Goal: Task Accomplishment & Management: Manage account settings

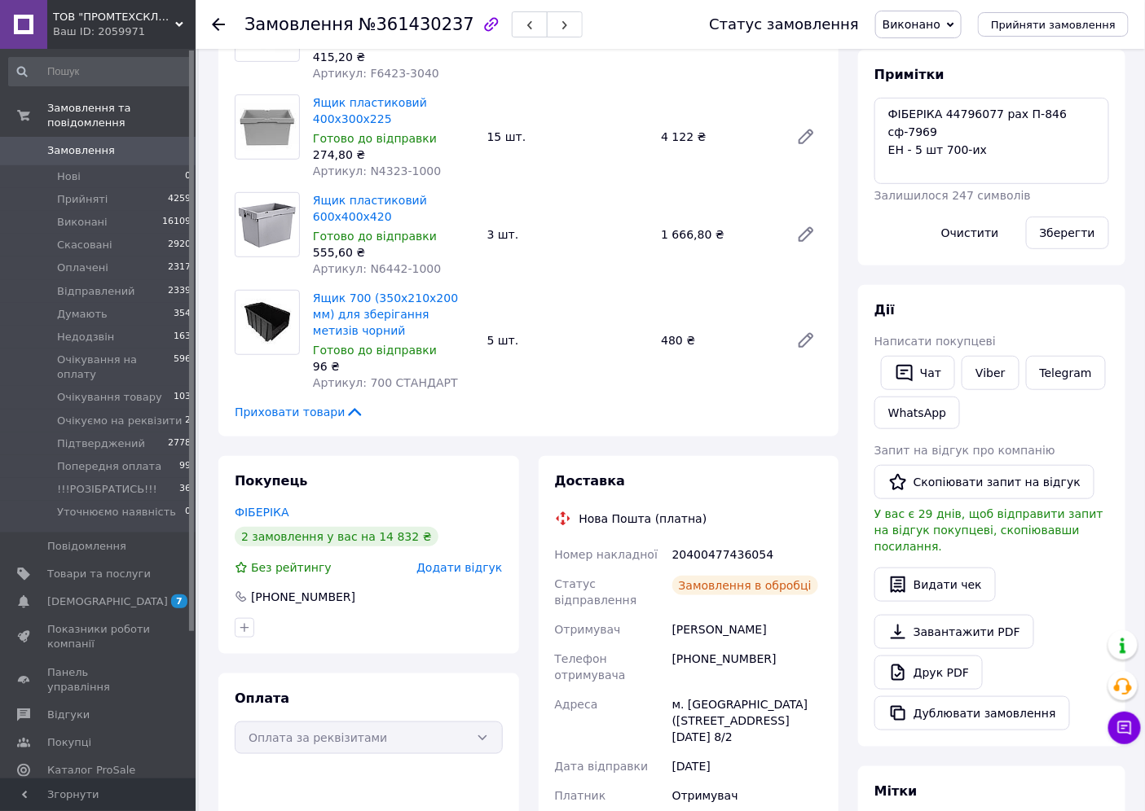
scroll to position [257, 0]
drag, startPoint x: 691, startPoint y: 661, endPoint x: 770, endPoint y: 666, distance: 79.2
click at [770, 666] on div "[PHONE_NUMBER]" at bounding box center [747, 667] width 156 height 46
copy div "0977194828"
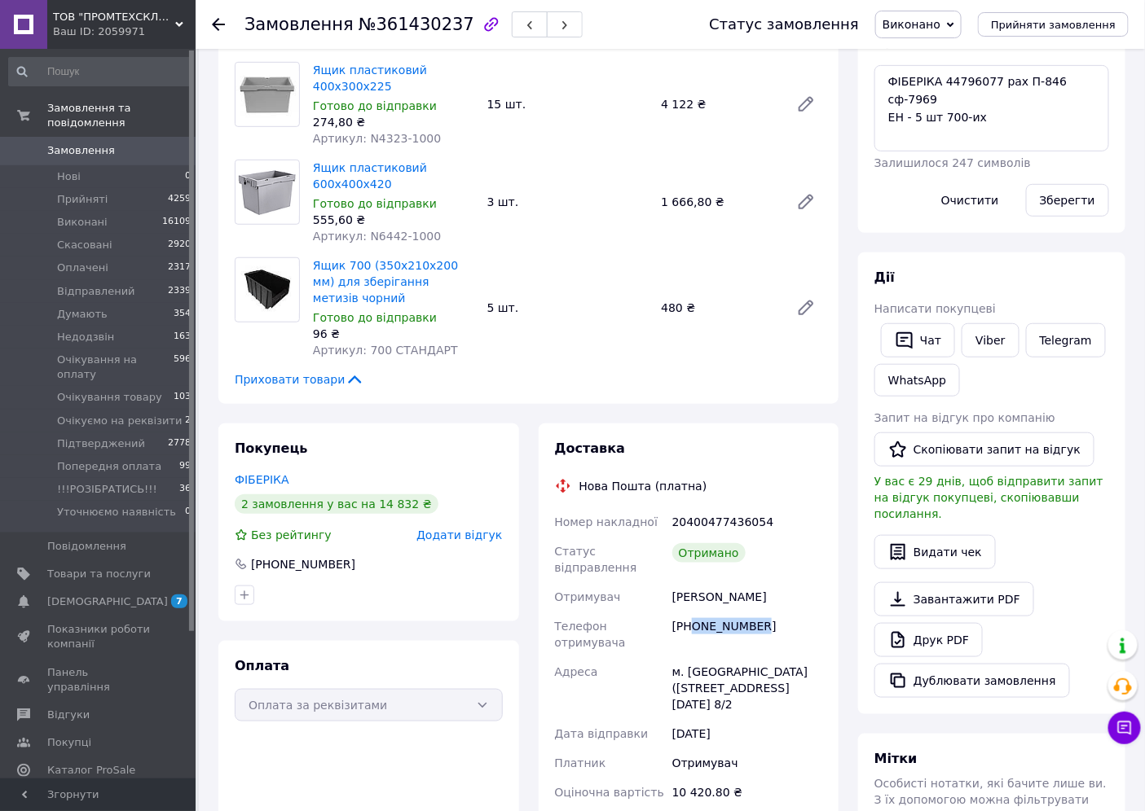
scroll to position [191, 0]
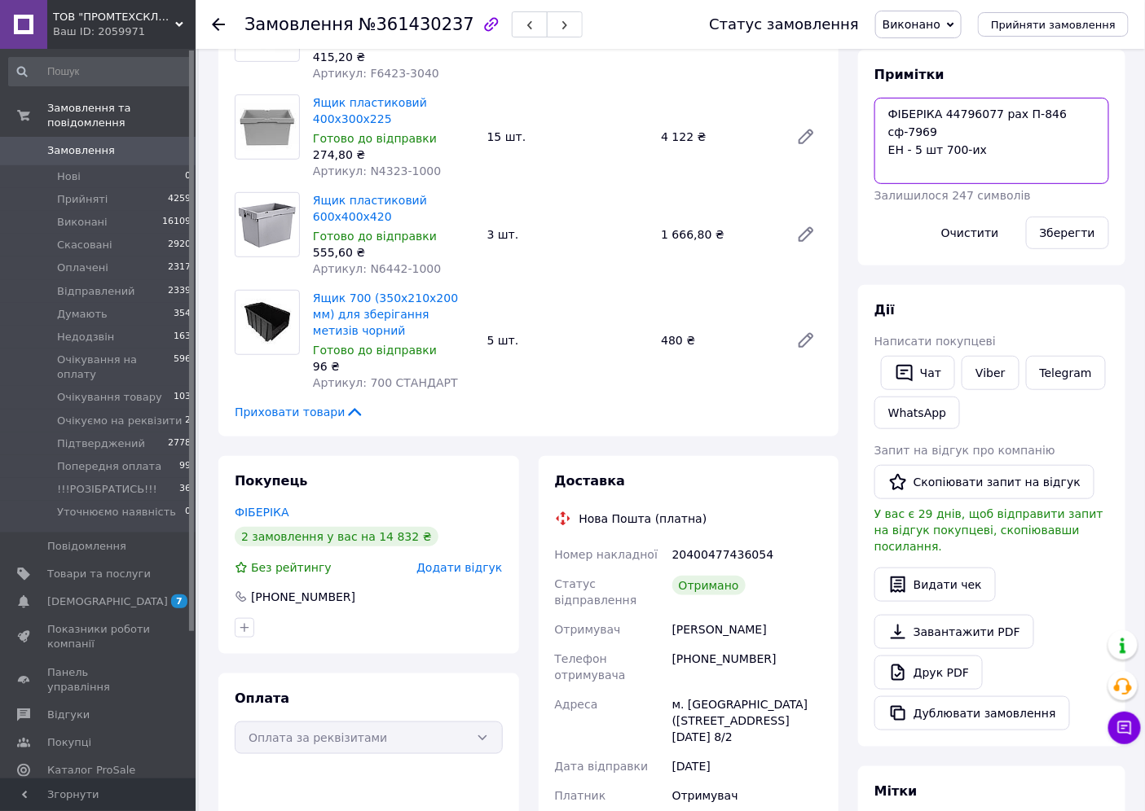
click at [1014, 152] on textarea "ФІБЕРІКА 44796077 рах П-846 сф-7969 ЕН - 5 шт 700-их" at bounding box center [991, 141] width 235 height 86
paste textarea "20400477518584"
type textarea "ФІБЕРІКА 44796077 рах П-846 сф-7969 ЕН - 5 шт 700-их з Полімера 20400477518584"
click at [1053, 226] on button "Зберегти" at bounding box center [1067, 233] width 83 height 33
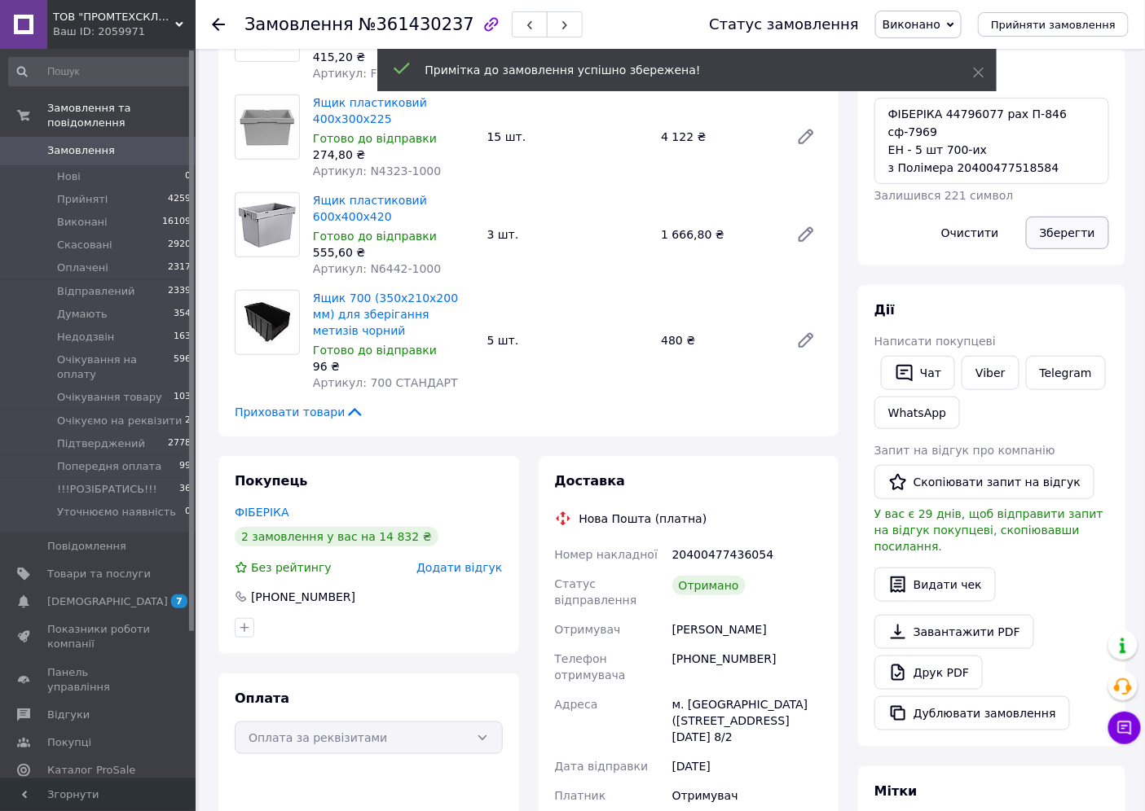
scroll to position [296, 0]
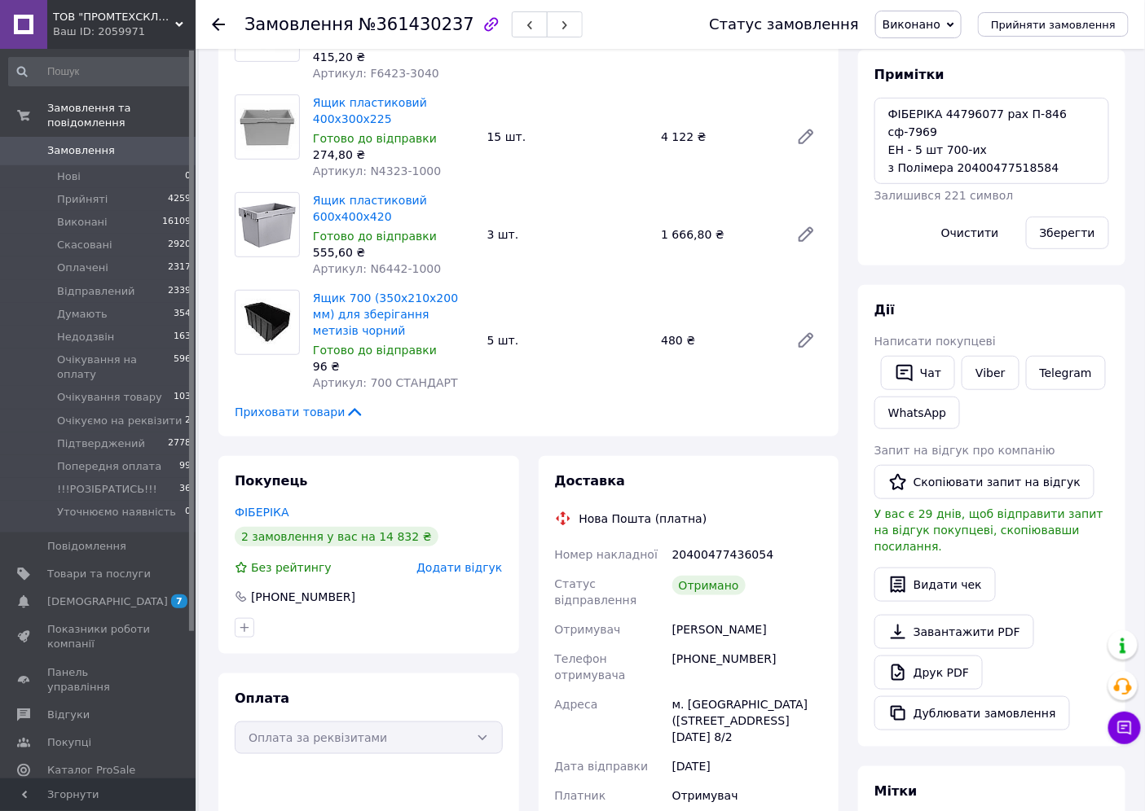
click at [134, 143] on span "Замовлення" at bounding box center [98, 150] width 103 height 15
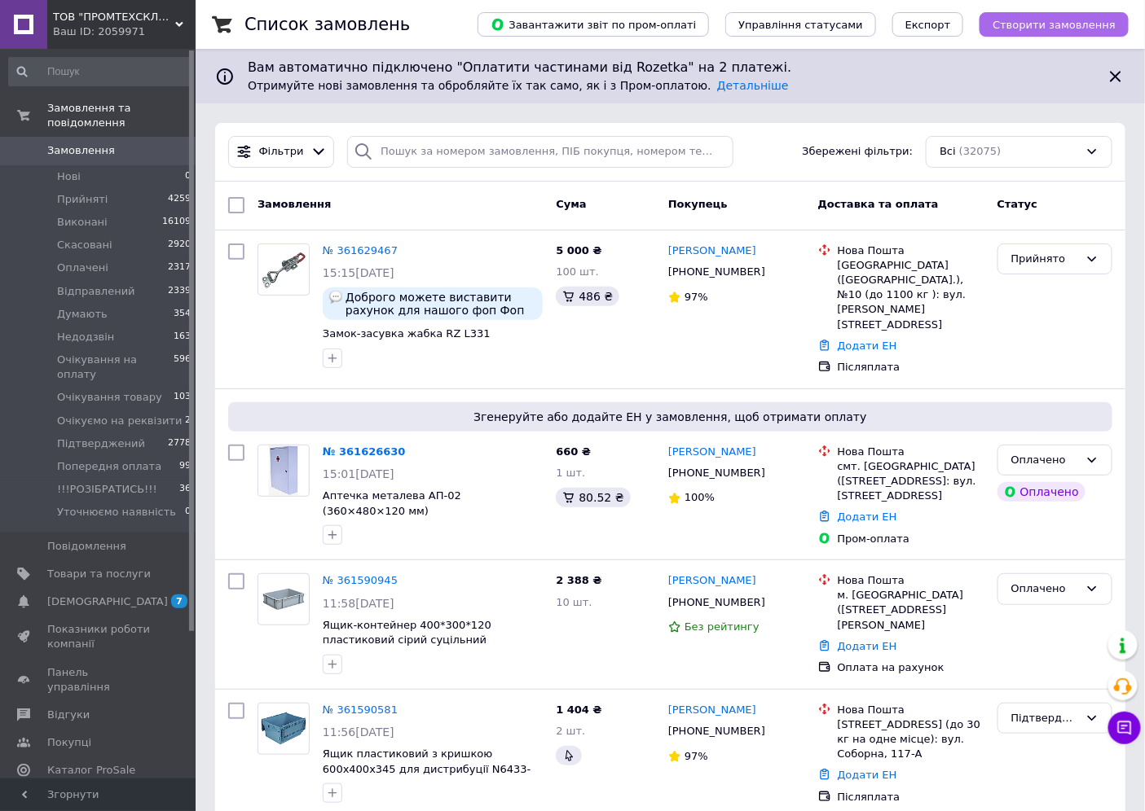
click at [1053, 19] on span "Створити замовлення" at bounding box center [1053, 25] width 123 height 12
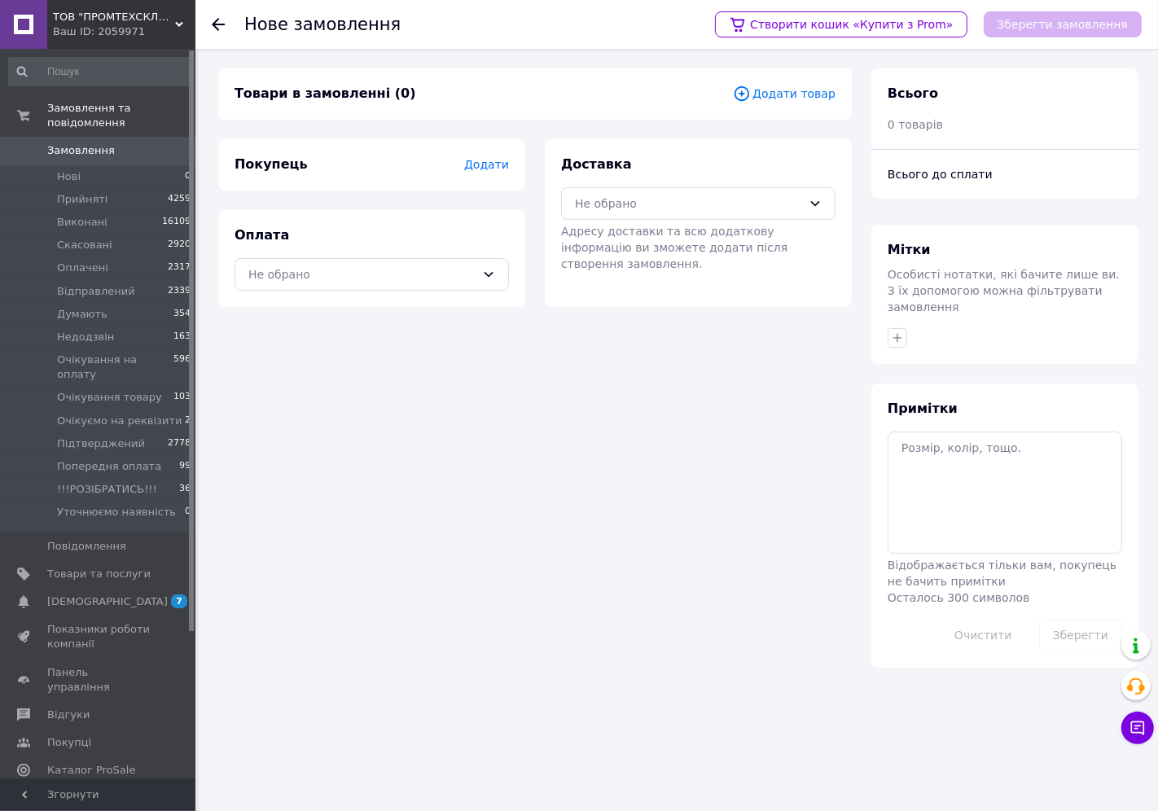
click at [506, 166] on span "Додати" at bounding box center [486, 164] width 45 height 13
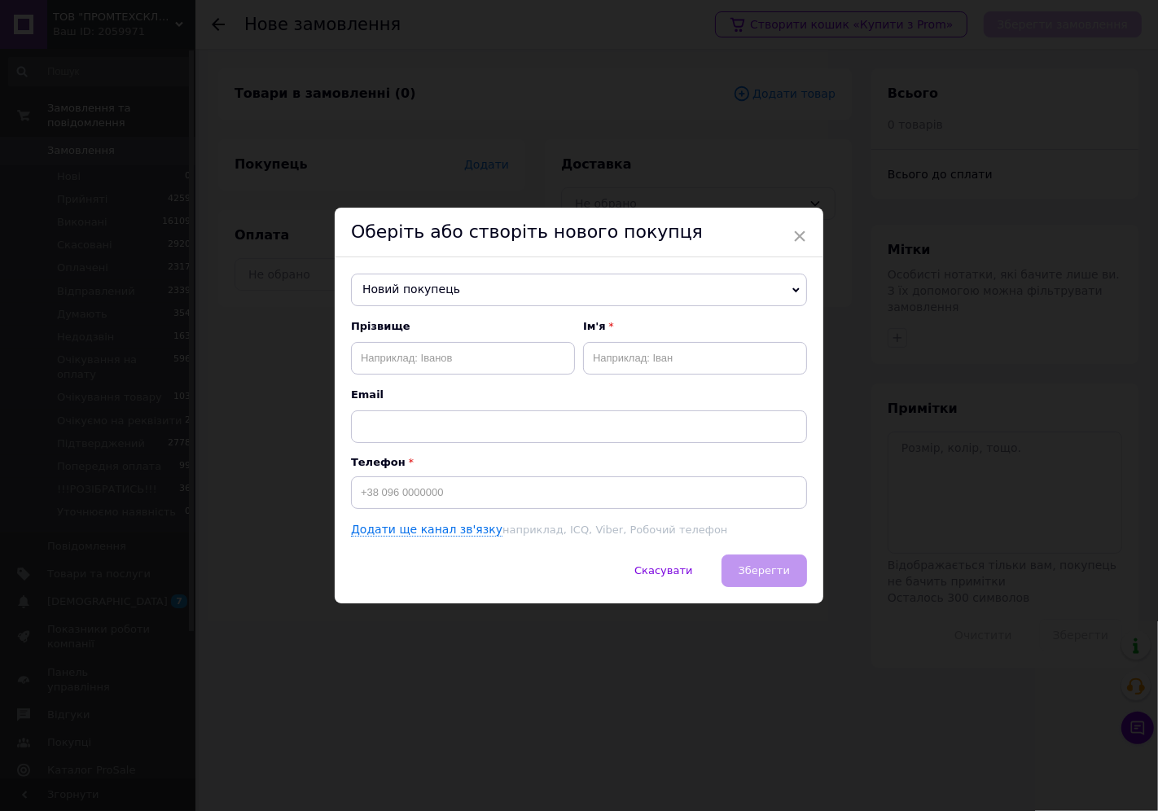
click at [443, 301] on span "Новий покупець" at bounding box center [579, 290] width 456 height 33
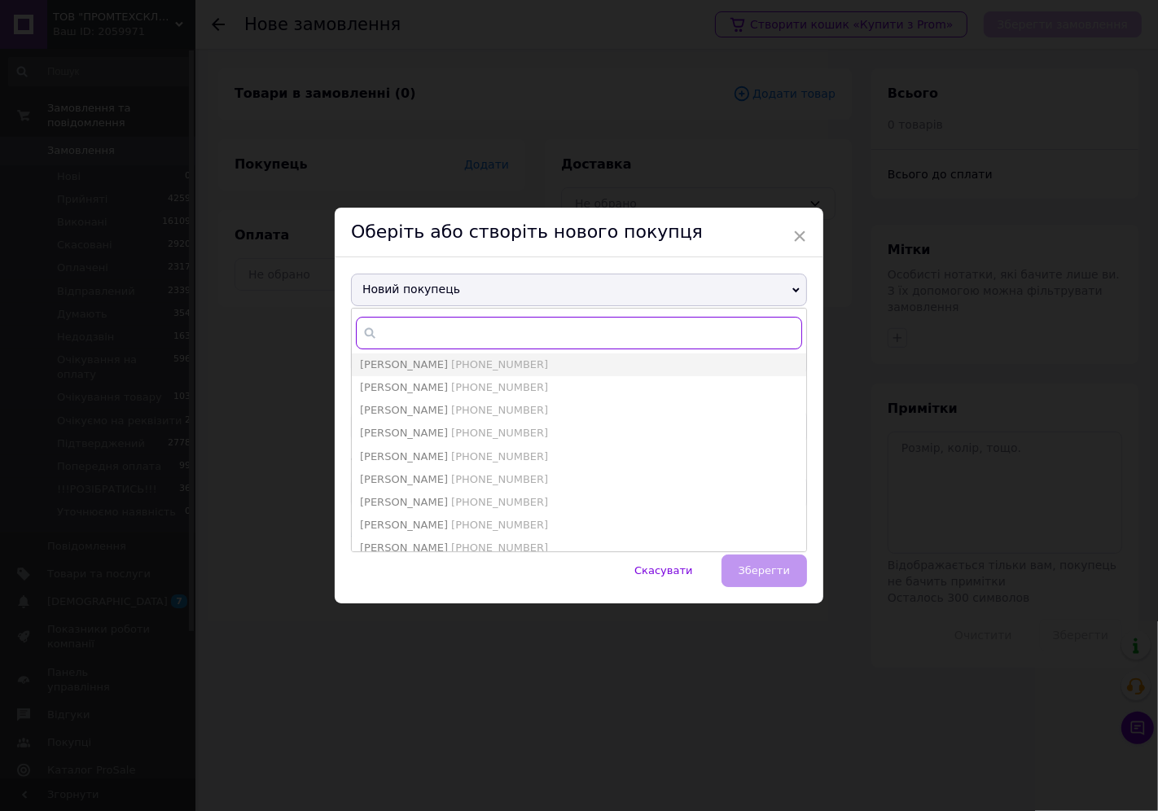
paste input "0939061448"
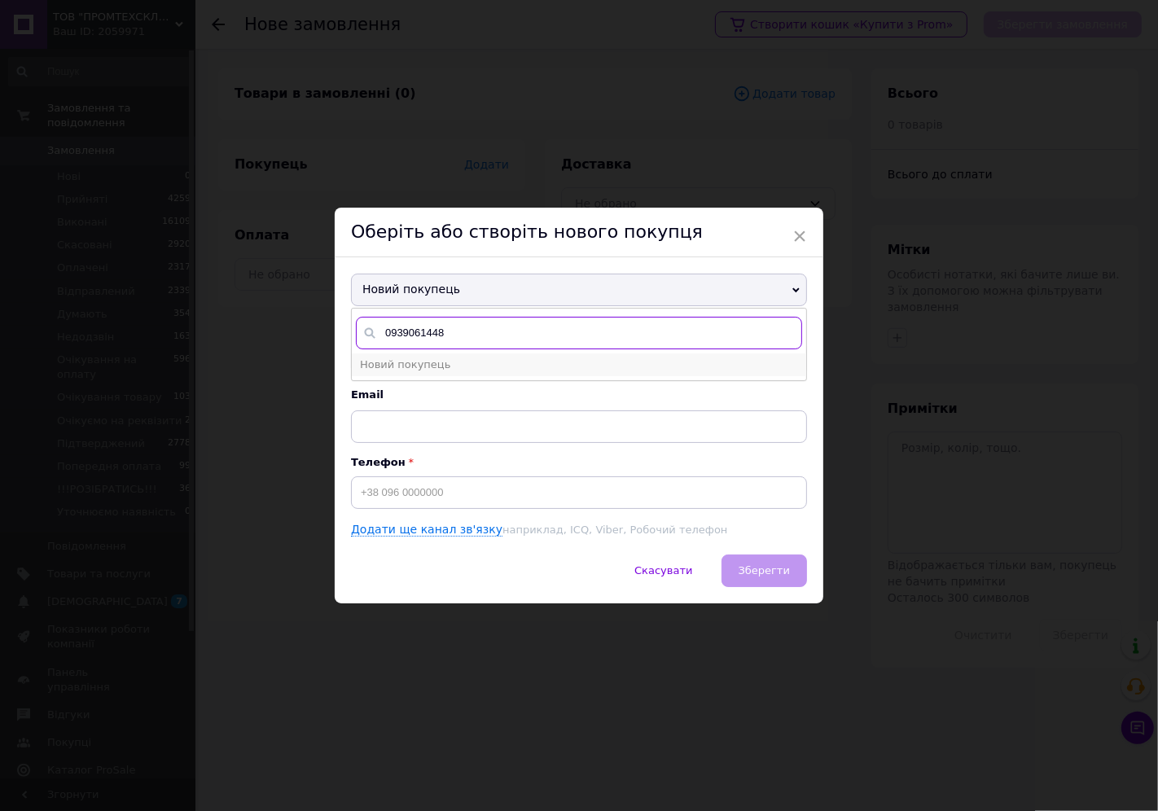
type input "0939061448"
click at [425, 363] on span "Новий покупець" at bounding box center [405, 364] width 90 height 12
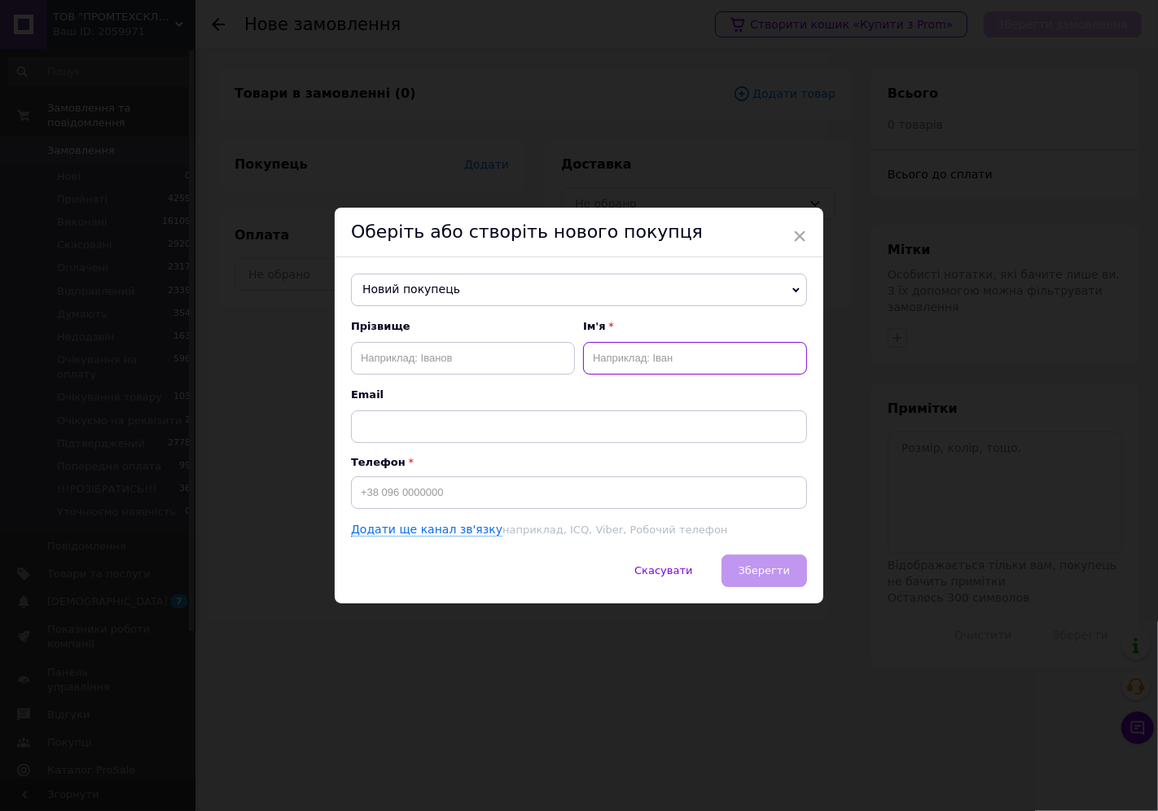
click at [609, 363] on input "text" at bounding box center [695, 358] width 224 height 33
type input "[PERSON_NAME]"
click at [435, 491] on input at bounding box center [579, 493] width 456 height 33
paste input "0939061448"
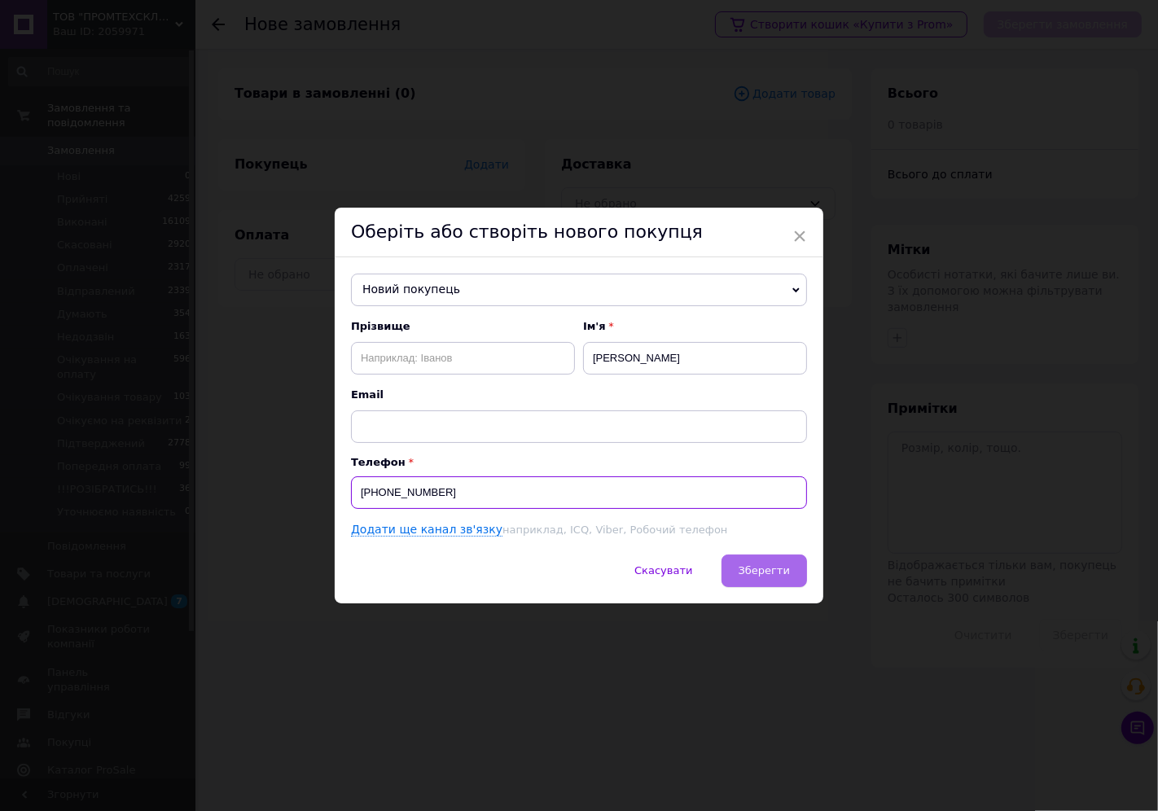
type input "[PHONE_NUMBER]"
click at [774, 573] on span "Зберегти" at bounding box center [764, 571] width 51 height 12
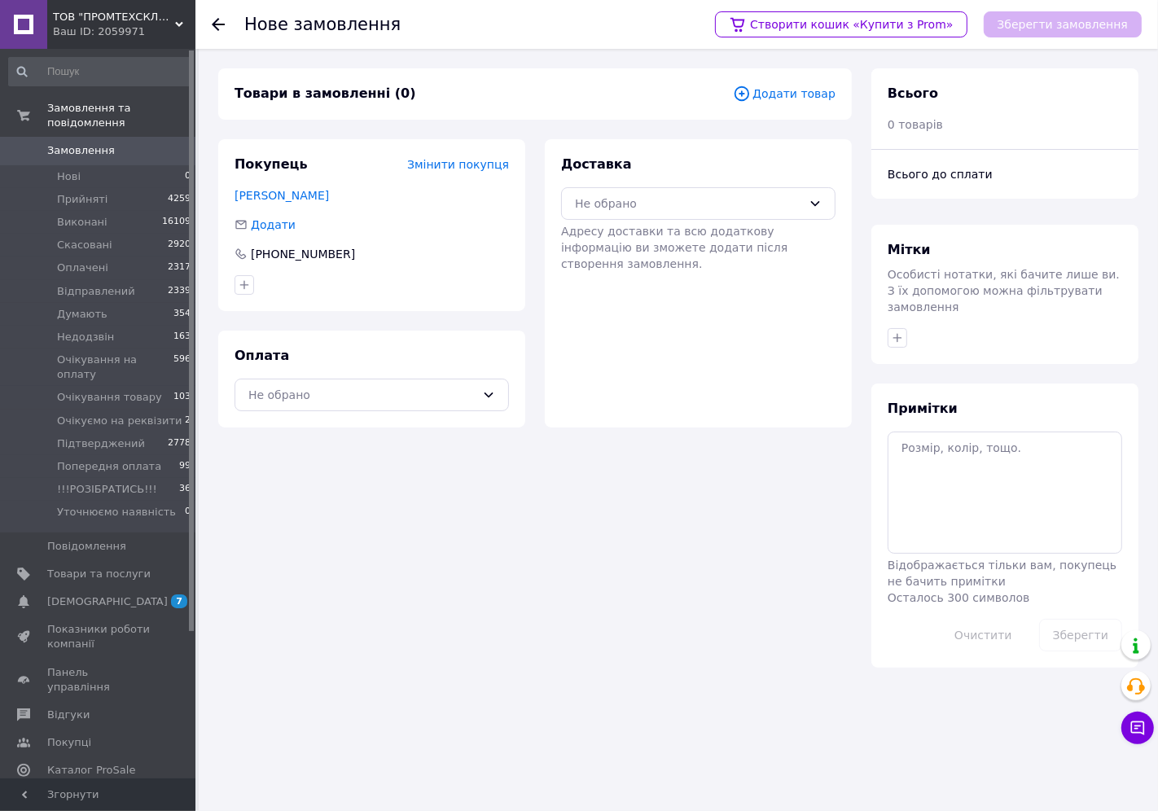
click at [803, 90] on span "Додати товар" at bounding box center [784, 94] width 103 height 18
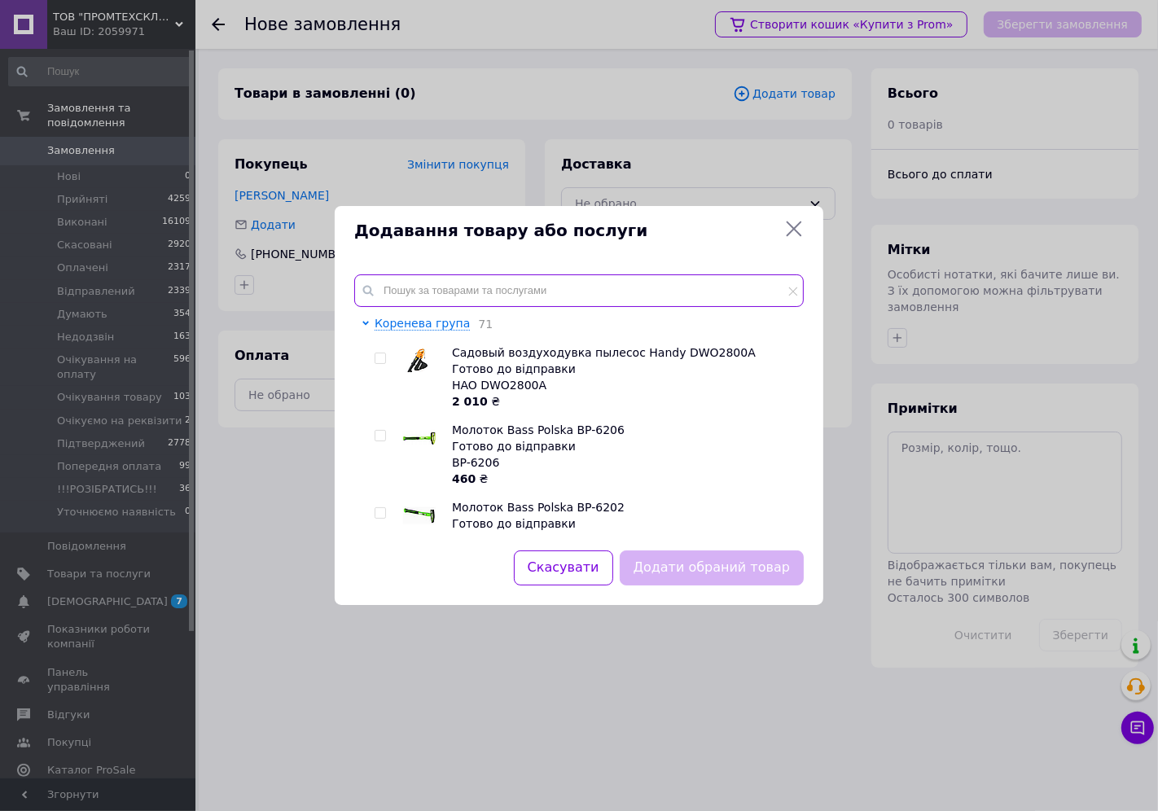
click at [395, 288] on input "text" at bounding box center [579, 291] width 450 height 33
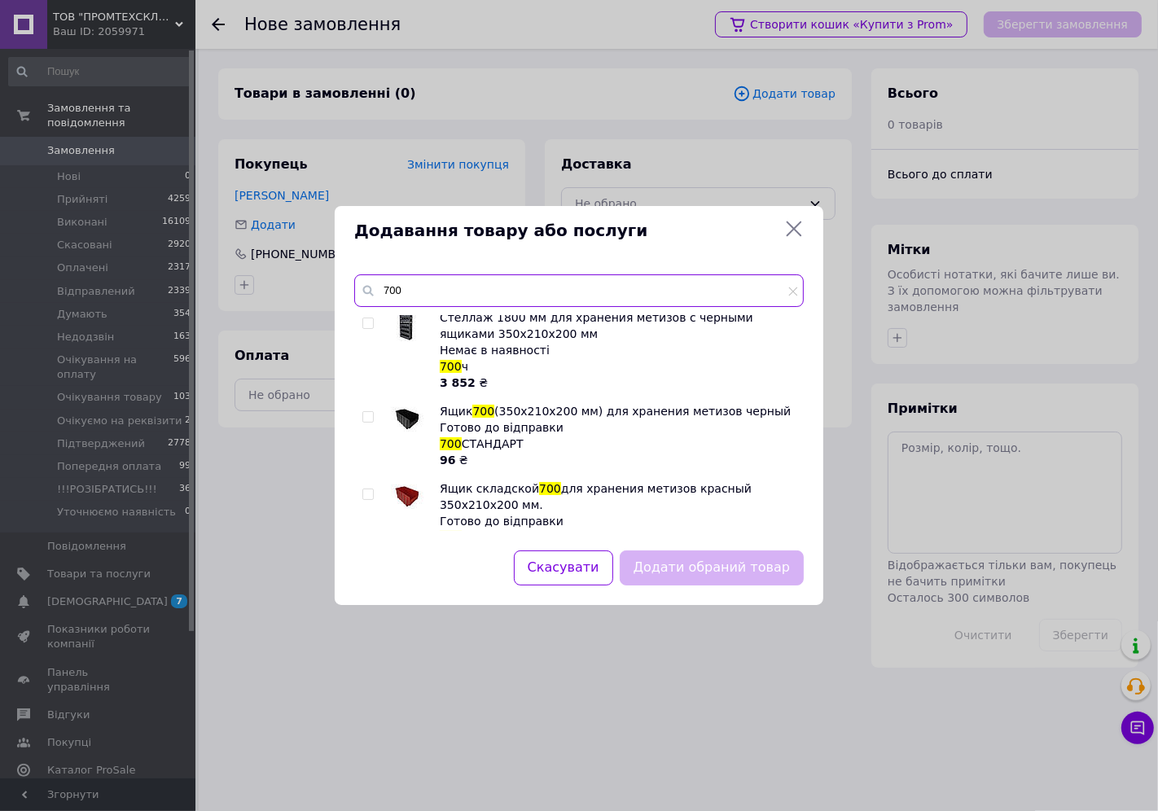
scroll to position [181, 0]
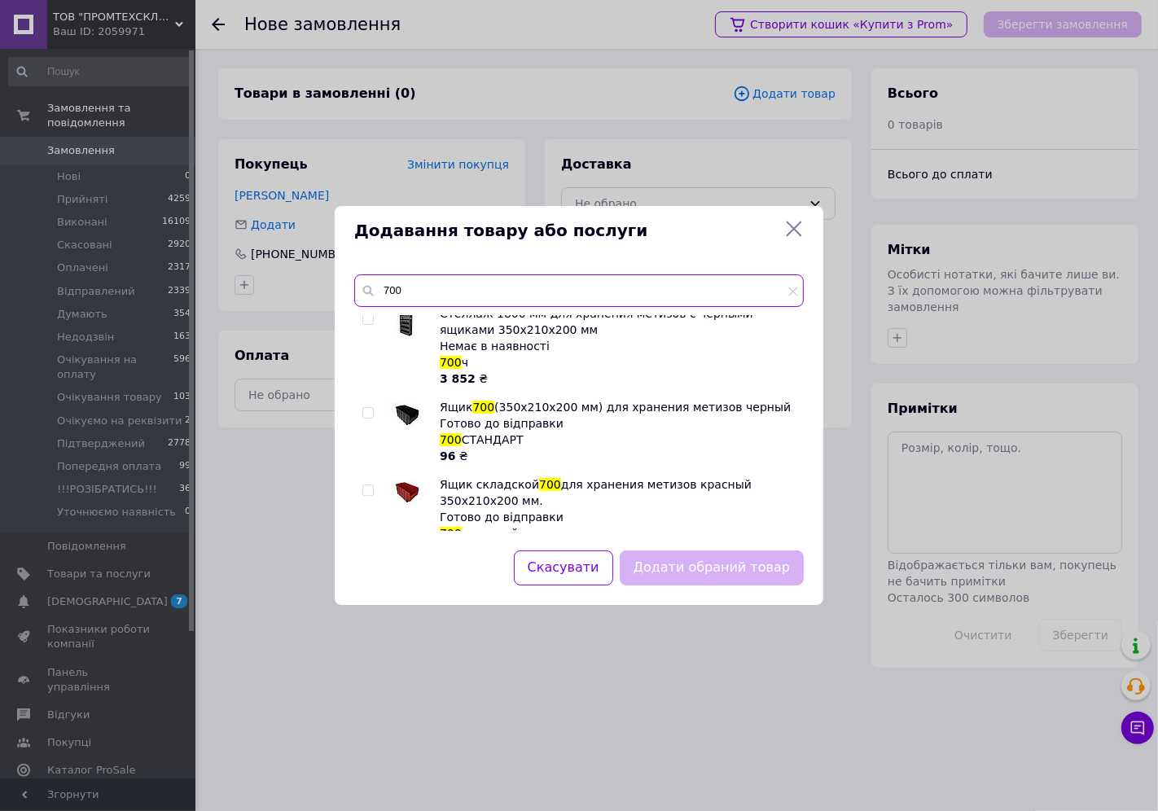
type input "700"
click at [371, 411] on input "checkbox" at bounding box center [368, 413] width 11 height 11
checkbox input "true"
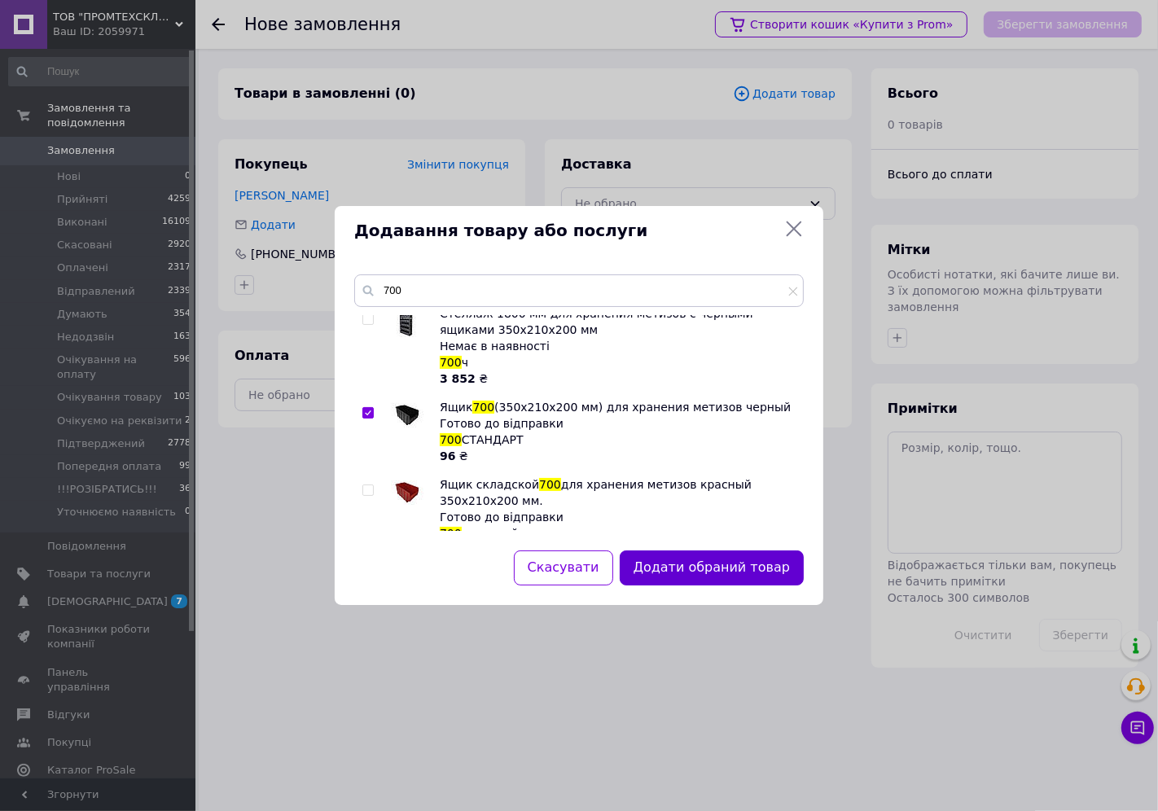
click at [669, 563] on button "Додати обраний товар" at bounding box center [712, 568] width 184 height 35
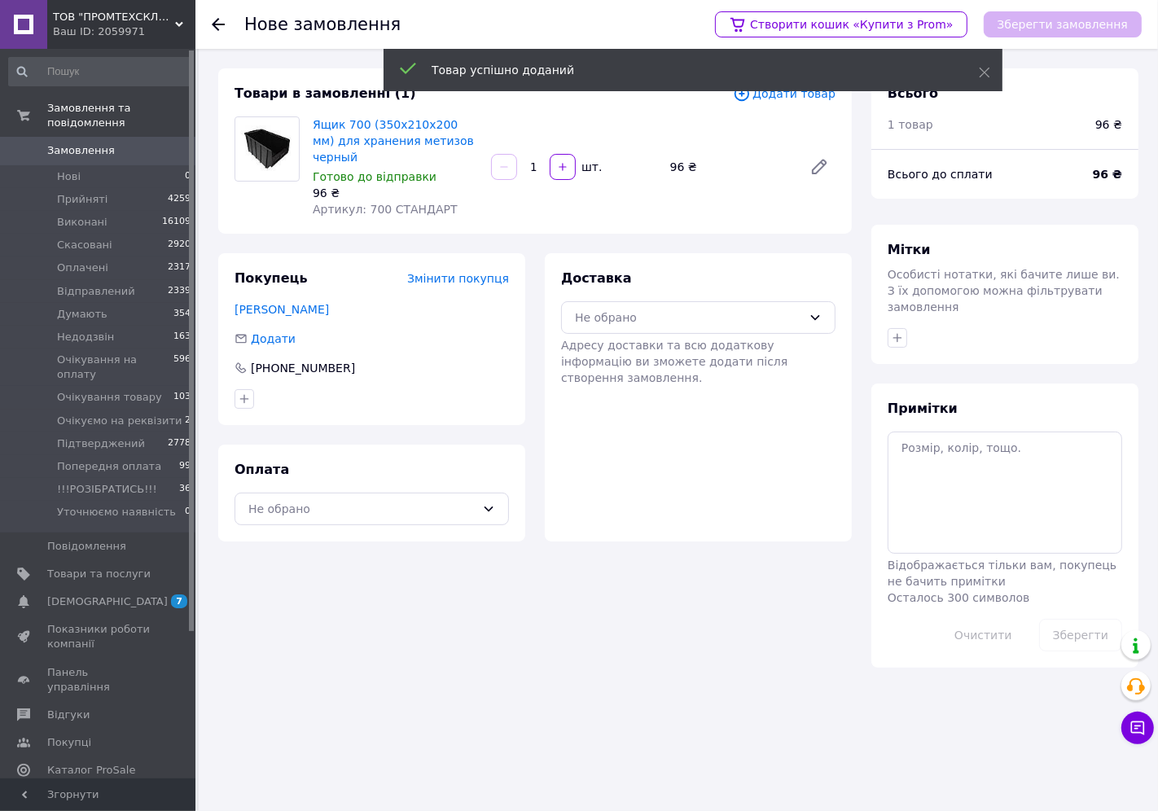
click at [541, 164] on input "1" at bounding box center [534, 167] width 26 height 12
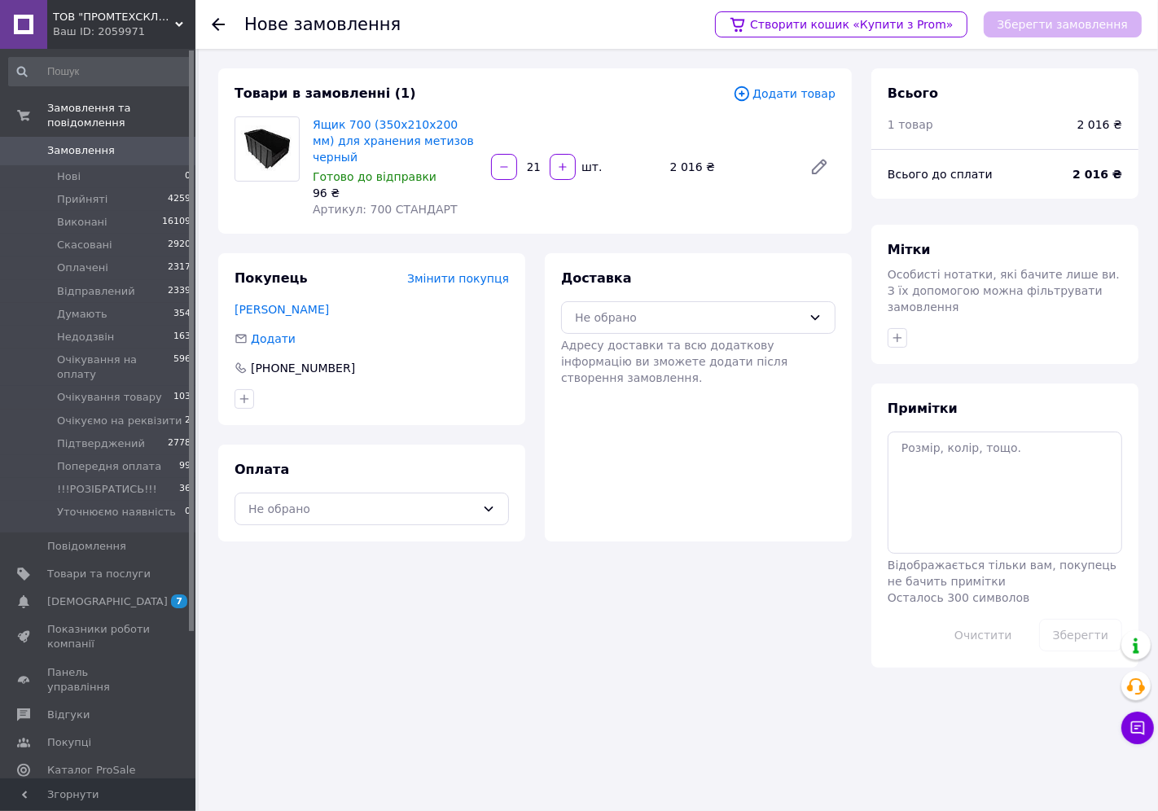
type input "21"
click at [379, 493] on div "Не обрано" at bounding box center [372, 509] width 275 height 33
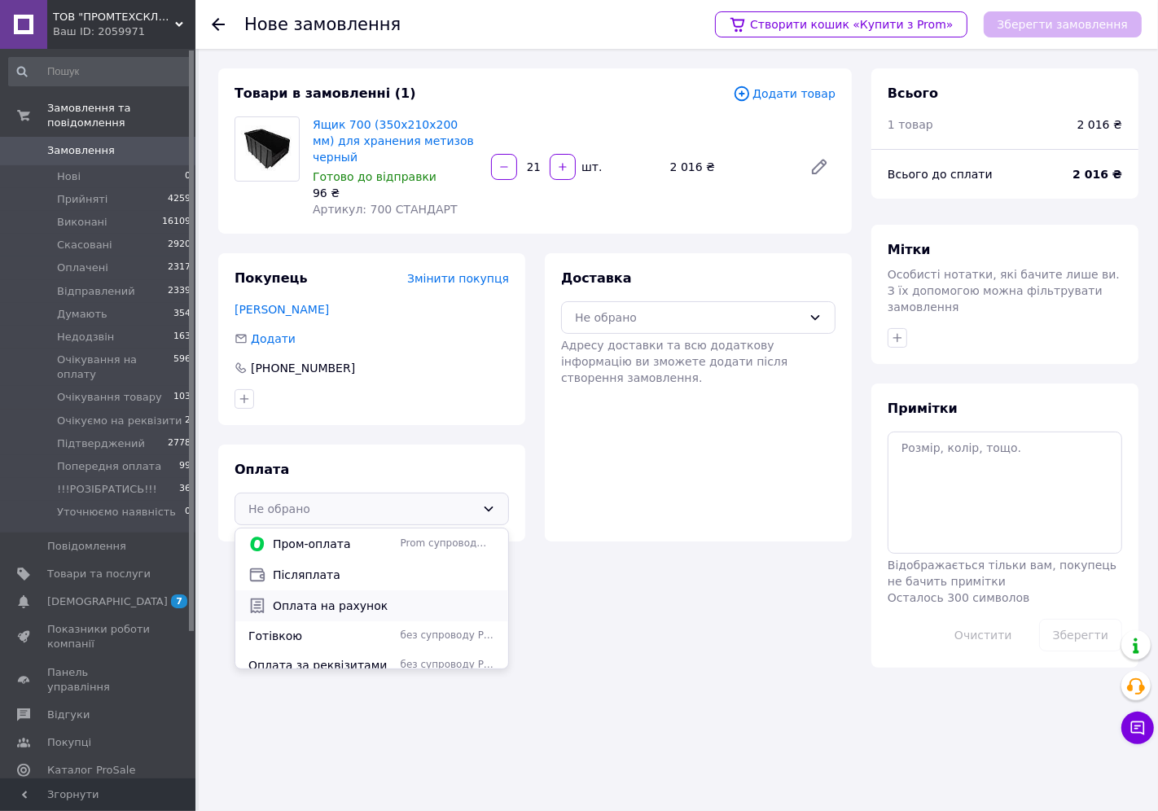
click at [348, 598] on span "Оплата на рахунок" at bounding box center [384, 606] width 222 height 16
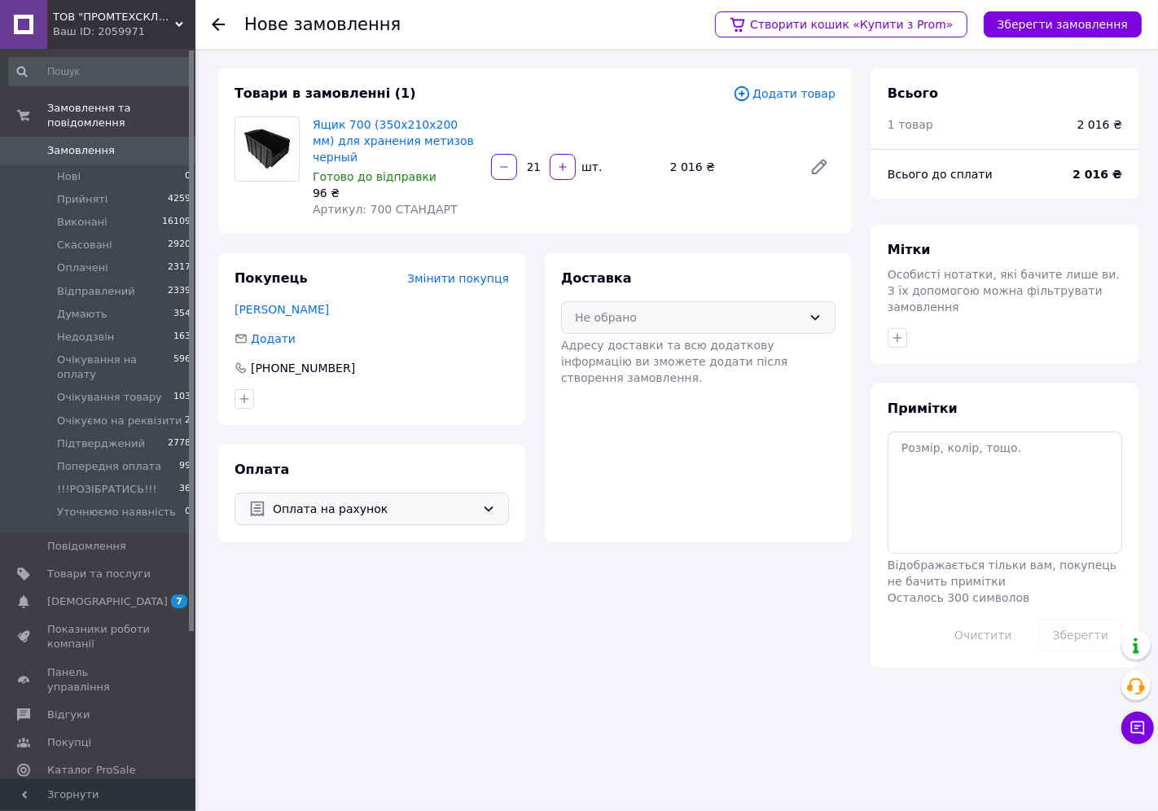
click at [653, 309] on div "Не обрано" at bounding box center [688, 318] width 227 height 18
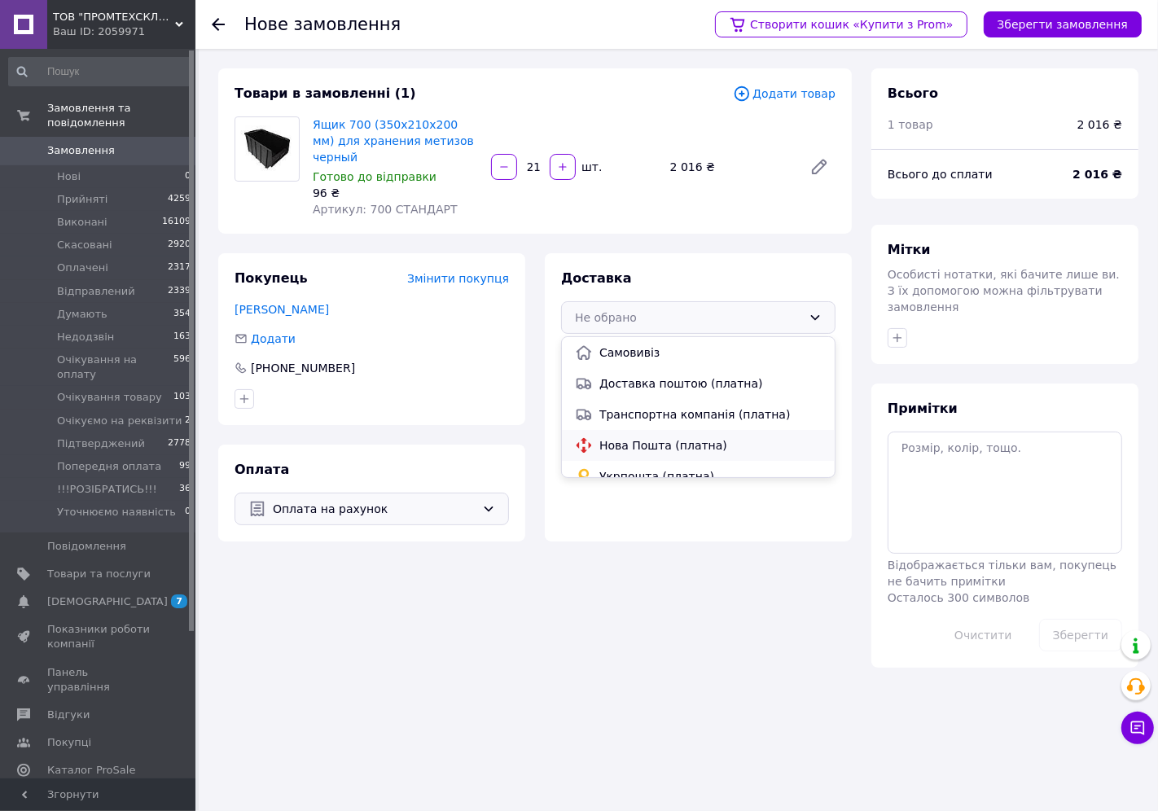
click at [626, 437] on div "Нова Пошта (платна)" at bounding box center [698, 446] width 253 height 18
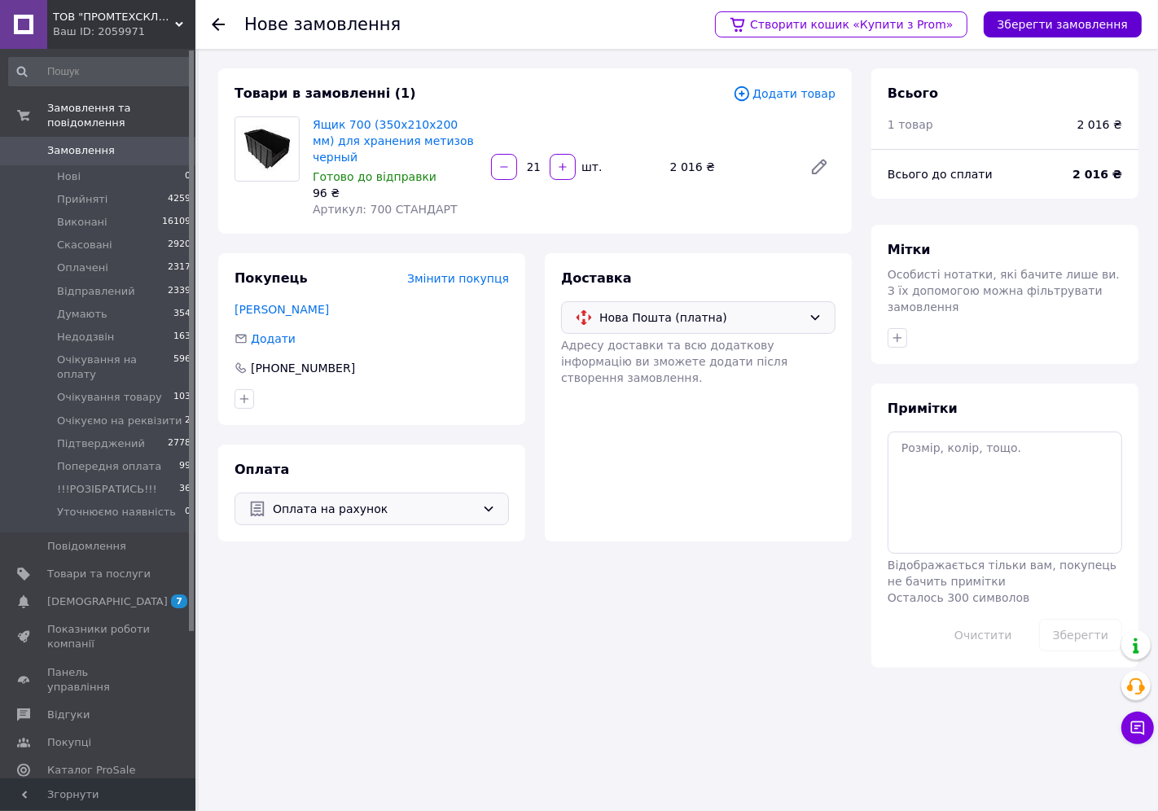
click at [1072, 31] on button "Зберегти замовлення" at bounding box center [1063, 24] width 158 height 26
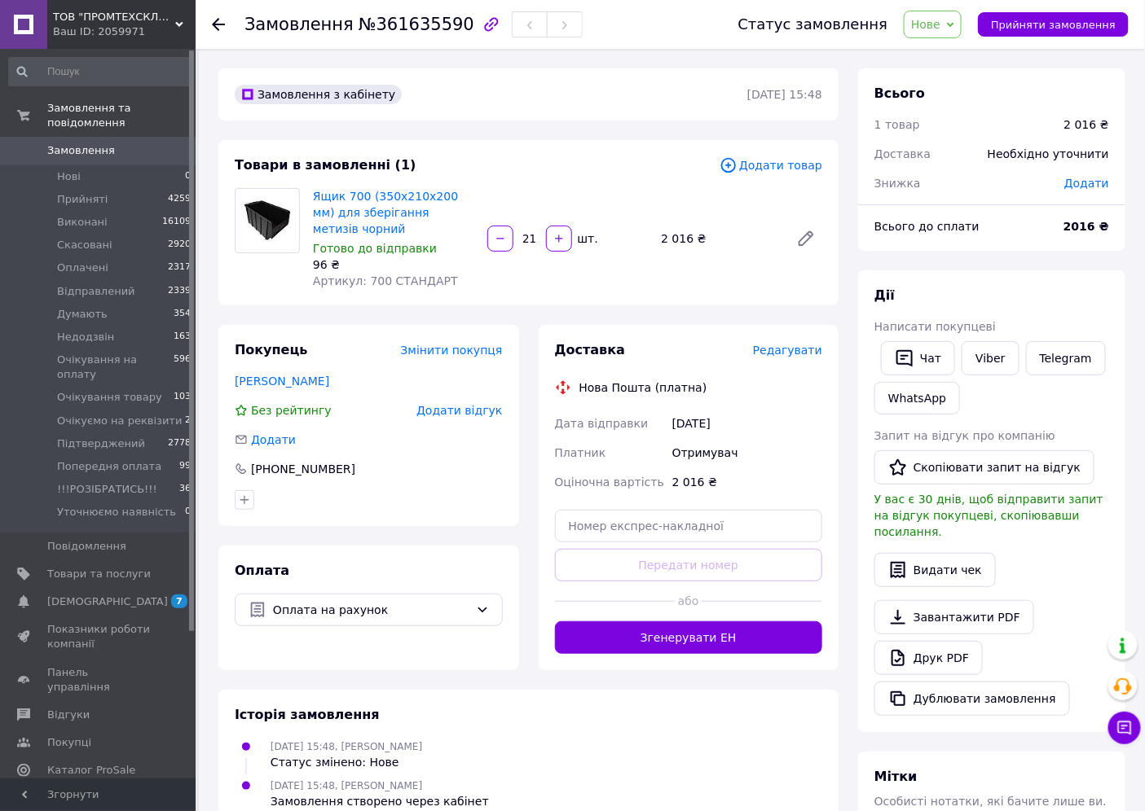
click at [780, 344] on span "Редагувати" at bounding box center [787, 350] width 69 height 13
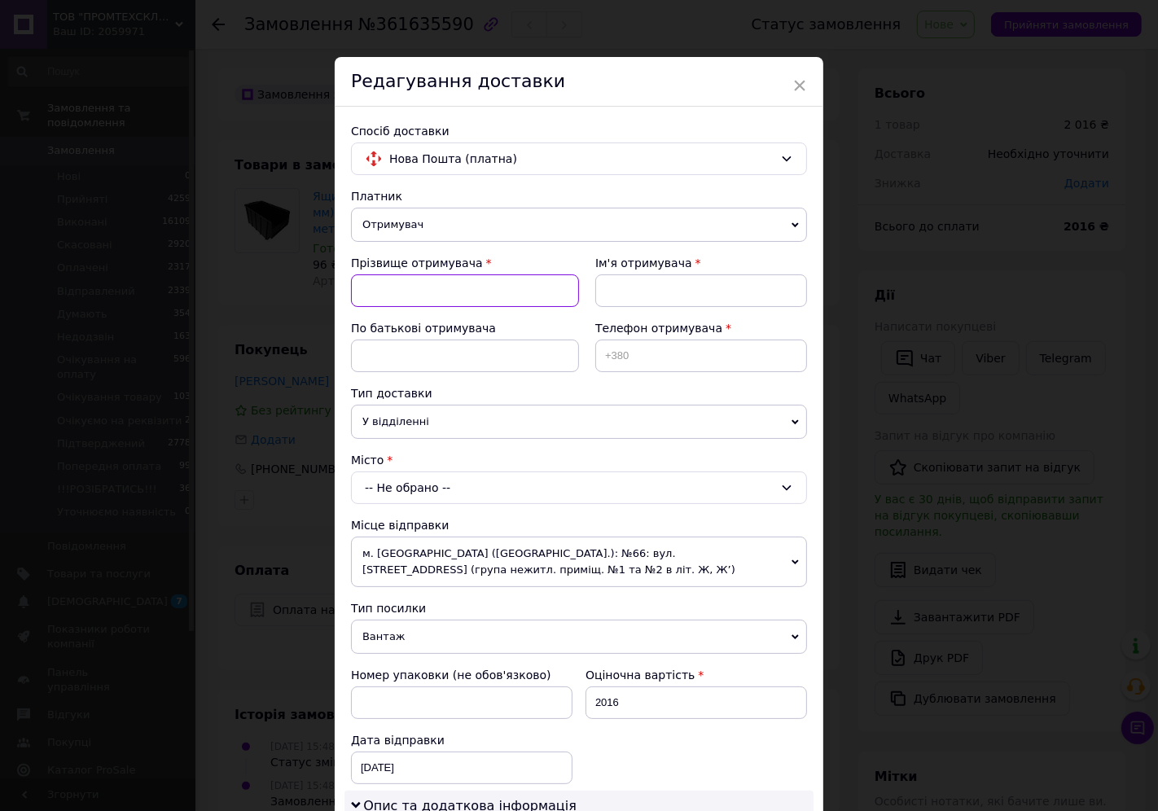
click at [467, 289] on input at bounding box center [465, 291] width 228 height 33
type input "Представник"
click at [657, 300] on input at bounding box center [702, 291] width 212 height 33
type input "Представник"
click at [636, 358] on input at bounding box center [702, 356] width 212 height 33
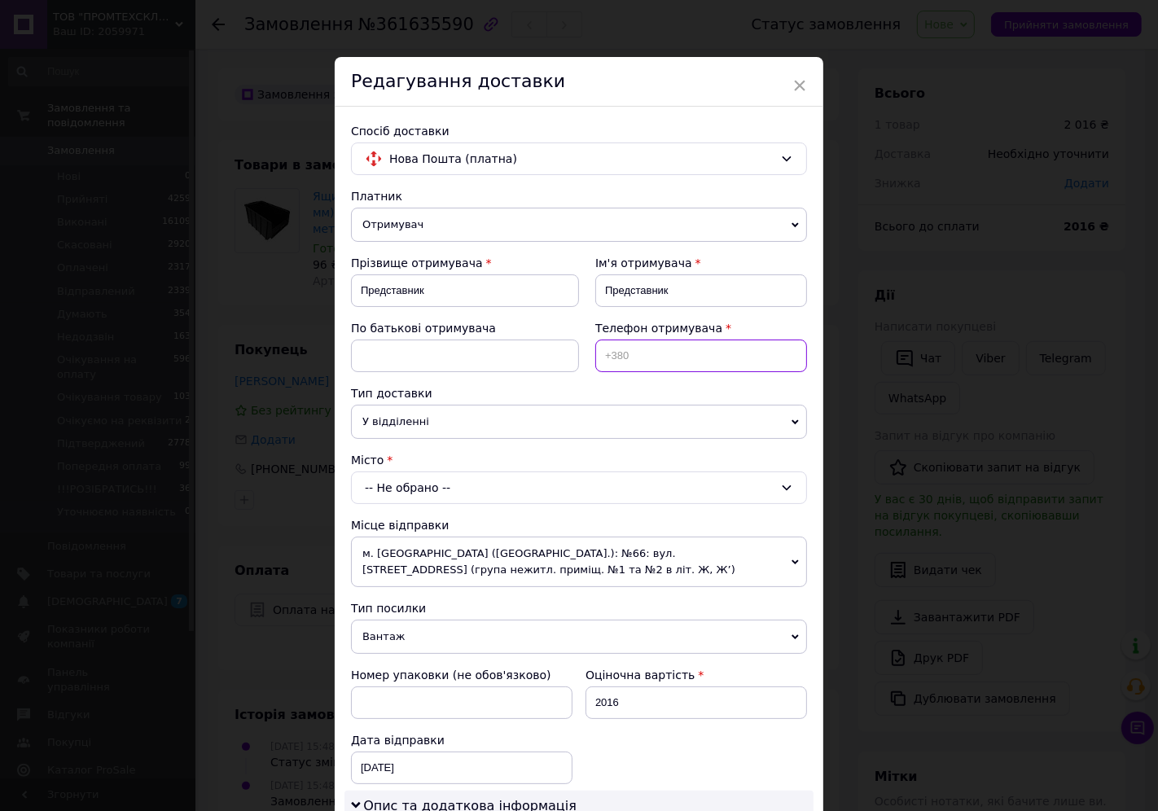
paste input "0939061448"
click at [638, 395] on div "Тип доставки" at bounding box center [579, 393] width 456 height 16
click at [603, 355] on input "0939061448" at bounding box center [702, 356] width 212 height 33
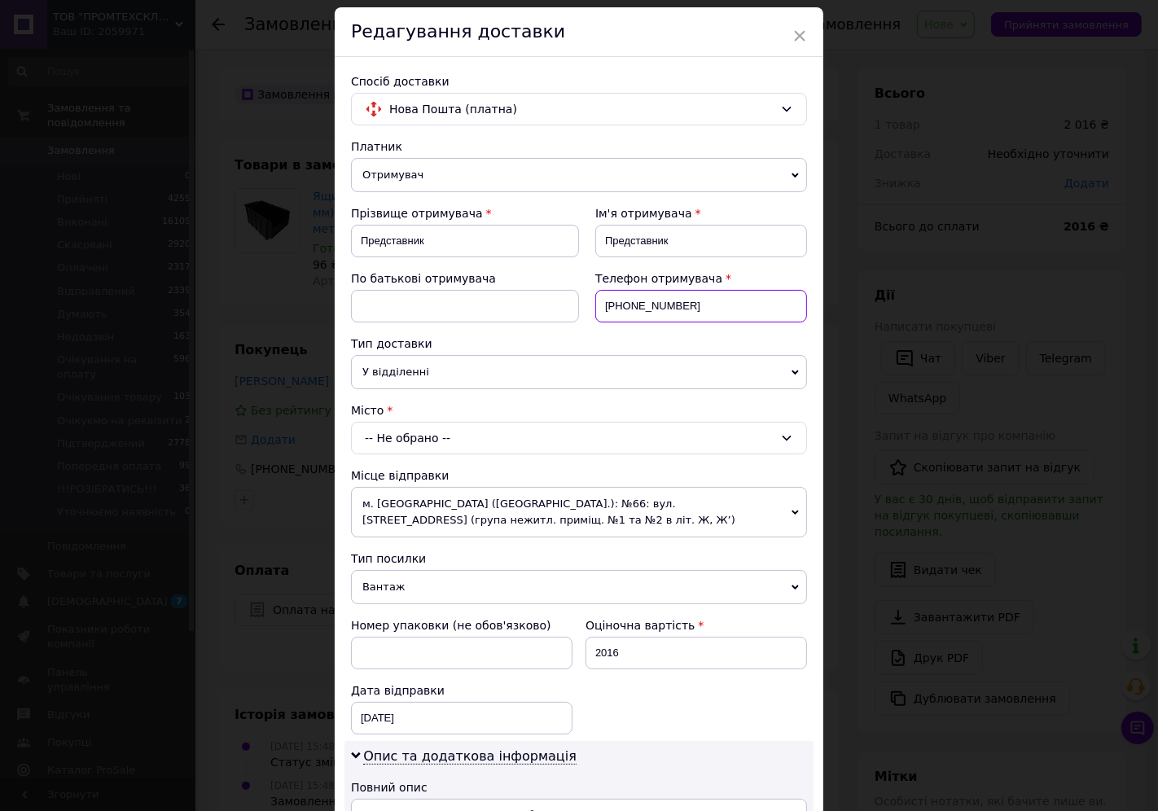
scroll to position [90, 0]
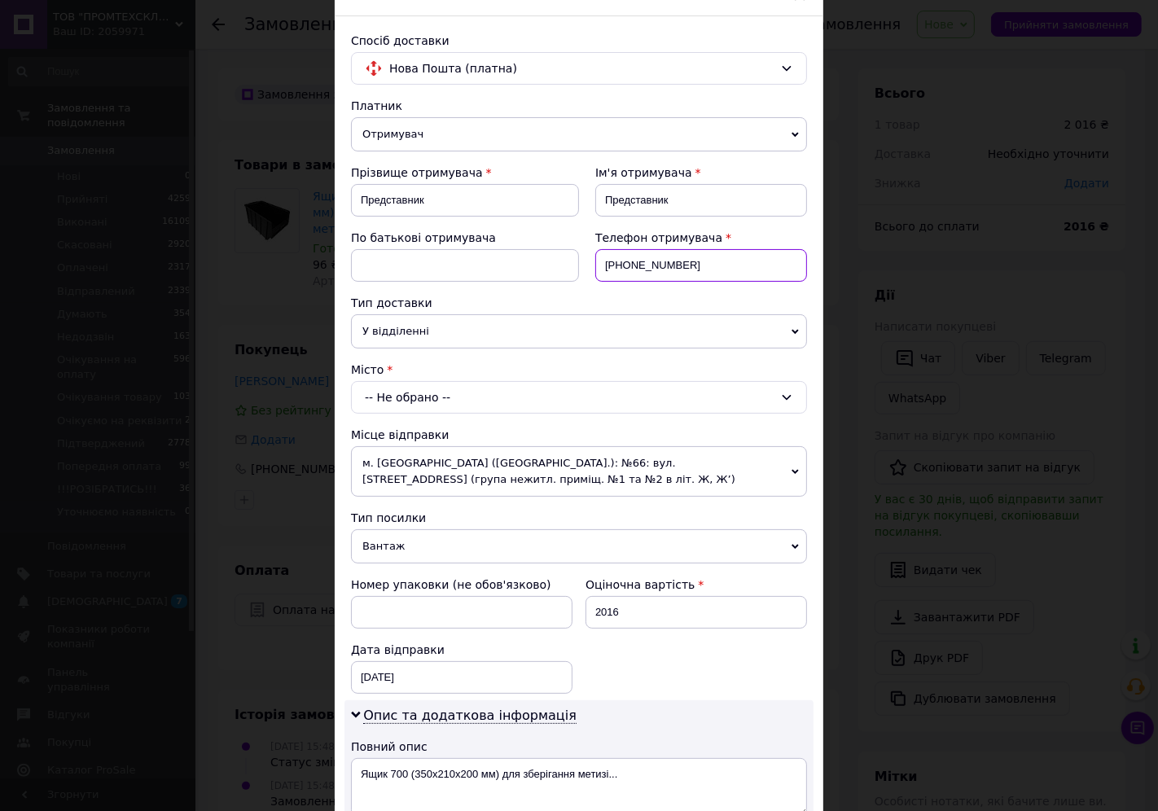
type input "[PHONE_NUMBER]"
click at [521, 332] on span "У відділенні" at bounding box center [579, 331] width 456 height 34
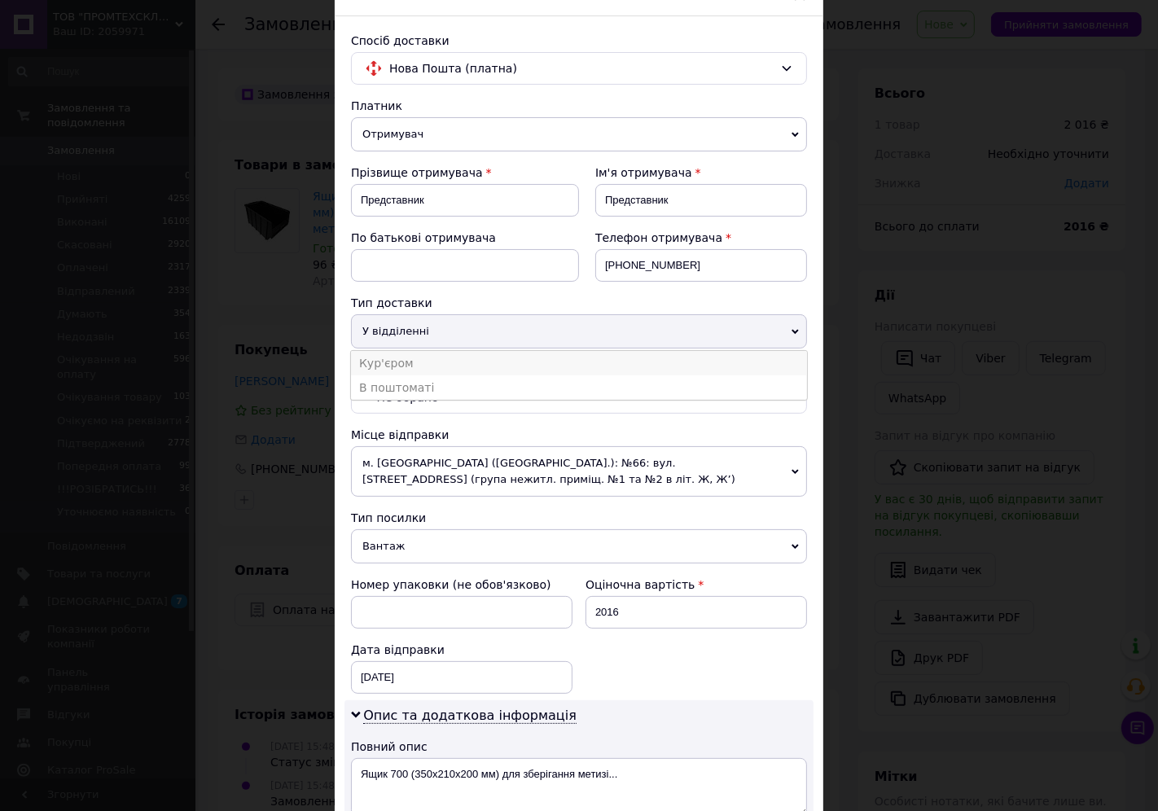
click at [419, 364] on li "Кур'єром" at bounding box center [579, 363] width 456 height 24
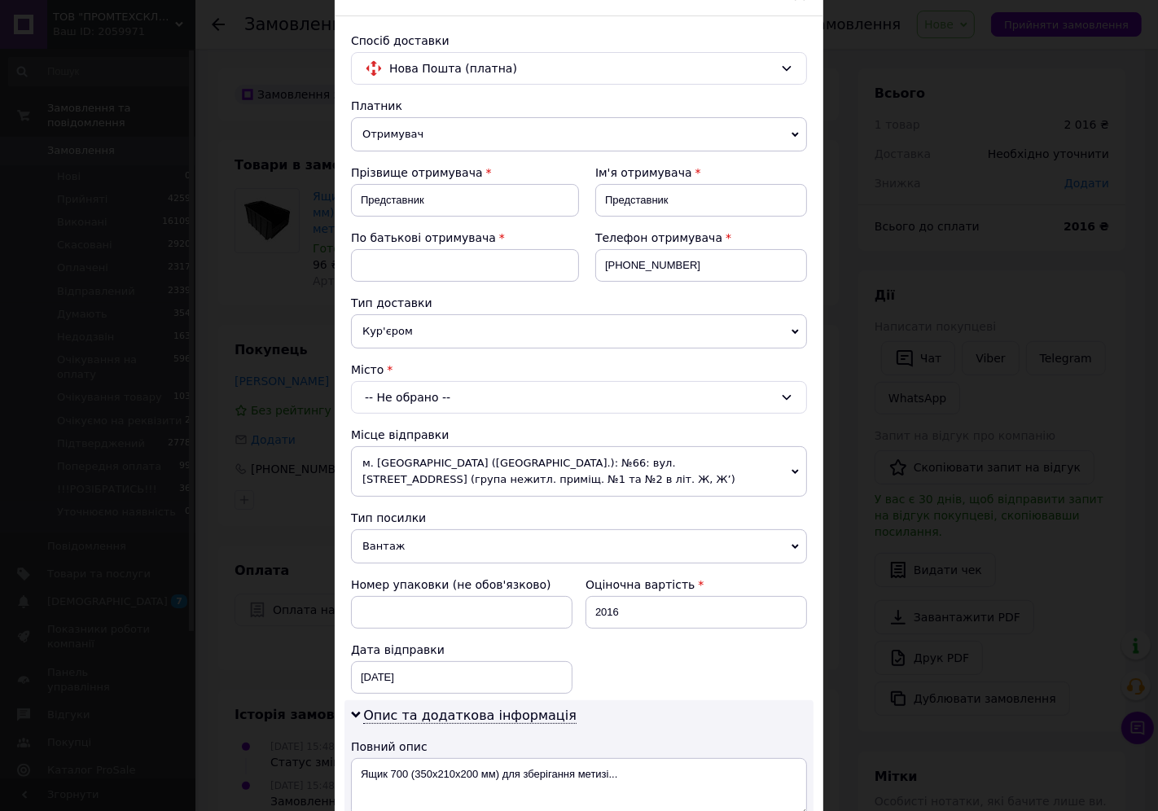
click at [445, 404] on div "-- Не обрано --" at bounding box center [579, 397] width 456 height 33
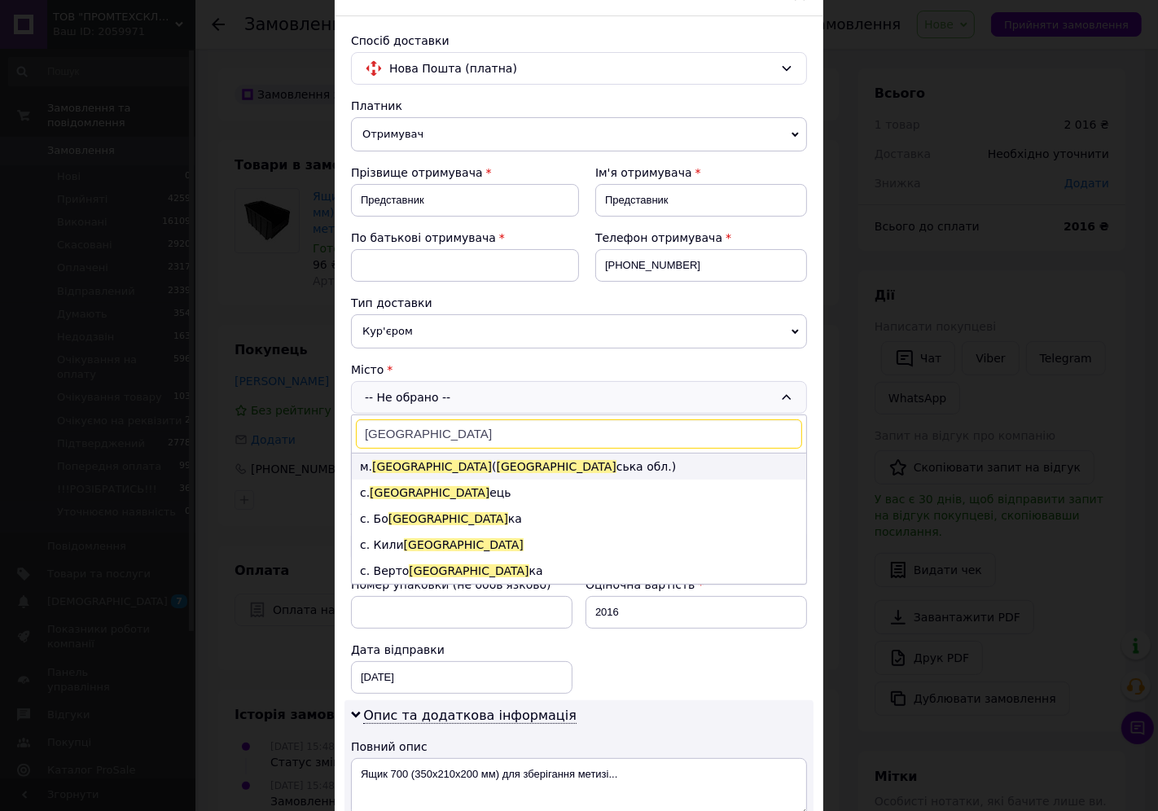
type input "[GEOGRAPHIC_DATA]"
click at [395, 458] on li "м. [GEOGRAPHIC_DATA] ( [GEOGRAPHIC_DATA].)" at bounding box center [579, 467] width 455 height 26
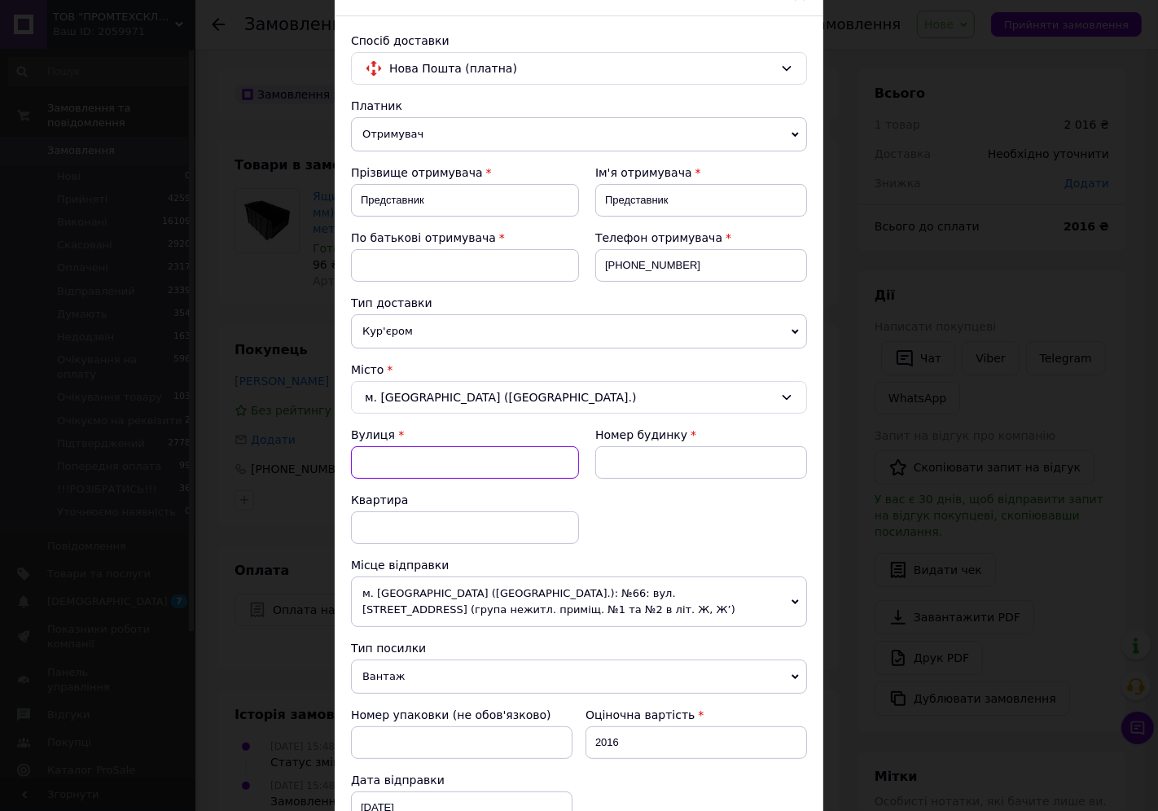
click at [400, 459] on input "Вулиця" at bounding box center [465, 462] width 228 height 33
click at [415, 494] on div "Академіка Кухаря (Мурманська)" at bounding box center [465, 496] width 226 height 29
type input "Академіка Кухаря (Мурманська)"
click at [634, 467] on input at bounding box center [702, 462] width 212 height 33
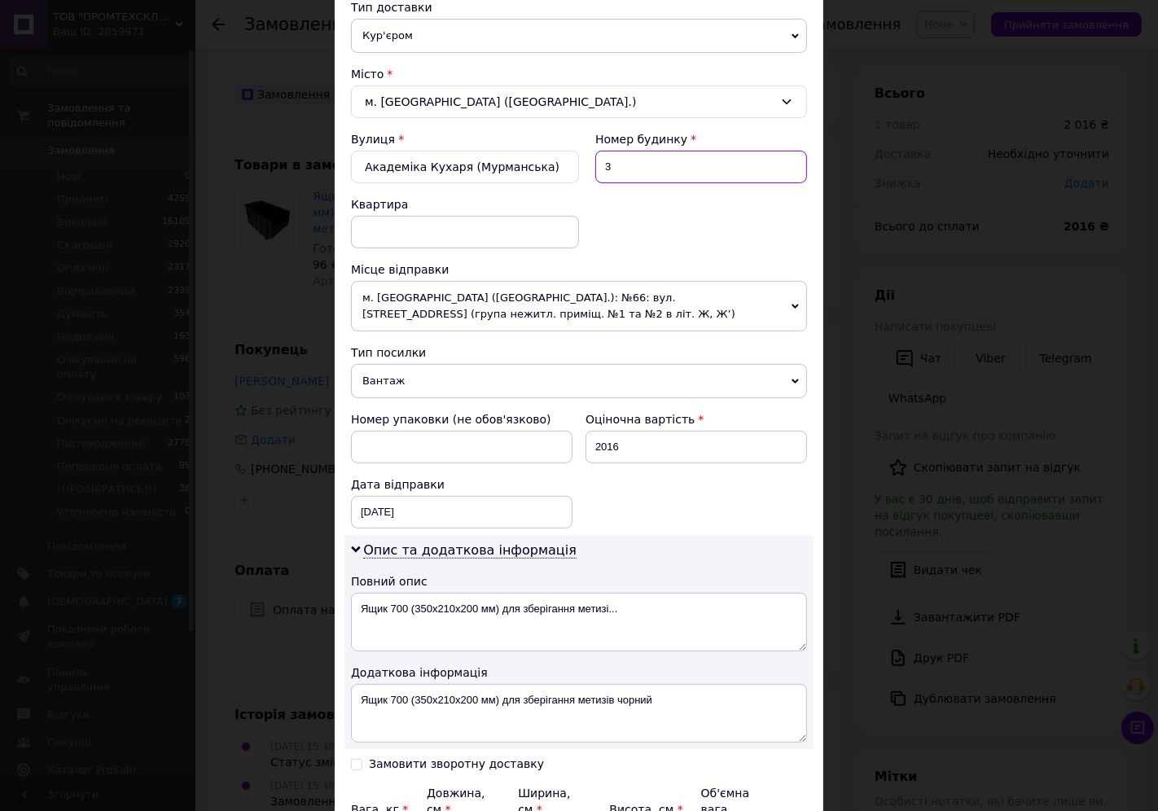
scroll to position [565, 0]
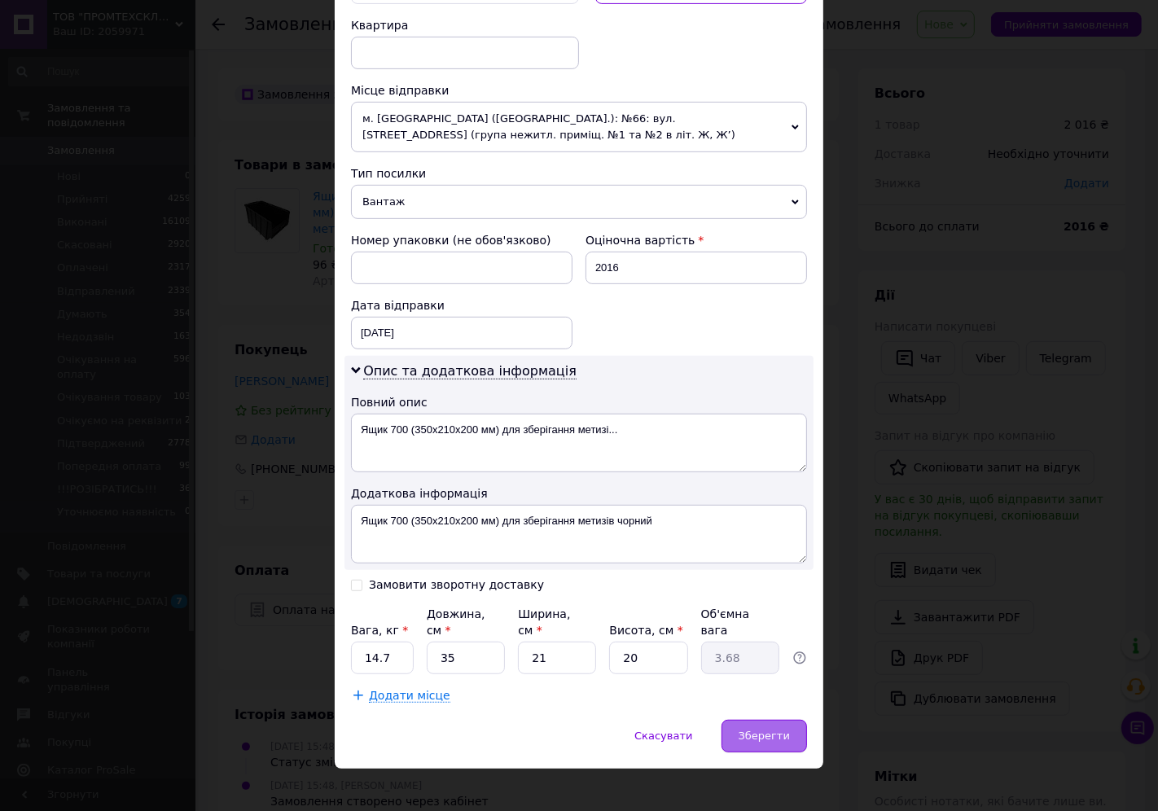
type input "3"
click at [743, 725] on div "Зберегти" at bounding box center [765, 736] width 86 height 33
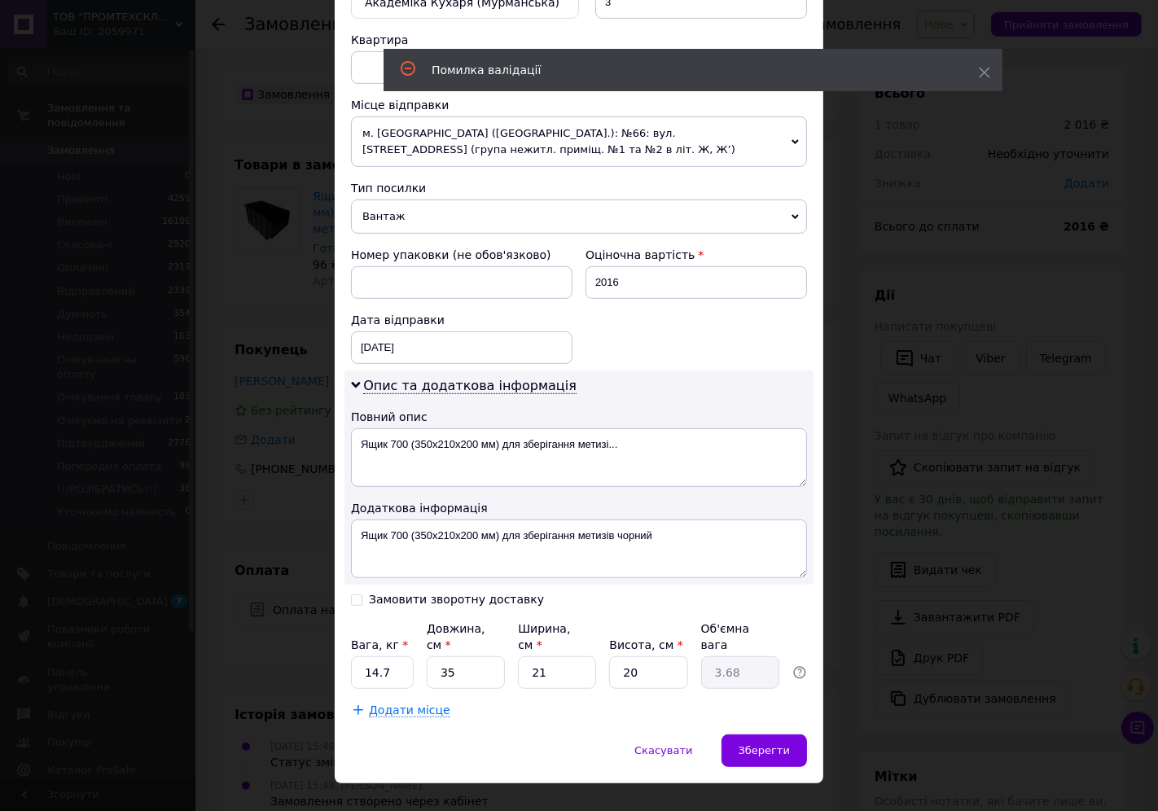
scroll to position [0, 0]
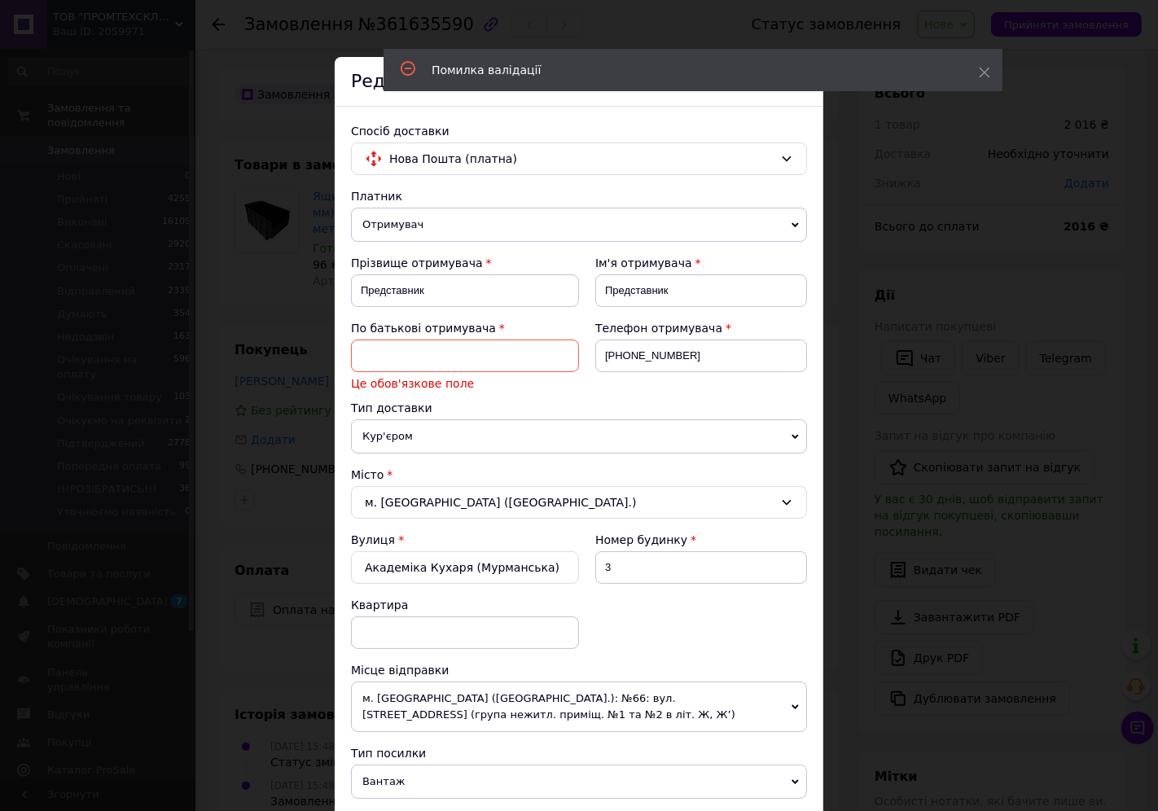
click at [430, 344] on input at bounding box center [465, 356] width 228 height 33
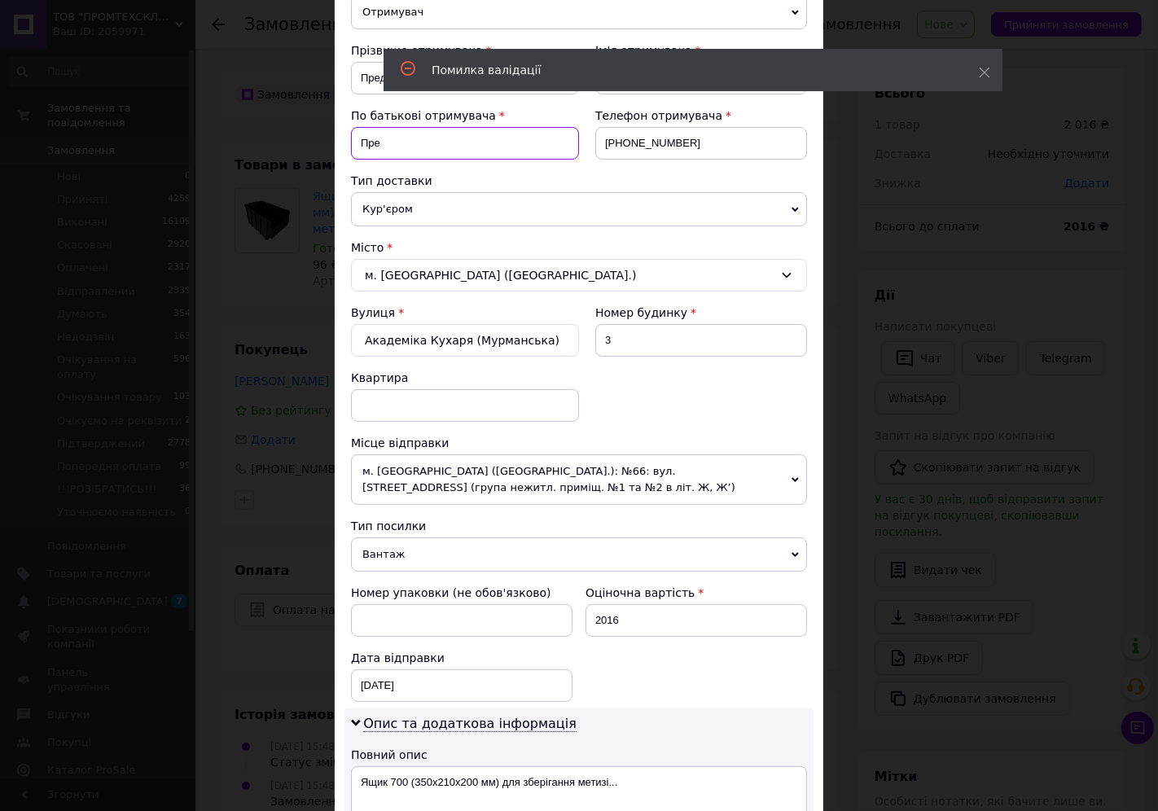
scroll to position [181, 0]
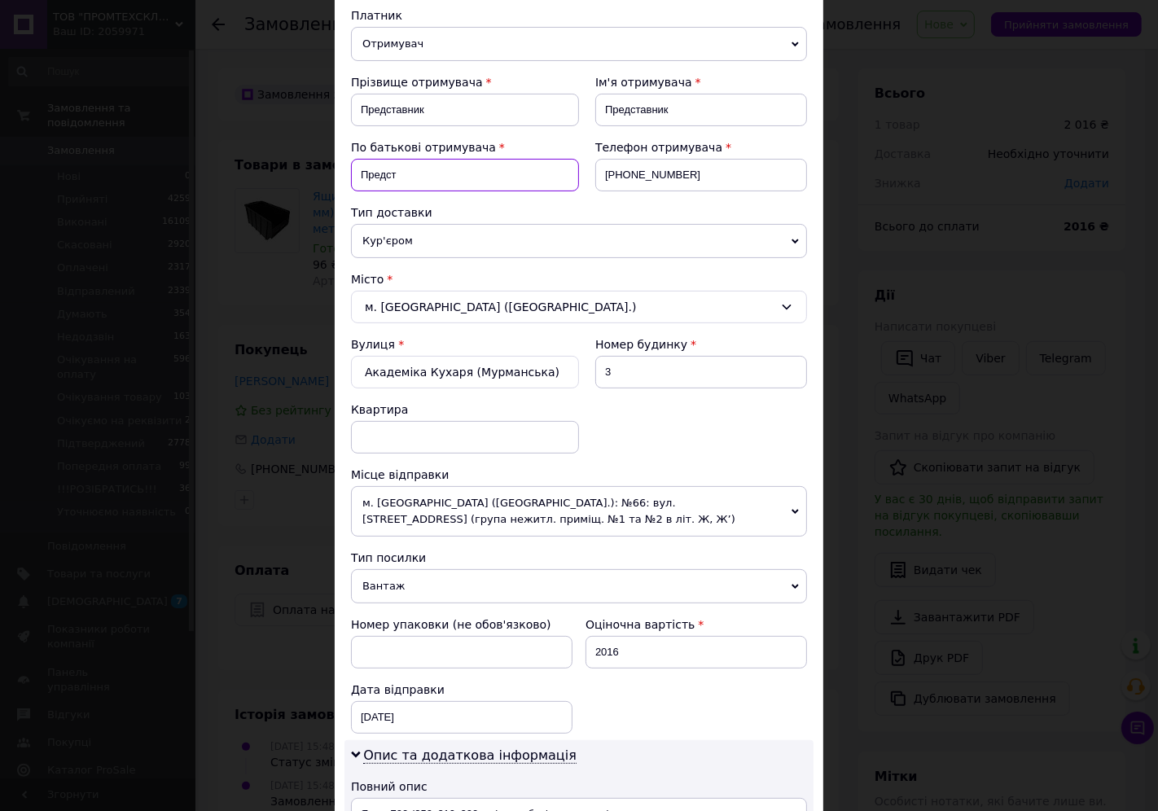
type input "Представник"
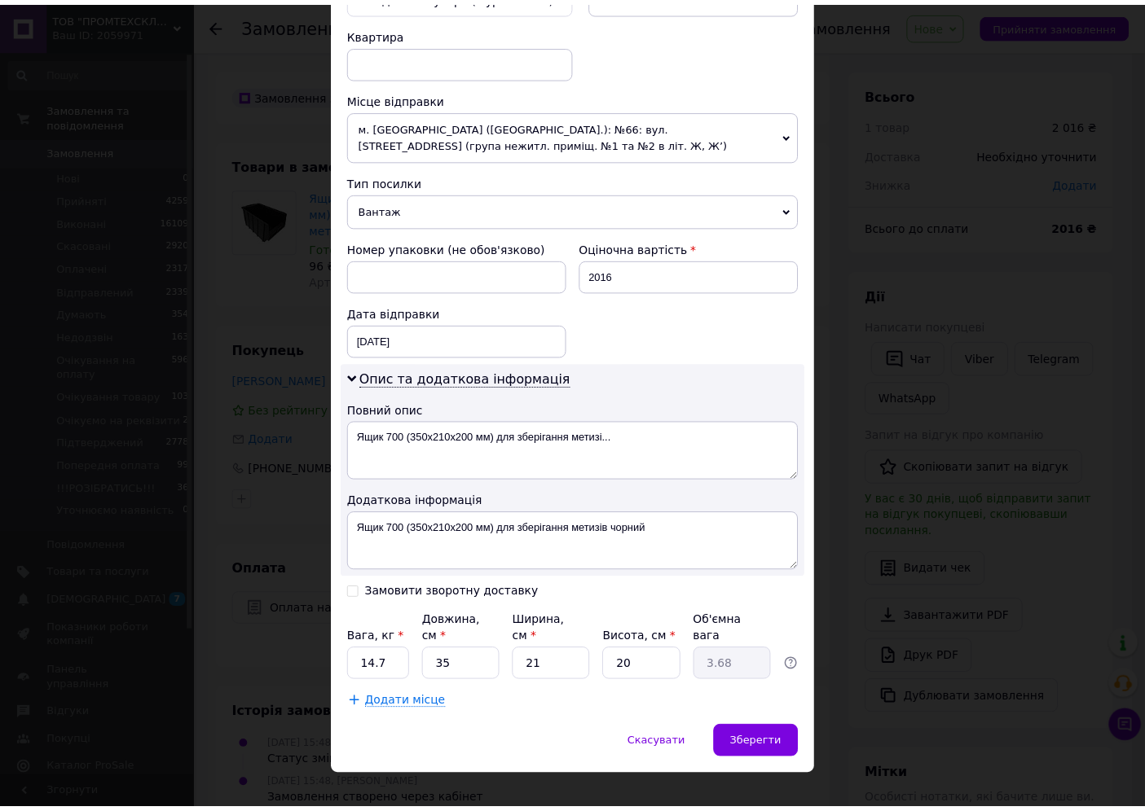
scroll to position [565, 0]
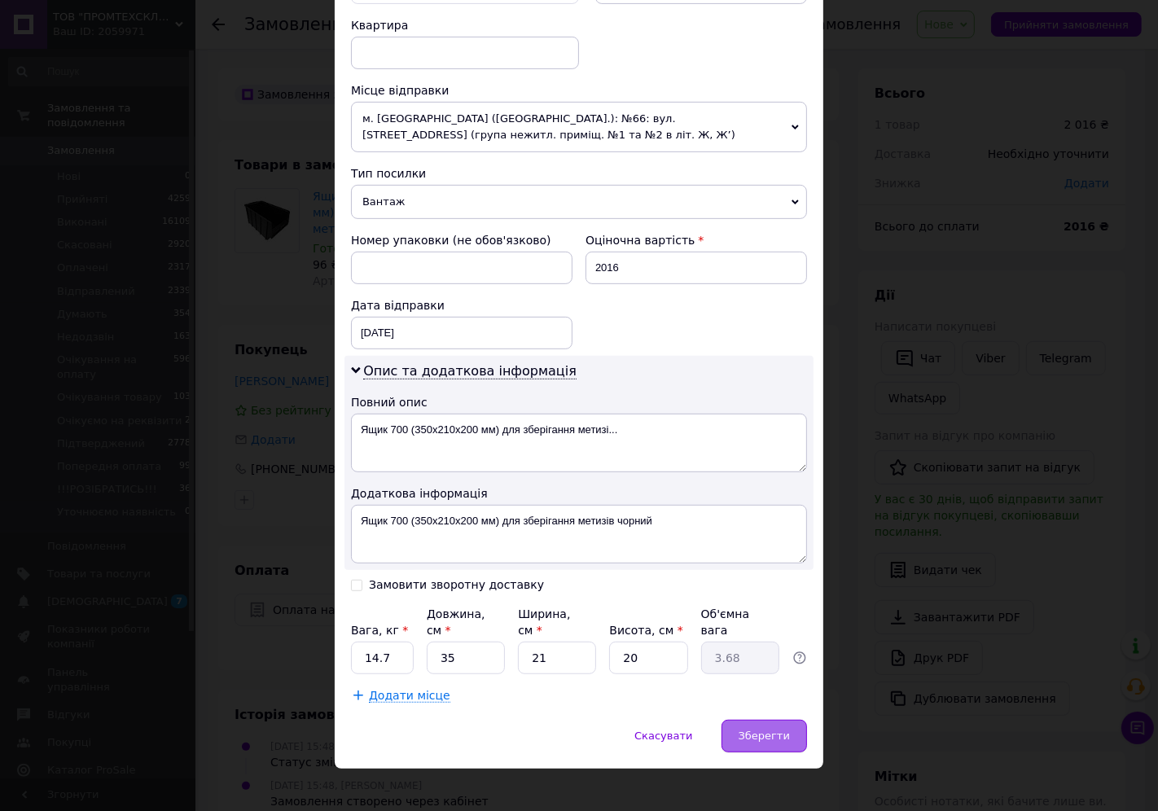
click at [746, 730] on span "Зберегти" at bounding box center [764, 736] width 51 height 12
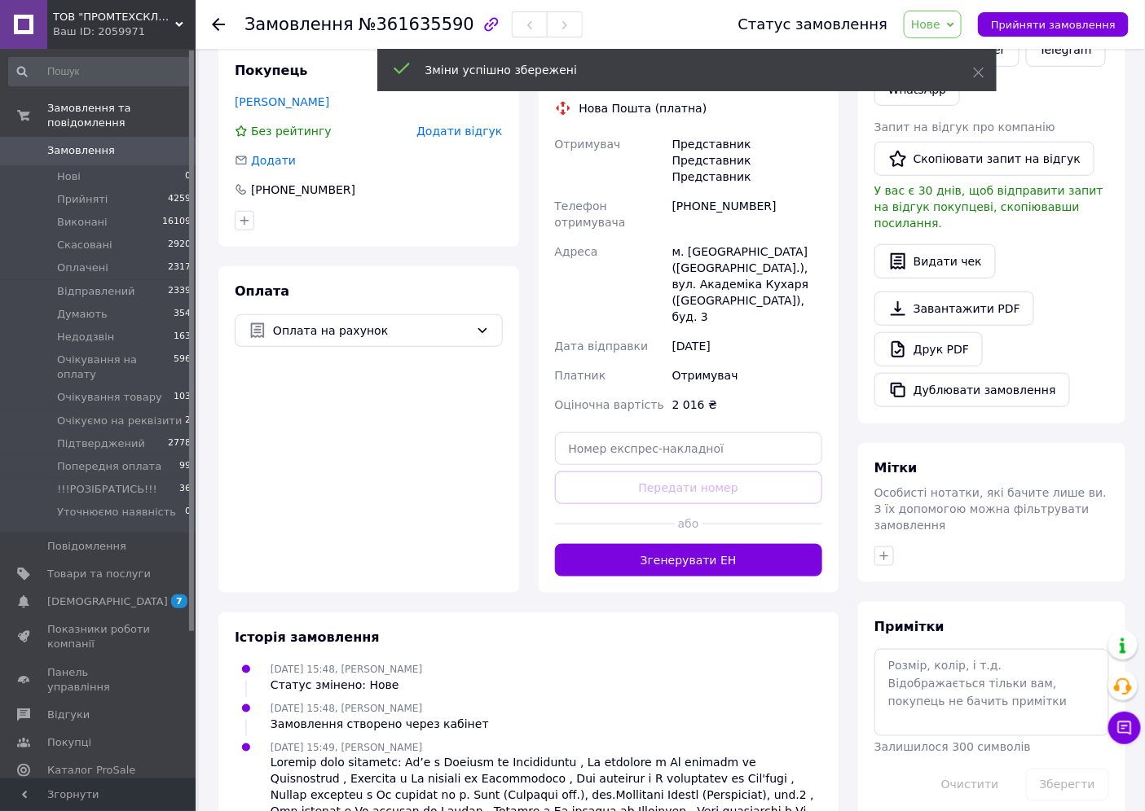
scroll to position [340, 0]
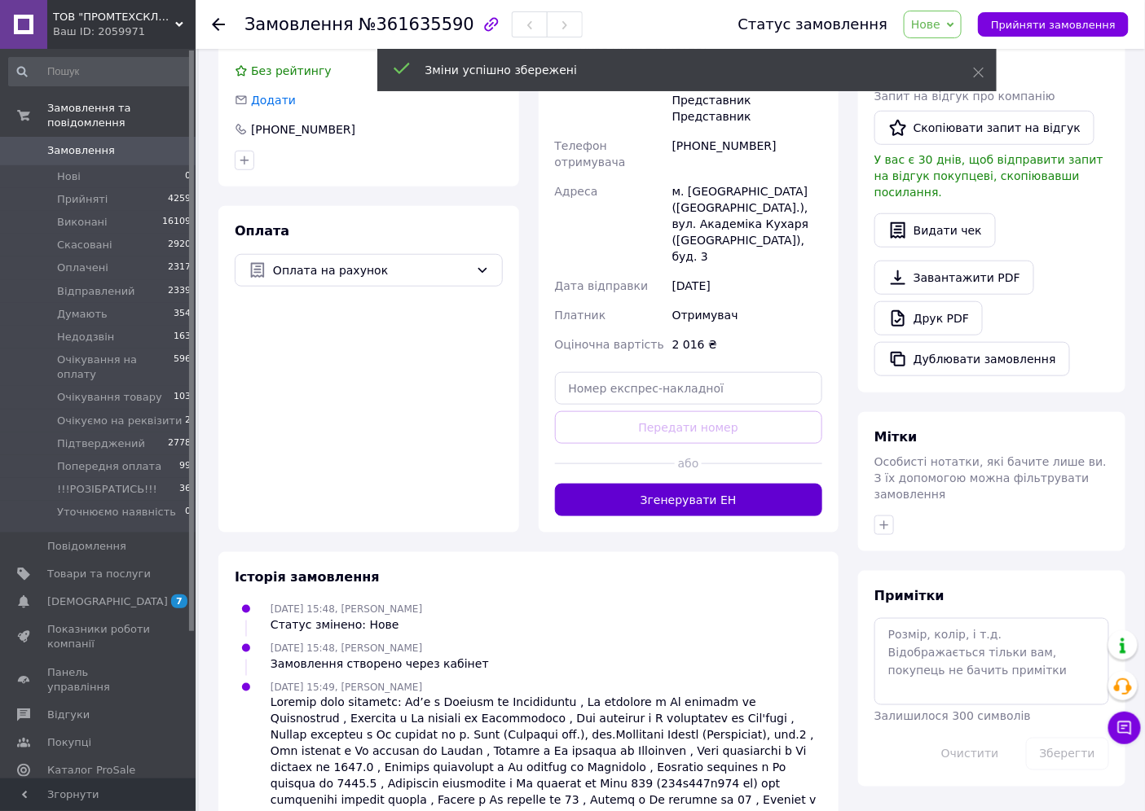
click at [735, 484] on button "Згенерувати ЕН" at bounding box center [689, 500] width 268 height 33
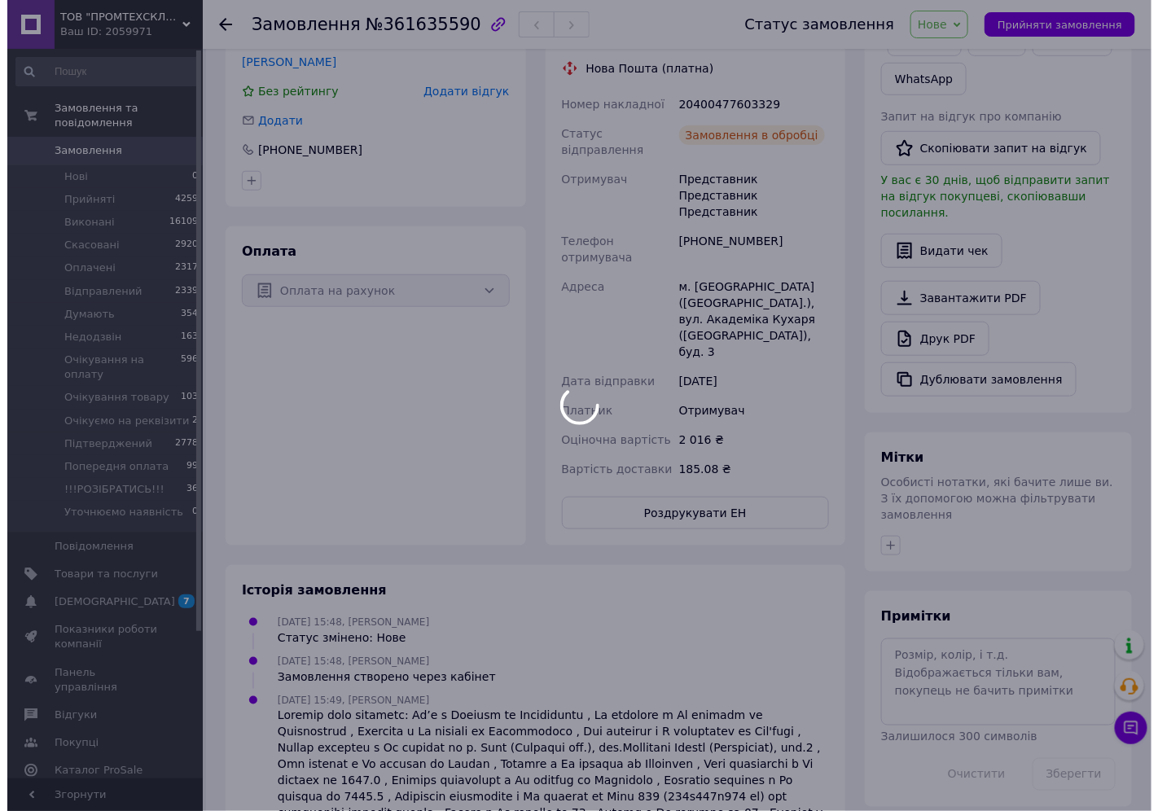
scroll to position [138, 0]
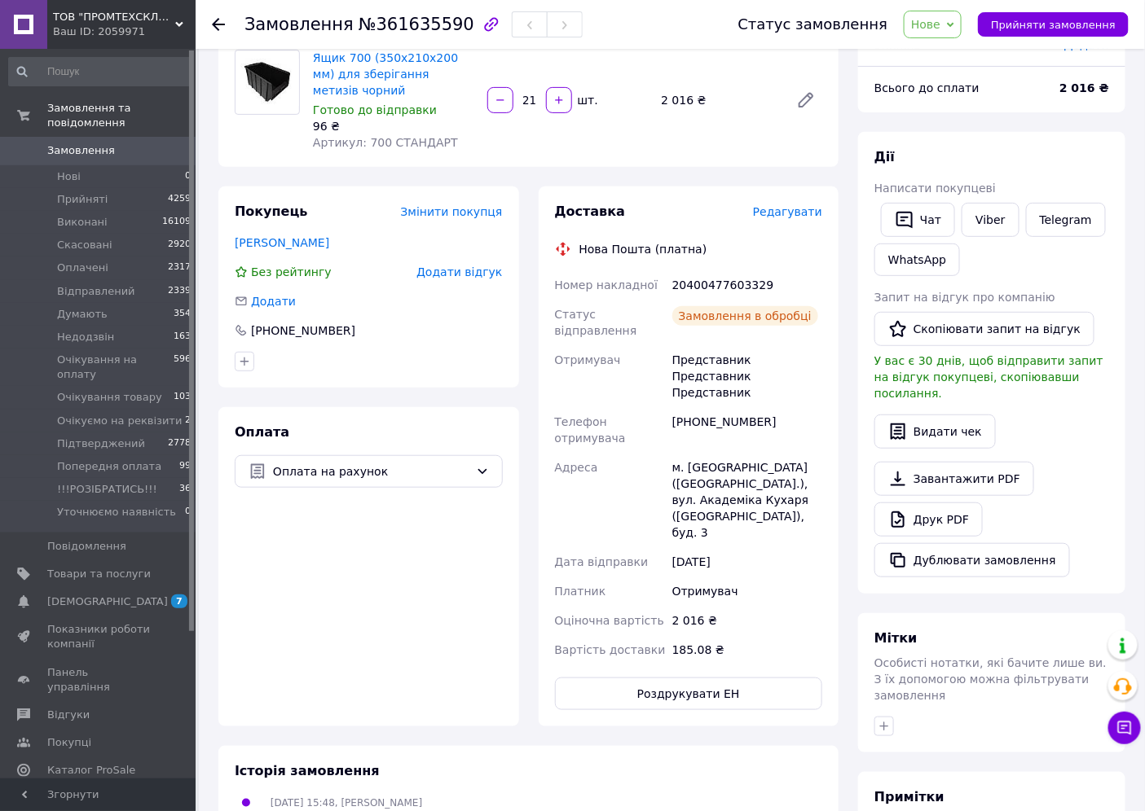
click at [802, 213] on span "Редагувати" at bounding box center [787, 211] width 69 height 13
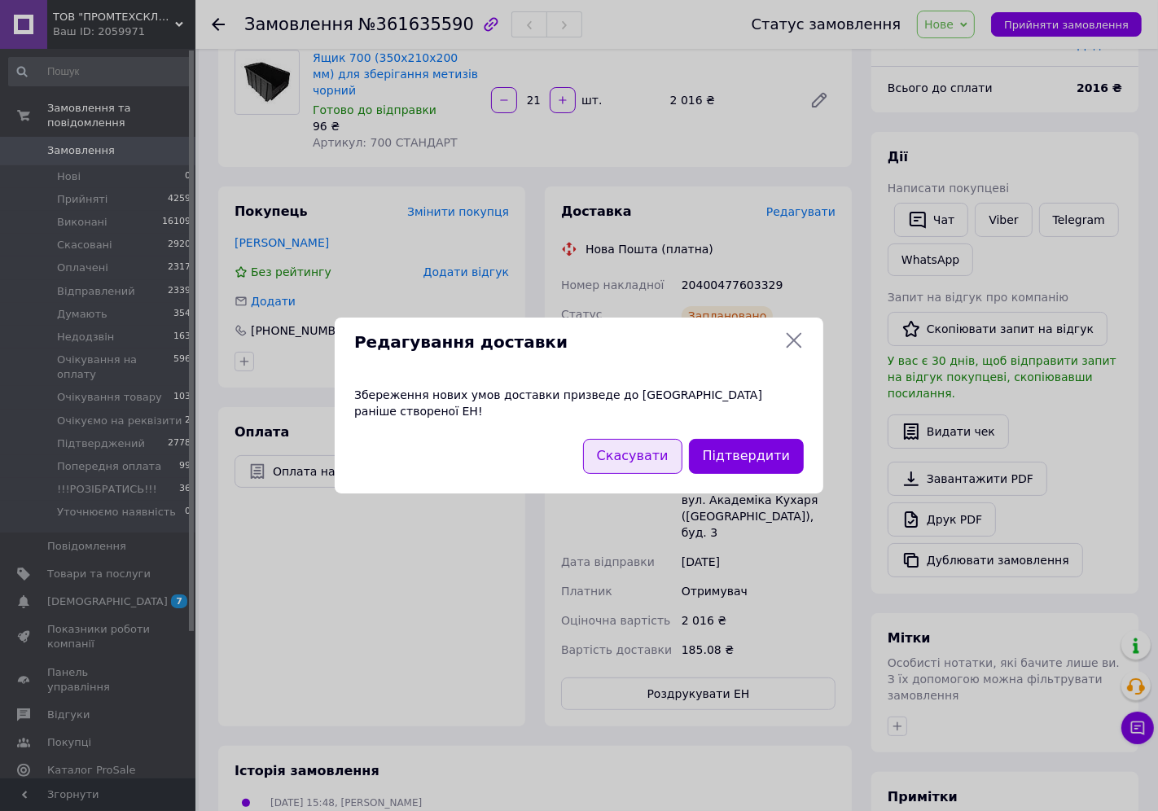
click at [666, 455] on button "Скасувати" at bounding box center [632, 456] width 99 height 35
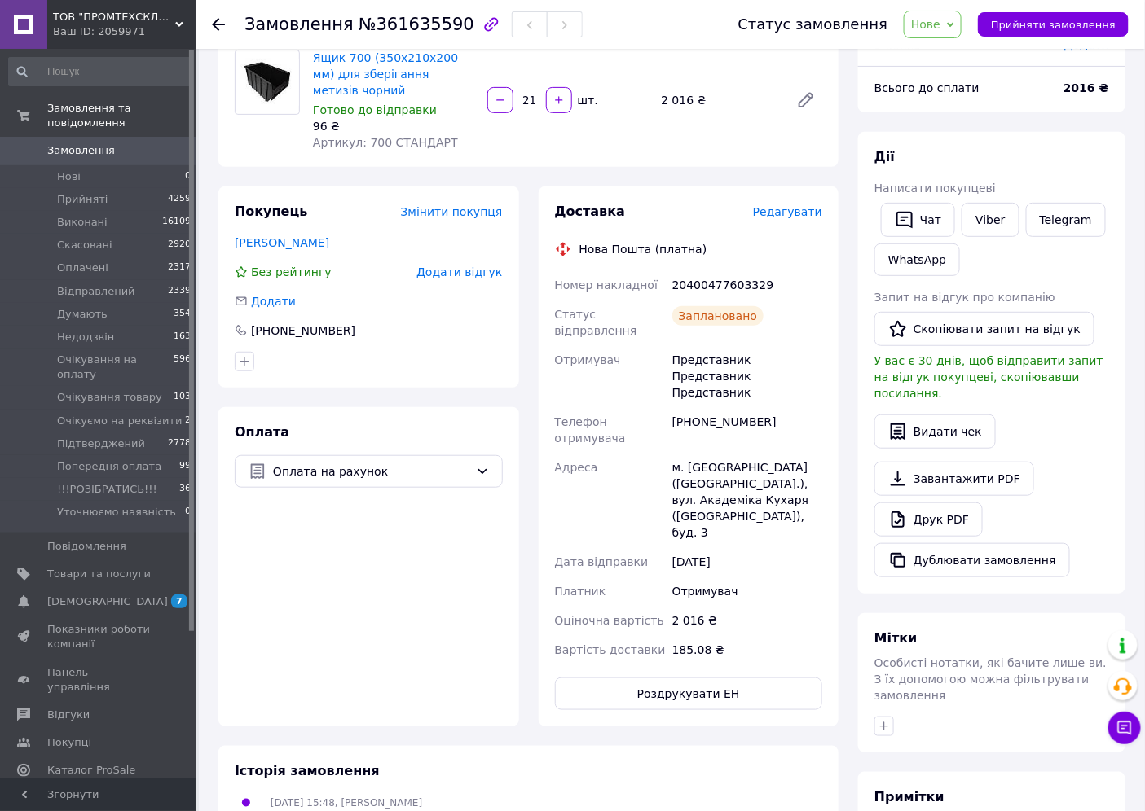
click at [811, 213] on span "Редагувати" at bounding box center [787, 211] width 69 height 13
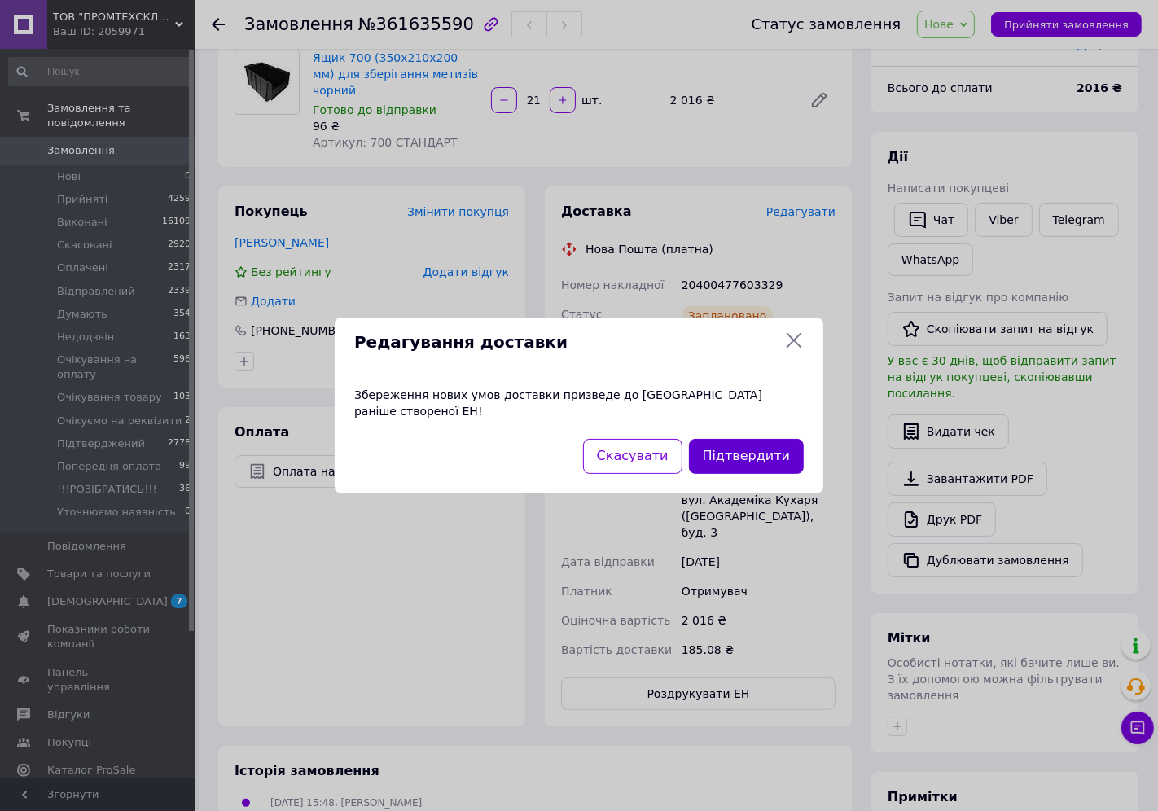
click at [777, 443] on button "Підтвердити" at bounding box center [746, 456] width 115 height 35
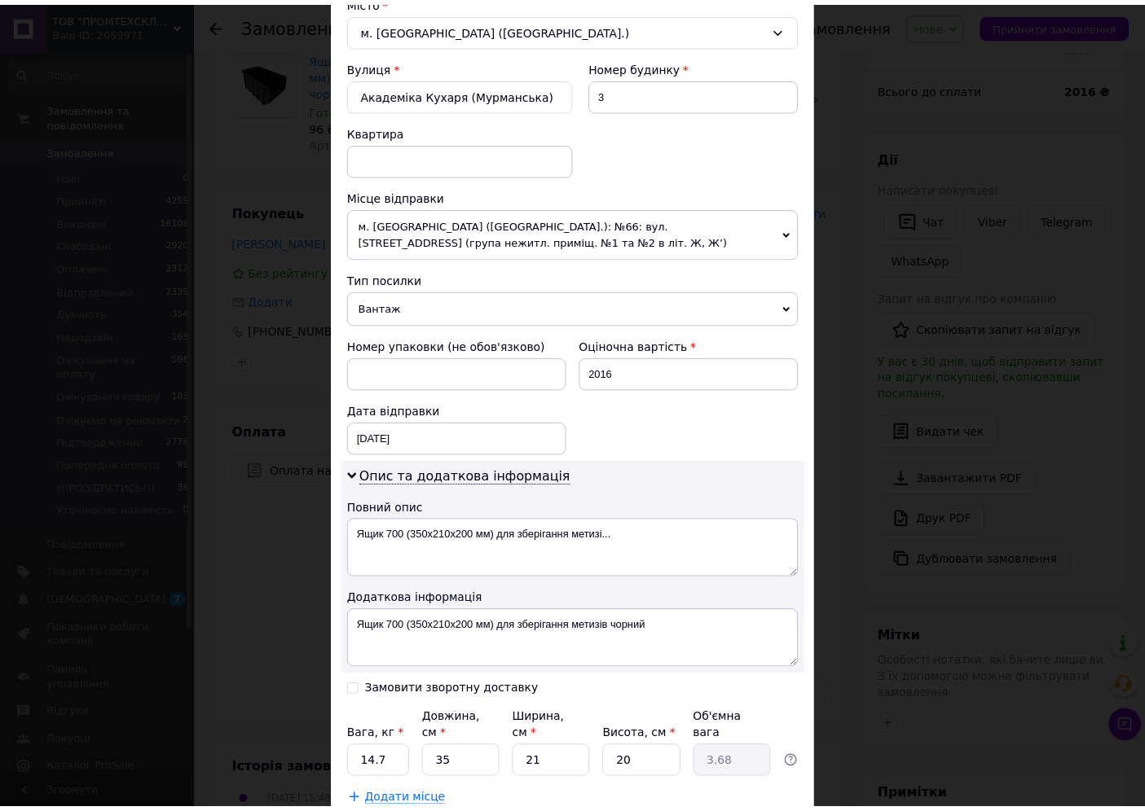
scroll to position [565, 0]
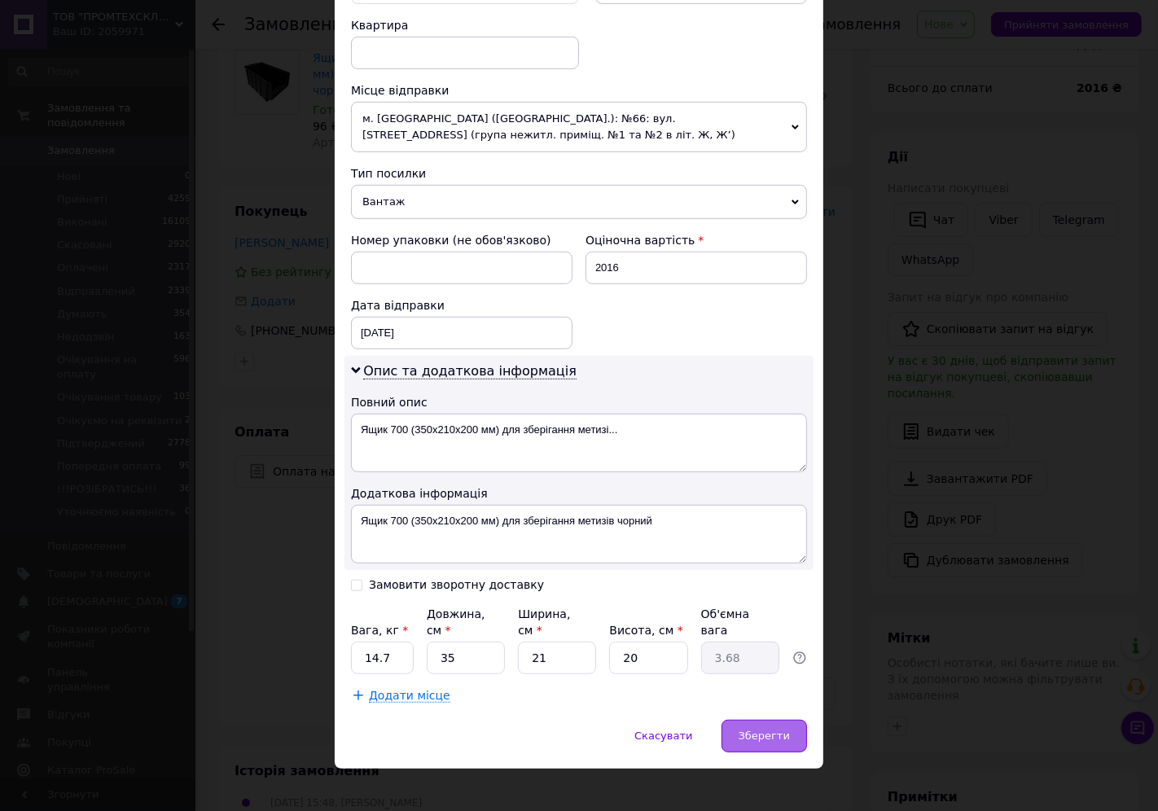
click at [771, 730] on span "Зберегти" at bounding box center [764, 736] width 51 height 12
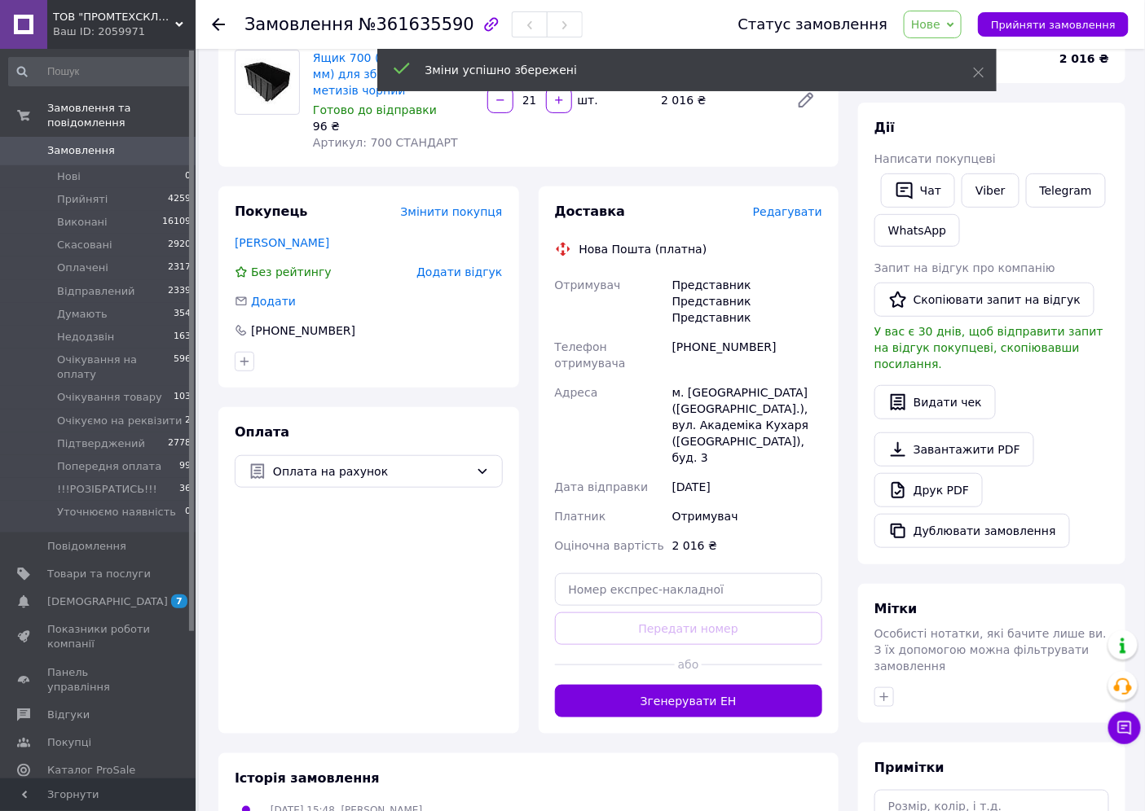
click at [940, 20] on span "Нове" at bounding box center [925, 24] width 29 height 13
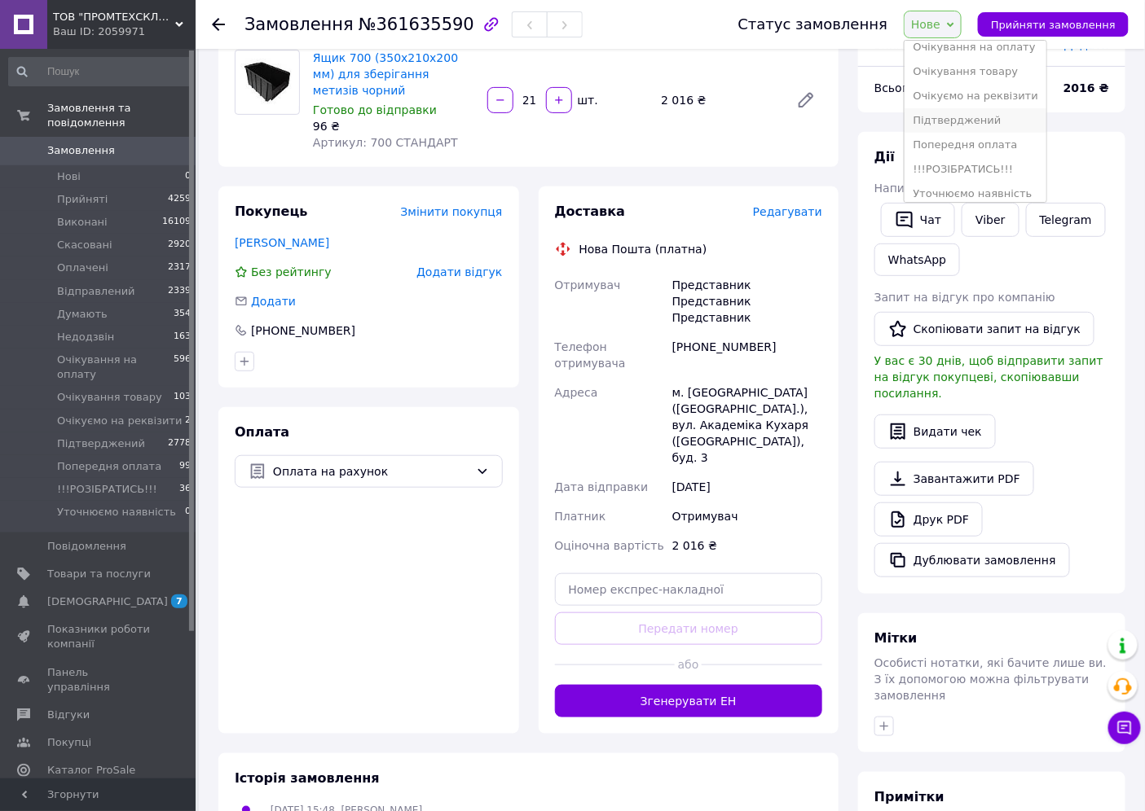
scroll to position [90, 0]
click at [998, 138] on li "Очікування на оплату" at bounding box center [974, 137] width 141 height 24
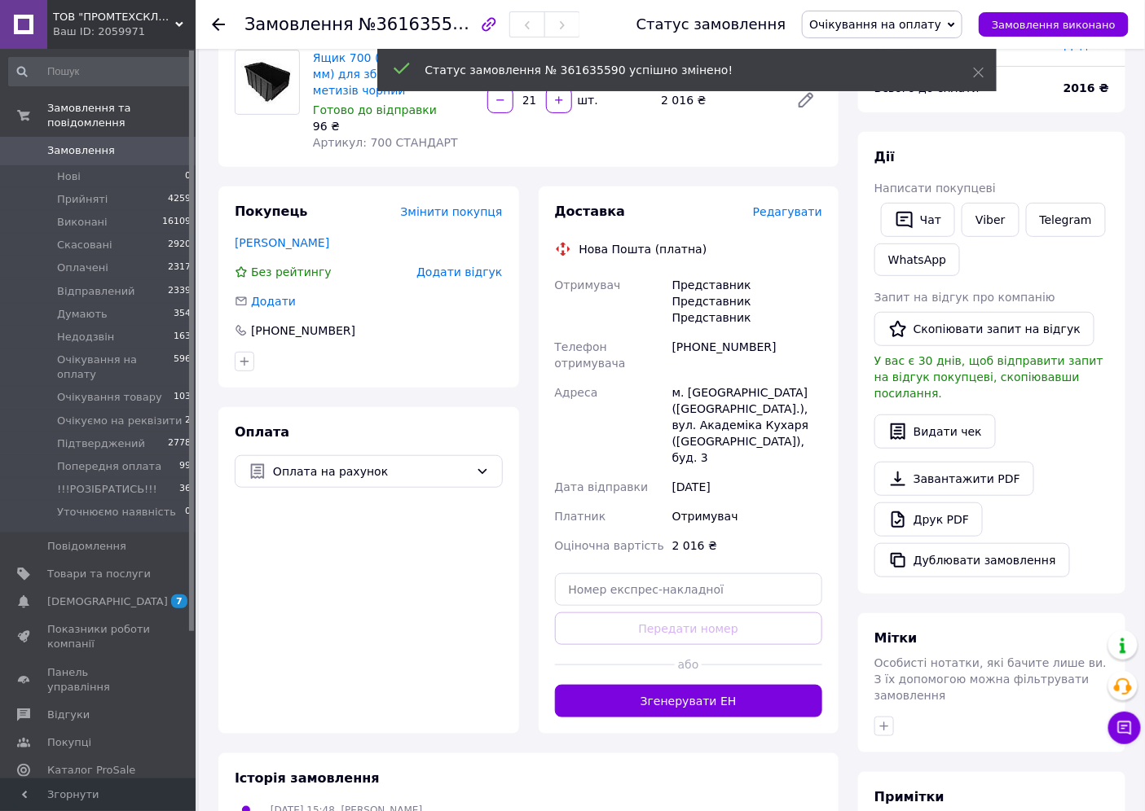
click at [74, 143] on span "Замовлення" at bounding box center [81, 150] width 68 height 15
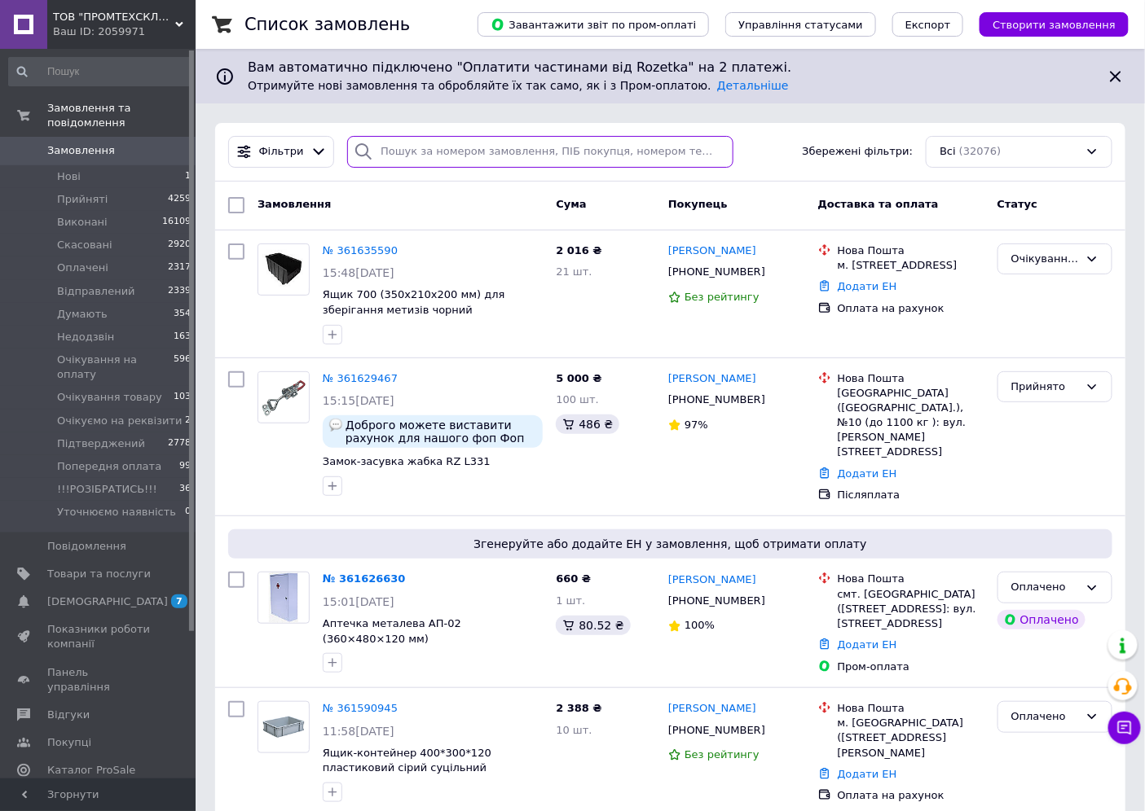
click at [405, 147] on input "search" at bounding box center [539, 152] width 385 height 32
paste input "0507295457"
type input "0507295457"
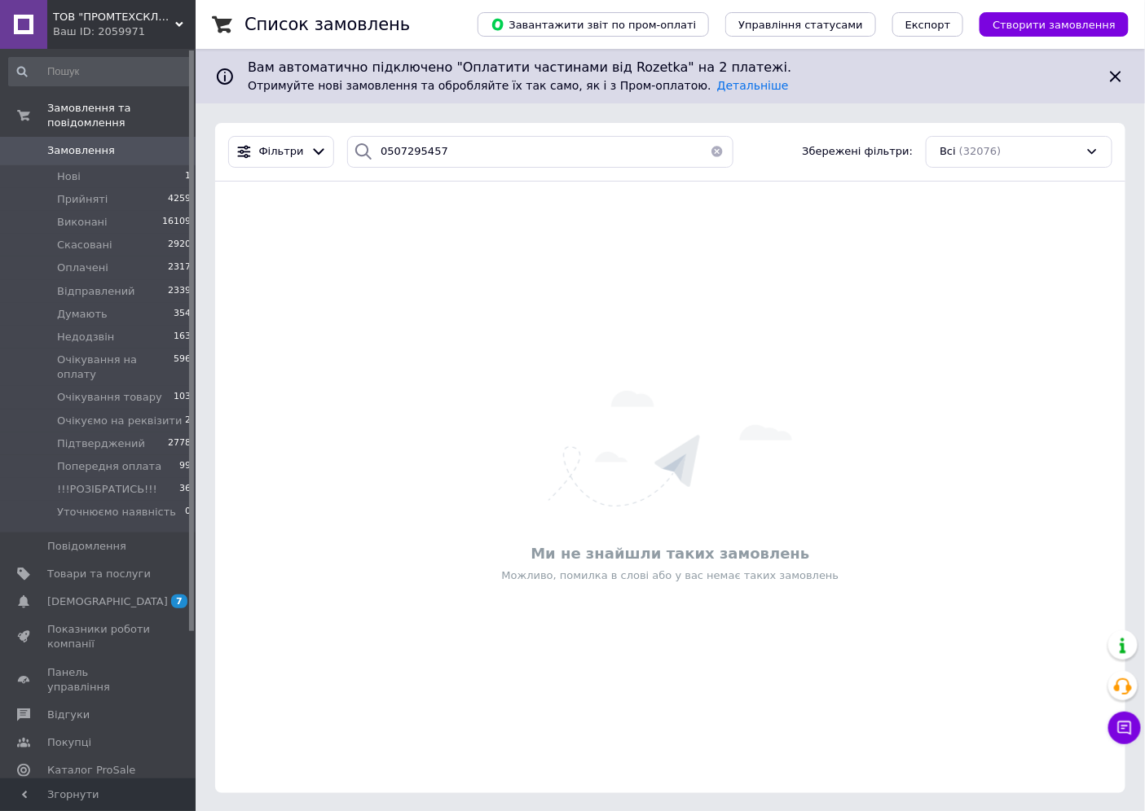
click at [75, 143] on span "Замовлення" at bounding box center [81, 150] width 68 height 15
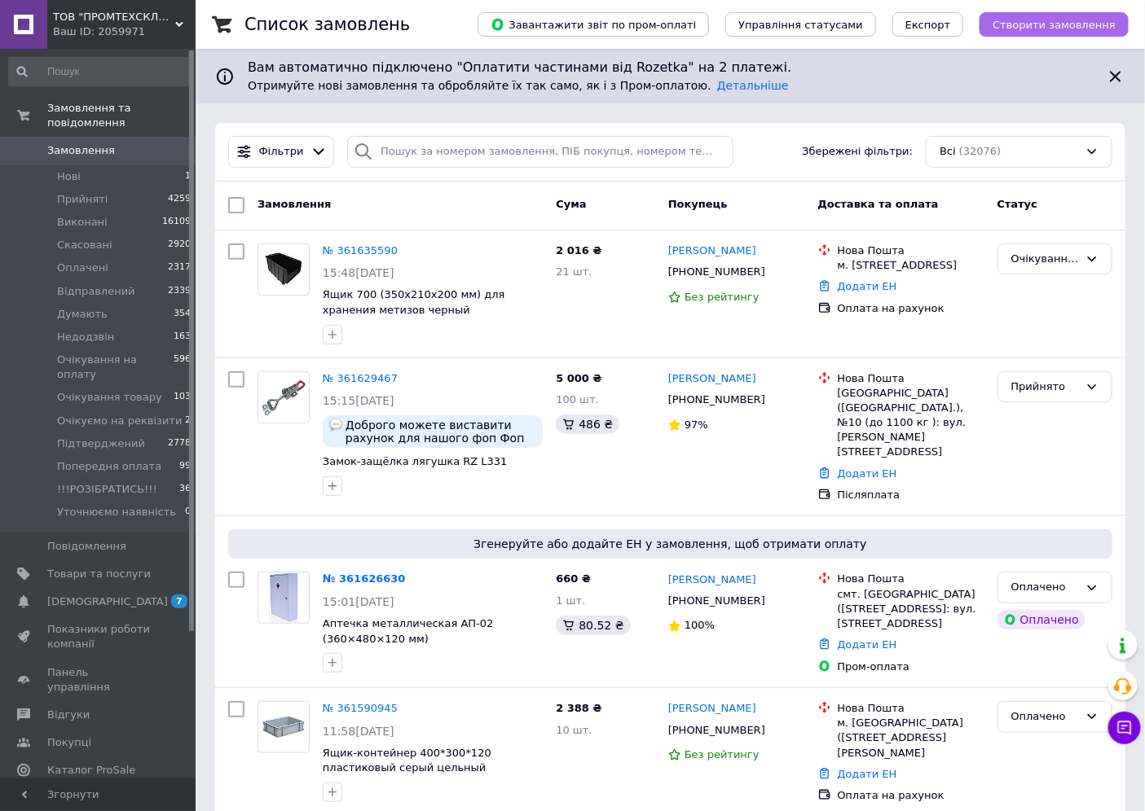
click at [1025, 31] on button "Створити замовлення" at bounding box center [1053, 24] width 149 height 24
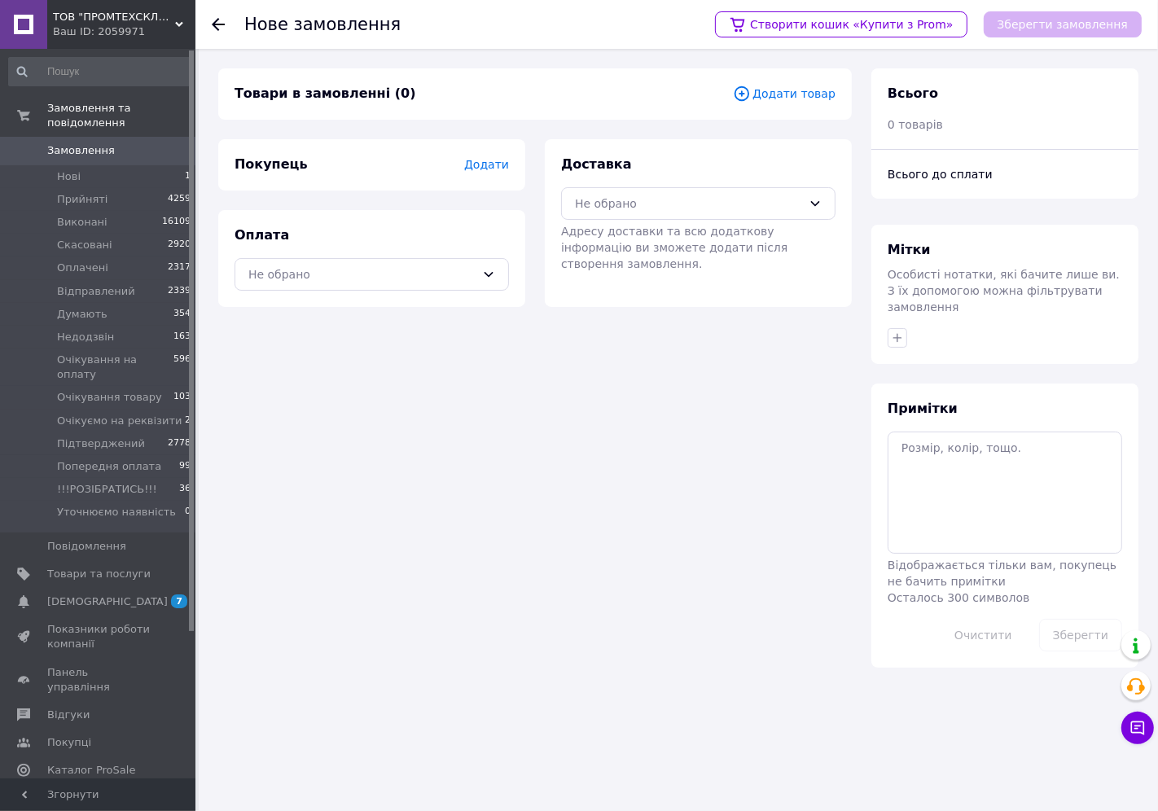
click at [495, 166] on span "Додати" at bounding box center [486, 164] width 45 height 13
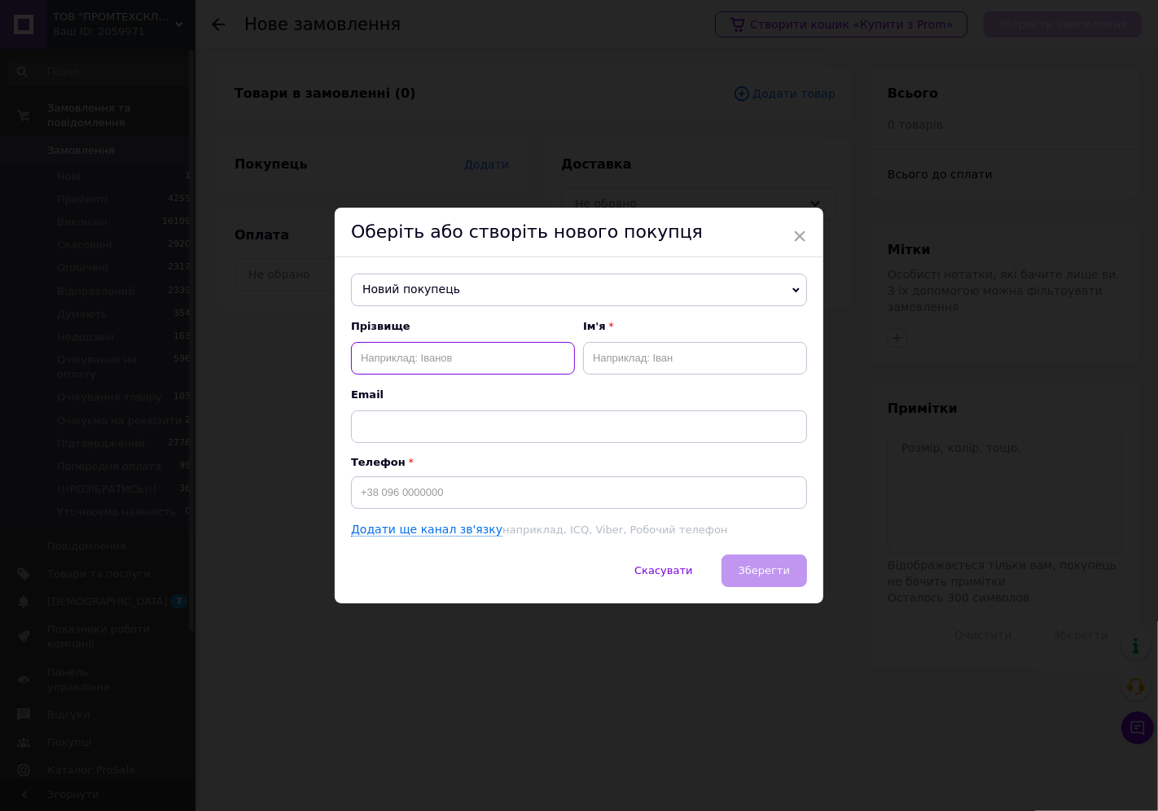
click at [373, 363] on input "text" at bounding box center [463, 358] width 224 height 33
type input "[PERSON_NAME]"
click at [599, 371] on input "text" at bounding box center [695, 358] width 224 height 33
type input "[PERSON_NAME]"
click at [420, 506] on input at bounding box center [579, 493] width 456 height 33
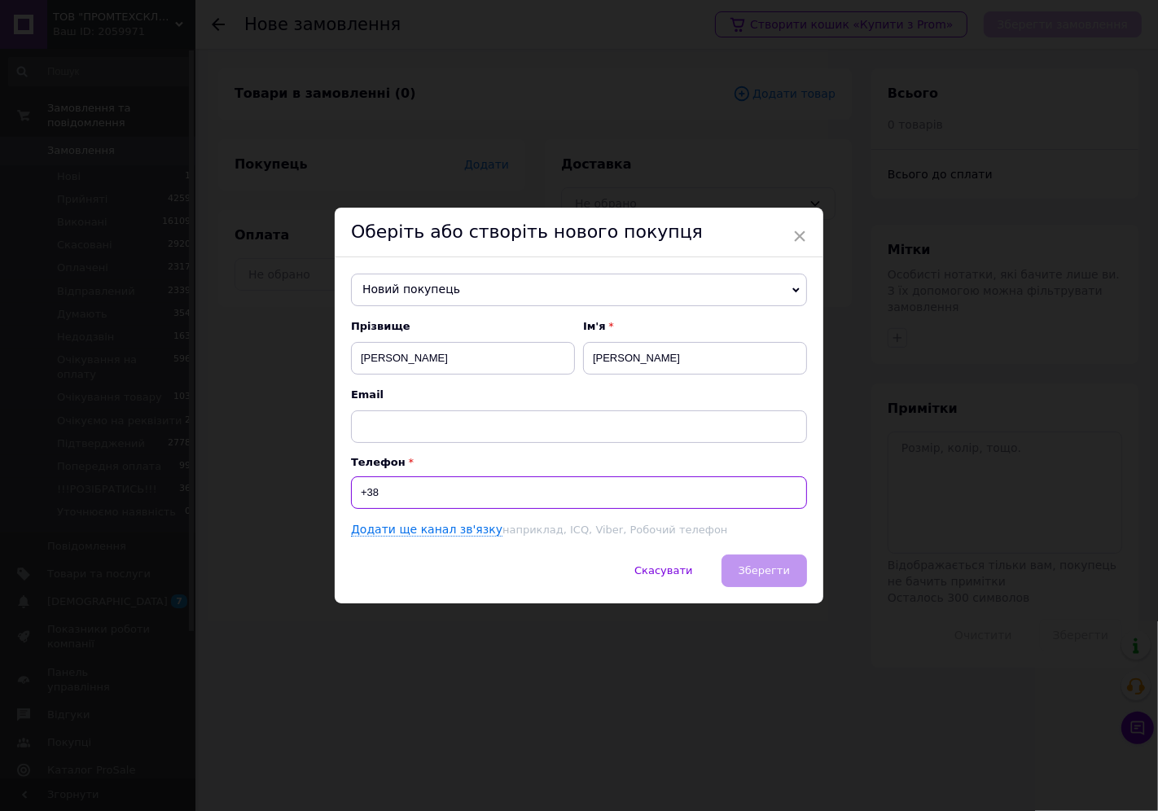
paste input "0507295457"
type input "[PHONE_NUMBER]"
click at [785, 569] on span "Зберегти" at bounding box center [764, 571] width 51 height 12
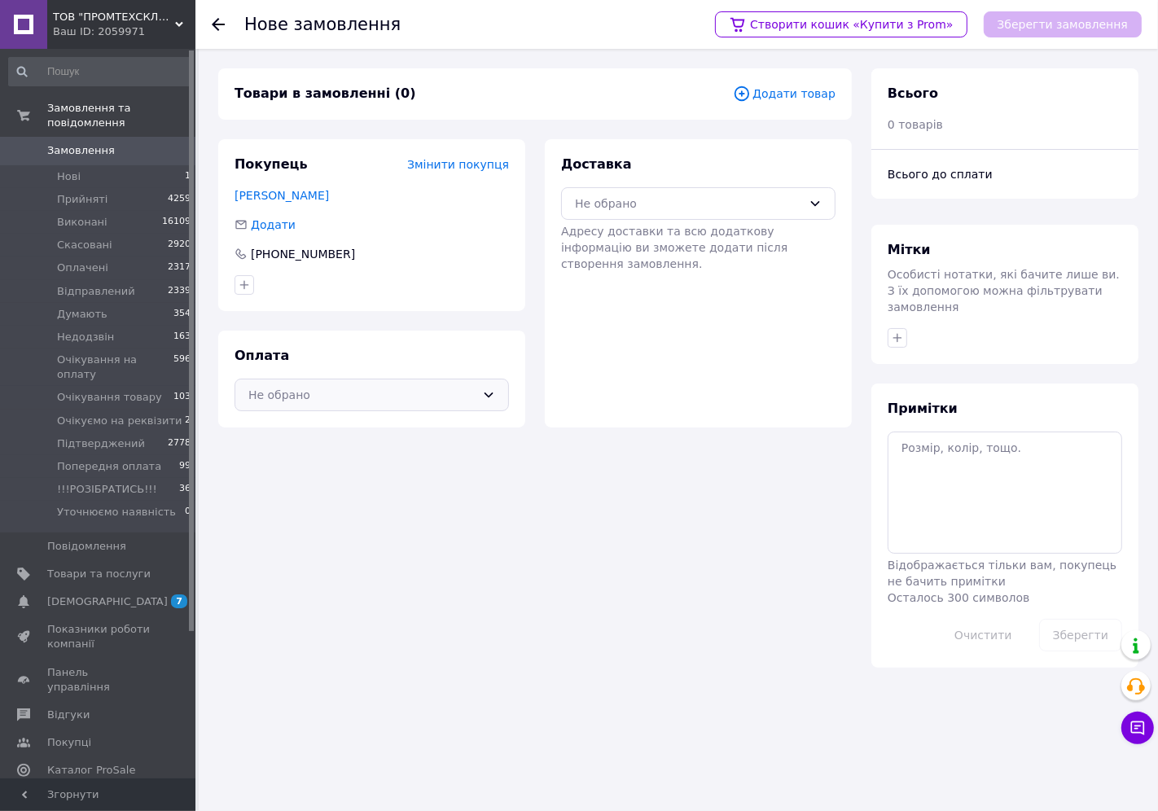
click at [387, 392] on div "Не обрано" at bounding box center [361, 395] width 227 height 18
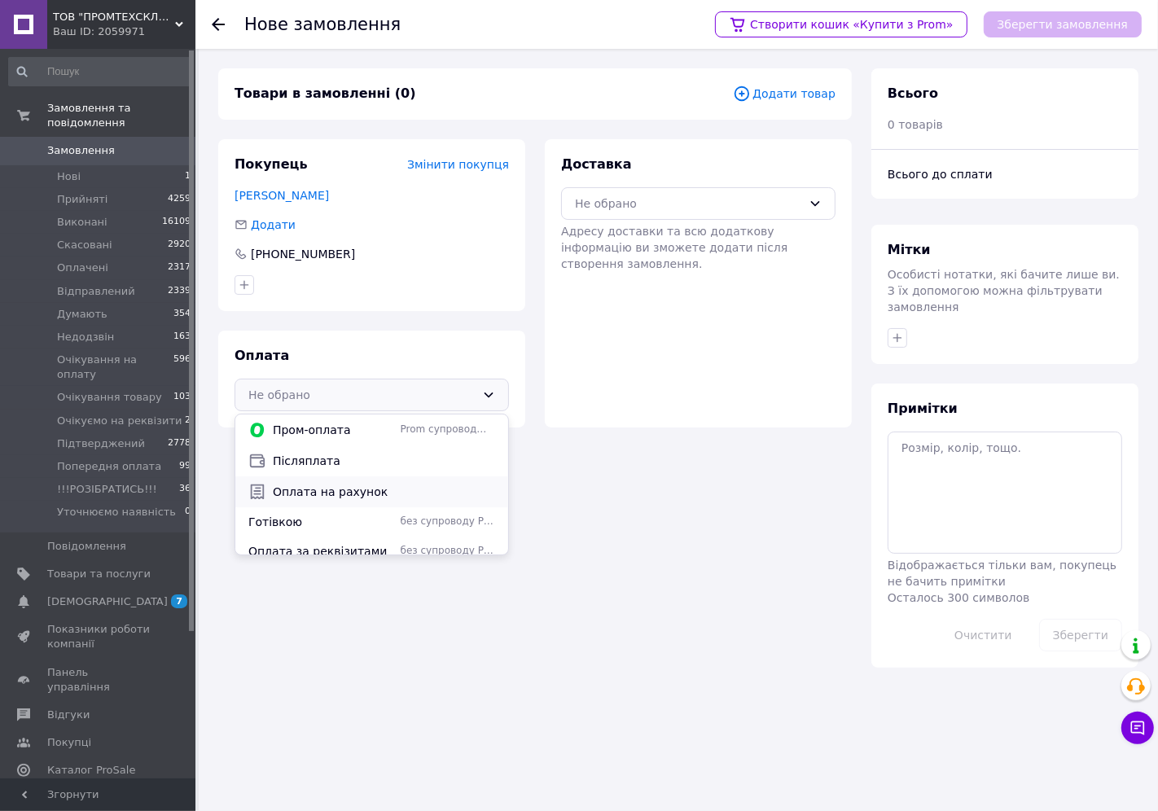
click at [330, 489] on span "Оплата на рахунок" at bounding box center [384, 492] width 222 height 16
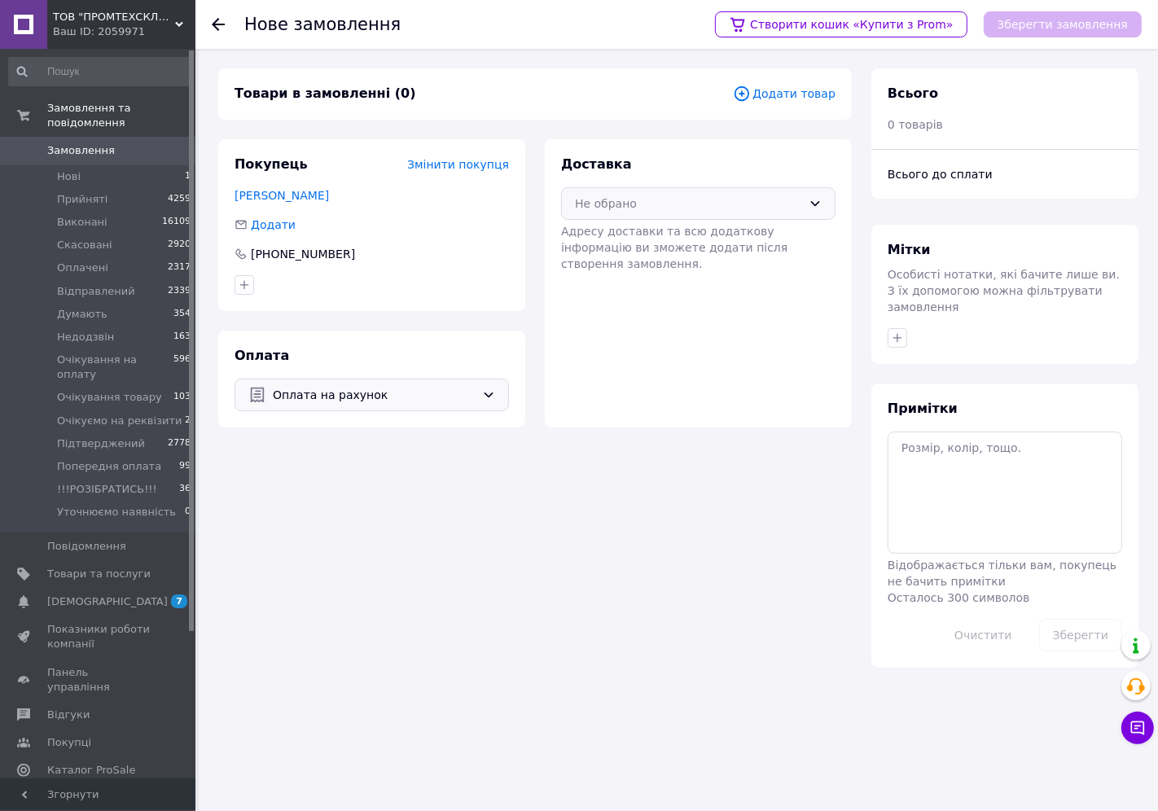
click at [644, 205] on div "Не обрано" at bounding box center [688, 204] width 227 height 18
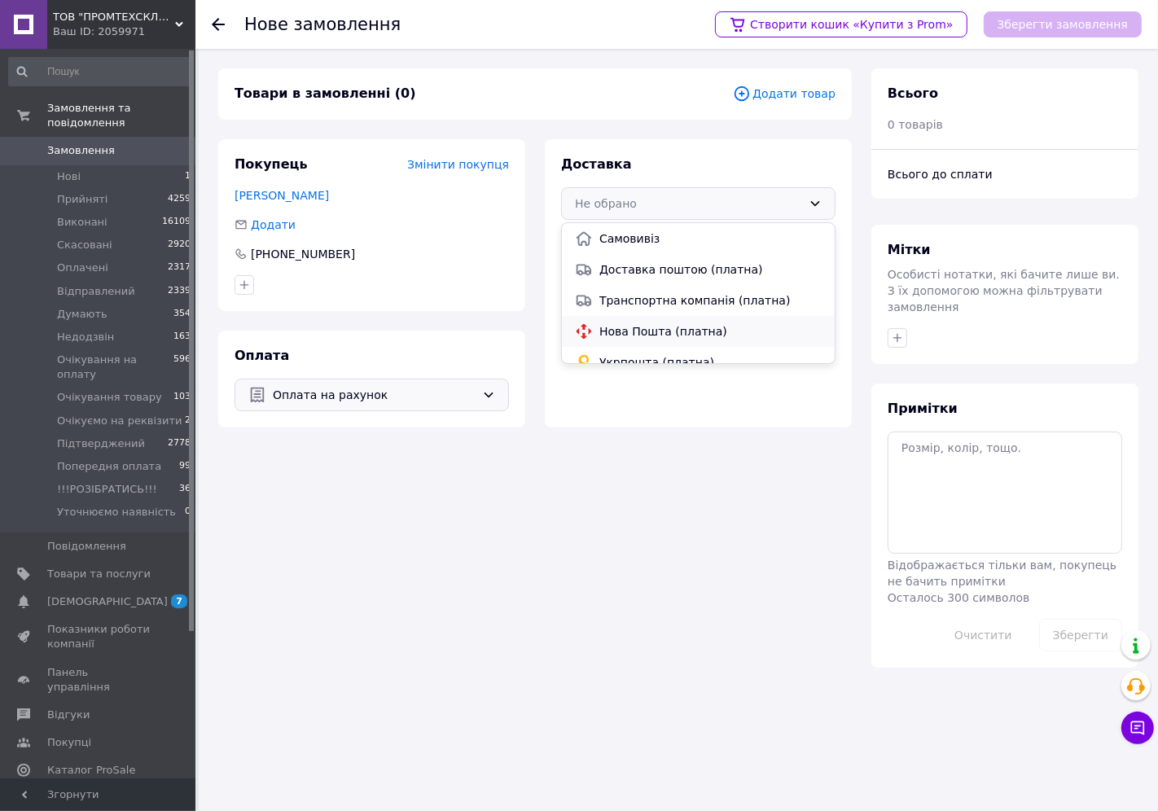
click at [624, 320] on div "Нова Пошта (платна)" at bounding box center [698, 331] width 273 height 31
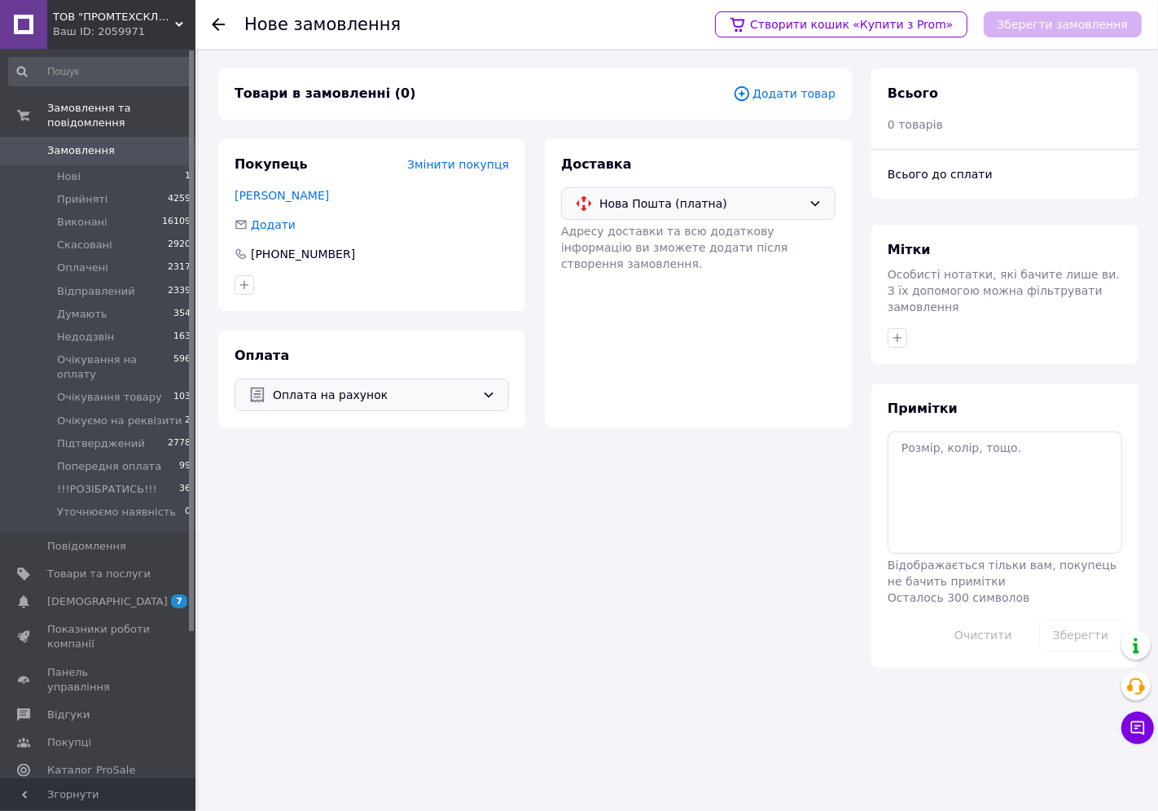
click at [802, 86] on span "Додати товар" at bounding box center [784, 94] width 103 height 18
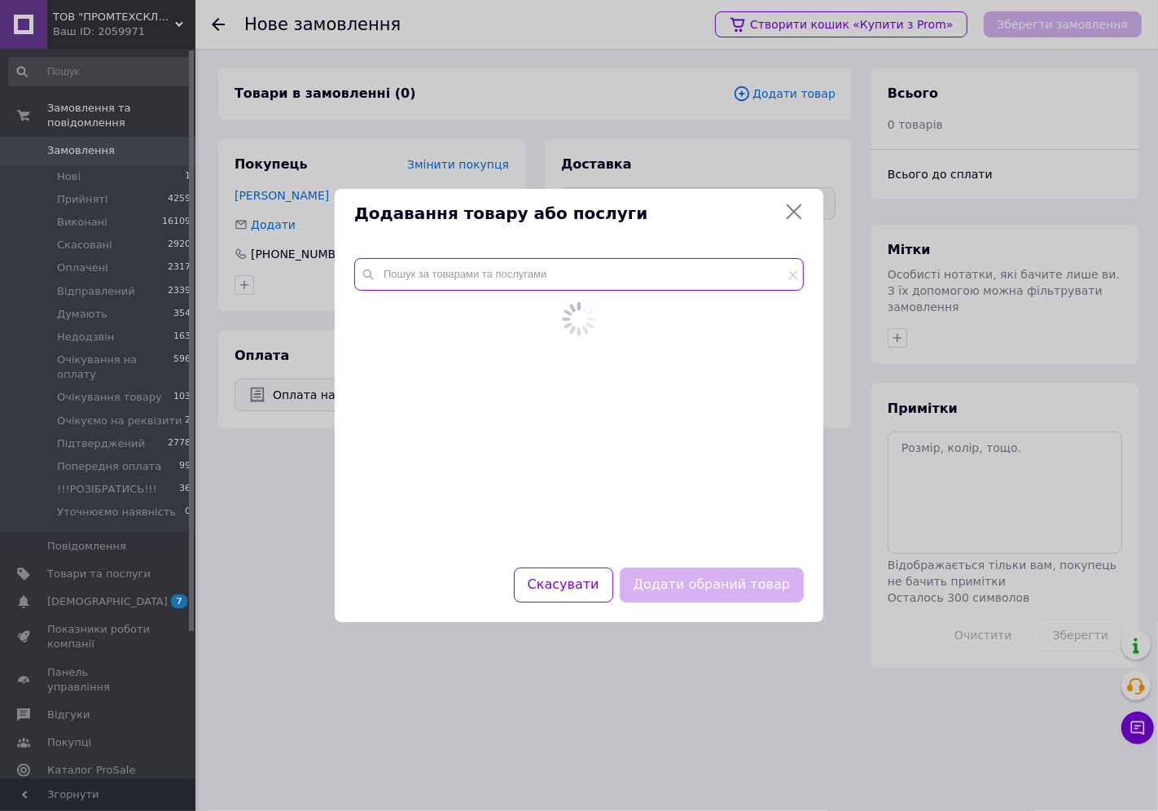
click at [404, 275] on input "text" at bounding box center [579, 274] width 450 height 33
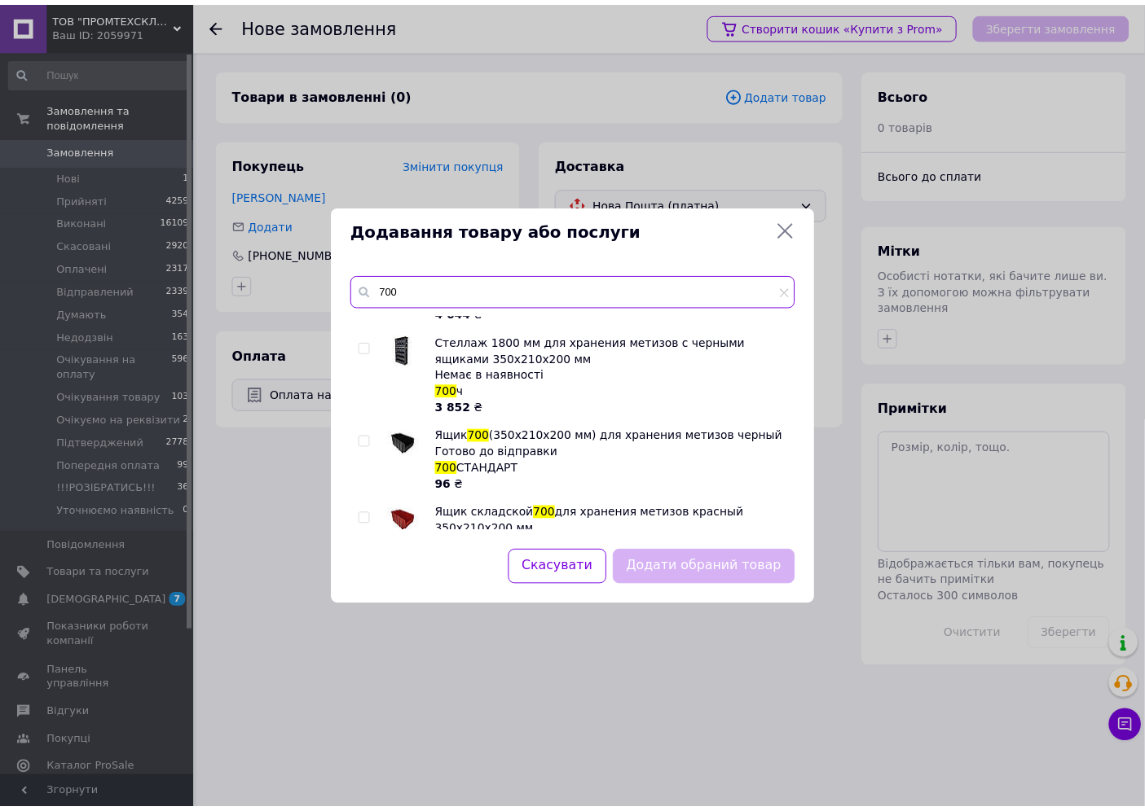
scroll to position [181, 0]
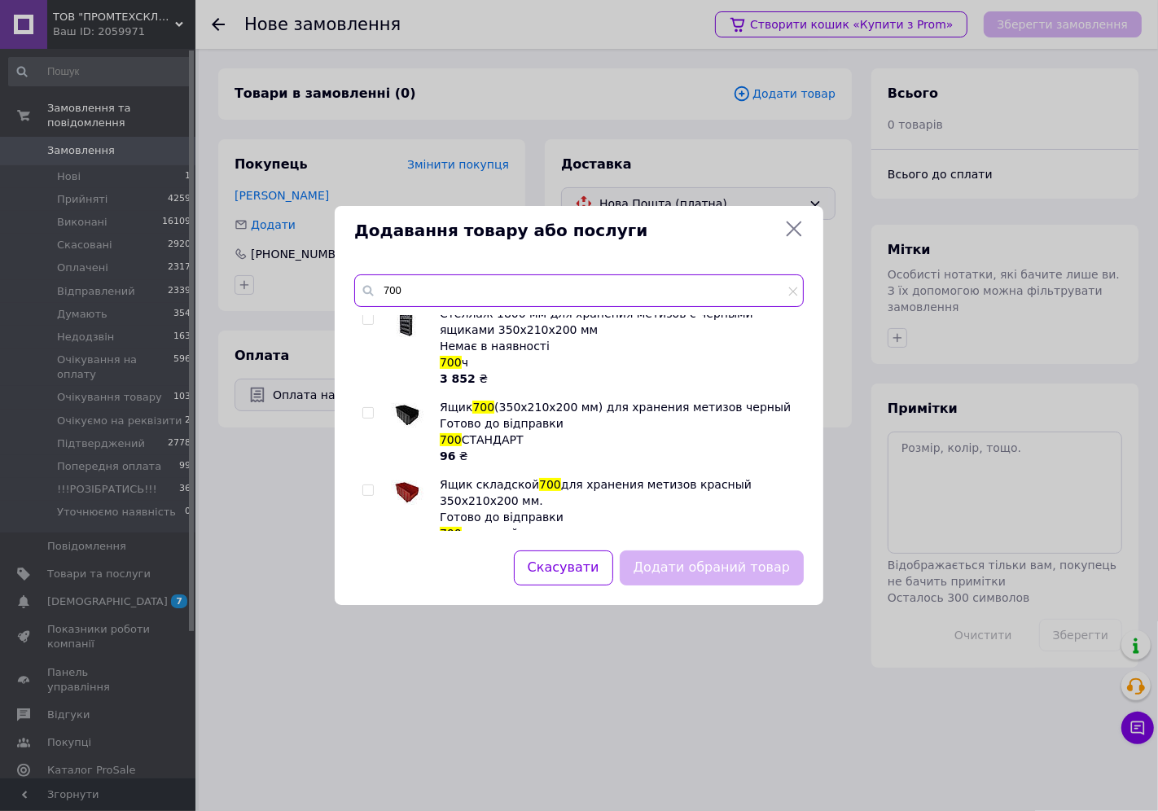
type input "700"
click at [369, 413] on input "checkbox" at bounding box center [368, 413] width 11 height 11
checkbox input "true"
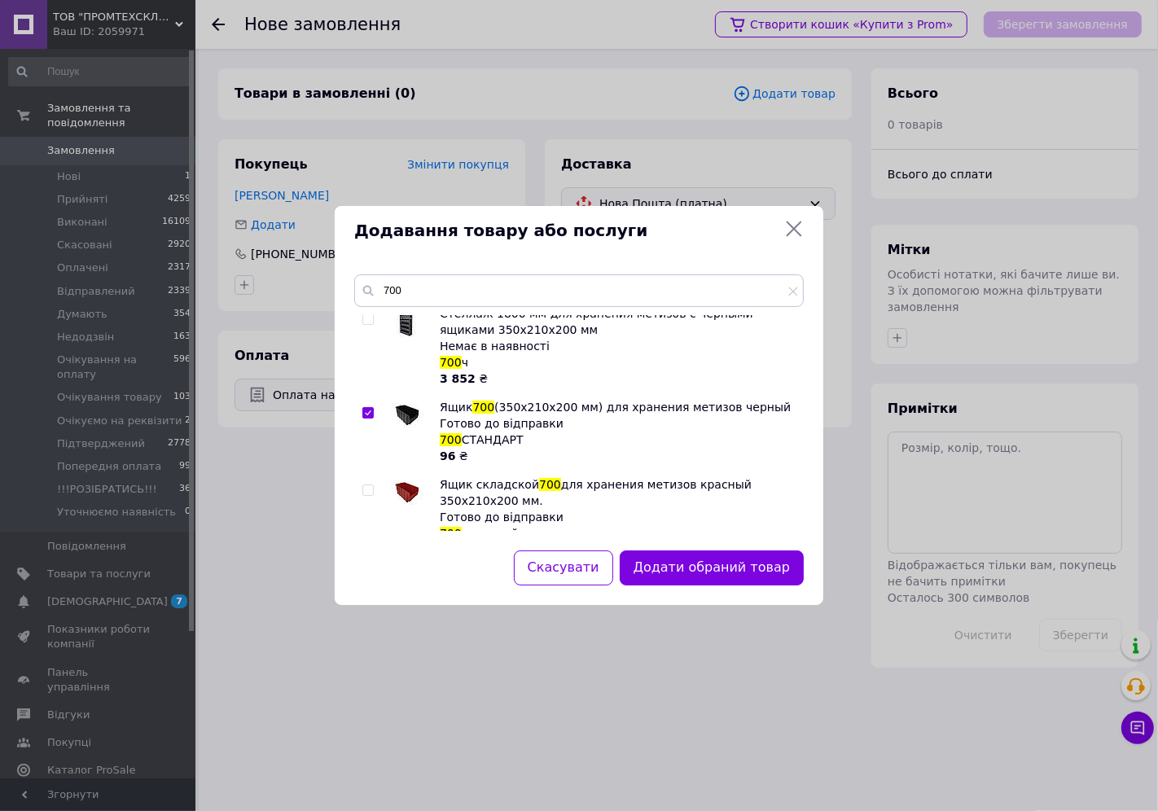
click at [668, 566] on button "Додати обраний товар" at bounding box center [712, 568] width 184 height 35
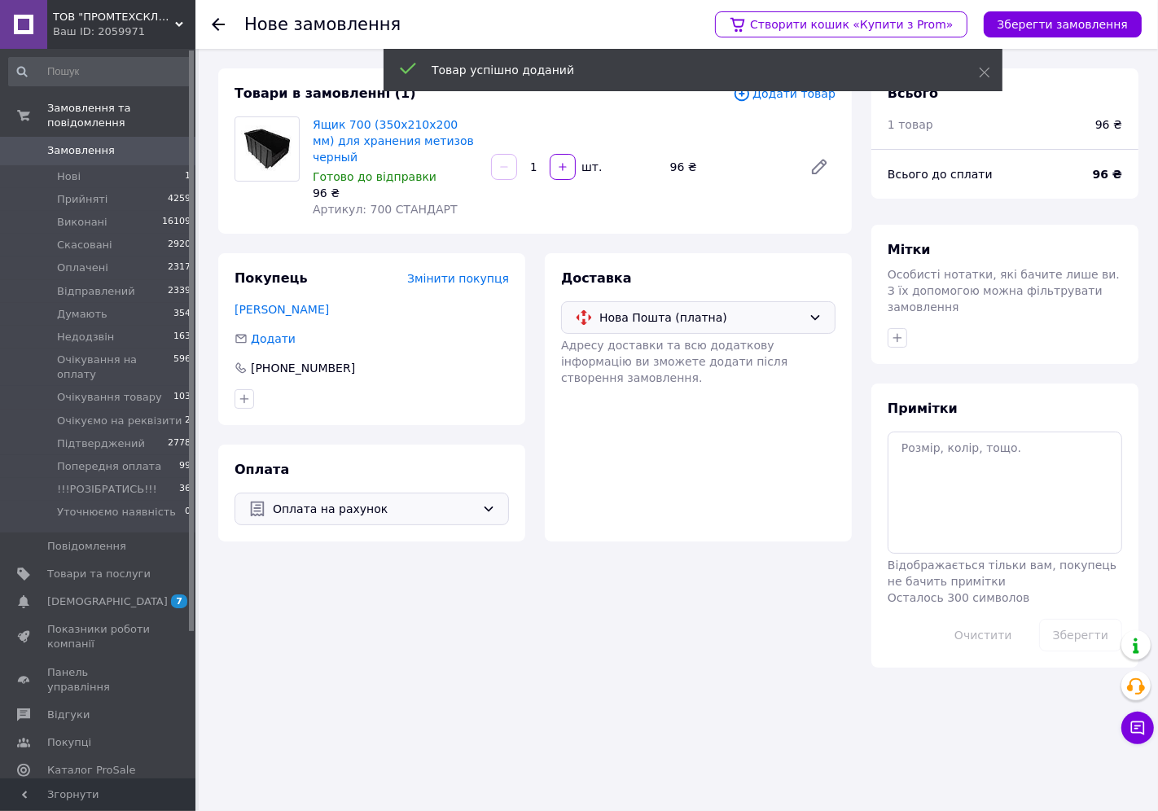
drag, startPoint x: 522, startPoint y: 158, endPoint x: 543, endPoint y: 164, distance: 21.9
click at [543, 164] on input "1" at bounding box center [534, 167] width 26 height 12
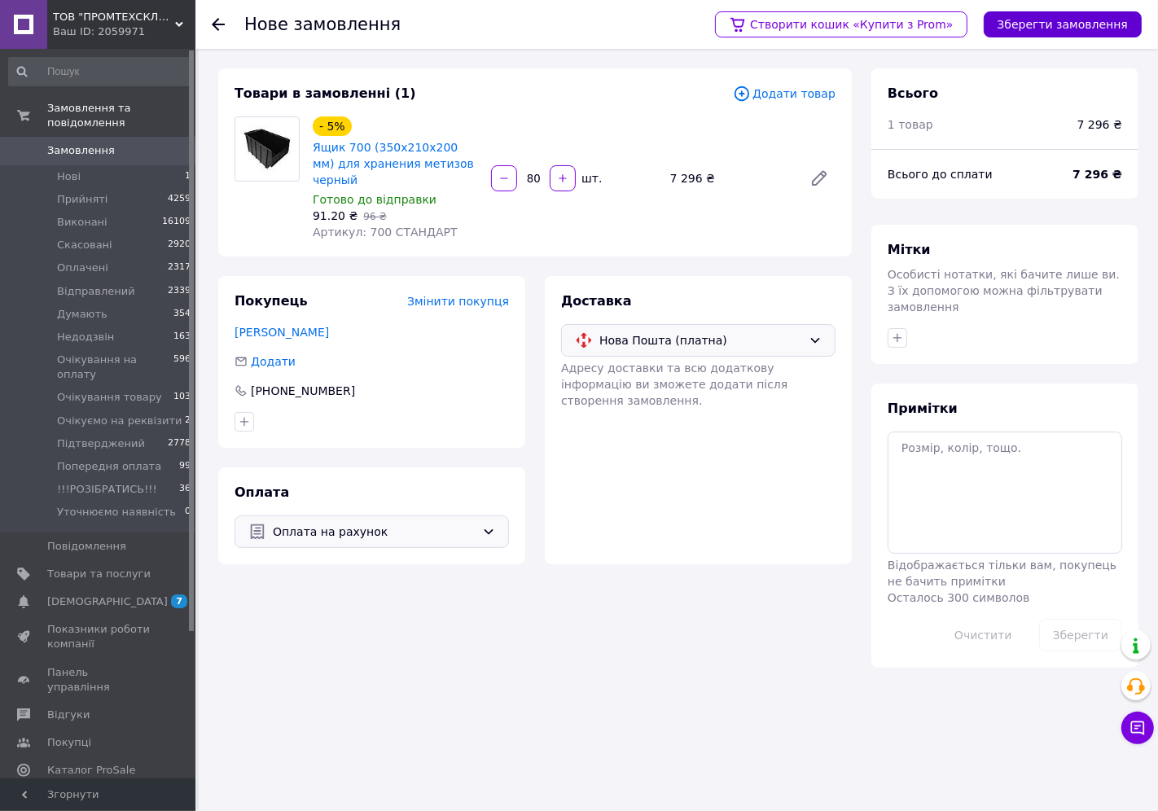
type input "80"
click at [1072, 14] on button "Зберегти замовлення" at bounding box center [1063, 24] width 158 height 26
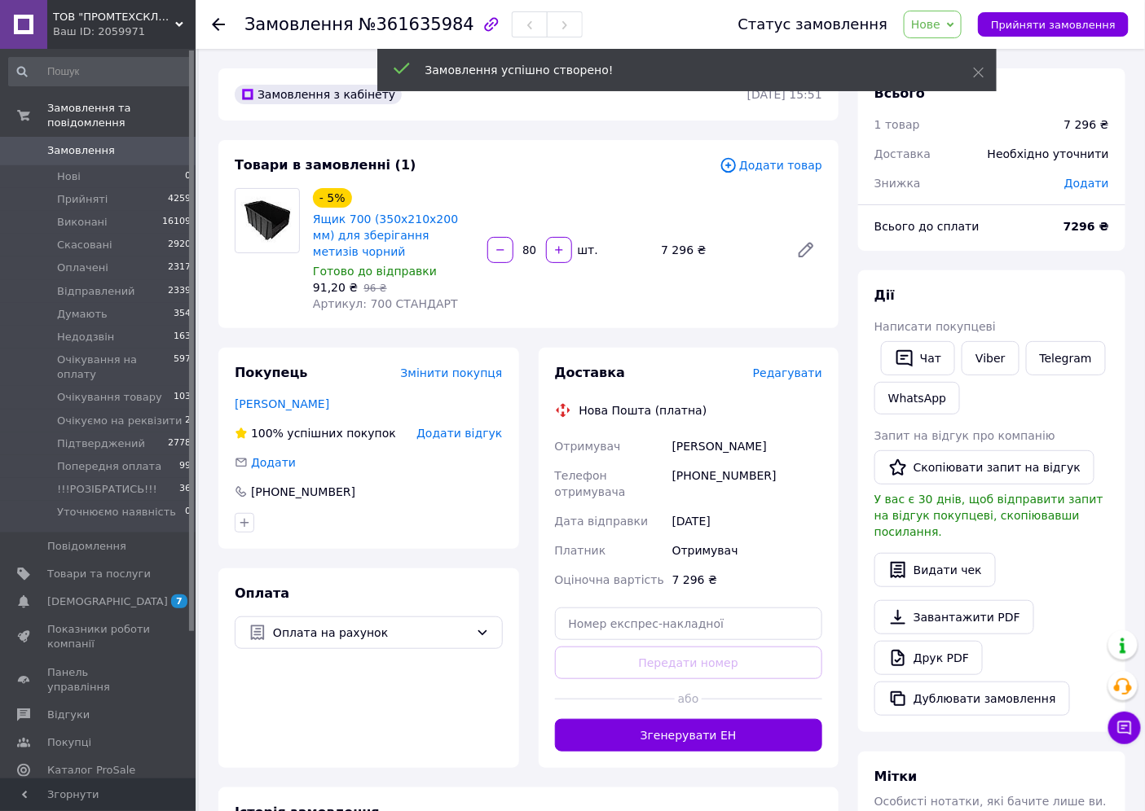
click at [954, 28] on icon at bounding box center [950, 24] width 7 height 7
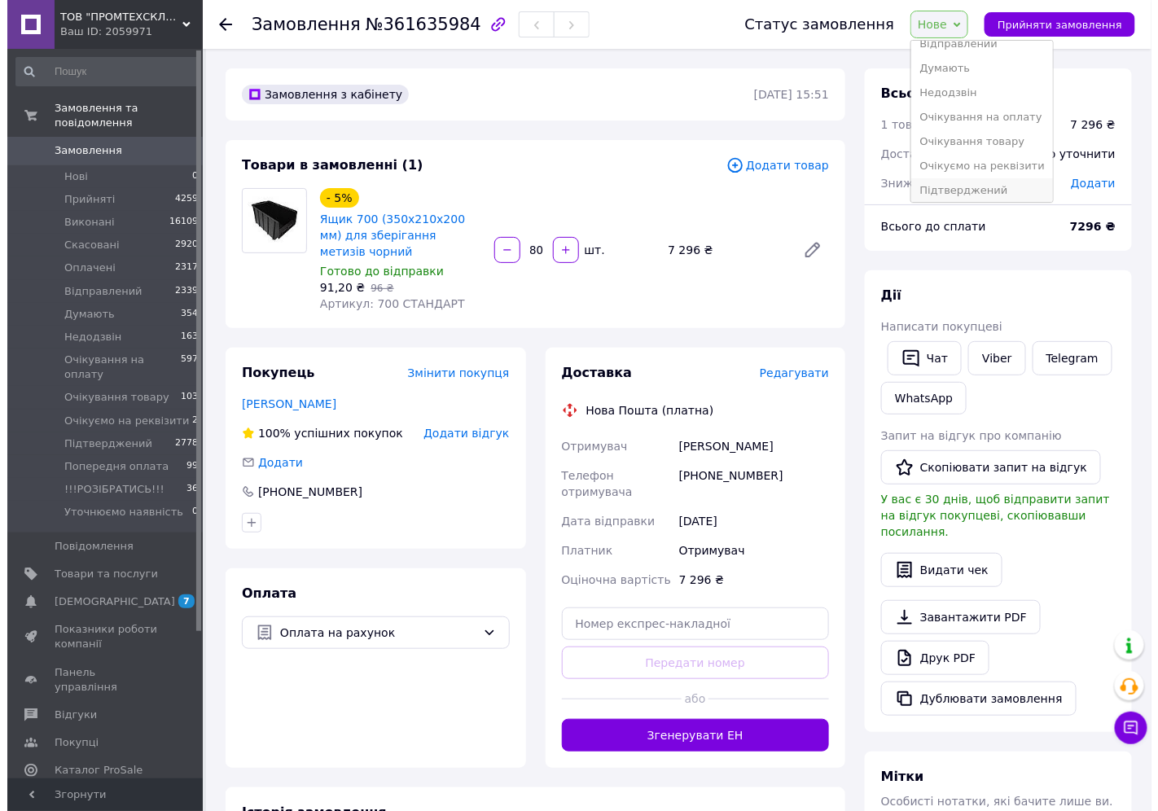
scroll to position [90, 0]
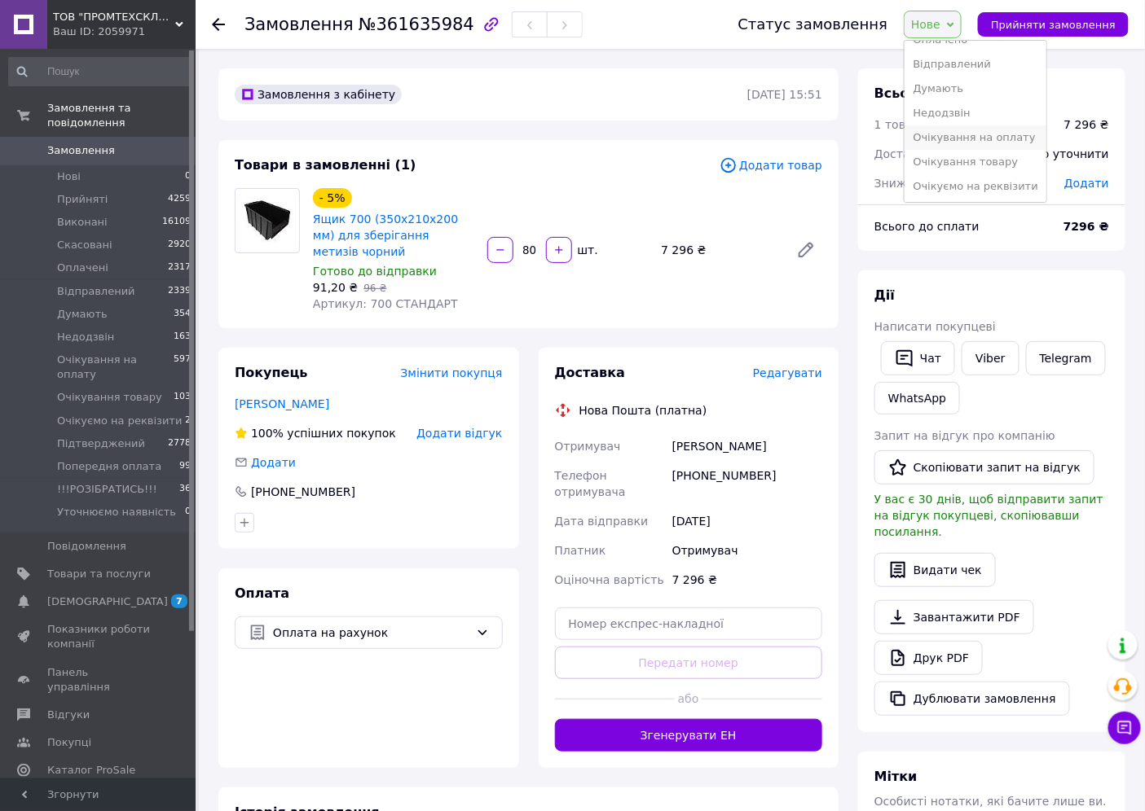
click at [965, 130] on li "Очікування на оплату" at bounding box center [974, 137] width 141 height 24
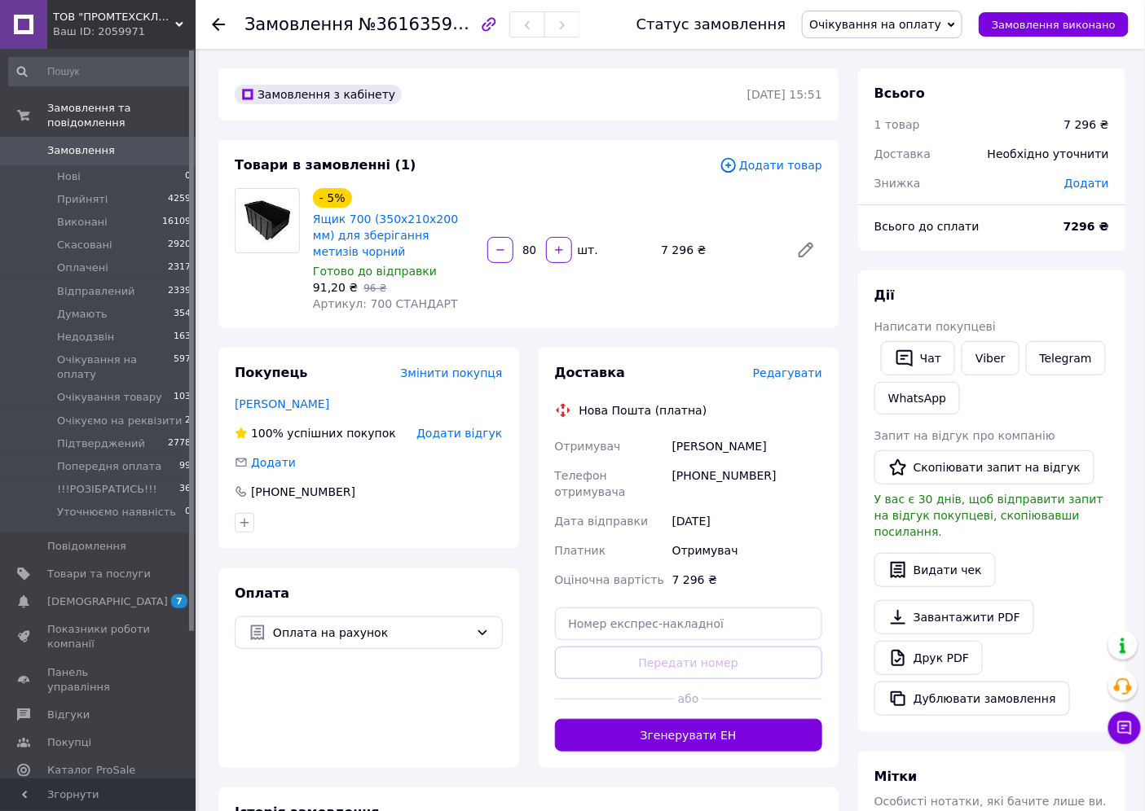
click at [789, 363] on div "Доставка Редагувати Нова Пошта (платна) Отримувач [PERSON_NAME] Телефон отримув…" at bounding box center [688, 558] width 301 height 420
click at [791, 376] on span "Редагувати" at bounding box center [787, 373] width 69 height 13
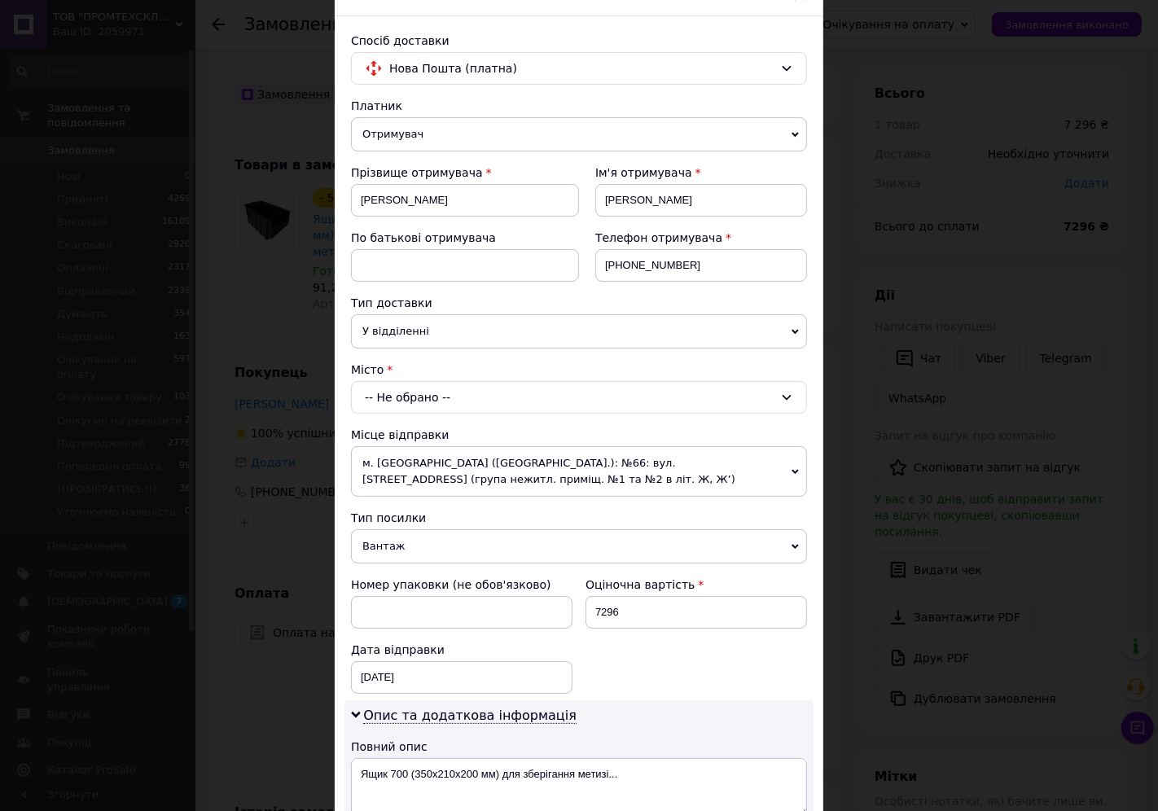
click at [468, 388] on div "-- Не обрано --" at bounding box center [579, 397] width 456 height 33
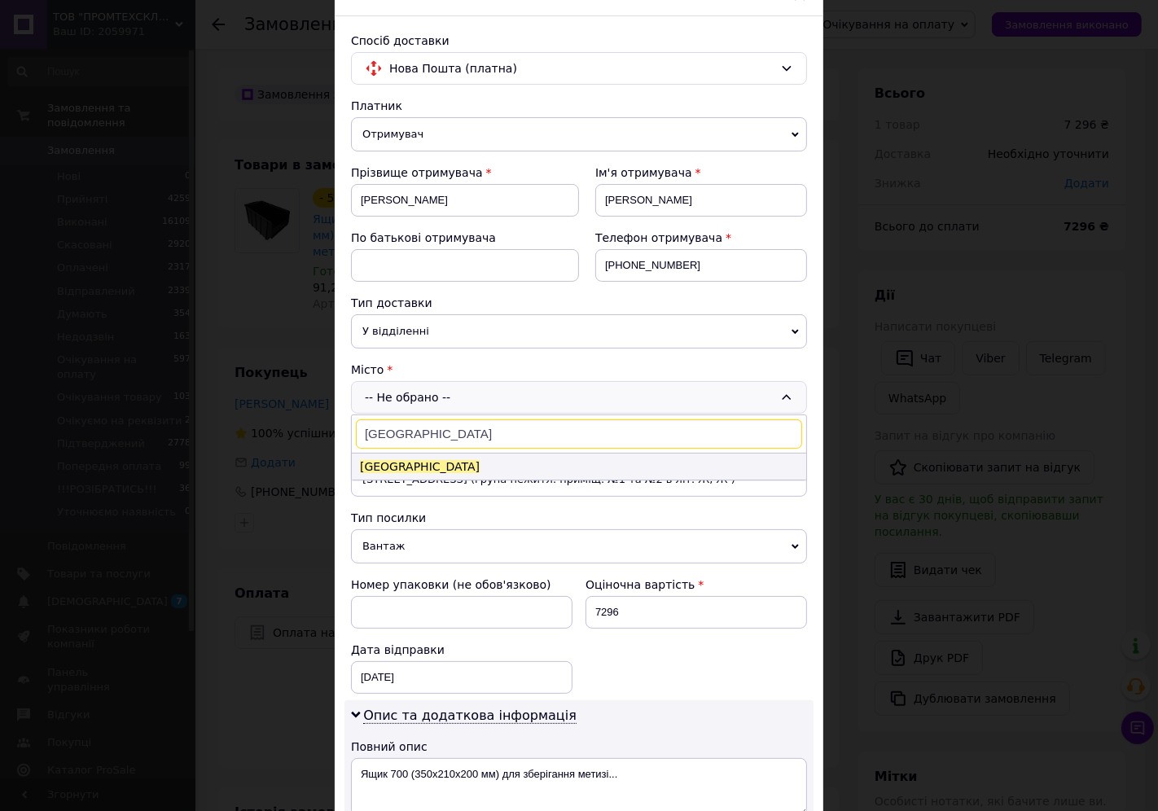
type input "[GEOGRAPHIC_DATA]"
click at [402, 469] on span "[GEOGRAPHIC_DATA]" at bounding box center [420, 466] width 120 height 13
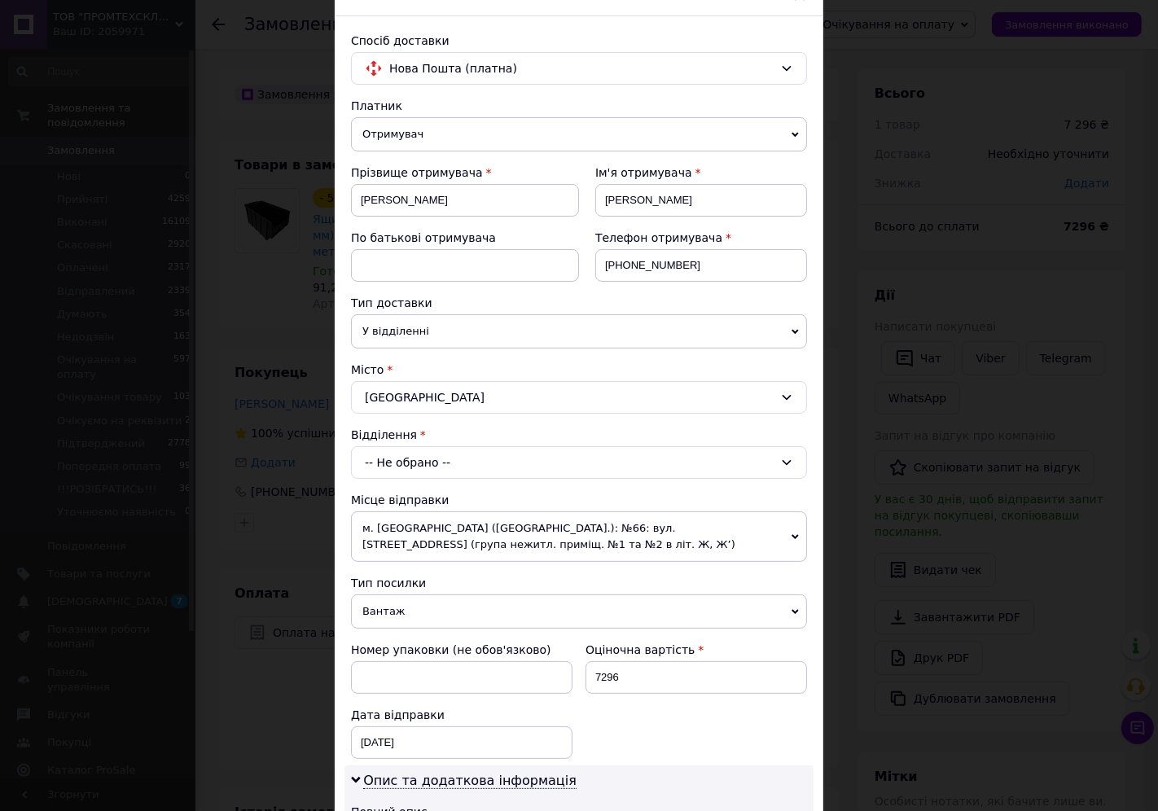
click at [409, 465] on div "-- Не обрано --" at bounding box center [579, 462] width 456 height 33
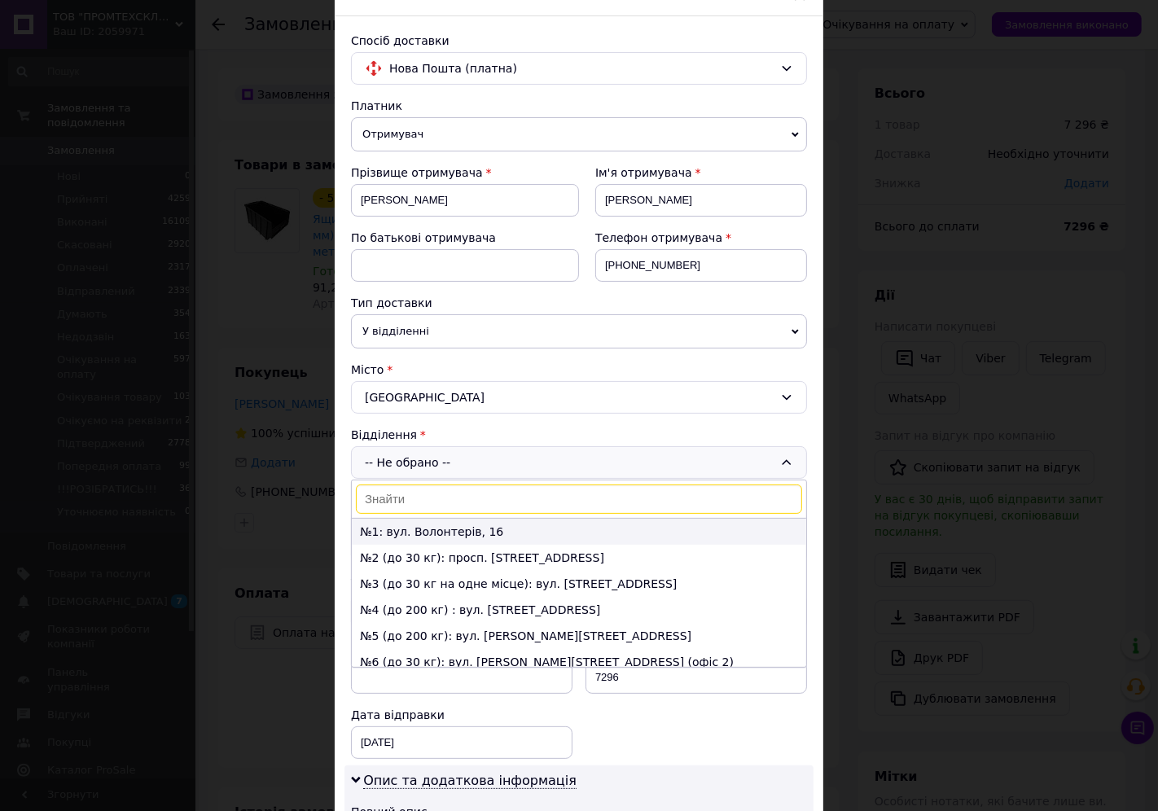
click at [418, 524] on li "№1: вул. Волонтерів, 16" at bounding box center [579, 532] width 455 height 26
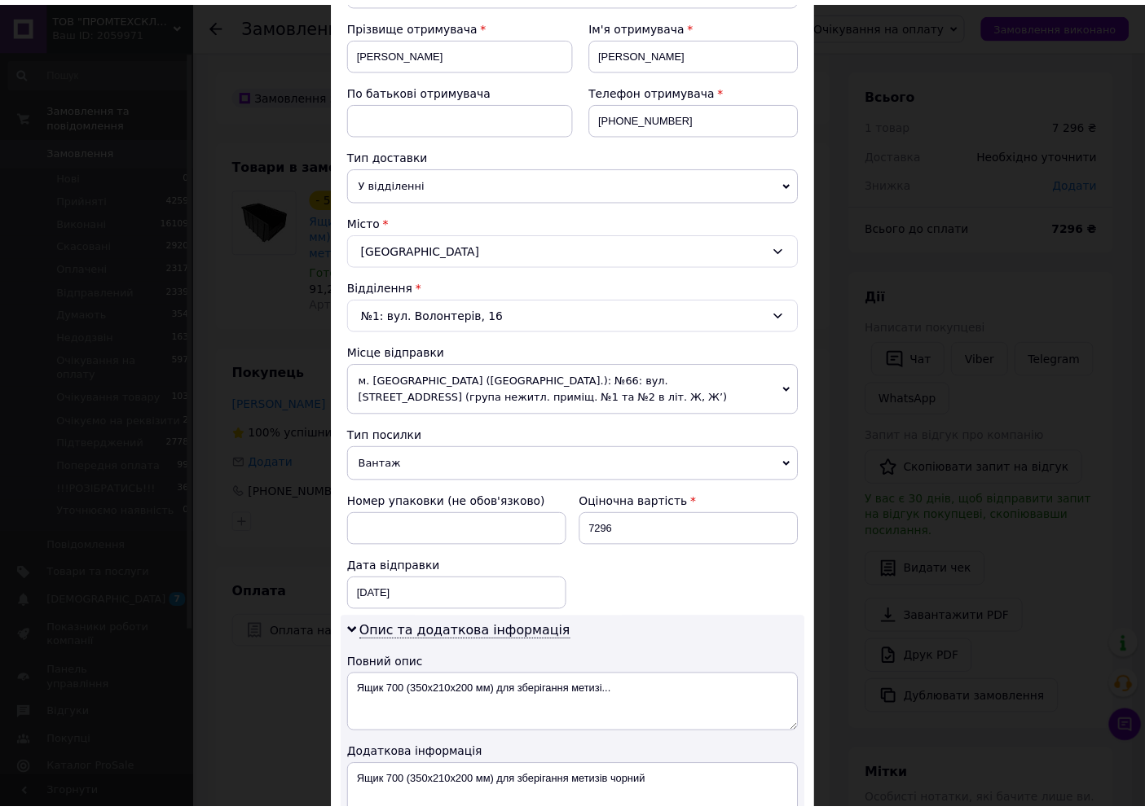
scroll to position [500, 0]
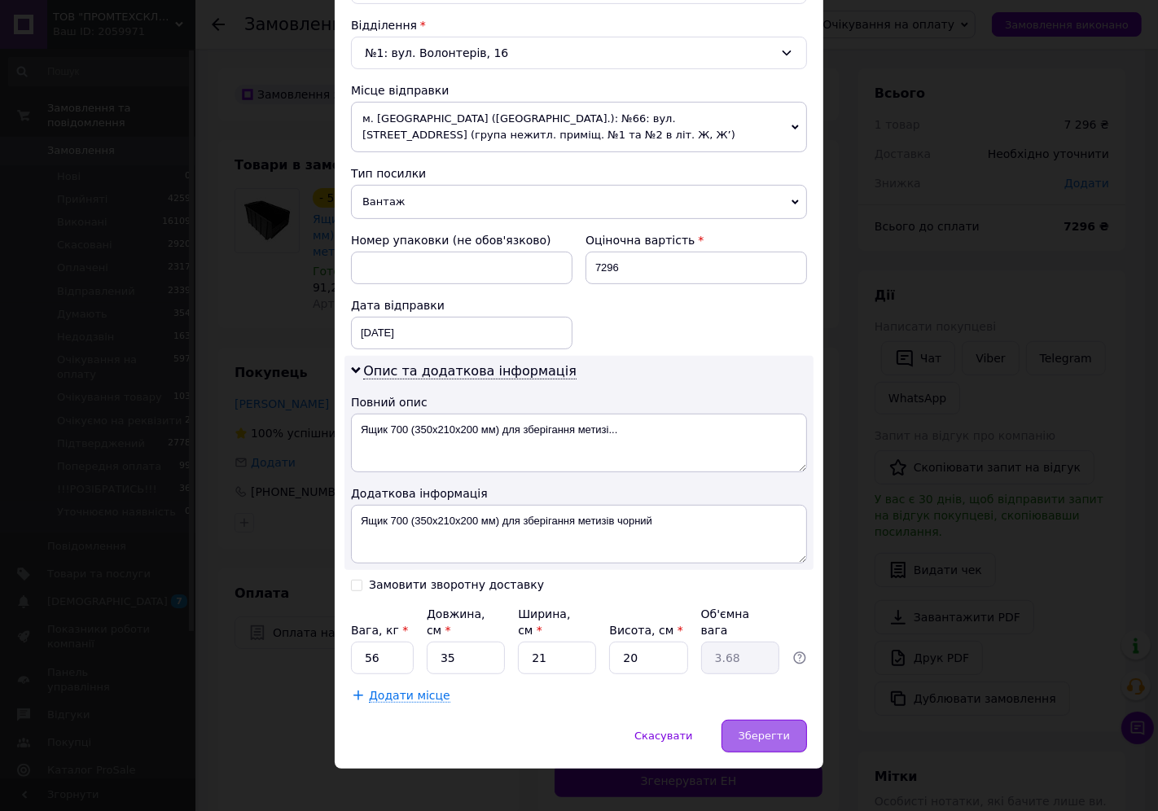
click at [758, 729] on div "Зберегти" at bounding box center [765, 736] width 86 height 33
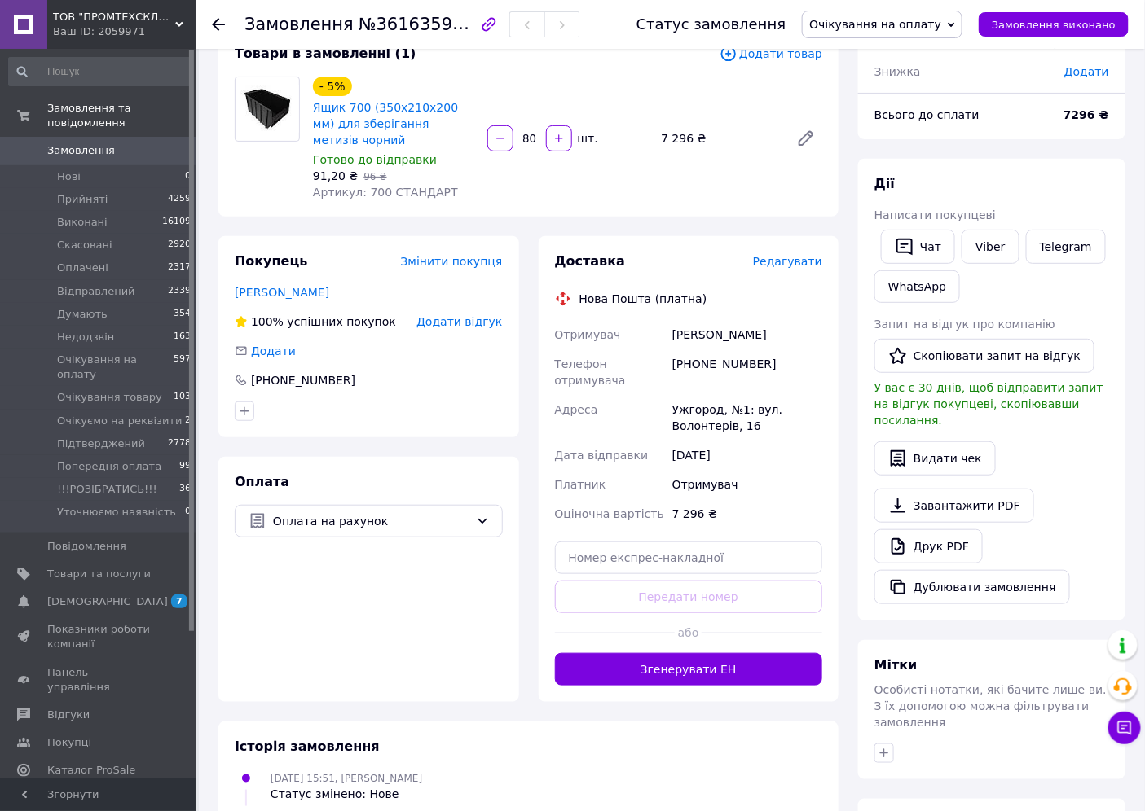
scroll to position [271, 0]
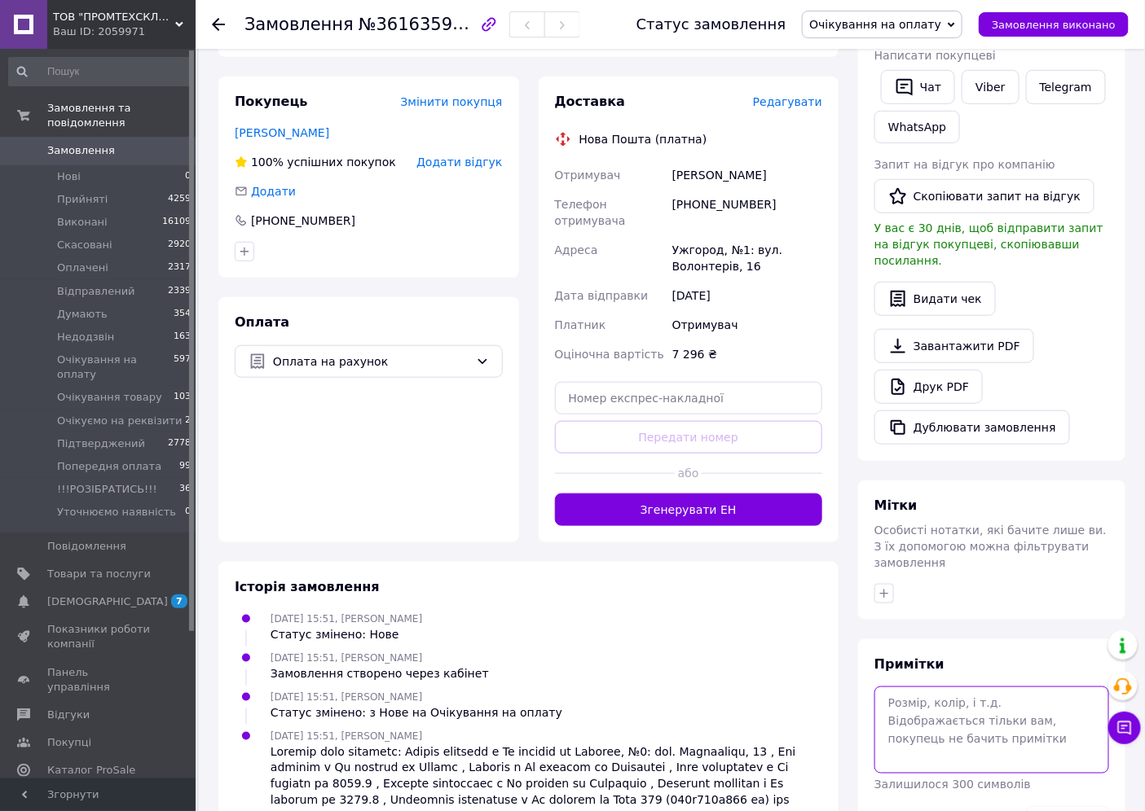
click at [913, 706] on textarea at bounding box center [991, 730] width 235 height 86
paste textarea "МЕЛІТОПОЛЬСЬКИЙ ЗАВОД АВТОТРАКТОРНИХ ЗАПЧАСТИН"
paste textarea "30641508"
type textarea "МЕЛІТОПОЛЬСЬКИЙ ЗАВОД АВТОТРАКТОРНИХ ЗАПЧАСТИН 30641508"
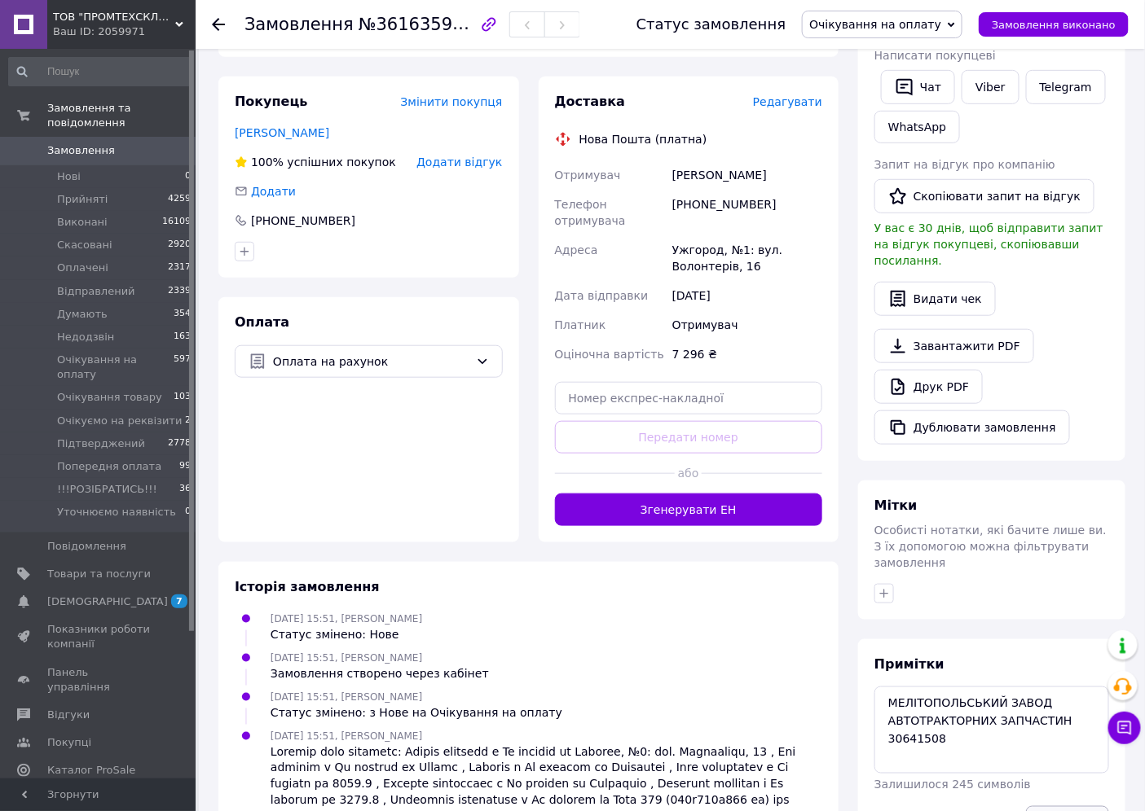
click at [1055, 807] on button "Зберегти" at bounding box center [1067, 823] width 83 height 33
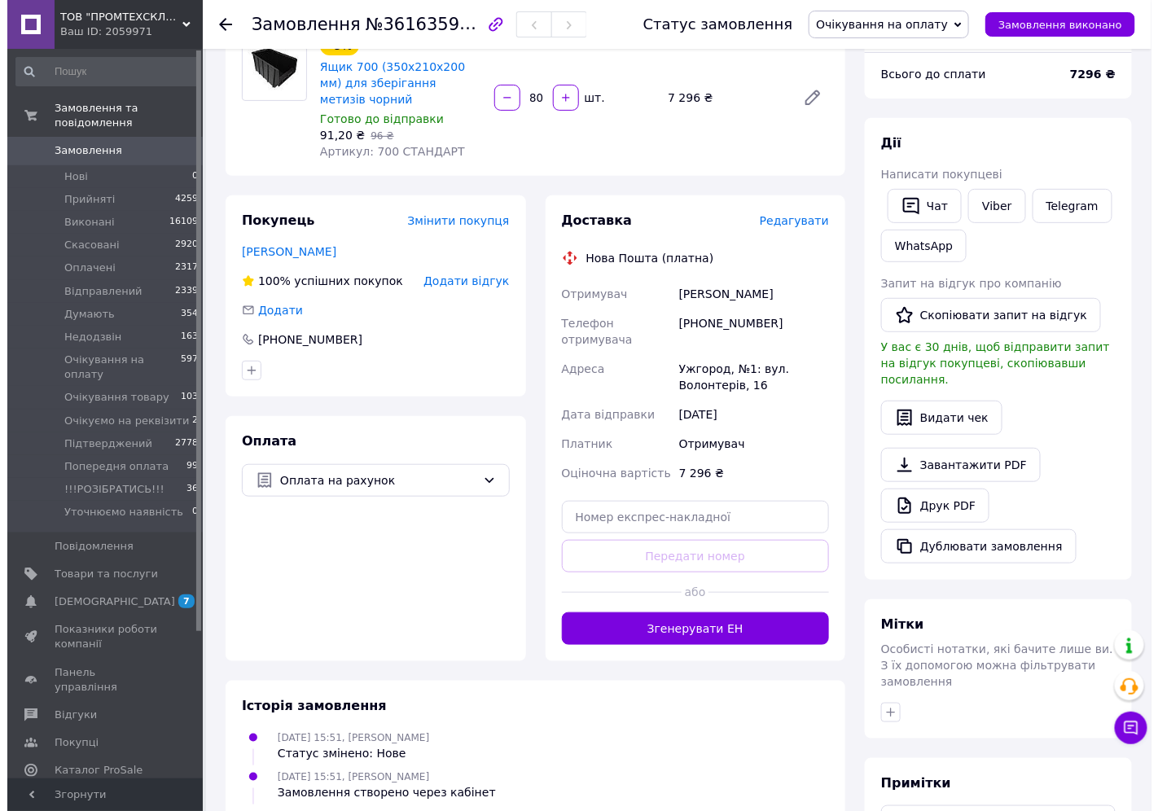
scroll to position [0, 0]
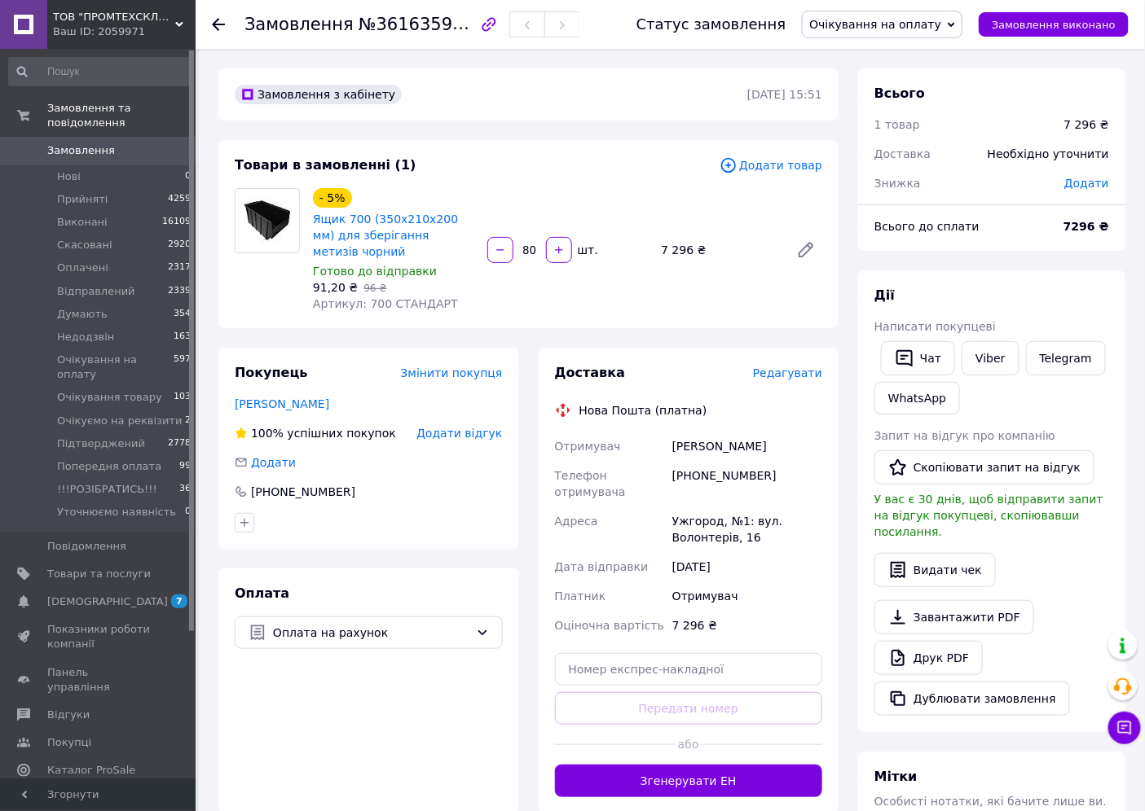
click at [86, 143] on span "Замовлення" at bounding box center [81, 150] width 68 height 15
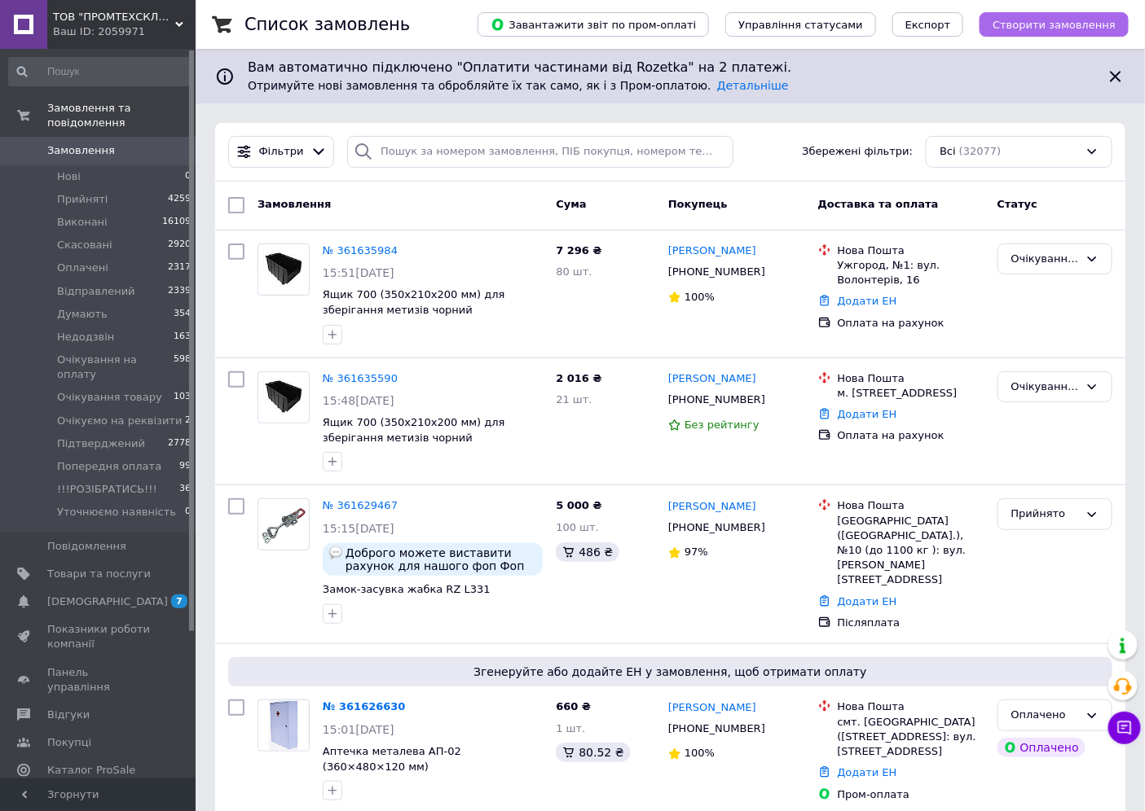
click at [1018, 25] on span "Створити замовлення" at bounding box center [1053, 25] width 123 height 12
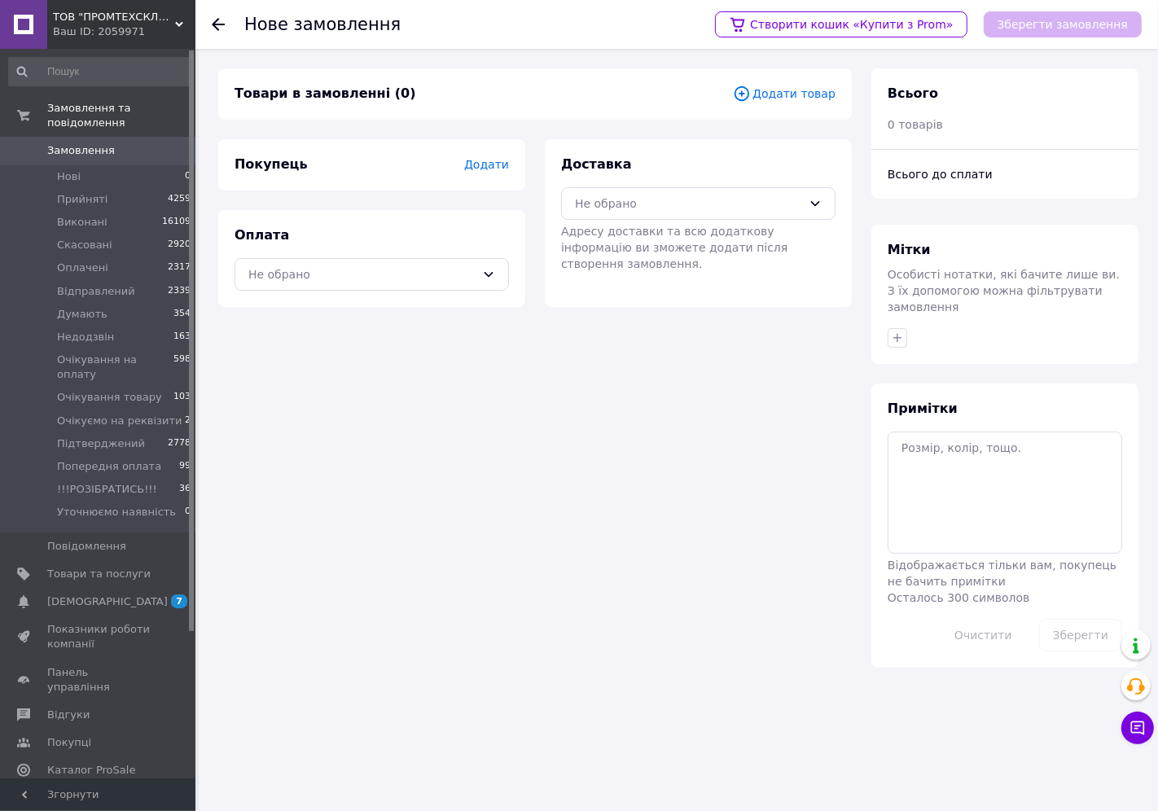
click at [784, 93] on span "Додати товар" at bounding box center [784, 94] width 103 height 18
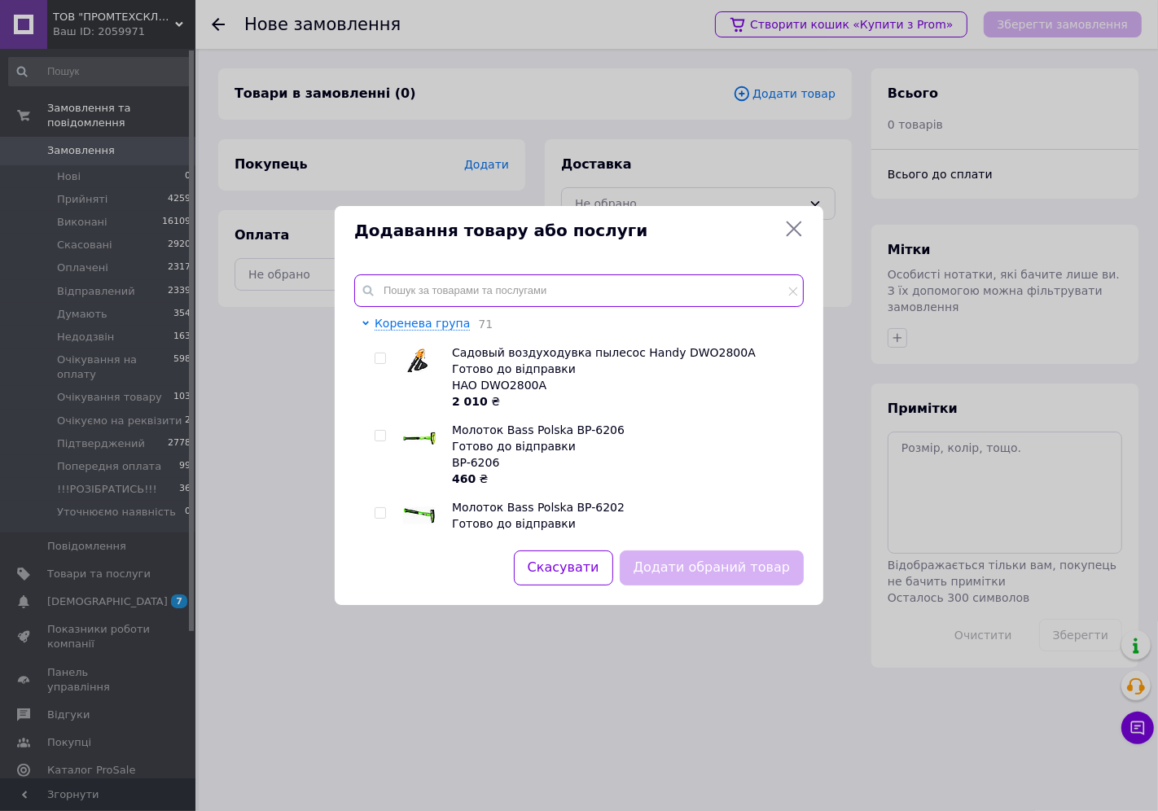
click at [407, 288] on input "text" at bounding box center [579, 291] width 450 height 33
paste input "0963005649"
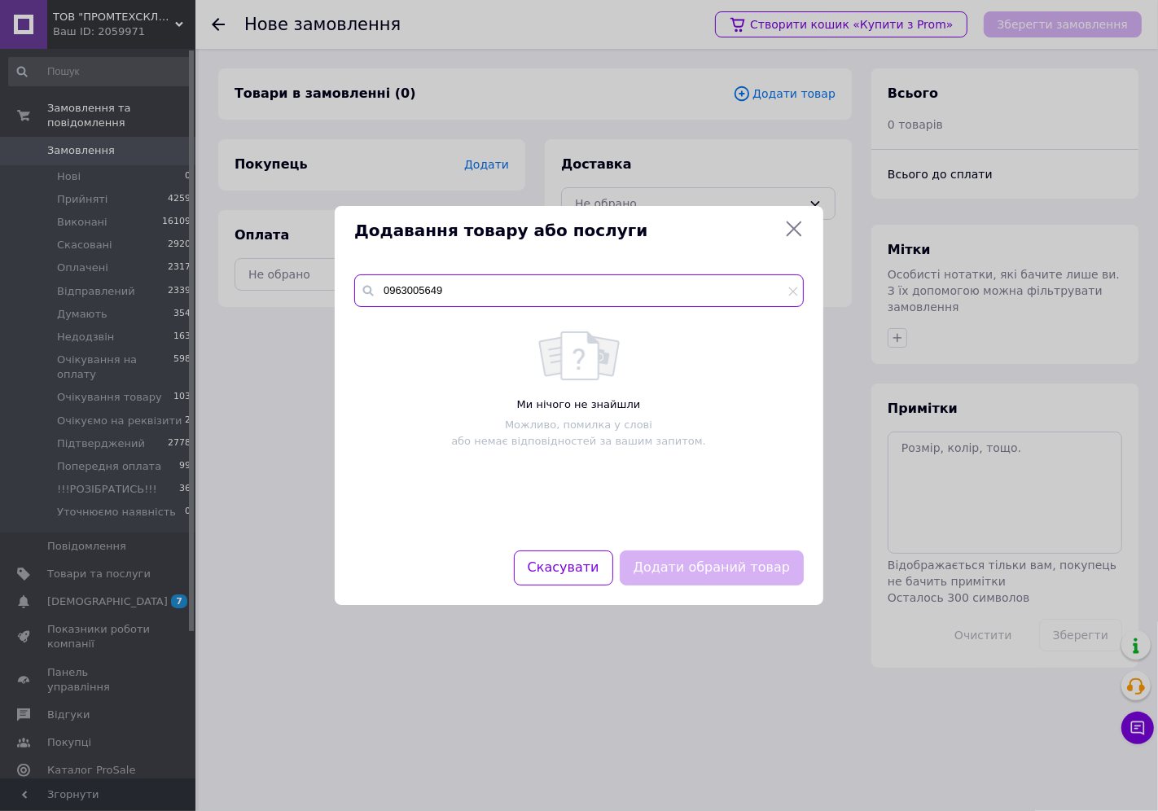
type input "0963005649"
click at [792, 216] on div "Додавання товару або послуги" at bounding box center [579, 231] width 489 height 50
click at [792, 224] on icon at bounding box center [795, 229] width 20 height 20
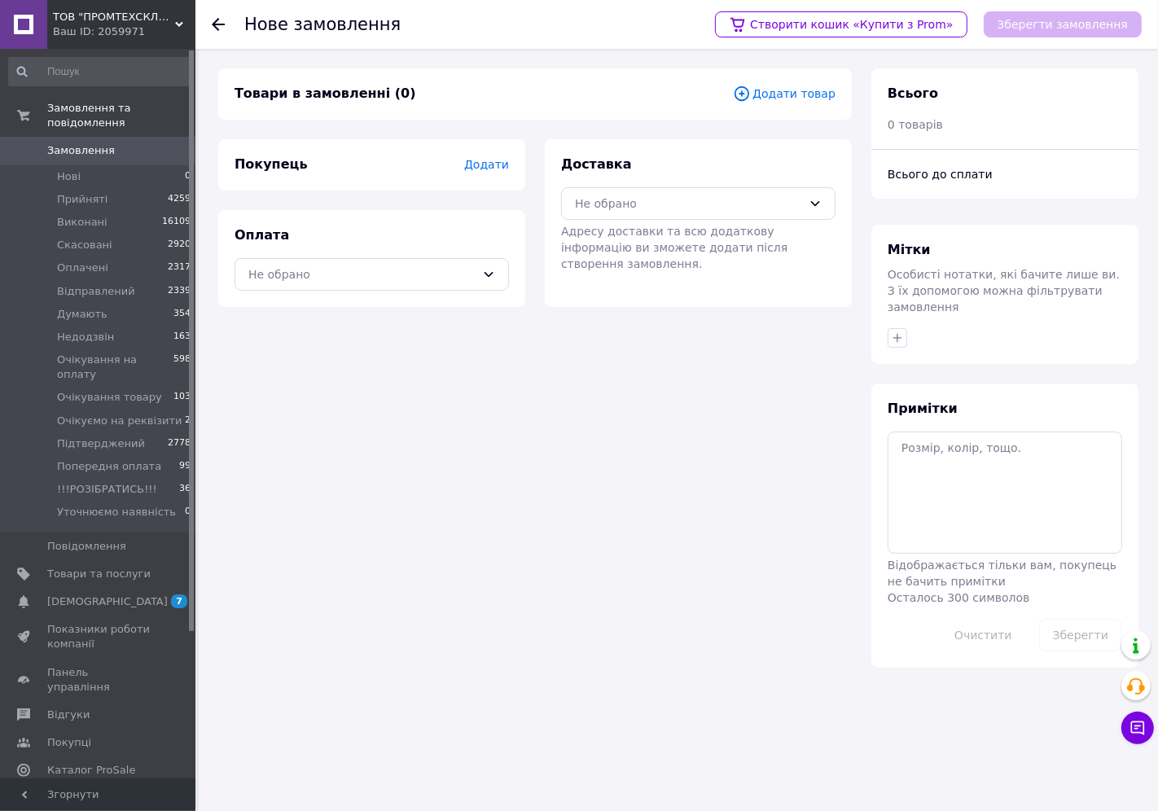
click at [495, 165] on span "Додати" at bounding box center [486, 164] width 45 height 13
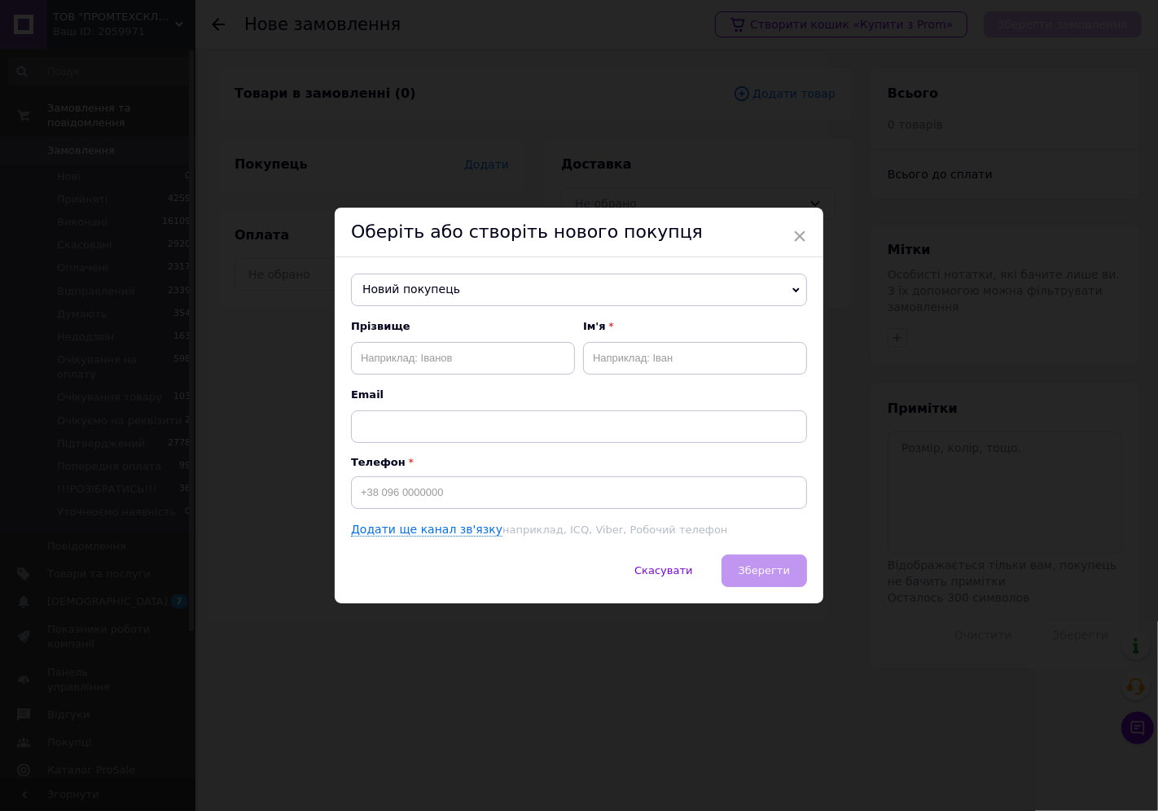
click at [429, 286] on span "Новий покупець" at bounding box center [579, 290] width 456 height 33
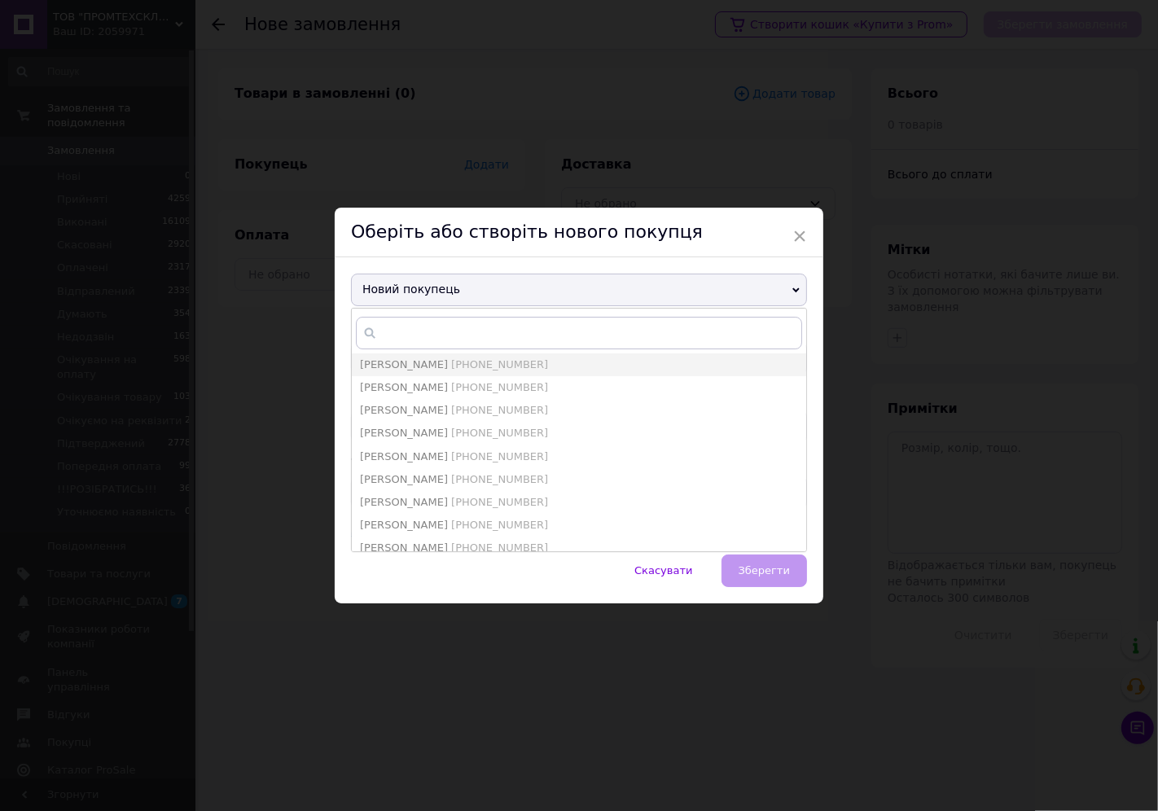
click at [408, 392] on span "[PERSON_NAME]" at bounding box center [404, 387] width 88 height 12
type input "[PERSON_NAME]"
type input "[PHONE_NUMBER]"
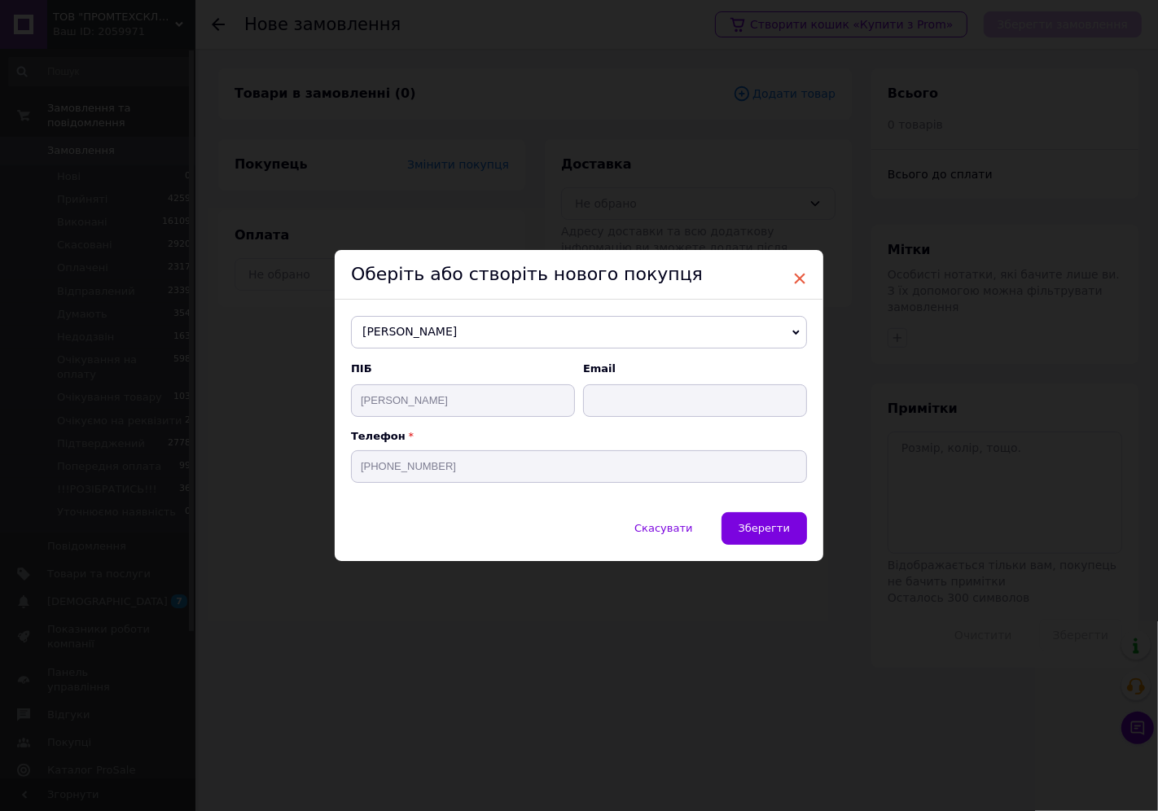
click at [804, 273] on span "×" at bounding box center [800, 279] width 15 height 28
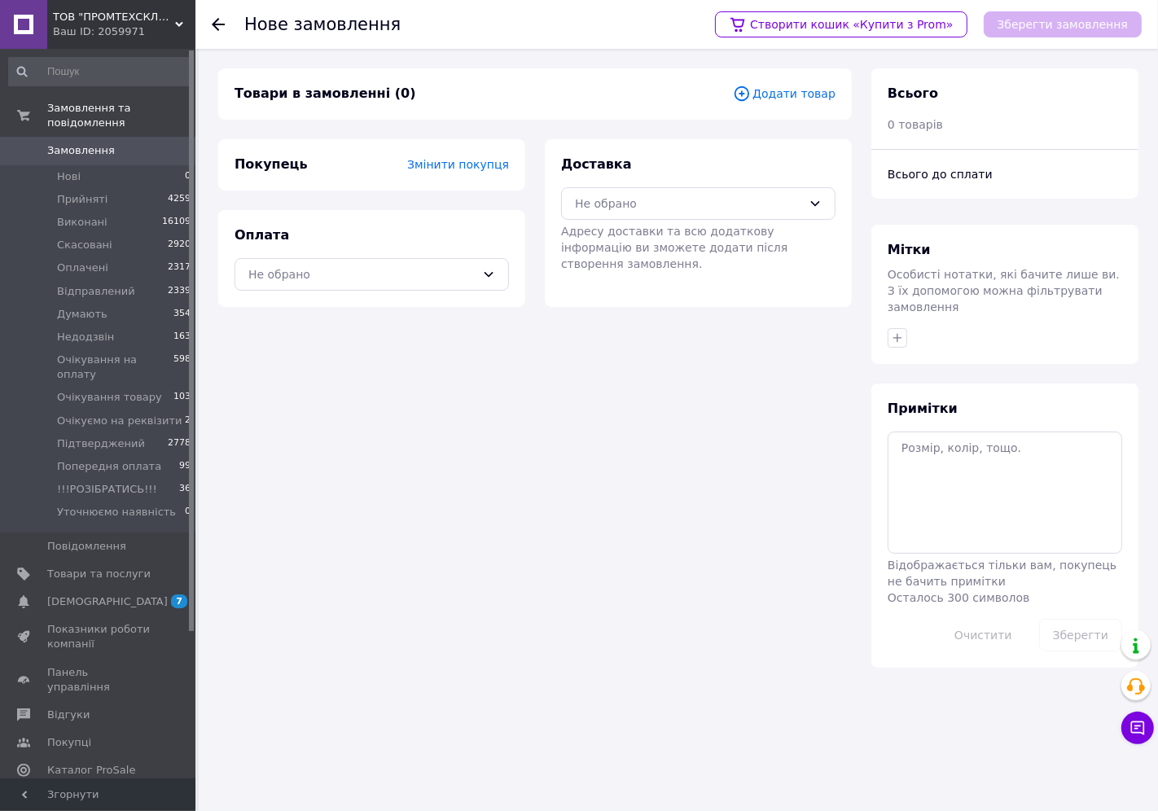
click at [766, 95] on span "Додати товар" at bounding box center [784, 94] width 103 height 18
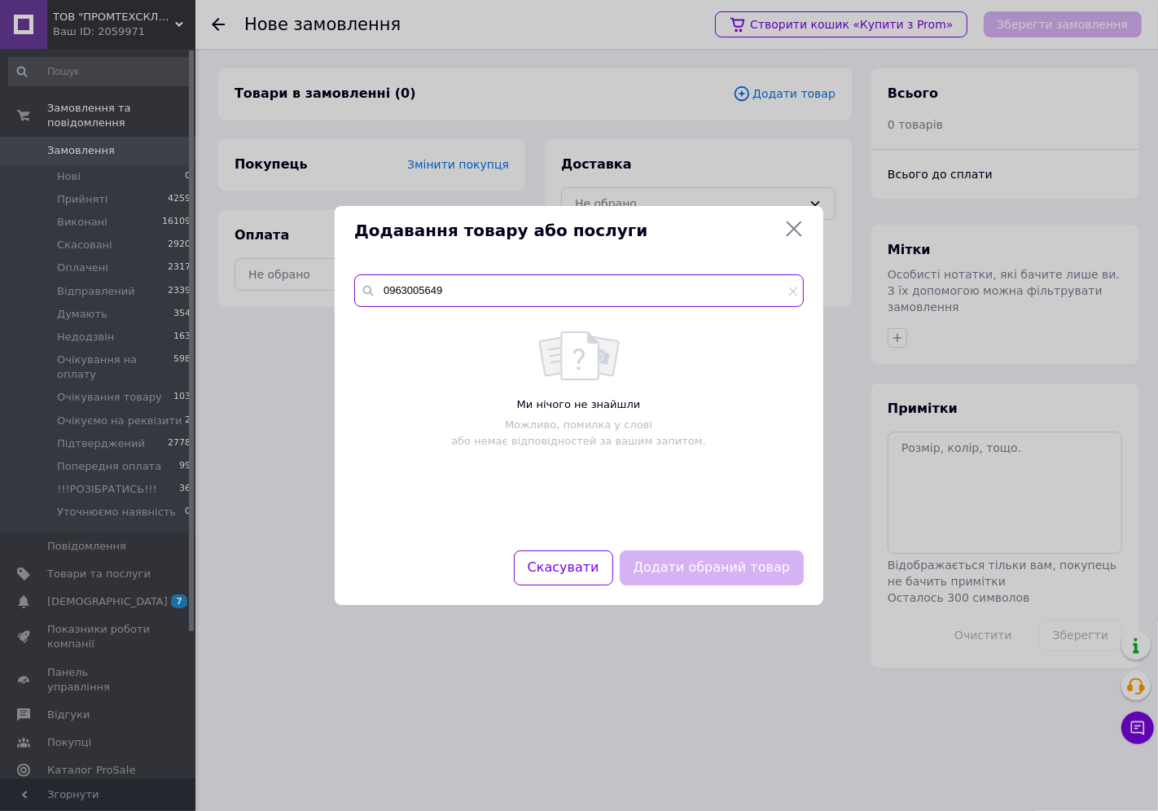
click at [456, 292] on input "0963005649" at bounding box center [579, 291] width 450 height 33
drag, startPoint x: 481, startPoint y: 292, endPoint x: 363, endPoint y: 300, distance: 118.4
click at [364, 298] on div "0963005649" at bounding box center [579, 291] width 450 height 33
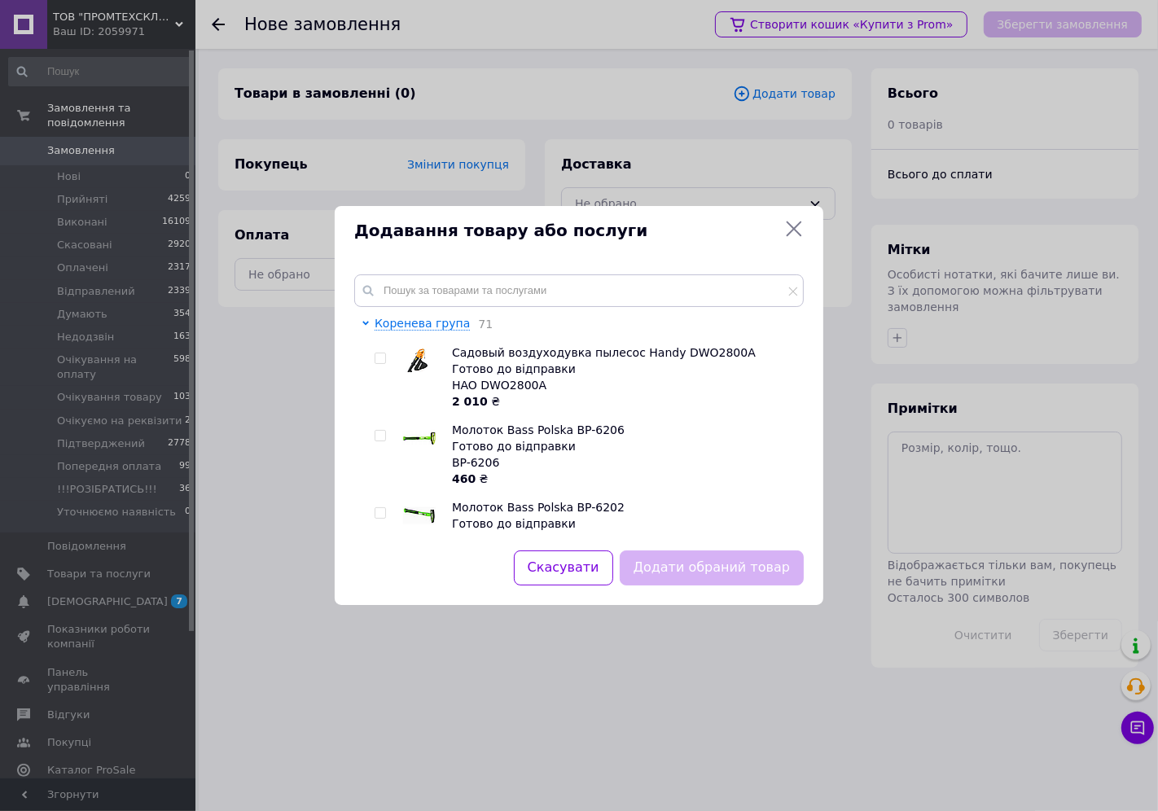
click at [348, 142] on div "Додавання товару або послуги Коренева група 71 Садовый воздуходувка пылесос Han…" at bounding box center [579, 405] width 1158 height 811
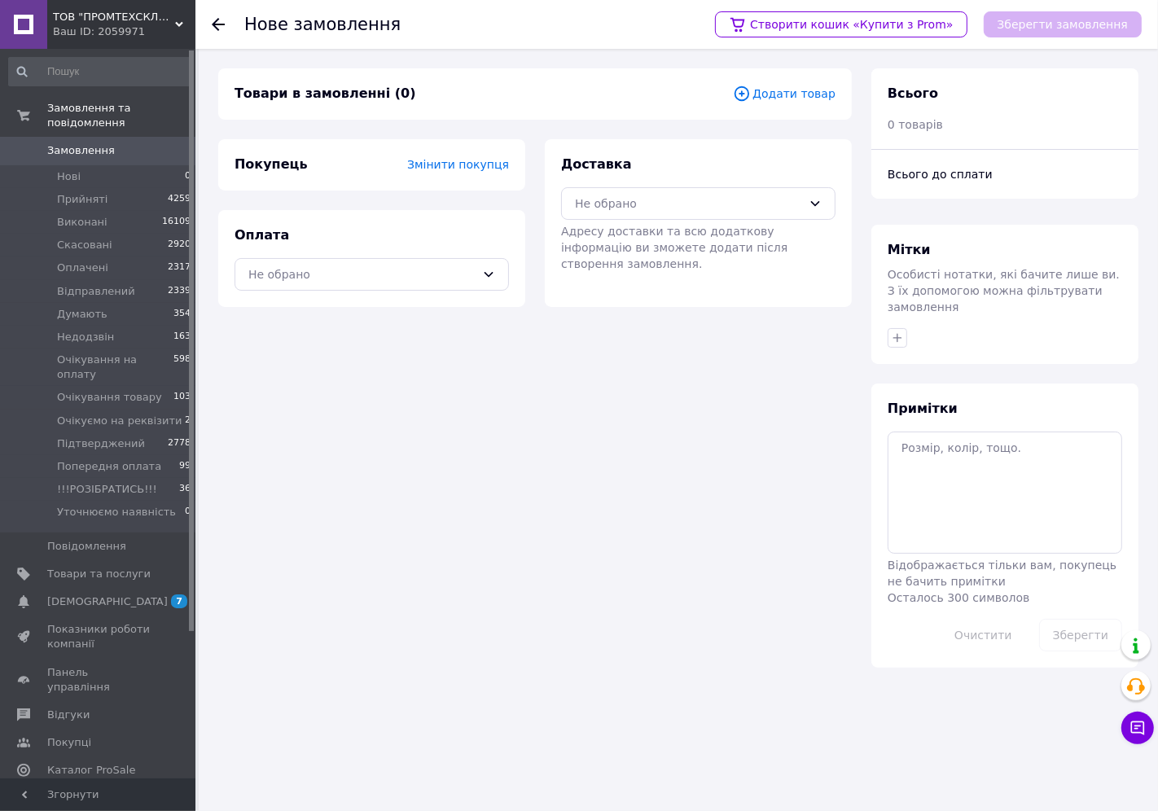
click at [796, 93] on span "Додати товар" at bounding box center [784, 94] width 103 height 18
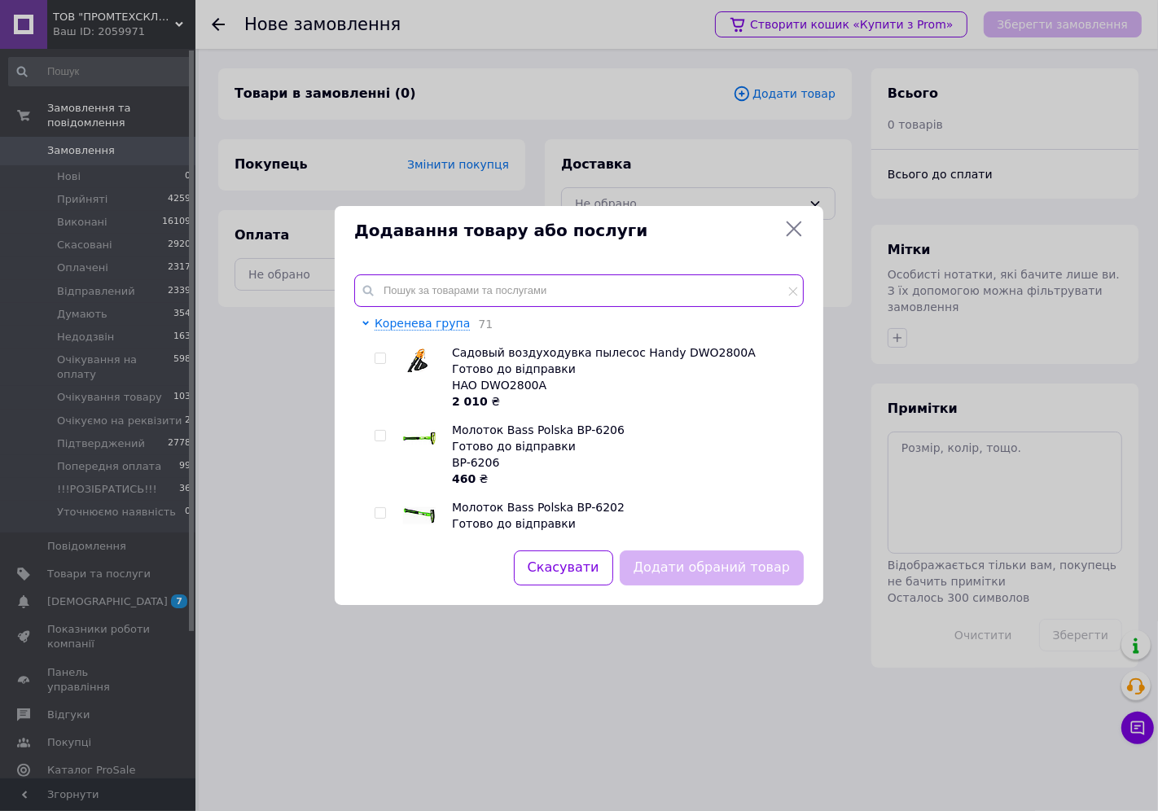
click at [512, 281] on input "text" at bounding box center [579, 291] width 450 height 33
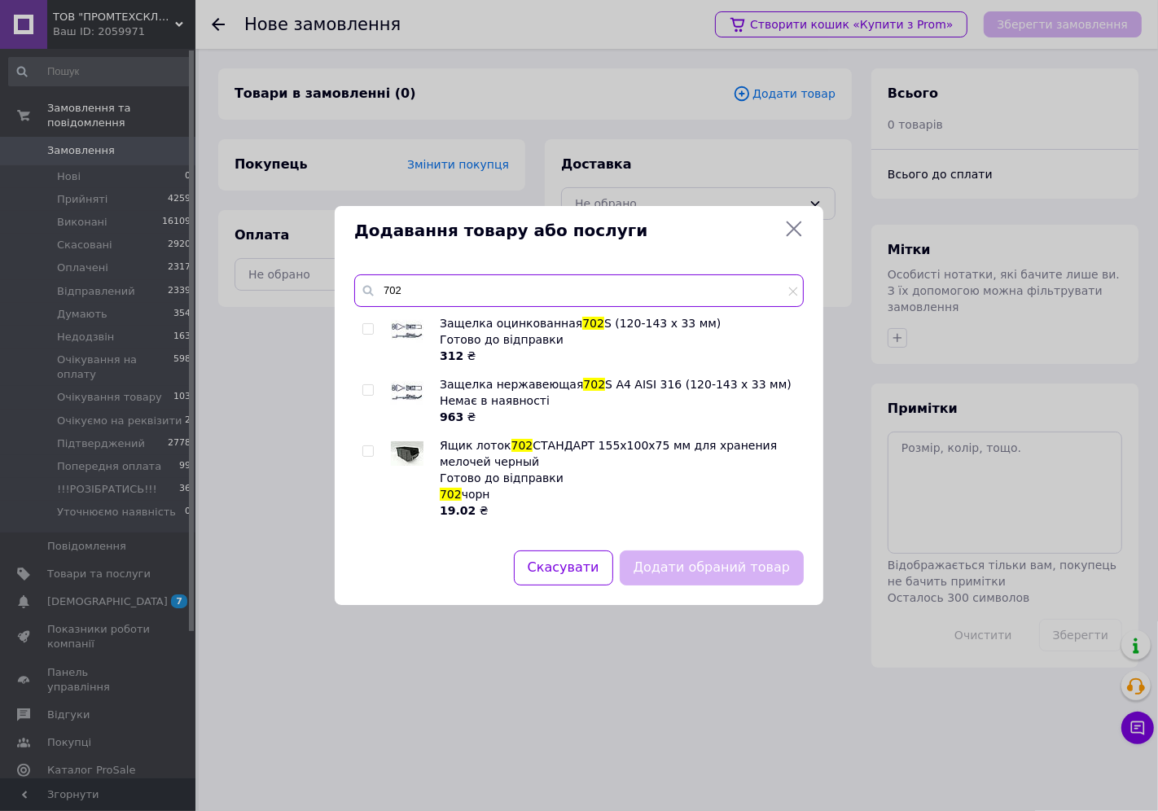
type input "702"
click at [369, 449] on input "checkbox" at bounding box center [368, 451] width 11 height 11
checkbox input "true"
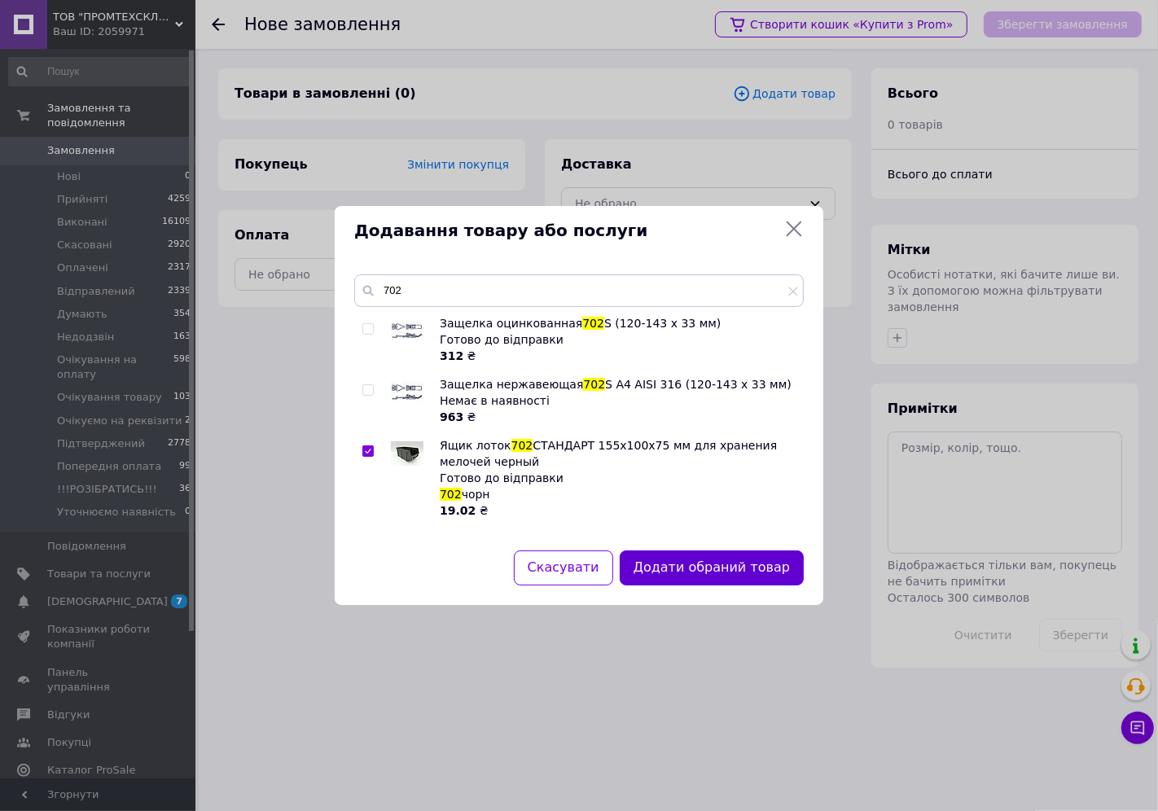
click at [687, 556] on button "Додати обраний товар" at bounding box center [712, 568] width 184 height 35
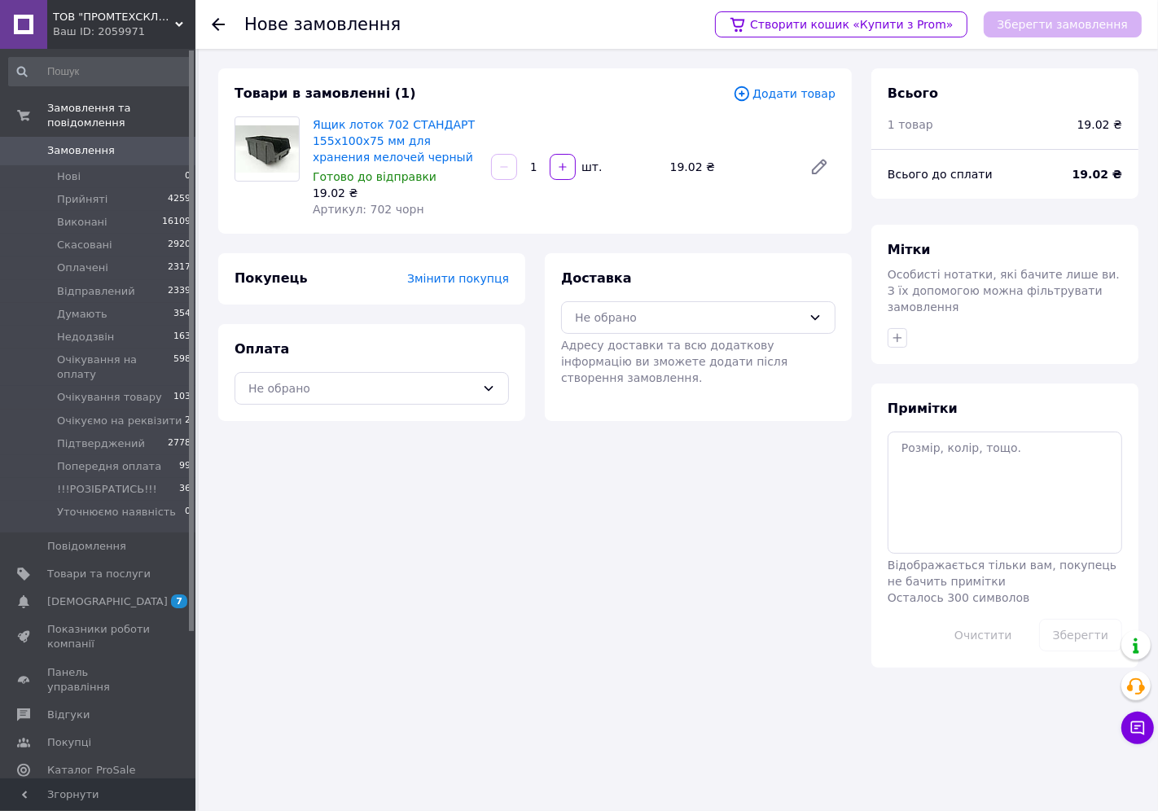
click at [534, 174] on input "1" at bounding box center [534, 167] width 26 height 12
type input "30"
click at [460, 285] on span "Змінити покупця" at bounding box center [458, 278] width 102 height 13
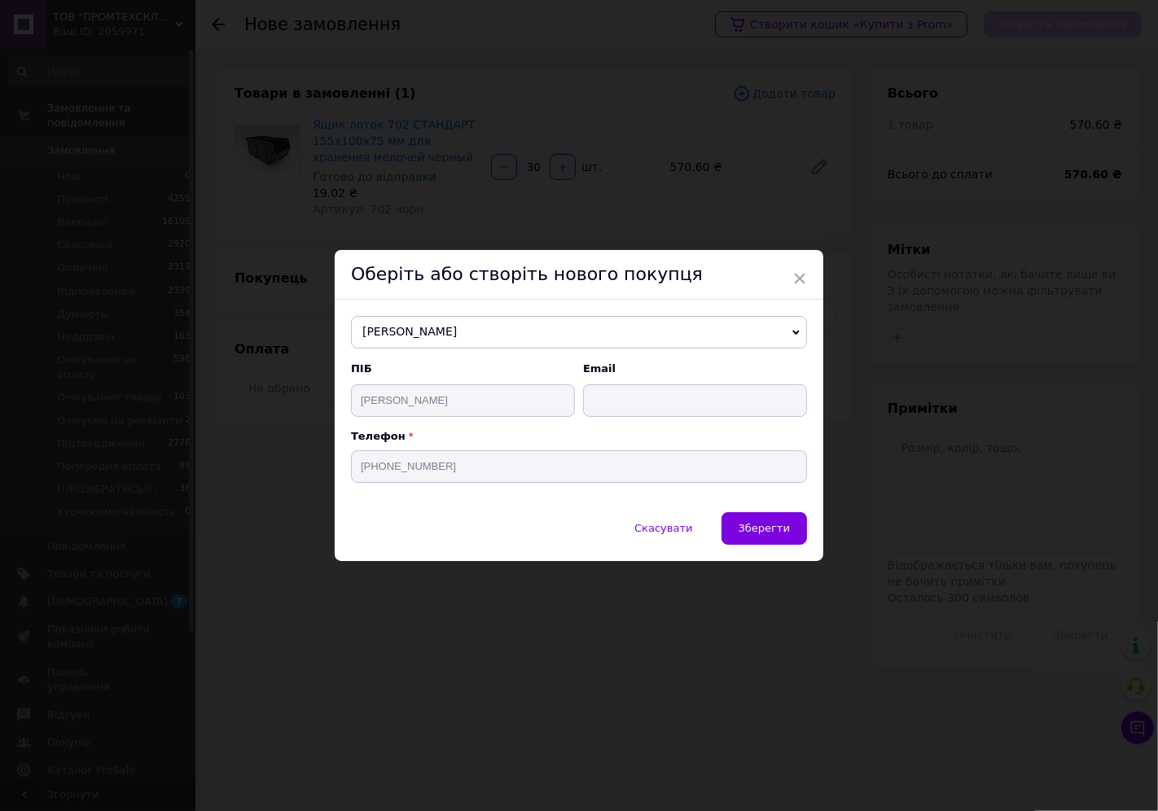
click at [523, 329] on span "[PERSON_NAME]" at bounding box center [579, 332] width 456 height 33
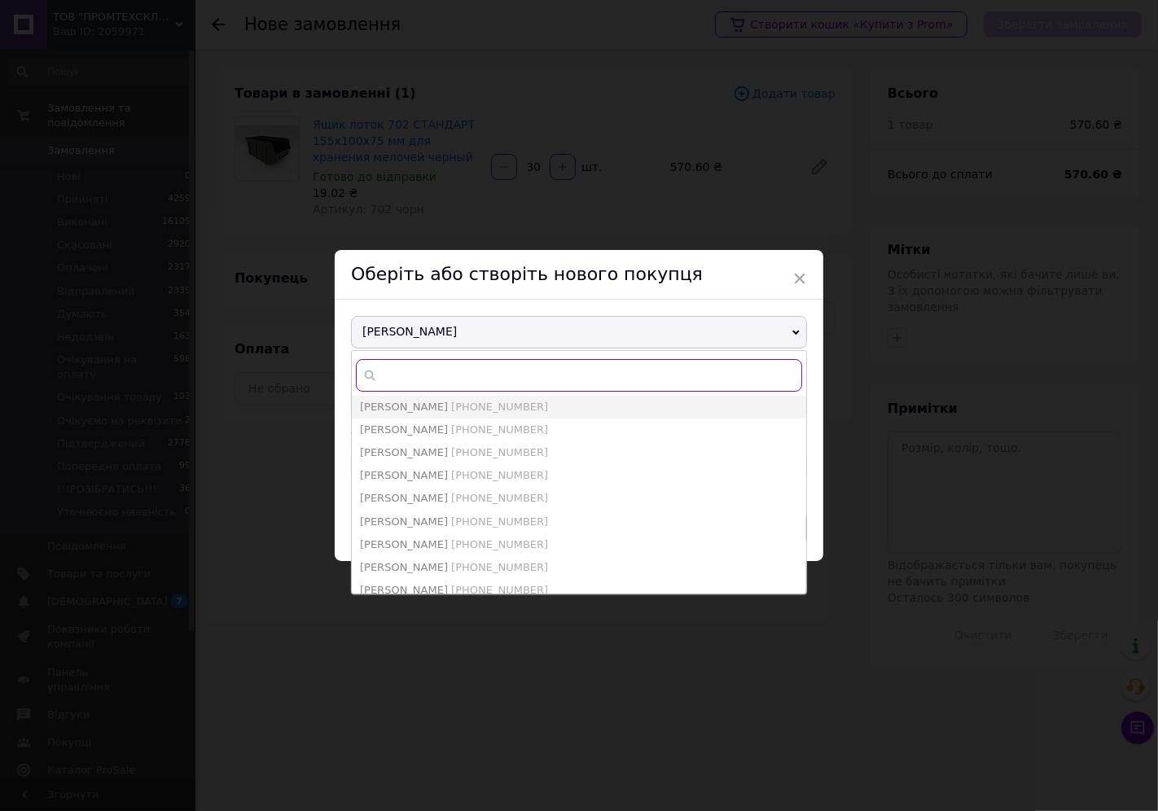
paste input "0963005649"
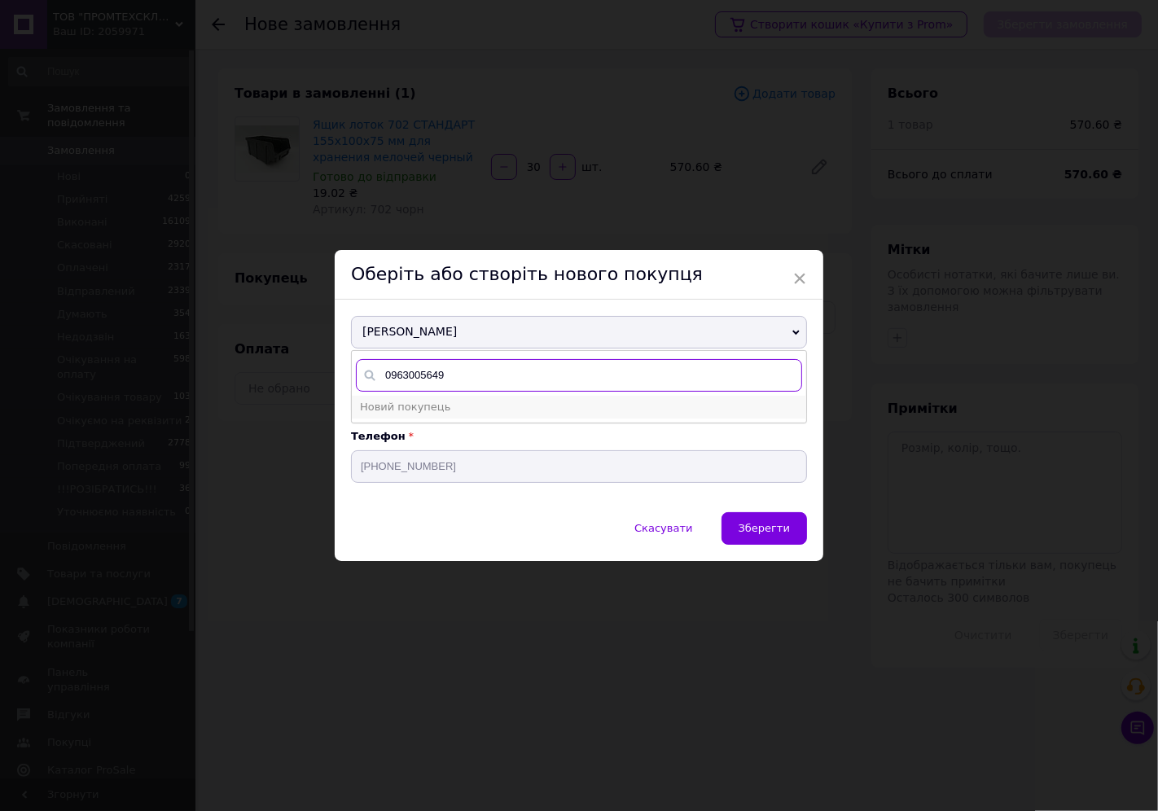
type input "0963005649"
click at [415, 404] on span "Новий покупець" at bounding box center [405, 407] width 90 height 12
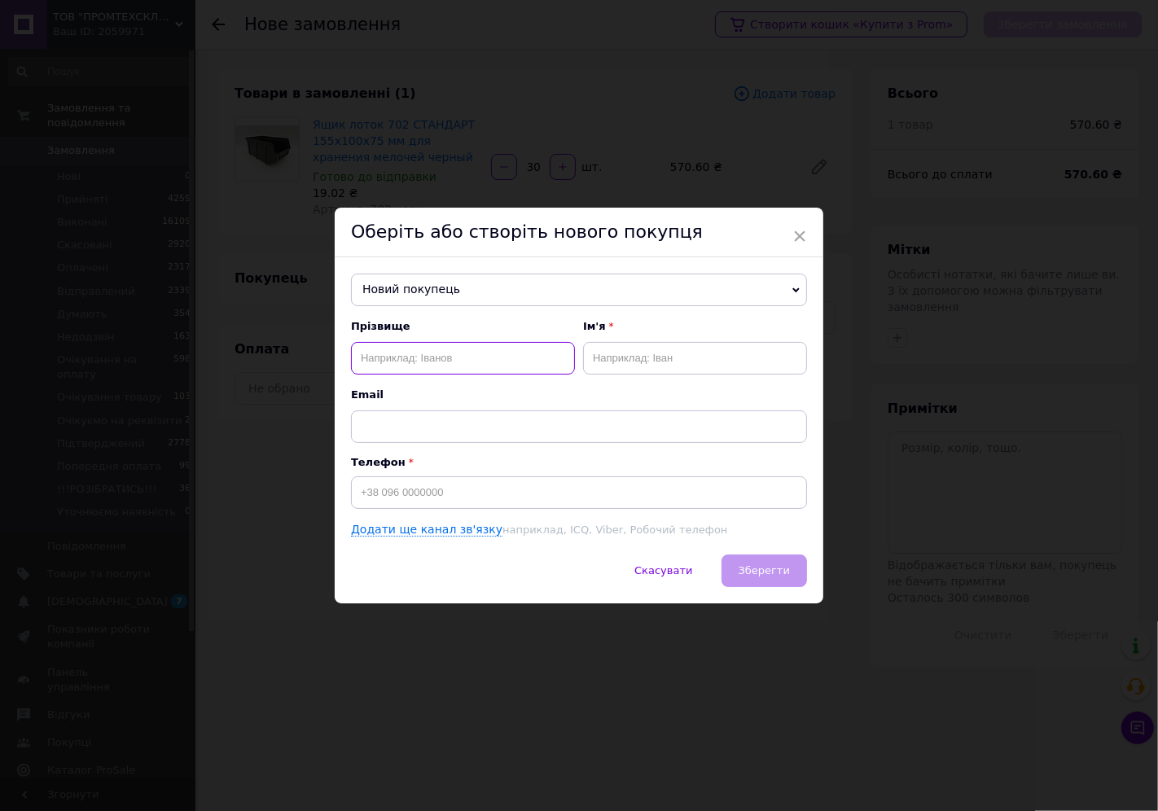
click at [446, 356] on input "text" at bounding box center [463, 358] width 224 height 33
type input "[PERSON_NAME]"
click at [617, 361] on input "text" at bounding box center [695, 358] width 224 height 33
type input "Валентина"
click at [476, 499] on input at bounding box center [579, 493] width 456 height 33
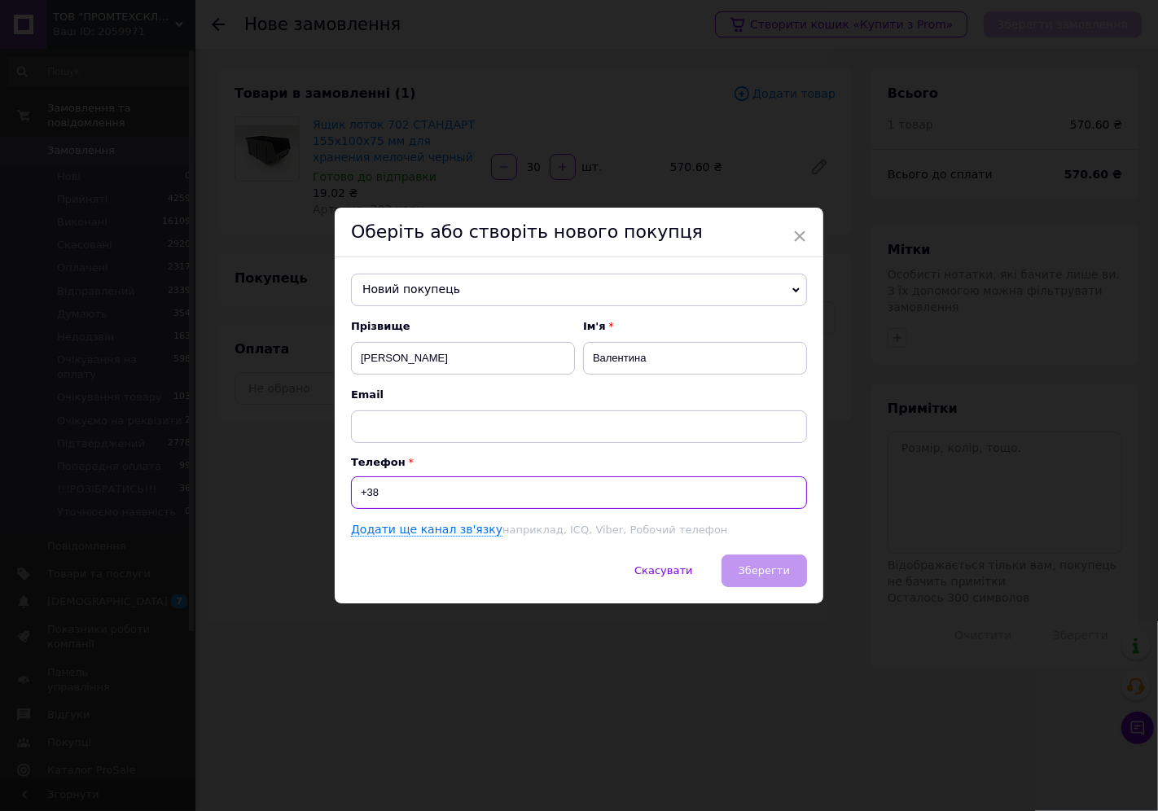
paste input "0963005649"
type input "[PHONE_NUMBER]"
click at [764, 575] on span "Зберегти" at bounding box center [764, 571] width 51 height 12
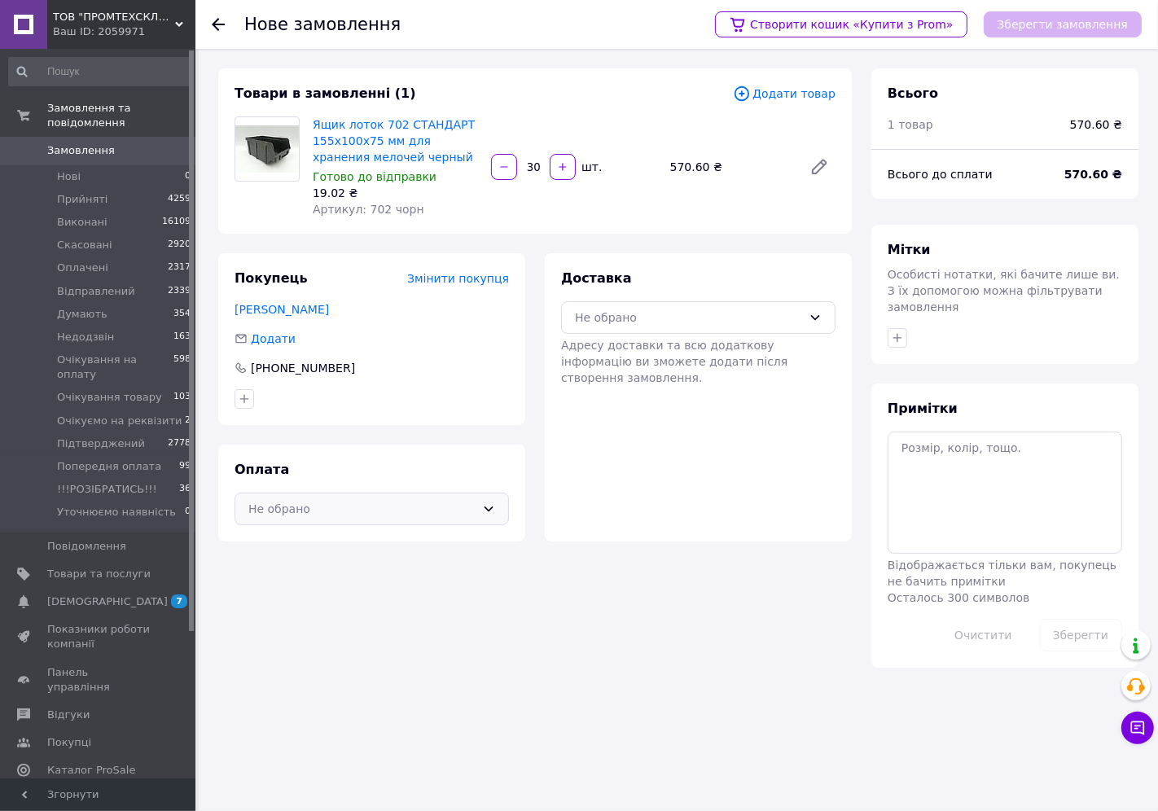
click at [346, 495] on div "Не обрано" at bounding box center [372, 509] width 275 height 33
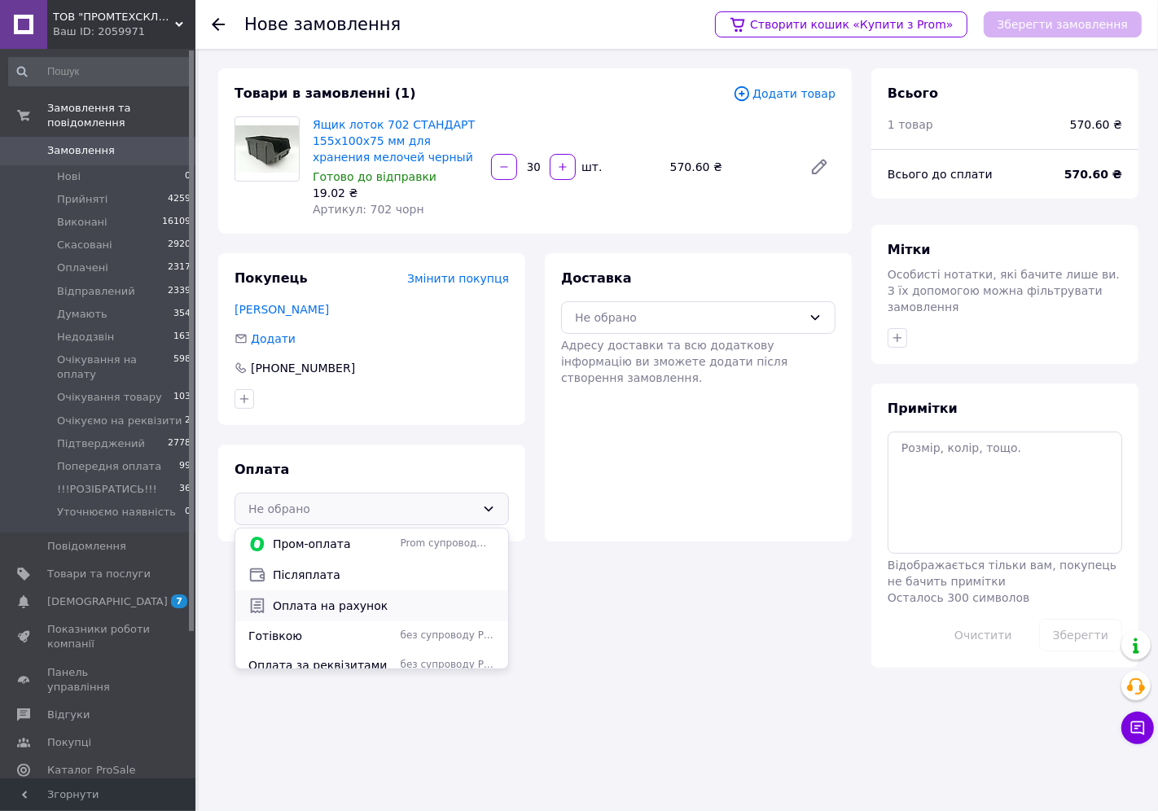
click at [357, 601] on span "Оплата на рахунок" at bounding box center [384, 606] width 222 height 16
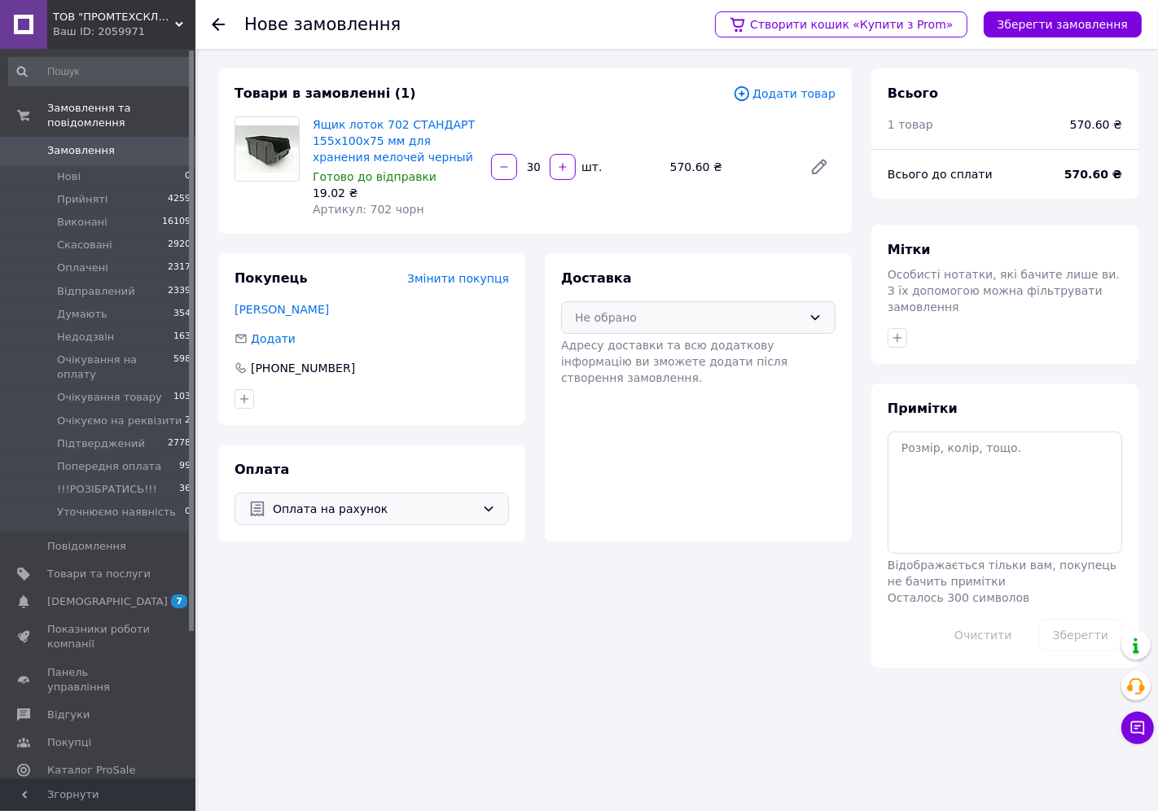
click at [682, 309] on div "Не обрано" at bounding box center [688, 318] width 227 height 18
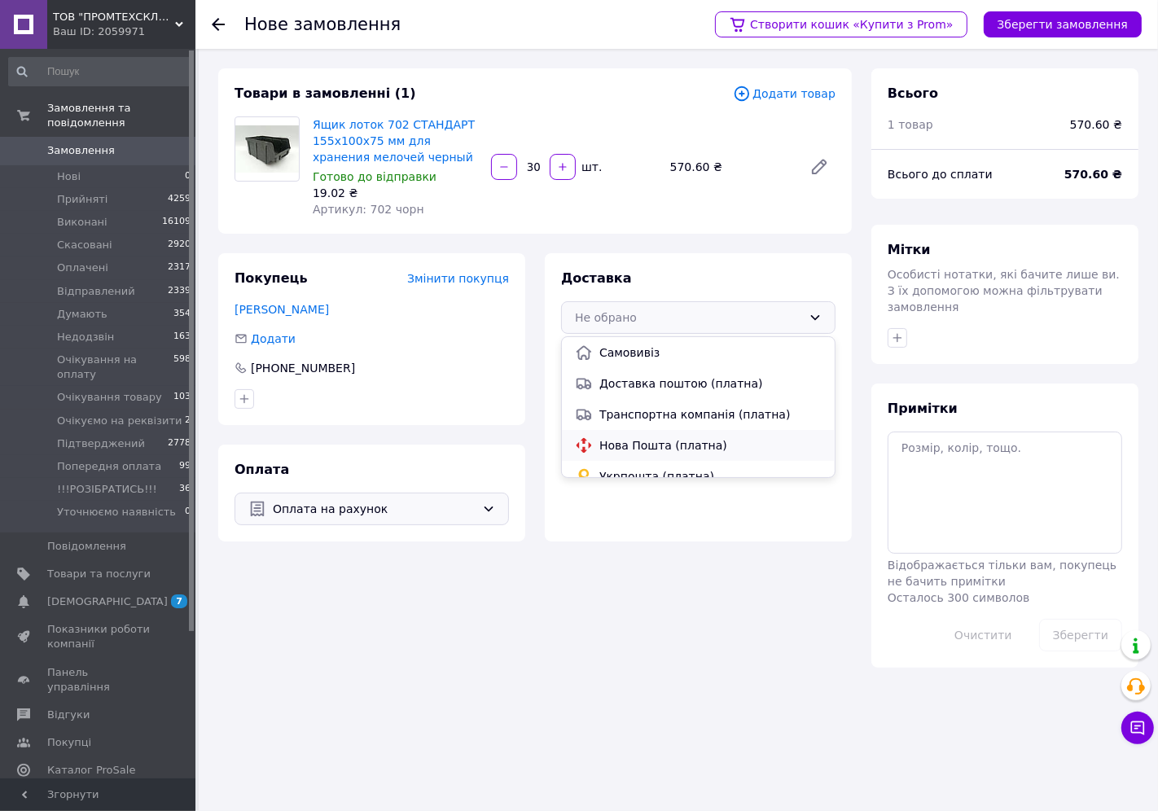
click at [654, 441] on span "Нова Пошта (платна)" at bounding box center [711, 445] width 222 height 16
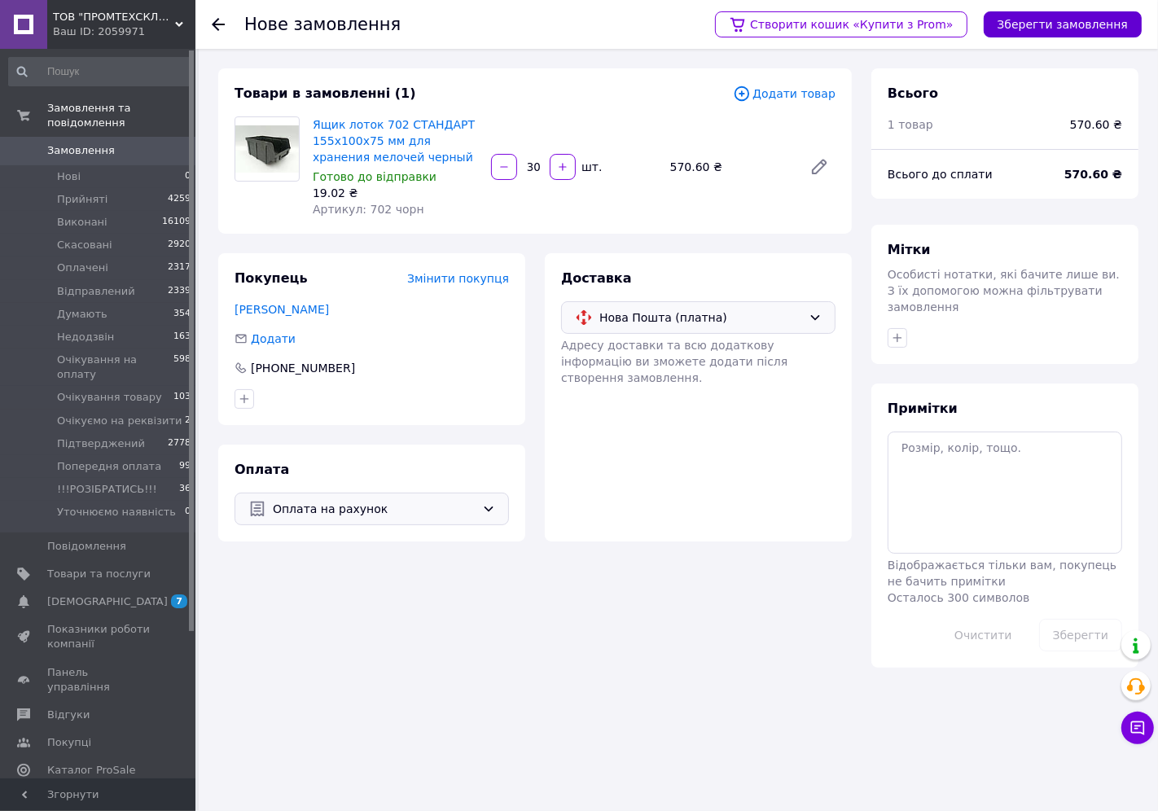
click at [1028, 24] on button "Зберегти замовлення" at bounding box center [1063, 24] width 158 height 26
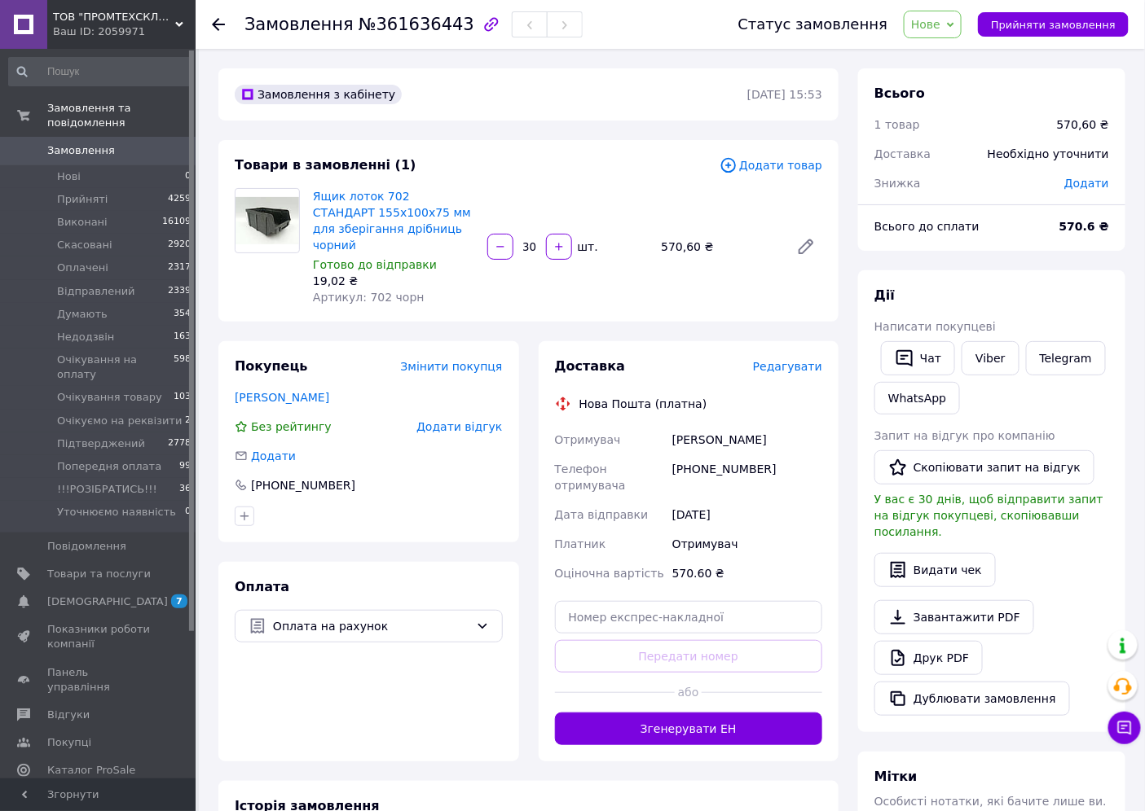
click at [807, 358] on div "Доставка Редагувати" at bounding box center [689, 367] width 268 height 19
click at [803, 358] on div "Редагувати" at bounding box center [787, 366] width 69 height 16
click at [792, 360] on span "Редагувати" at bounding box center [787, 366] width 69 height 13
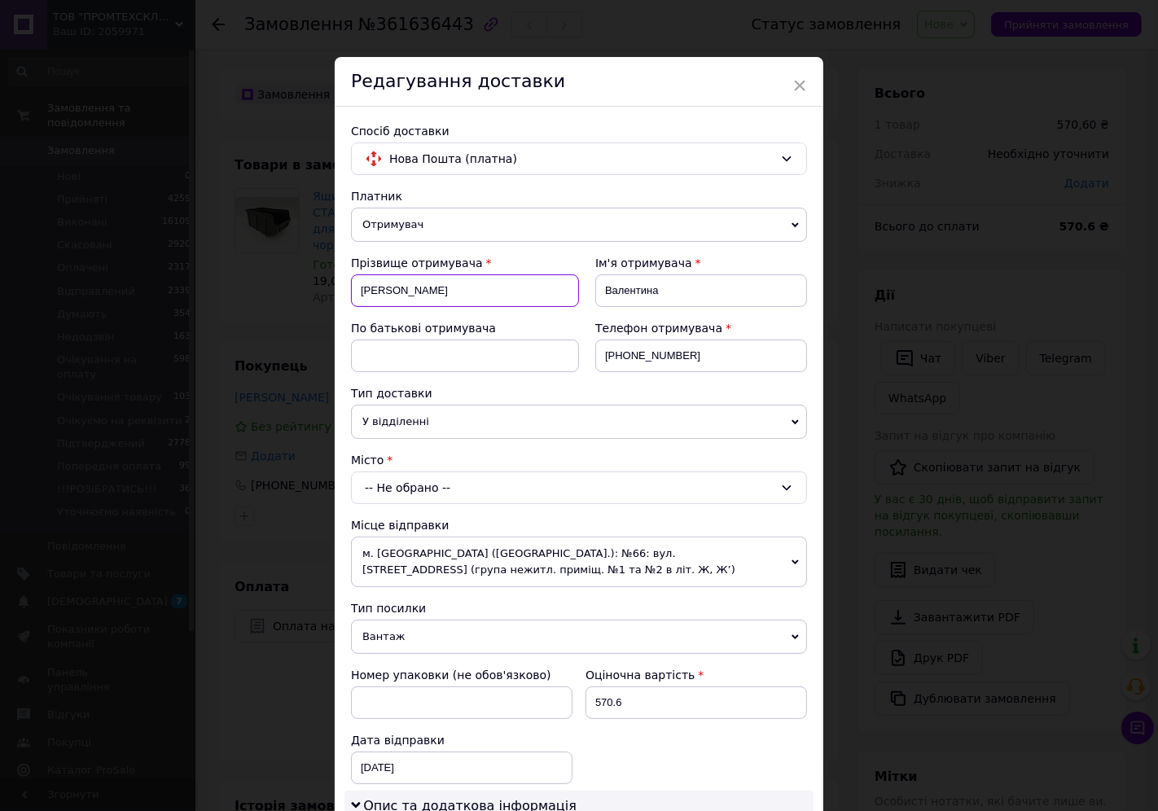
drag, startPoint x: 451, startPoint y: 304, endPoint x: 321, endPoint y: 306, distance: 130.4
click at [321, 306] on div "× Редагування доставки Спосіб доставки Нова Пошта (платна) Платник Отримувач Ві…" at bounding box center [579, 405] width 1158 height 811
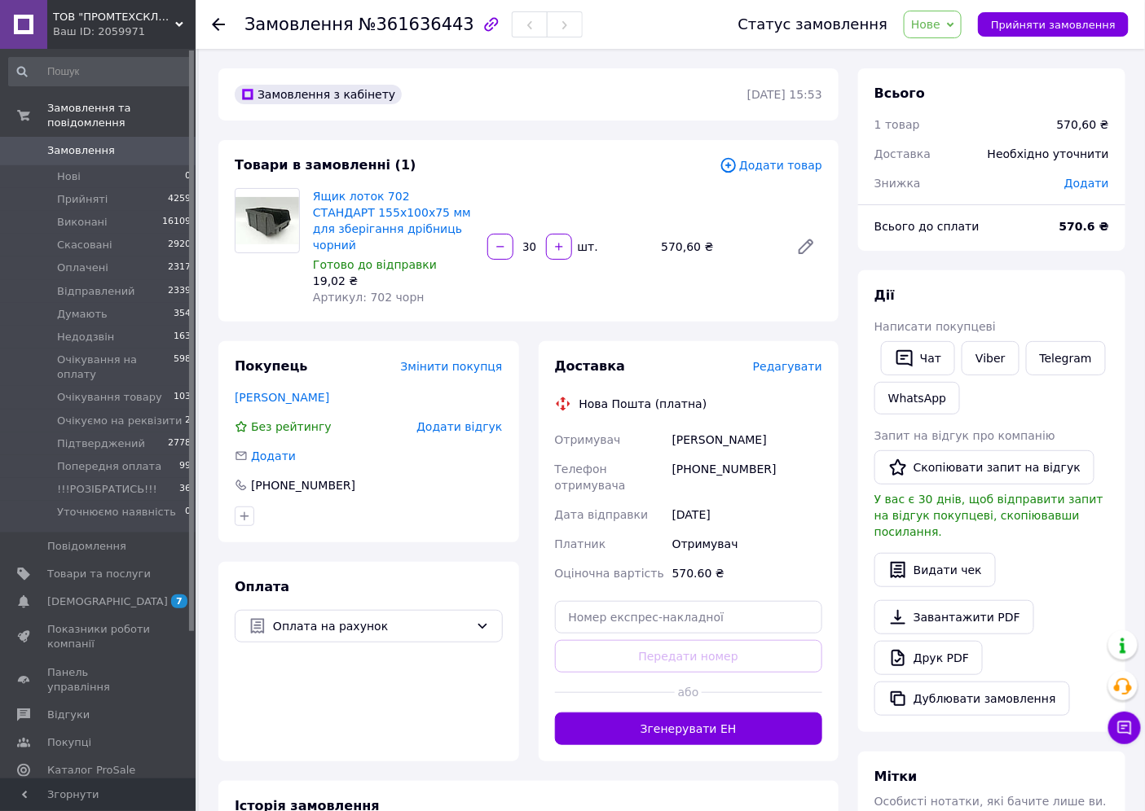
click at [790, 360] on span "Редагувати" at bounding box center [787, 366] width 69 height 13
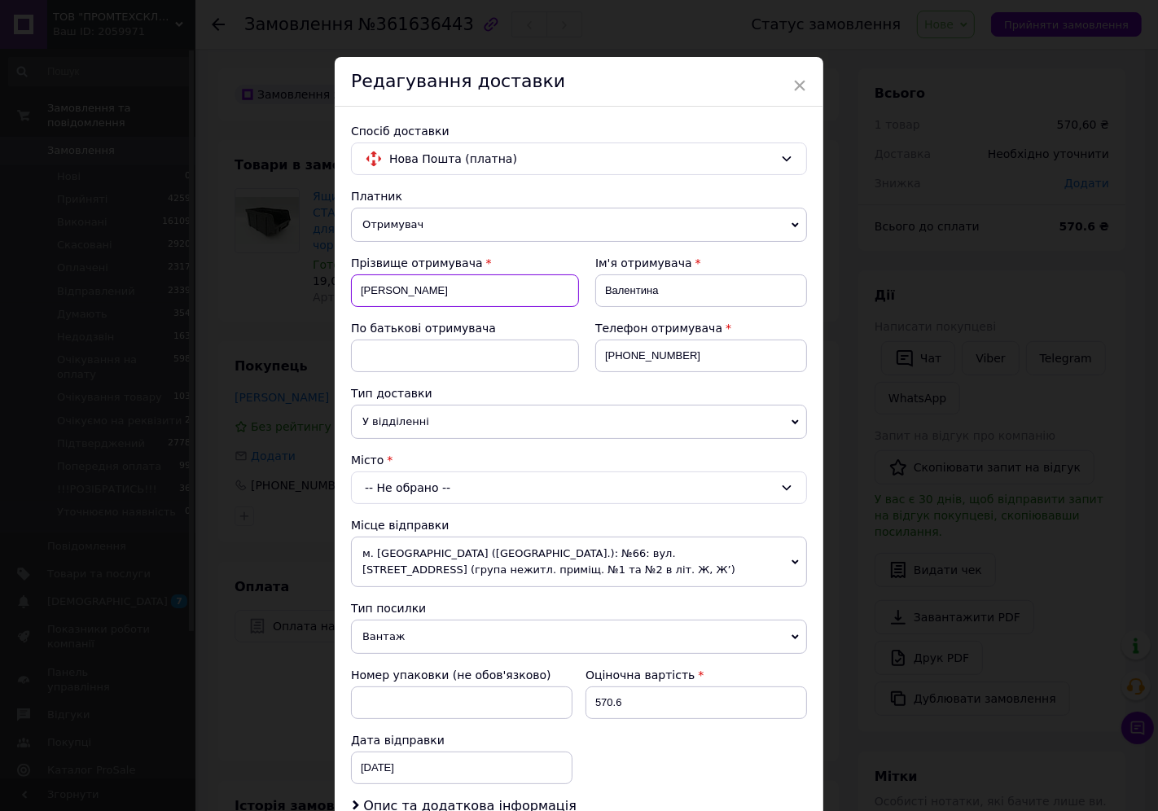
drag, startPoint x: 479, startPoint y: 295, endPoint x: 324, endPoint y: 289, distance: 154.9
click at [324, 289] on div "× Редагування доставки Спосіб доставки Нова Пошта (платна) Платник Отримувач Ві…" at bounding box center [579, 405] width 1158 height 811
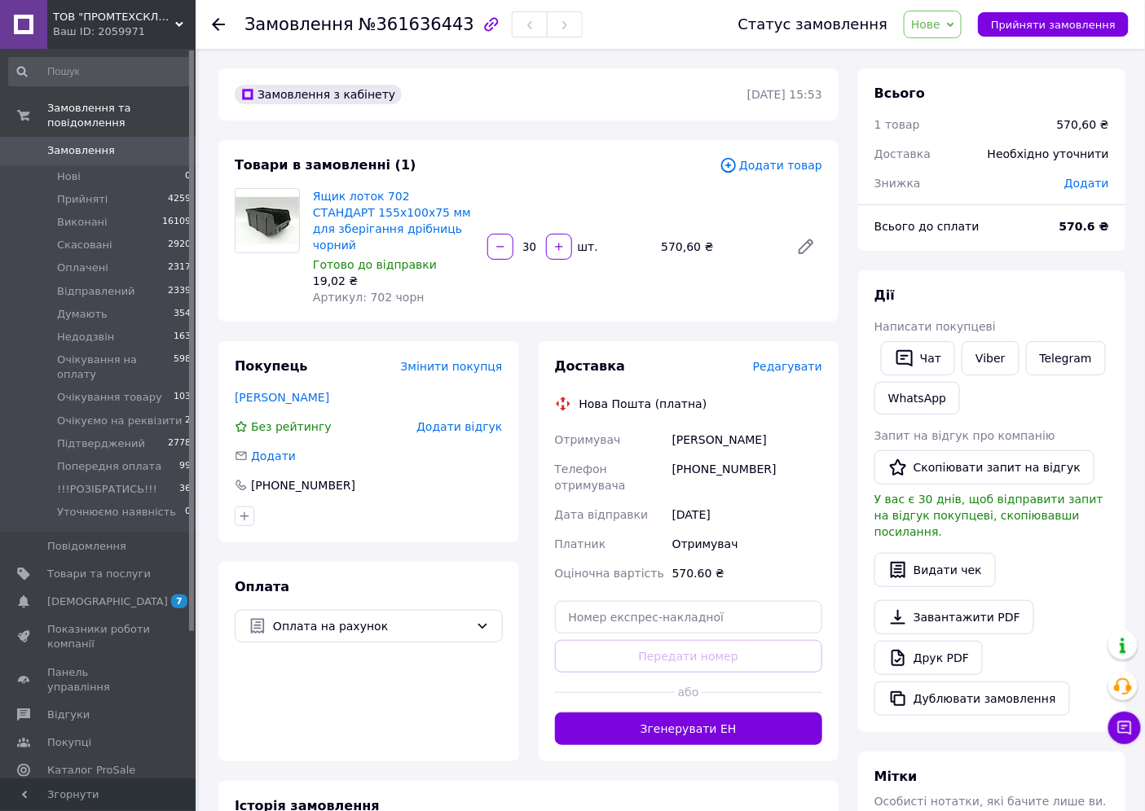
click at [782, 360] on span "Редагувати" at bounding box center [787, 366] width 69 height 13
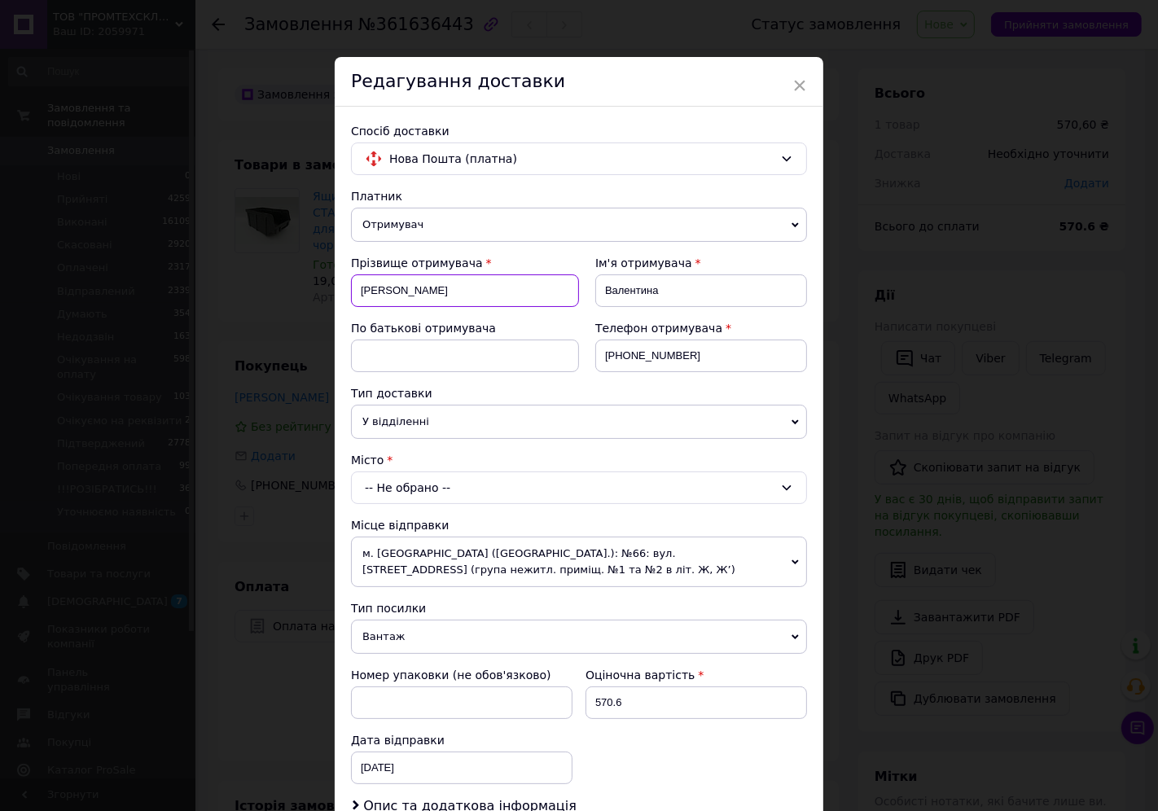
drag, startPoint x: 442, startPoint y: 298, endPoint x: 345, endPoint y: 294, distance: 96.2
click at [345, 294] on div "Спосіб доставки Нова Пошта (платна) Платник Отримувач Відправник Прізвище отрим…" at bounding box center [579, 540] width 489 height 866
type input "Рибалка"
drag, startPoint x: 600, startPoint y: 297, endPoint x: 568, endPoint y: 297, distance: 32.6
click at [568, 297] on div "Прізвище отримувача [PERSON_NAME] Ім'я отримувача [PERSON_NAME] батькові отриму…" at bounding box center [579, 320] width 456 height 130
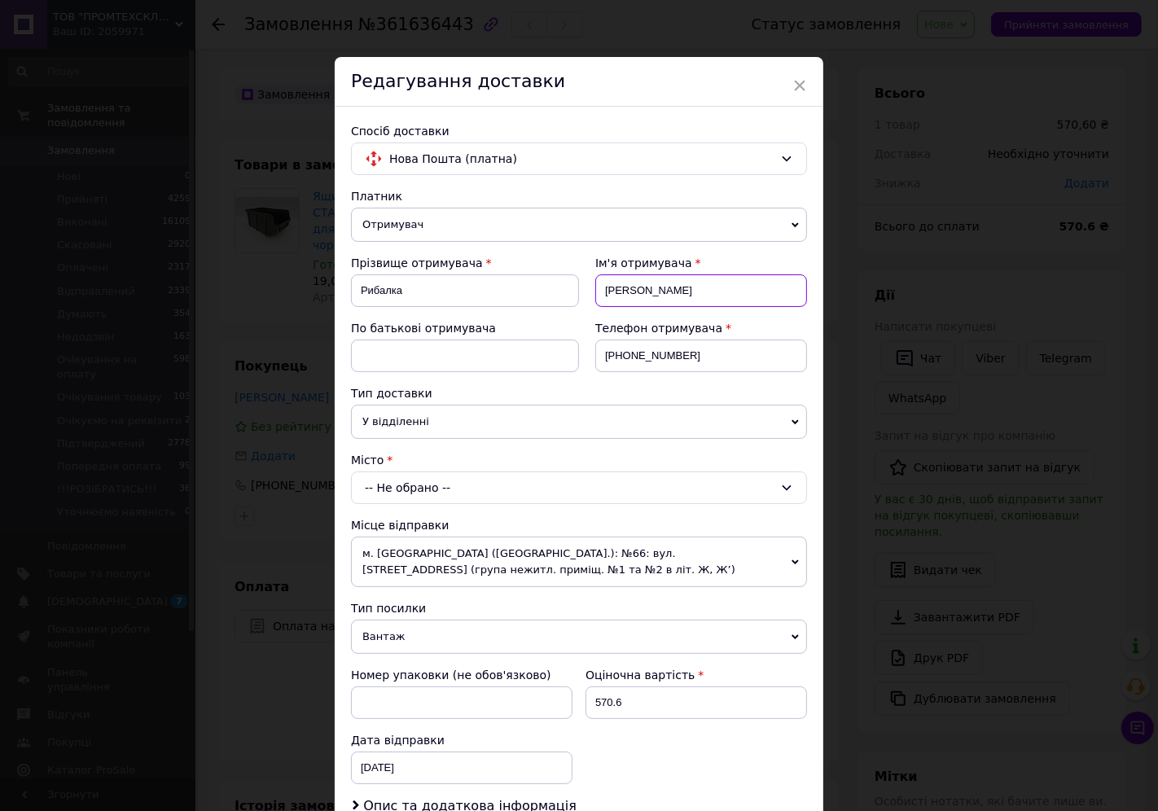
type input "[PERSON_NAME]"
click at [486, 350] on input at bounding box center [465, 356] width 228 height 33
type input "[PERSON_NAME]"
drag, startPoint x: 626, startPoint y: 354, endPoint x: 693, endPoint y: 357, distance: 67.7
click at [693, 357] on input "[PHONE_NUMBER]" at bounding box center [702, 356] width 212 height 33
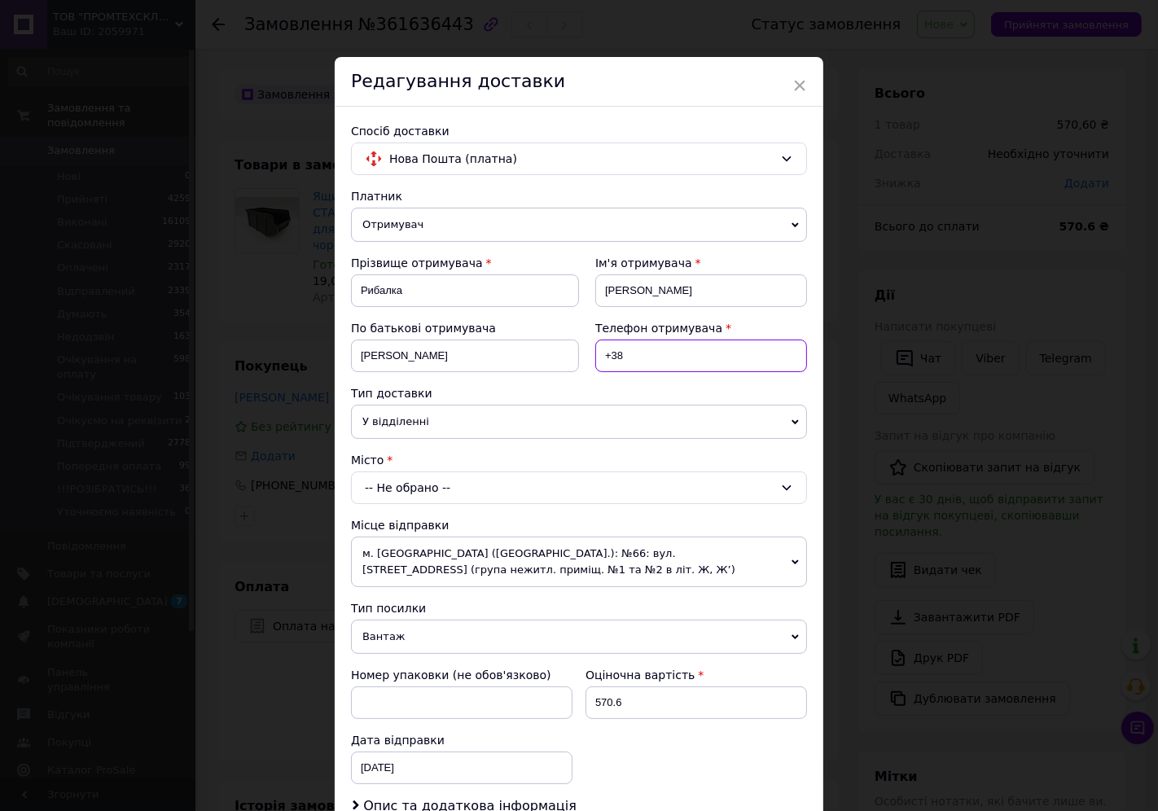
paste input "0675243380"
type input "[PHONE_NUMBER]"
click at [497, 419] on span "У відділенні" at bounding box center [579, 422] width 456 height 34
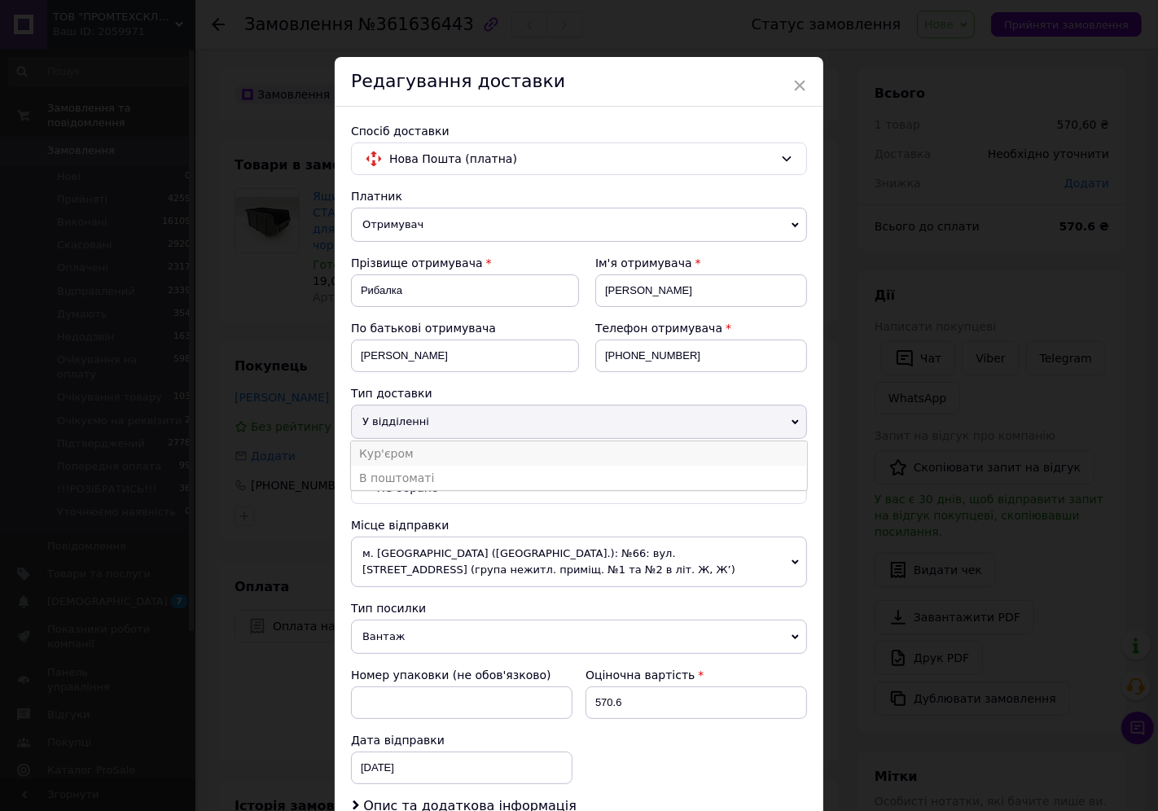
click at [446, 459] on li "Кур'єром" at bounding box center [579, 454] width 456 height 24
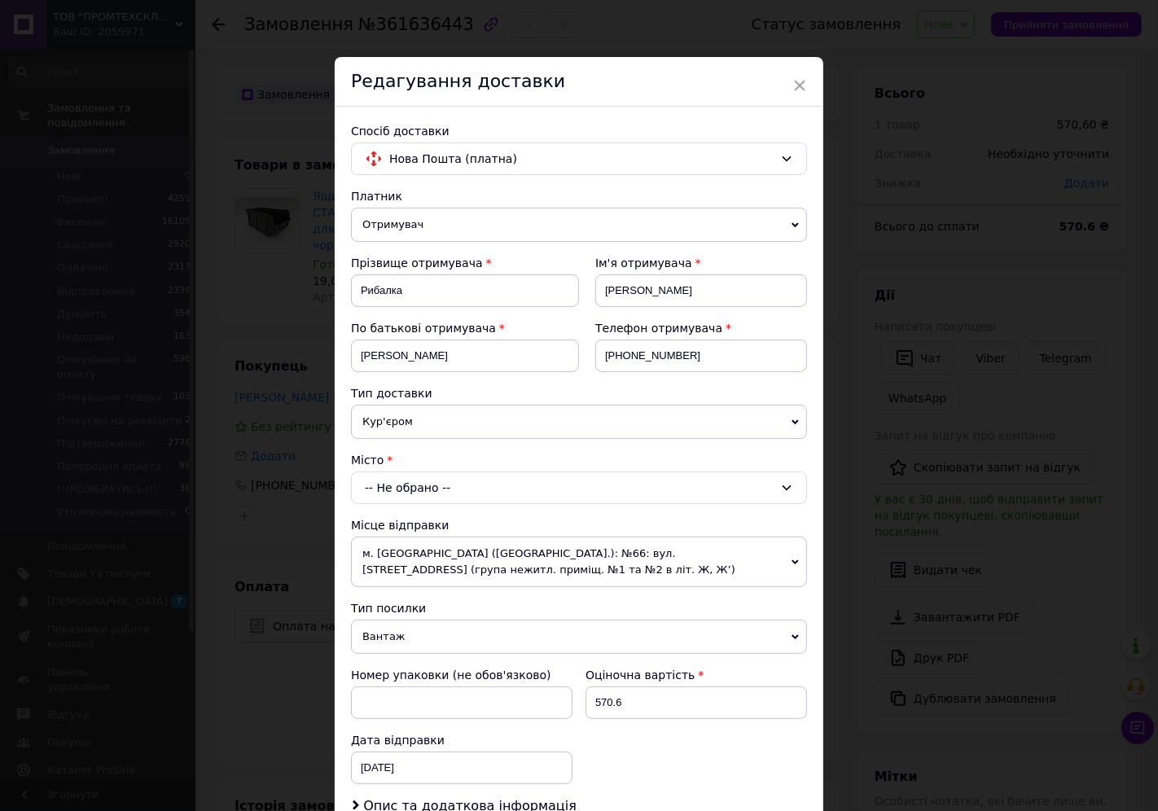
click at [448, 478] on div "-- Не обрано --" at bounding box center [579, 488] width 456 height 33
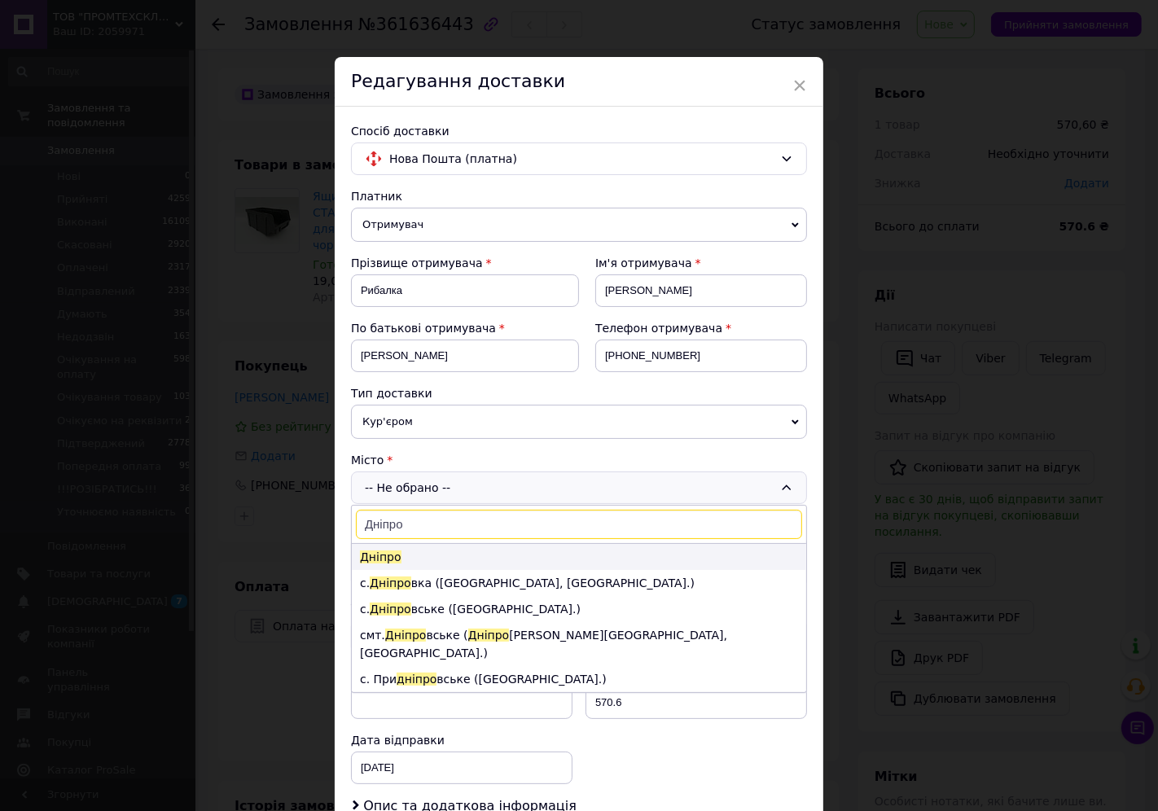
type input "Дніпро"
click at [389, 563] on span "Дніпро" at bounding box center [381, 557] width 42 height 13
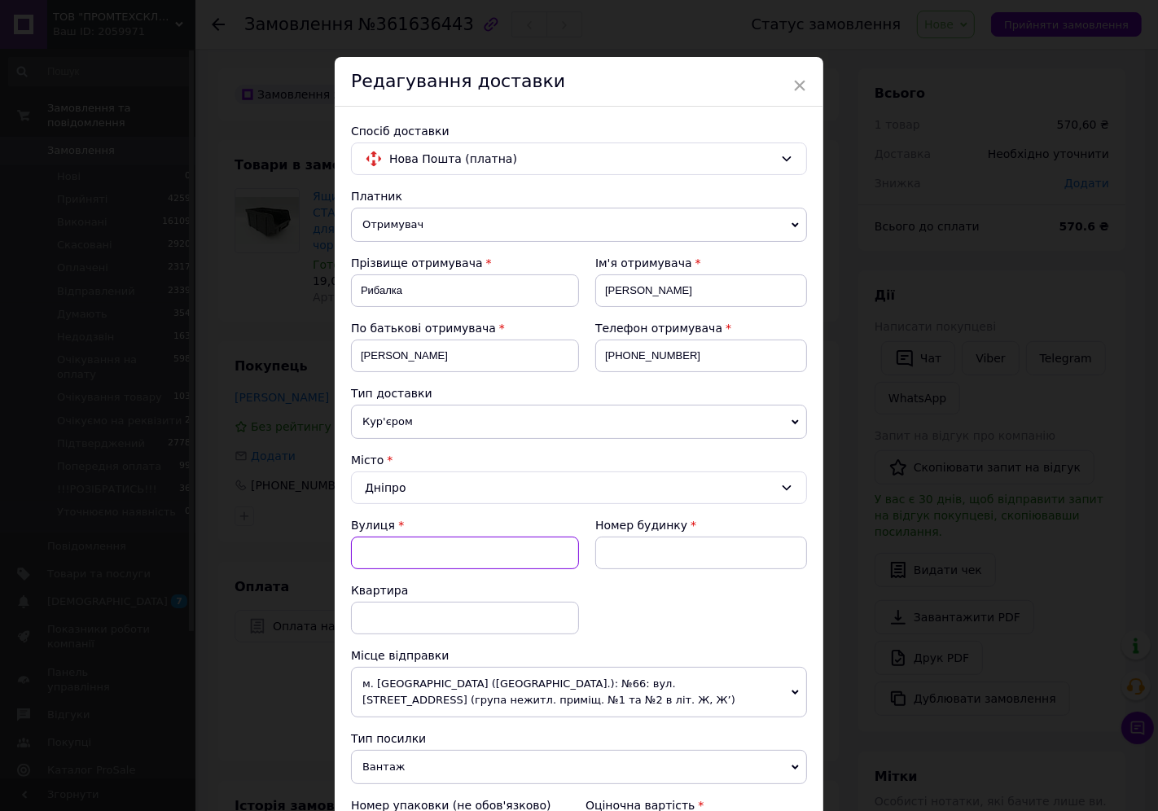
click at [399, 557] on input "Вулиця" at bounding box center [465, 553] width 228 height 33
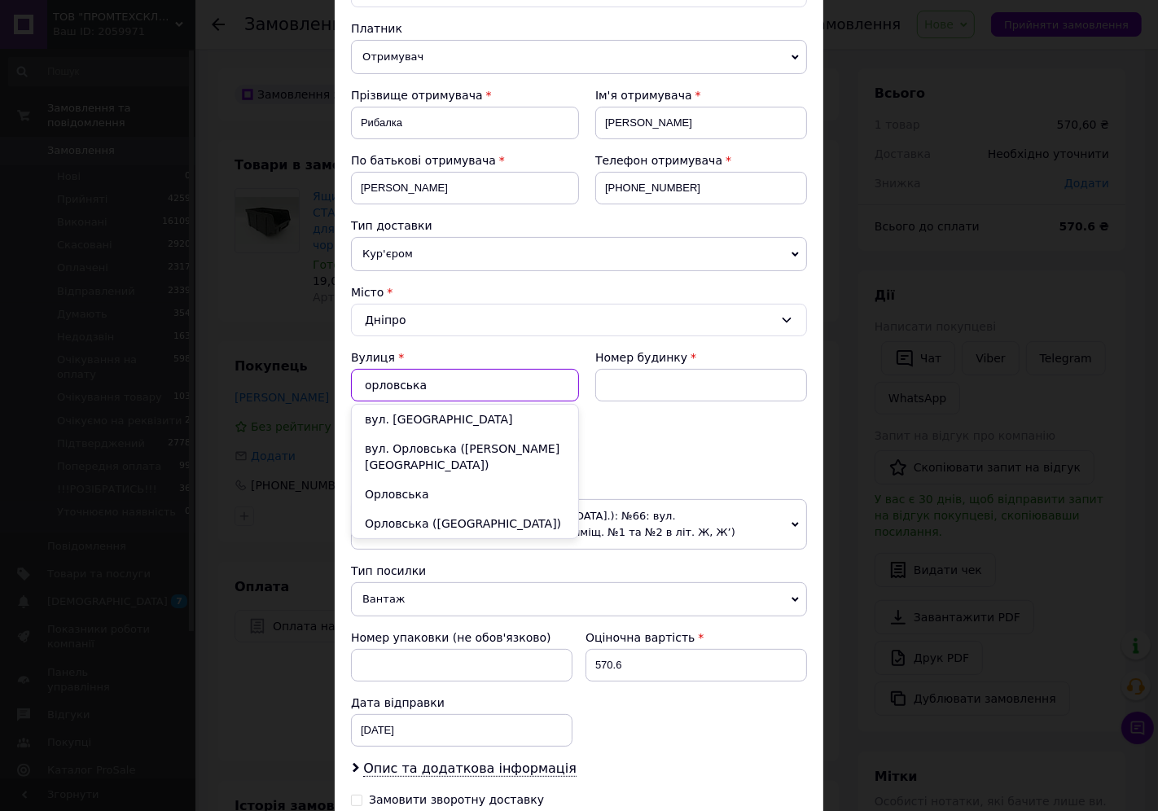
scroll to position [181, 0]
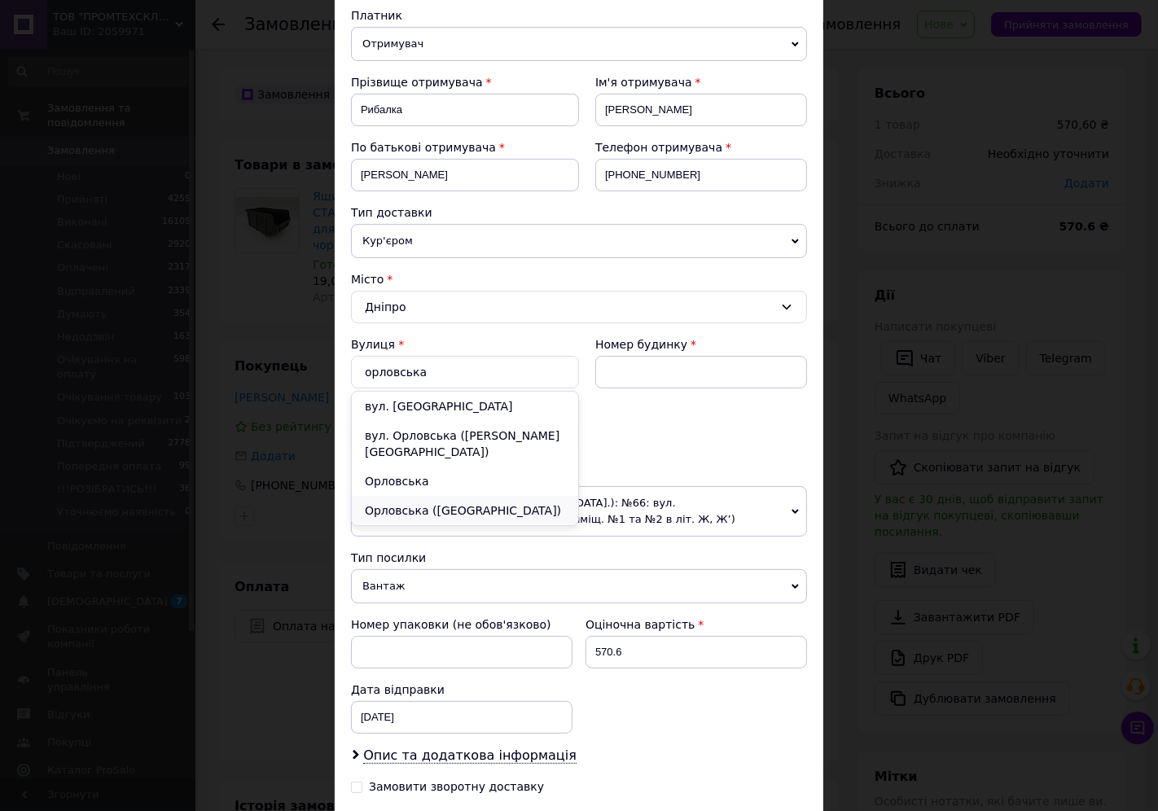
click at [481, 496] on div "Орловська ([GEOGRAPHIC_DATA])" at bounding box center [465, 510] width 226 height 29
type input "Орловська ([GEOGRAPHIC_DATA])"
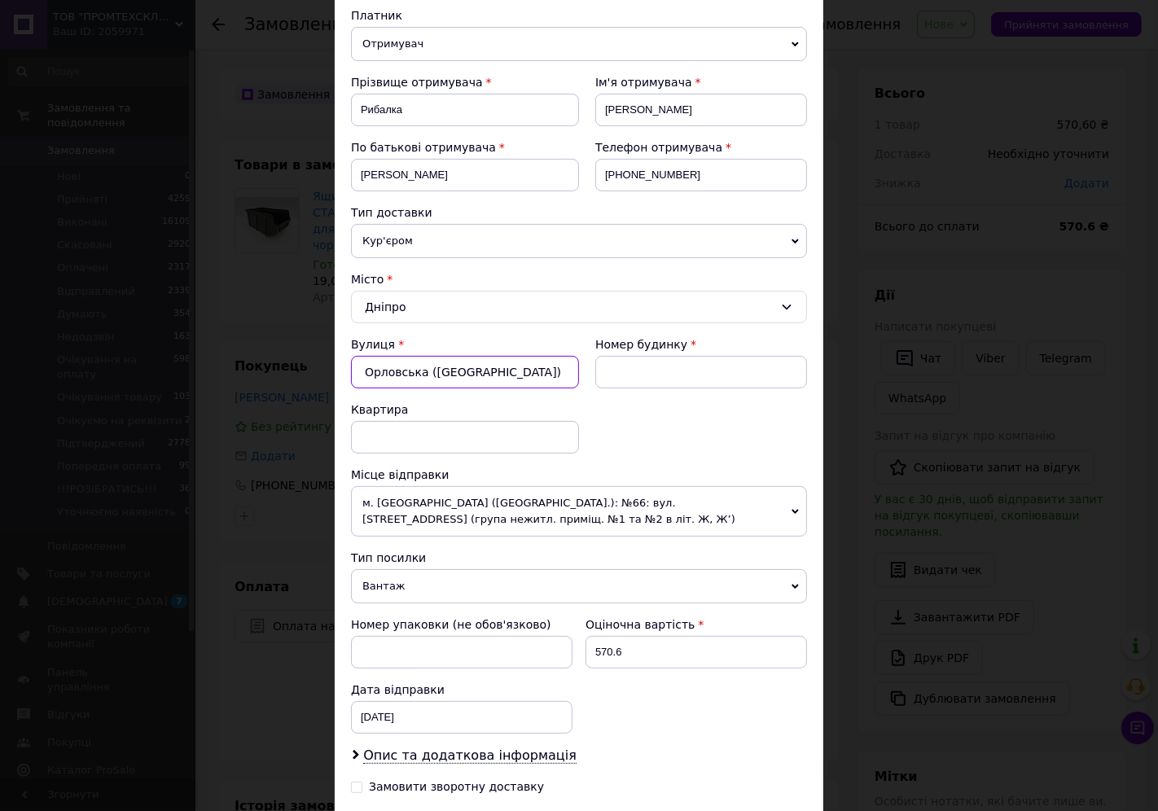
click at [450, 372] on input "Орловська ([GEOGRAPHIC_DATA])" at bounding box center [465, 372] width 228 height 33
drag, startPoint x: 551, startPoint y: 369, endPoint x: 323, endPoint y: 371, distance: 227.3
click at [323, 371] on div "× Редагування доставки Спосіб доставки Нова Пошта (платна) Платник Отримувач Ві…" at bounding box center [579, 405] width 1158 height 811
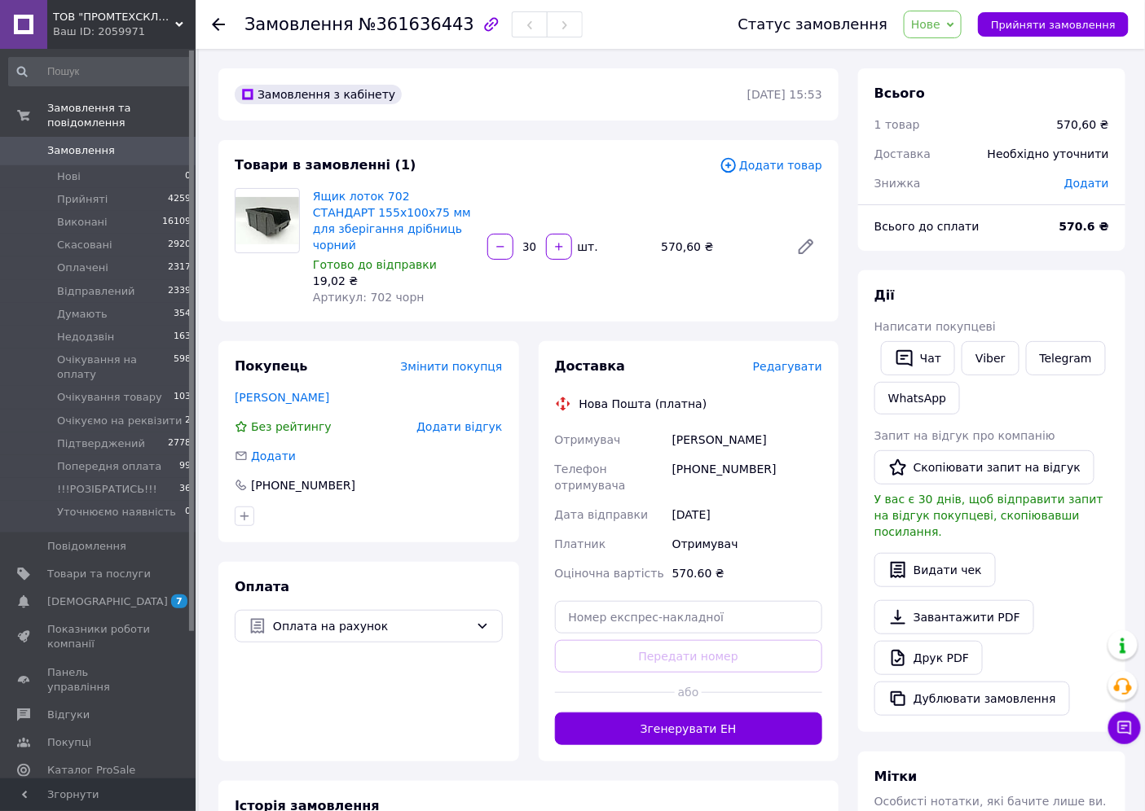
click at [790, 360] on span "Редагувати" at bounding box center [787, 366] width 69 height 13
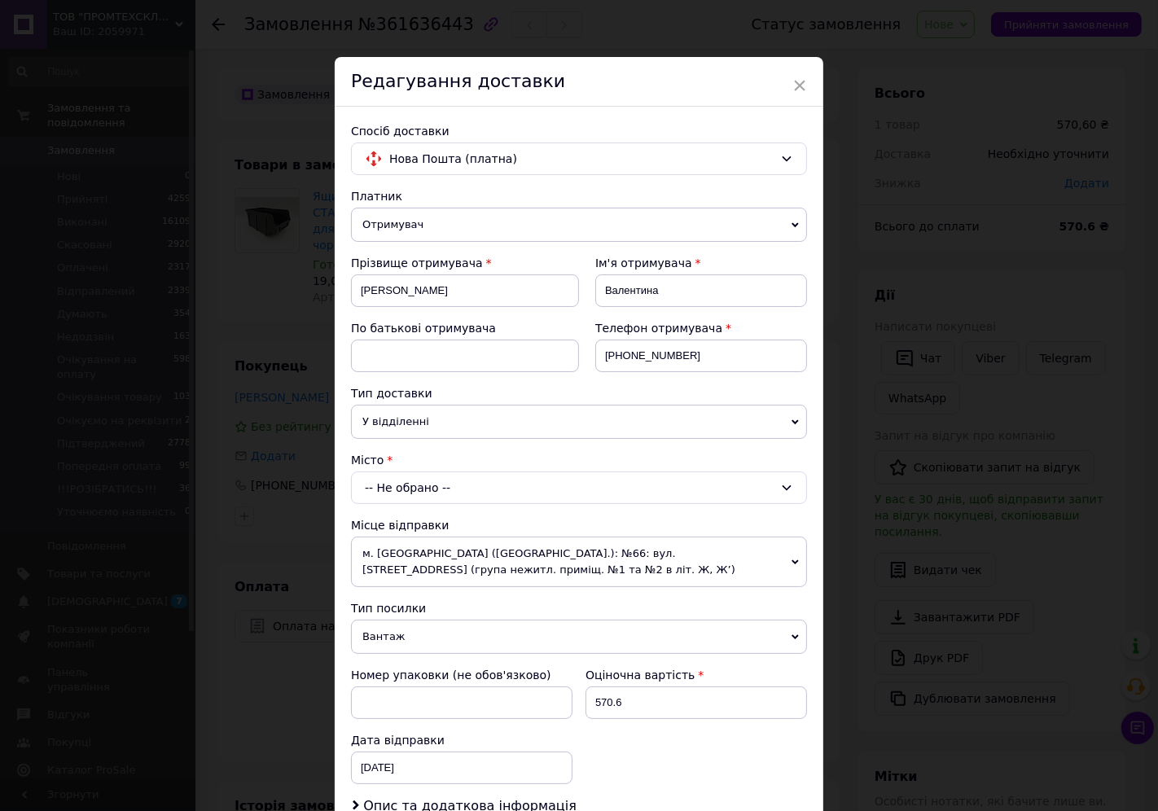
click at [460, 477] on div "-- Не обрано --" at bounding box center [579, 488] width 456 height 33
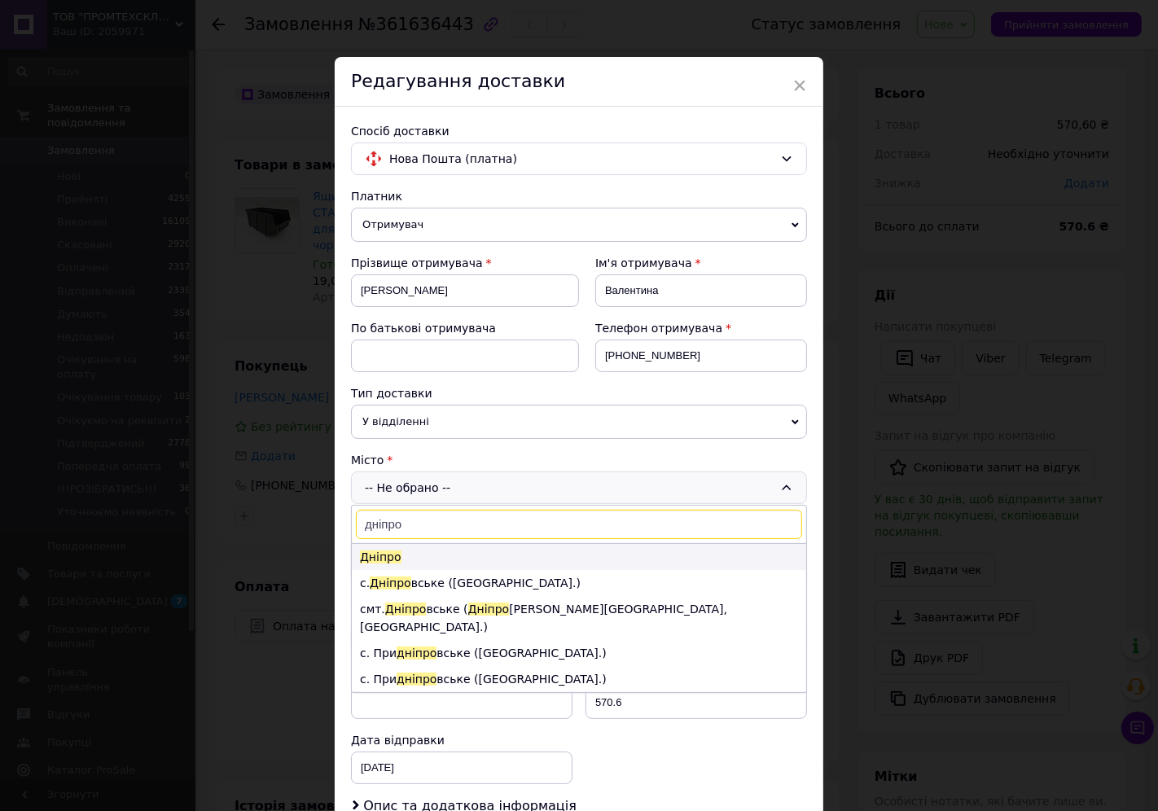
type input "дніпро"
click at [440, 556] on li "Дніпро" at bounding box center [579, 557] width 455 height 26
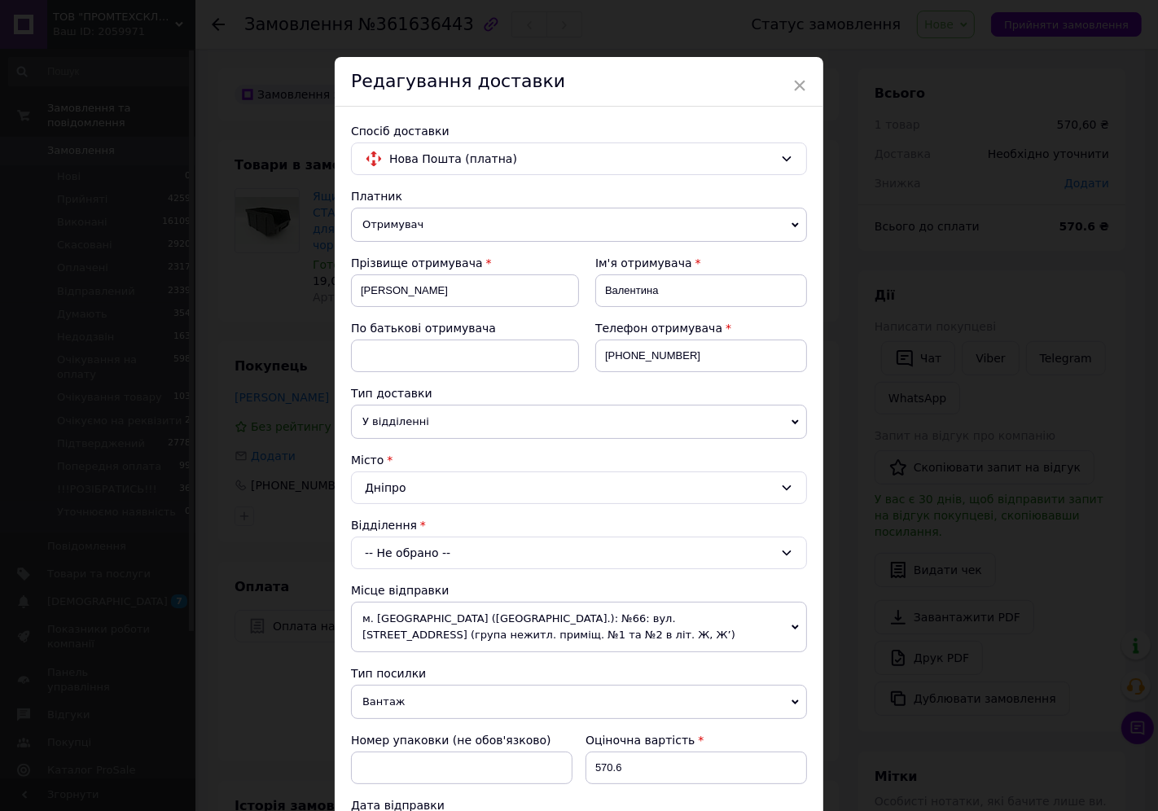
click at [425, 415] on span "У відділенні" at bounding box center [579, 422] width 456 height 34
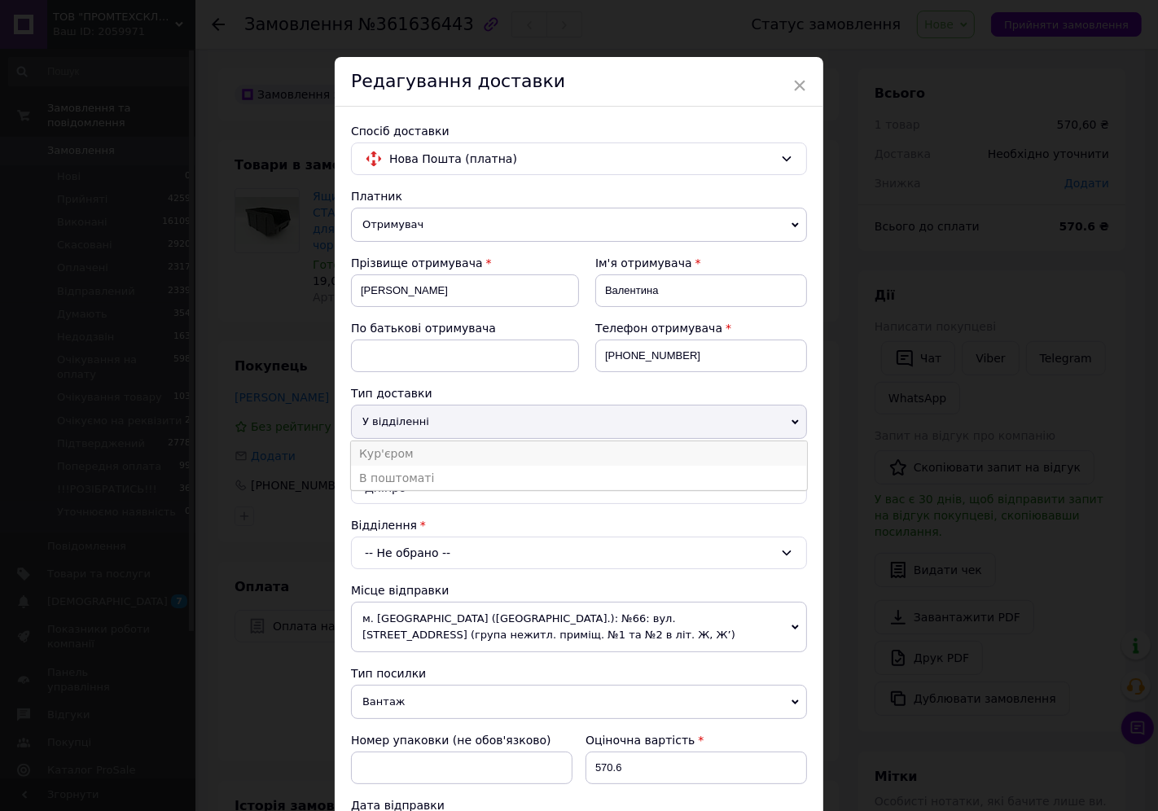
click at [412, 453] on li "Кур'єром" at bounding box center [579, 454] width 456 height 24
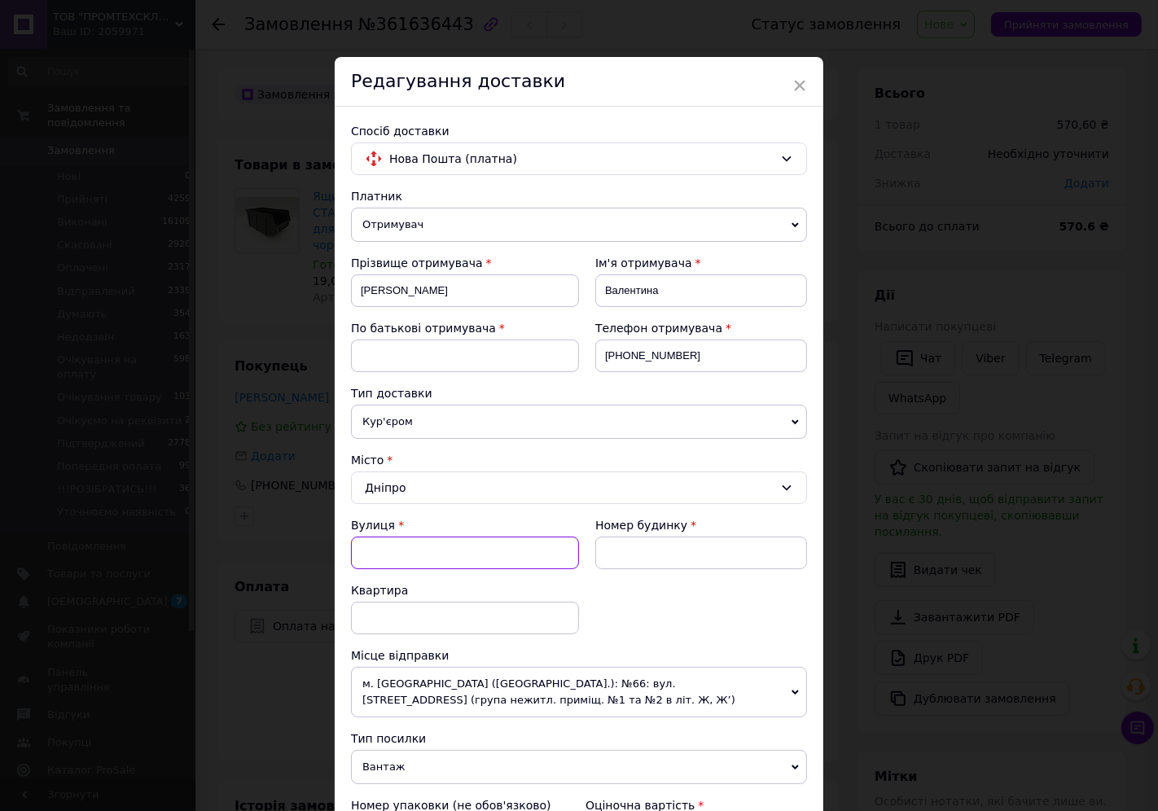
click at [415, 560] on input "Вулиця" at bounding box center [465, 553] width 228 height 33
type input "орлівська"
click at [384, 559] on input "орлівська" at bounding box center [465, 553] width 228 height 33
click at [365, 556] on input "орлівська" at bounding box center [465, 553] width 228 height 33
drag, startPoint x: 438, startPoint y: 560, endPoint x: 316, endPoint y: 574, distance: 123.0
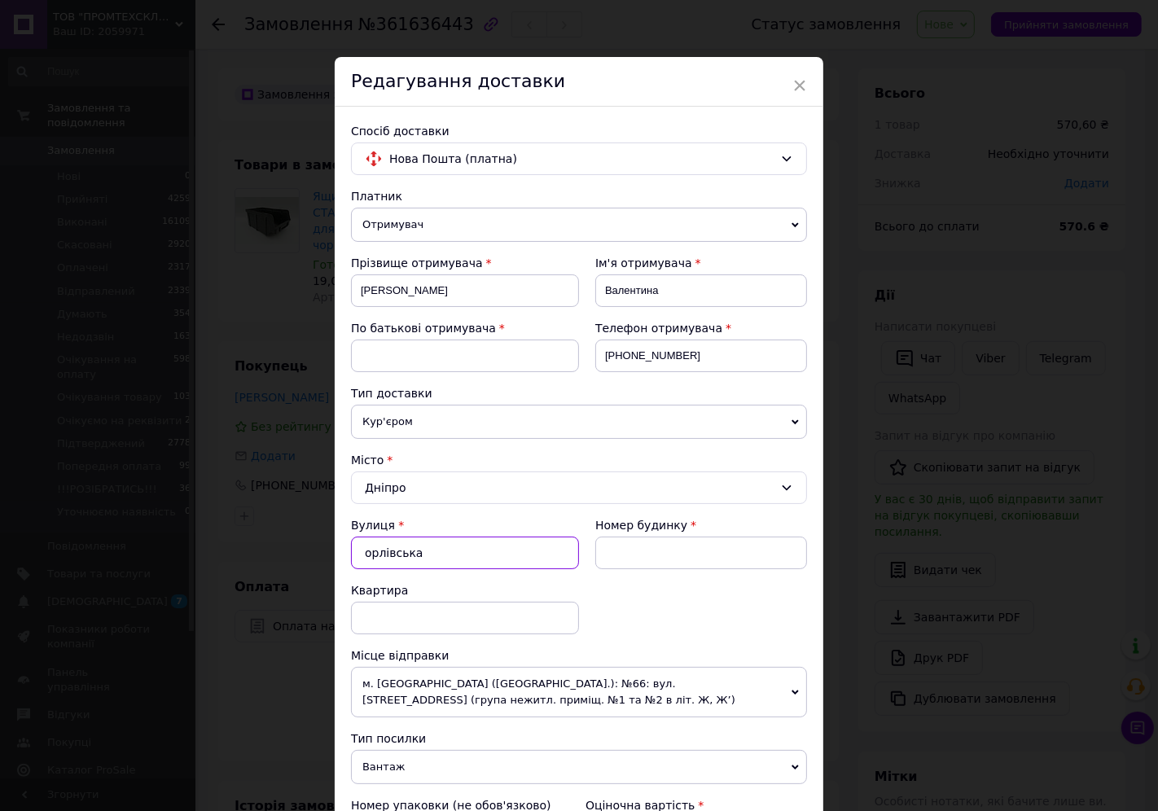
click at [319, 578] on div "× Редагування доставки Спосіб доставки Нова Пошта (платна) Платник Отримувач Ві…" at bounding box center [579, 405] width 1158 height 811
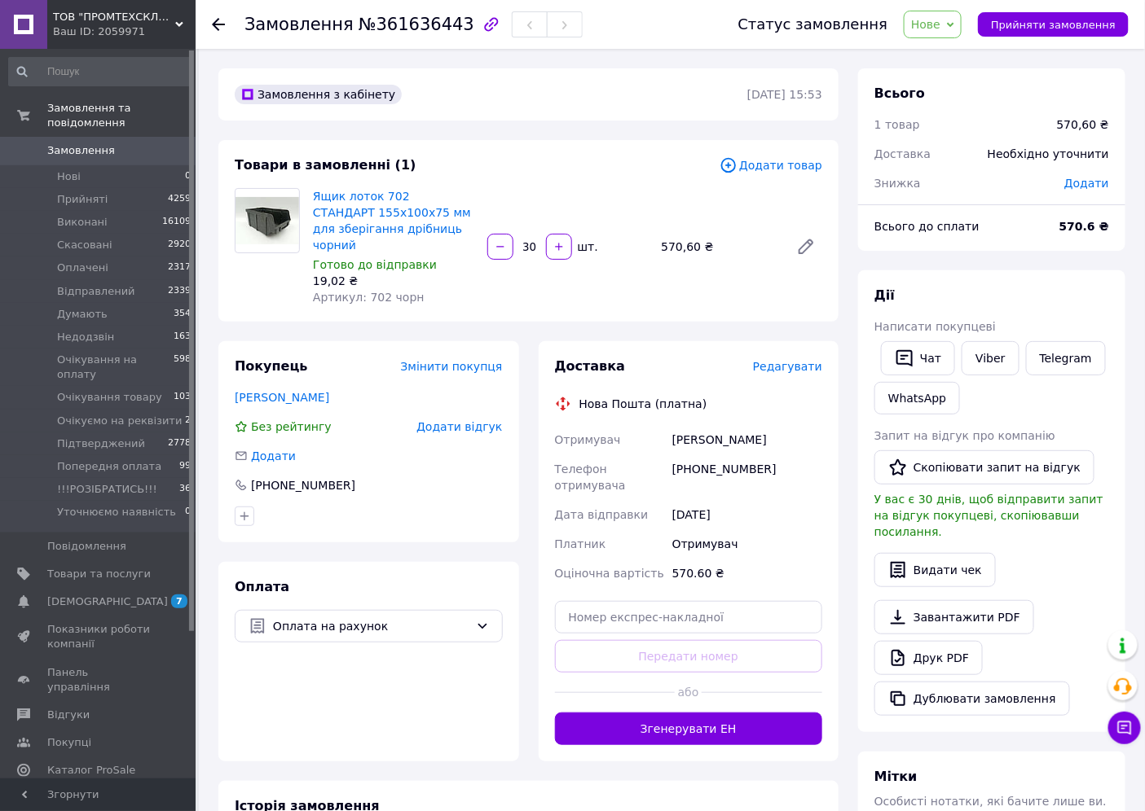
click at [795, 360] on span "Редагувати" at bounding box center [787, 366] width 69 height 13
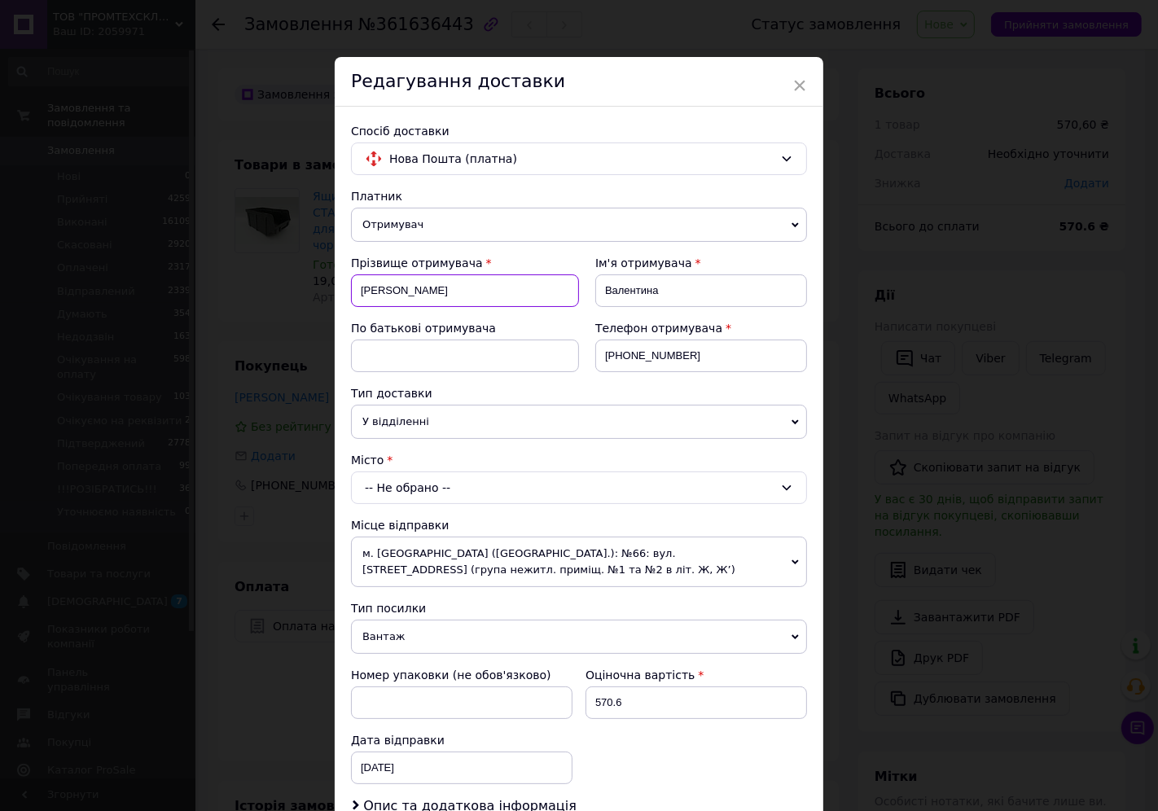
drag, startPoint x: 449, startPoint y: 291, endPoint x: 335, endPoint y: 285, distance: 114.2
click at [335, 285] on div "Спосіб доставки Нова Пошта (платна) Платник Отримувач Відправник Прізвище отрим…" at bounding box center [579, 540] width 489 height 866
type input "Рибалка"
drag, startPoint x: 683, startPoint y: 297, endPoint x: 574, endPoint y: 291, distance: 108.5
click at [574, 291] on div "Прізвище отримувача [PERSON_NAME] Ім'я отримувача [PERSON_NAME] батькові отриму…" at bounding box center [579, 320] width 456 height 130
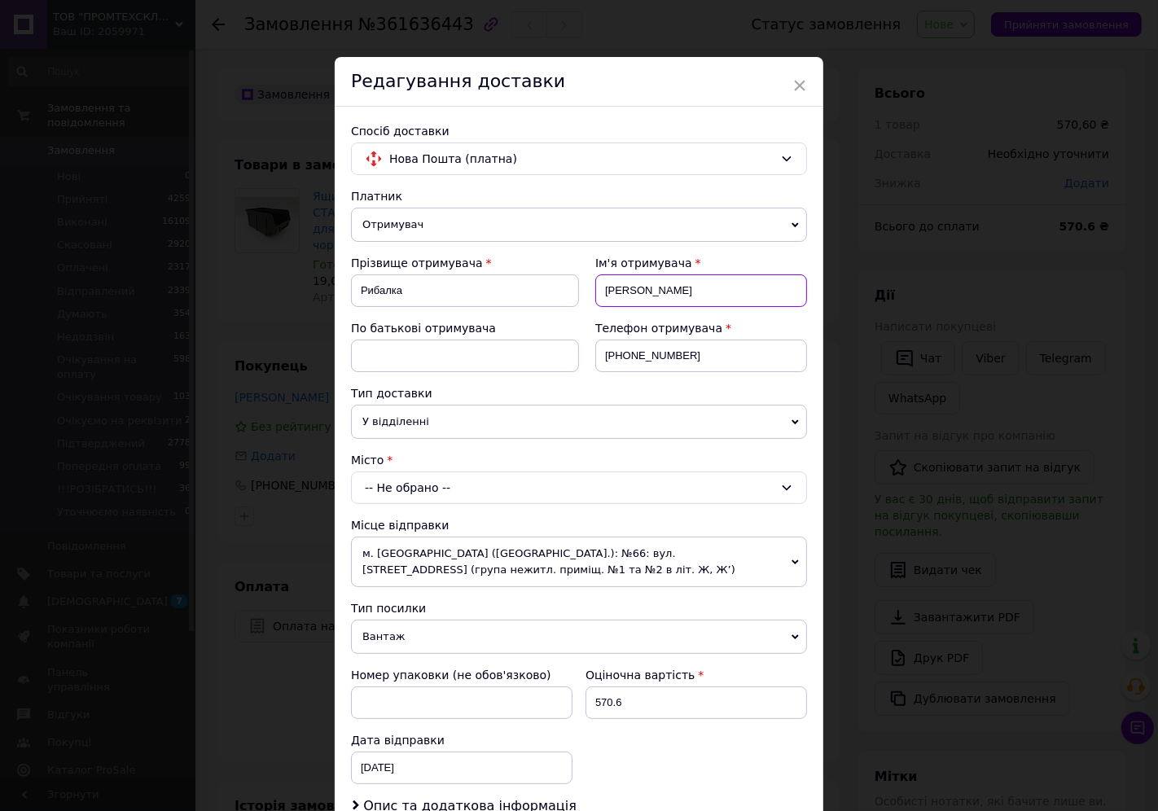
type input "[PERSON_NAME]"
click at [378, 363] on input at bounding box center [465, 356] width 228 height 33
type input "[PERSON_NAME]"
drag, startPoint x: 622, startPoint y: 354, endPoint x: 679, endPoint y: 362, distance: 58.4
click at [679, 362] on input "[PHONE_NUMBER]" at bounding box center [702, 356] width 212 height 33
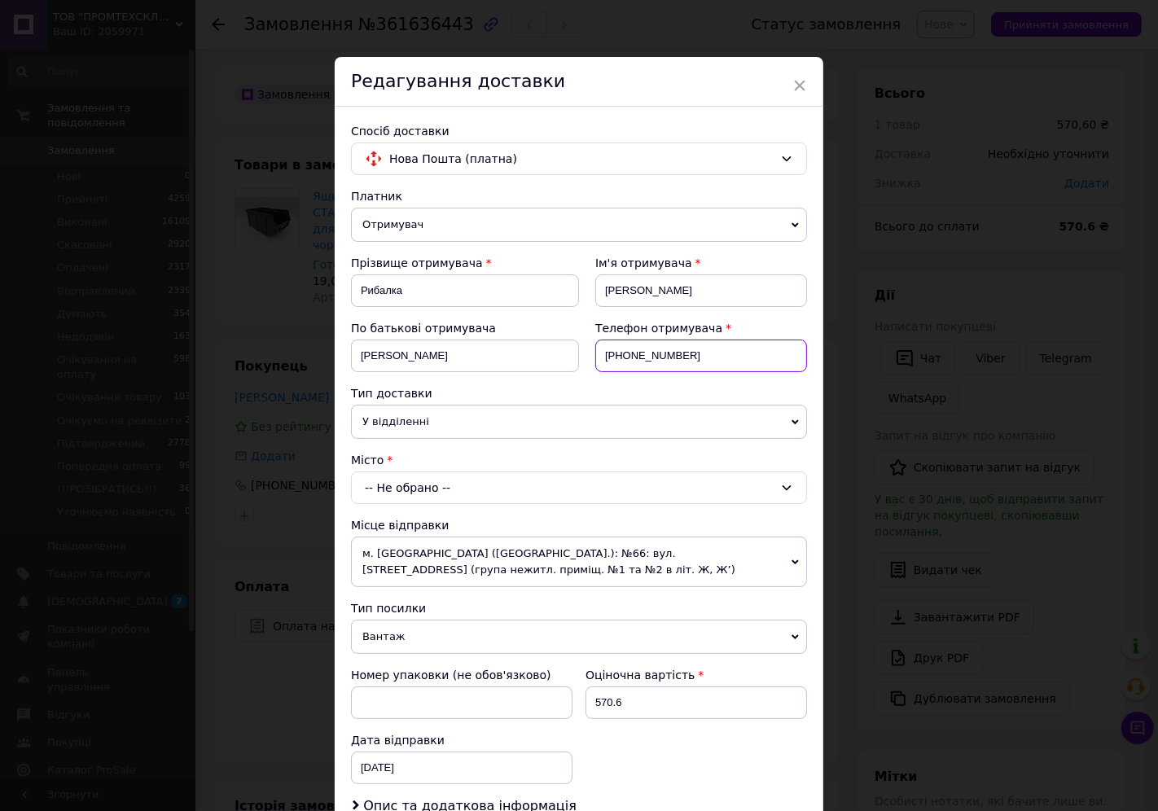
paste input "0675243380"
click at [628, 360] on input "[PHONE_NUMBER]" at bounding box center [702, 356] width 212 height 33
type input "[PHONE_NUMBER]"
click at [495, 491] on div "-- Не обрано --" at bounding box center [579, 488] width 456 height 33
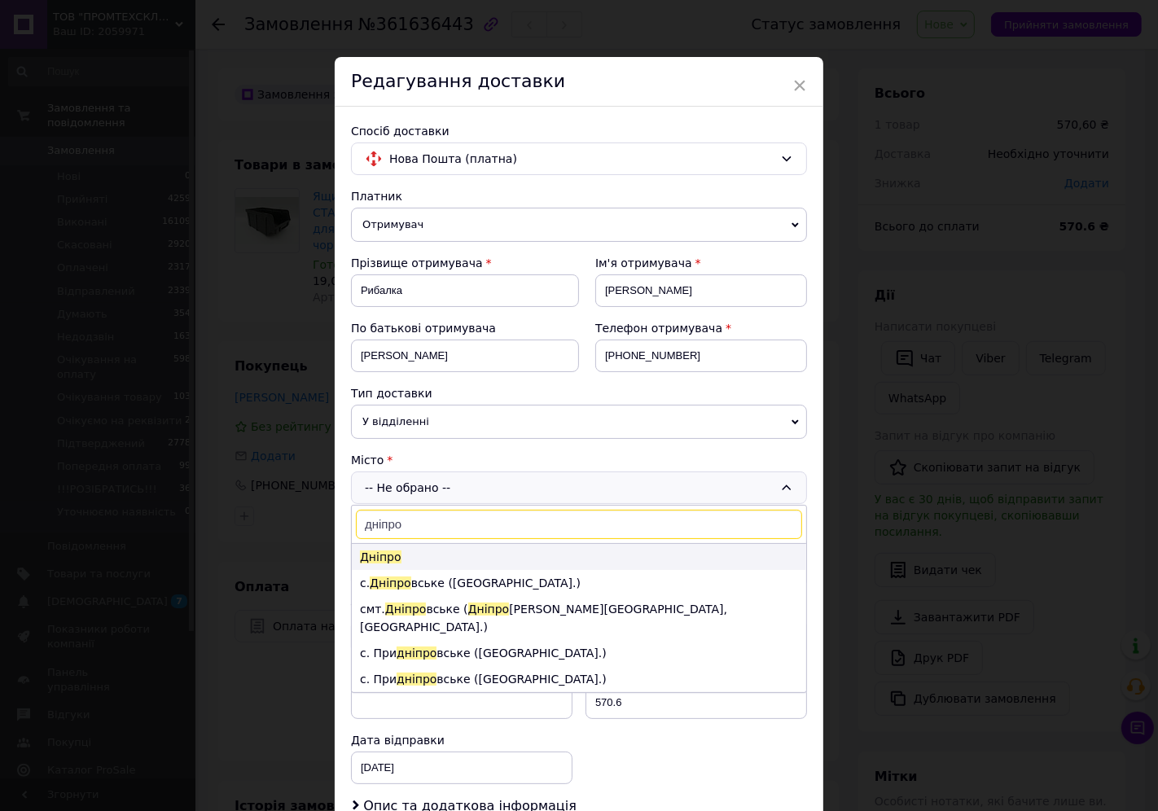
type input "дніпро"
click at [429, 547] on li "Дніпро" at bounding box center [579, 557] width 455 height 26
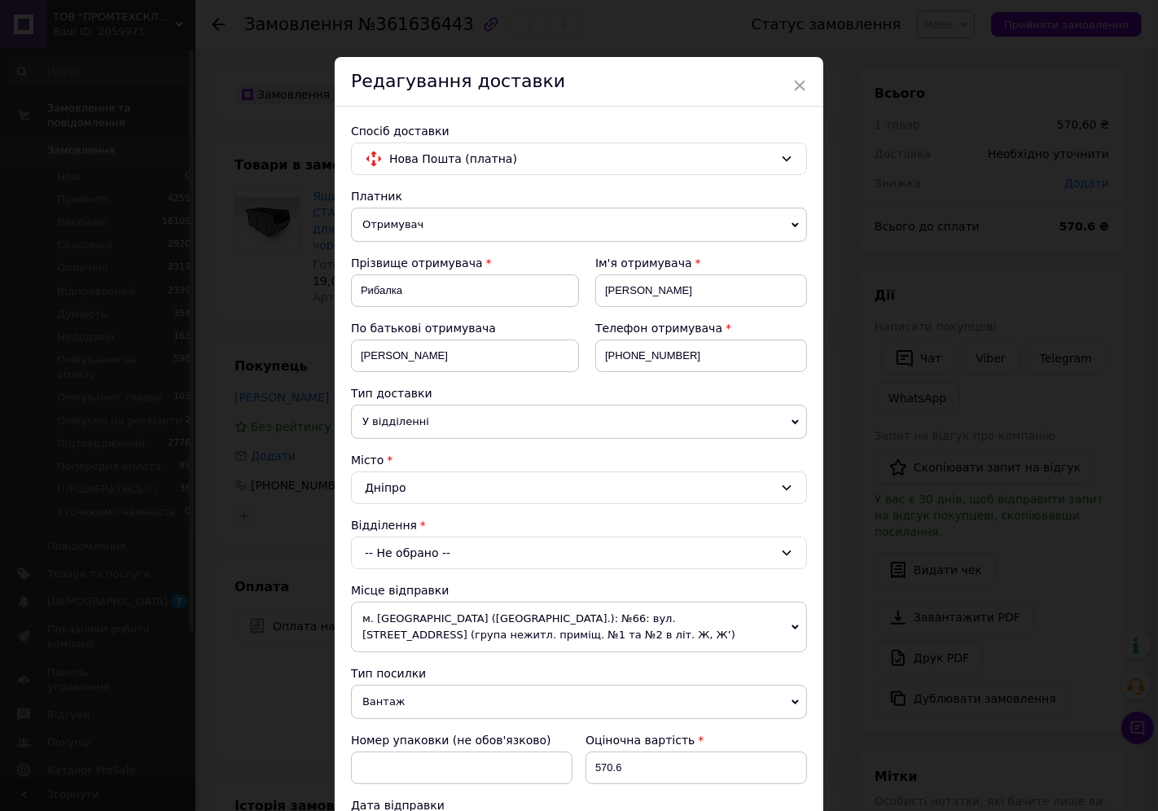
click at [429, 547] on div "-- Не обрано --" at bounding box center [579, 553] width 456 height 33
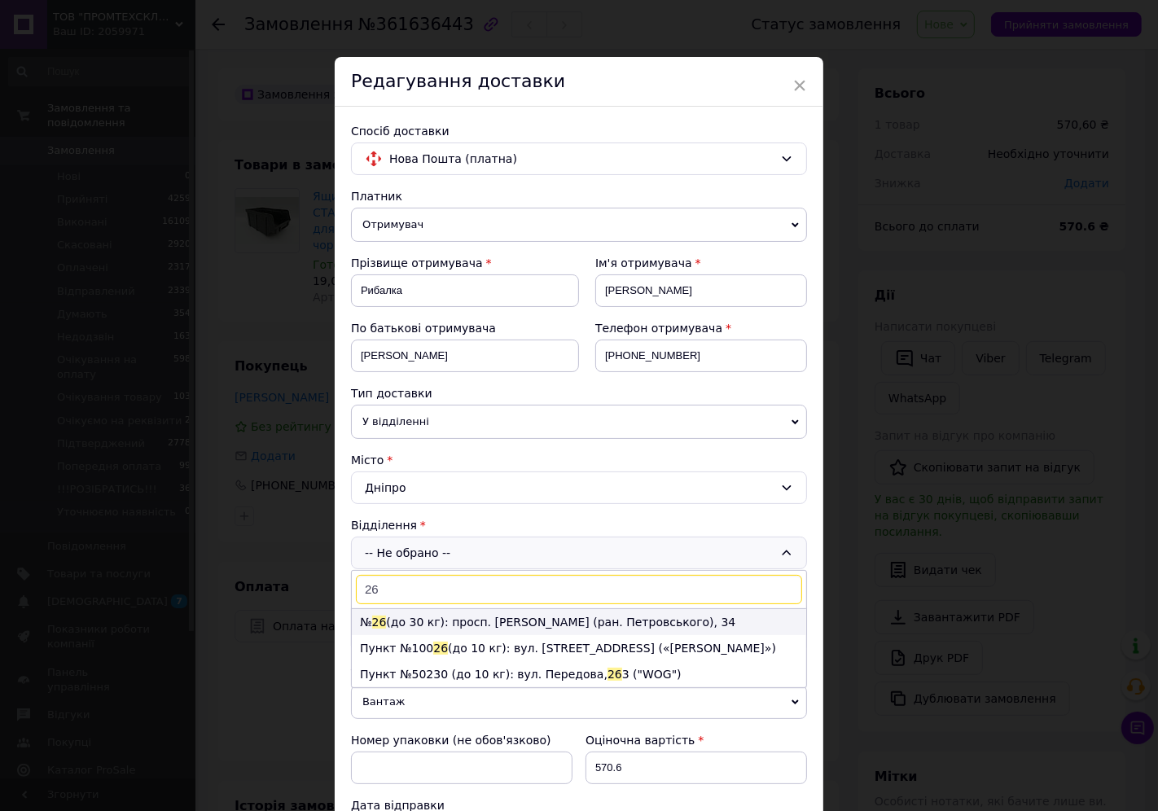
type input "26"
click at [438, 623] on li "№ 26 (до 30 кг): просп. [PERSON_NAME] (ран. Петровського), 34" at bounding box center [579, 622] width 455 height 26
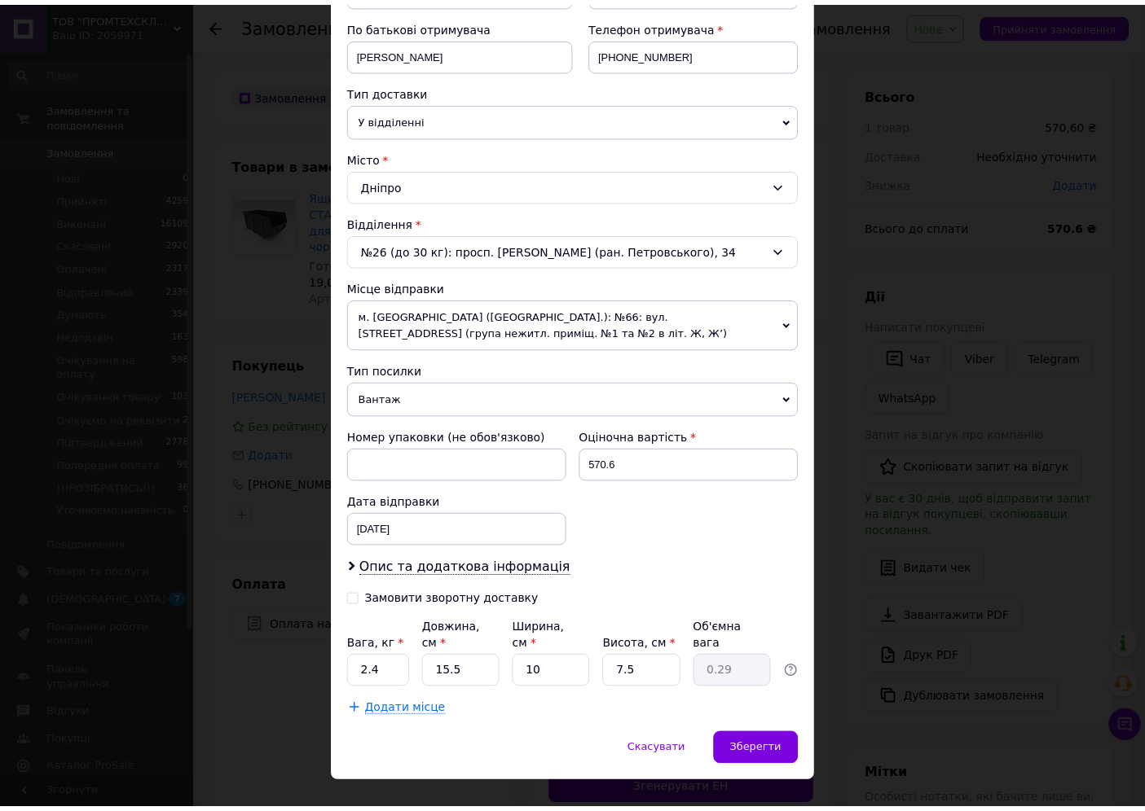
scroll to position [318, 0]
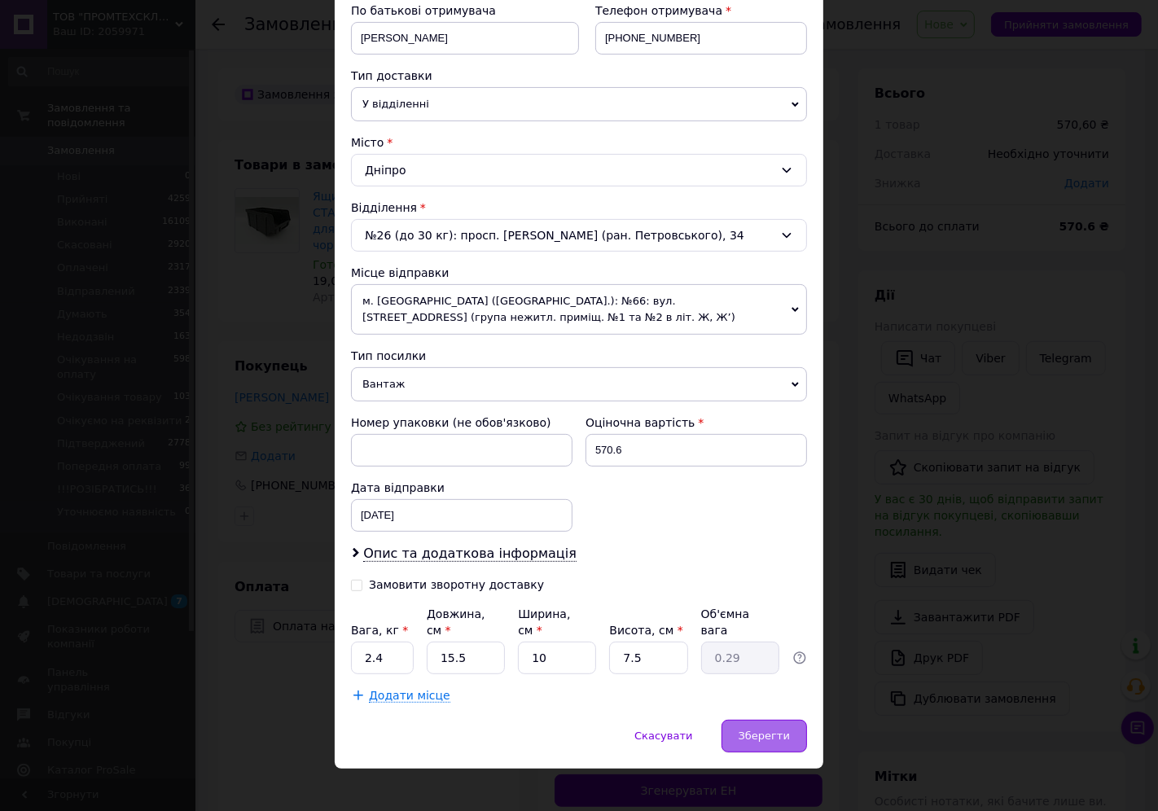
click at [753, 730] on span "Зберегти" at bounding box center [764, 736] width 51 height 12
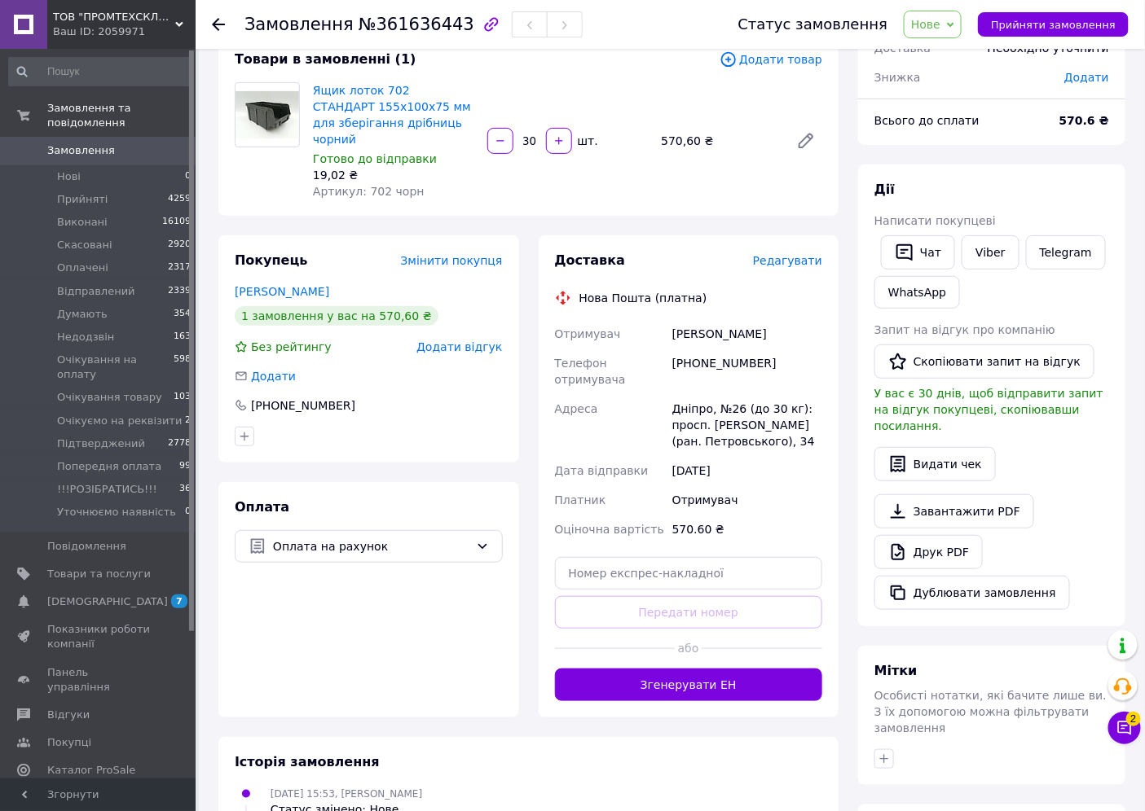
scroll to position [271, 0]
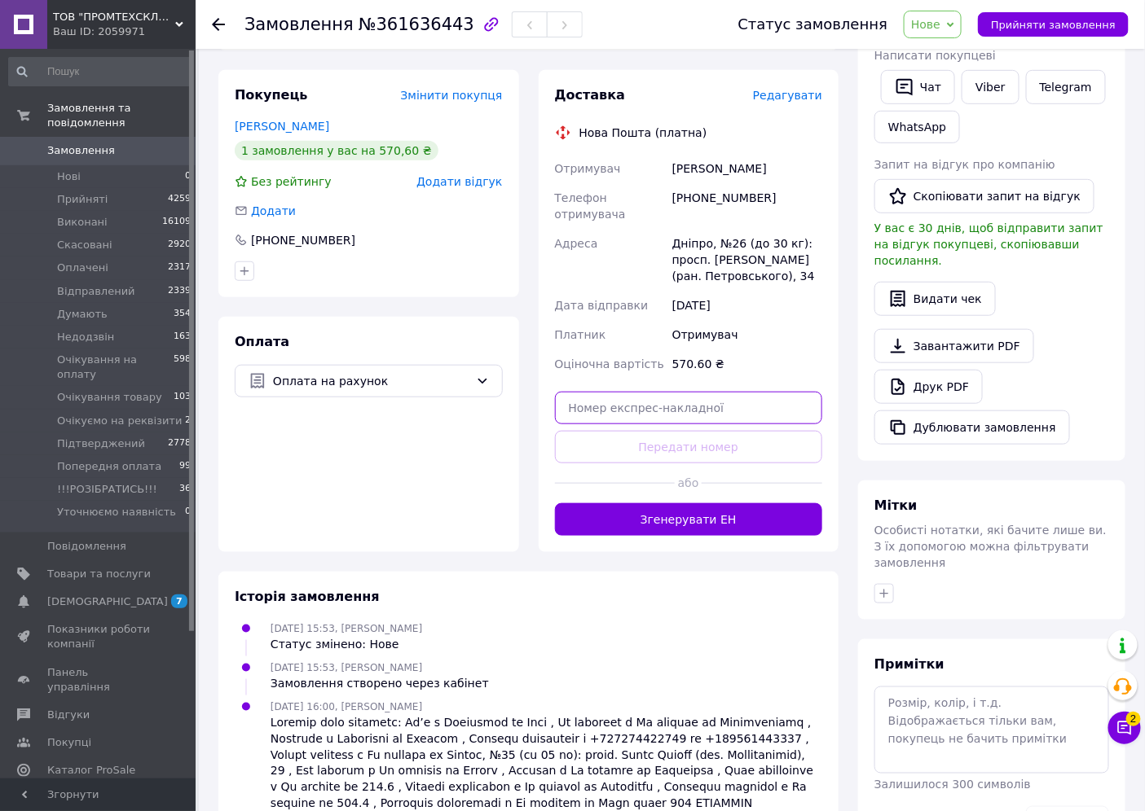
click at [633, 392] on input "text" at bounding box center [689, 408] width 268 height 33
paste input "20400477606248"
type input "20400477606248"
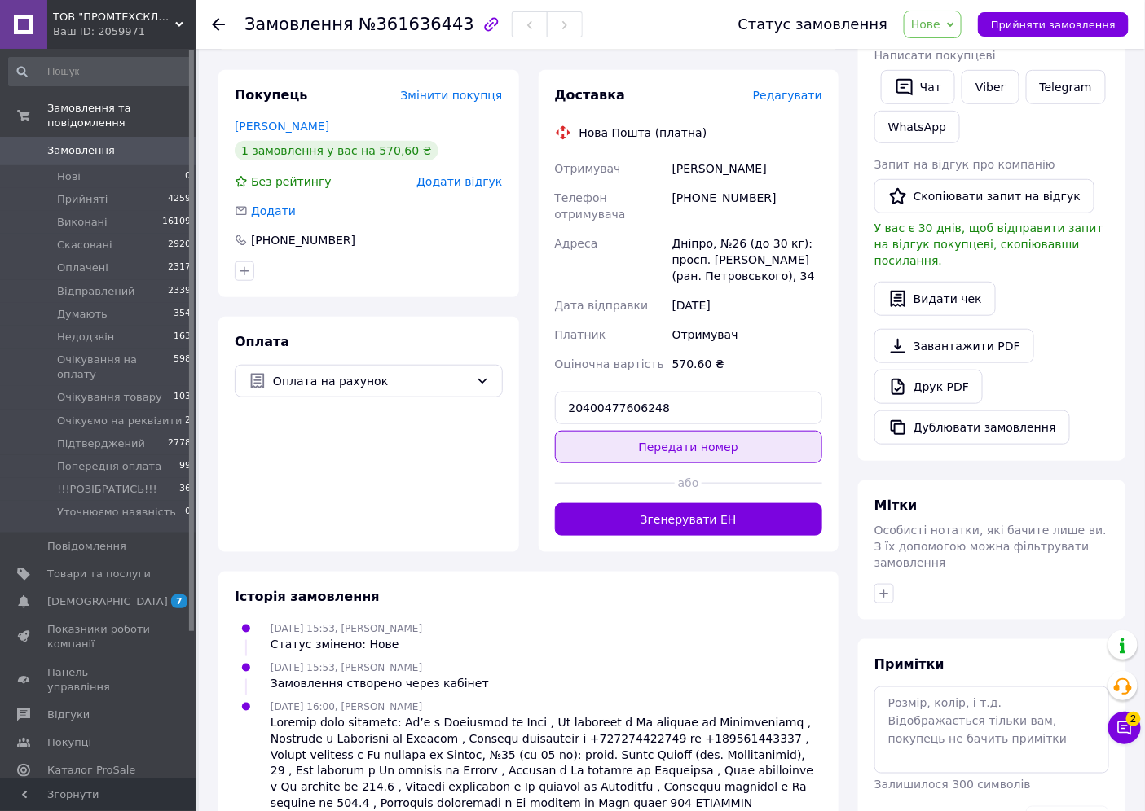
click at [625, 431] on button "Передати номер" at bounding box center [689, 447] width 268 height 33
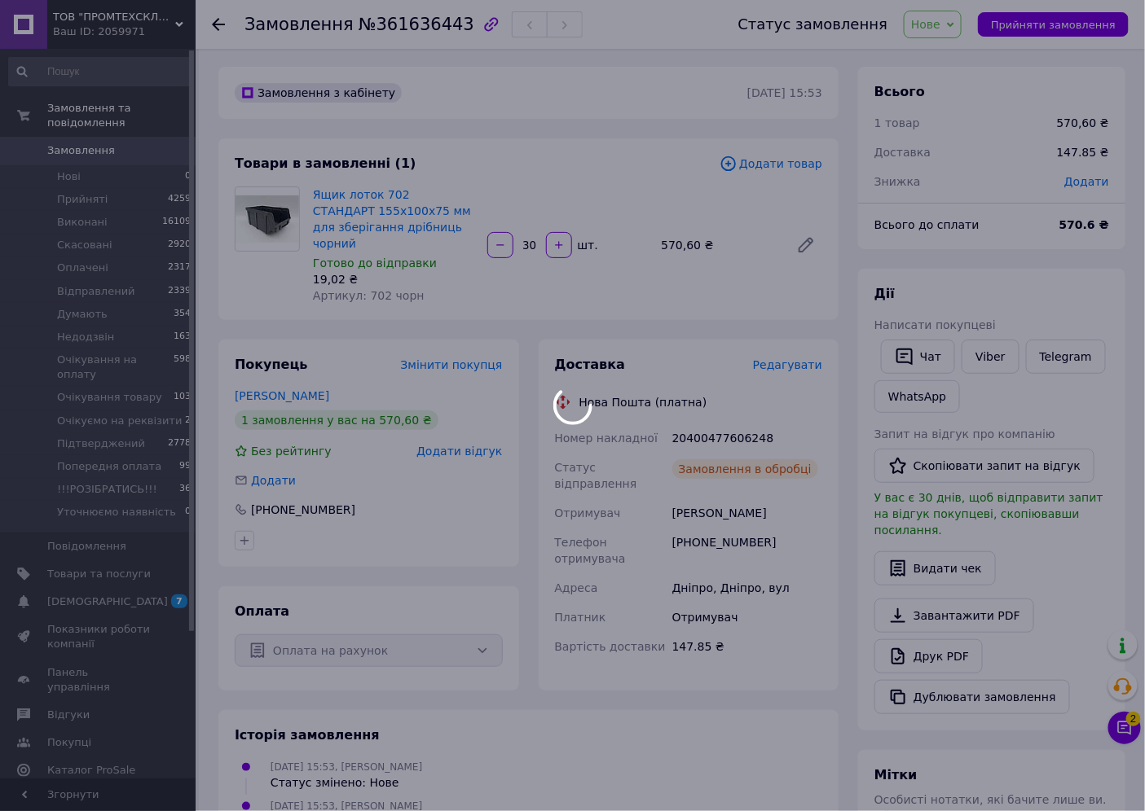
scroll to position [0, 0]
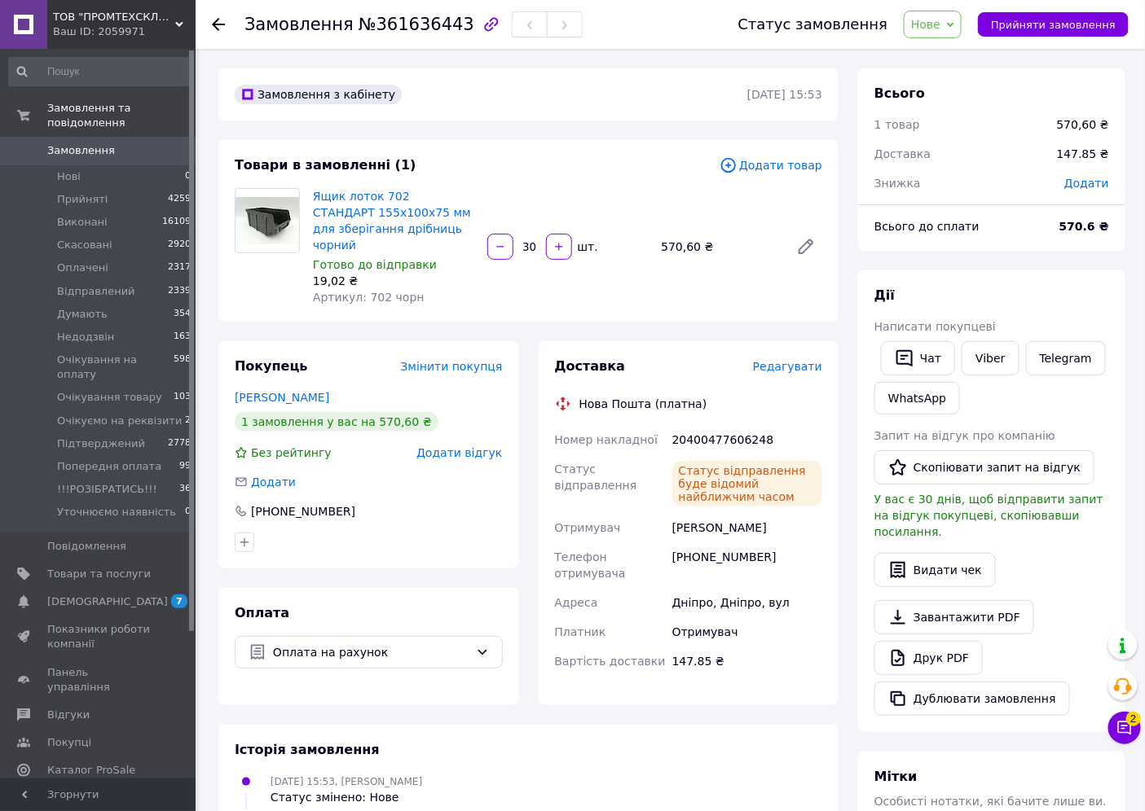
click at [960, 20] on span "Нове" at bounding box center [932, 25] width 58 height 28
click at [972, 123] on li "Підтверджений" at bounding box center [974, 120] width 141 height 24
click at [55, 143] on span "Замовлення" at bounding box center [81, 150] width 68 height 15
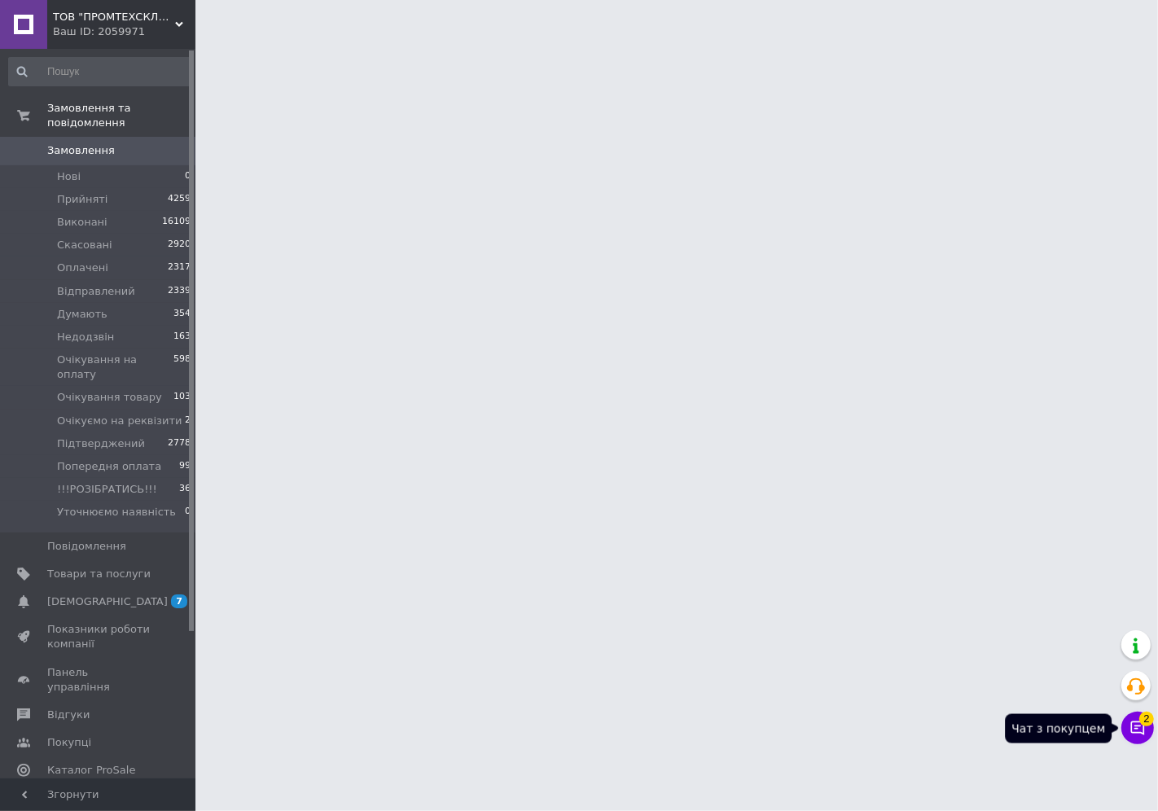
click at [1136, 719] on button "Чат з покупцем 2" at bounding box center [1138, 728] width 33 height 33
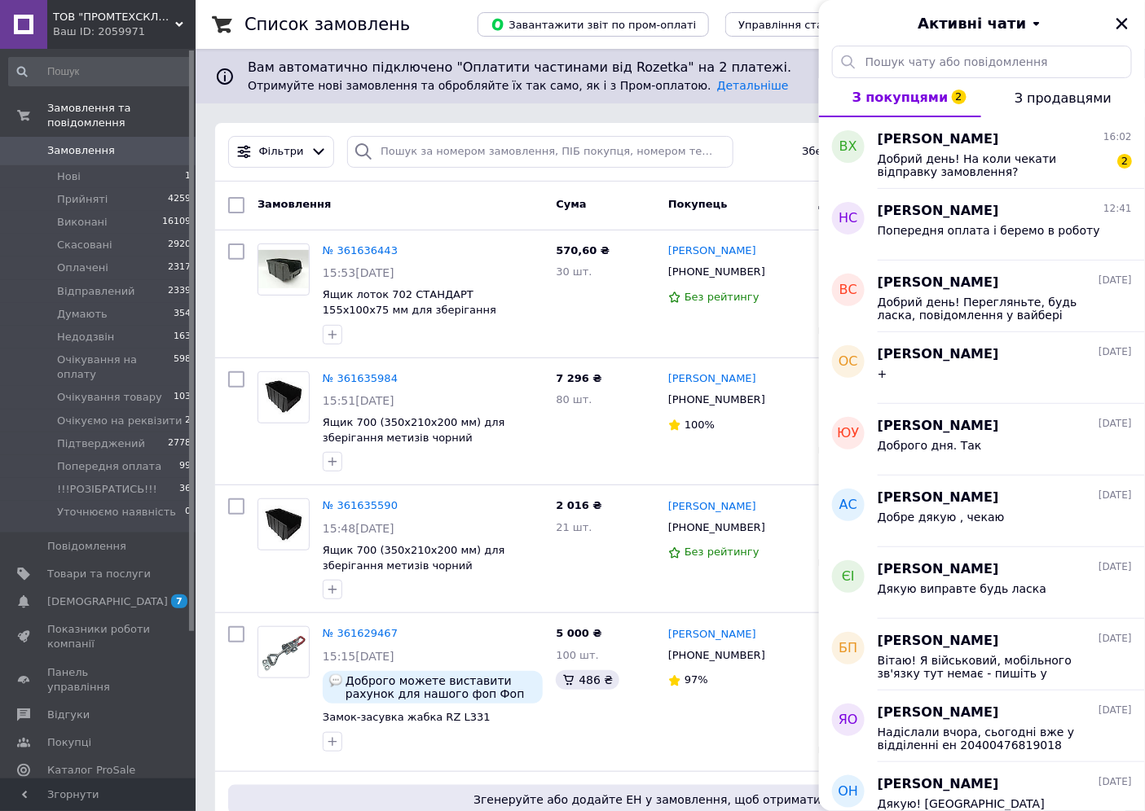
click at [418, 200] on div "Замовлення" at bounding box center [400, 205] width 298 height 29
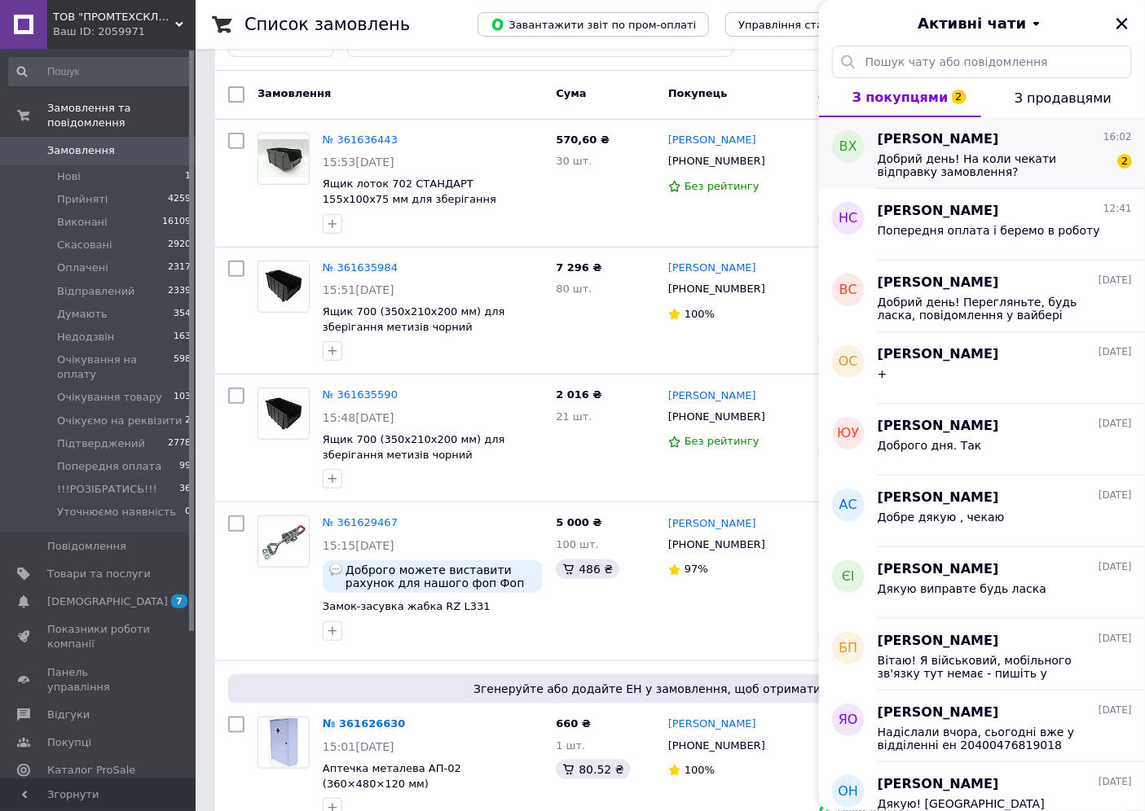
scroll to position [181, 0]
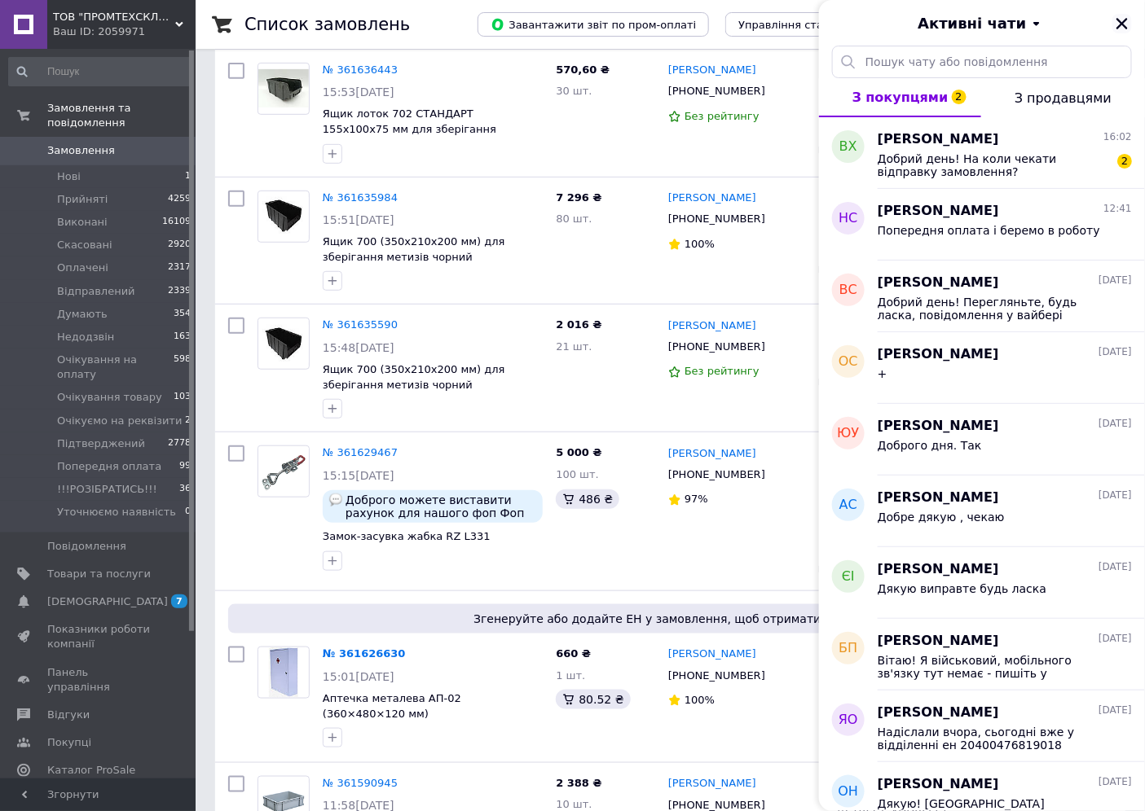
click at [1124, 25] on icon "Закрити" at bounding box center [1121, 23] width 11 height 11
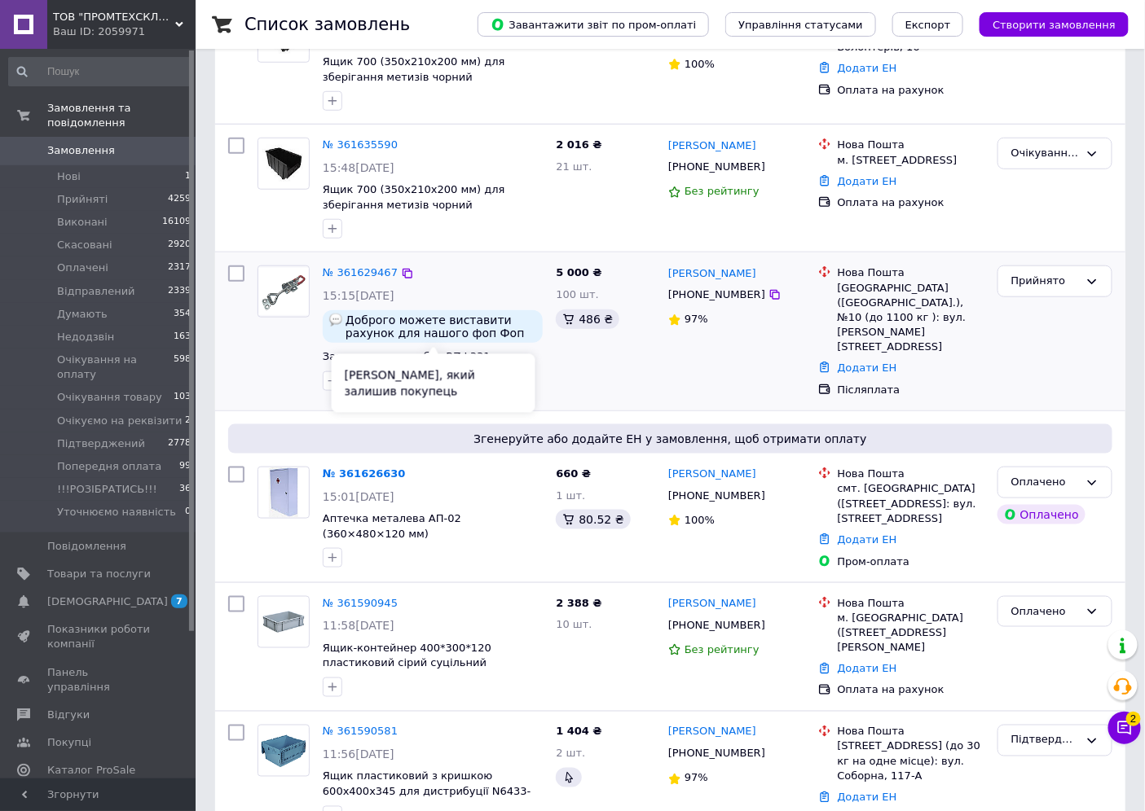
scroll to position [362, 0]
click at [354, 271] on link "№ 361629467" at bounding box center [360, 272] width 75 height 12
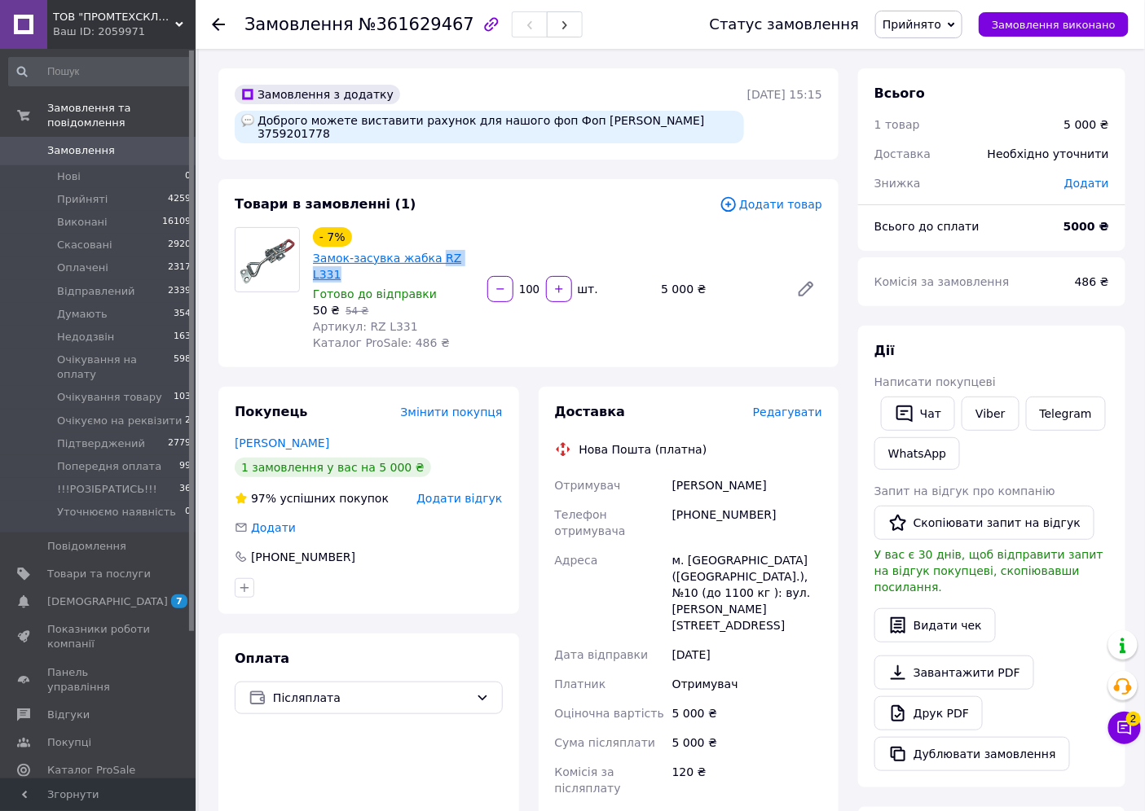
drag, startPoint x: 473, startPoint y: 258, endPoint x: 427, endPoint y: 262, distance: 46.6
click at [427, 262] on div "- 7% Замок-засувка жабка RZ L331" at bounding box center [393, 255] width 165 height 59
drag, startPoint x: 275, startPoint y: 134, endPoint x: 344, endPoint y: 135, distance: 68.4
click at [344, 135] on div "Доброго можете виставити рахунок для нашого фоп Фоп [PERSON_NAME] 3759201778" at bounding box center [489, 127] width 509 height 33
copy div "3759201778"
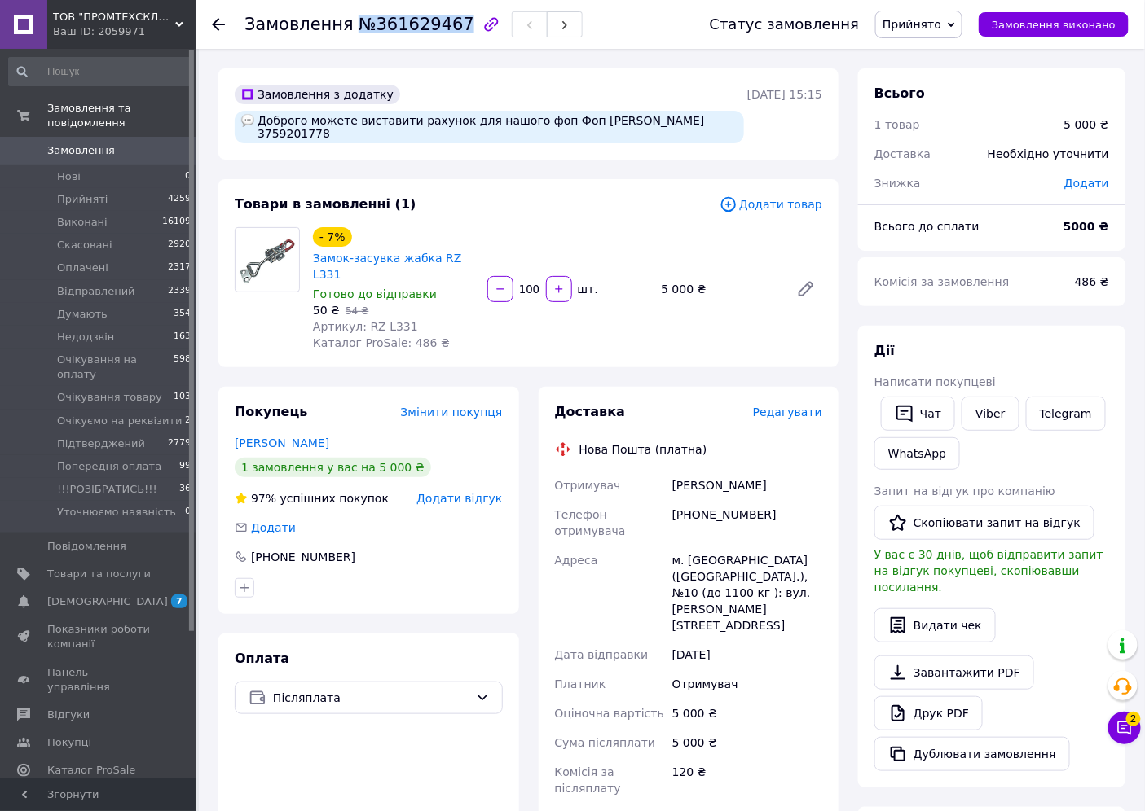
drag, startPoint x: 350, startPoint y: 26, endPoint x: 446, endPoint y: 24, distance: 95.3
click at [446, 24] on span "№361629467" at bounding box center [416, 25] width 116 height 20
copy span "№361629467"
click at [908, 19] on span "Прийнято" at bounding box center [911, 24] width 59 height 13
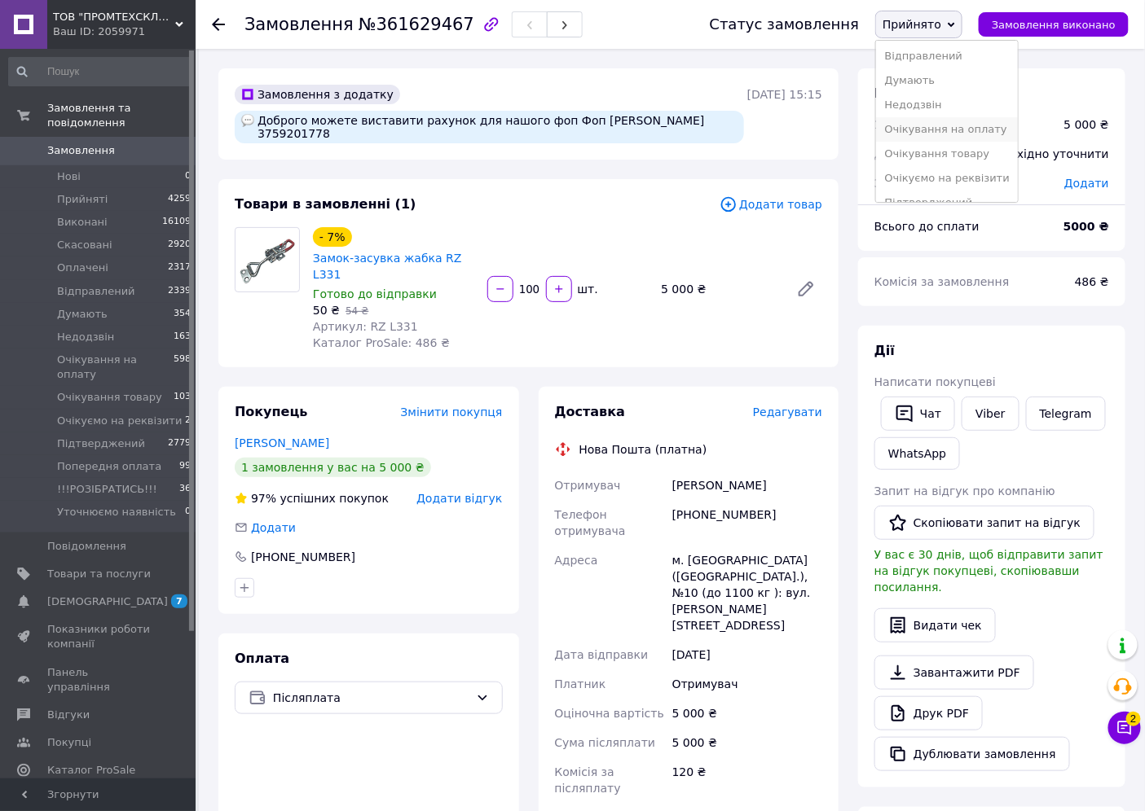
click at [974, 129] on li "Очікування на оплату" at bounding box center [946, 129] width 141 height 24
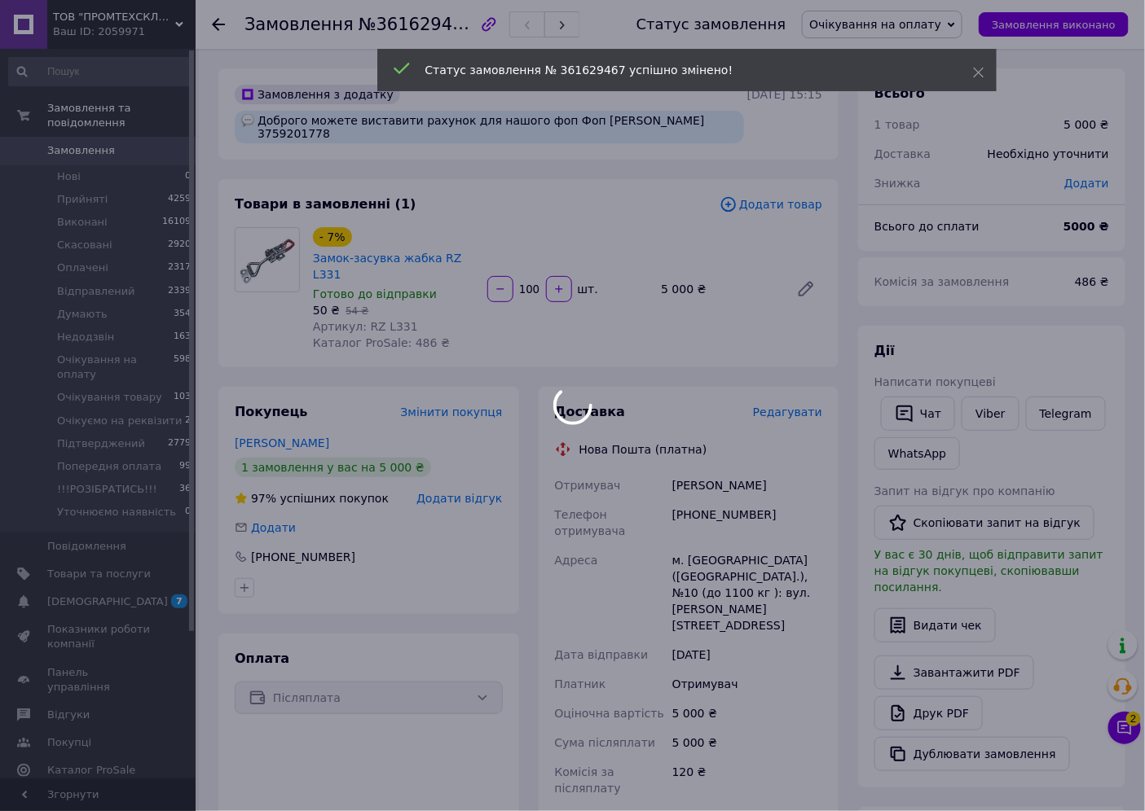
drag, startPoint x: 688, startPoint y: 501, endPoint x: 705, endPoint y: 507, distance: 18.0
click at [705, 507] on div at bounding box center [572, 405] width 1145 height 811
click at [703, 503] on body "ТОВ "ПРОМТЕХСКЛАД" Ваш ID: 2059971 Сайт ТОВ "ПРОМТЕХСКЛАД" Кабінет покупця Пере…" at bounding box center [572, 601] width 1145 height 1202
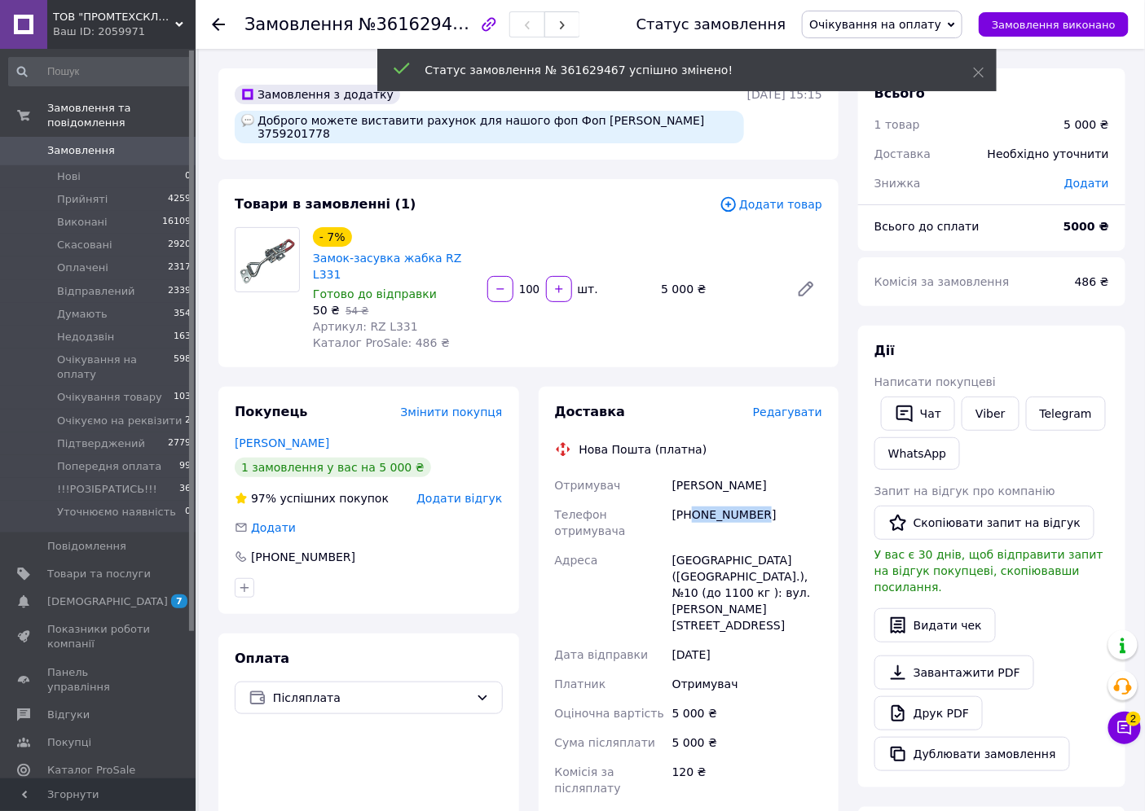
drag, startPoint x: 694, startPoint y: 503, endPoint x: 761, endPoint y: 501, distance: 66.8
click at [761, 501] on div "[PHONE_NUMBER]" at bounding box center [747, 523] width 156 height 46
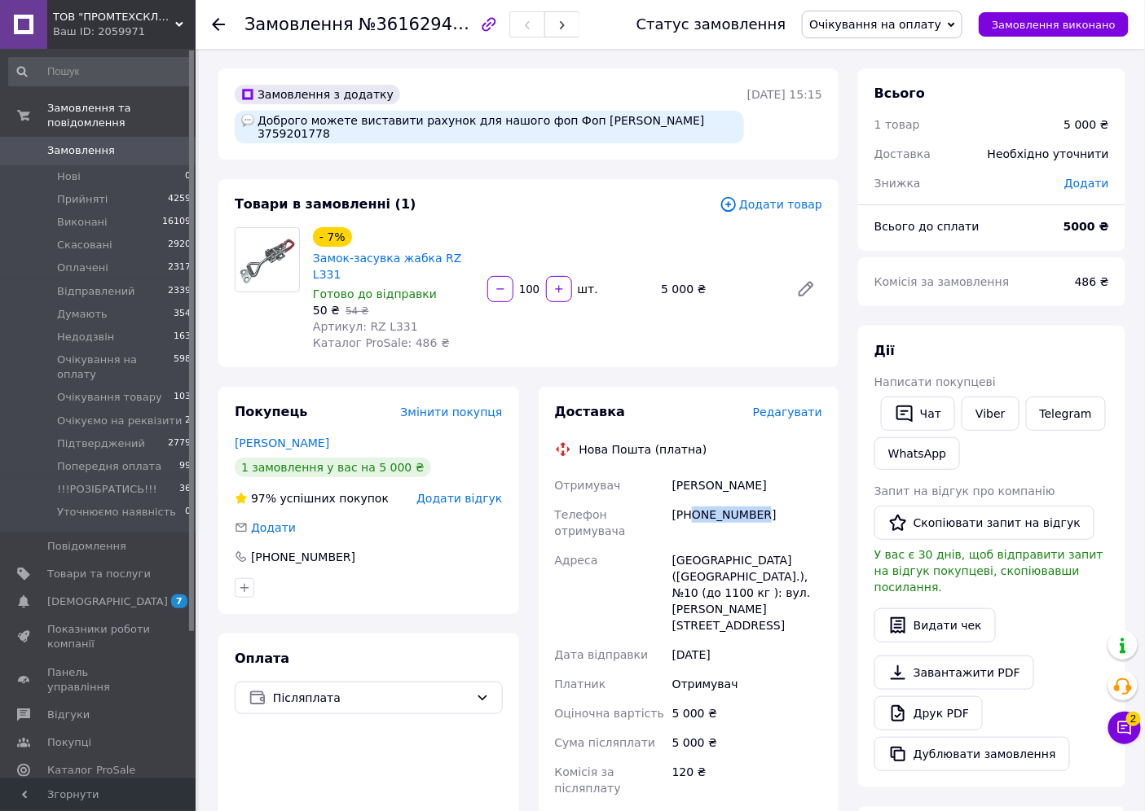
copy div "0933395015"
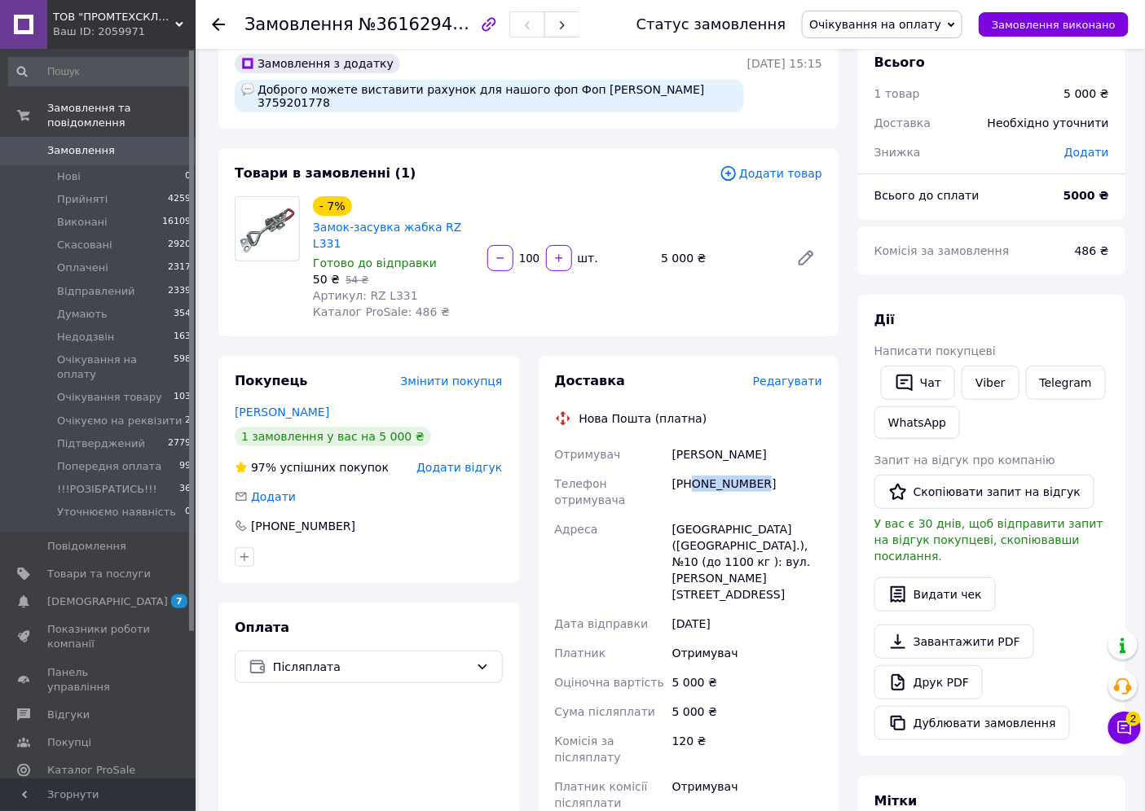
scroll to position [0, 0]
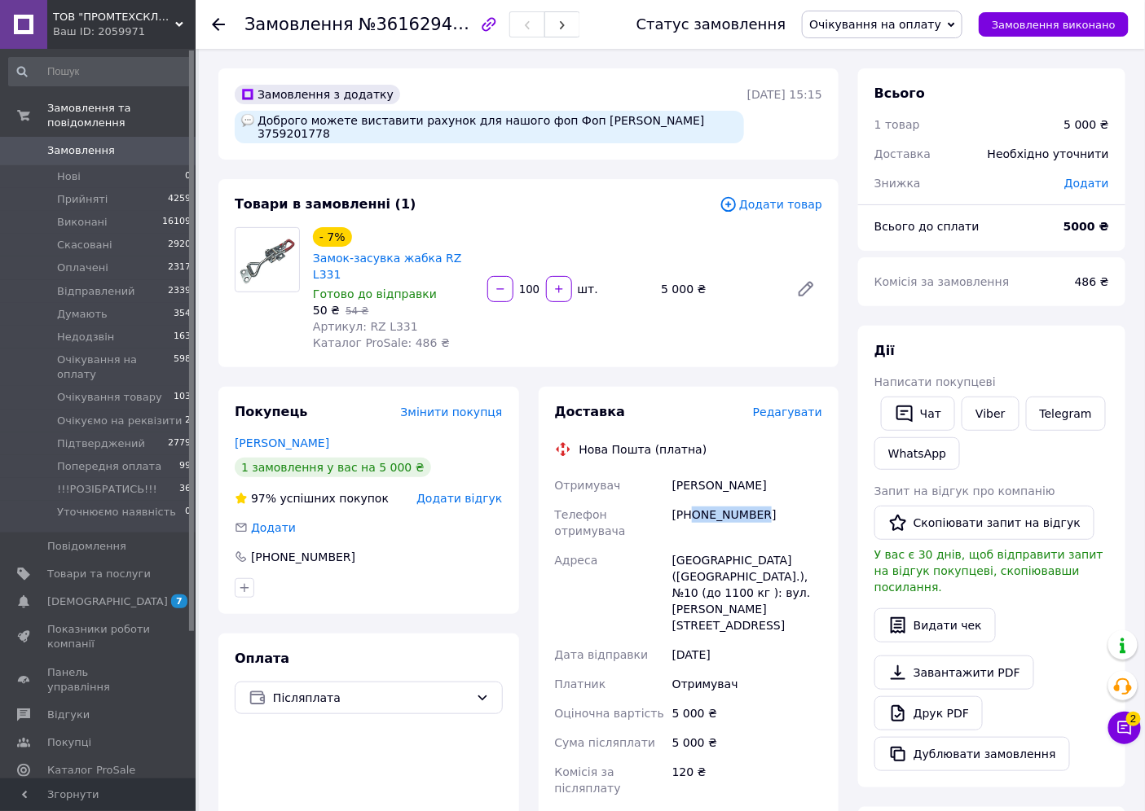
copy div "0933395015"
click at [786, 406] on span "Редагувати" at bounding box center [787, 412] width 69 height 13
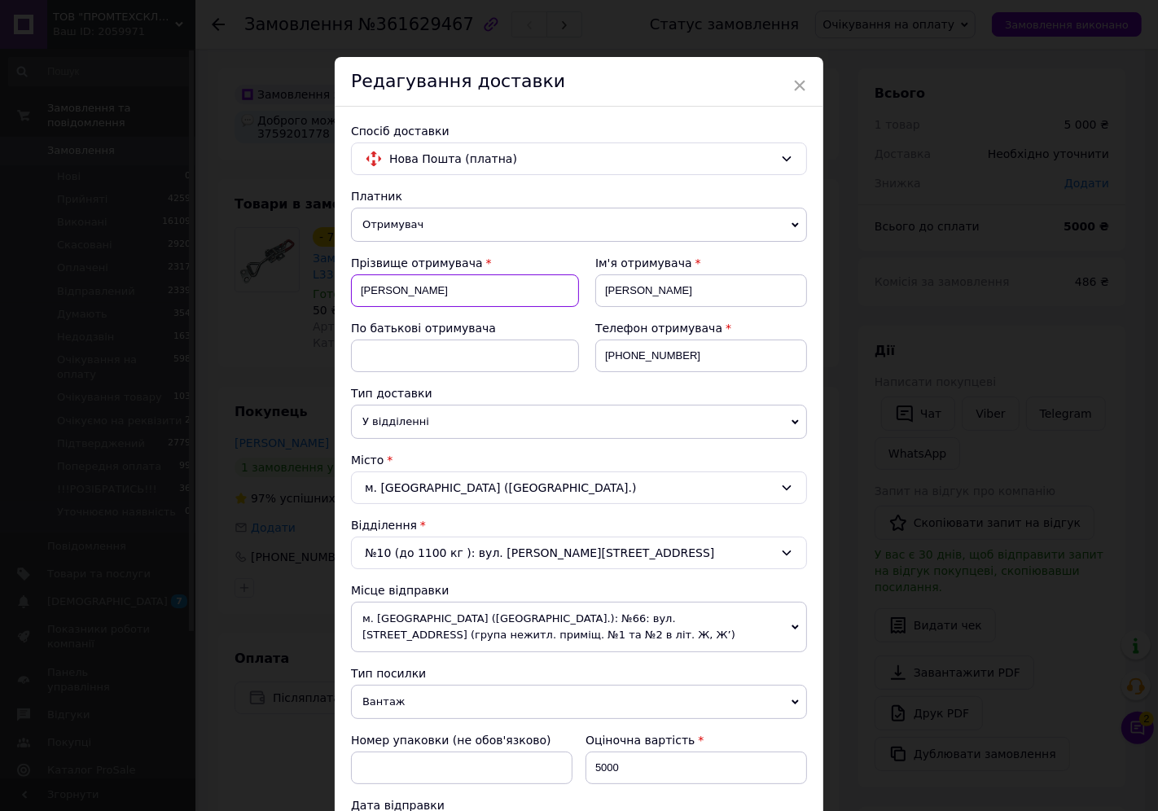
click at [364, 286] on input "[PERSON_NAME]" at bounding box center [465, 291] width 228 height 33
type input "[PERSON_NAME]"
click at [613, 288] on input "[PERSON_NAME]" at bounding box center [702, 291] width 212 height 33
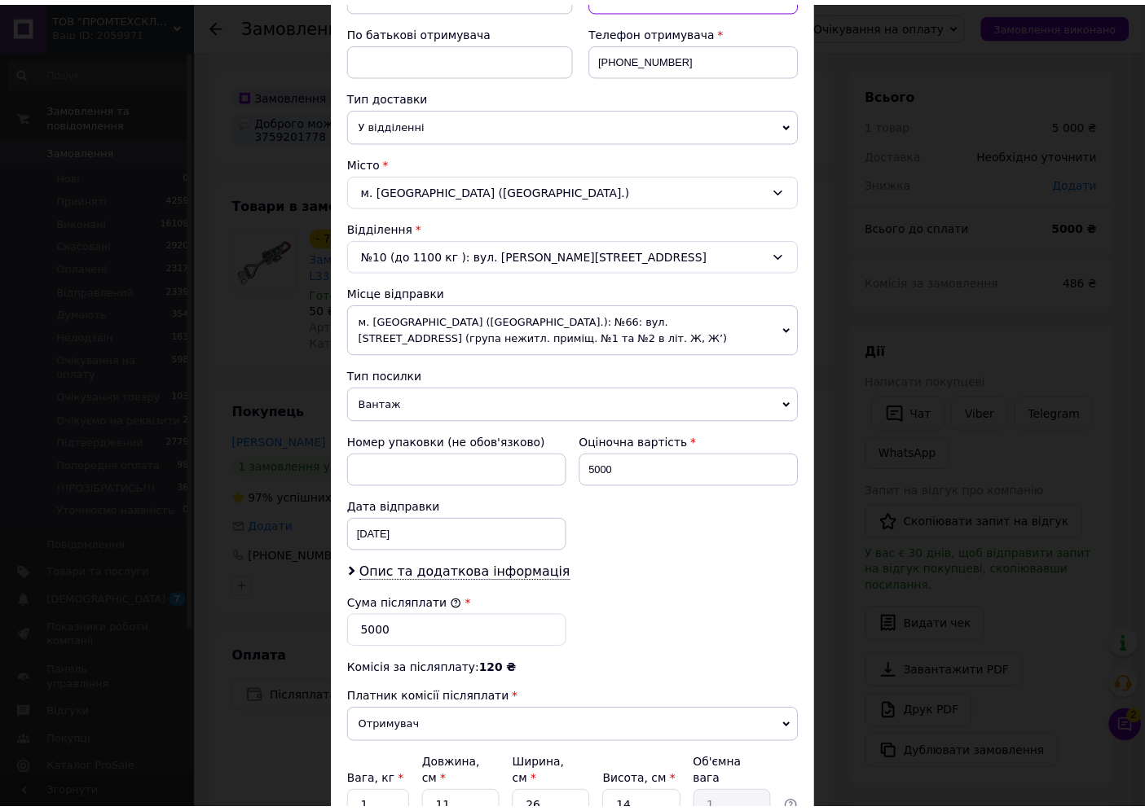
scroll to position [450, 0]
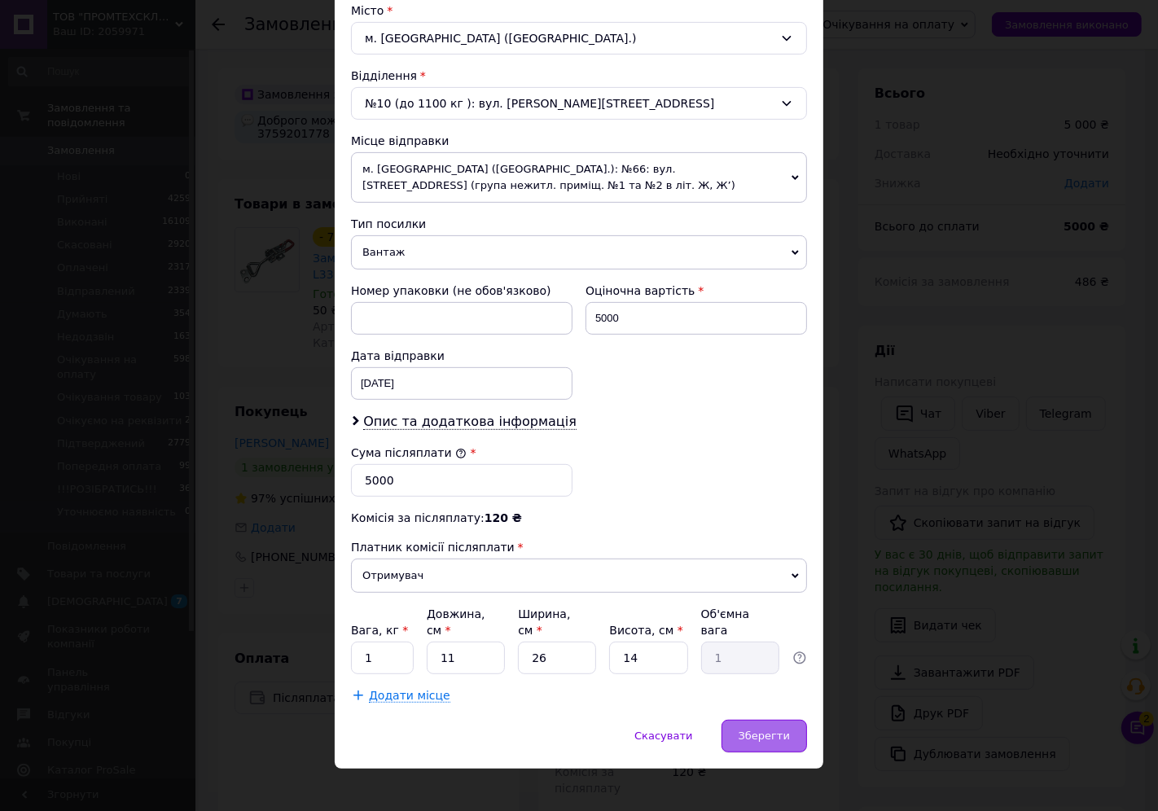
type input "[PERSON_NAME]"
click at [751, 720] on div "Зберегти" at bounding box center [765, 736] width 86 height 33
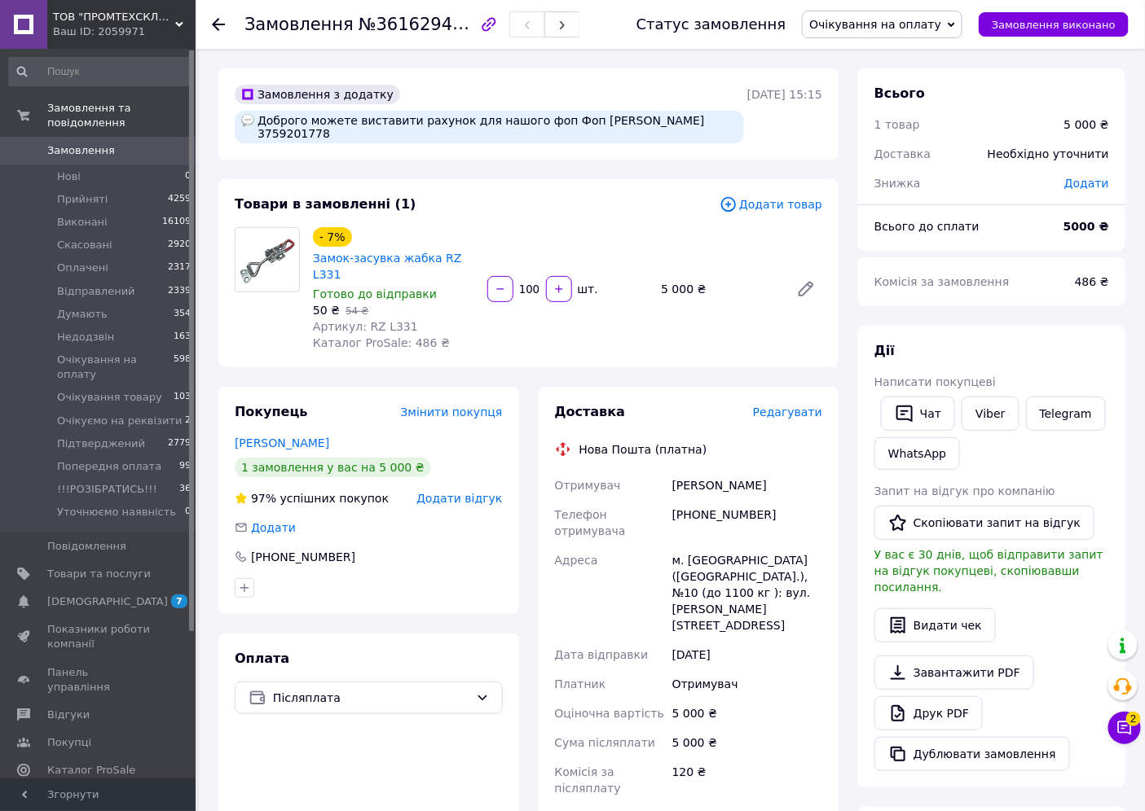
click at [110, 143] on span "Замовлення" at bounding box center [98, 150] width 103 height 15
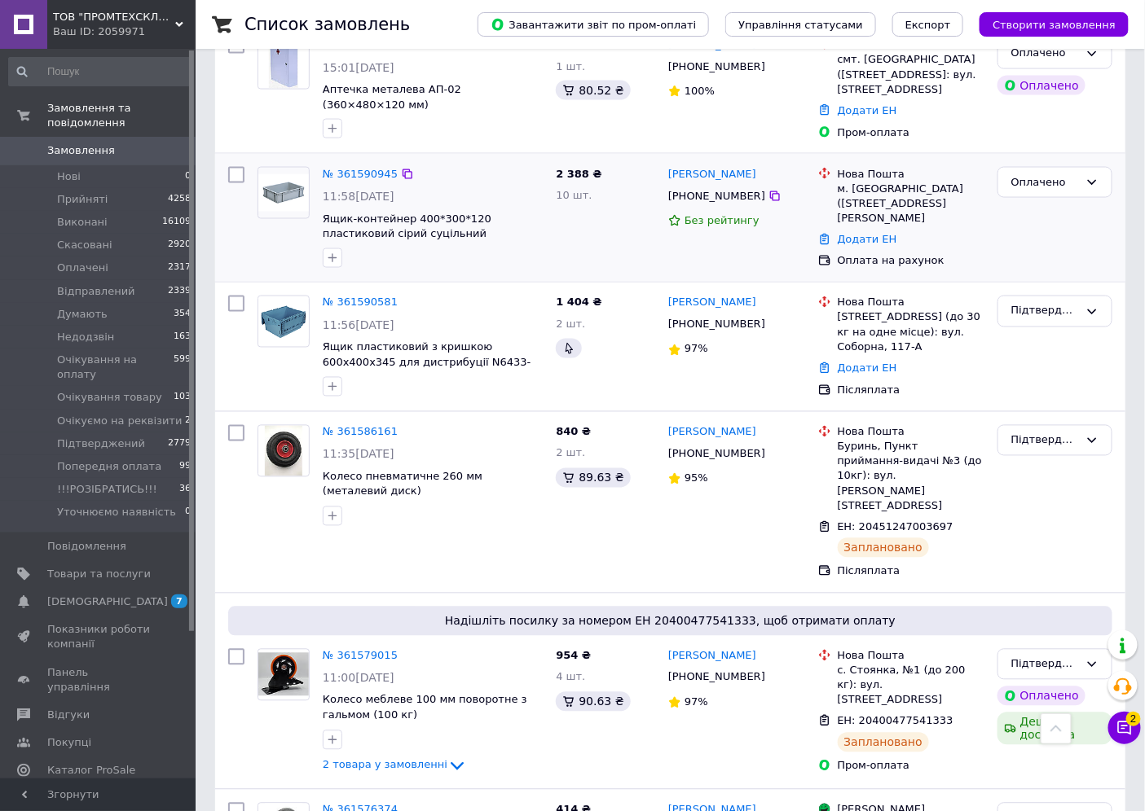
scroll to position [723, 0]
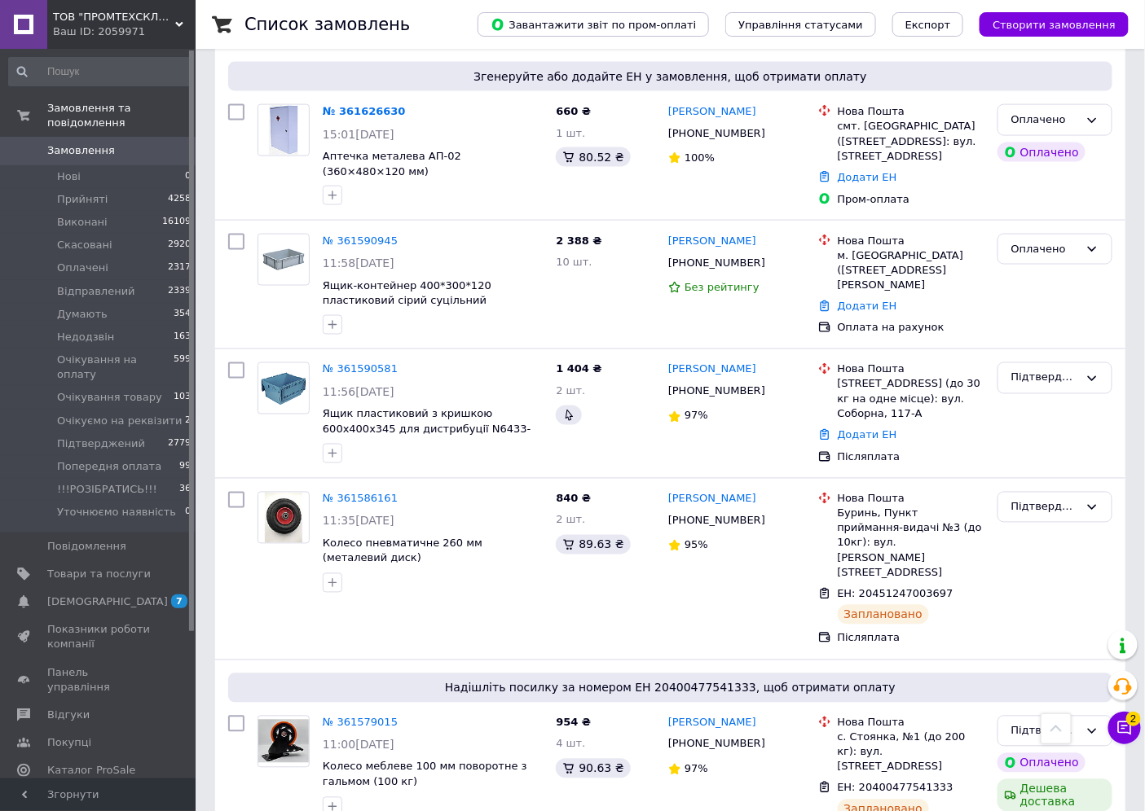
click at [76, 143] on span "Замовлення" at bounding box center [81, 150] width 68 height 15
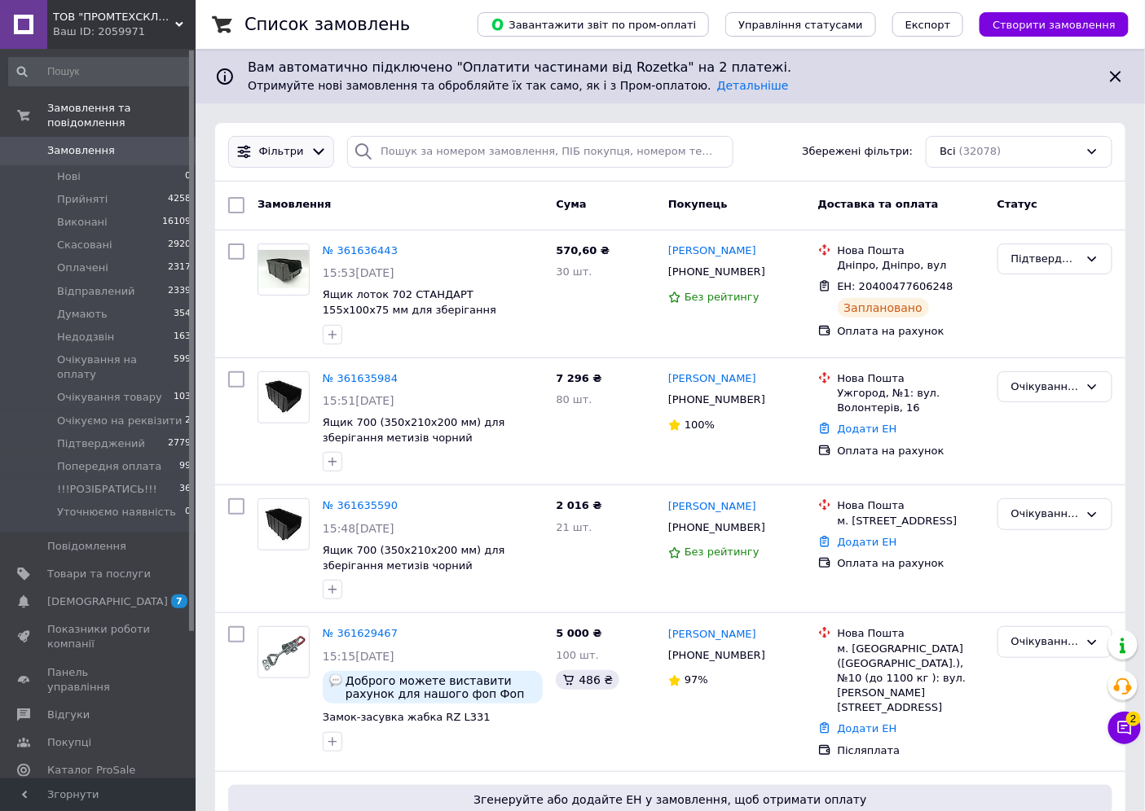
click at [288, 158] on span "Фільтри" at bounding box center [281, 151] width 45 height 15
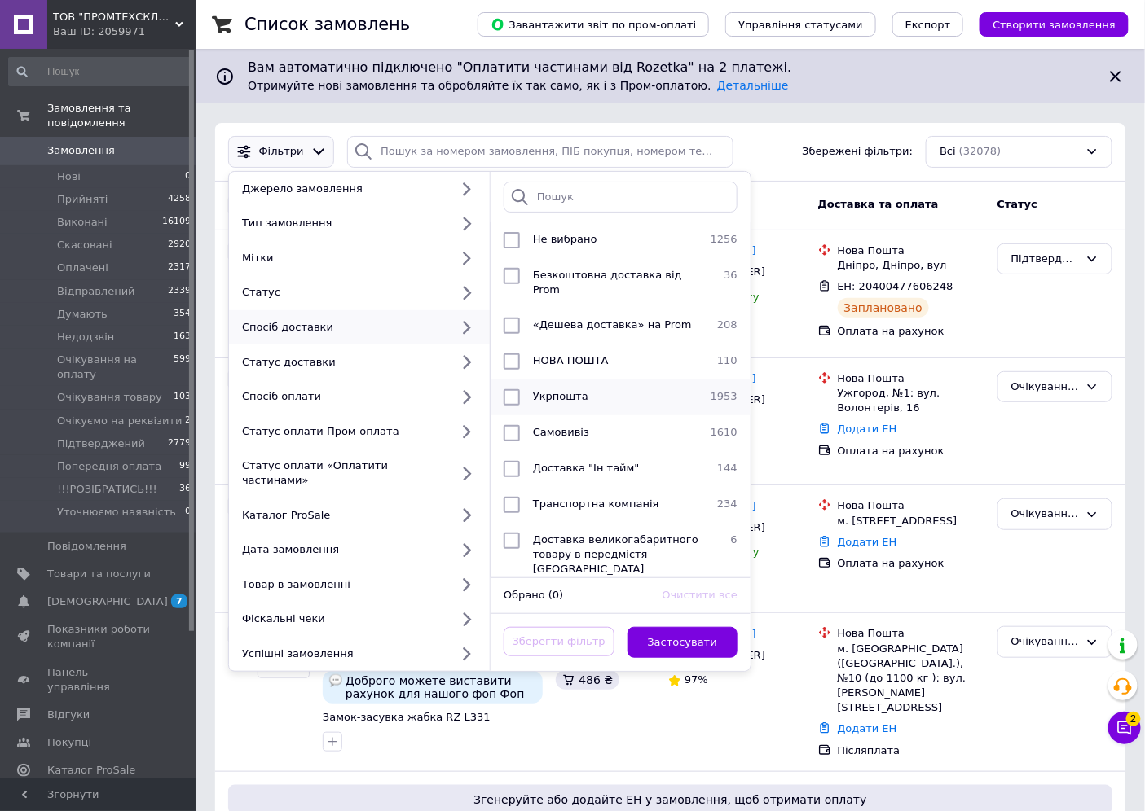
drag, startPoint x: 515, startPoint y: 376, endPoint x: 531, endPoint y: 397, distance: 26.7
click at [514, 389] on input "checkbox" at bounding box center [511, 397] width 16 height 16
checkbox input "true"
click at [694, 631] on button "Застосувати" at bounding box center [682, 643] width 111 height 32
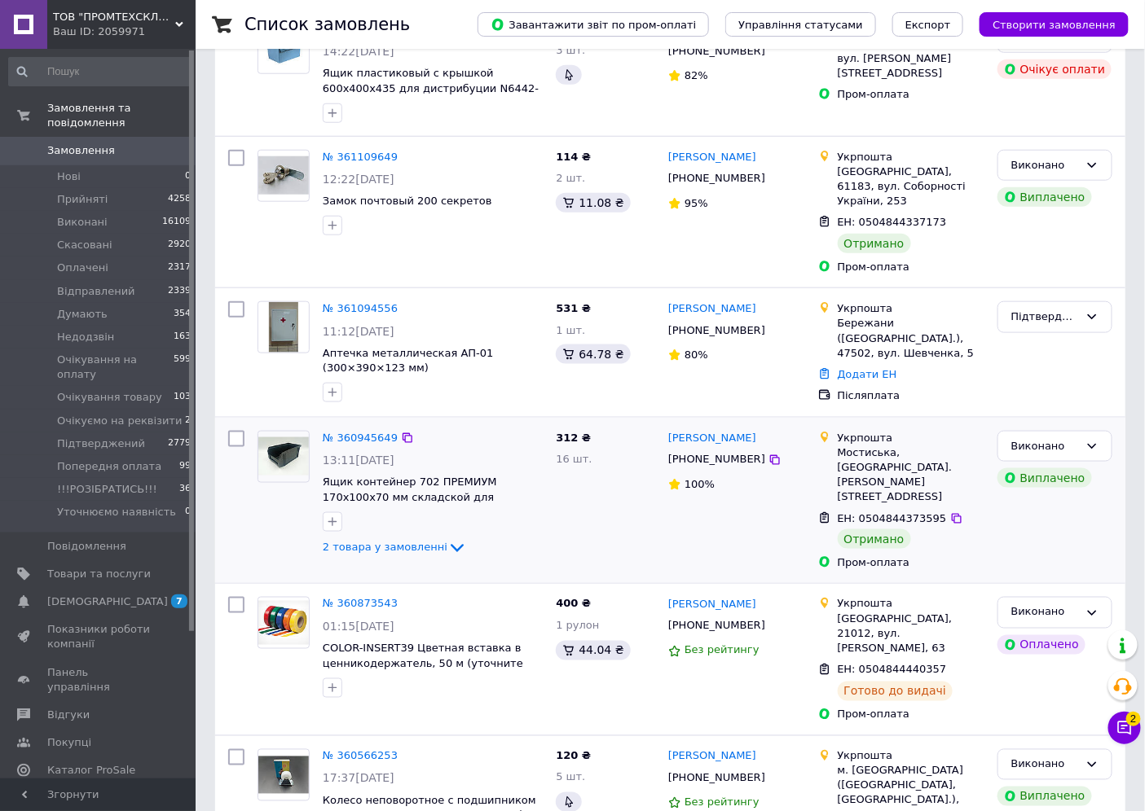
scroll to position [452, 0]
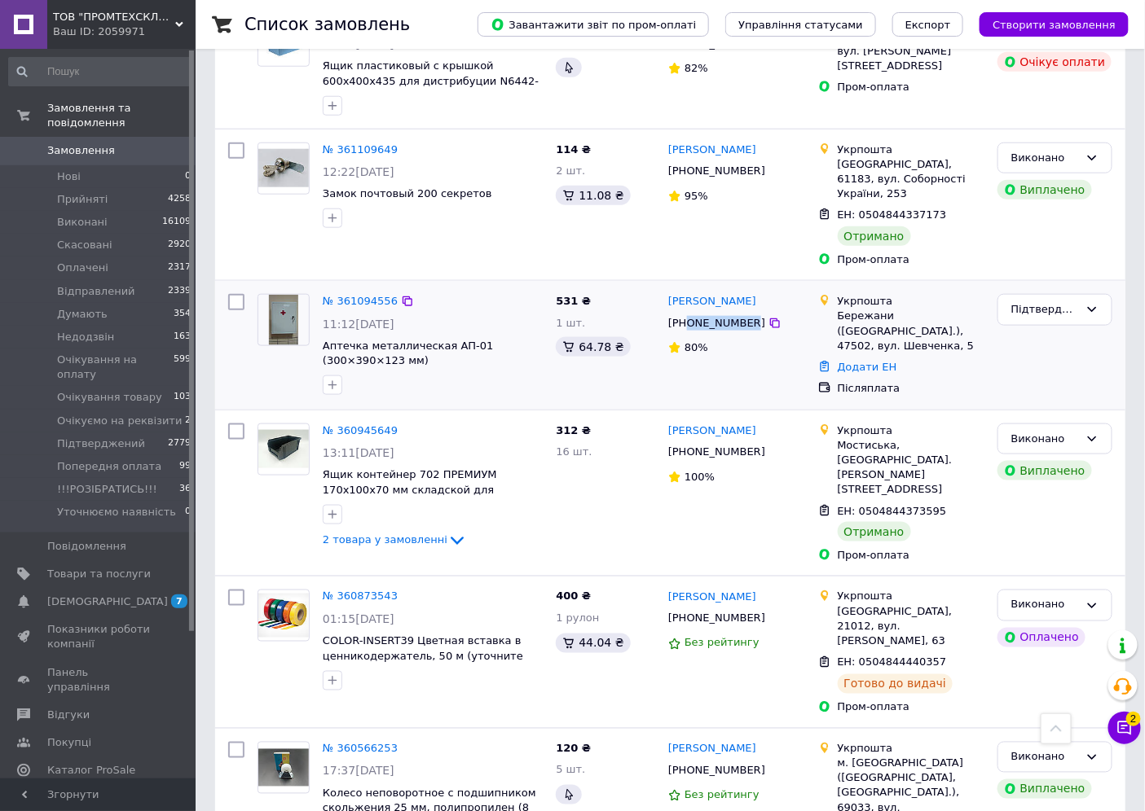
drag, startPoint x: 688, startPoint y: 280, endPoint x: 744, endPoint y: 287, distance: 56.6
click at [744, 313] on div "[PHONE_NUMBER]" at bounding box center [716, 323] width 103 height 21
click at [361, 295] on link "№ 361094556" at bounding box center [360, 301] width 75 height 12
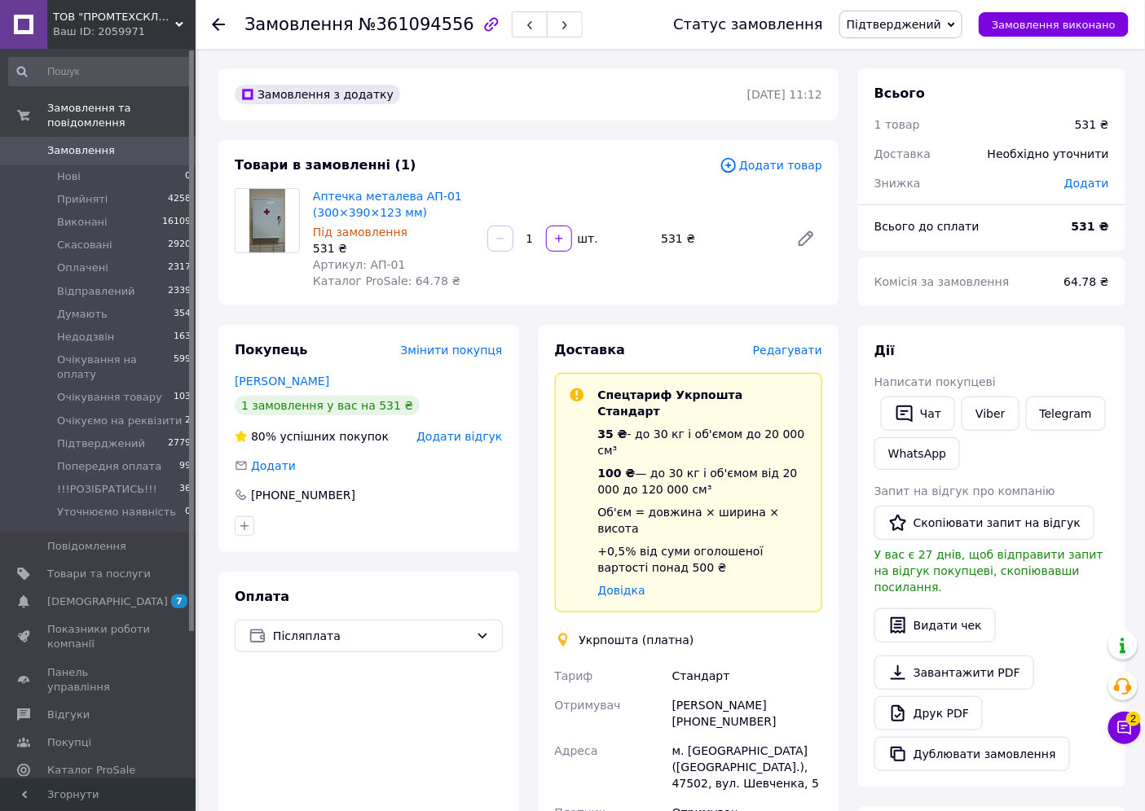
click at [793, 350] on span "Редагувати" at bounding box center [787, 350] width 69 height 13
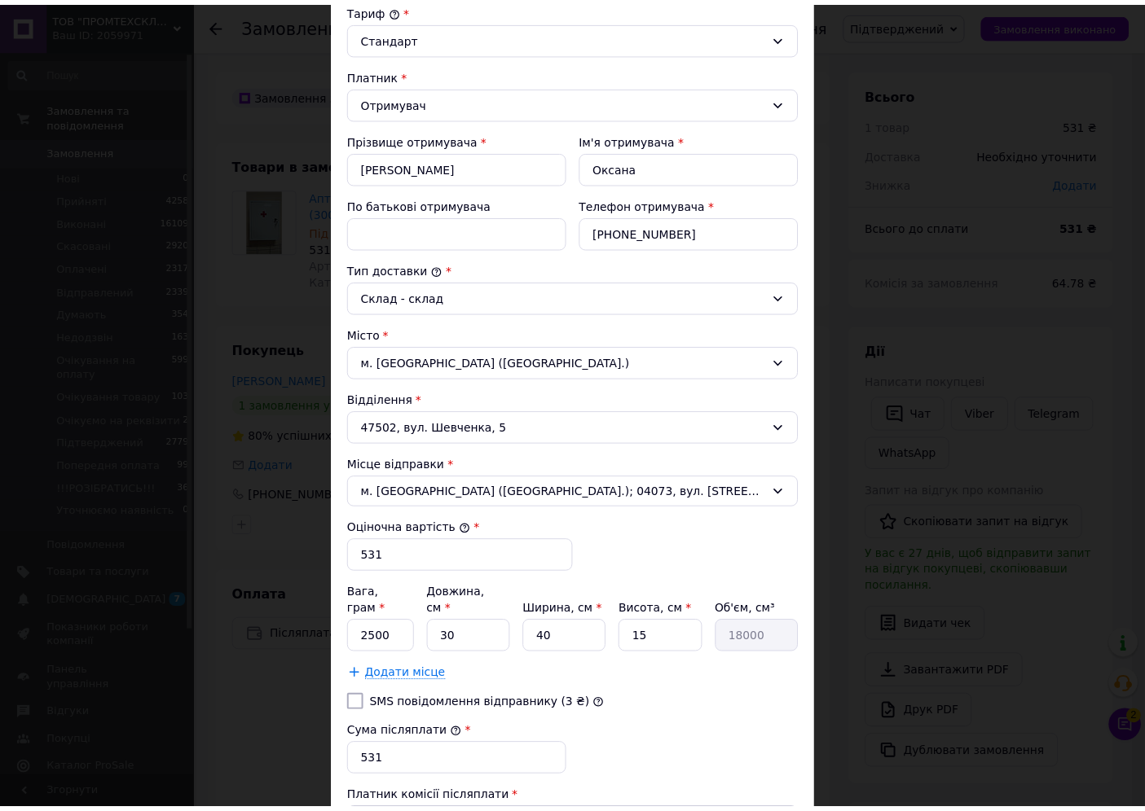
scroll to position [341, 0]
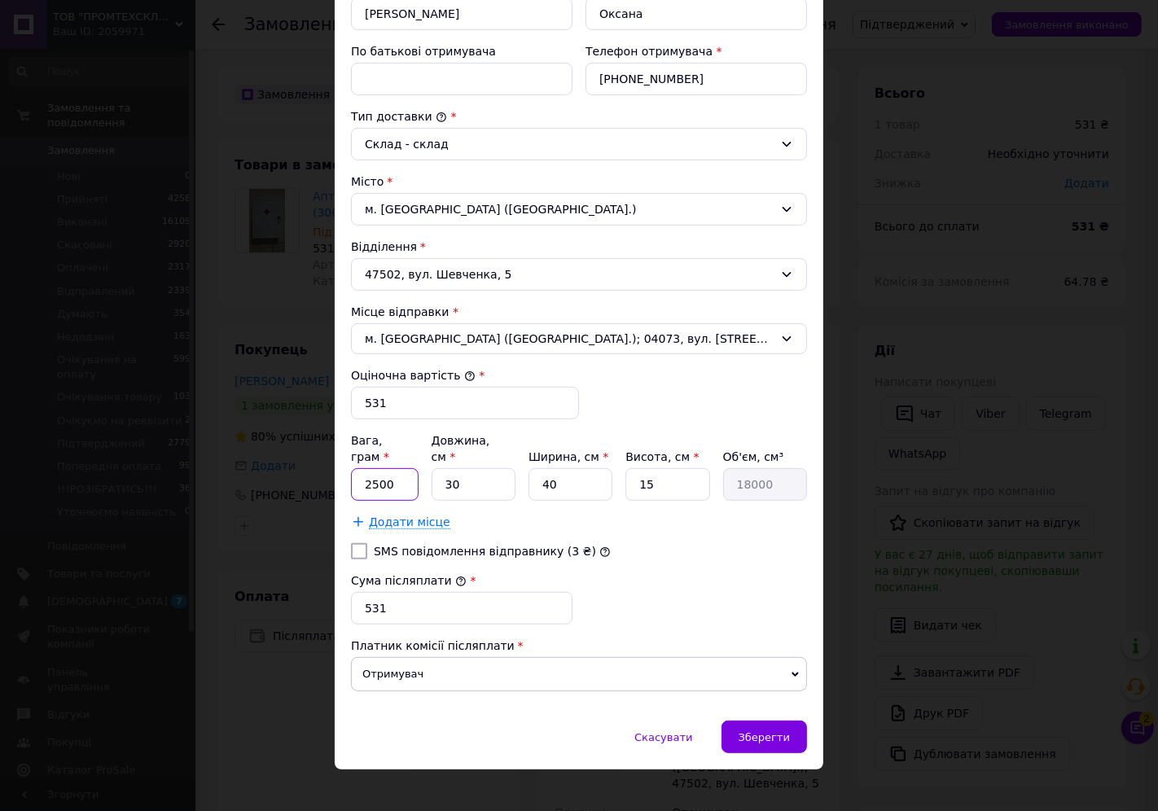
drag, startPoint x: 404, startPoint y: 474, endPoint x: 348, endPoint y: 471, distance: 56.3
click at [351, 471] on input "2500" at bounding box center [385, 484] width 68 height 33
type input "4500"
click at [771, 732] on span "Зберегти" at bounding box center [764, 738] width 51 height 12
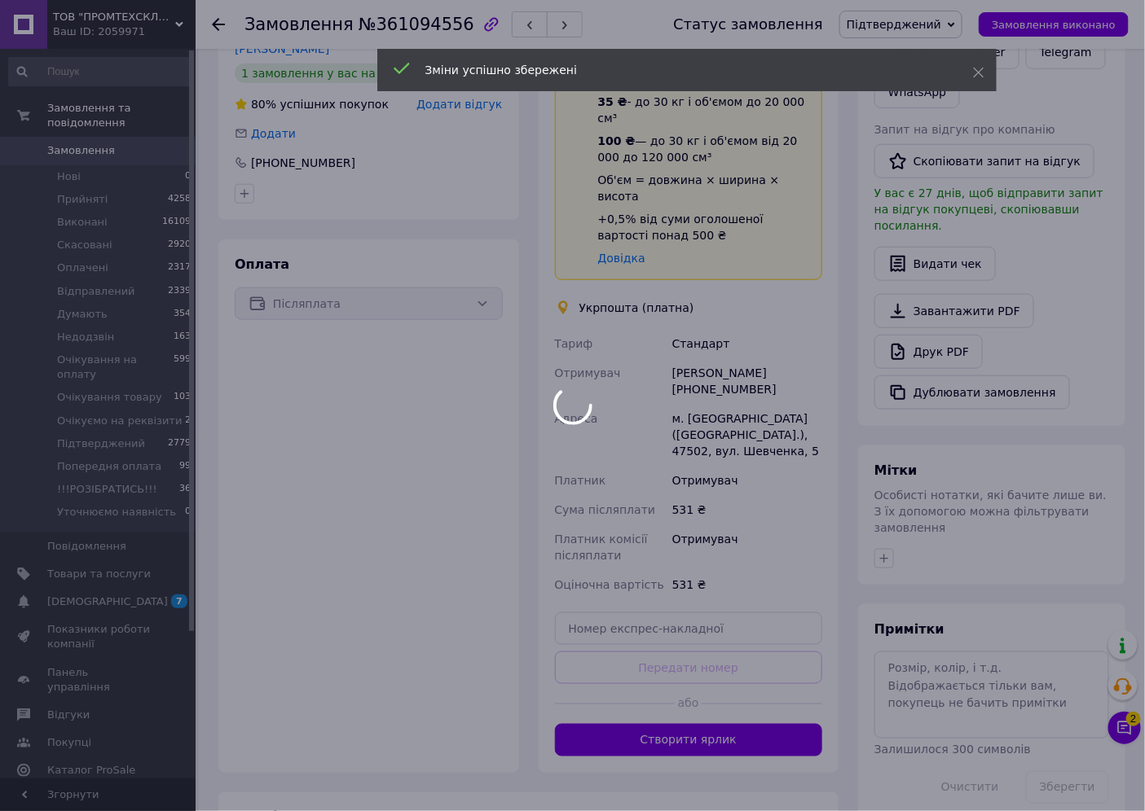
scroll to position [362, 0]
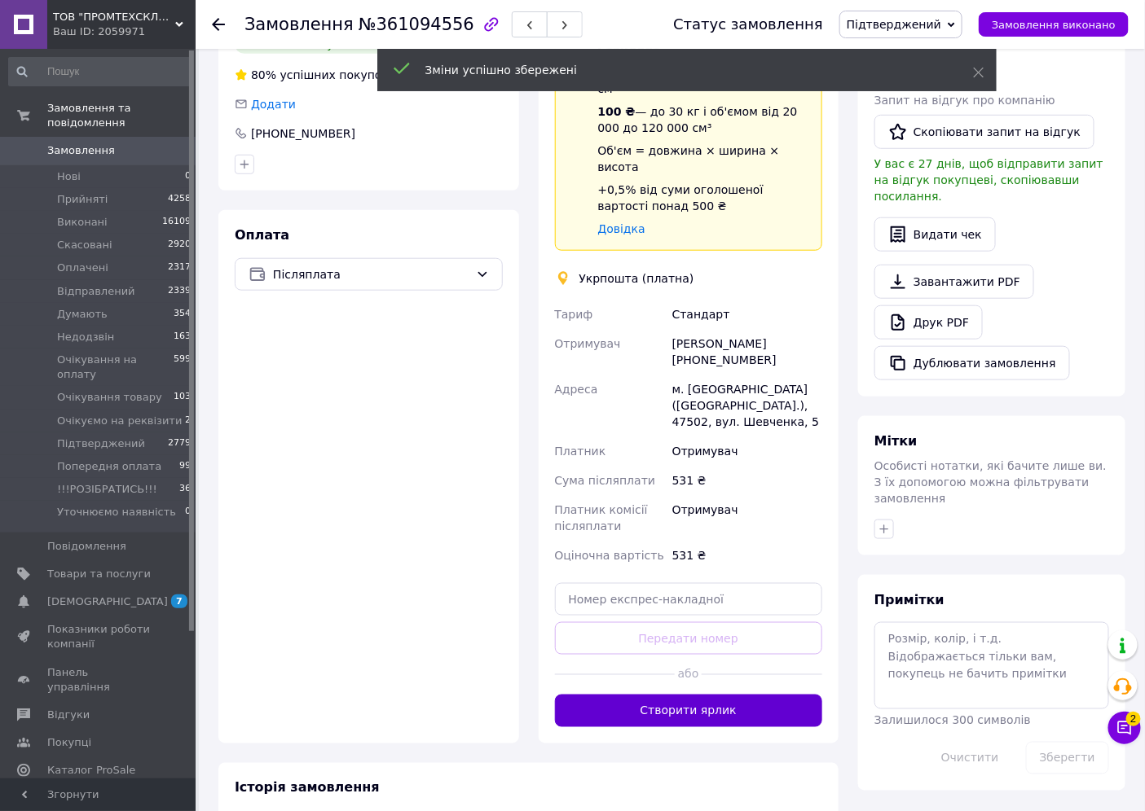
click at [713, 695] on button "Створити ярлик" at bounding box center [689, 711] width 268 height 33
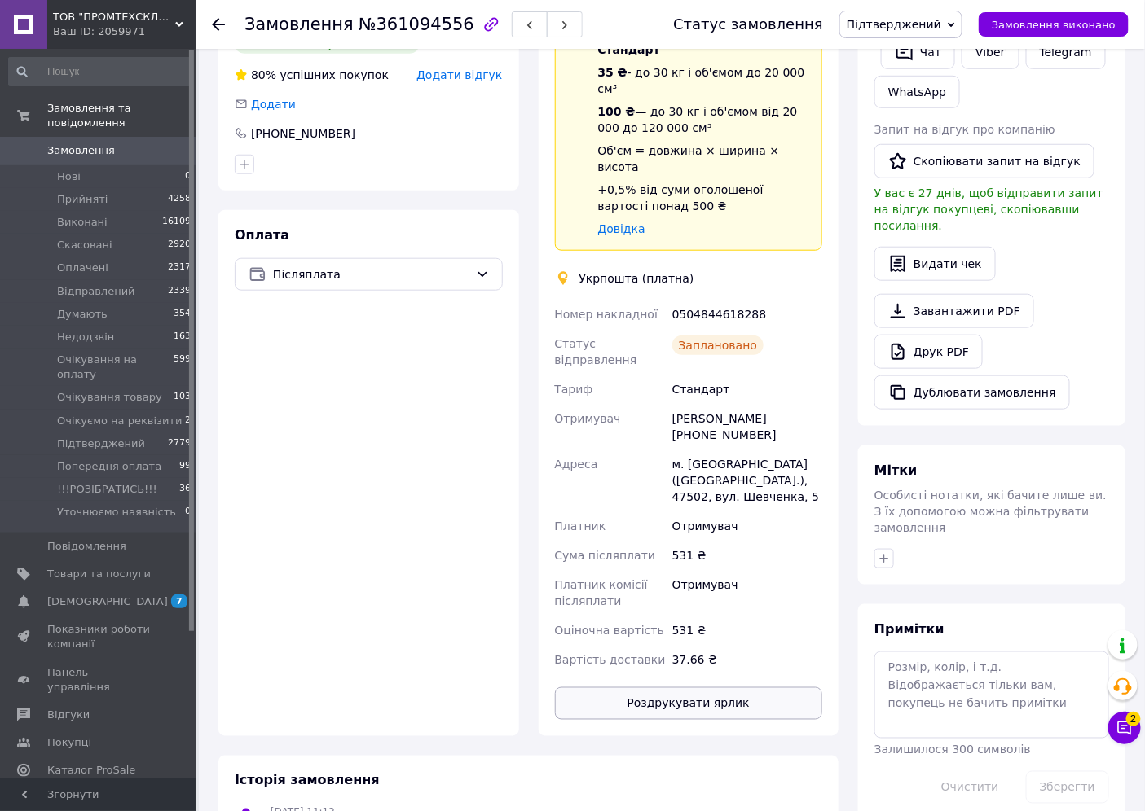
click at [746, 688] on button "Роздрукувати ярлик" at bounding box center [689, 704] width 268 height 33
click at [87, 143] on span "Замовлення" at bounding box center [81, 150] width 68 height 15
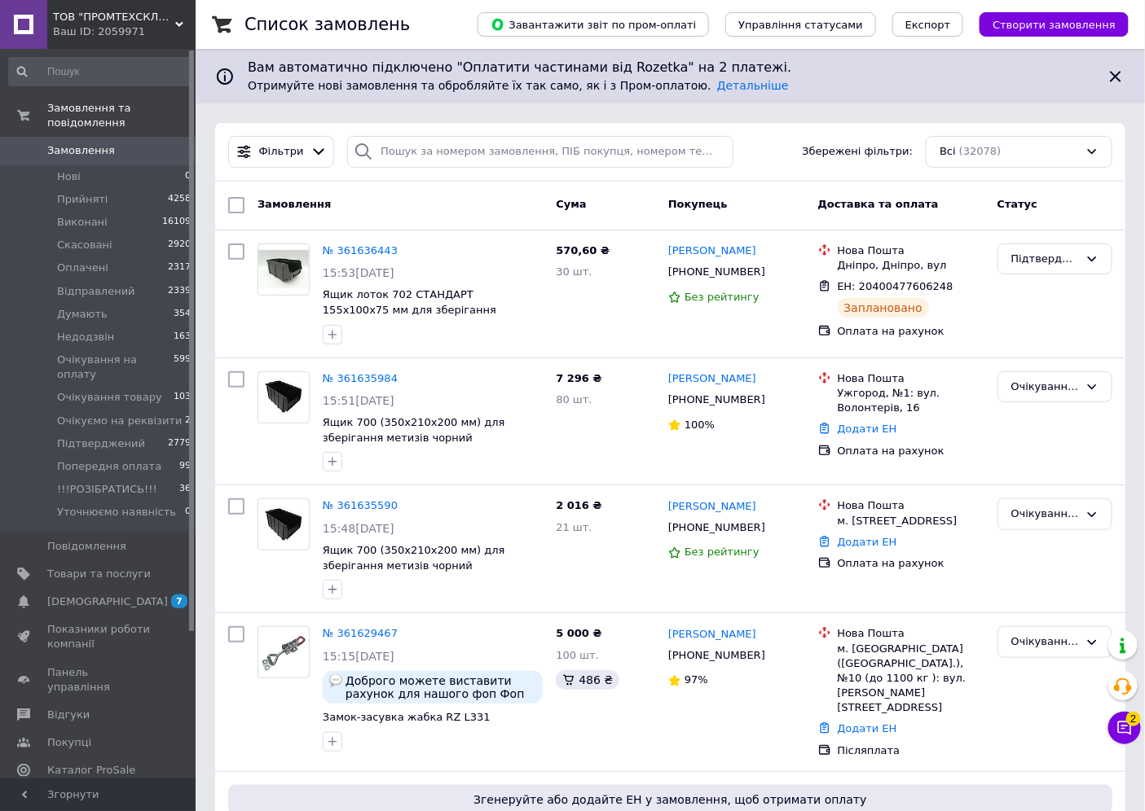
click at [434, 134] on div "Фільтри Збережені фільтри: Всі (32078)" at bounding box center [670, 152] width 910 height 59
click at [440, 148] on input "search" at bounding box center [539, 152] width 385 height 32
paste input "0958381131"
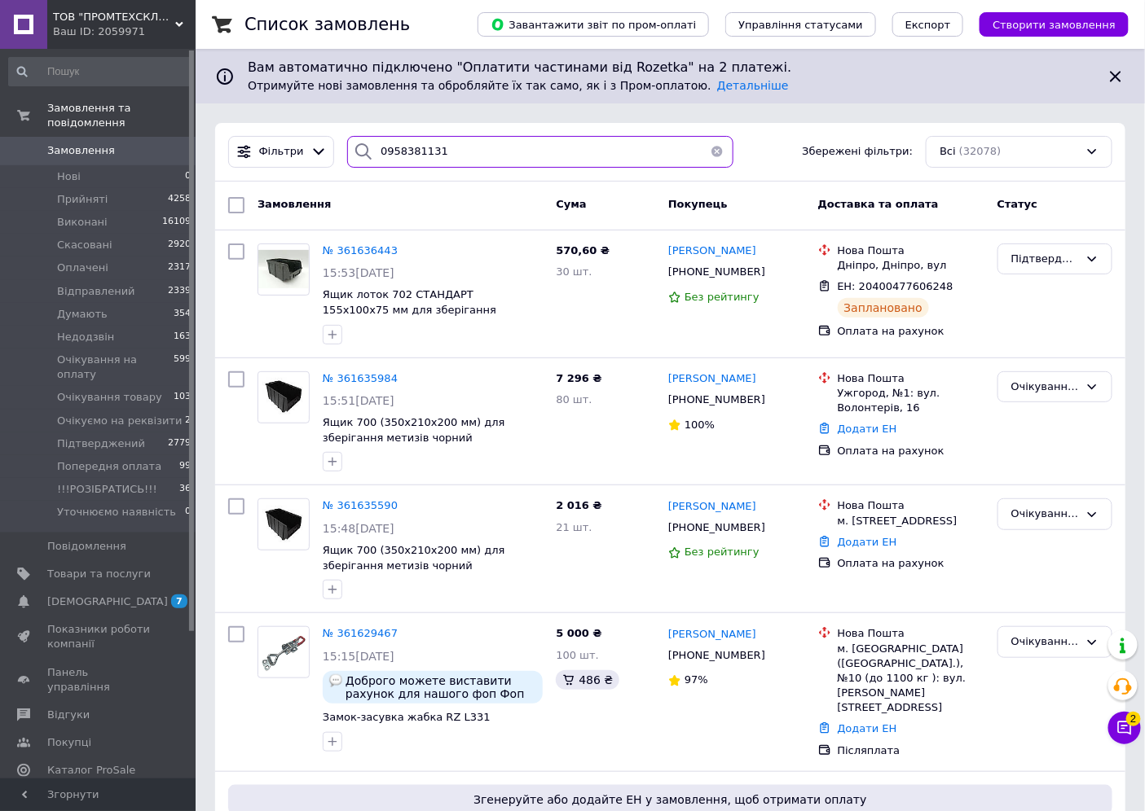
type input "0958381131"
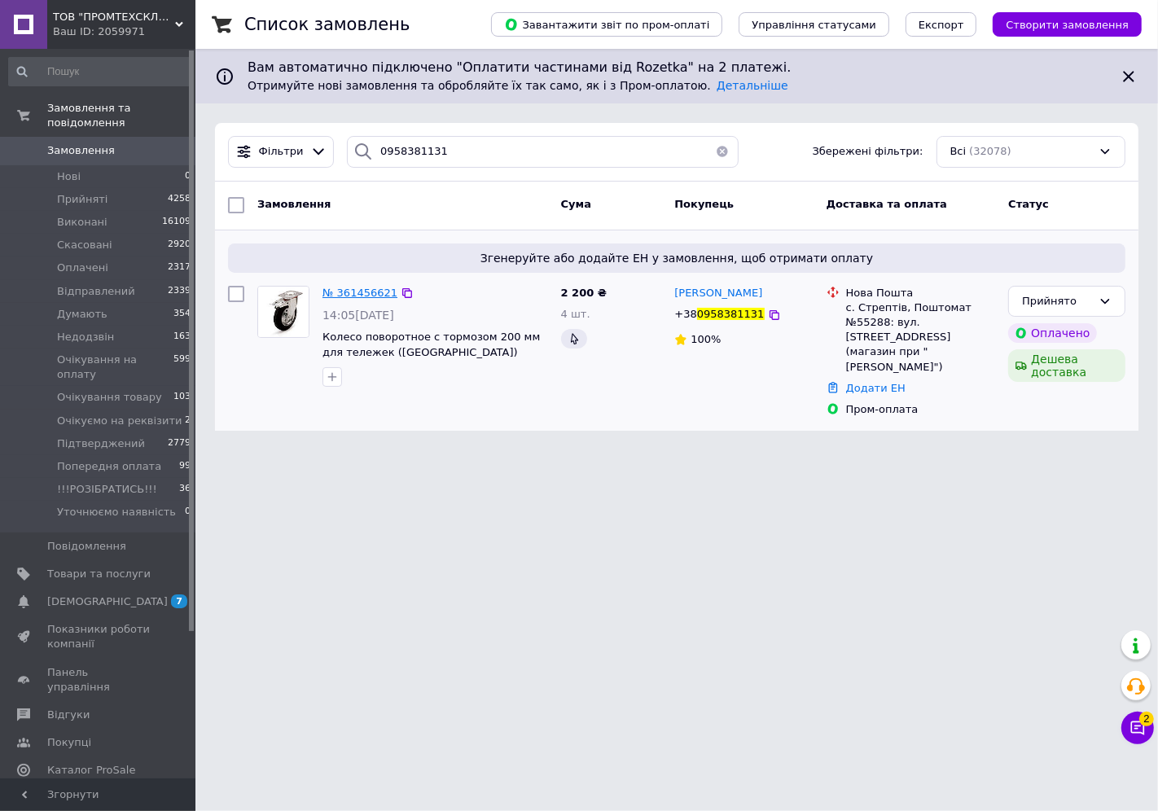
click at [332, 297] on span "№ 361456621" at bounding box center [360, 293] width 75 height 12
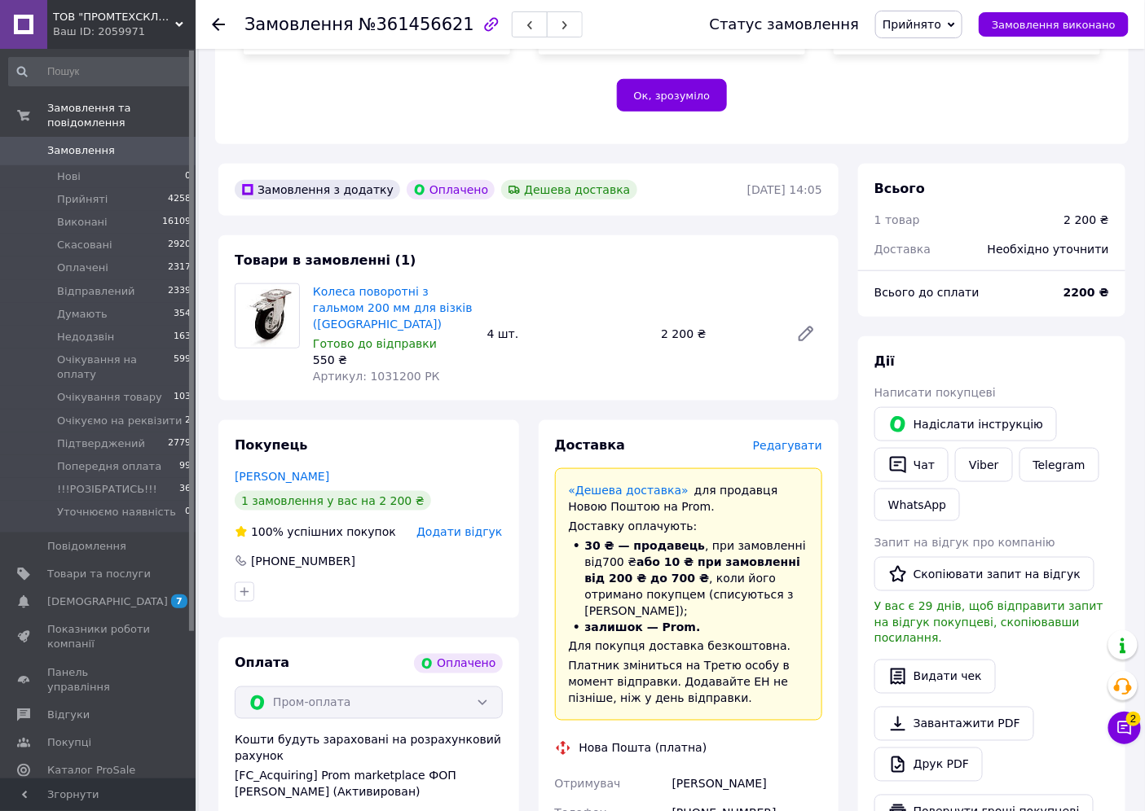
scroll to position [481, 0]
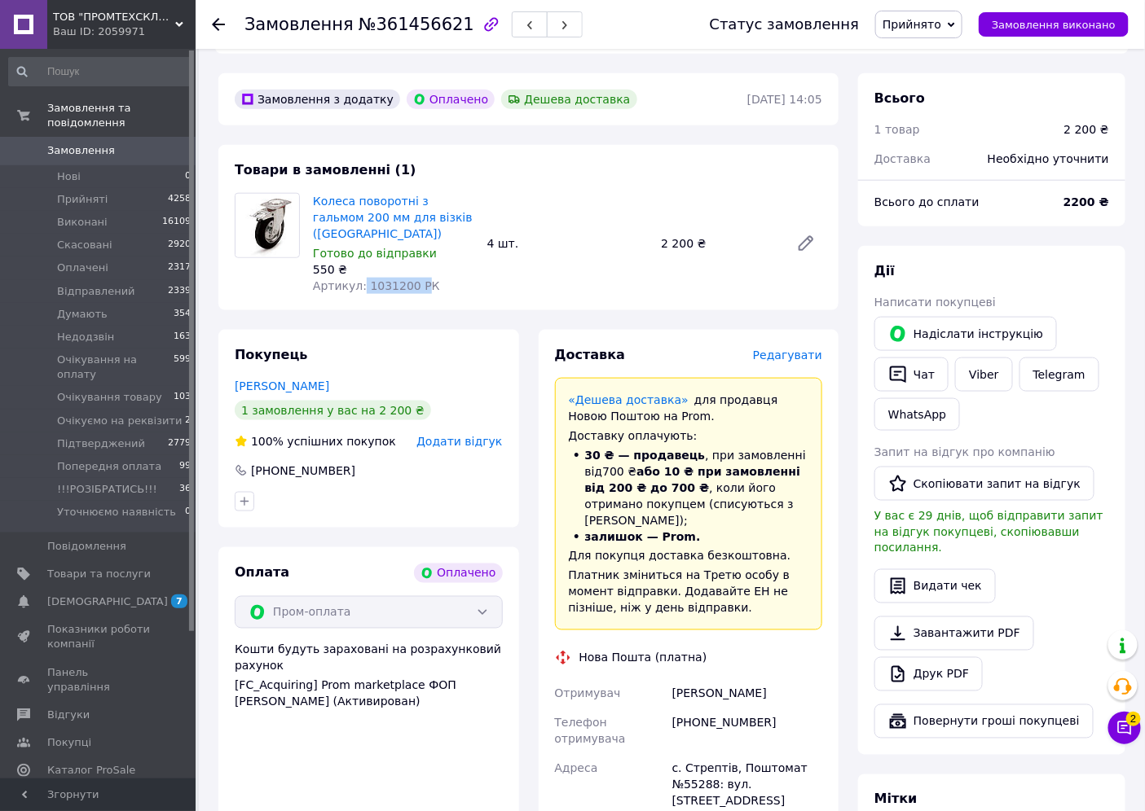
drag, startPoint x: 359, startPoint y: 242, endPoint x: 413, endPoint y: 246, distance: 53.9
click at [413, 246] on div "Колеса поворотні з гальмом 200 мм для візків ([GEOGRAPHIC_DATA]) Готово до відп…" at bounding box center [393, 244] width 174 height 108
click at [402, 279] on span "Артикул: 1031200 РК" at bounding box center [376, 285] width 127 height 13
click at [372, 279] on span "Артикул: 1031200 РК" at bounding box center [376, 285] width 127 height 13
drag, startPoint x: 358, startPoint y: 237, endPoint x: 406, endPoint y: 247, distance: 48.3
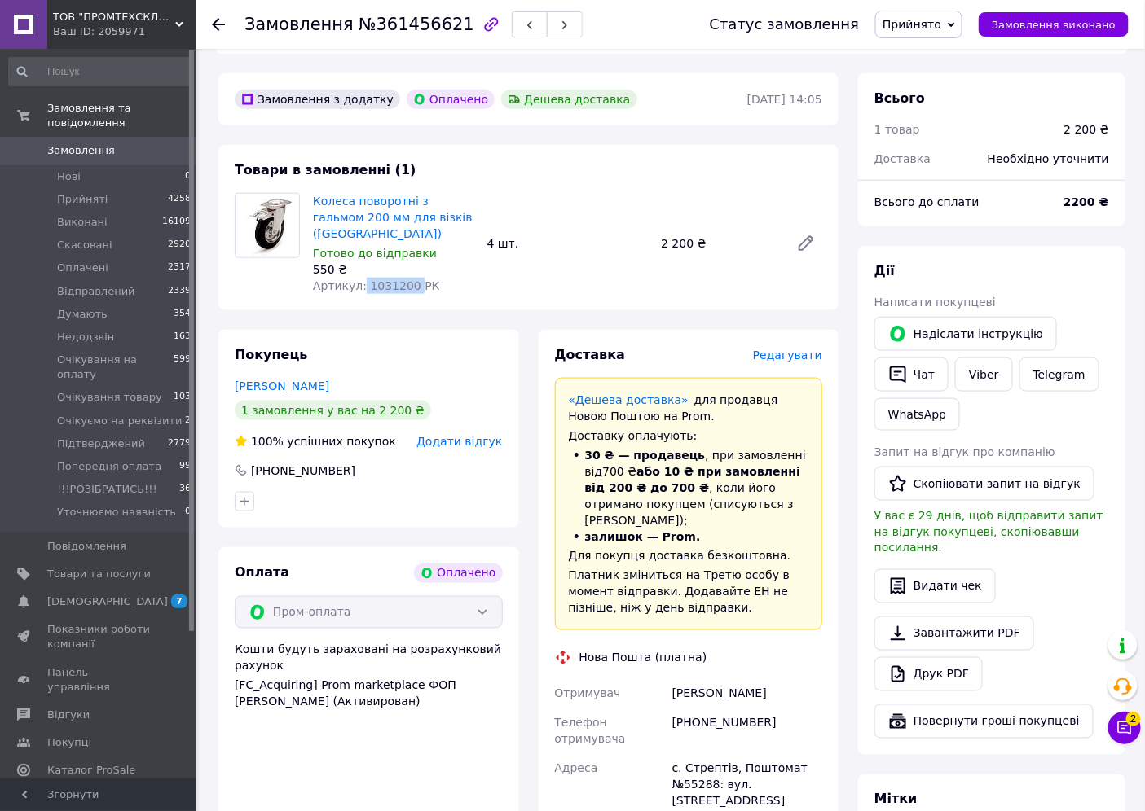
click at [406, 247] on div "Колеса поворотні з гальмом 200 мм для візків ([GEOGRAPHIC_DATA]) Готово до відп…" at bounding box center [393, 244] width 174 height 108
copy span "1031200"
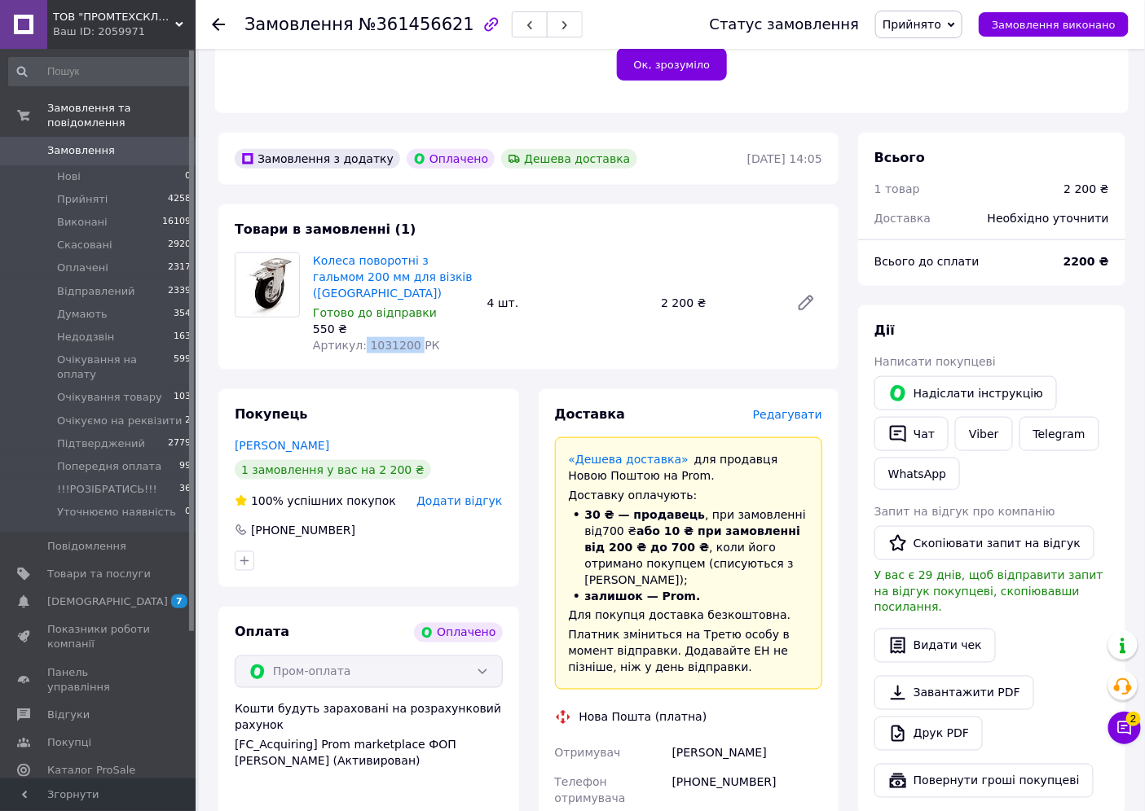
scroll to position [391, 0]
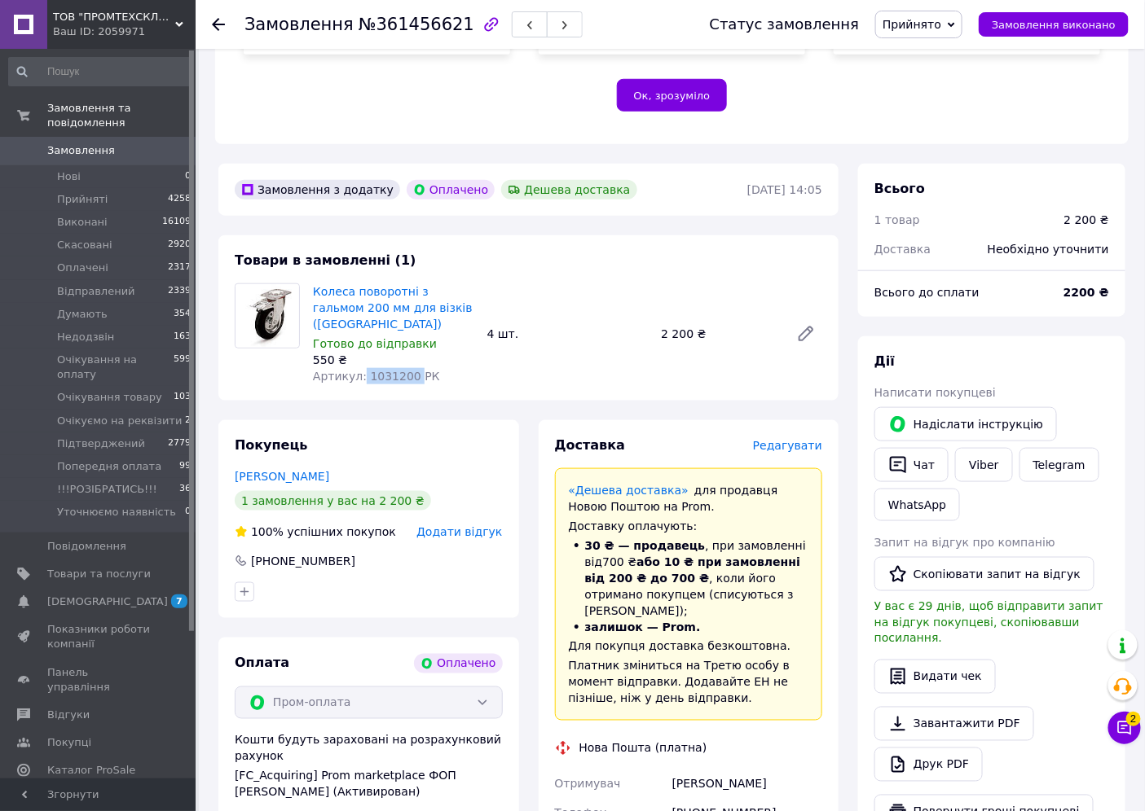
click at [103, 143] on span "Замовлення" at bounding box center [81, 150] width 68 height 15
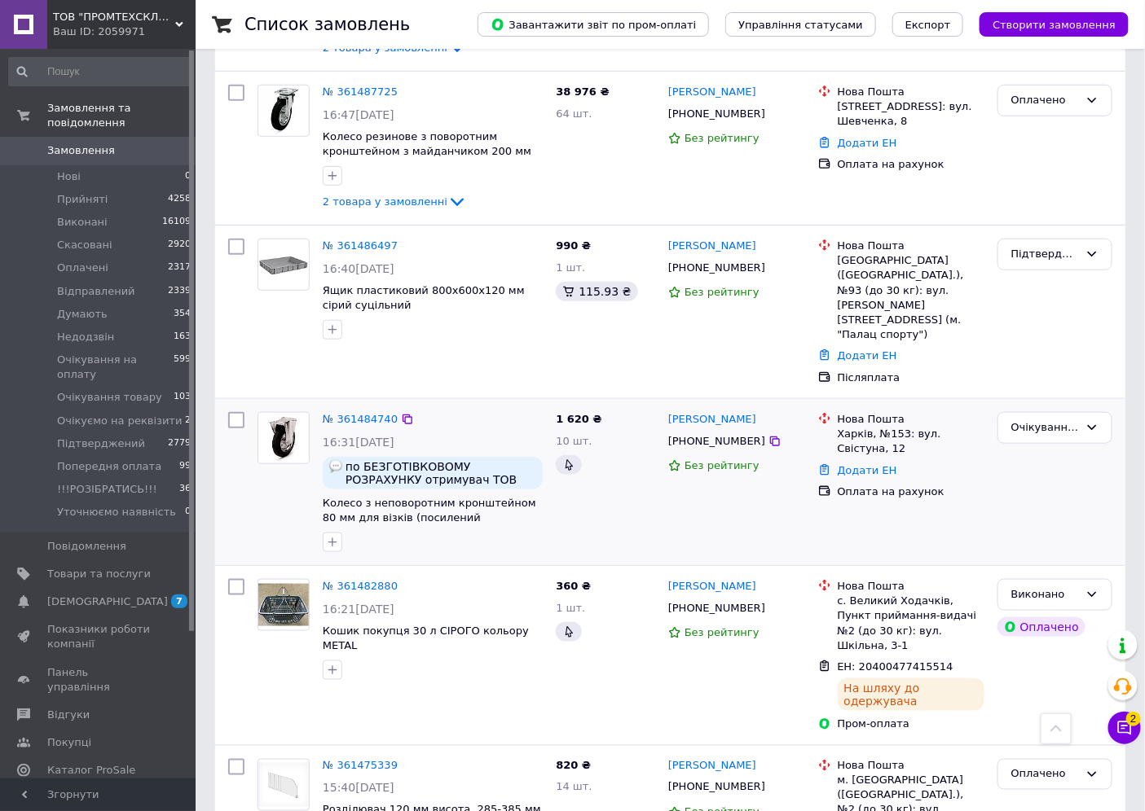
scroll to position [2408, 0]
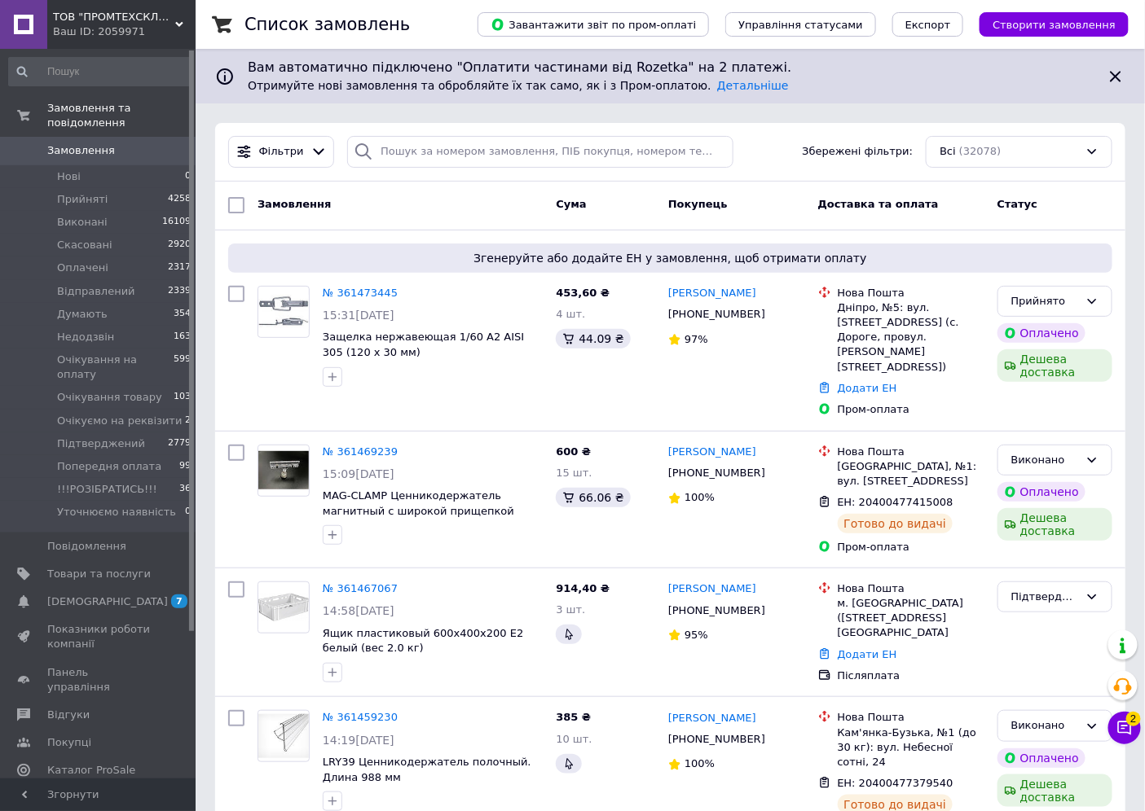
click at [71, 143] on span "Замовлення" at bounding box center [81, 150] width 68 height 15
click at [103, 143] on span "Замовлення" at bounding box center [81, 150] width 68 height 15
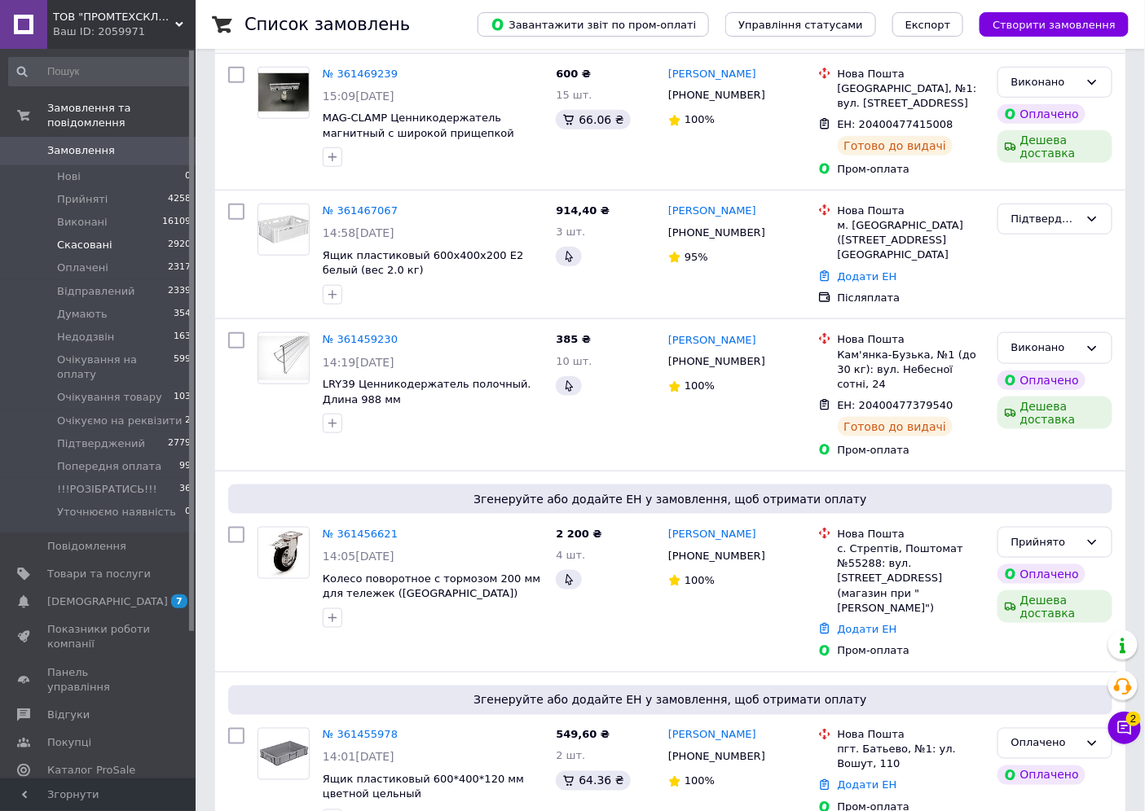
scroll to position [452, 0]
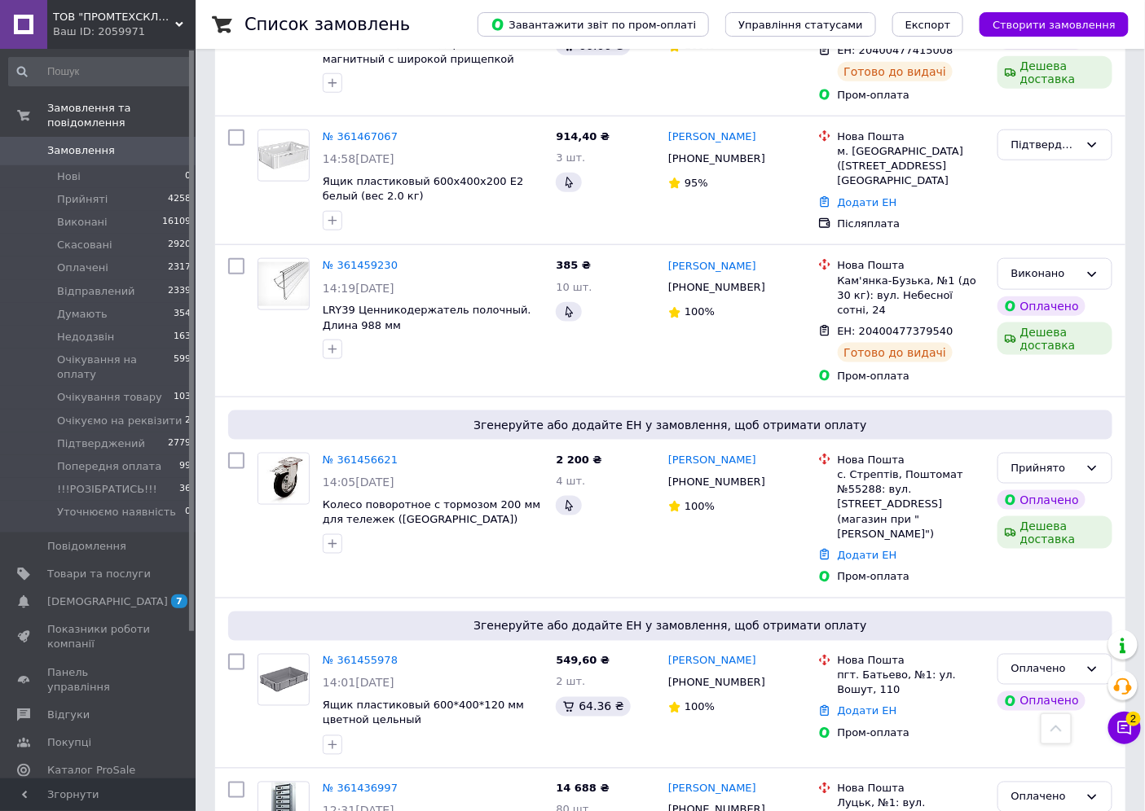
click at [96, 143] on span "Замовлення" at bounding box center [81, 150] width 68 height 15
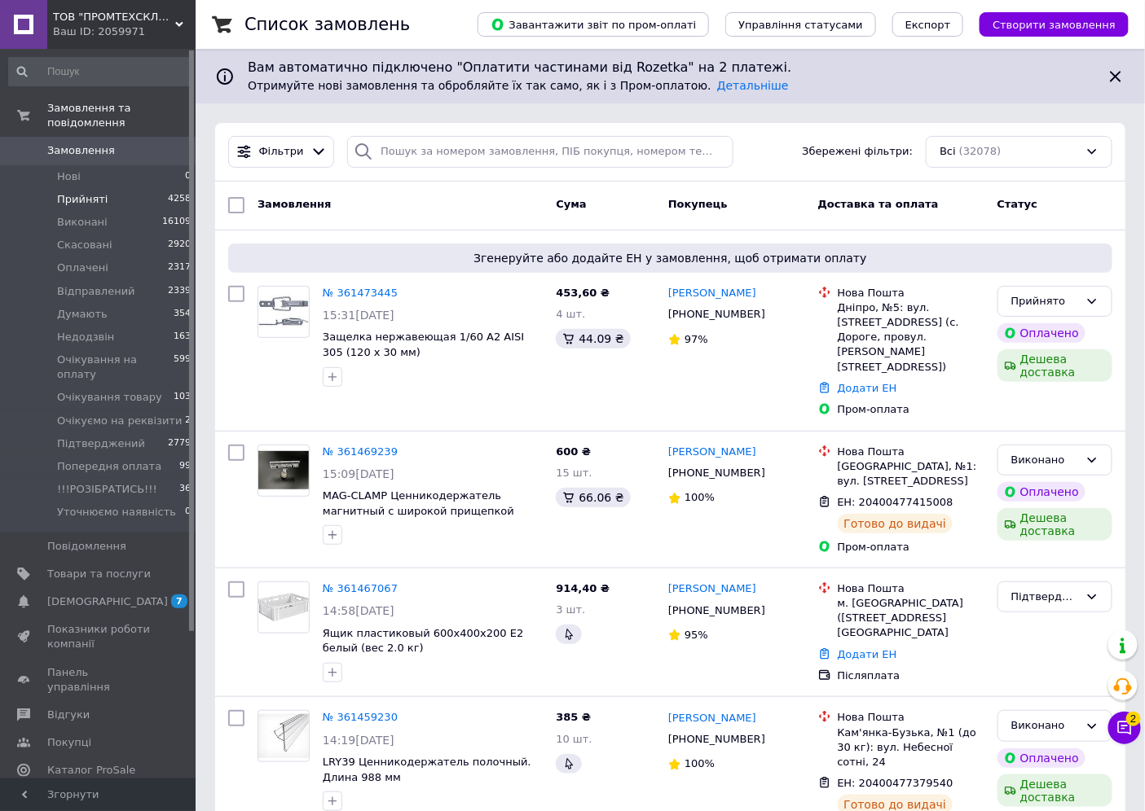
drag, startPoint x: 62, startPoint y: 173, endPoint x: 71, endPoint y: 175, distance: 9.3
click at [64, 188] on li "Прийняті 4258" at bounding box center [100, 199] width 200 height 23
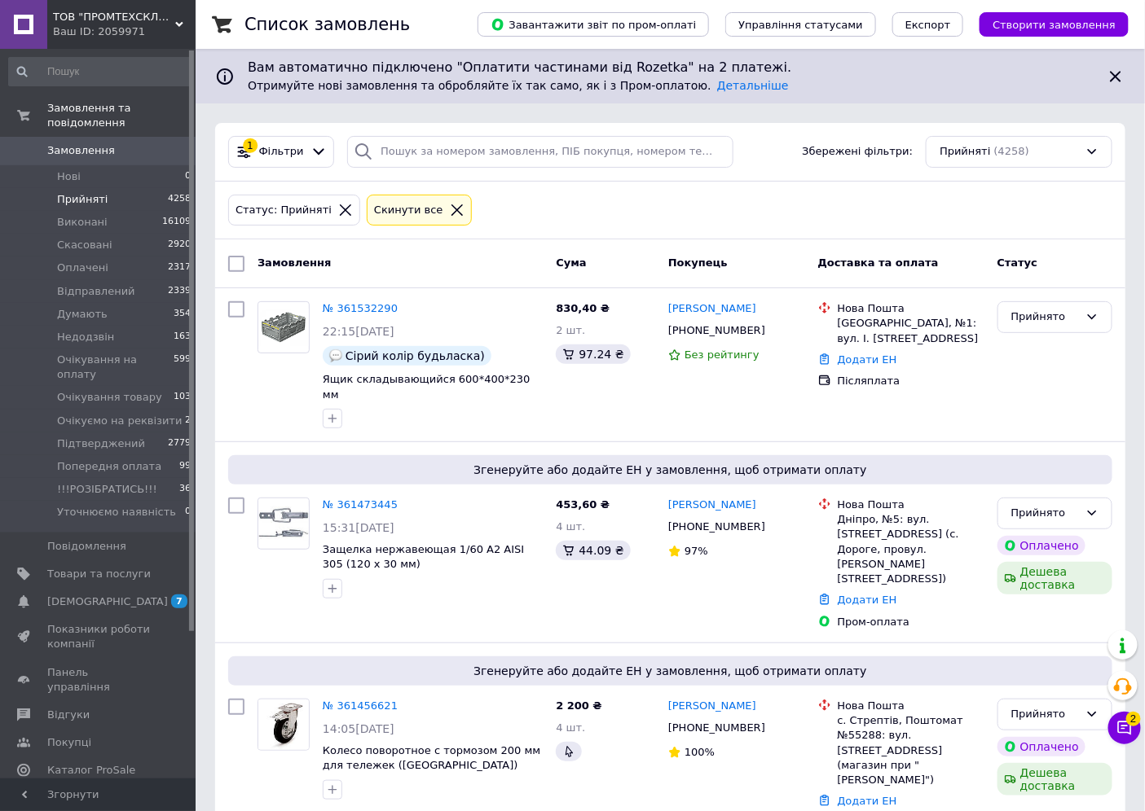
click at [74, 143] on span "Замовлення" at bounding box center [81, 150] width 68 height 15
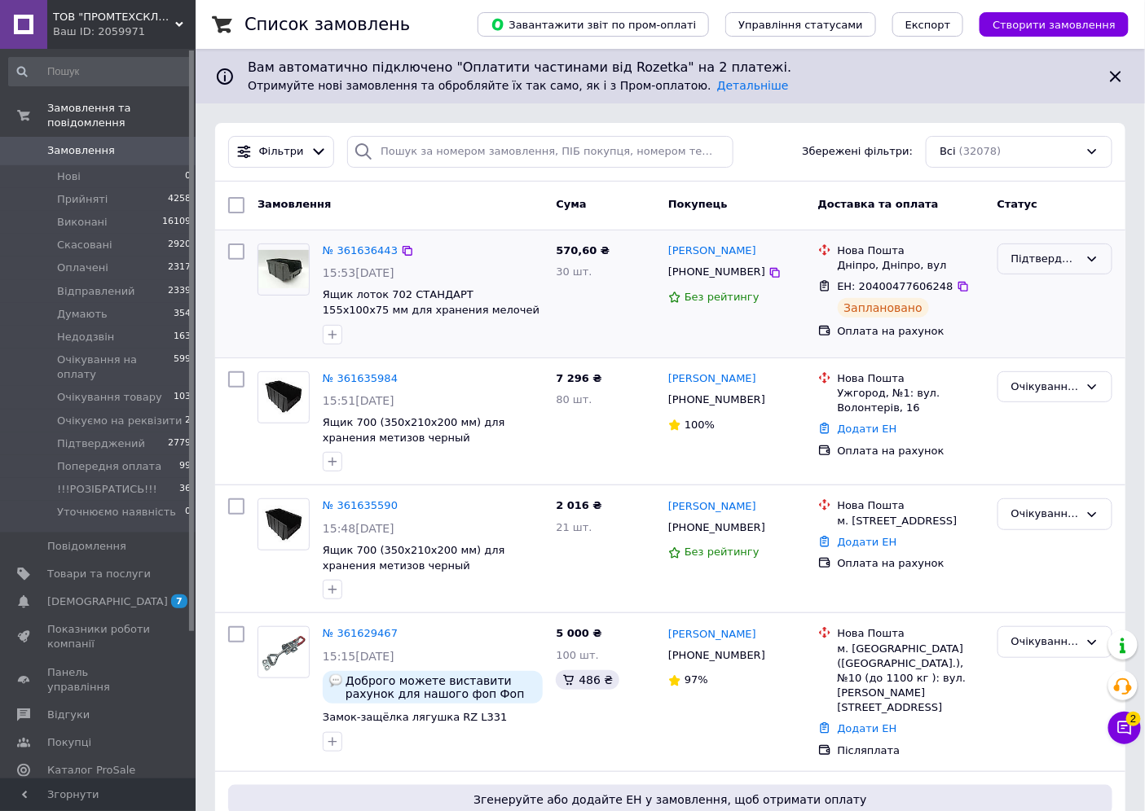
click at [1015, 256] on div "Підтверджений" at bounding box center [1045, 259] width 68 height 17
click at [1043, 383] on li "Оплачено" at bounding box center [1054, 382] width 113 height 30
click at [481, 155] on input "search" at bounding box center [539, 152] width 385 height 32
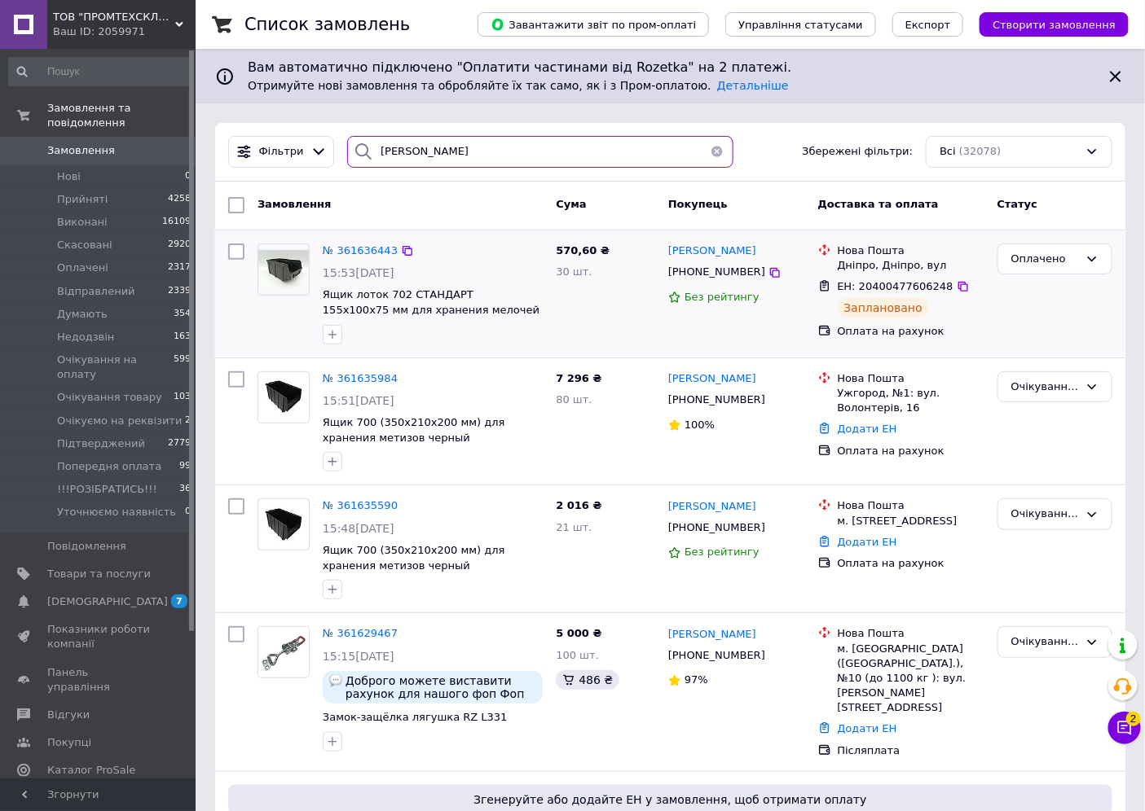
type input "[PERSON_NAME]"
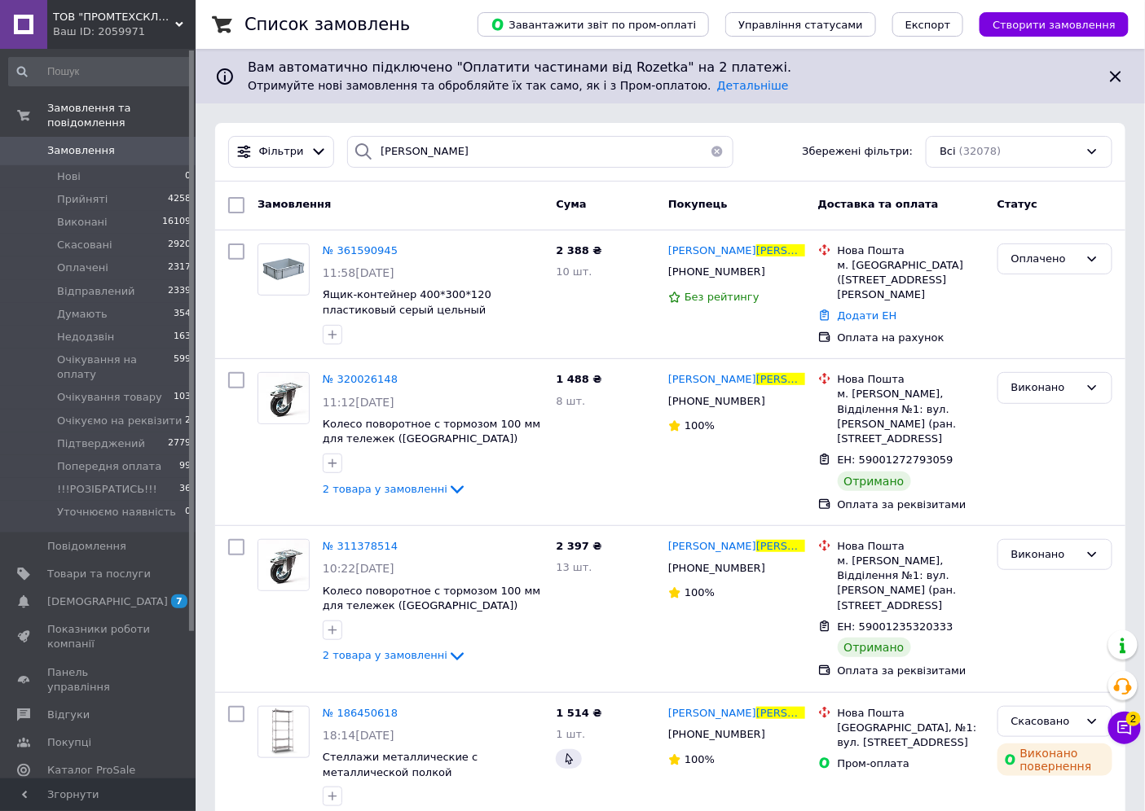
click at [66, 143] on span "Замовлення" at bounding box center [81, 150] width 68 height 15
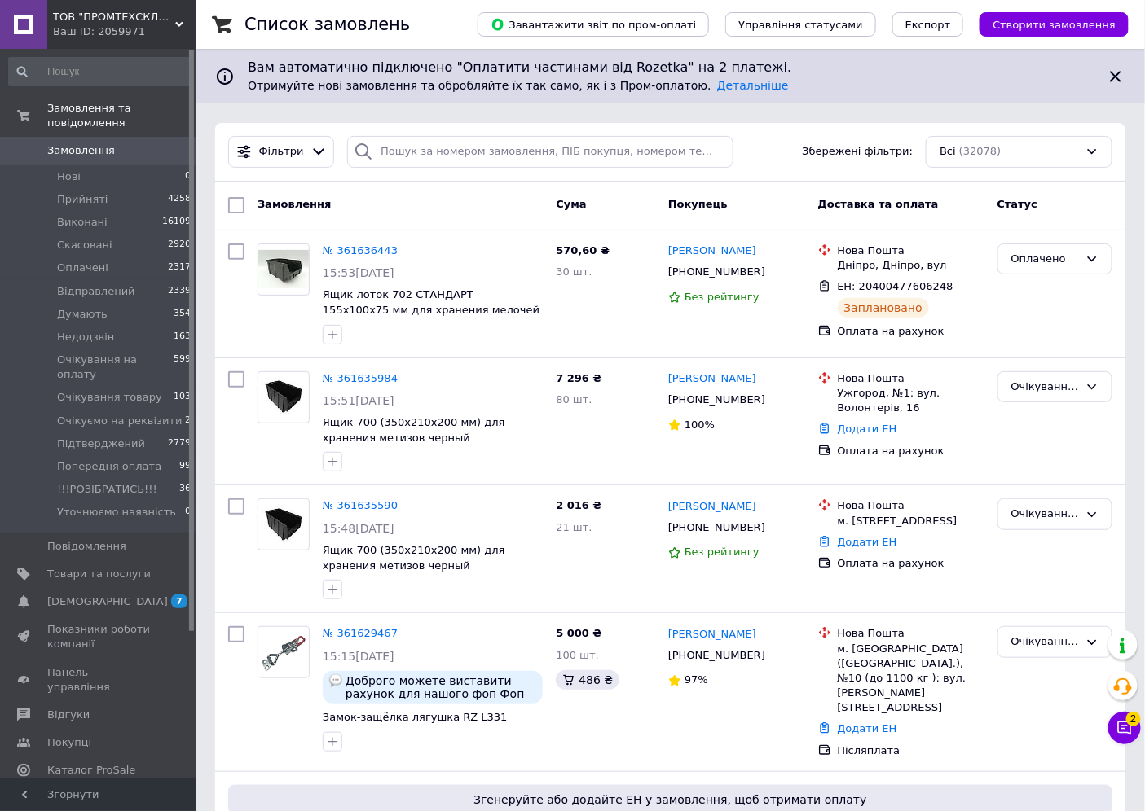
click at [42, 143] on span at bounding box center [23, 150] width 47 height 15
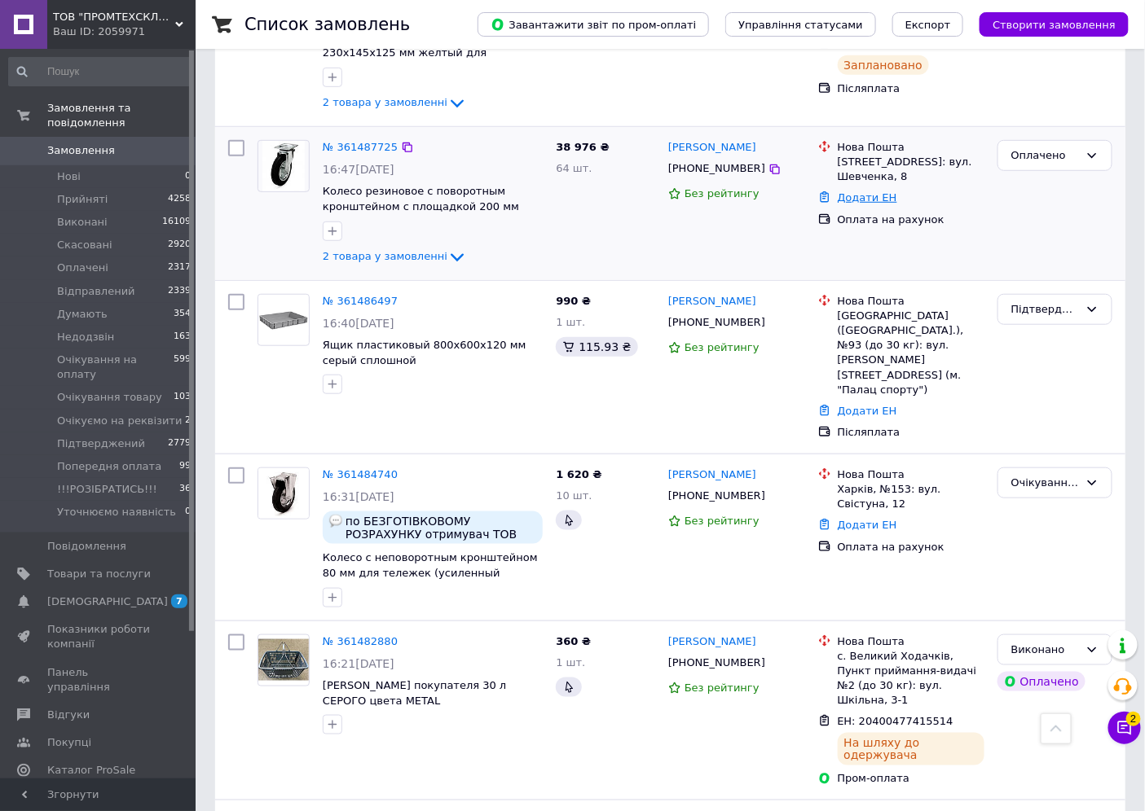
scroll to position [2421, 0]
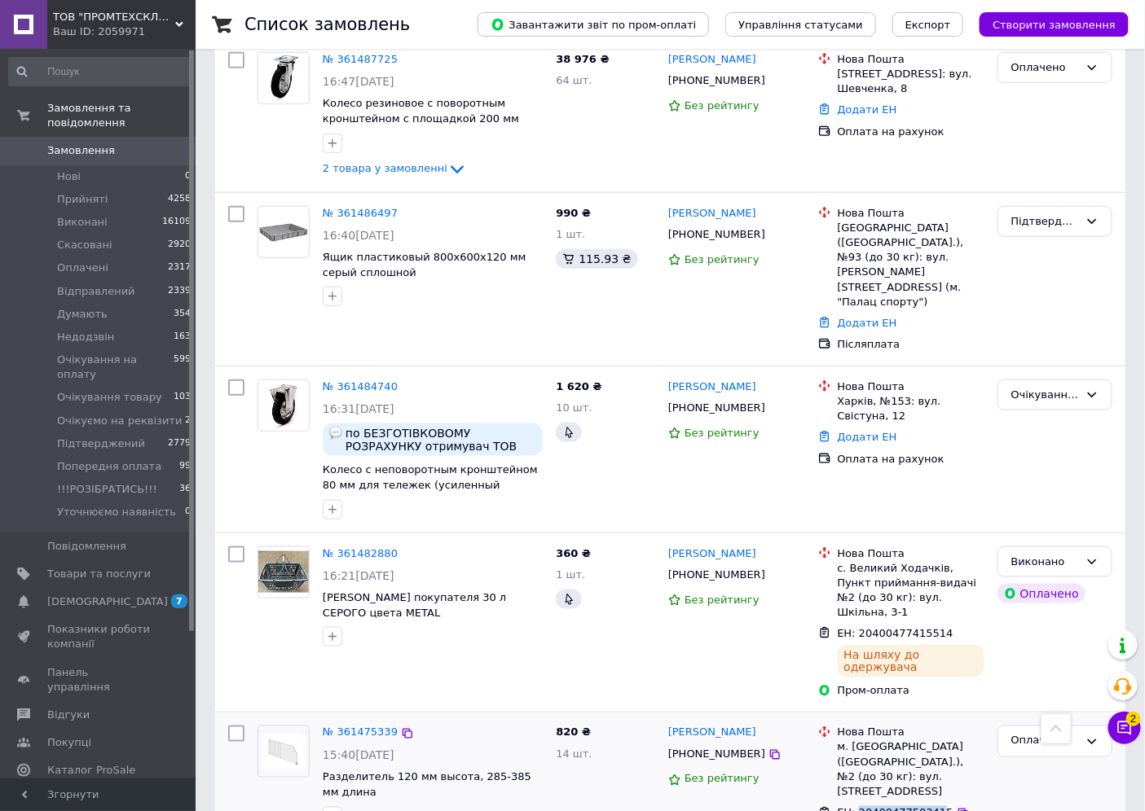
drag, startPoint x: 855, startPoint y: 671, endPoint x: 919, endPoint y: 674, distance: 63.6
click at [922, 807] on span "ЕН: 20400477503415" at bounding box center [895, 813] width 116 height 12
drag, startPoint x: 917, startPoint y: 670, endPoint x: 884, endPoint y: 673, distance: 33.5
click at [885, 807] on span "ЕН: 20400477503415" at bounding box center [895, 813] width 116 height 12
click at [850, 807] on span "ЕН: 20400477503415" at bounding box center [895, 813] width 116 height 12
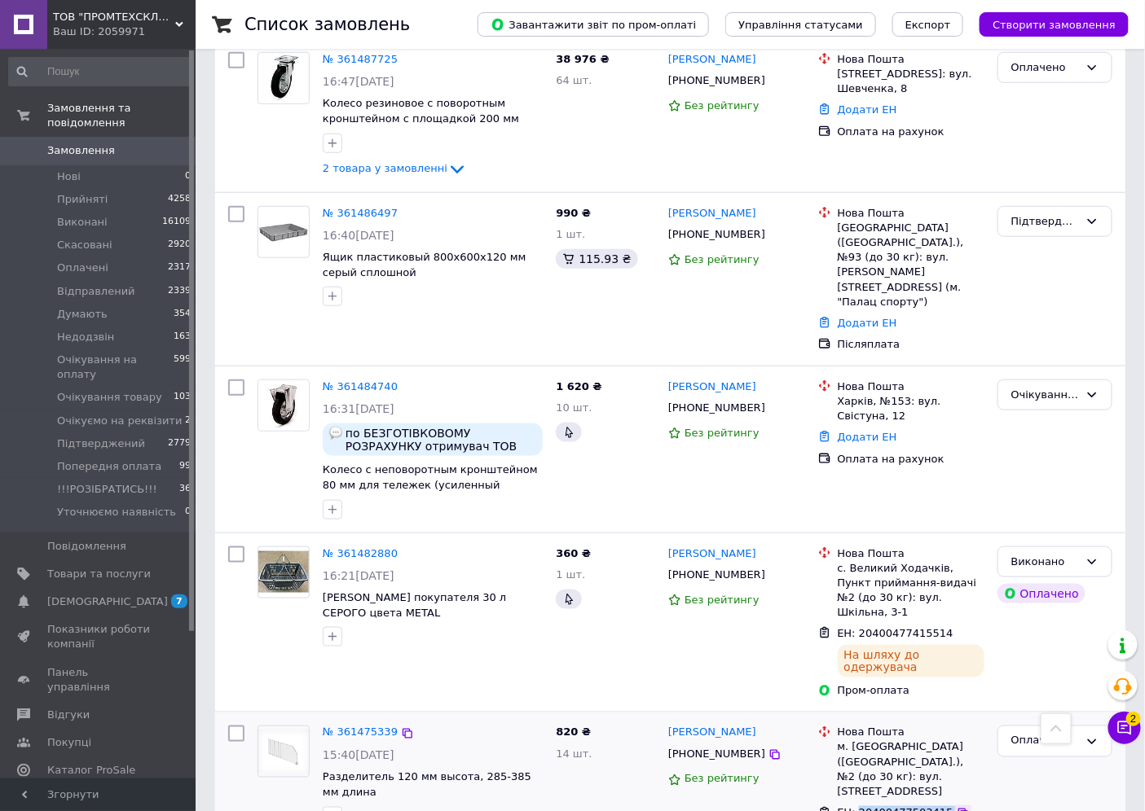
drag, startPoint x: 857, startPoint y: 671, endPoint x: 938, endPoint y: 679, distance: 81.9
click at [938, 805] on div "ЕН: 20400477503415" at bounding box center [911, 814] width 150 height 19
copy div "20400477503415"
click at [1048, 733] on div "Оплачено" at bounding box center [1045, 741] width 68 height 17
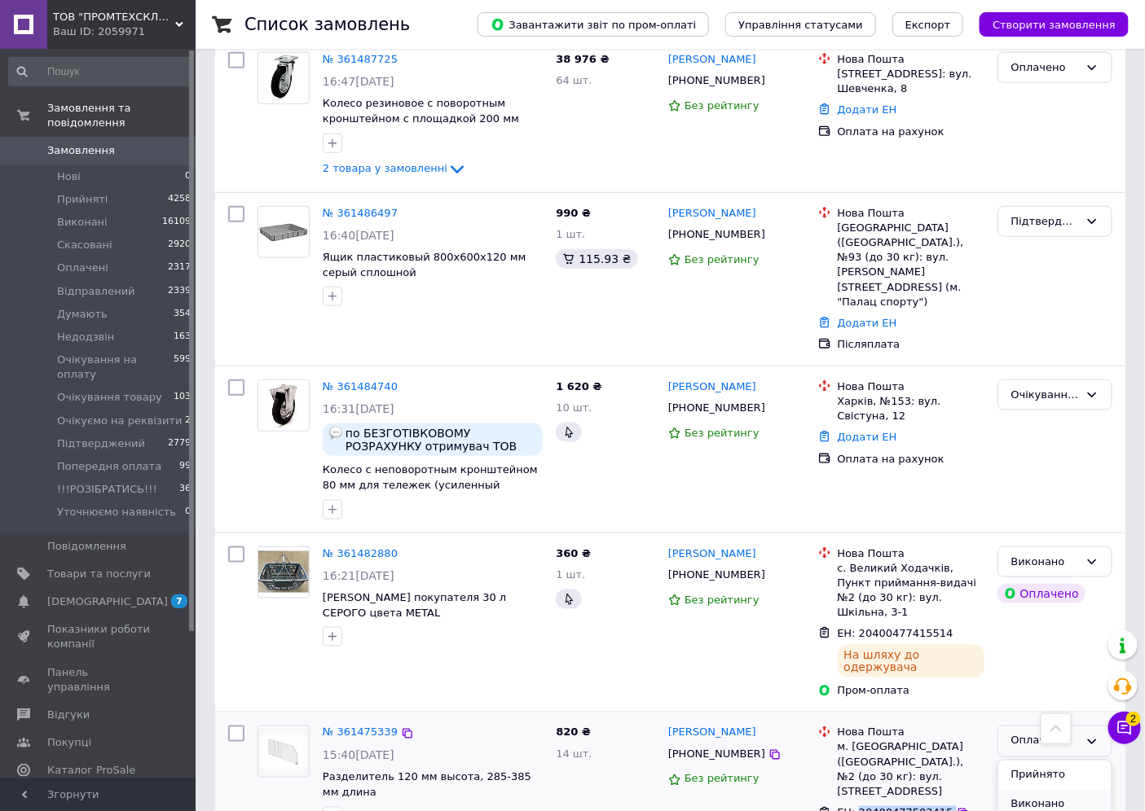
click at [1045, 790] on li "Виконано" at bounding box center [1054, 805] width 113 height 30
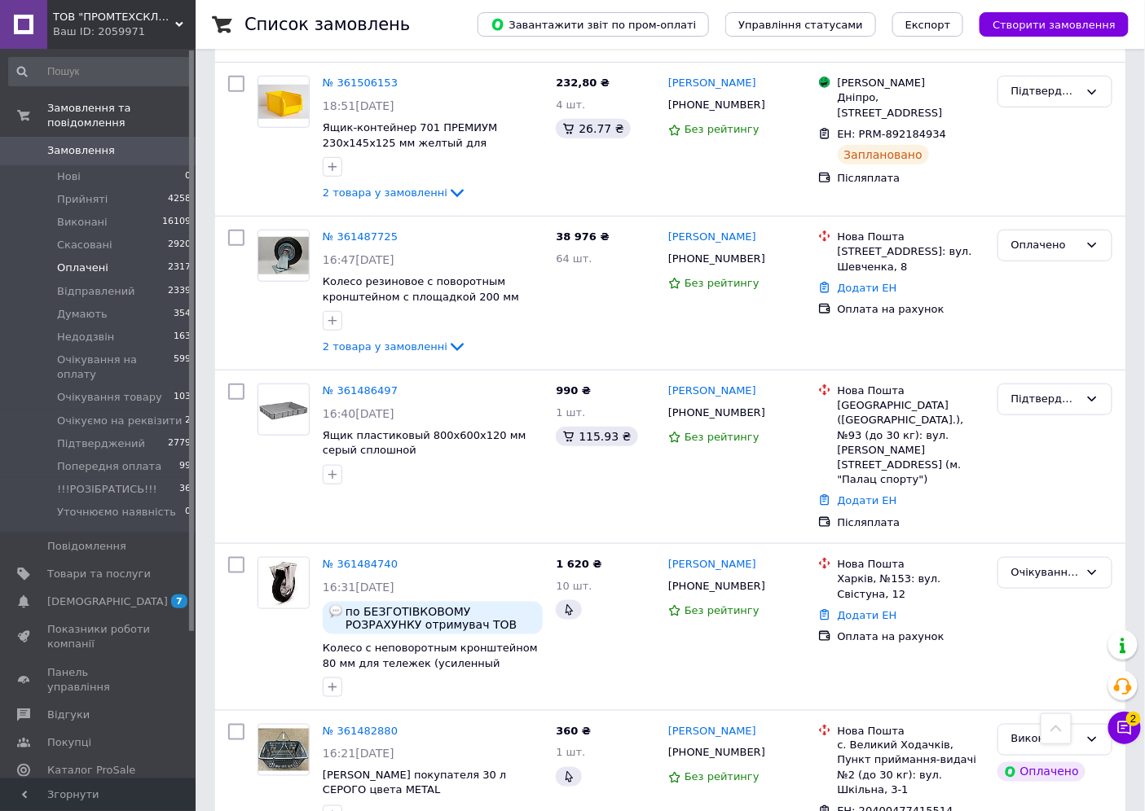
click at [64, 261] on span "Оплачені" at bounding box center [82, 268] width 51 height 15
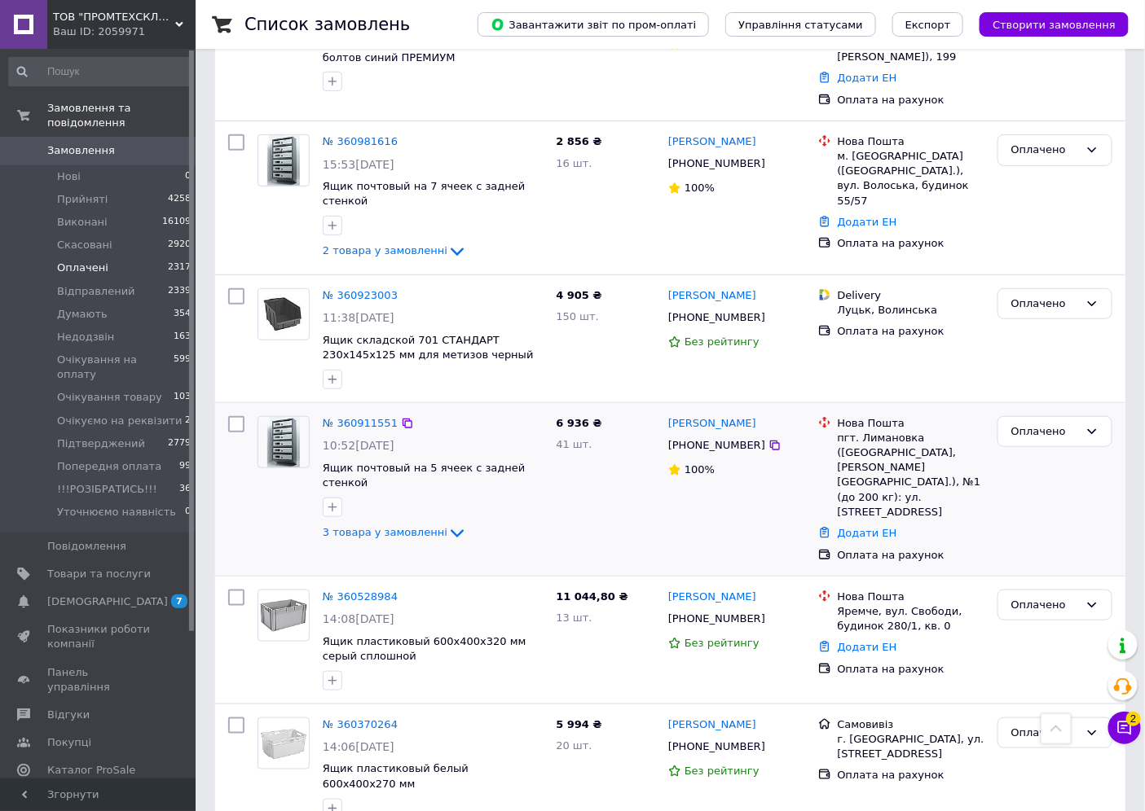
scroll to position [2349, 0]
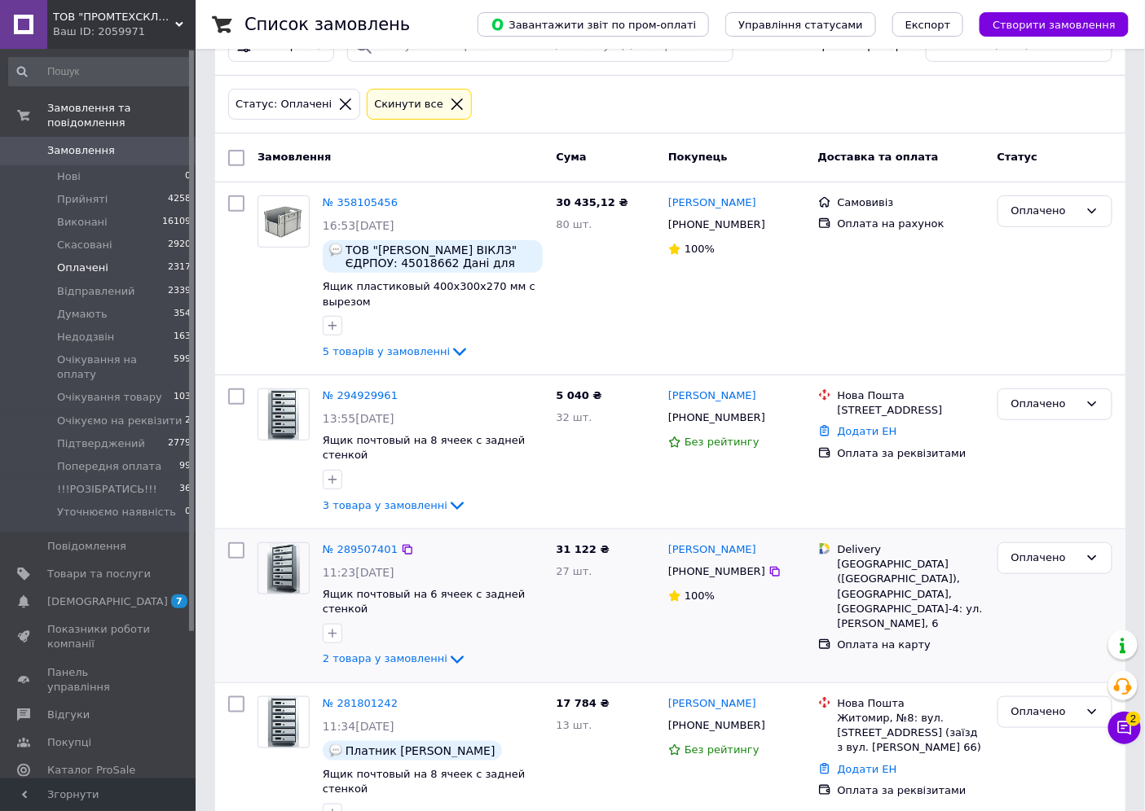
scroll to position [362, 0]
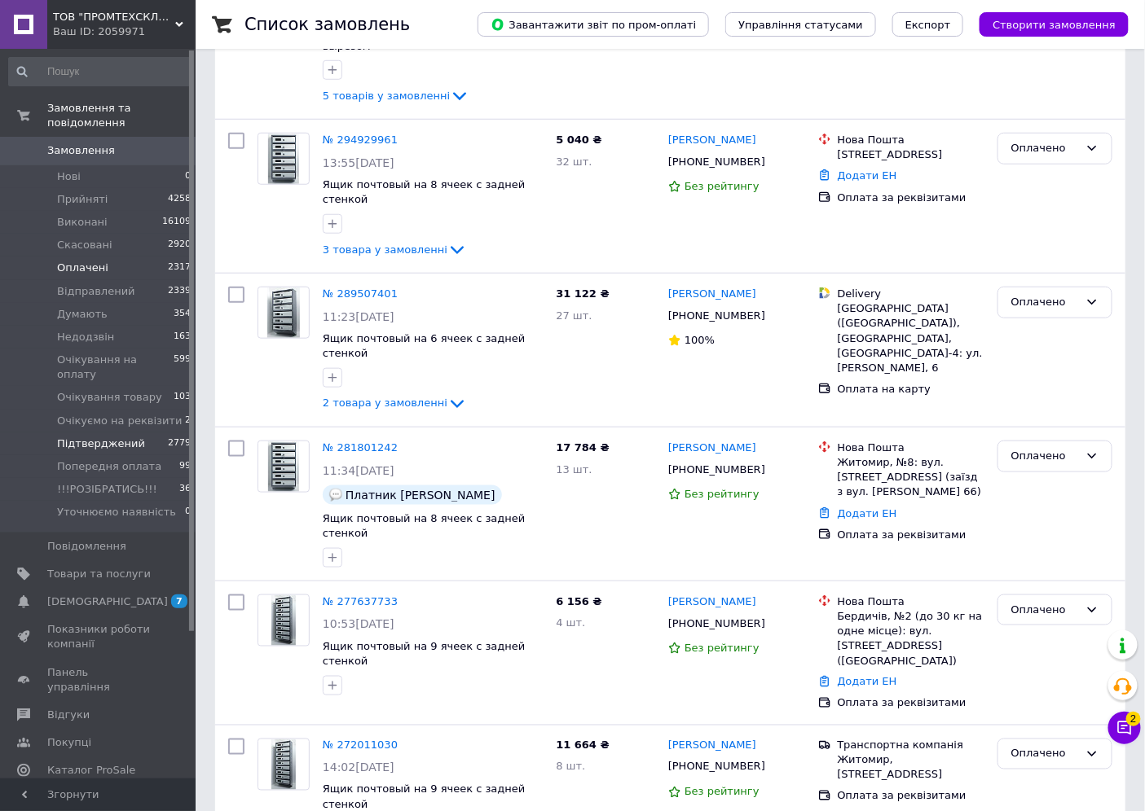
click at [93, 437] on span "Підтверджений" at bounding box center [101, 444] width 88 height 15
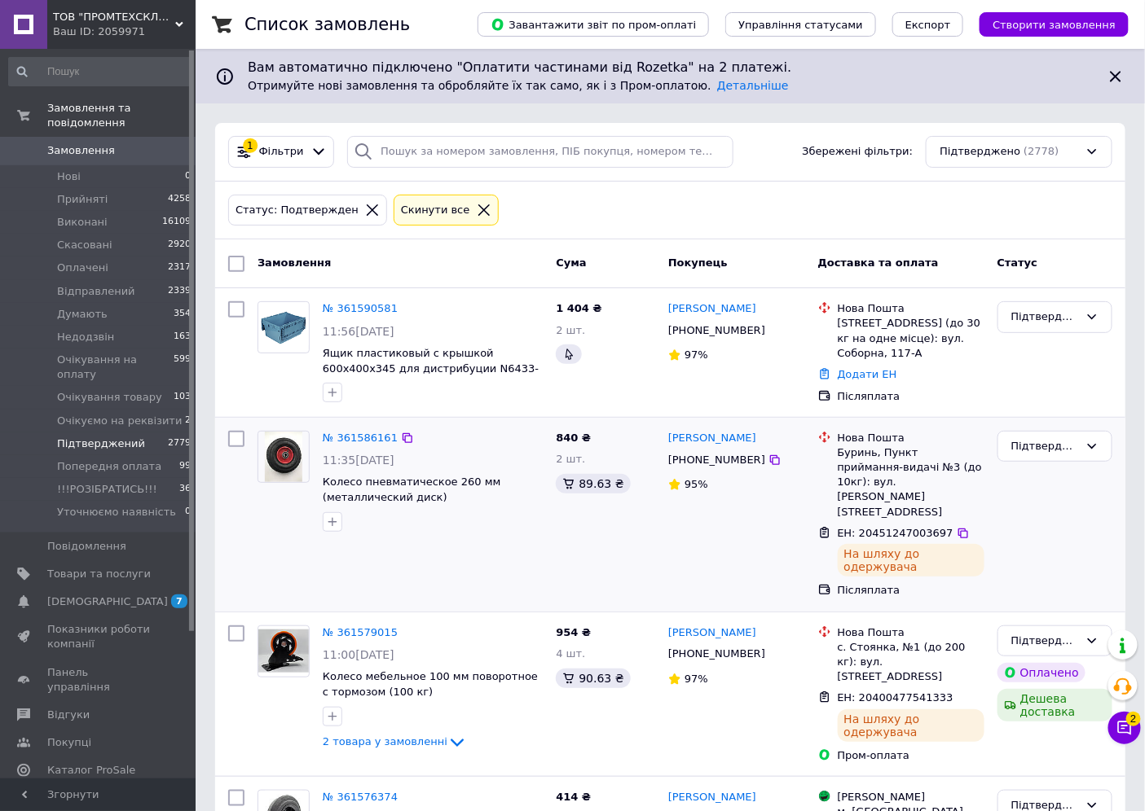
scroll to position [90, 0]
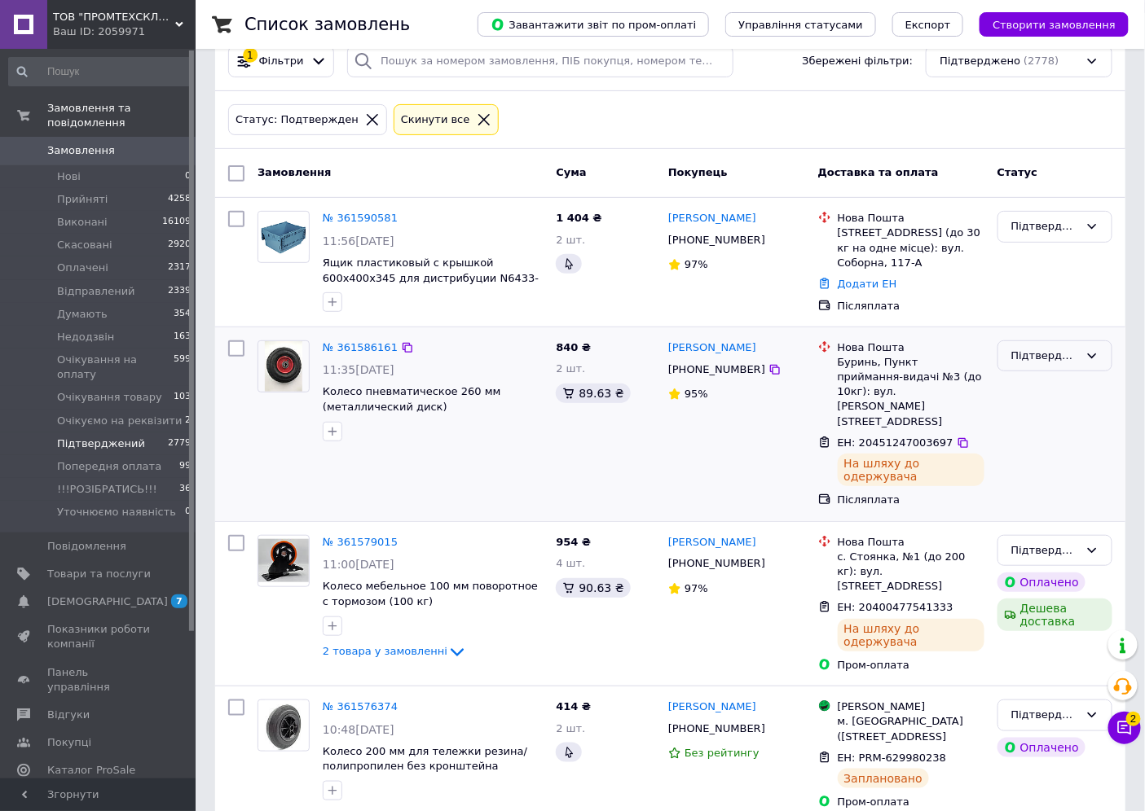
click at [1052, 363] on div "Підтверджений" at bounding box center [1045, 356] width 68 height 17
click at [1040, 418] on li "Виконано" at bounding box center [1054, 420] width 113 height 30
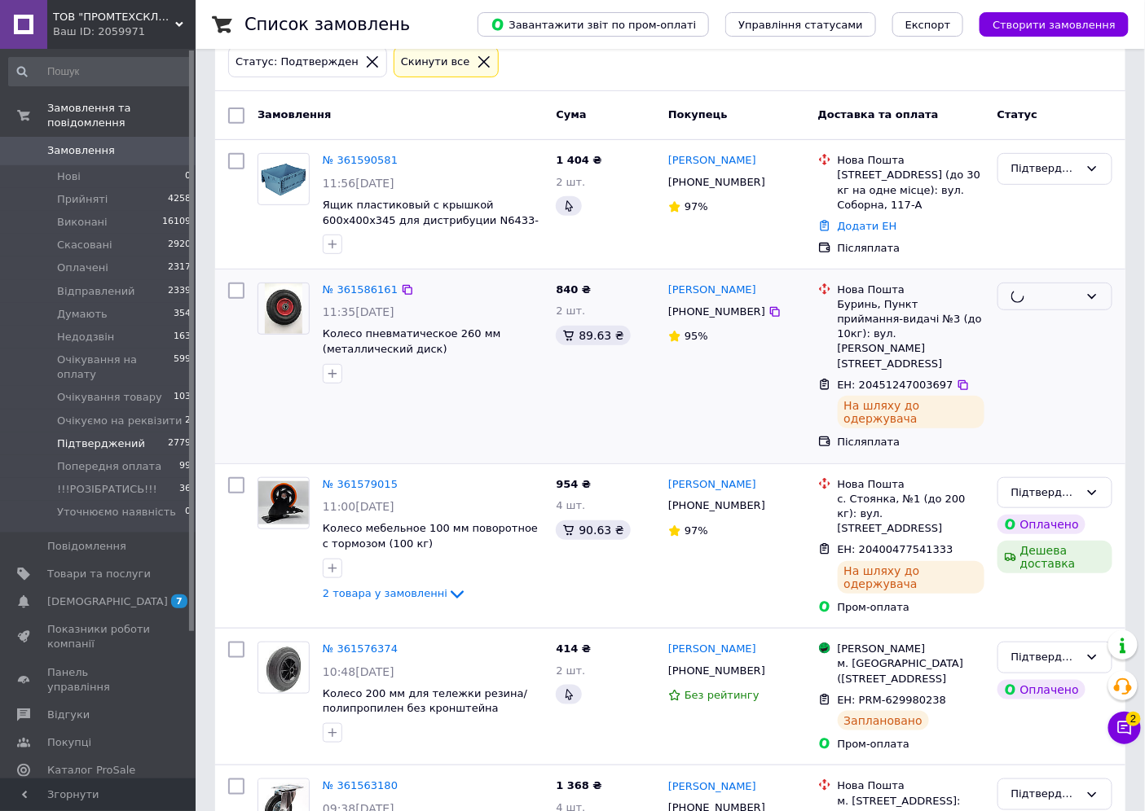
scroll to position [181, 0]
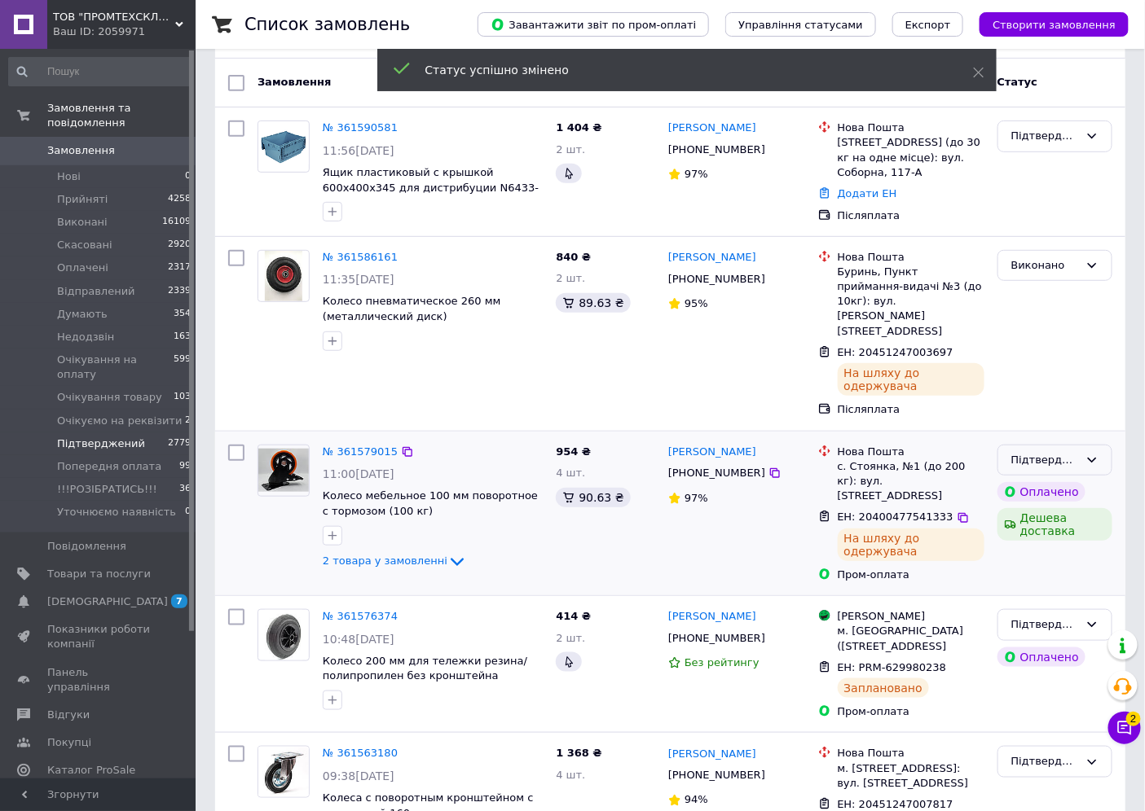
click at [1069, 452] on div "Підтверджений" at bounding box center [1045, 460] width 68 height 17
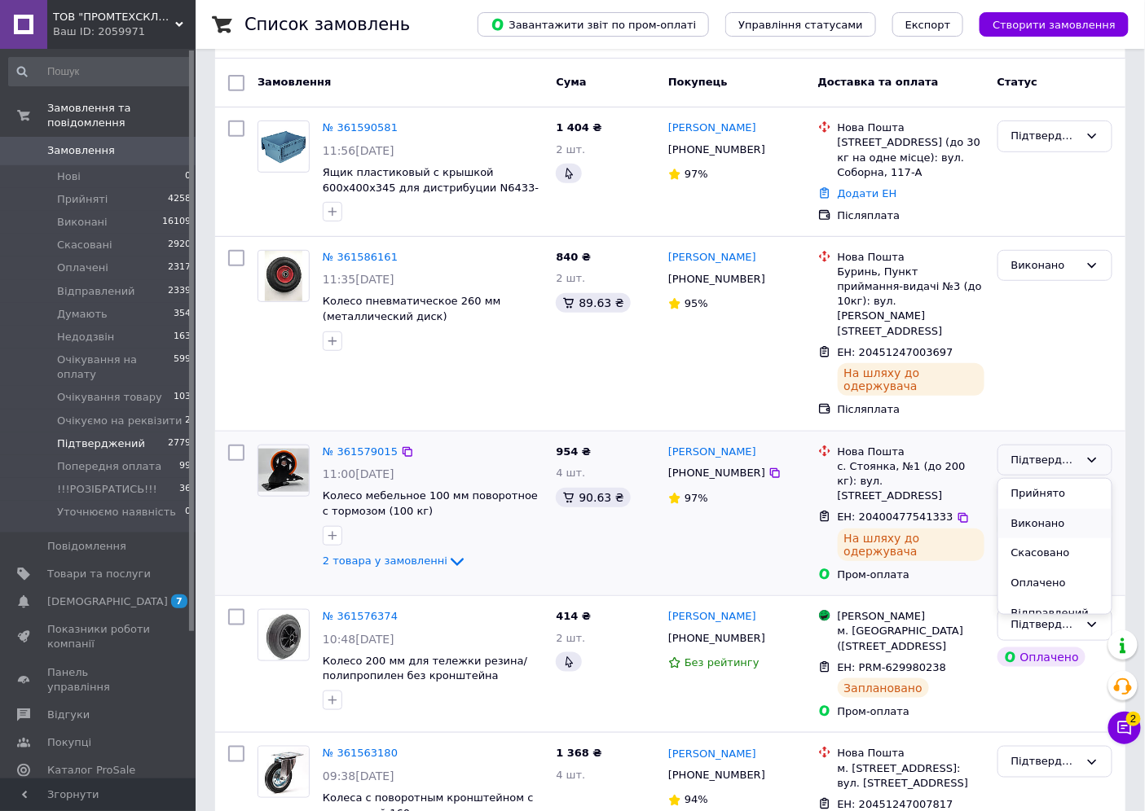
click at [1036, 509] on li "Виконано" at bounding box center [1054, 524] width 113 height 30
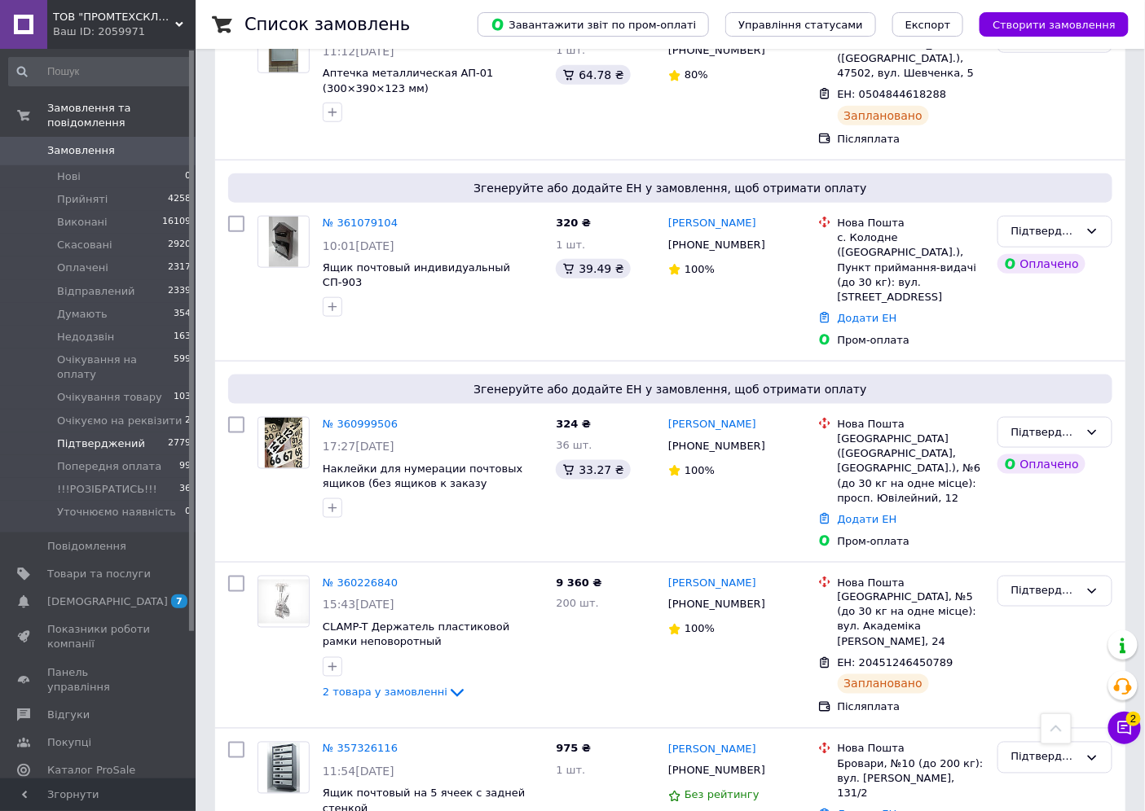
scroll to position [2561, 0]
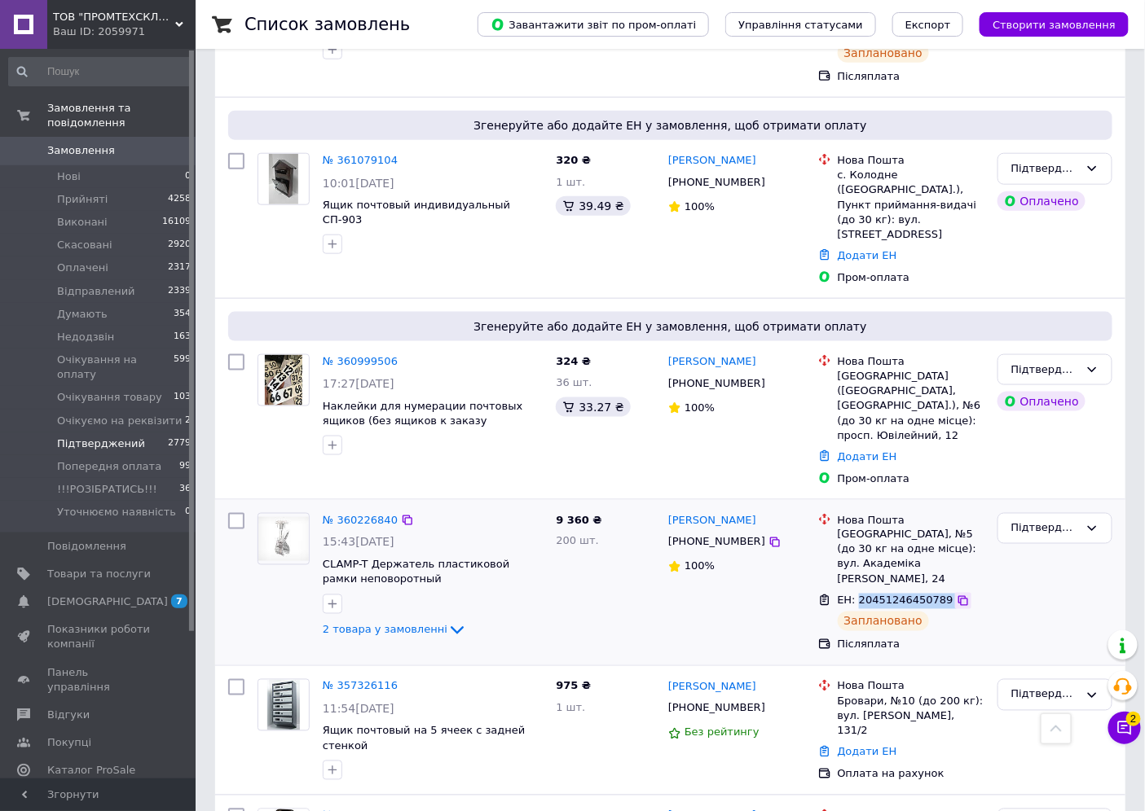
drag, startPoint x: 854, startPoint y: 424, endPoint x: 941, endPoint y: 425, distance: 87.2
click at [941, 592] on div "ЕН: 20451246450789" at bounding box center [911, 601] width 150 height 19
copy div "20451246450789"
click at [1036, 521] on div "Підтверджений" at bounding box center [1045, 529] width 68 height 17
click at [1009, 578] on li "Виконано" at bounding box center [1054, 593] width 113 height 30
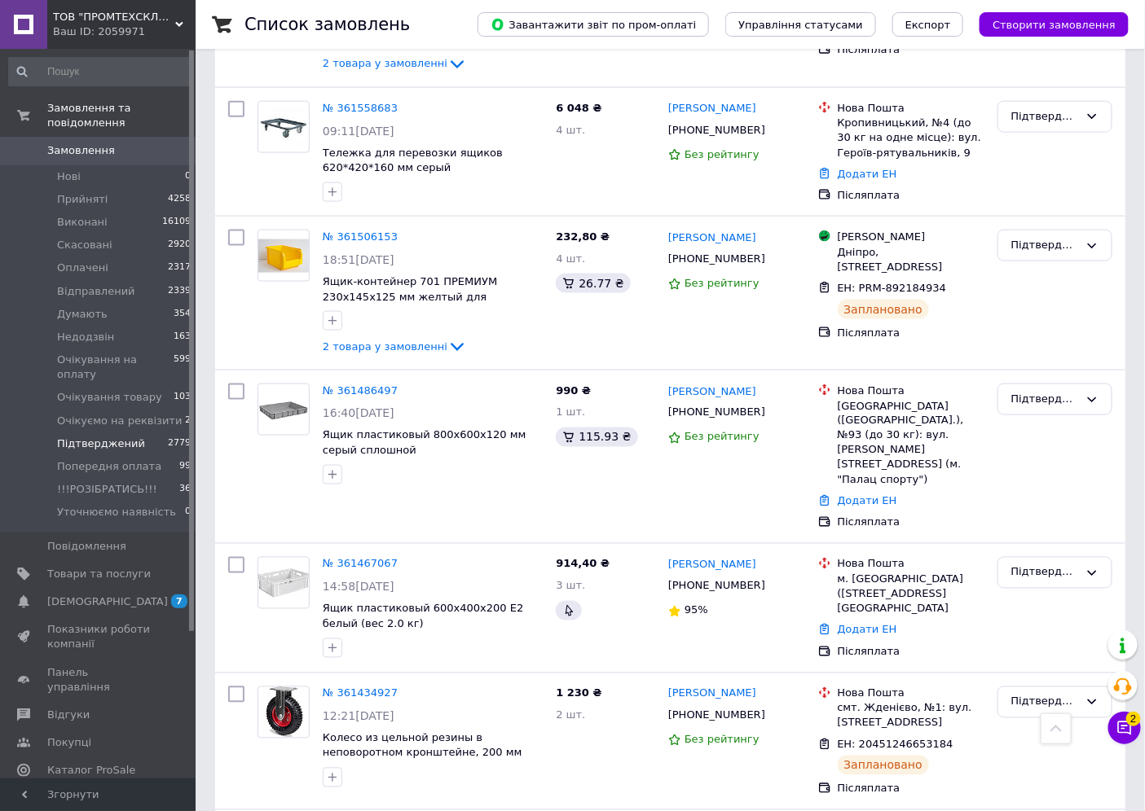
scroll to position [444, 0]
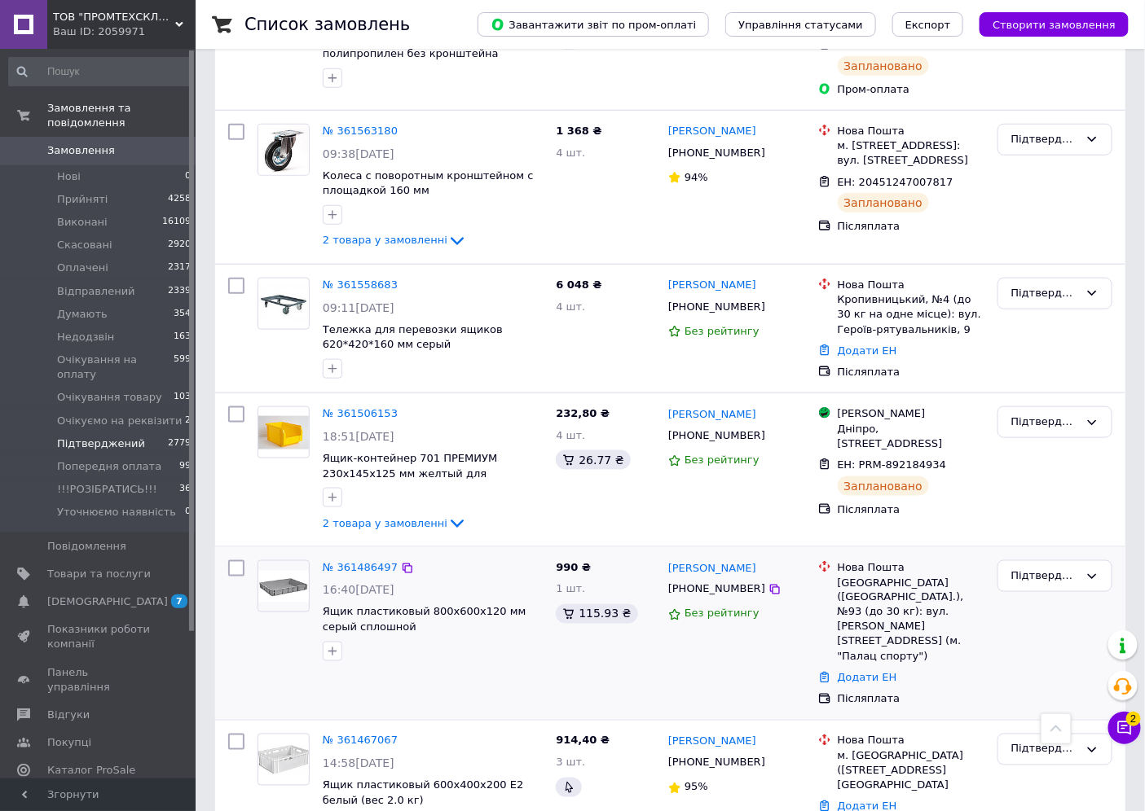
drag, startPoint x: 411, startPoint y: 606, endPoint x: 286, endPoint y: 633, distance: 127.5
click at [425, 613] on div "№ 361486497 16:40[DATE] Ящик пластиковый 800х600х120 мм серый сплошной" at bounding box center [432, 611] width 233 height 114
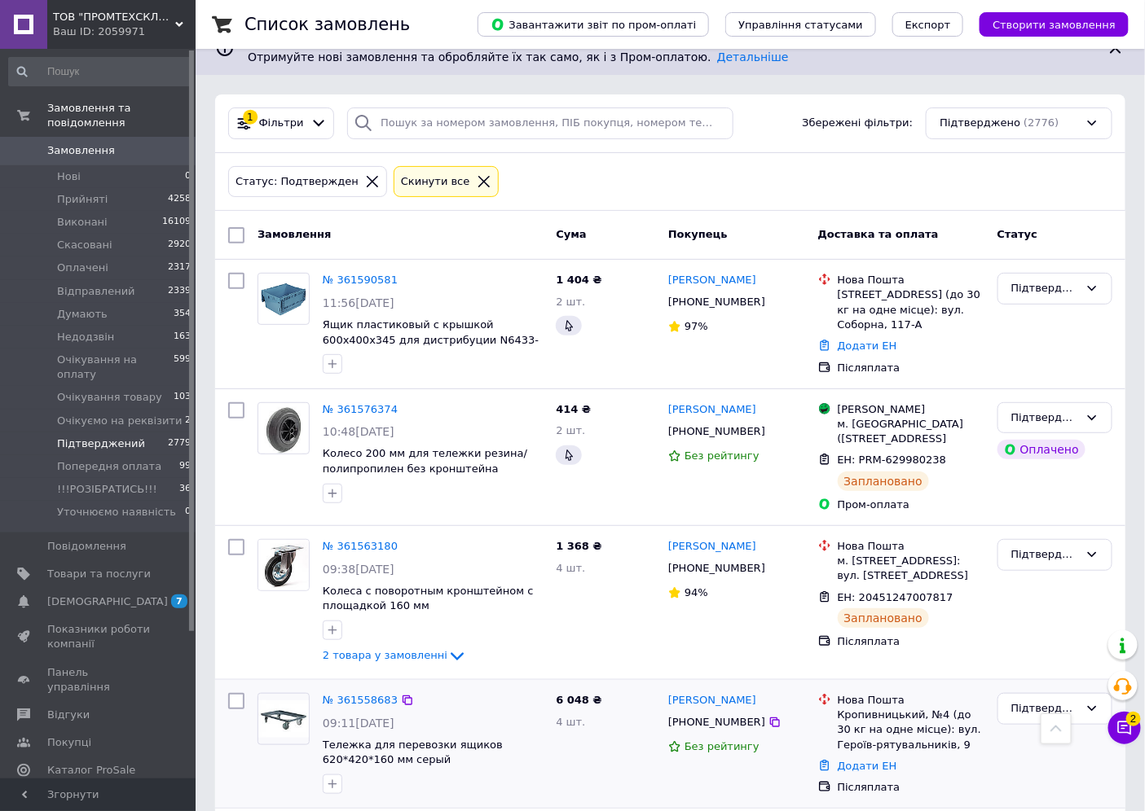
scroll to position [0, 0]
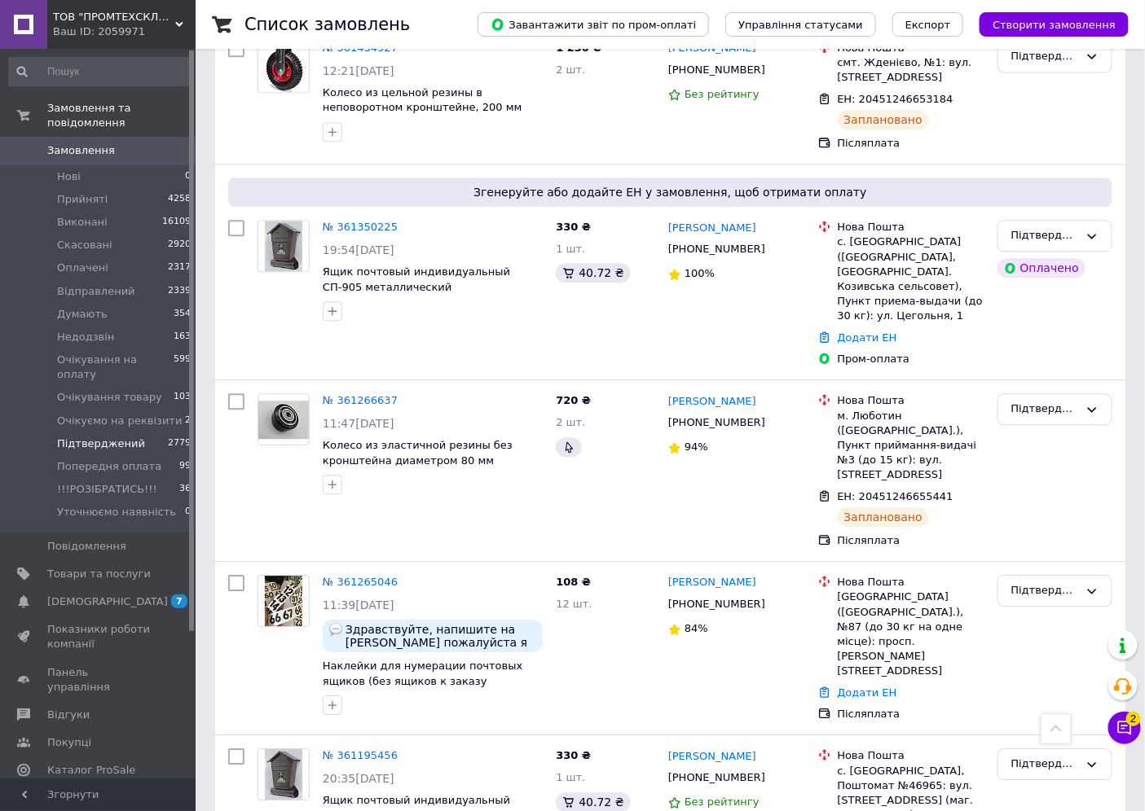
click at [80, 143] on span "Замовлення" at bounding box center [81, 150] width 68 height 15
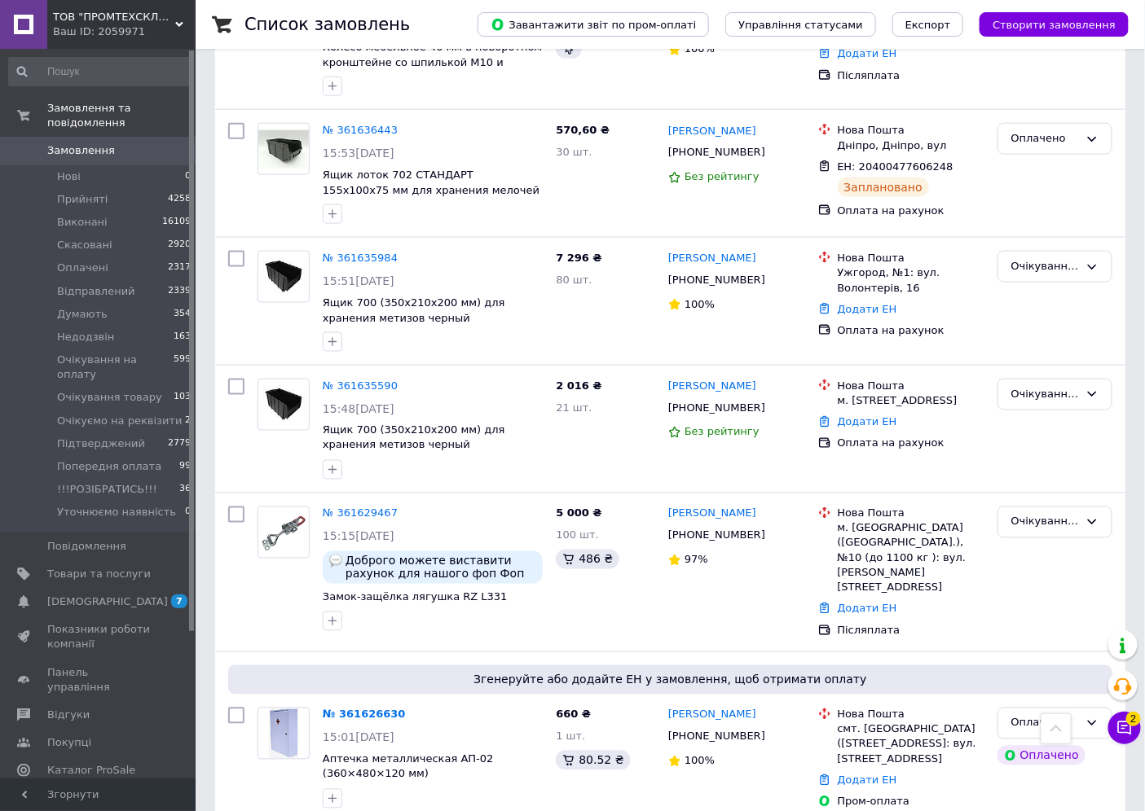
scroll to position [723, 0]
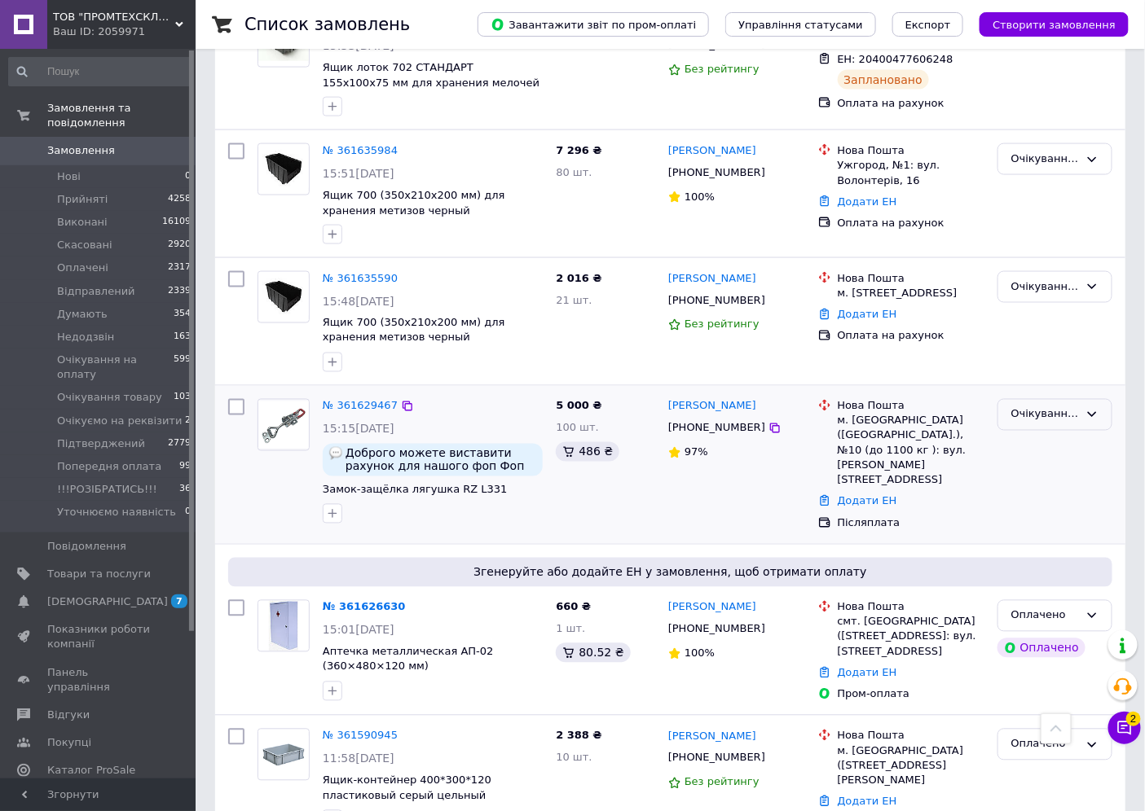
click at [1029, 399] on div "Очікування на оплату" at bounding box center [1054, 415] width 115 height 32
click at [1033, 523] on li "Оплачено" at bounding box center [1054, 538] width 113 height 30
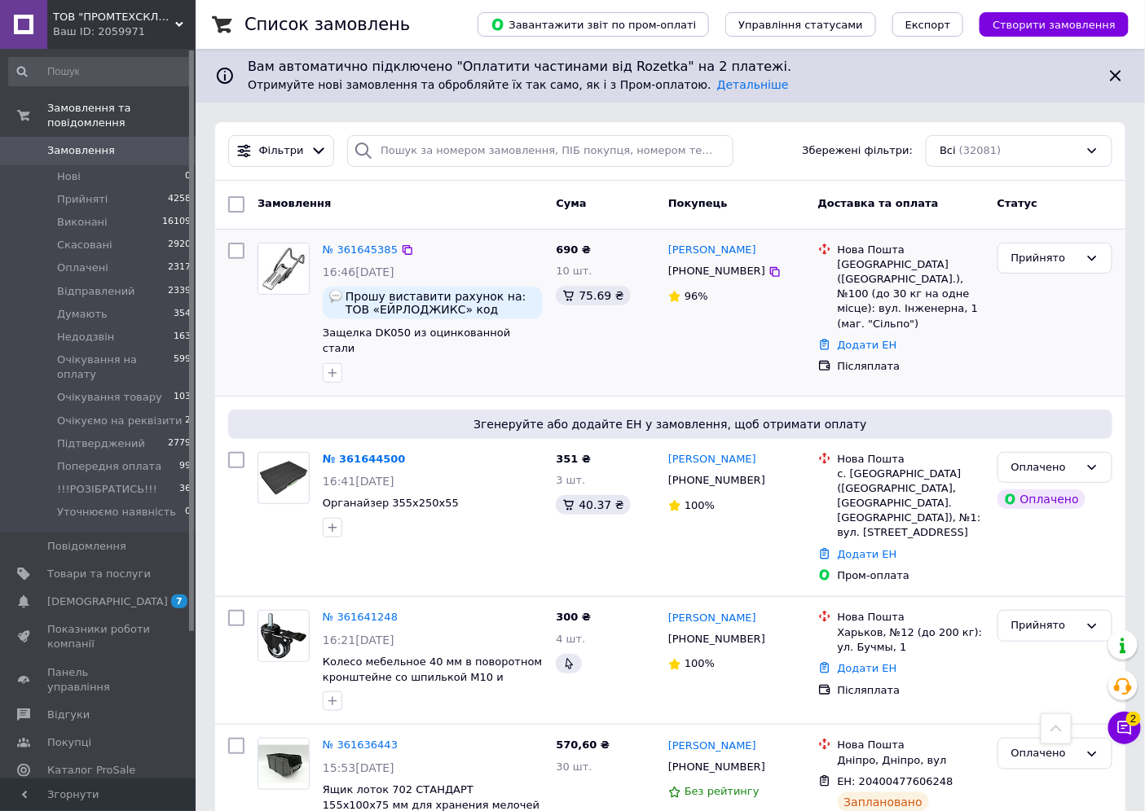
scroll to position [0, 0]
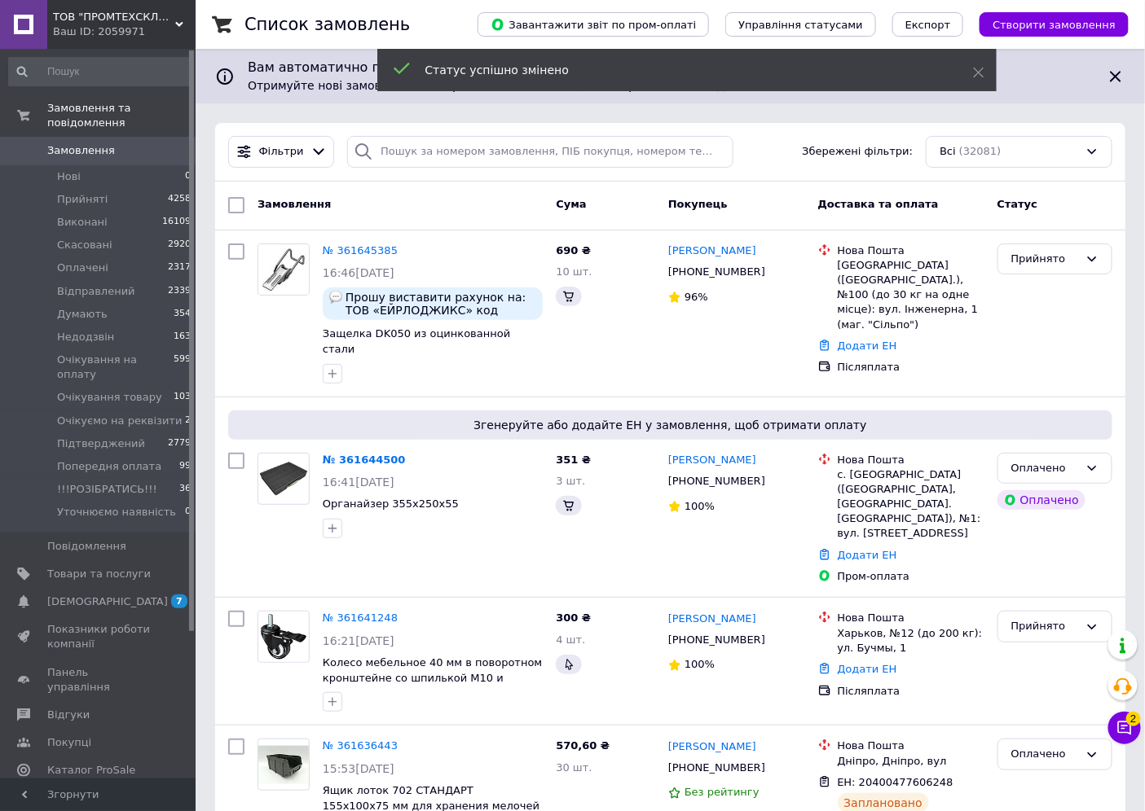
click at [357, 251] on link "№ 361645385" at bounding box center [360, 250] width 75 height 12
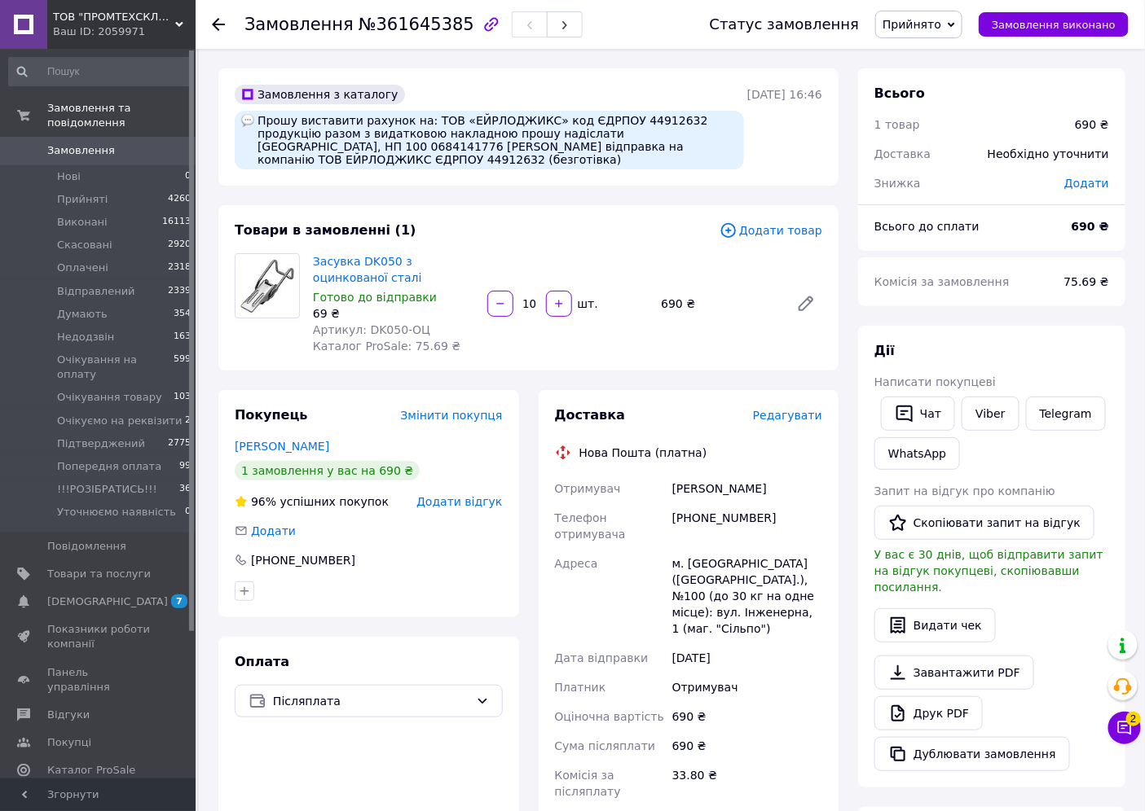
click at [360, 323] on span "Артикул: DK050-ОЦ" at bounding box center [371, 329] width 117 height 13
drag, startPoint x: 373, startPoint y: 314, endPoint x: 424, endPoint y: 315, distance: 50.5
click at [424, 322] on div "Артикул: DK050-ОЦ" at bounding box center [393, 330] width 161 height 16
copy span "050-ОЦ"
click at [95, 137] on link "Замовлення 0" at bounding box center [100, 151] width 200 height 28
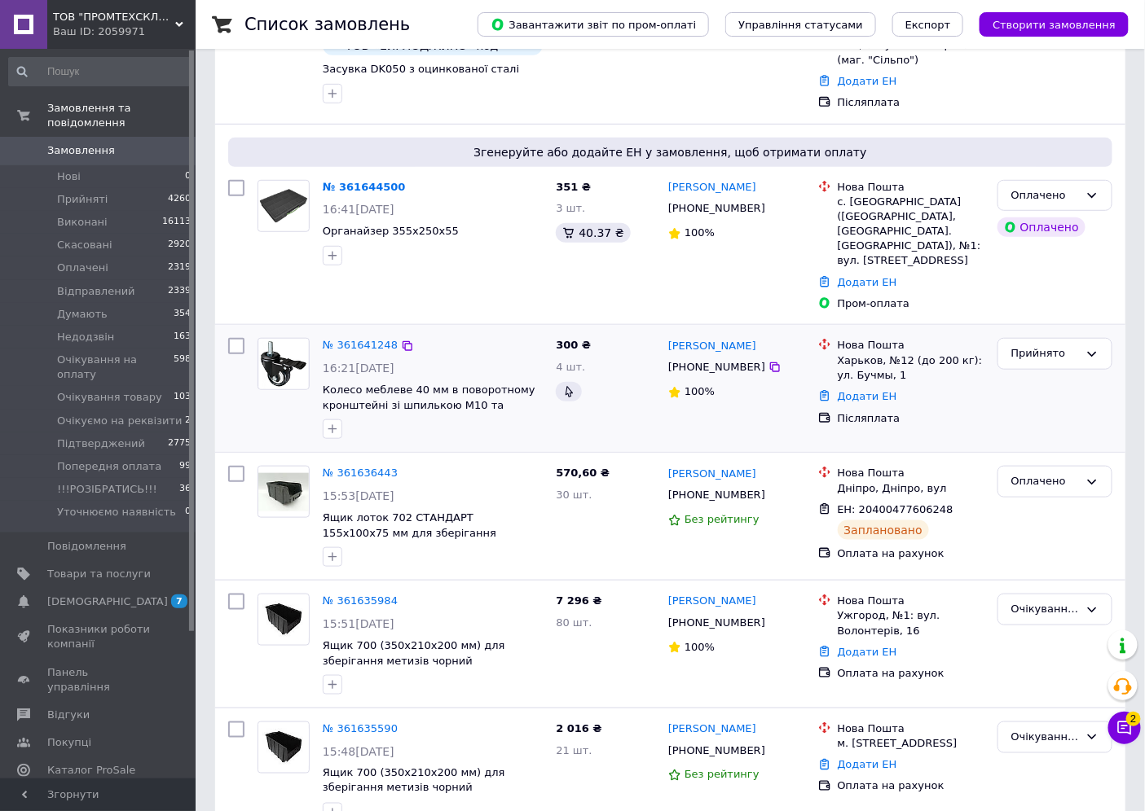
scroll to position [271, 0]
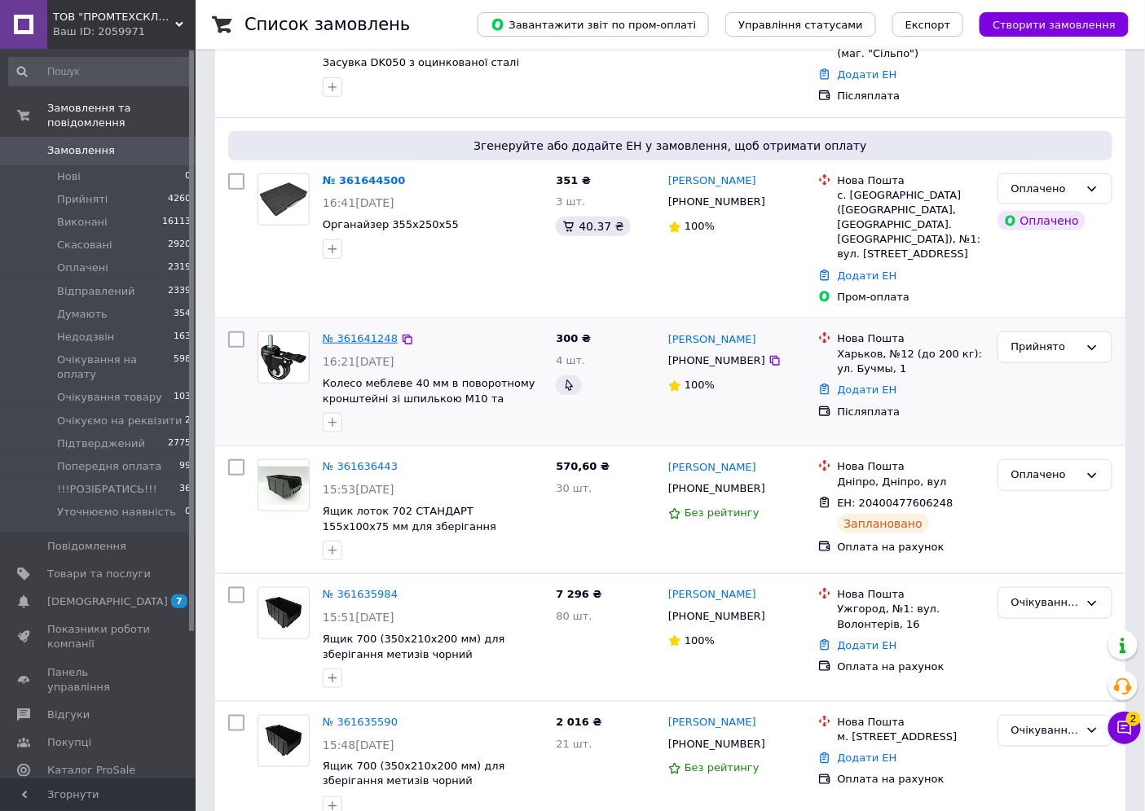
click at [345, 332] on link "№ 361641248" at bounding box center [360, 338] width 75 height 12
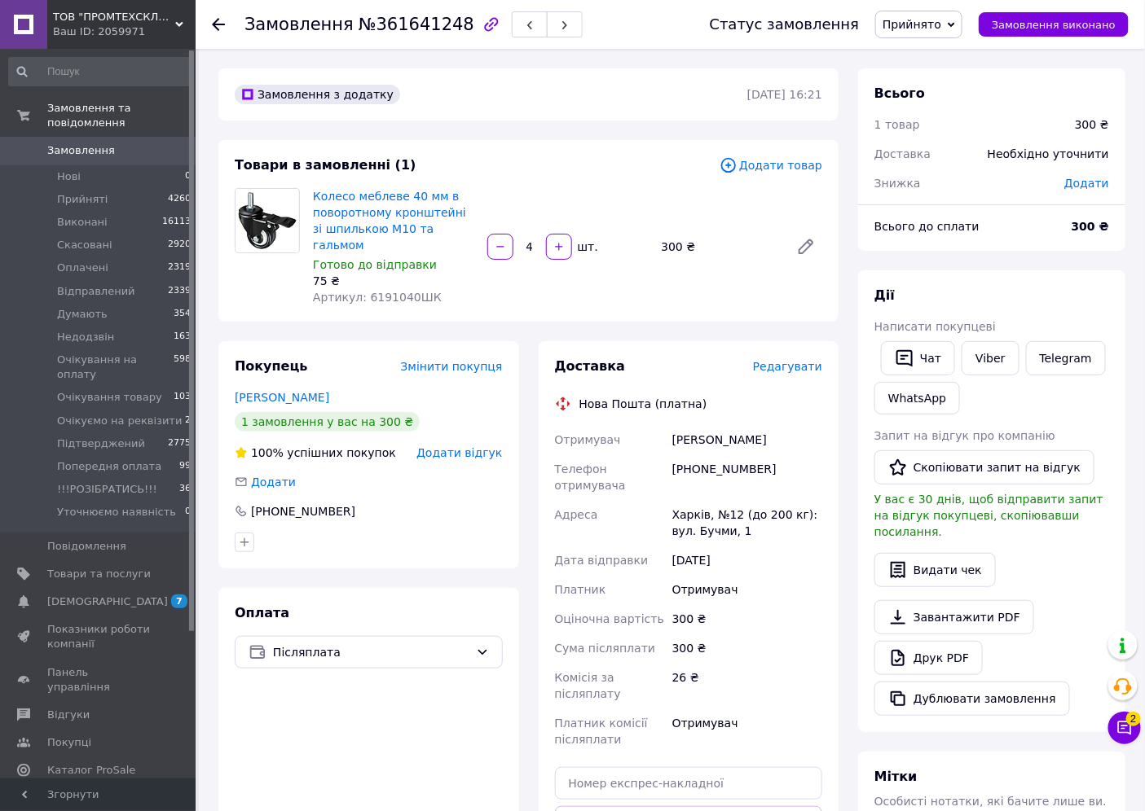
click at [697, 455] on div "[PHONE_NUMBER]" at bounding box center [747, 478] width 156 height 46
drag, startPoint x: 693, startPoint y: 451, endPoint x: 779, endPoint y: 451, distance: 85.5
click at [779, 455] on div "[PHONE_NUMBER]" at bounding box center [747, 478] width 156 height 46
copy div "0672915983"
click at [960, 27] on span "Прийнято" at bounding box center [918, 25] width 87 height 28
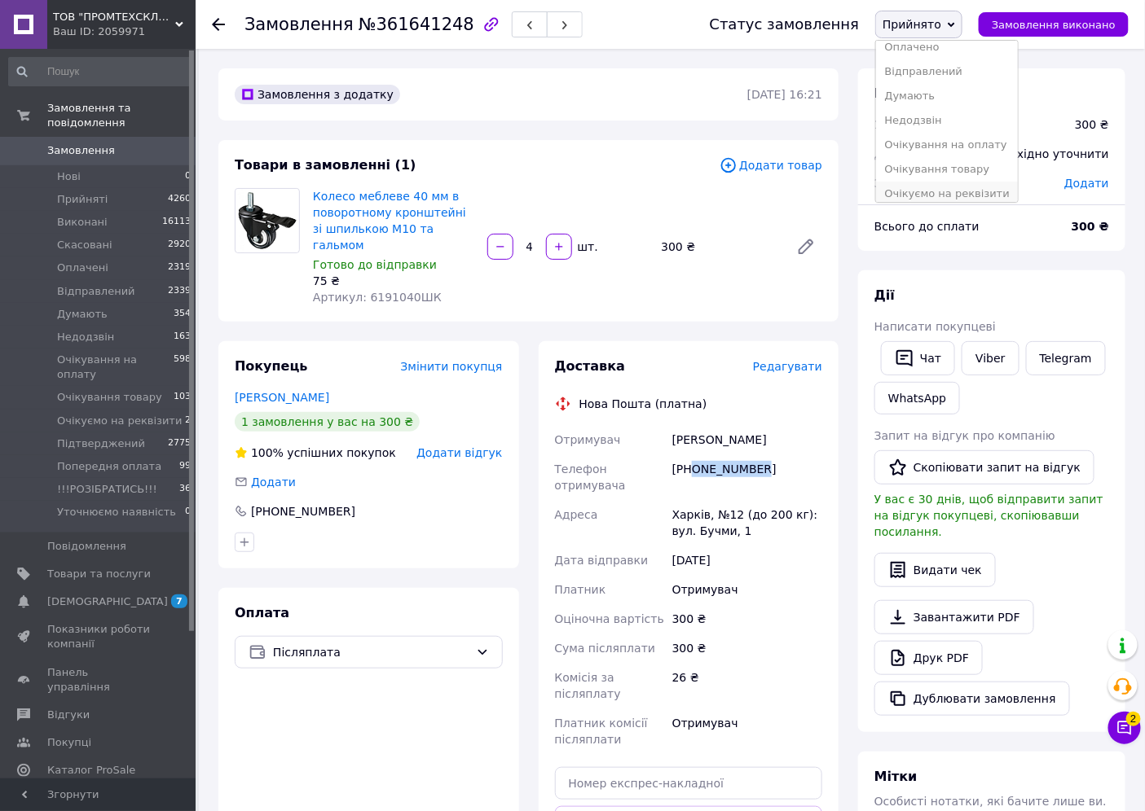
scroll to position [90, 0]
click at [966, 185] on li "Підтверджений" at bounding box center [946, 186] width 141 height 24
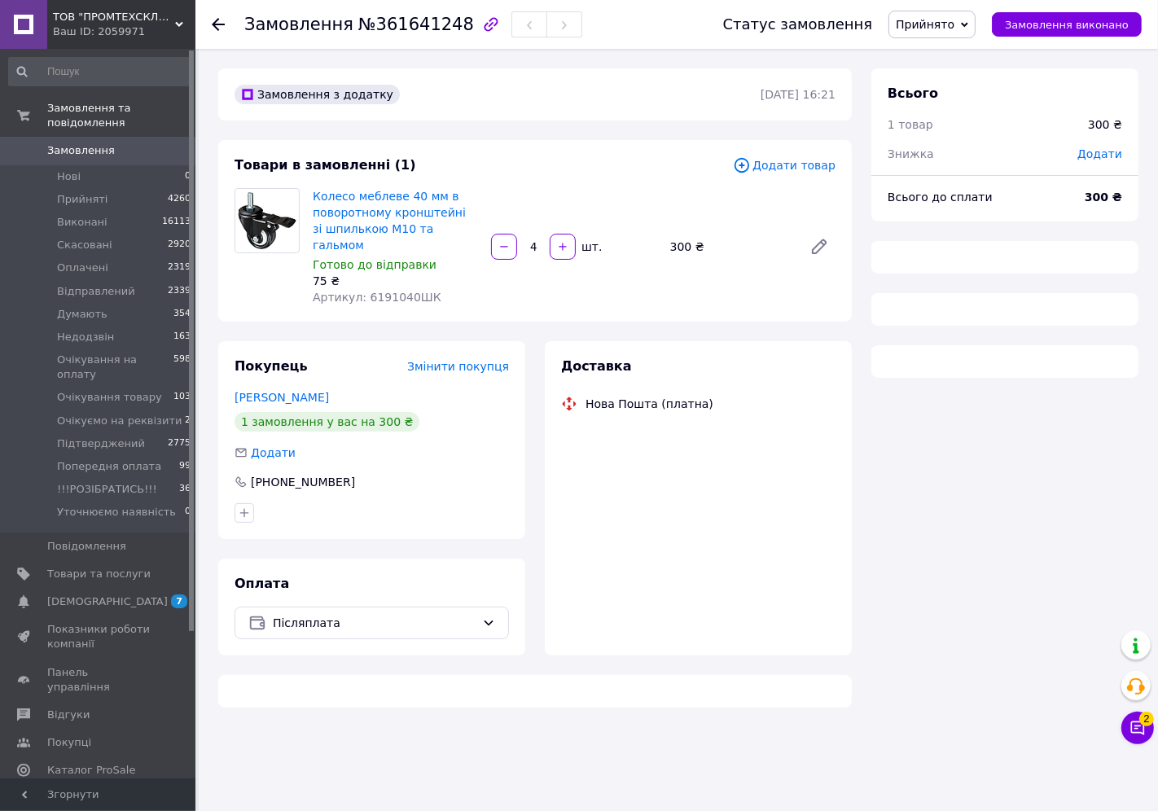
click at [937, 28] on span "Прийнято" at bounding box center [925, 24] width 59 height 13
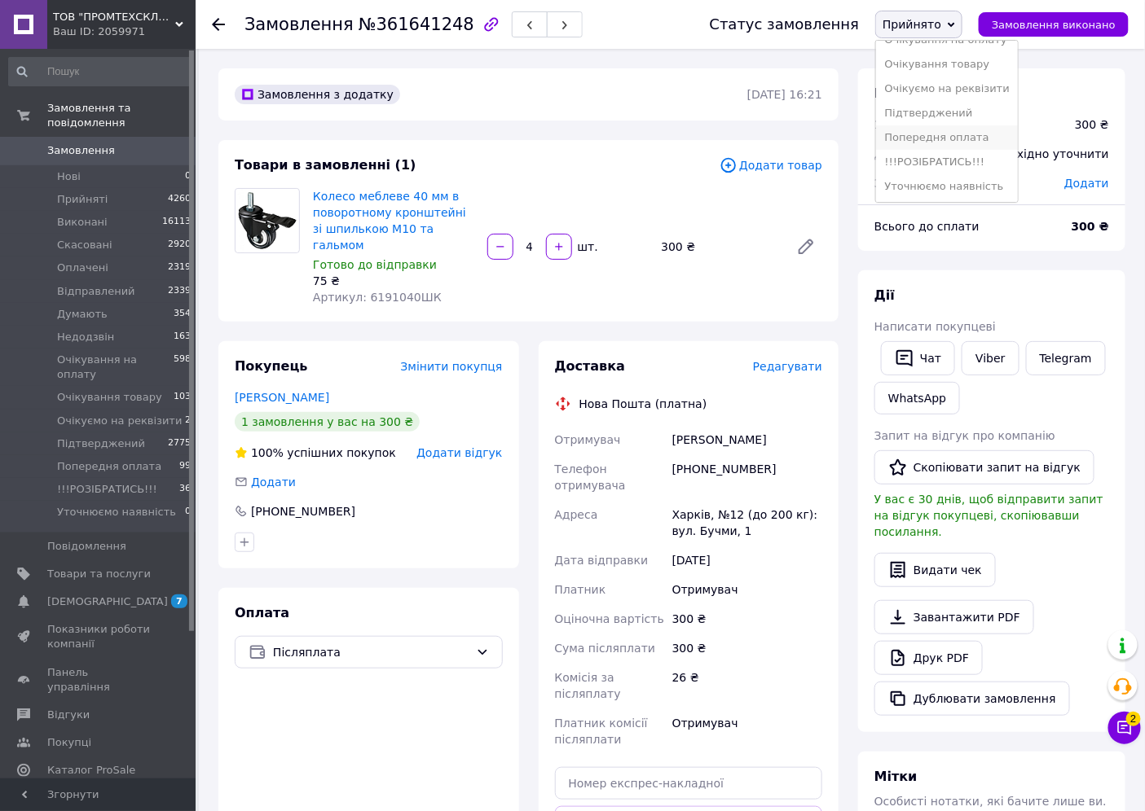
scroll to position [165, 0]
click at [951, 114] on li "Підтверджений" at bounding box center [946, 112] width 141 height 24
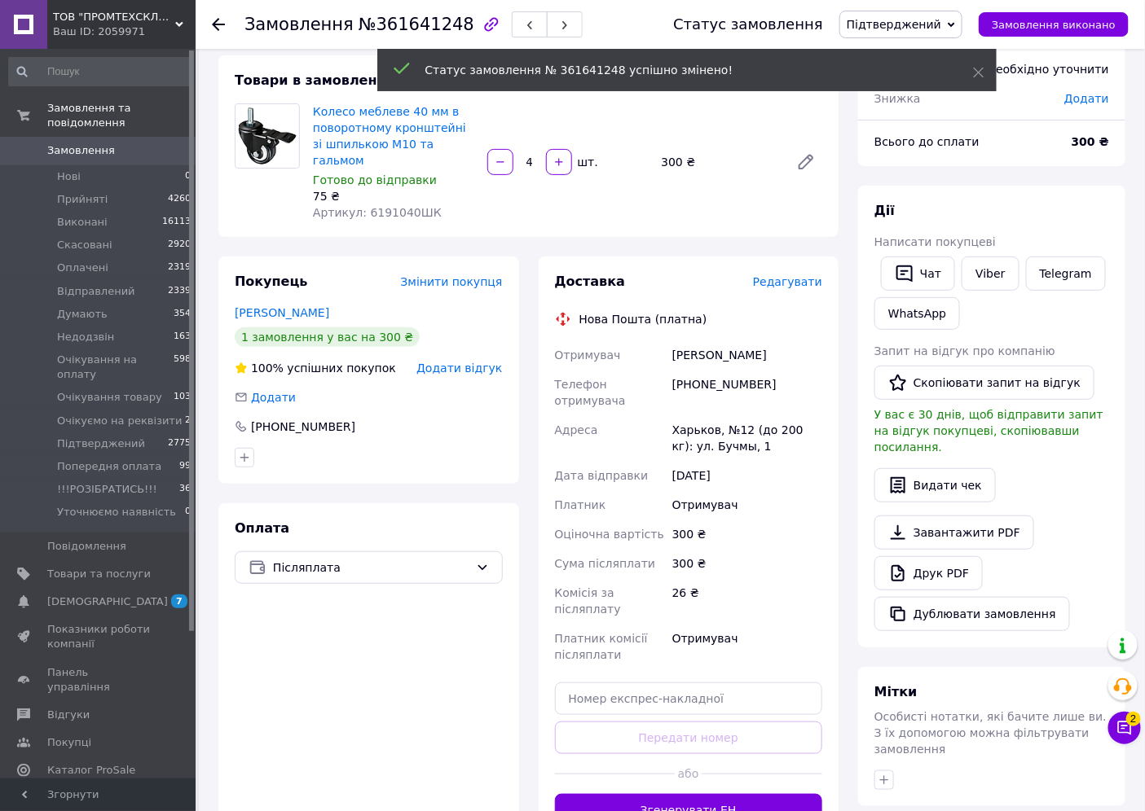
scroll to position [95, 0]
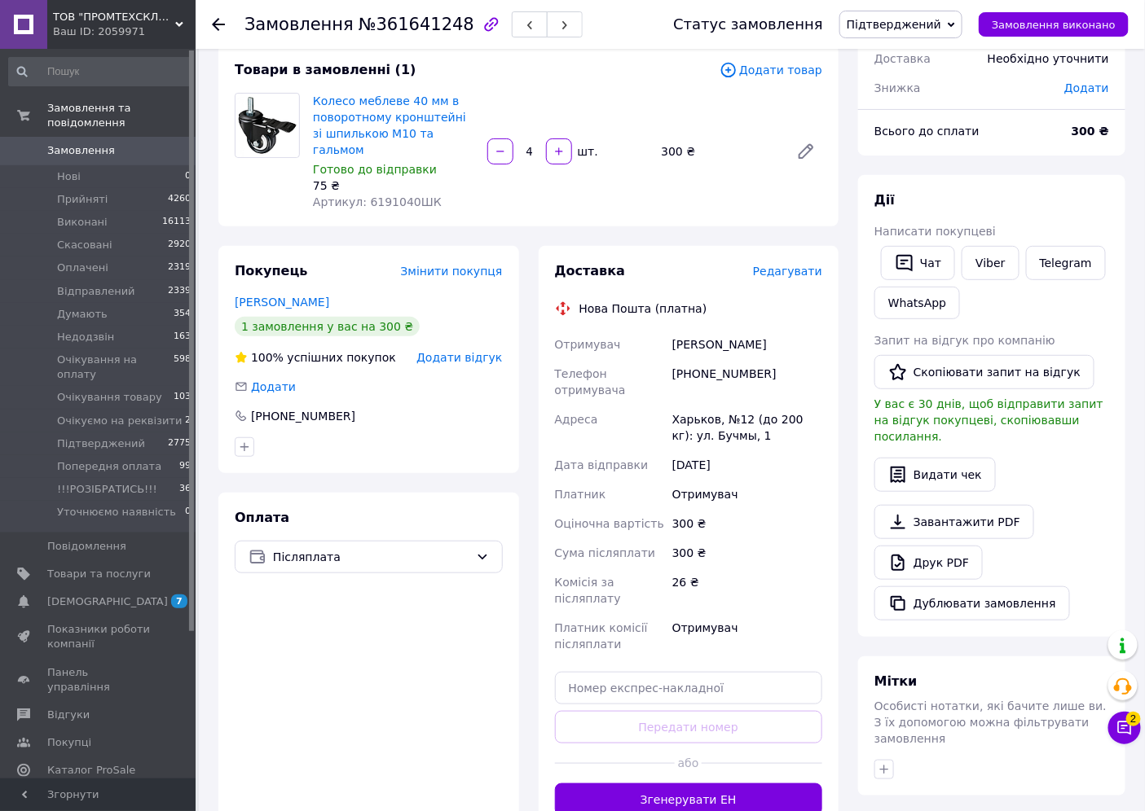
click at [312, 636] on div "Оплата Післяплата" at bounding box center [368, 663] width 301 height 340
click at [697, 359] on div "[PHONE_NUMBER]" at bounding box center [747, 382] width 156 height 46
drag, startPoint x: 695, startPoint y: 356, endPoint x: 774, endPoint y: 358, distance: 79.1
click at [774, 359] on div "[PHONE_NUMBER]" at bounding box center [747, 382] width 156 height 46
copy div "0672915983"
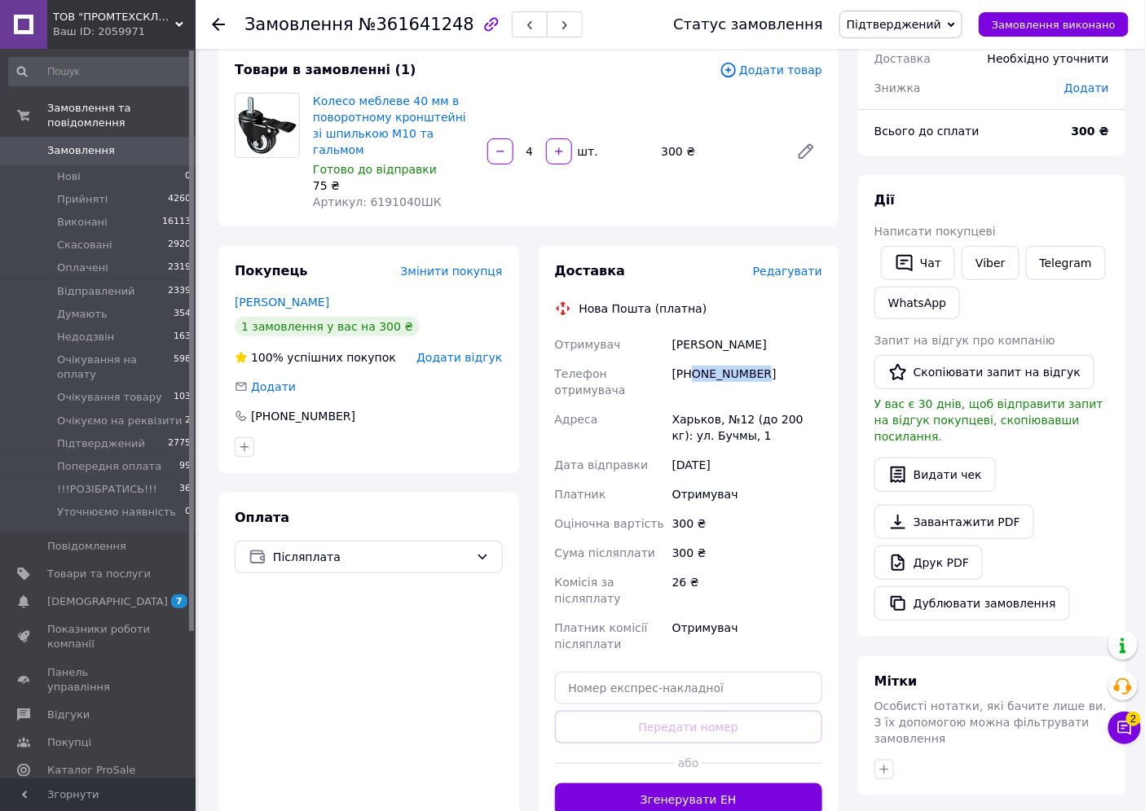
click at [87, 143] on span "Замовлення" at bounding box center [81, 150] width 68 height 15
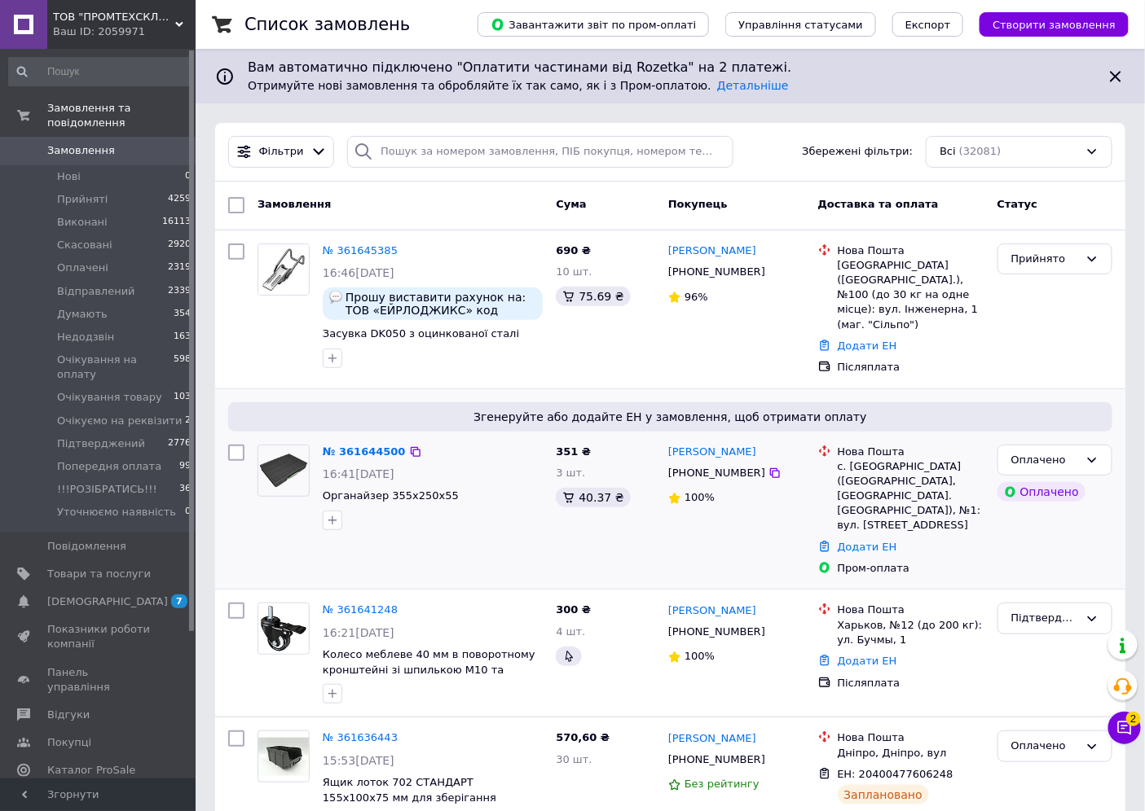
scroll to position [90, 0]
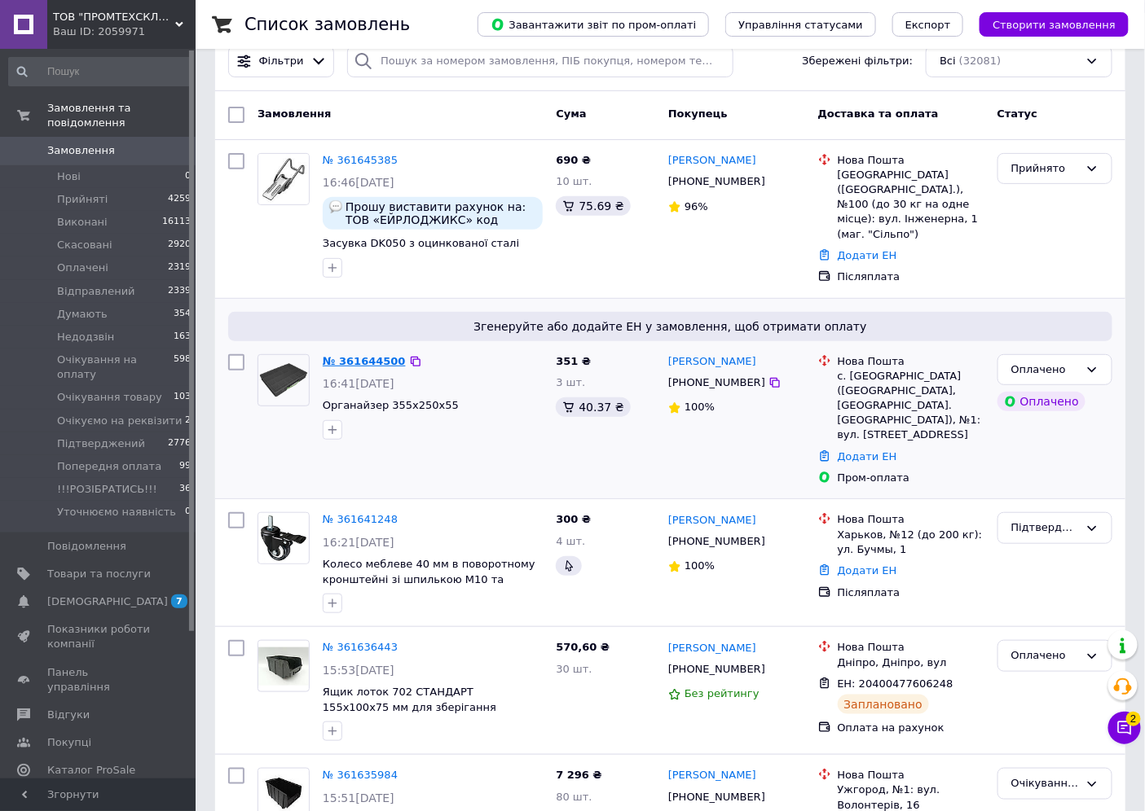
click at [356, 359] on link "№ 361644500" at bounding box center [364, 361] width 83 height 12
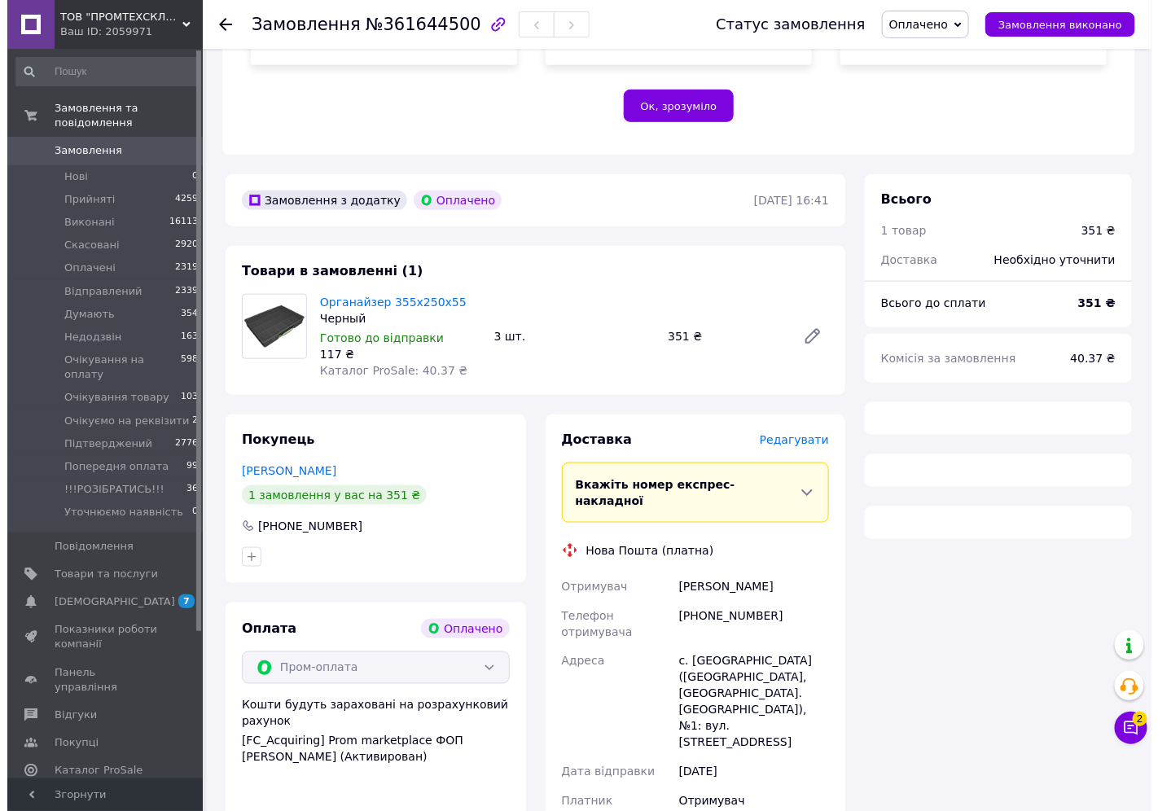
scroll to position [391, 0]
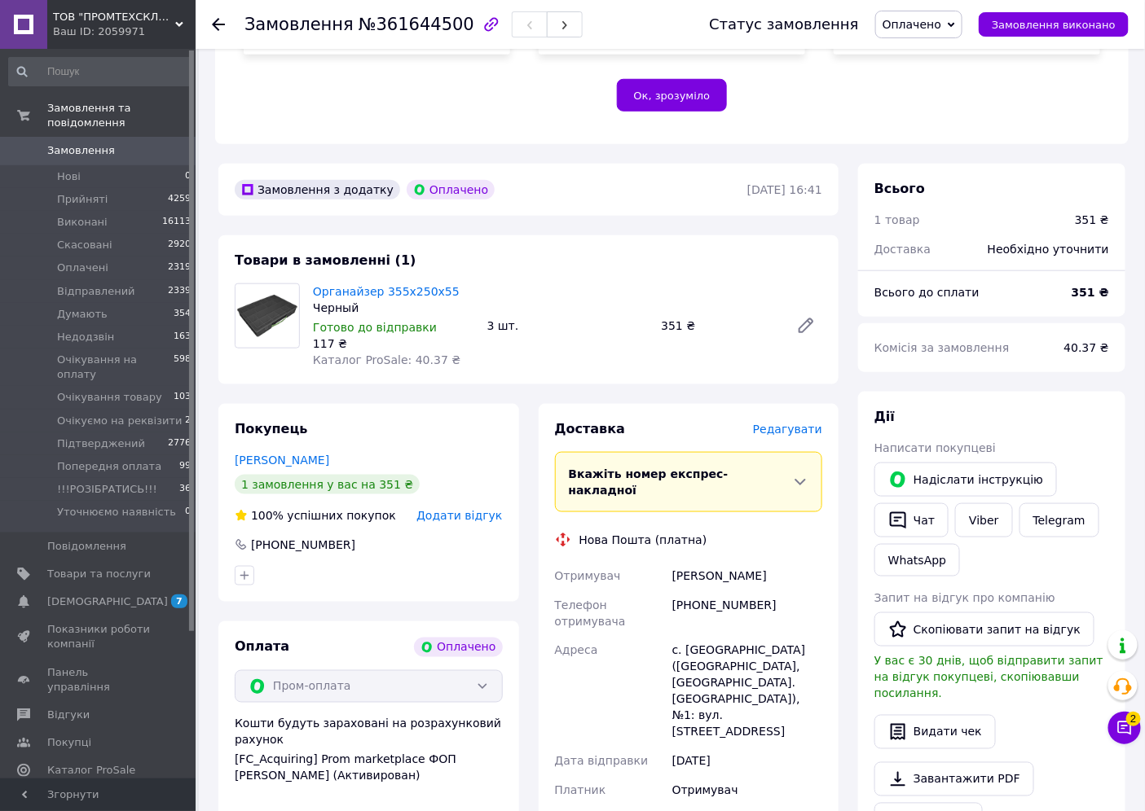
click at [783, 423] on span "Редагувати" at bounding box center [787, 429] width 69 height 13
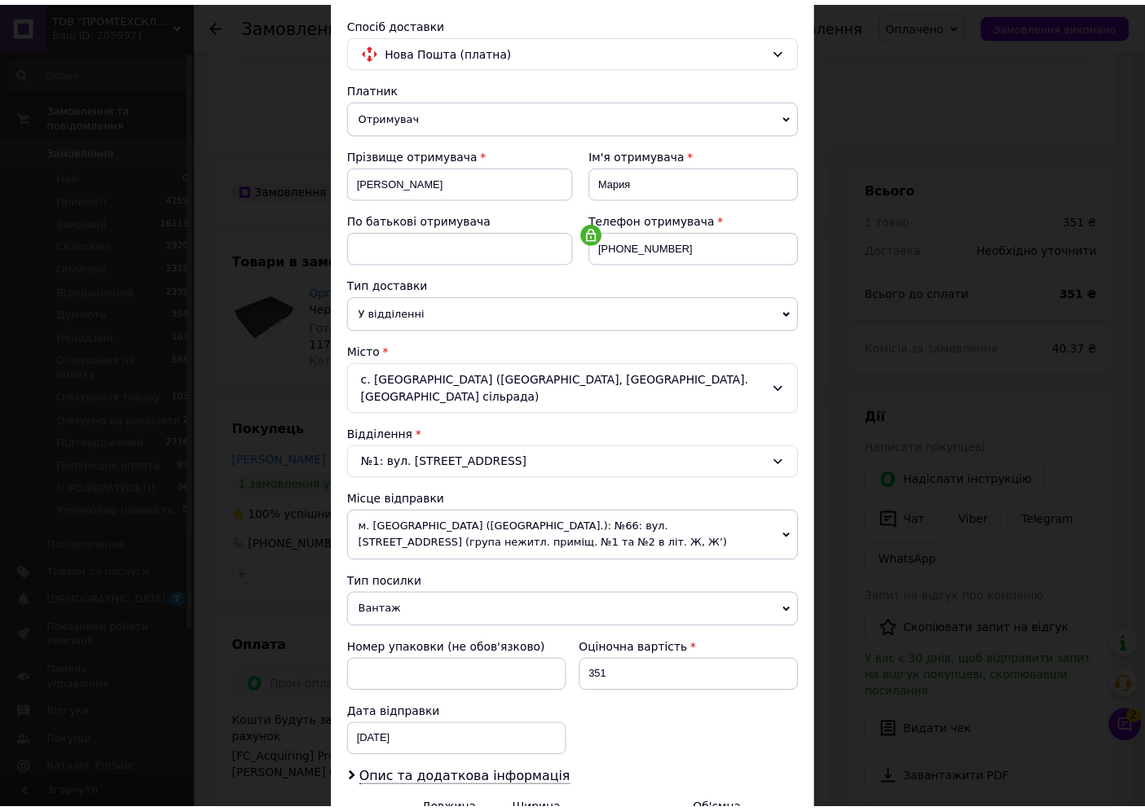
scroll to position [288, 0]
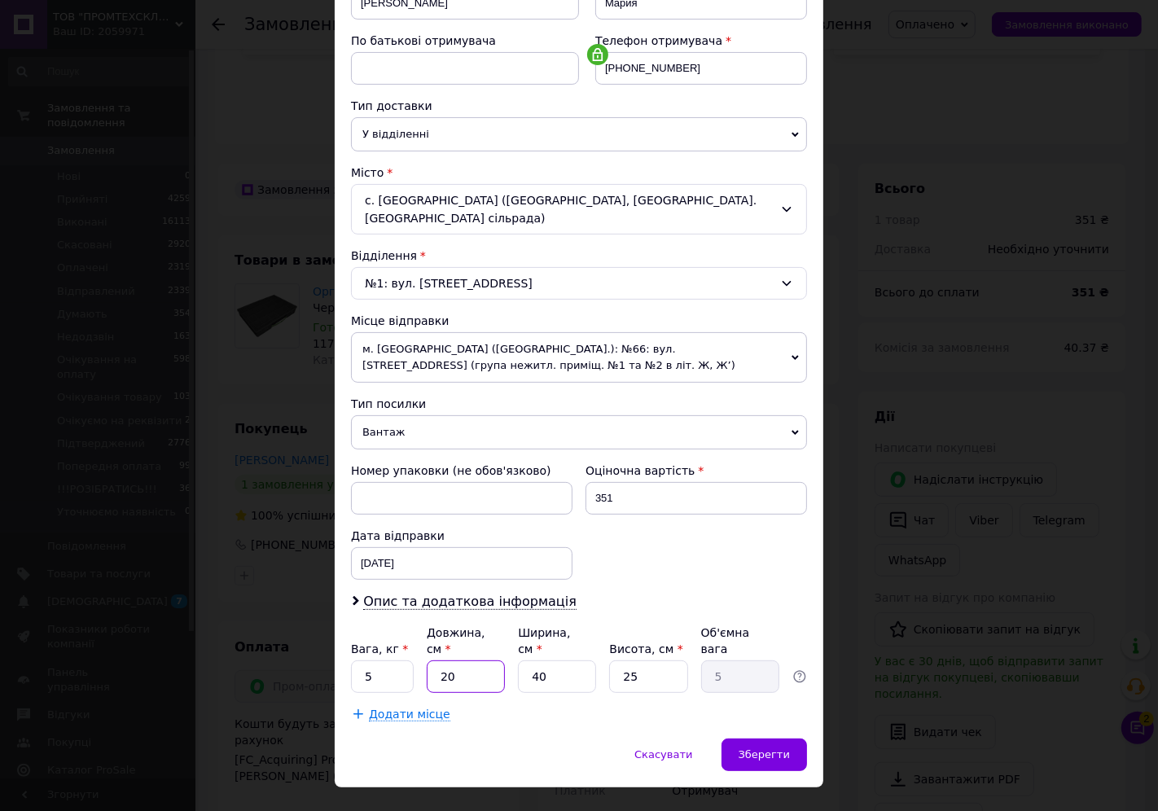
drag, startPoint x: 459, startPoint y: 648, endPoint x: 435, endPoint y: 649, distance: 23.7
click at [435, 661] on input "20" at bounding box center [466, 677] width 78 height 33
type input "3"
type input "0.75"
type input "35"
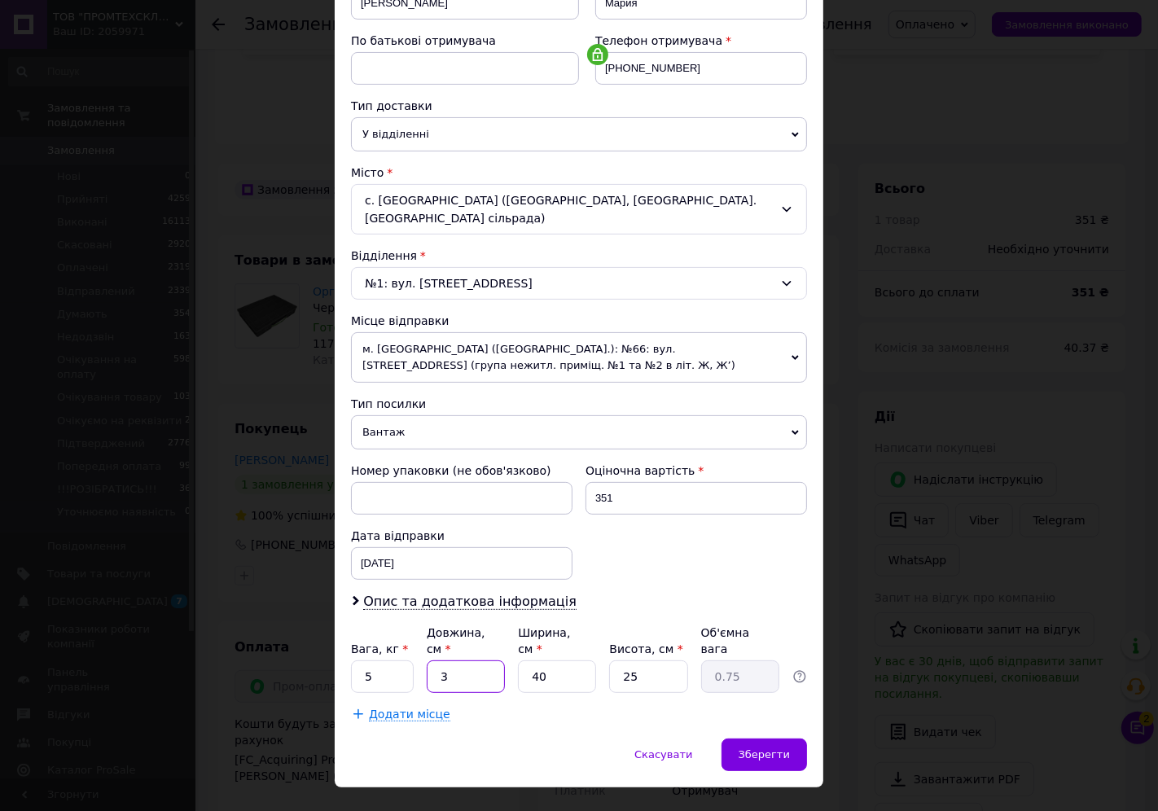
type input "8.75"
type input "35"
drag, startPoint x: 542, startPoint y: 646, endPoint x: 525, endPoint y: 647, distance: 17.1
click at [525, 661] on input "40" at bounding box center [557, 677] width 78 height 33
type input "2"
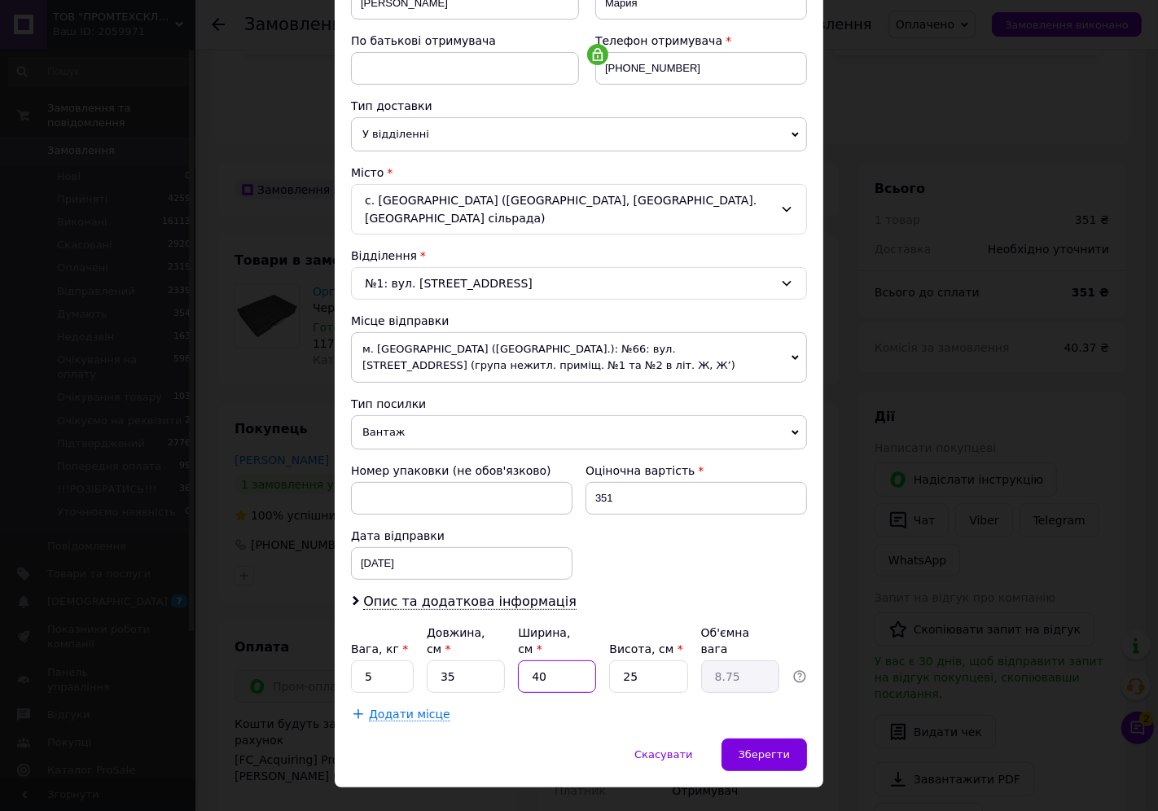
type input "0.44"
type input "25"
type input "5.47"
type input "25"
drag, startPoint x: 661, startPoint y: 644, endPoint x: 619, endPoint y: 646, distance: 41.6
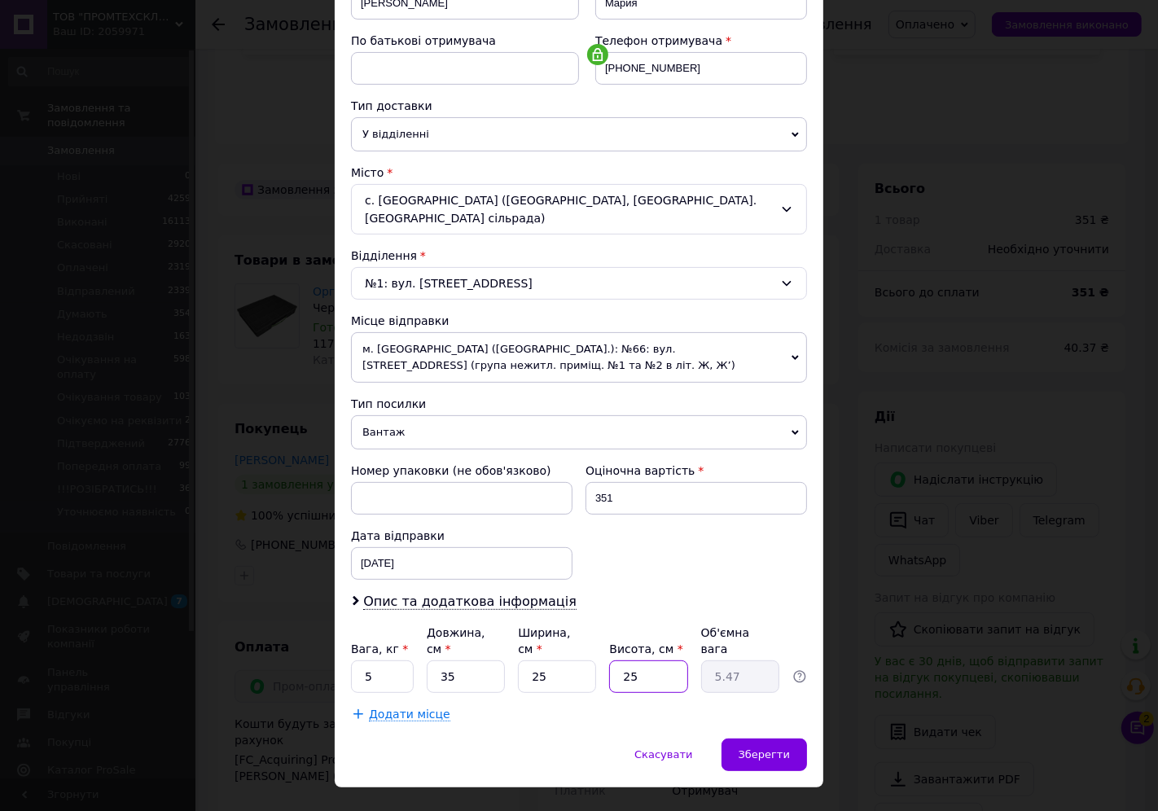
click at [619, 661] on input "25" at bounding box center [648, 677] width 78 height 33
type input "2"
type input "0.44"
type input "20"
type input "4.38"
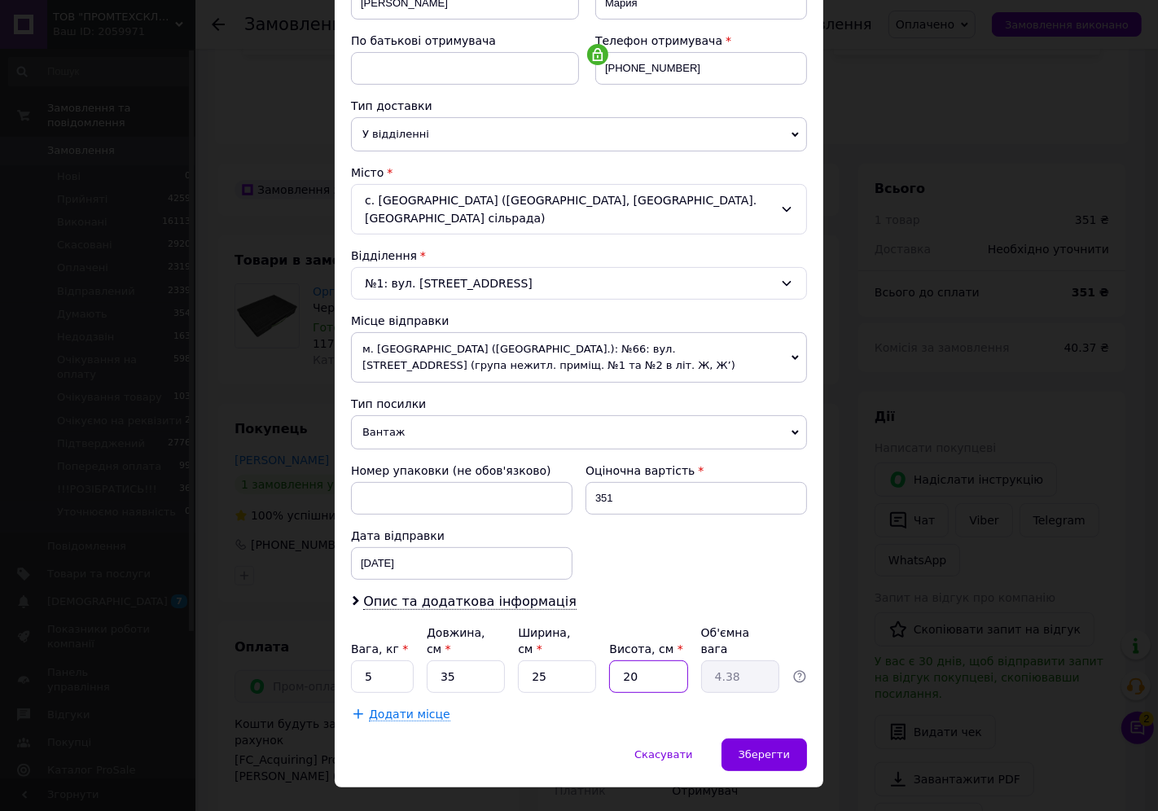
type input "20"
drag, startPoint x: 370, startPoint y: 647, endPoint x: 345, endPoint y: 654, distance: 25.5
click at [345, 654] on div "Спосіб доставки Нова Пошта (платна) Платник Отримувач Відправник Прізвище отрим…" at bounding box center [579, 279] width 489 height 920
type input "2"
click at [748, 749] on span "Зберегти" at bounding box center [764, 755] width 51 height 12
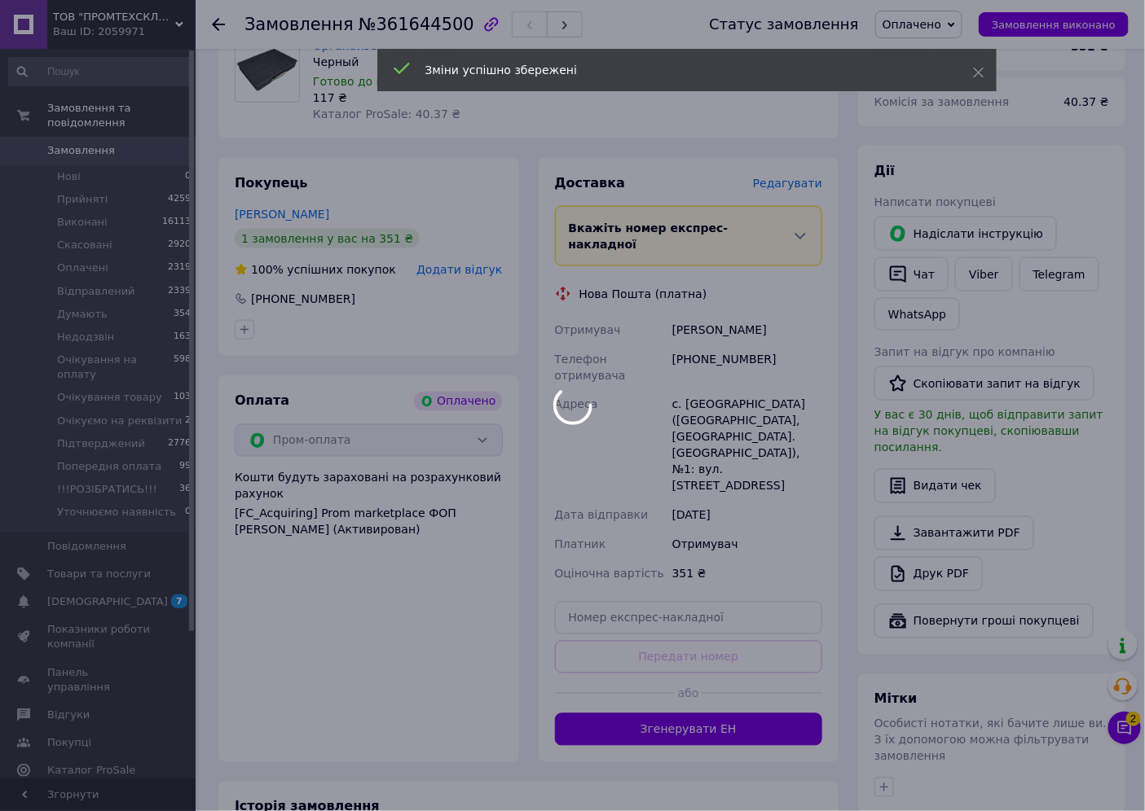
scroll to position [662, 0]
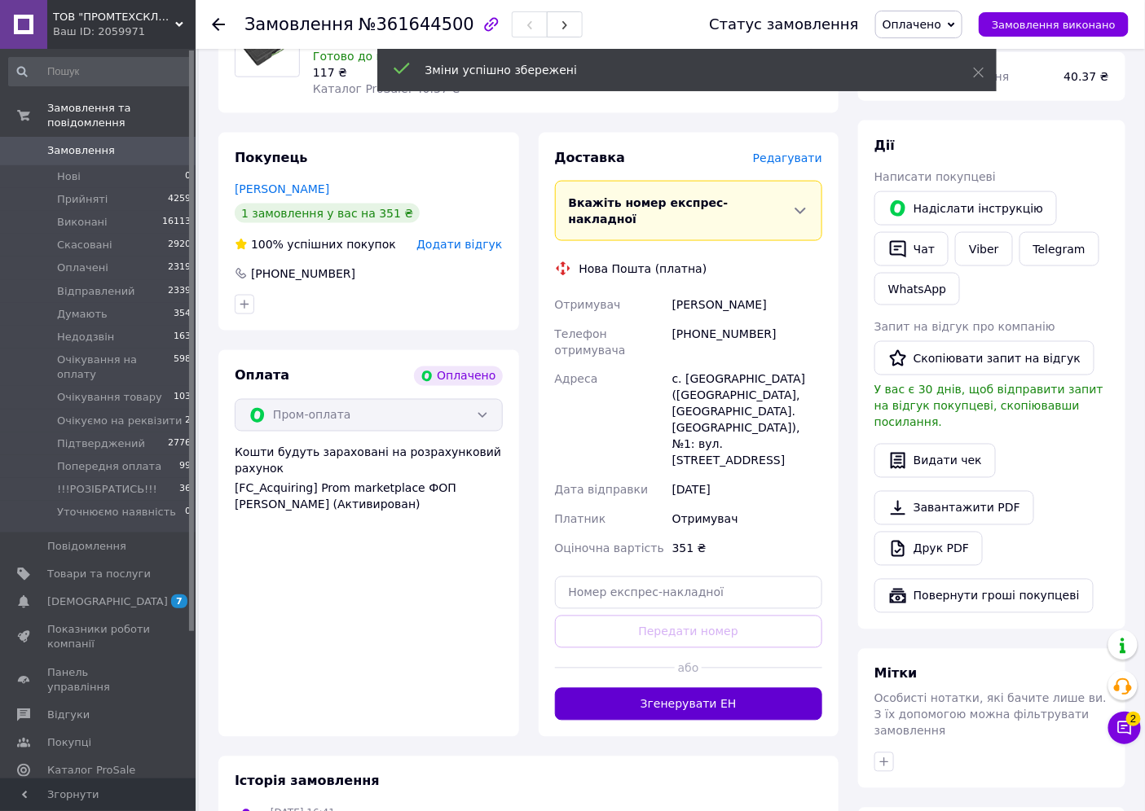
click at [754, 688] on button "Згенерувати ЕН" at bounding box center [689, 704] width 268 height 33
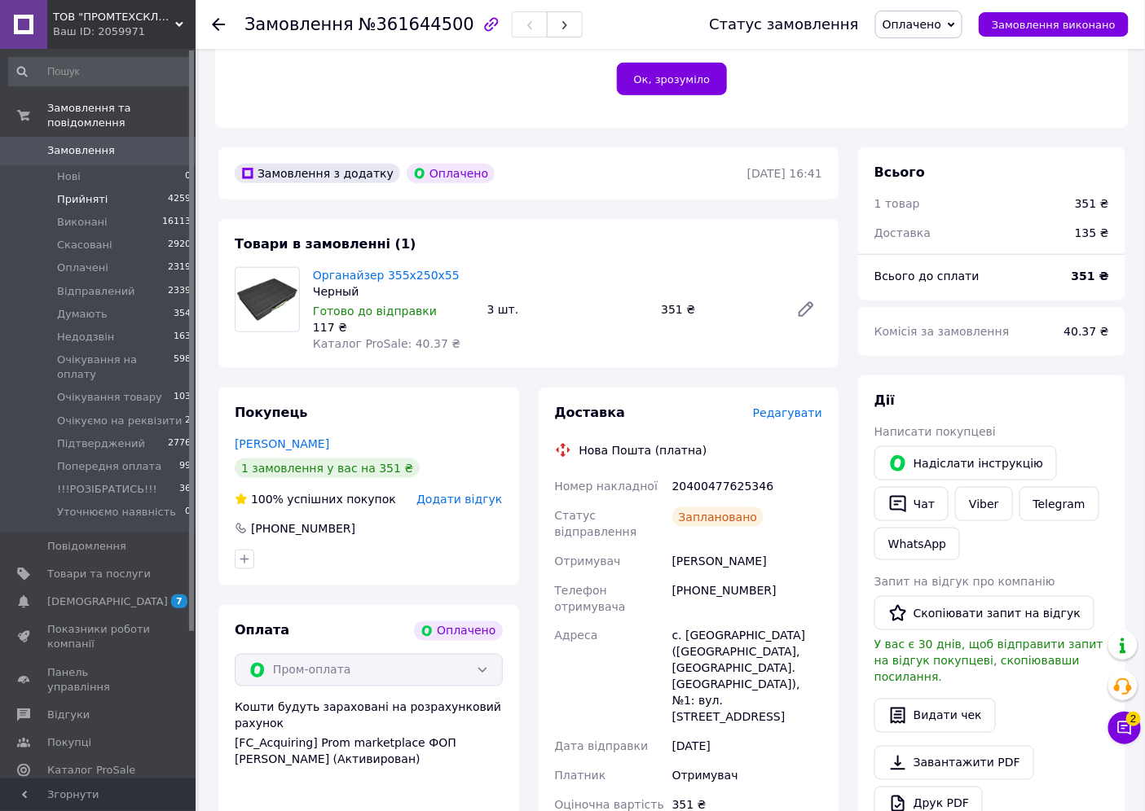
scroll to position [300, 0]
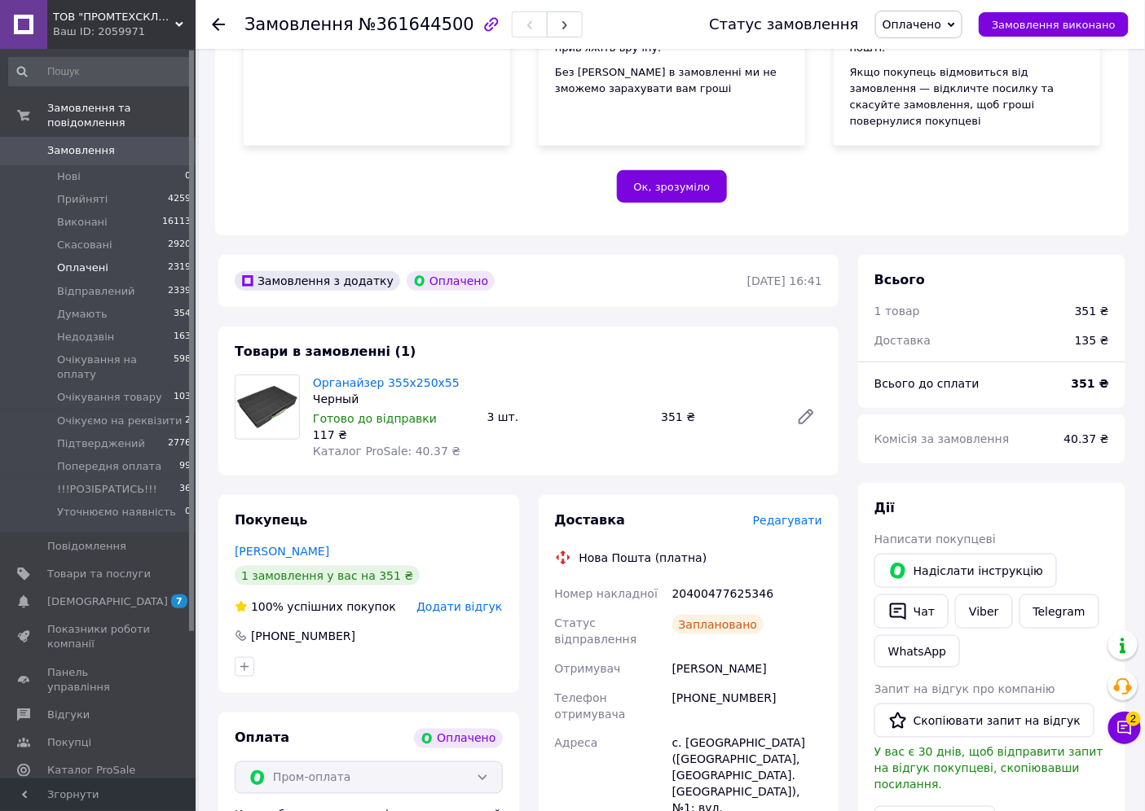
click at [77, 261] on span "Оплачені" at bounding box center [82, 268] width 51 height 15
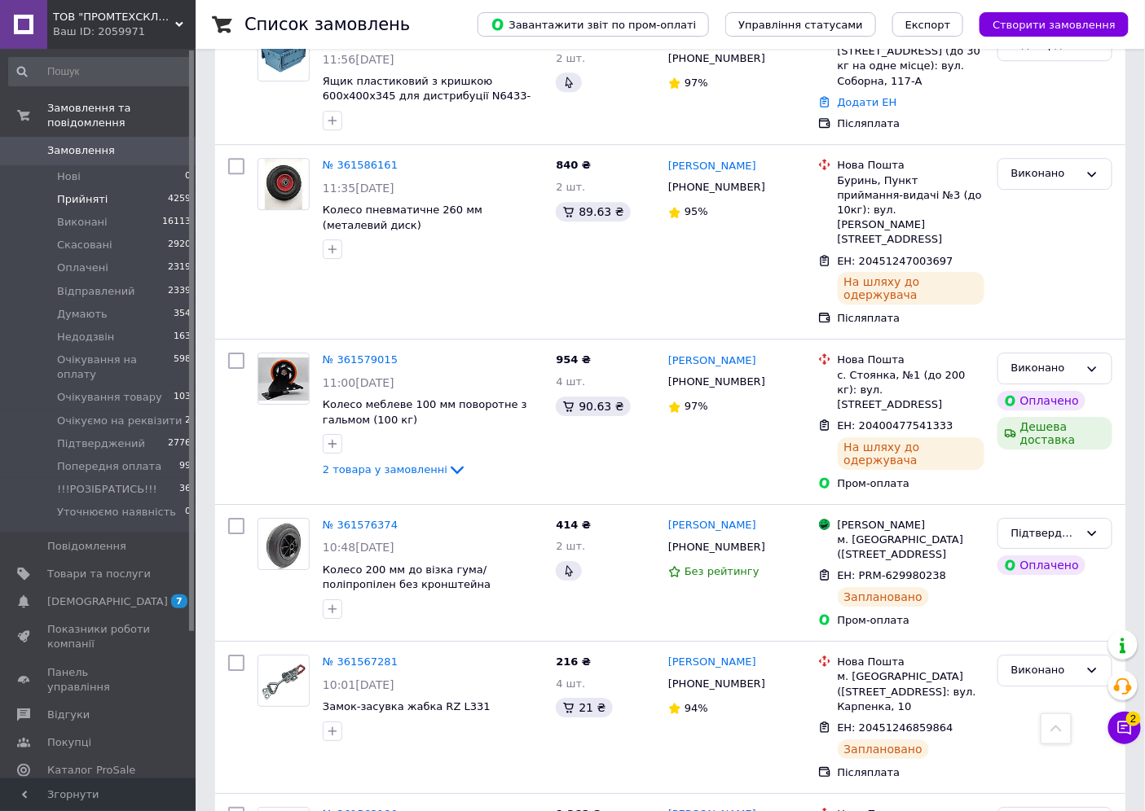
scroll to position [1114, 0]
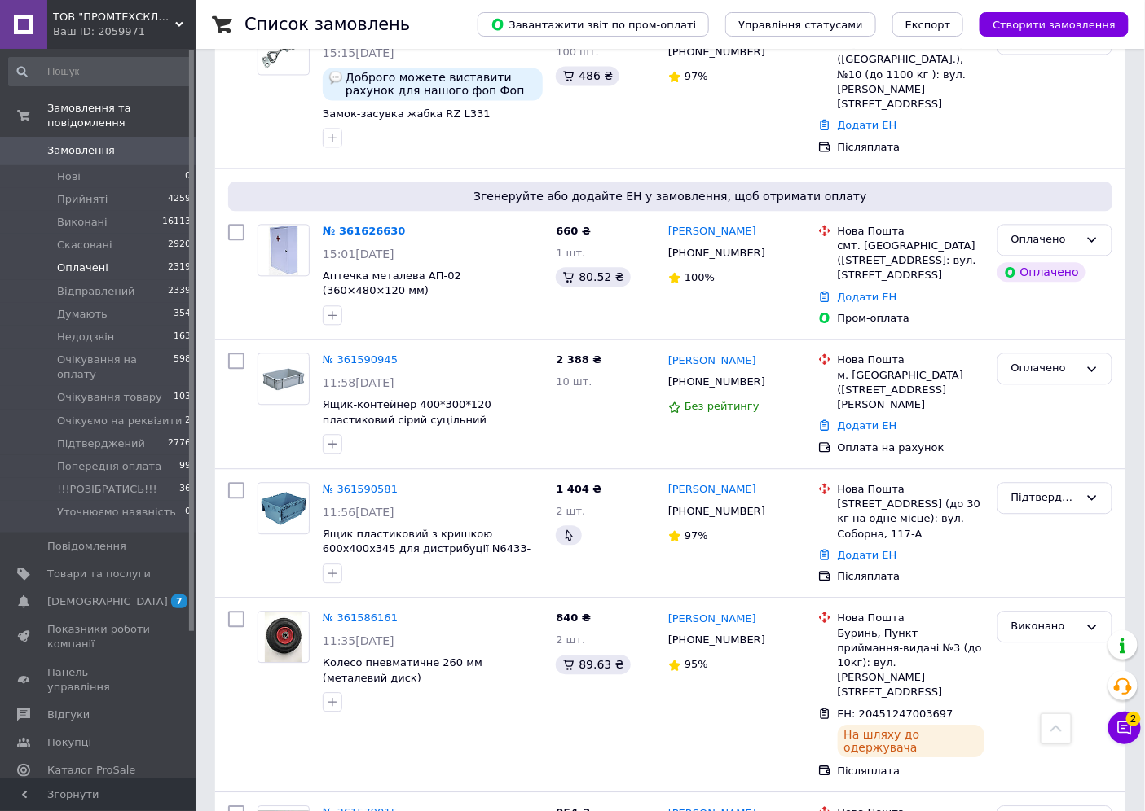
click at [77, 257] on li "Оплачені 2319" at bounding box center [100, 268] width 200 height 23
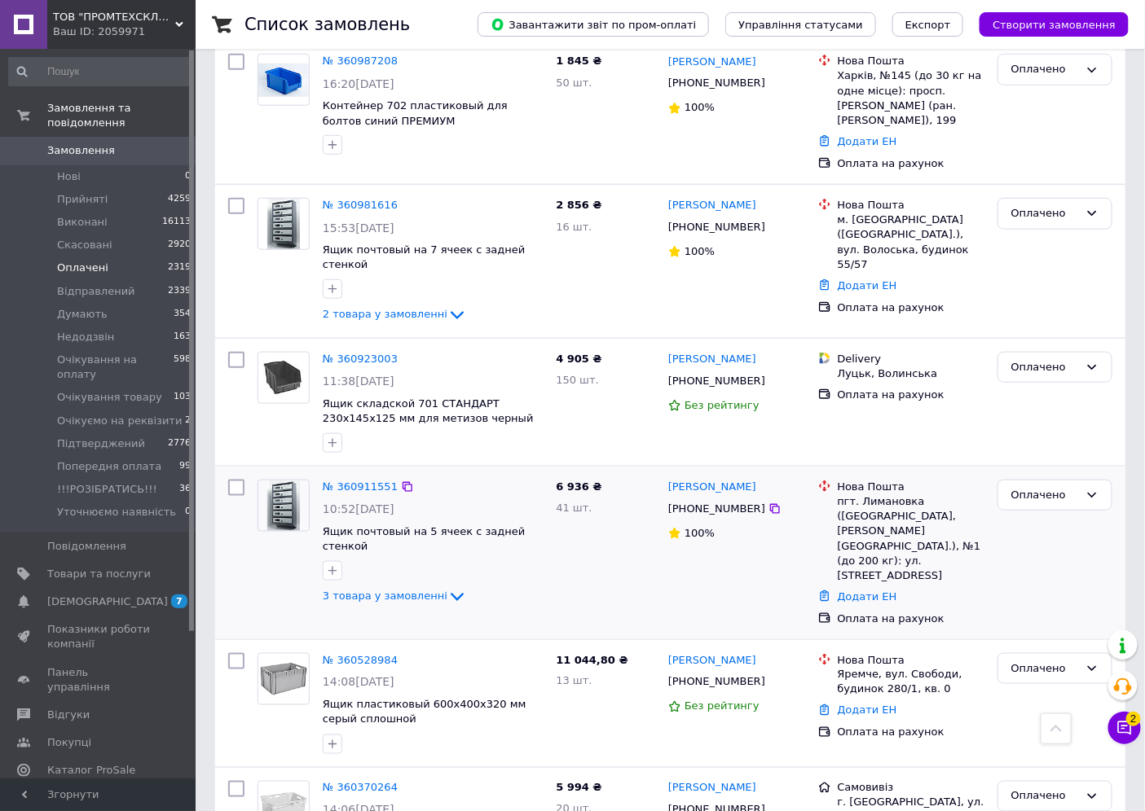
scroll to position [2444, 0]
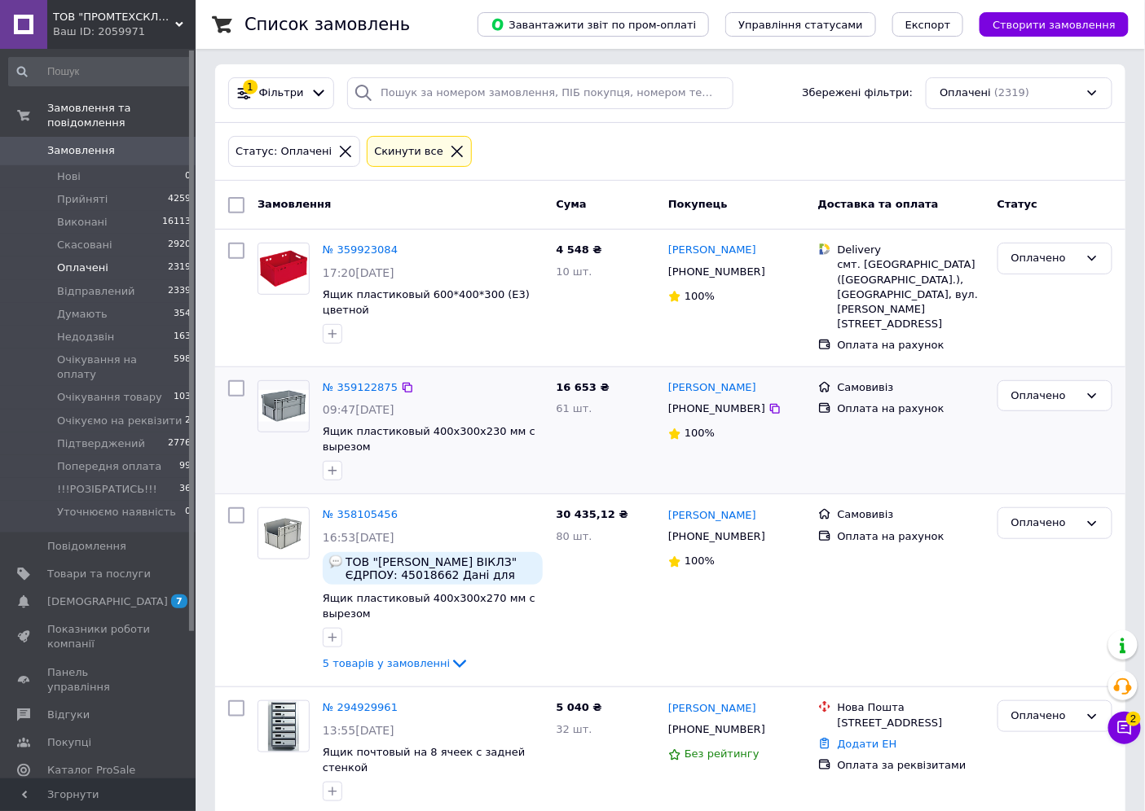
scroll to position [90, 0]
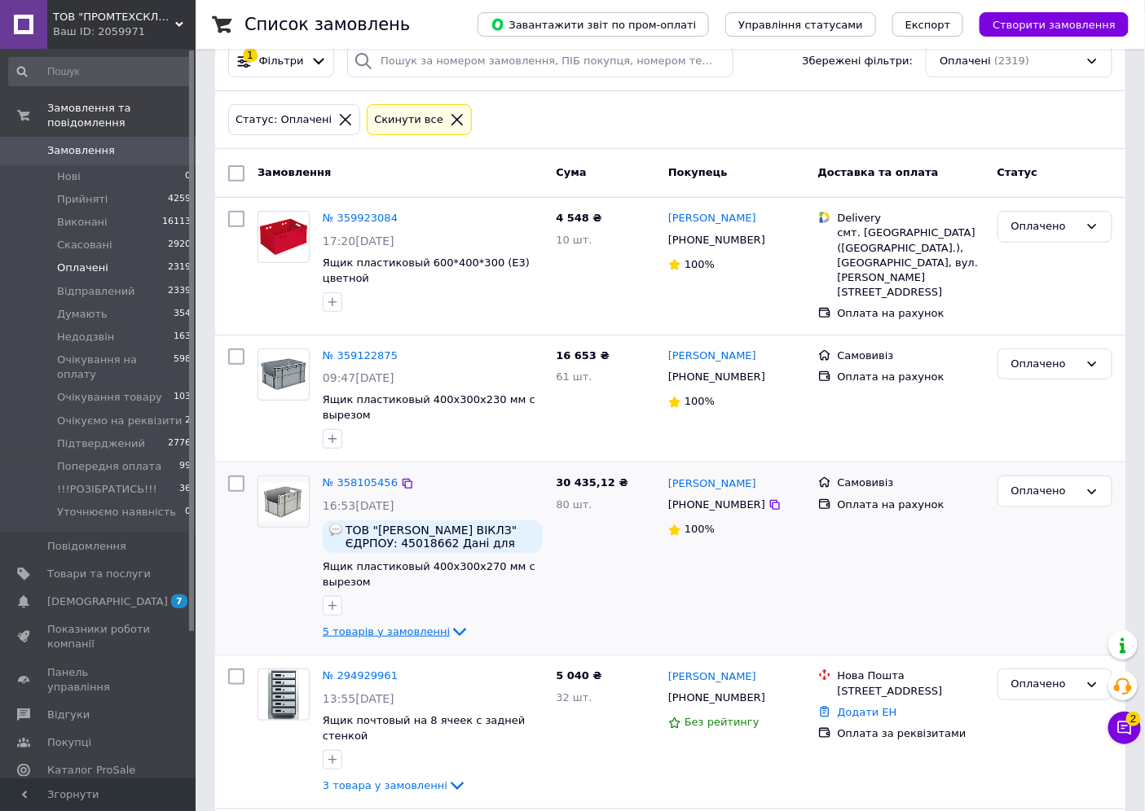
click at [405, 626] on span "5 товарів у замовленні" at bounding box center [386, 632] width 127 height 12
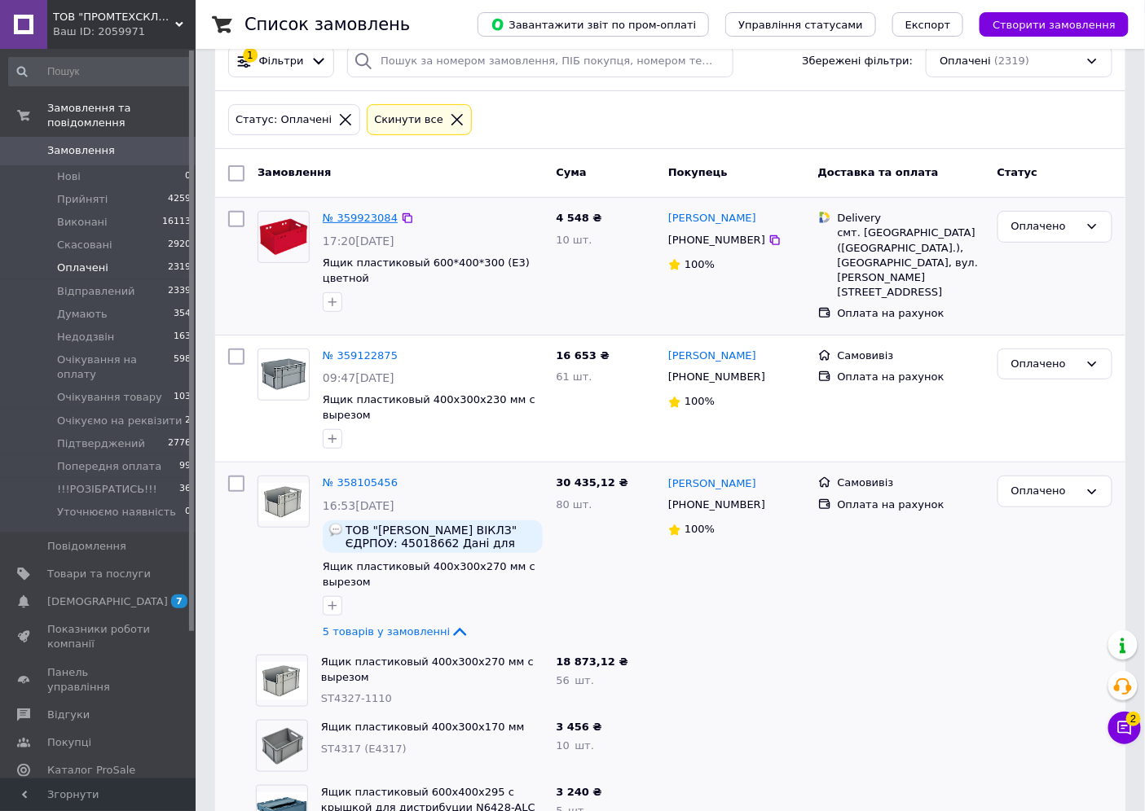
click at [357, 217] on link "№ 359923084" at bounding box center [360, 218] width 75 height 12
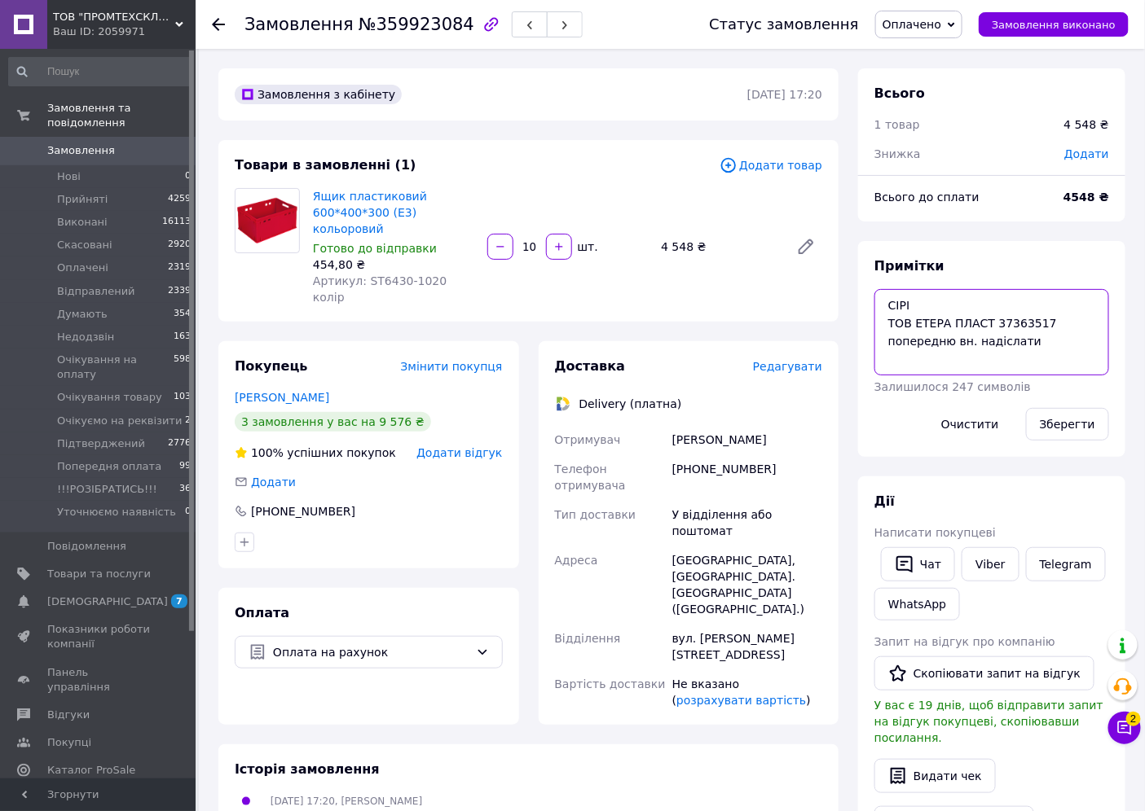
click at [1054, 344] on textarea "СІРІ ТОВ ЕТЕРА ПЛАСТ 37363517 попередню вн. надіслати" at bounding box center [991, 332] width 235 height 86
type textarea "СІРІ ТОВ ЕТЕРА ПЛАСТ 37363517 попередню вн. надіслати 02.09 поїхали 0820526474"
click at [1084, 432] on button "Зберегти" at bounding box center [1067, 424] width 83 height 33
click at [955, 33] on span "Оплачено" at bounding box center [918, 25] width 87 height 28
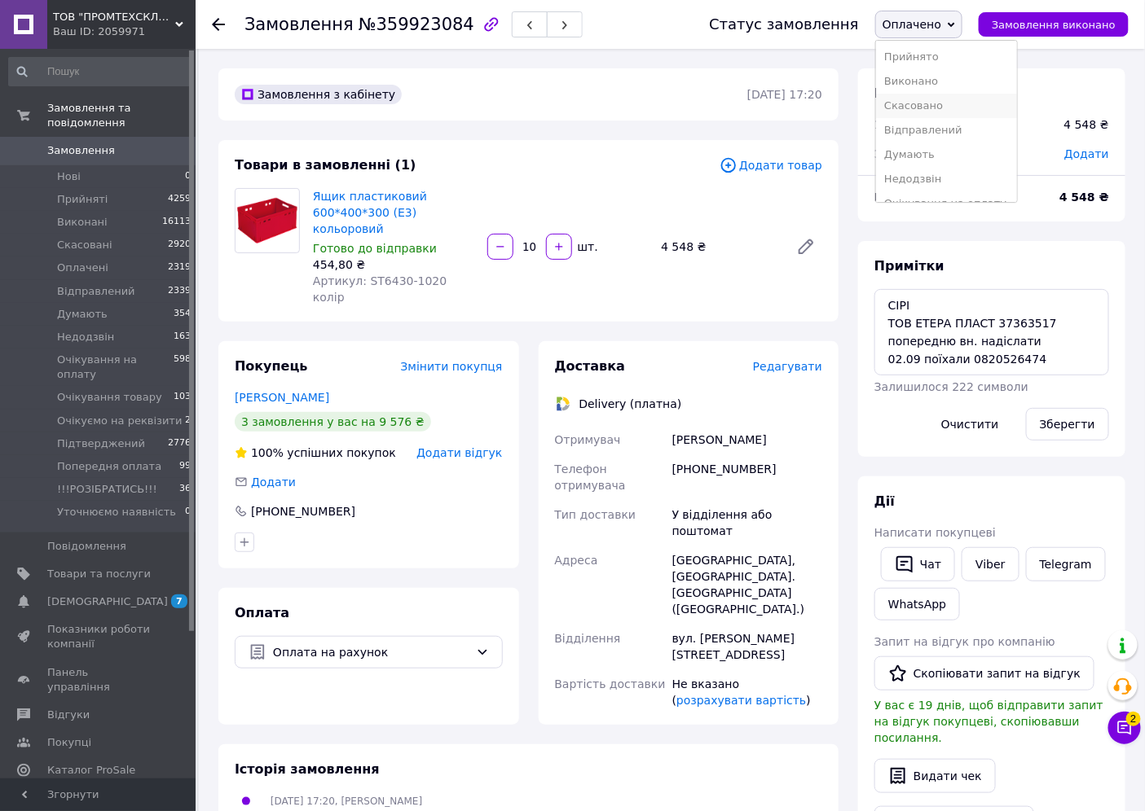
click at [935, 107] on li "Скасовано" at bounding box center [946, 106] width 141 height 24
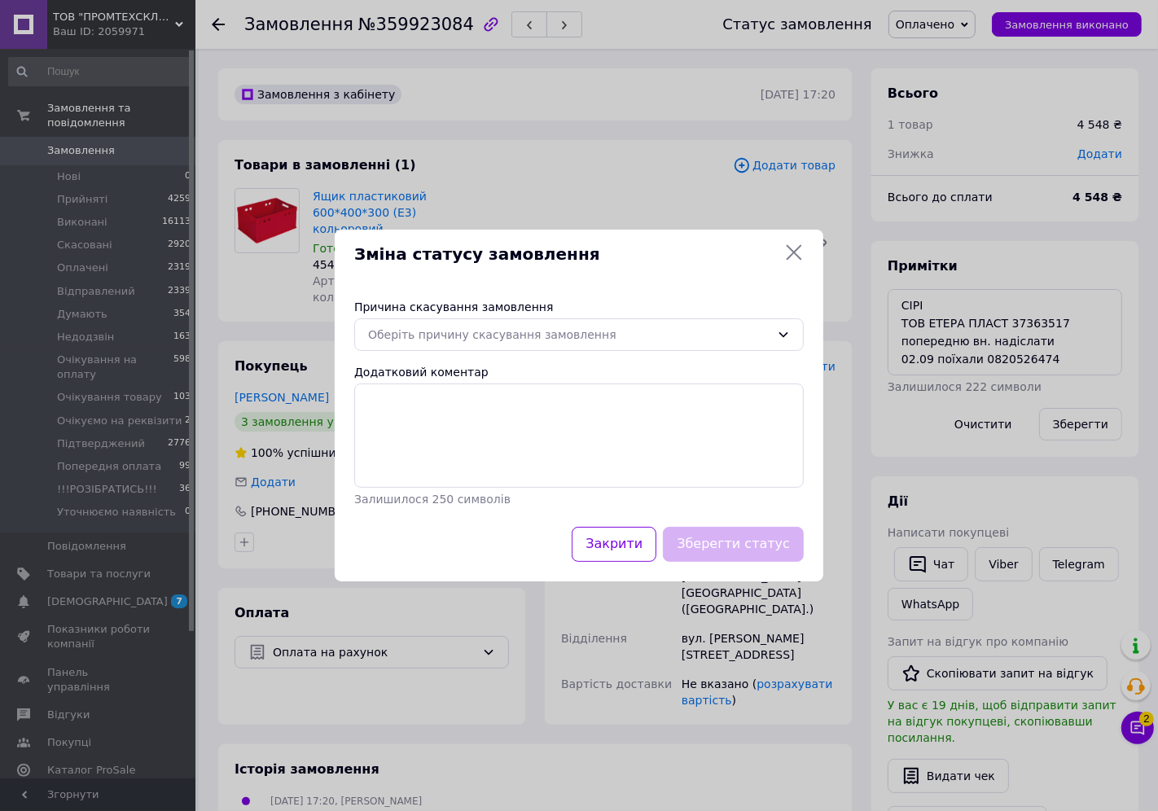
click at [788, 254] on icon at bounding box center [795, 253] width 20 height 20
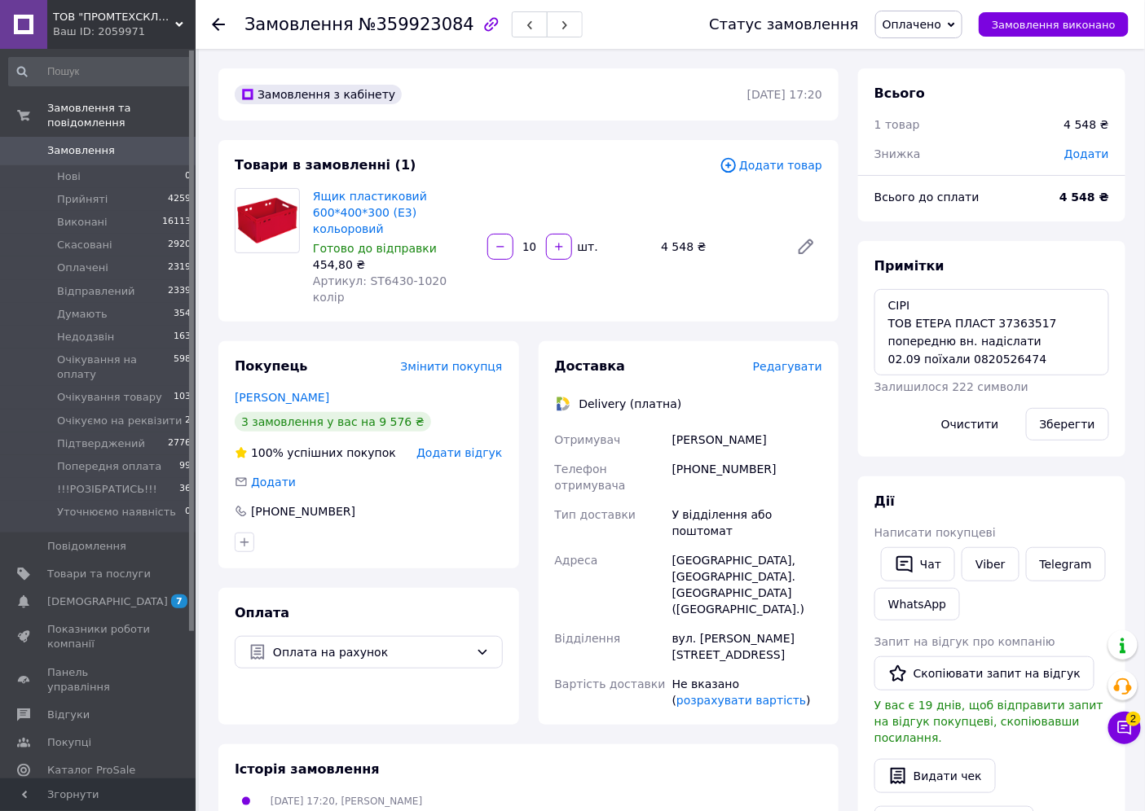
click at [941, 21] on span "Оплачено" at bounding box center [911, 24] width 59 height 13
click at [930, 81] on li "Виконано" at bounding box center [946, 81] width 141 height 24
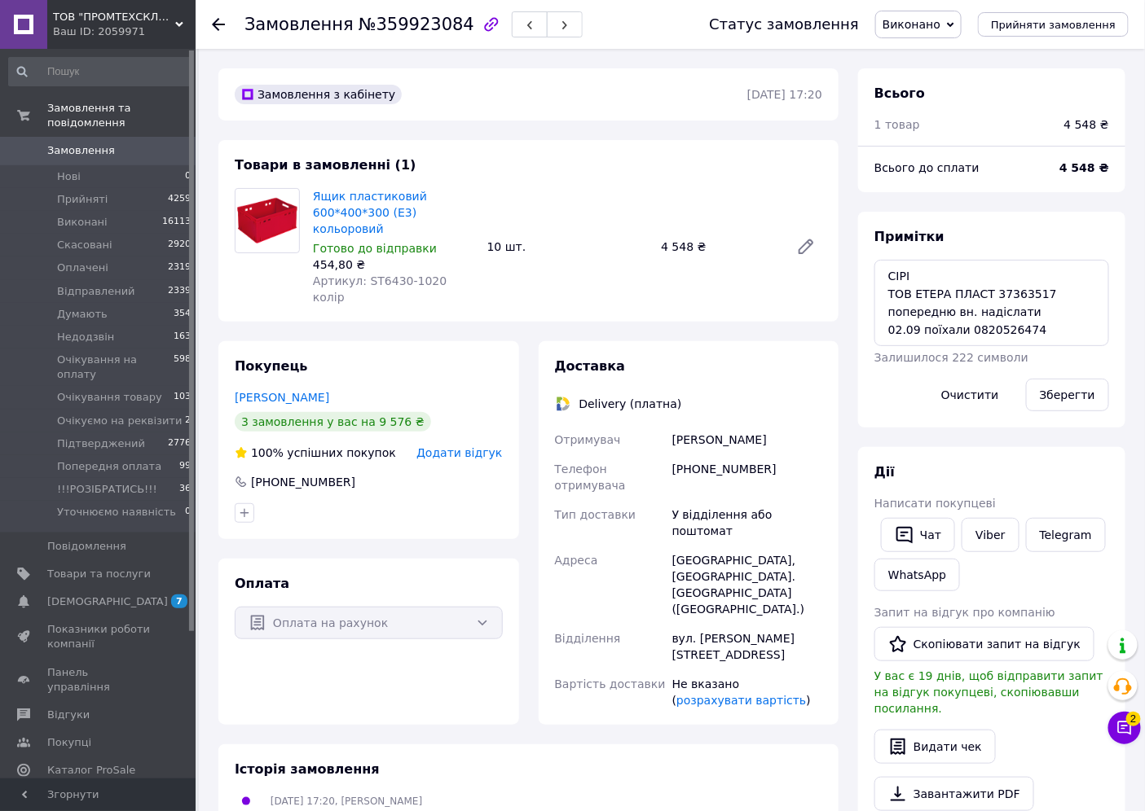
click at [251, 391] on link "Кушіль Олександр" at bounding box center [282, 397] width 95 height 13
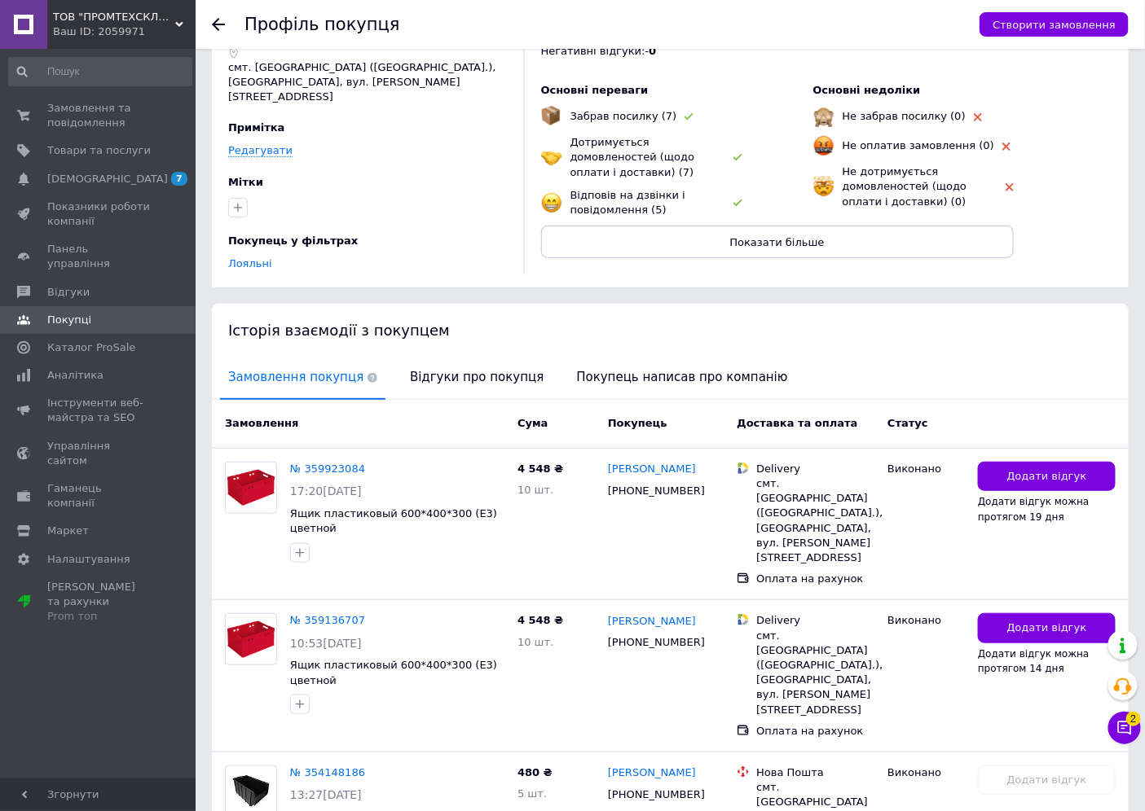
scroll to position [196, 0]
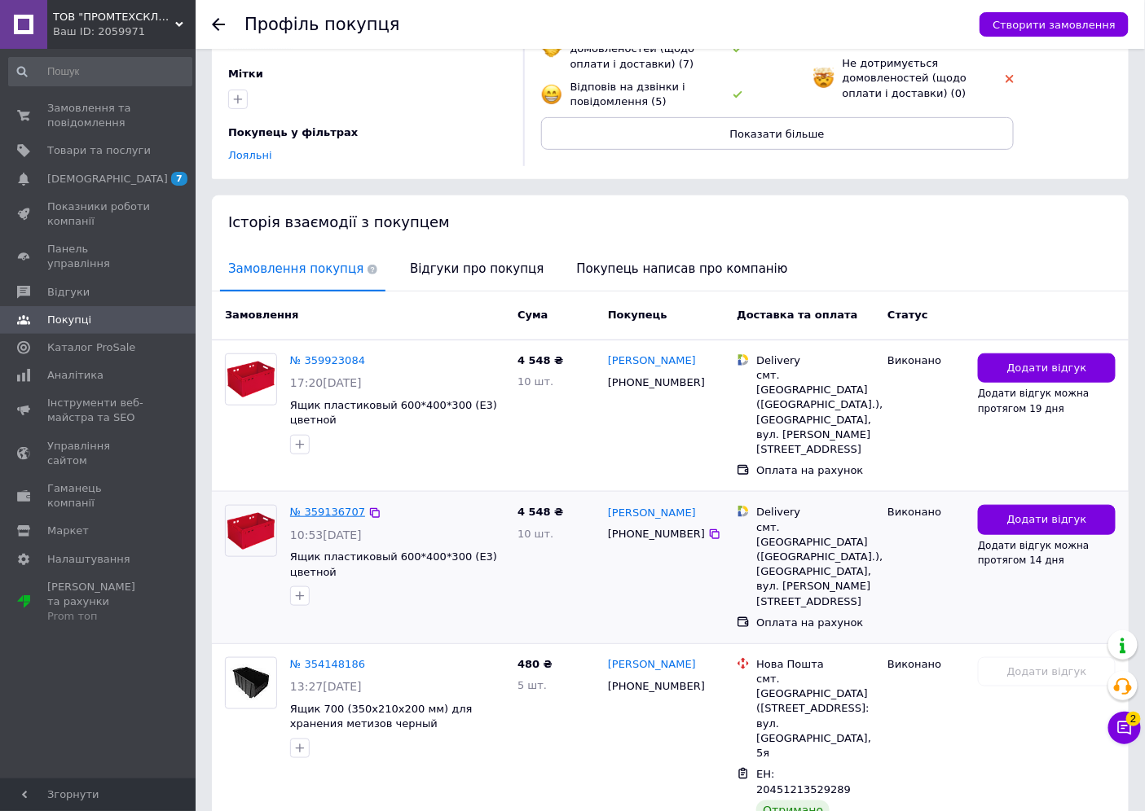
click at [322, 506] on link "№ 359136707" at bounding box center [327, 512] width 75 height 12
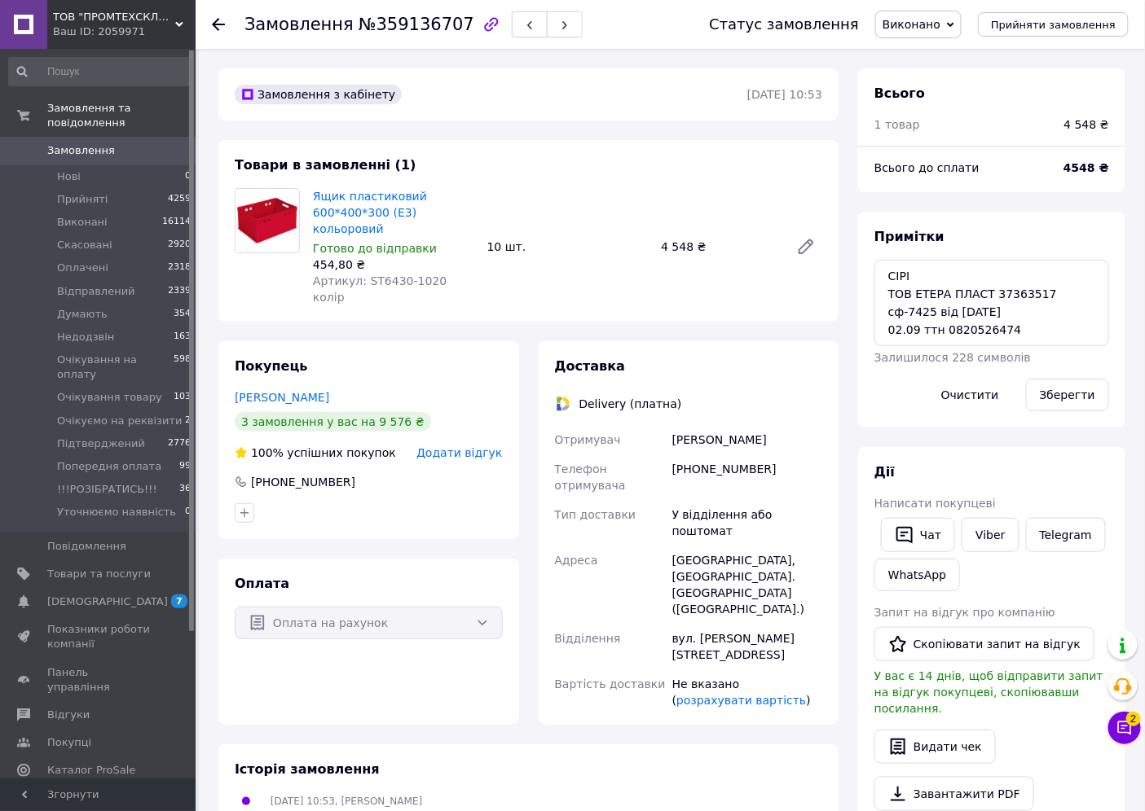
scroll to position [196, 0]
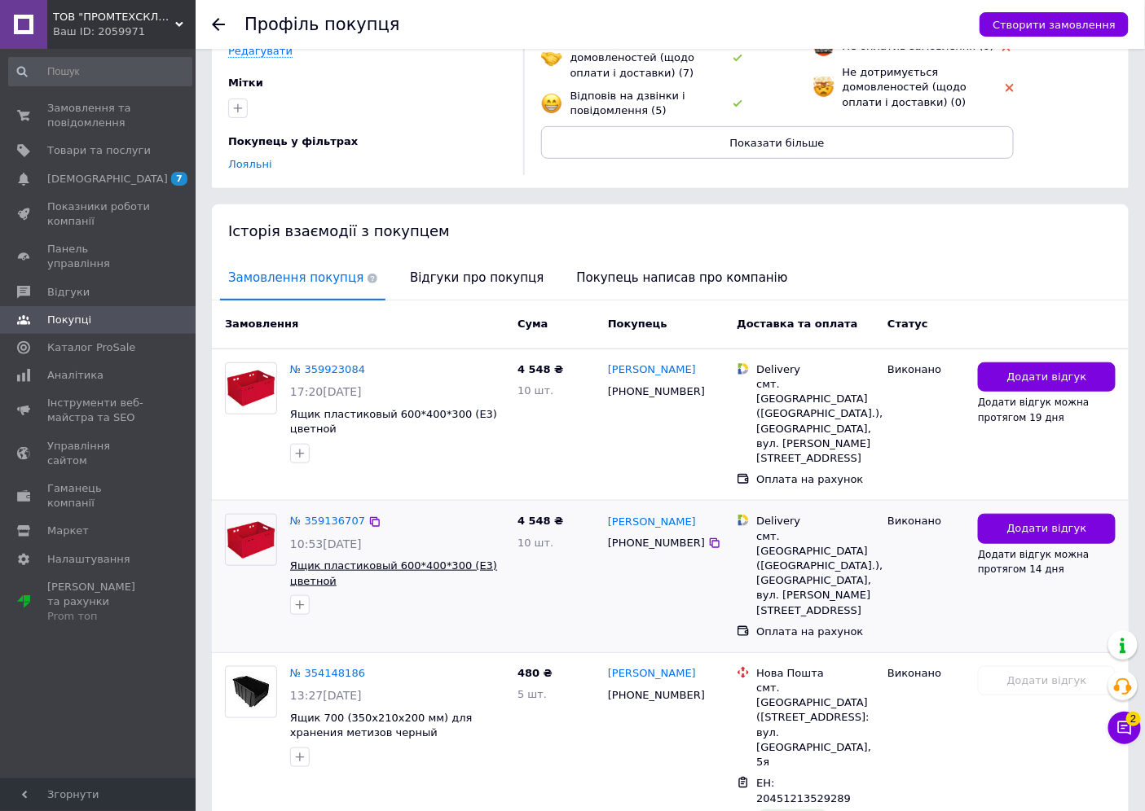
scroll to position [196, 0]
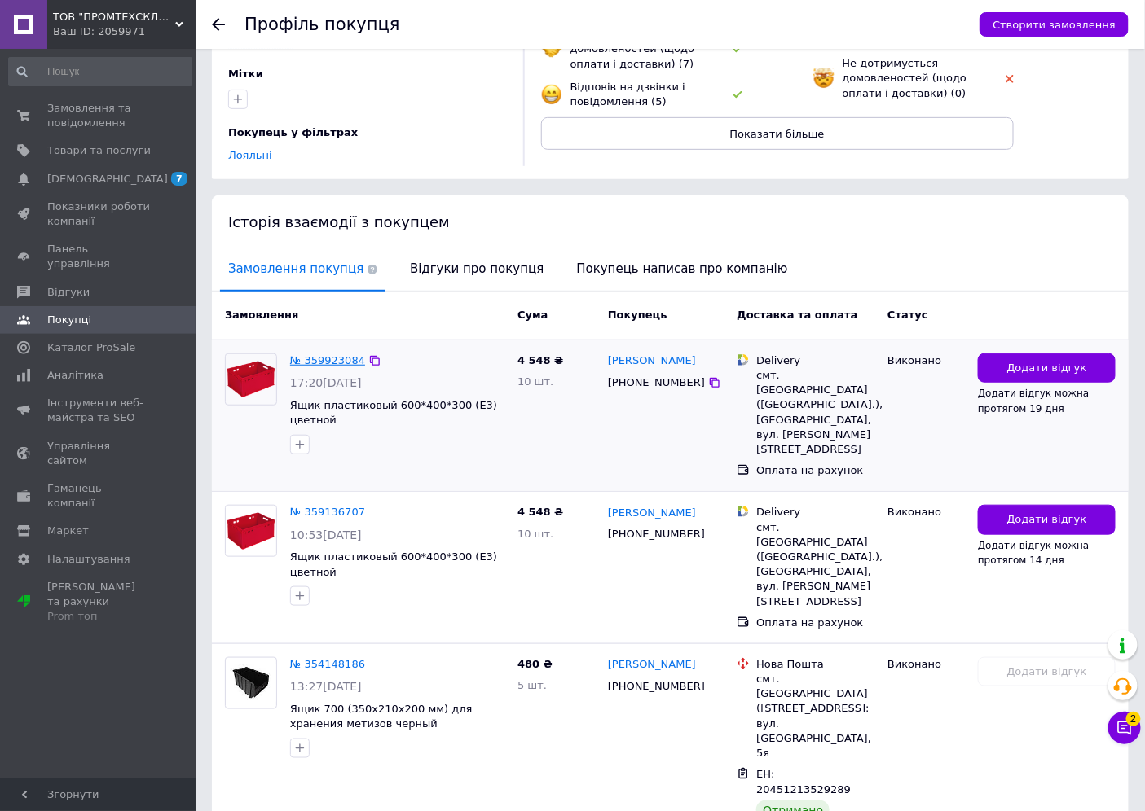
click at [328, 354] on link "№ 359923084" at bounding box center [327, 360] width 75 height 12
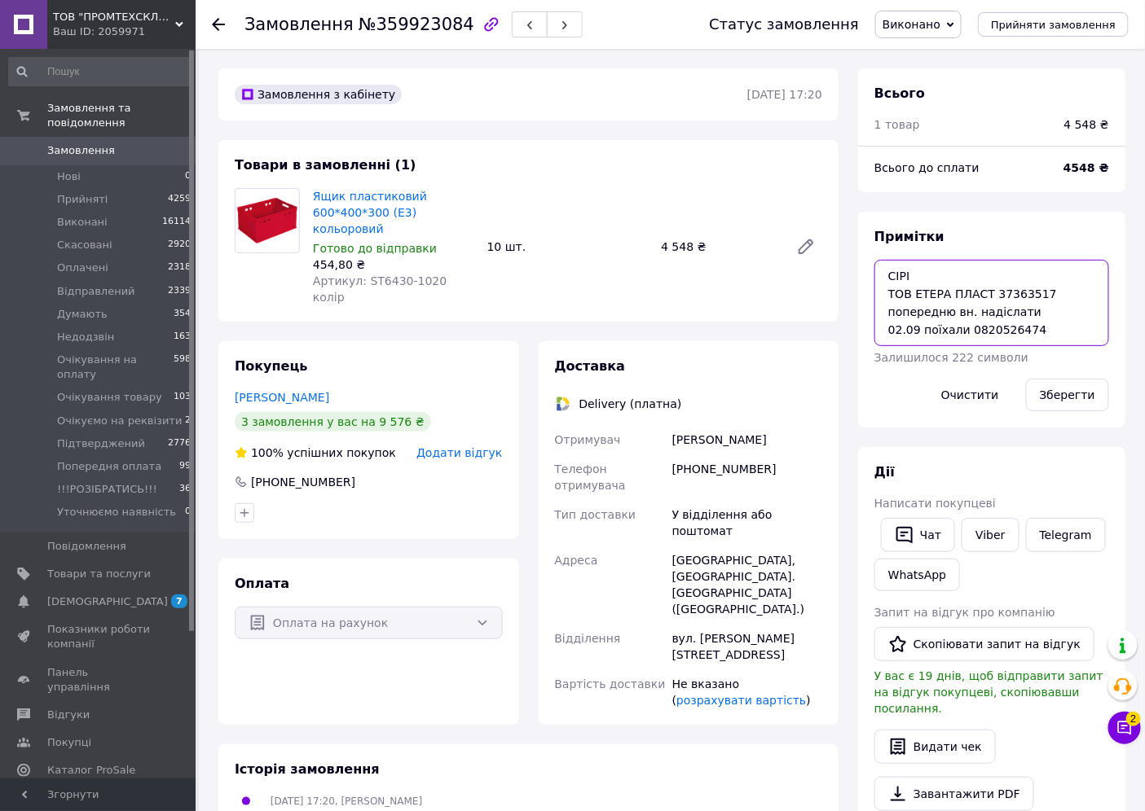
scroll to position [1, 0]
drag, startPoint x: 1023, startPoint y: 331, endPoint x: 873, endPoint y: 327, distance: 150.8
click at [873, 327] on div "Примітки СІРІ ТОВ ЕТЕРА ПЛАСТ 37363517 попередню вн. надіслати 02.09 поїхали 08…" at bounding box center [991, 320] width 267 height 216
type textarea "СІРІ ТОВ ЕТЕРА ПЛАСТ 37363517 попередню вн. надіслати"
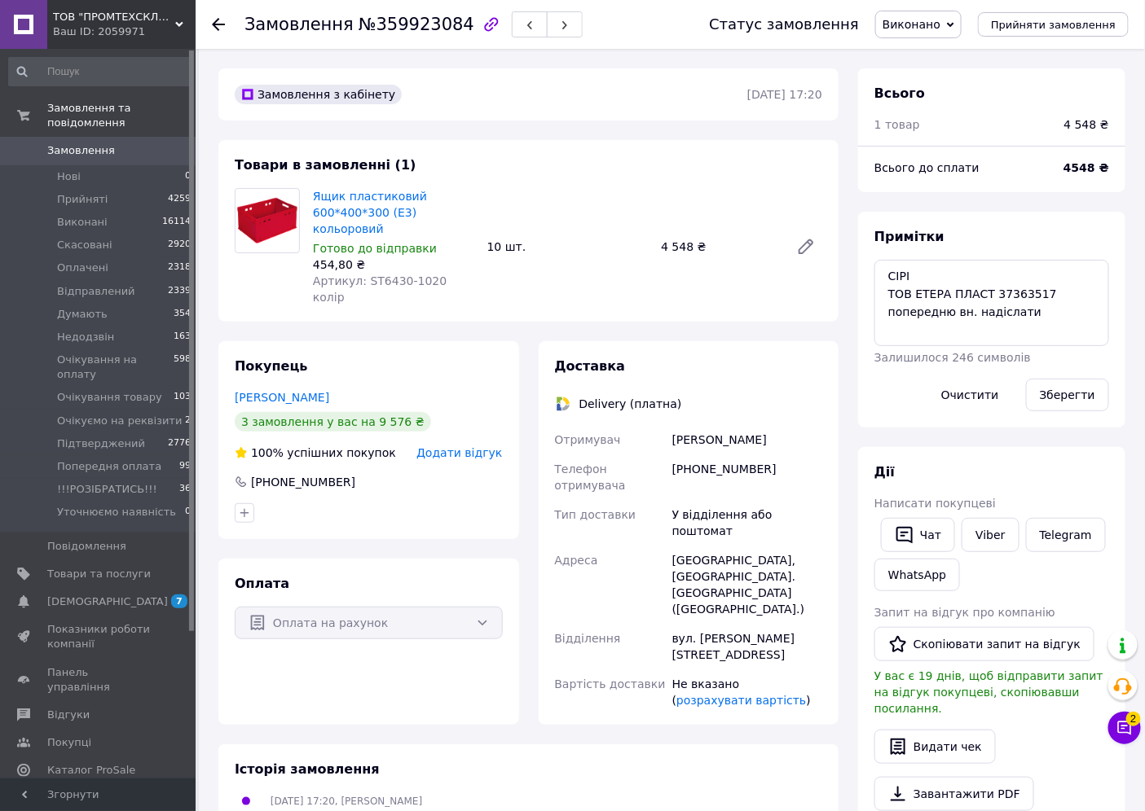
click at [923, 18] on span "Виконано" at bounding box center [911, 24] width 58 height 13
click at [949, 110] on li "Оплачено" at bounding box center [946, 106] width 141 height 24
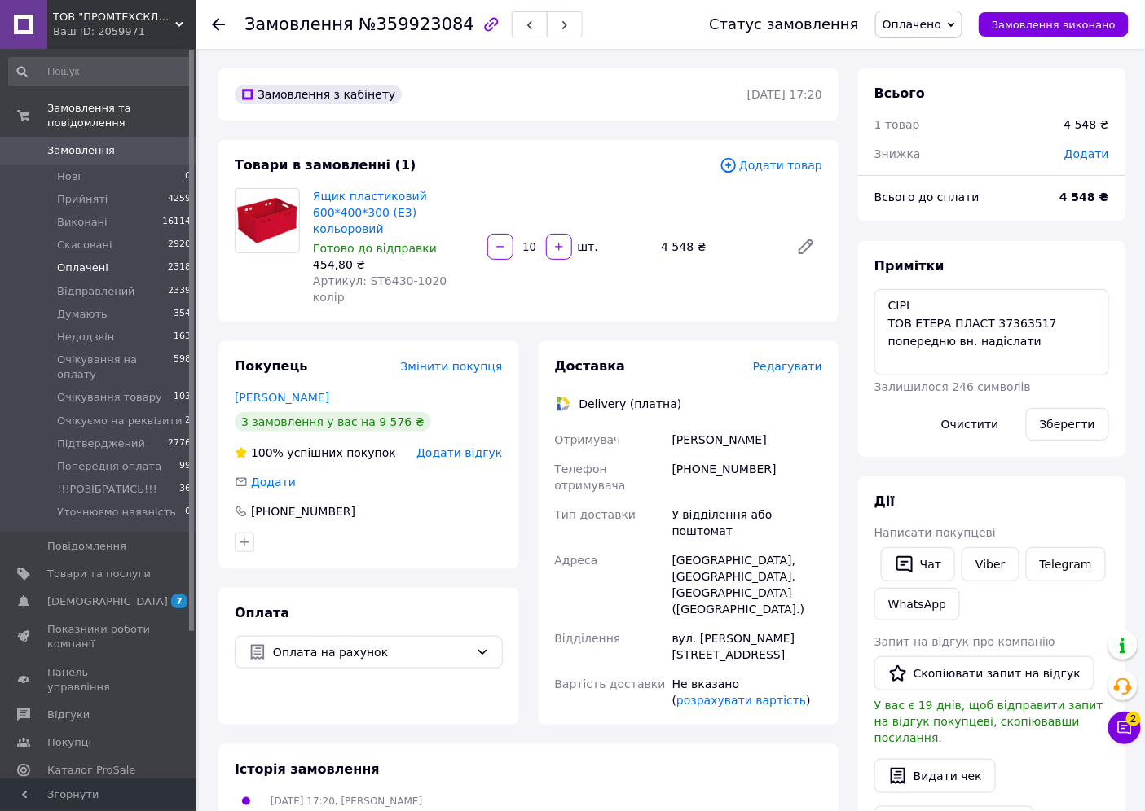
click at [93, 261] on span "Оплачені" at bounding box center [82, 268] width 51 height 15
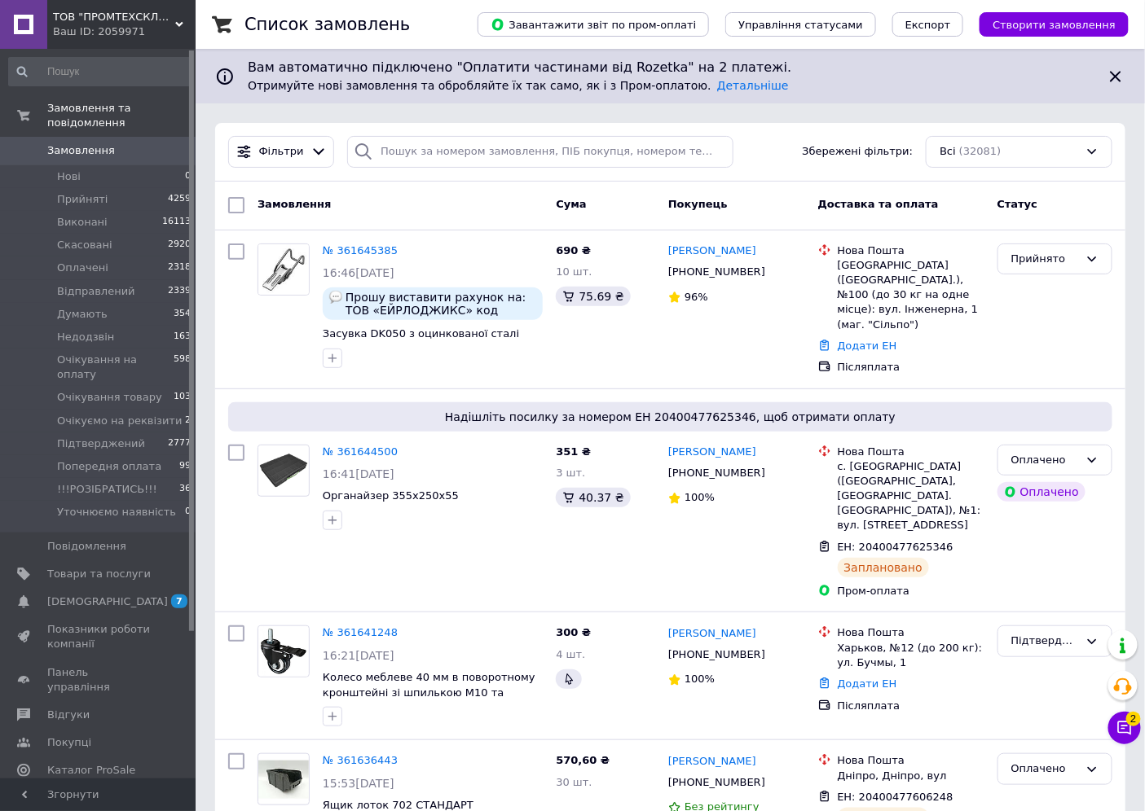
click at [1124, 720] on icon at bounding box center [1124, 728] width 16 height 16
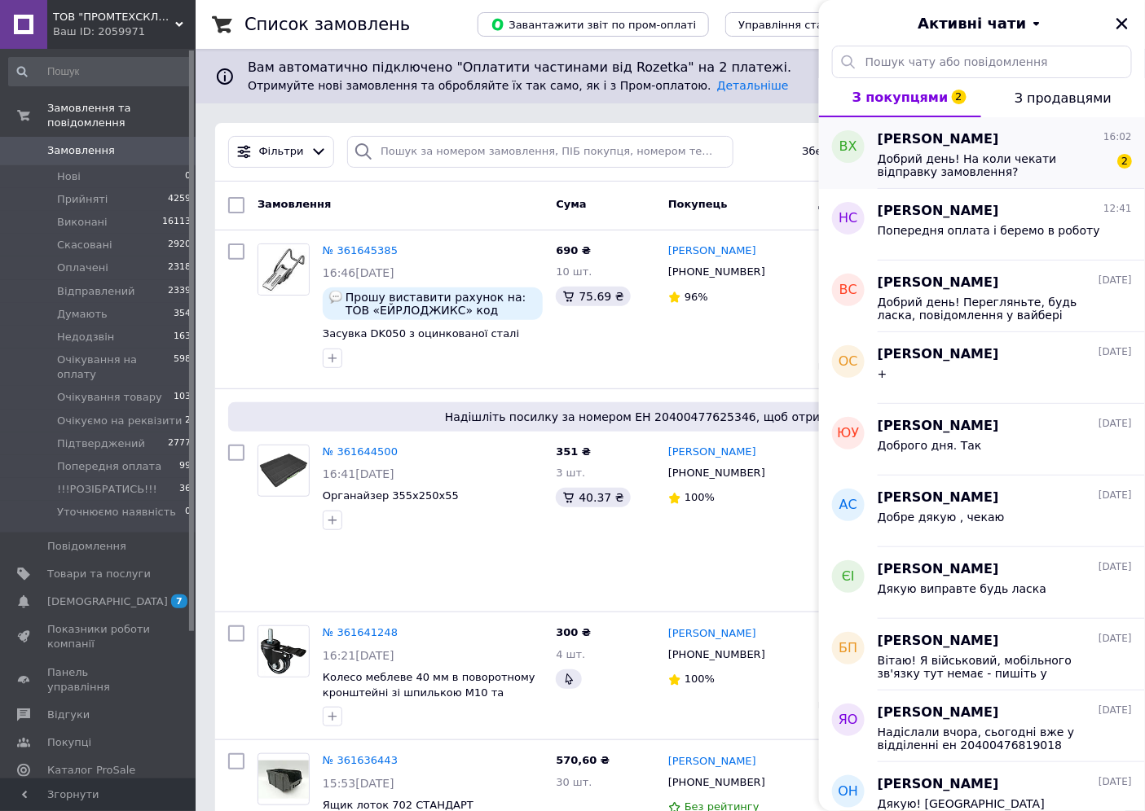
click at [1030, 171] on span "Добрий день! На коли чекати відправку замовлення?" at bounding box center [992, 165] width 231 height 26
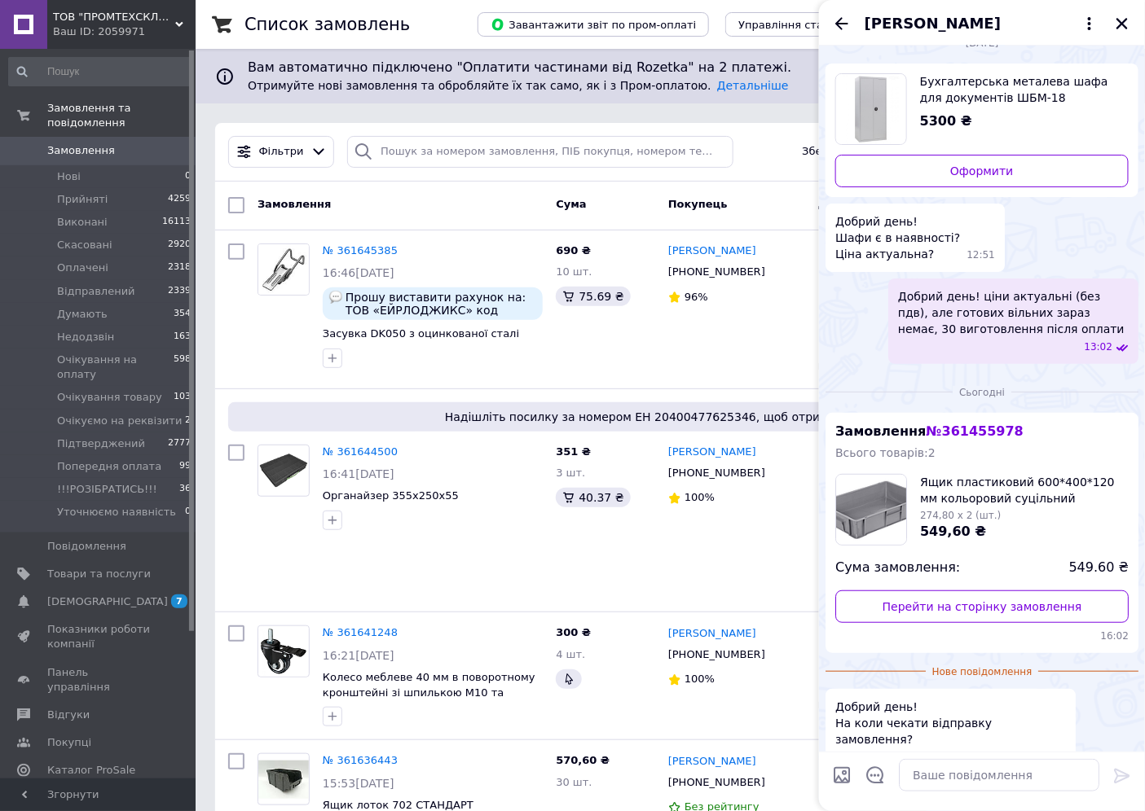
scroll to position [37, 0]
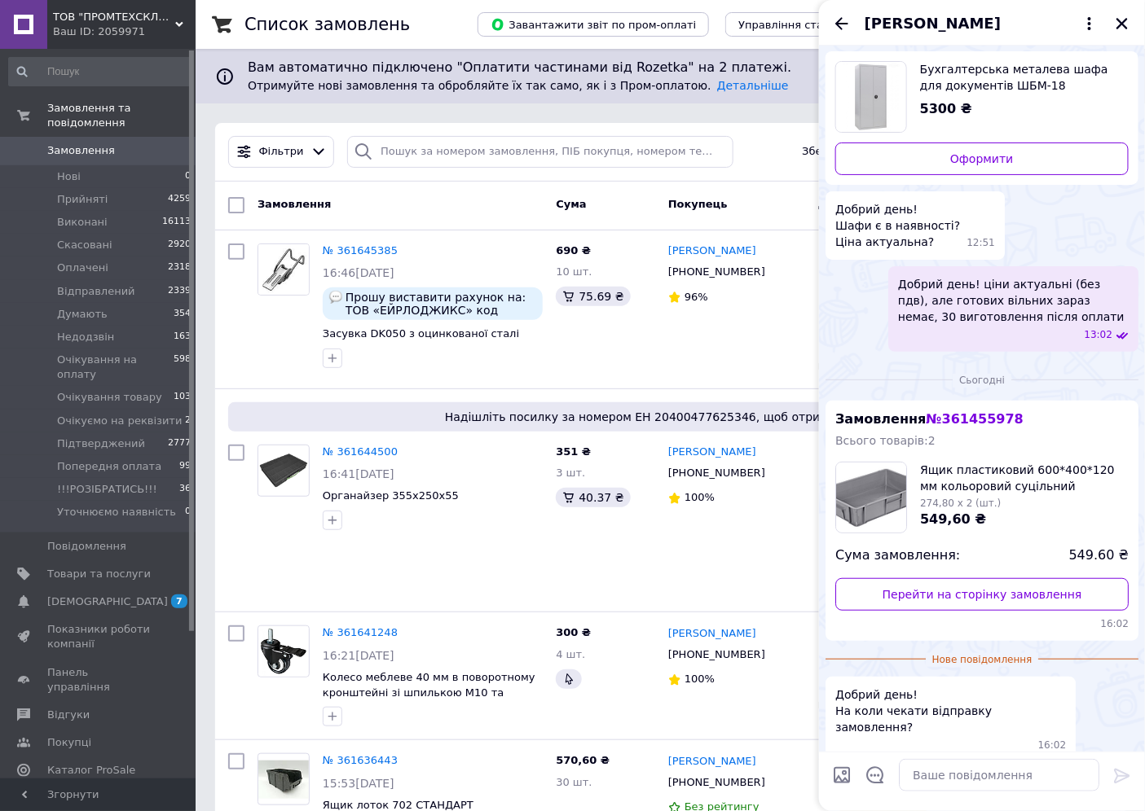
click at [1114, 8] on div "[PERSON_NAME]" at bounding box center [982, 23] width 326 height 46
click at [1125, 21] on icon "Закрити" at bounding box center [1121, 23] width 11 height 11
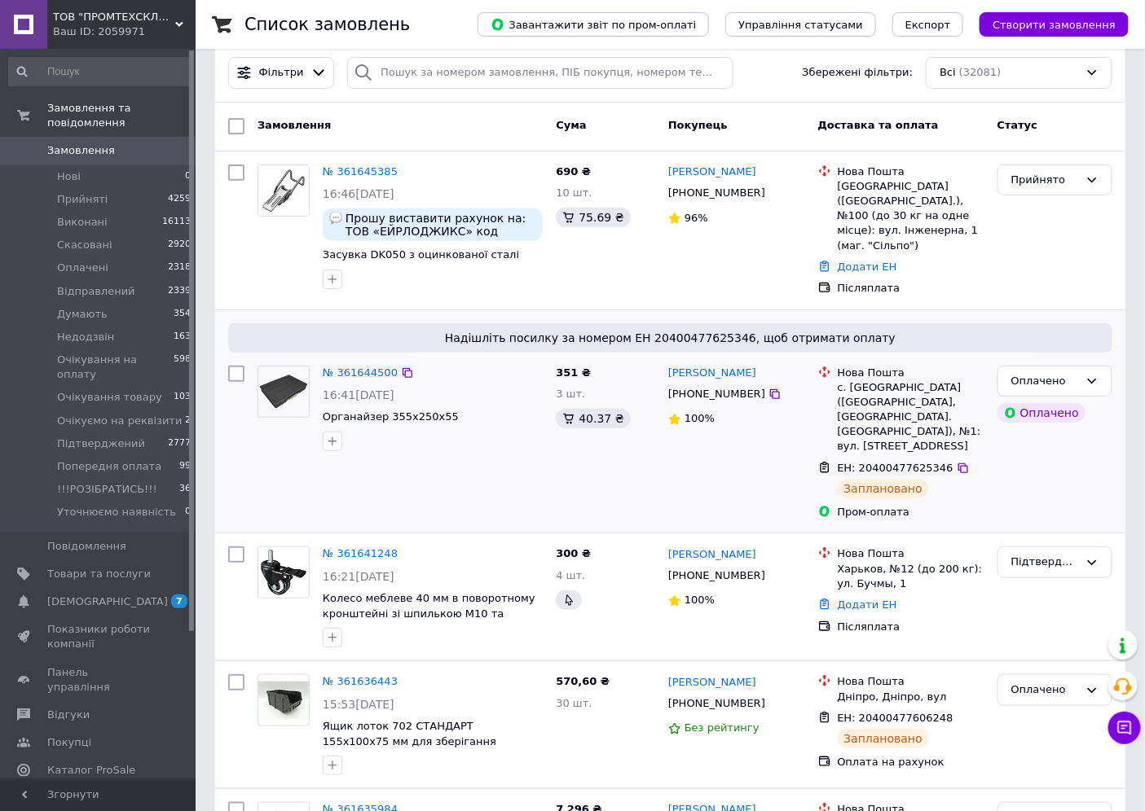
scroll to position [0, 0]
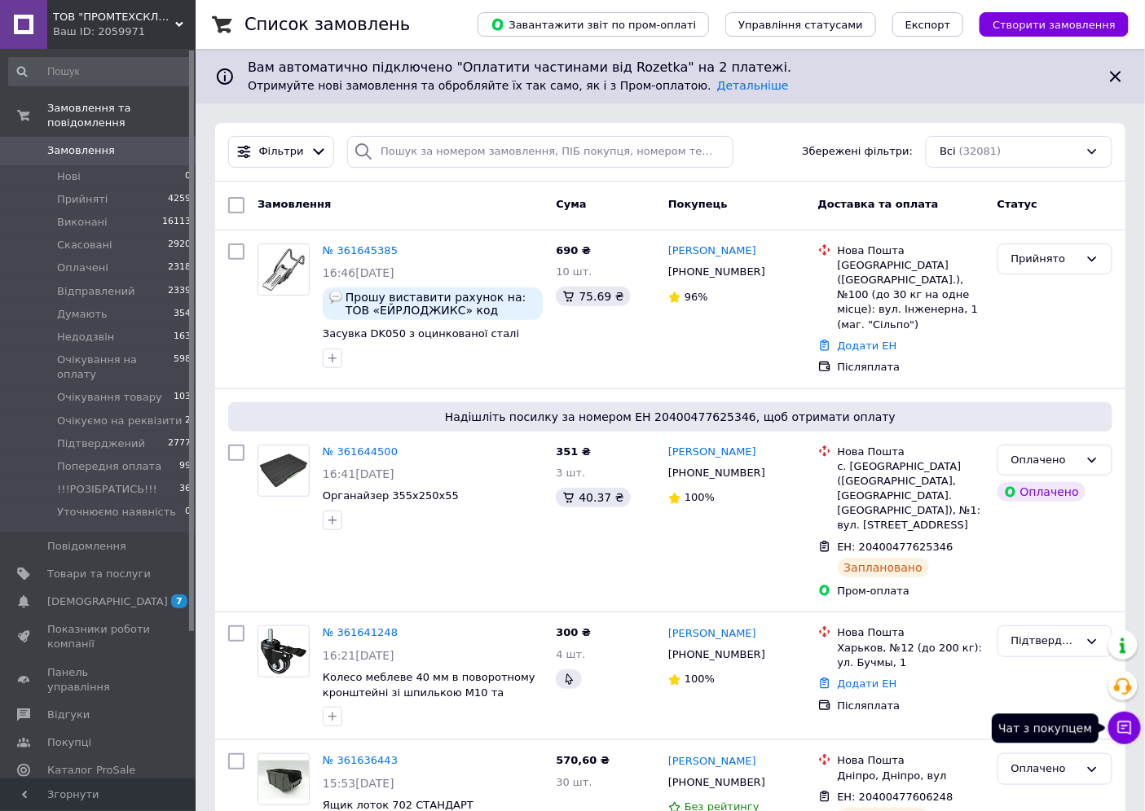
click at [1133, 738] on button "Чат з покупцем" at bounding box center [1124, 728] width 33 height 33
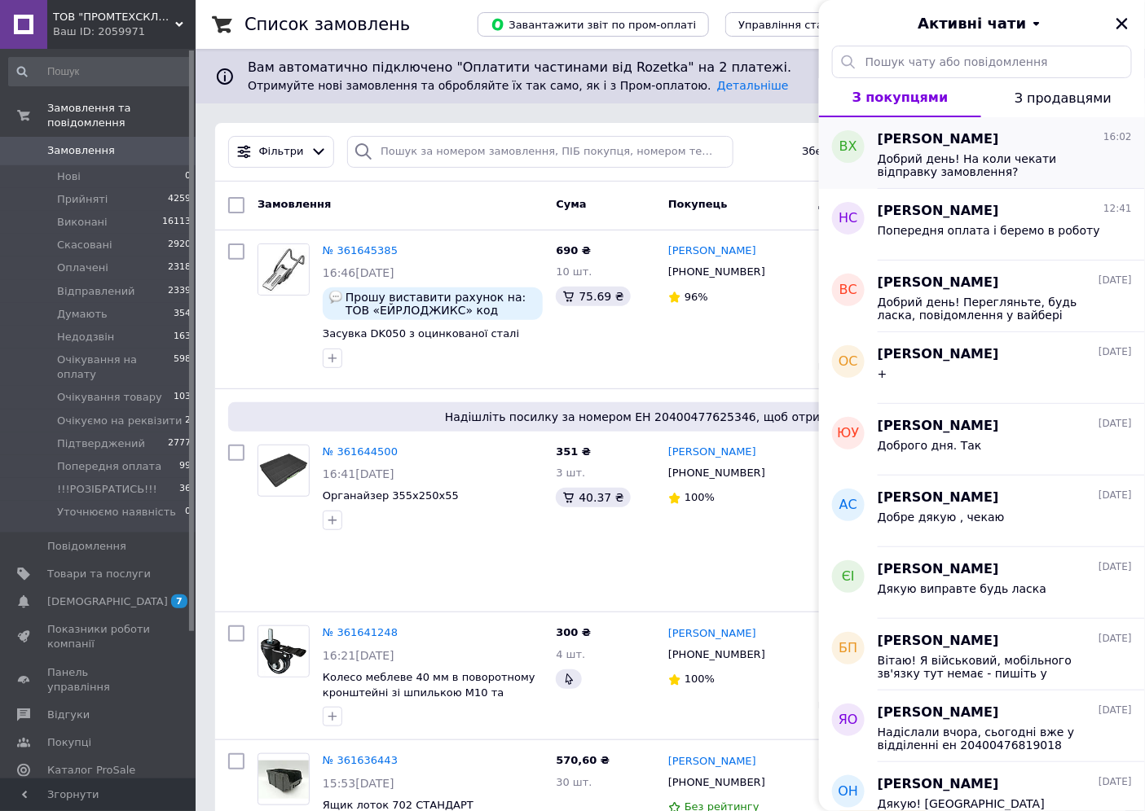
click at [970, 156] on span "Добрий день! На коли чекати відправку замовлення?" at bounding box center [992, 165] width 231 height 26
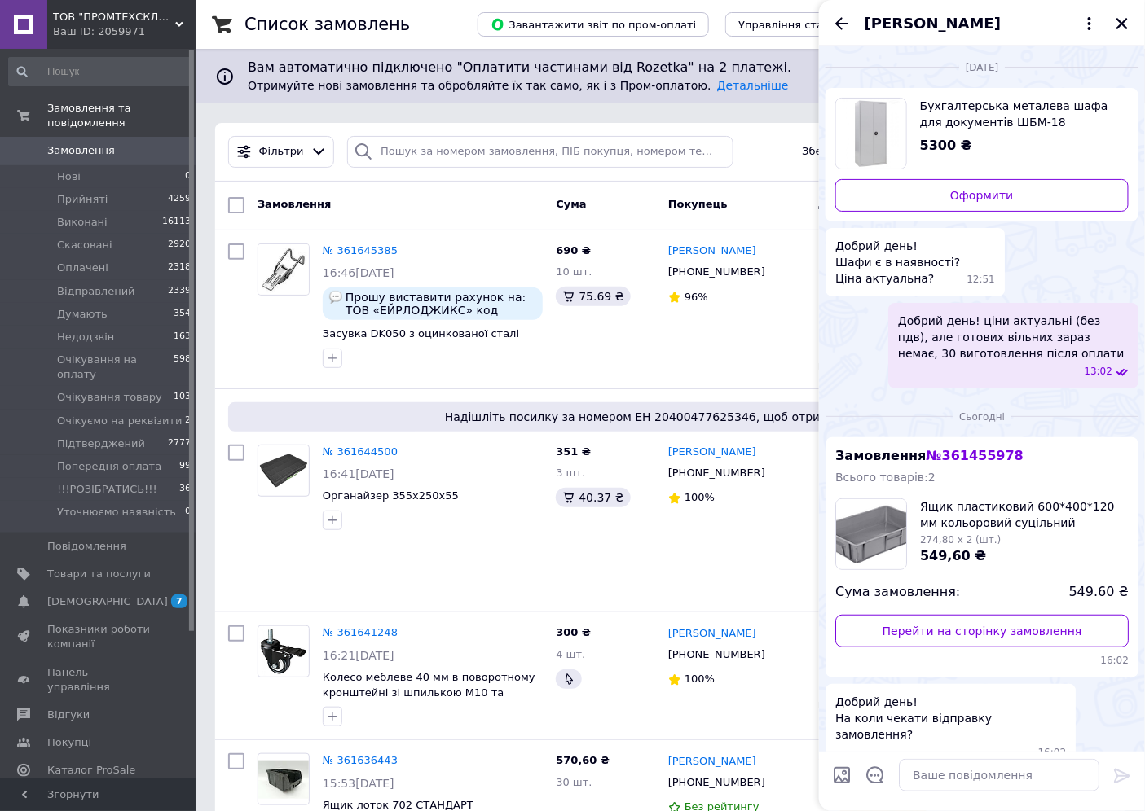
scroll to position [7, 0]
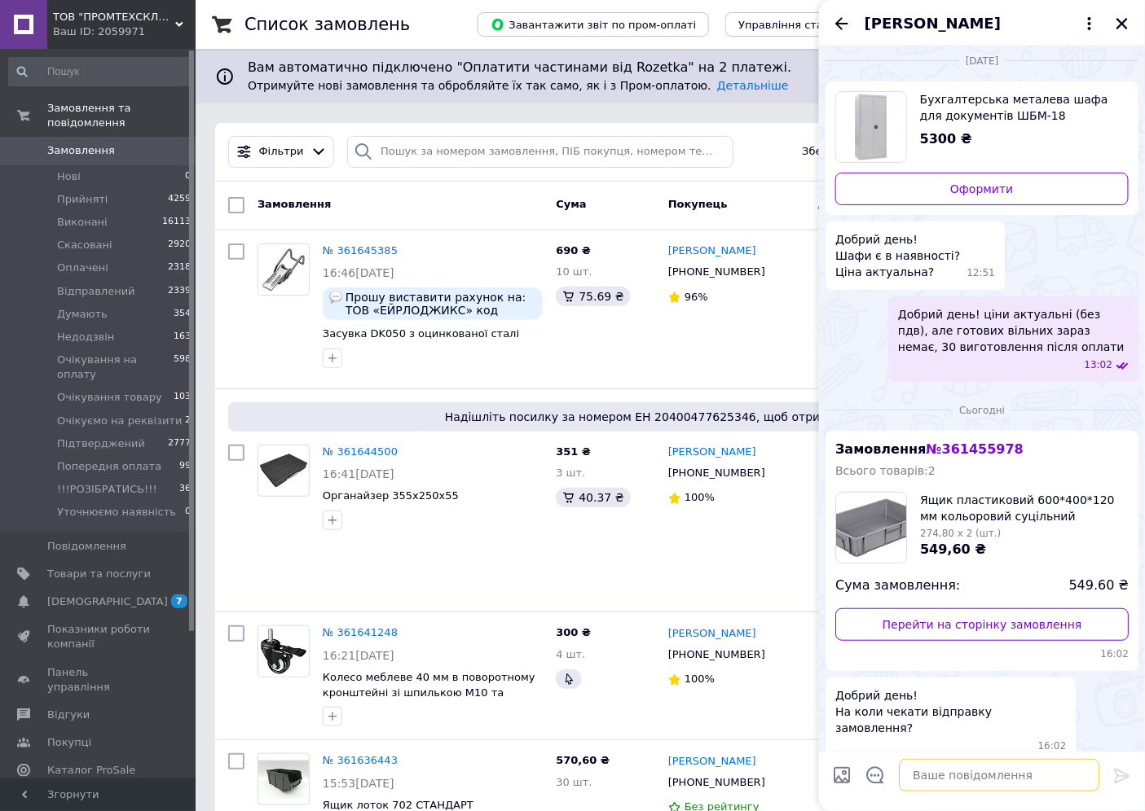
click at [980, 783] on textarea at bounding box center [999, 775] width 200 height 33
type textarea "Добрий день! Сьгодні, після 18:00"
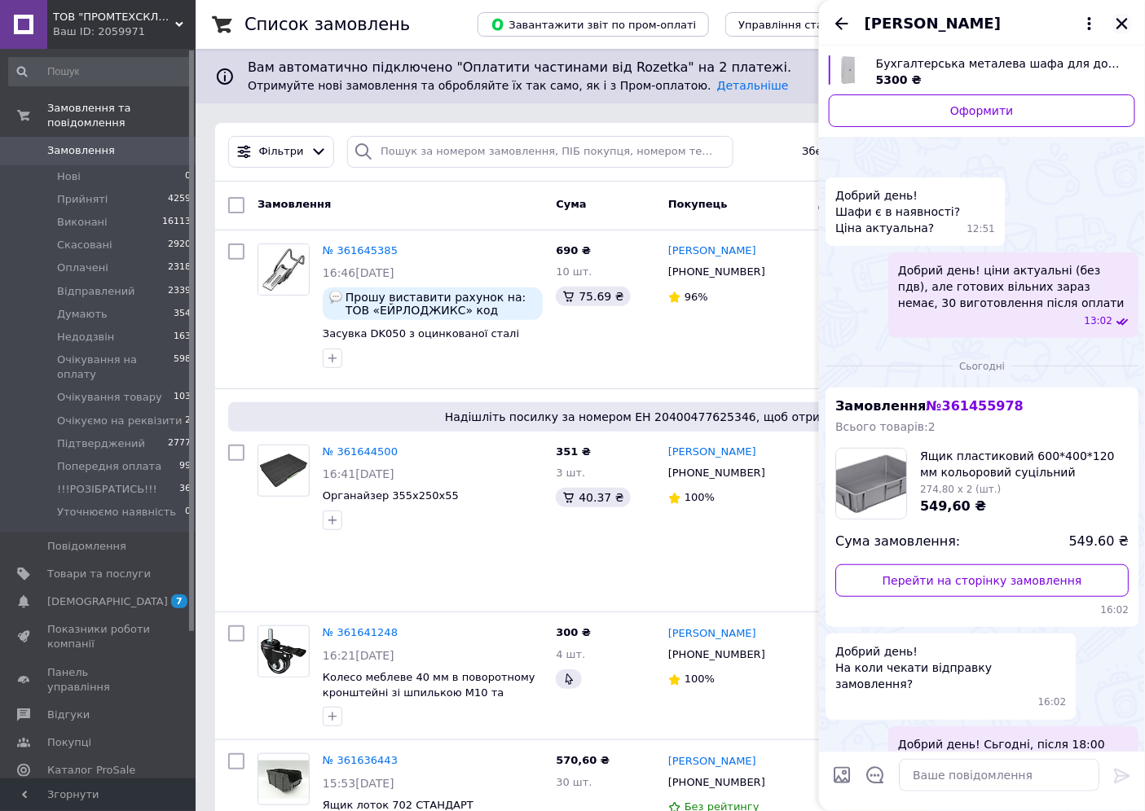
click at [1122, 20] on icon "Закрити" at bounding box center [1121, 23] width 15 height 15
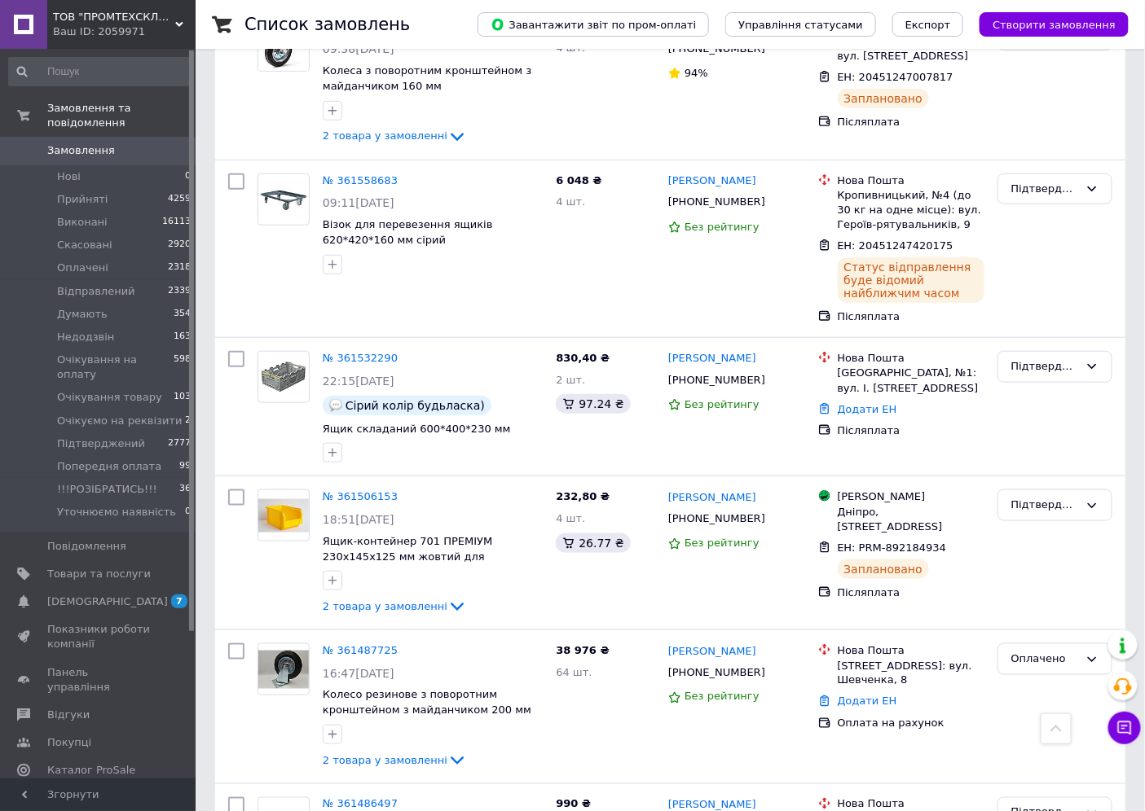
scroll to position [2477, 0]
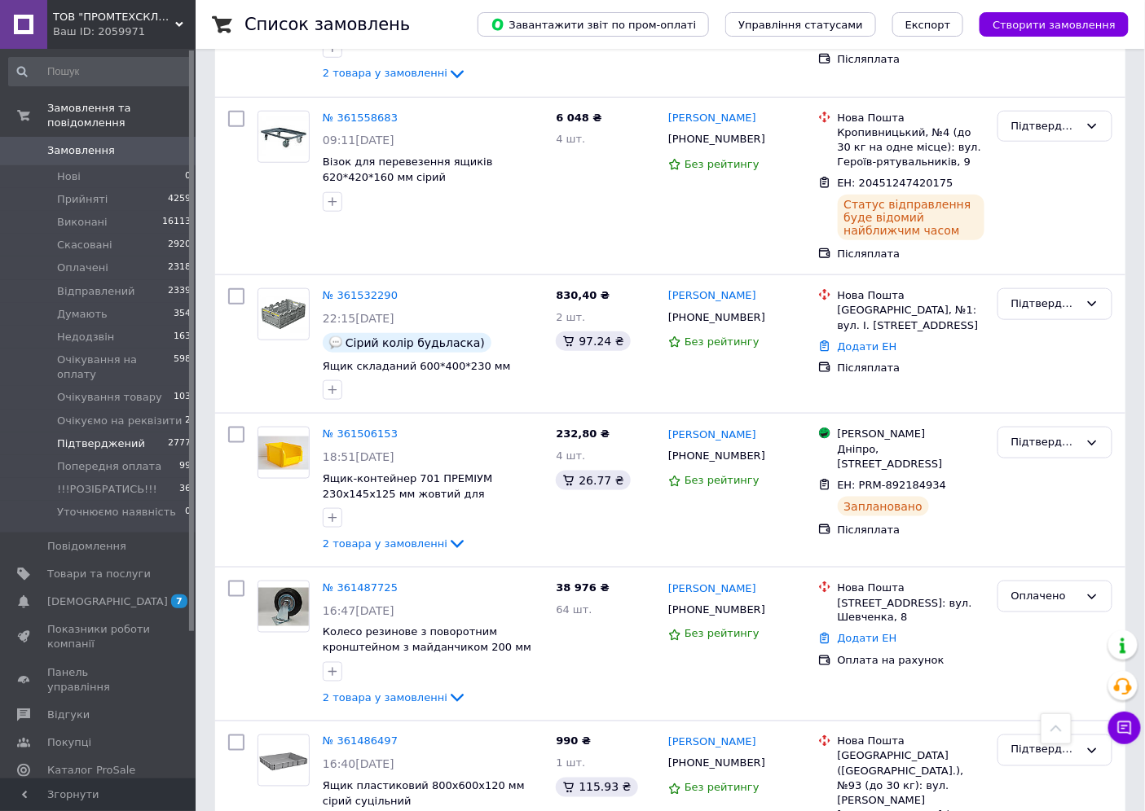
click at [90, 437] on span "Підтверджений" at bounding box center [101, 444] width 88 height 15
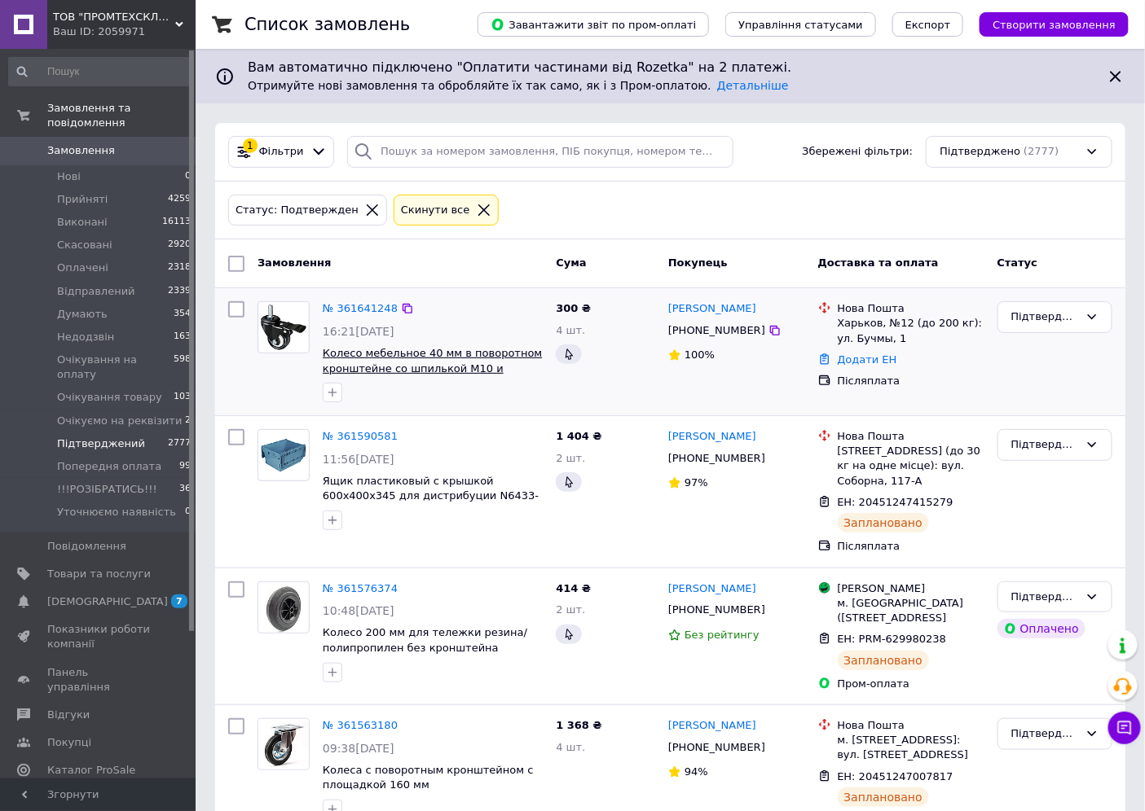
drag, startPoint x: 404, startPoint y: 349, endPoint x: 416, endPoint y: 352, distance: 12.6
click at [402, 349] on span "Колесо мебельное 40 мм в поворотном кронштейне со шпилькой М10 и тормозом" at bounding box center [432, 368] width 219 height 42
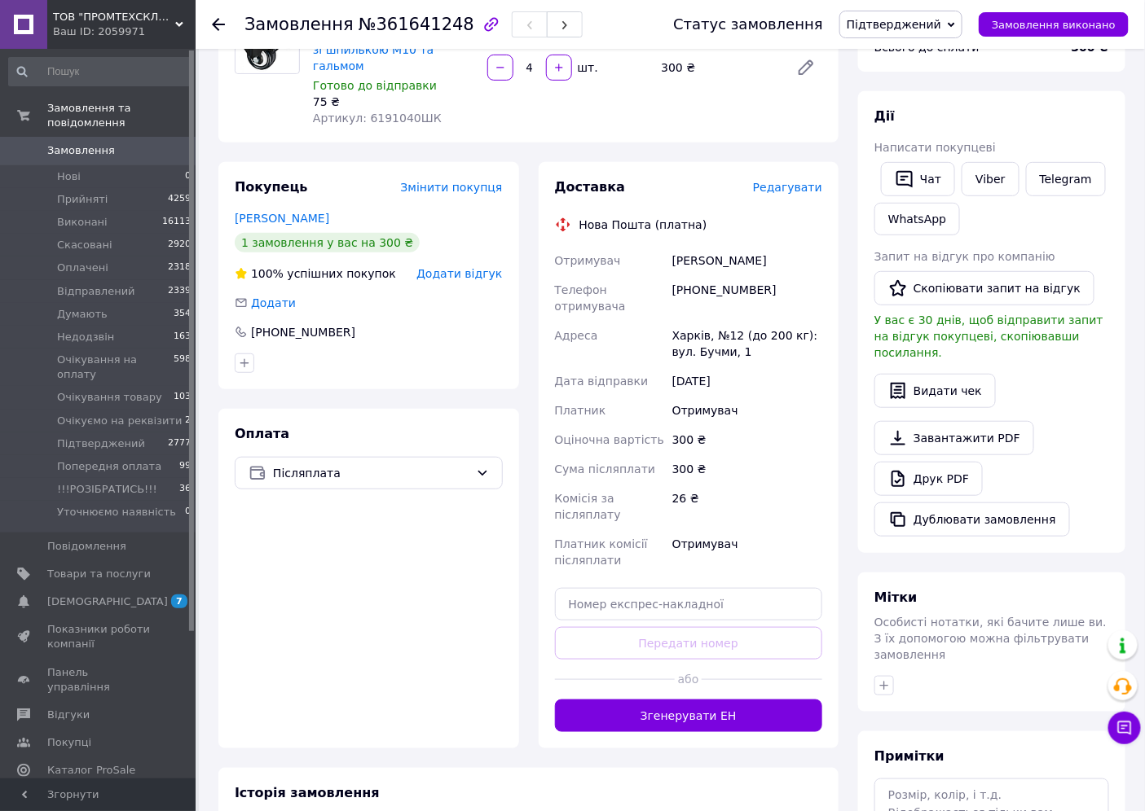
scroll to position [181, 0]
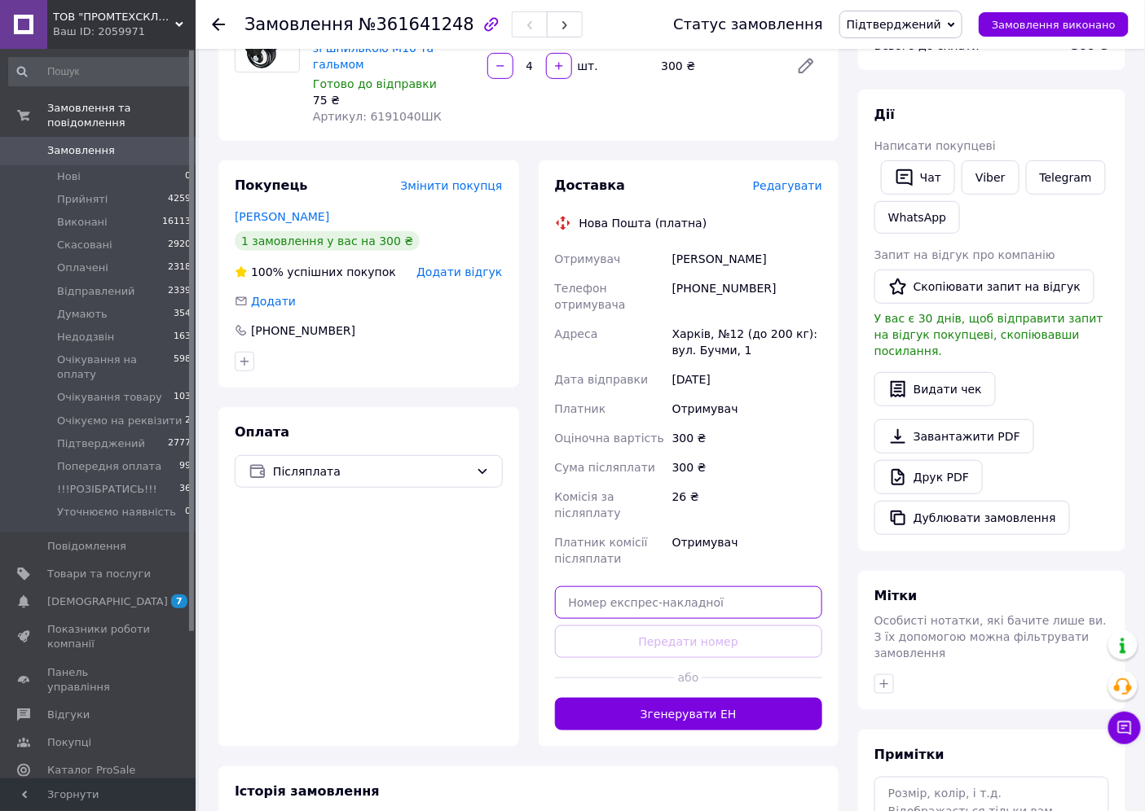
click at [657, 587] on input "text" at bounding box center [689, 603] width 268 height 33
paste input "20451247389371"
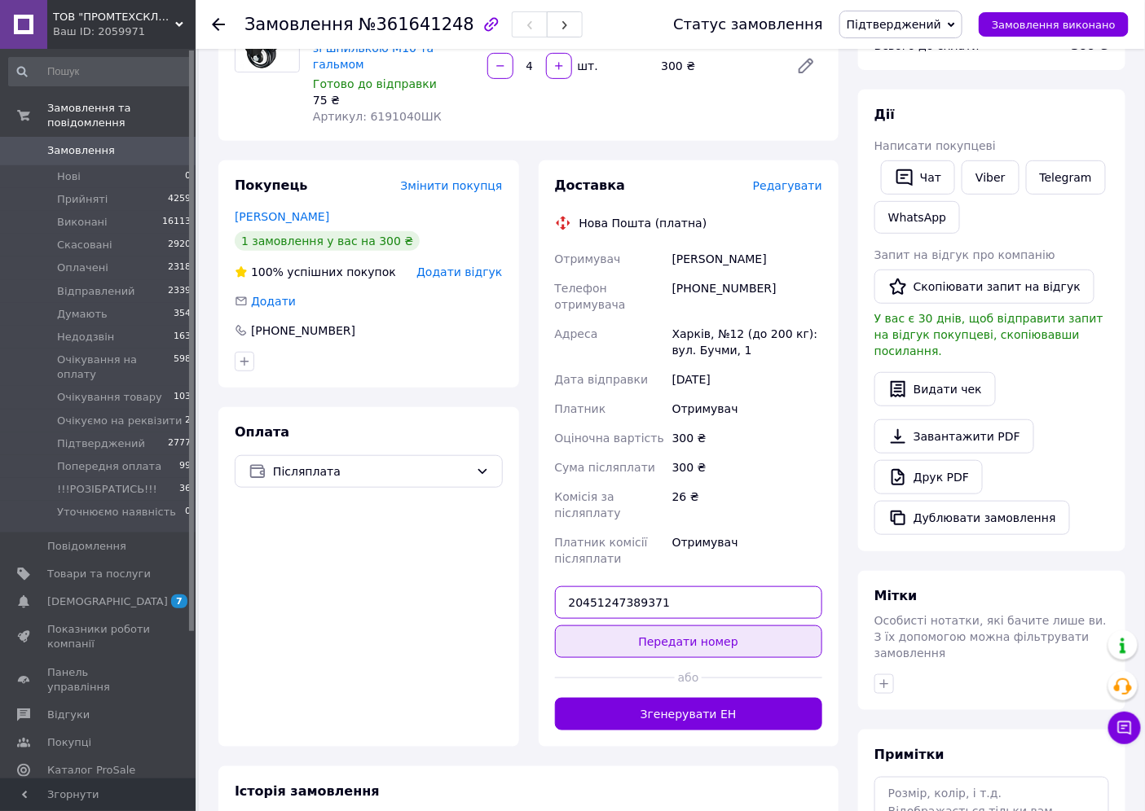
type input "20451247389371"
click at [650, 626] on button "Передати номер" at bounding box center [689, 642] width 268 height 33
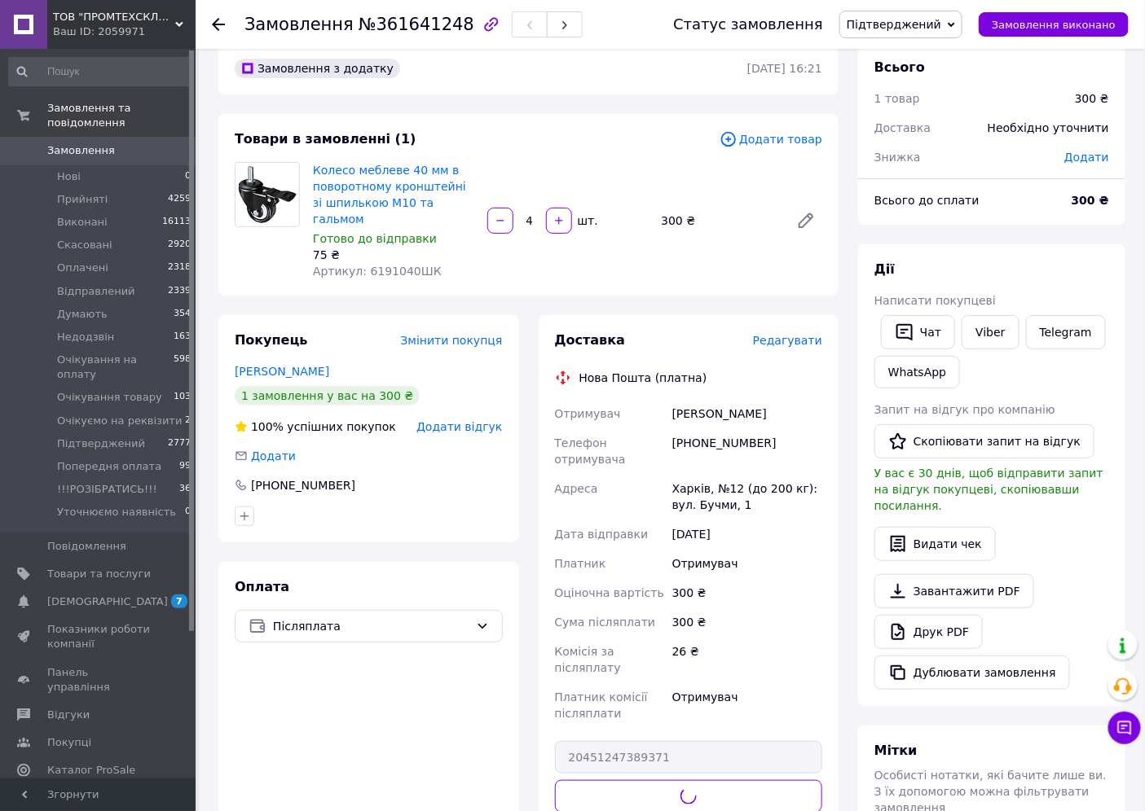
scroll to position [0, 0]
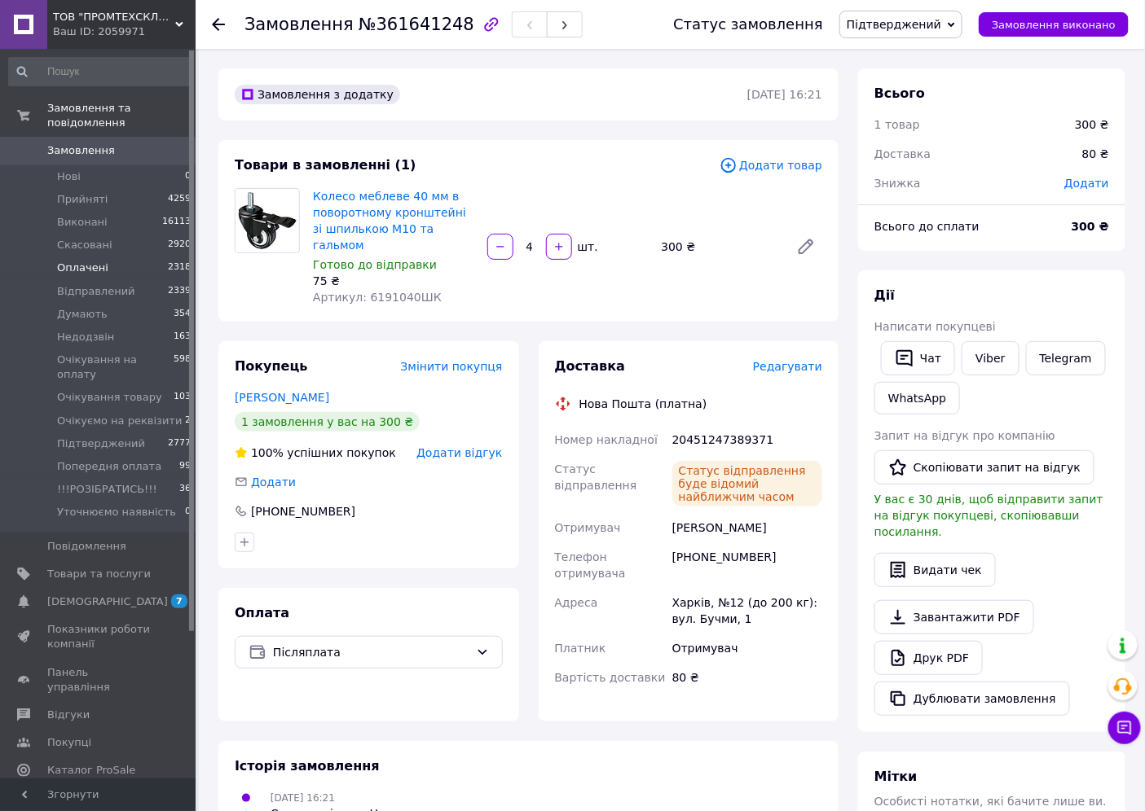
click at [74, 261] on span "Оплачені" at bounding box center [82, 268] width 51 height 15
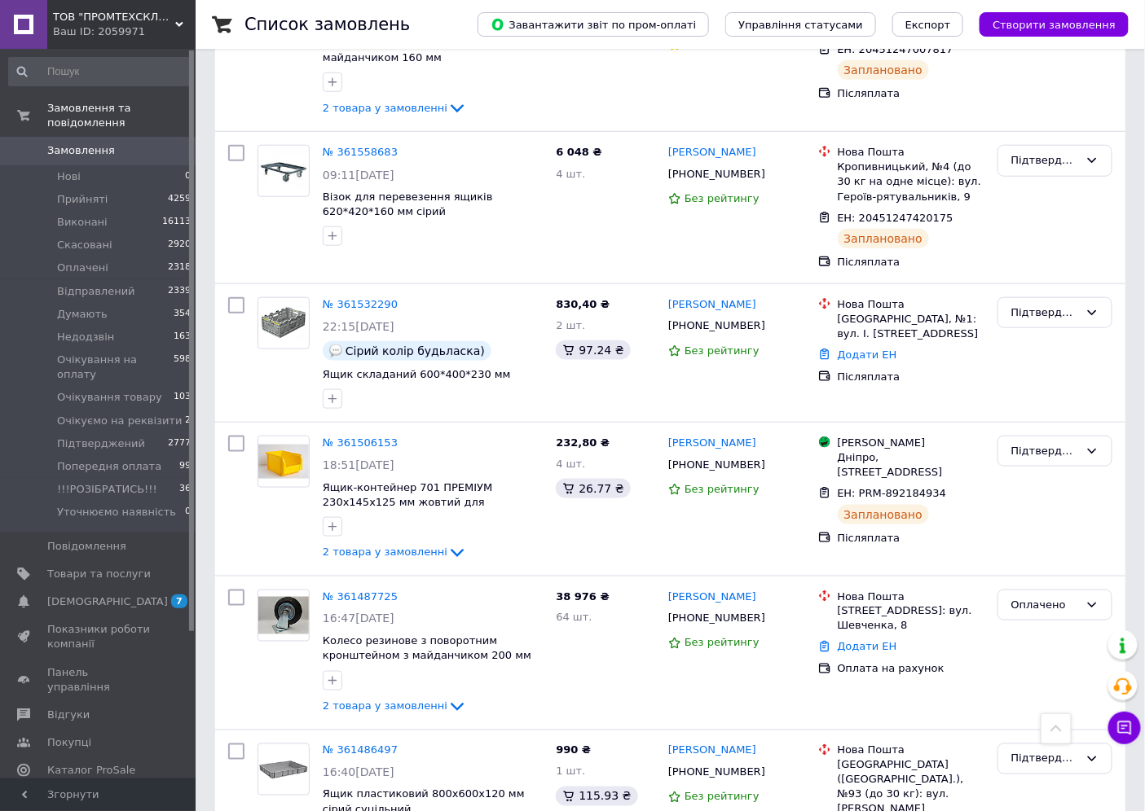
scroll to position [2486, 0]
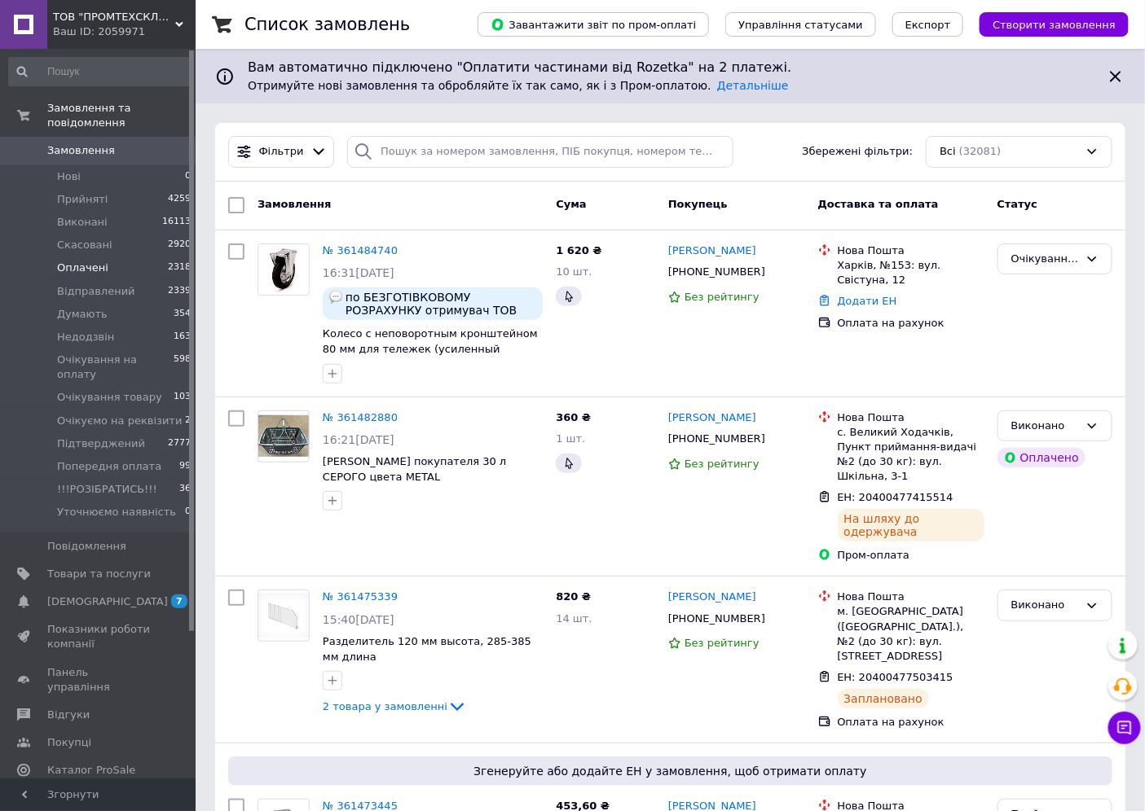
click at [77, 261] on span "Оплачені" at bounding box center [82, 268] width 51 height 15
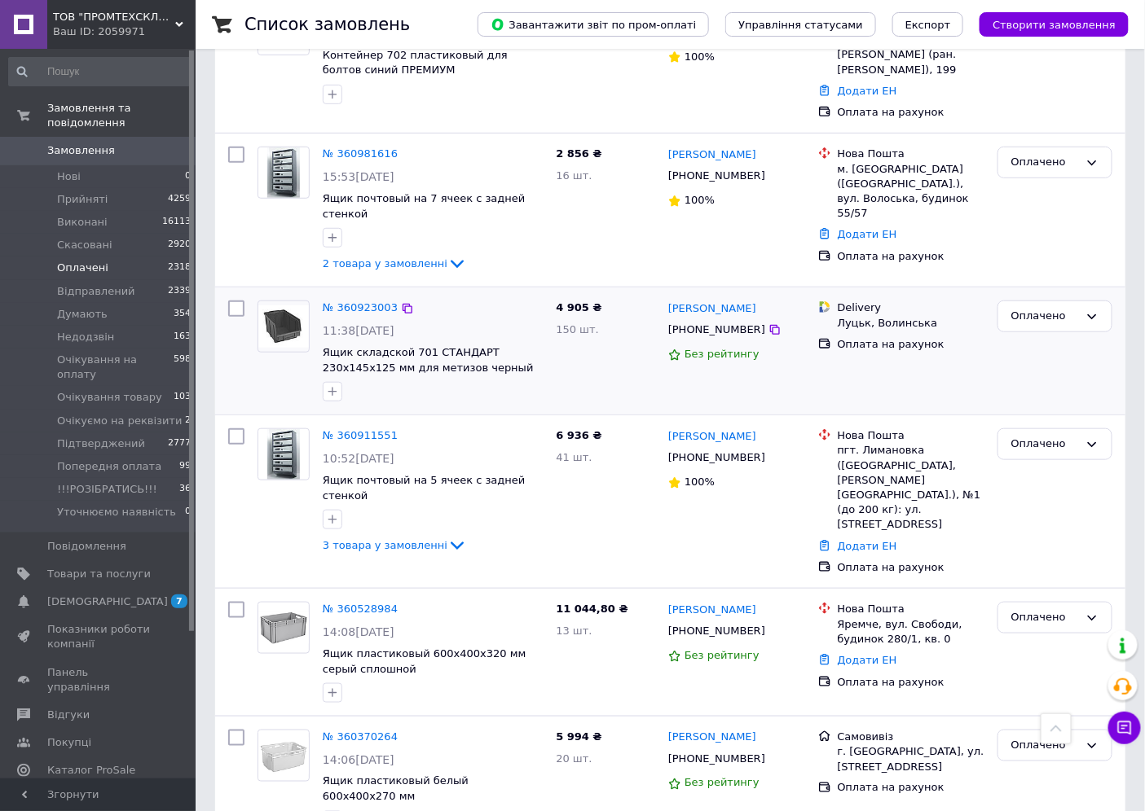
scroll to position [2408, 0]
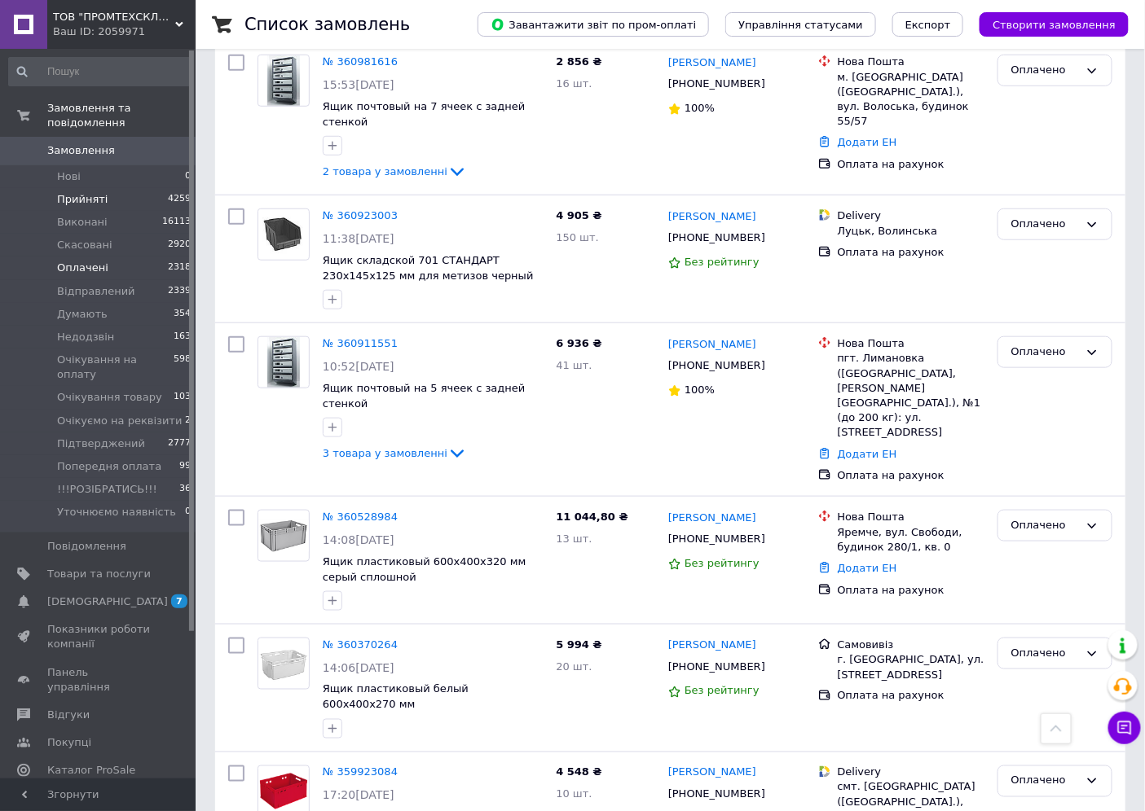
click at [69, 192] on span "Прийняті" at bounding box center [82, 199] width 51 height 15
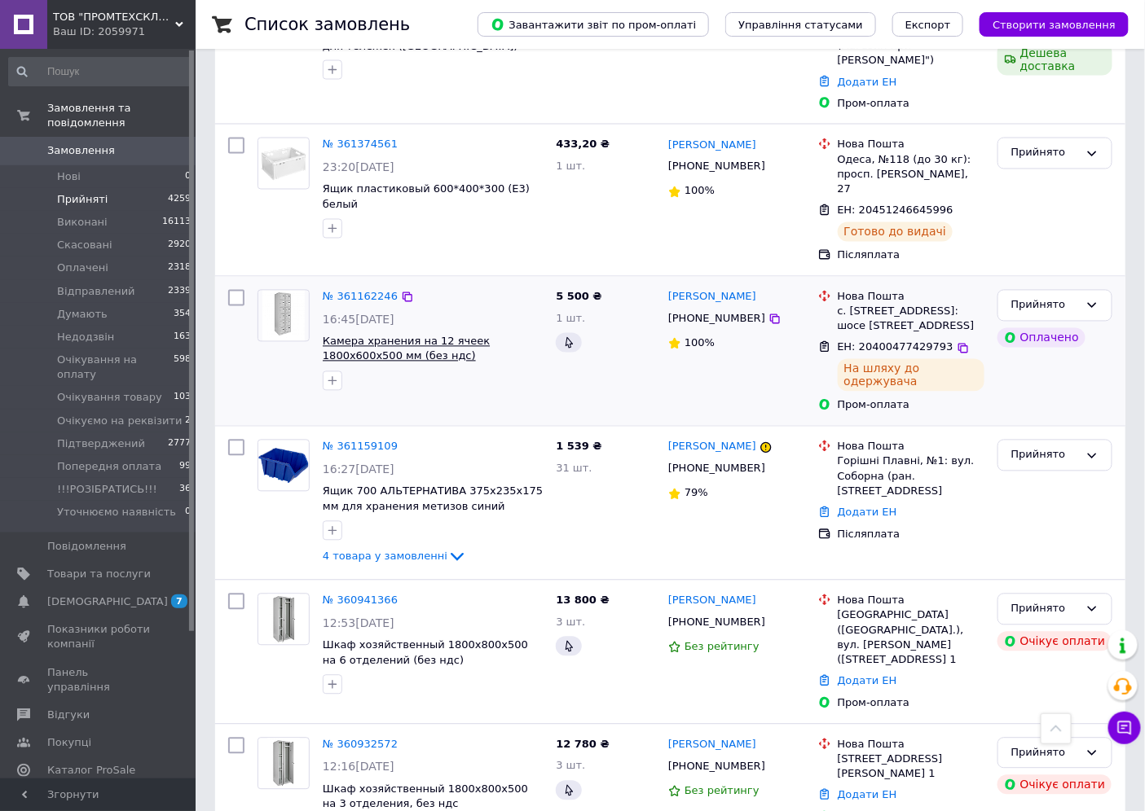
scroll to position [905, 0]
click at [1084, 289] on div "Прийнято" at bounding box center [1054, 305] width 115 height 32
click at [1044, 324] on li "Виконано" at bounding box center [1054, 339] width 113 height 30
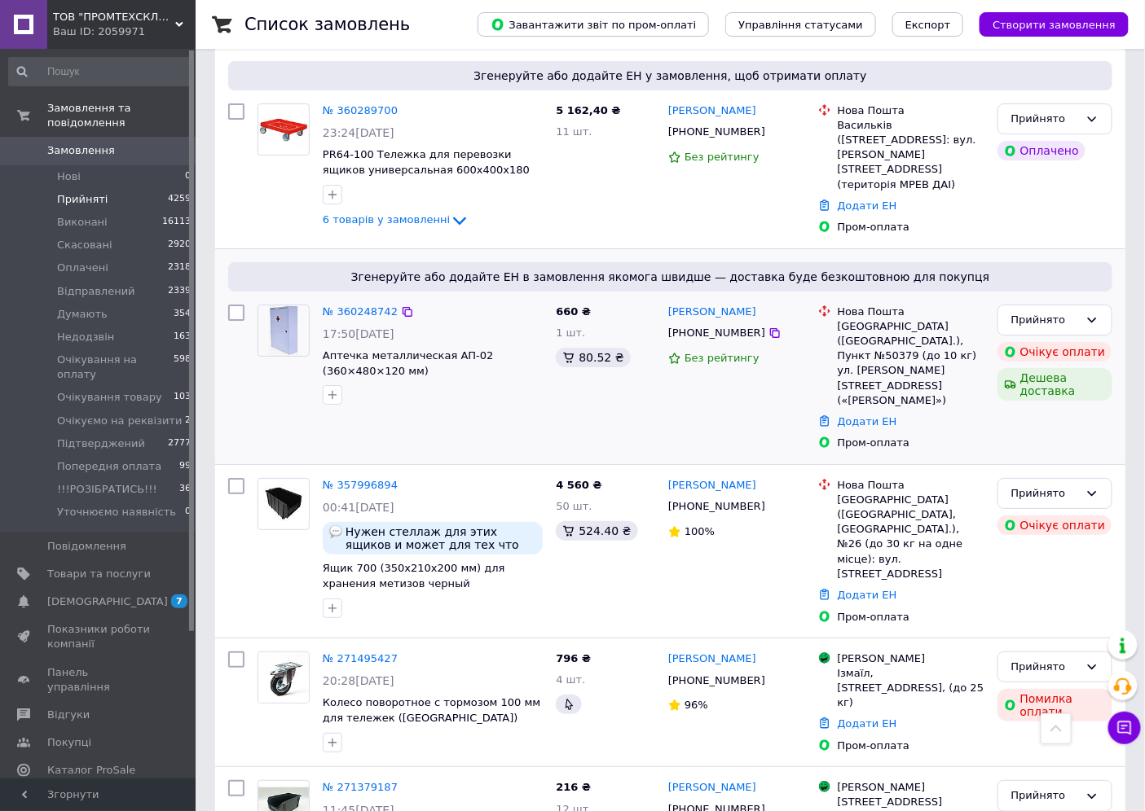
scroll to position [1810, 0]
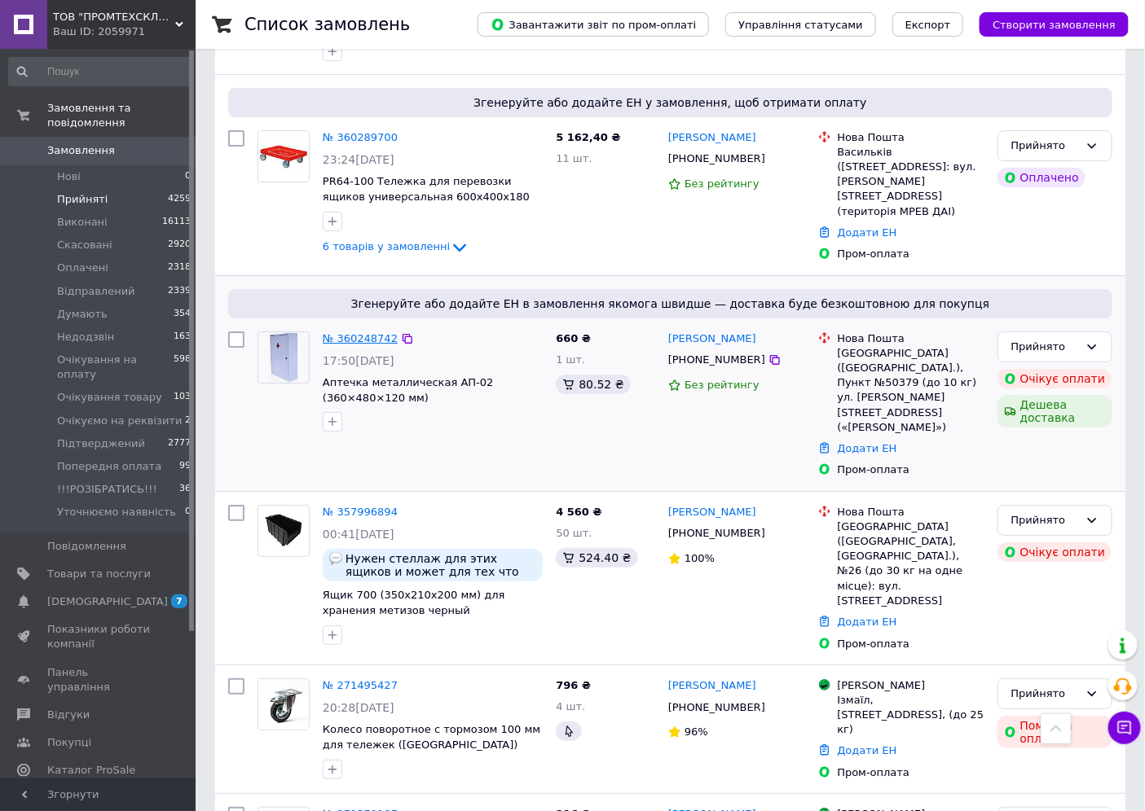
click at [340, 332] on link "№ 360248742" at bounding box center [360, 338] width 75 height 12
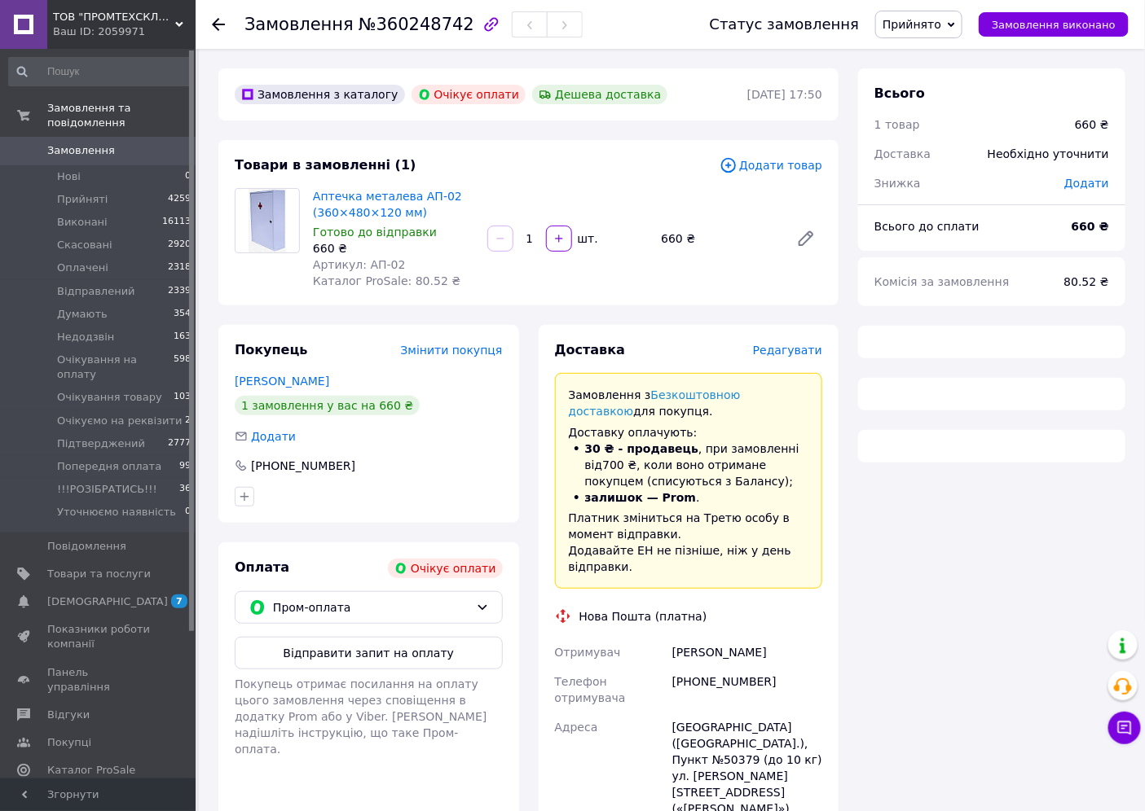
click at [932, 20] on span "Прийнято" at bounding box center [911, 24] width 59 height 13
click at [924, 82] on li "Скасовано" at bounding box center [946, 81] width 141 height 24
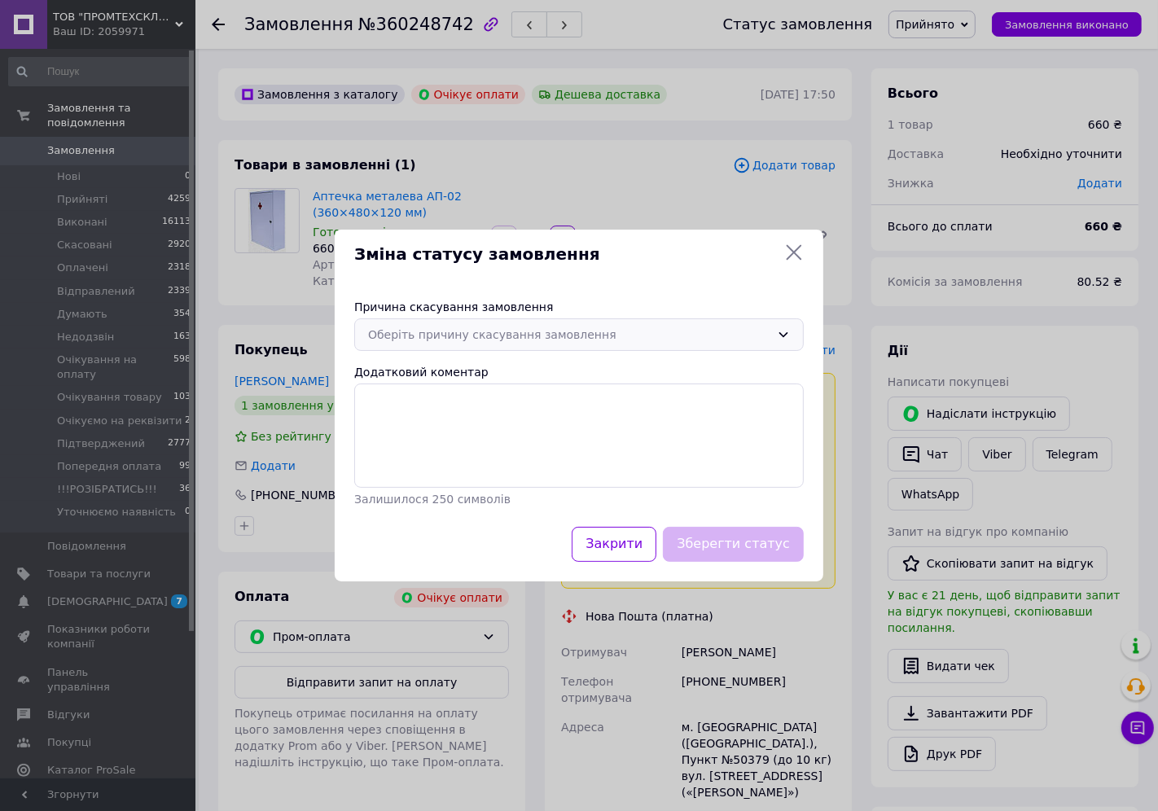
click at [575, 327] on div "Оберіть причину скасування замовлення" at bounding box center [569, 335] width 402 height 18
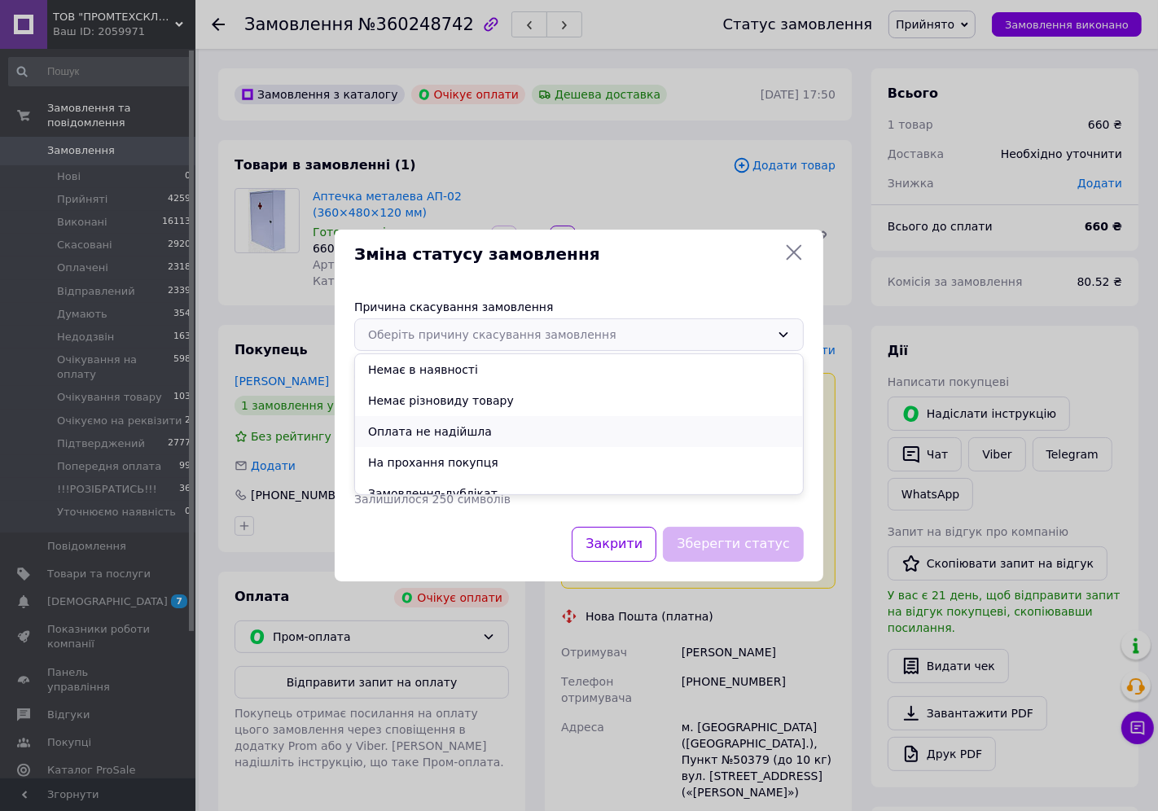
click at [470, 425] on li "Оплата не надійшла" at bounding box center [579, 431] width 448 height 31
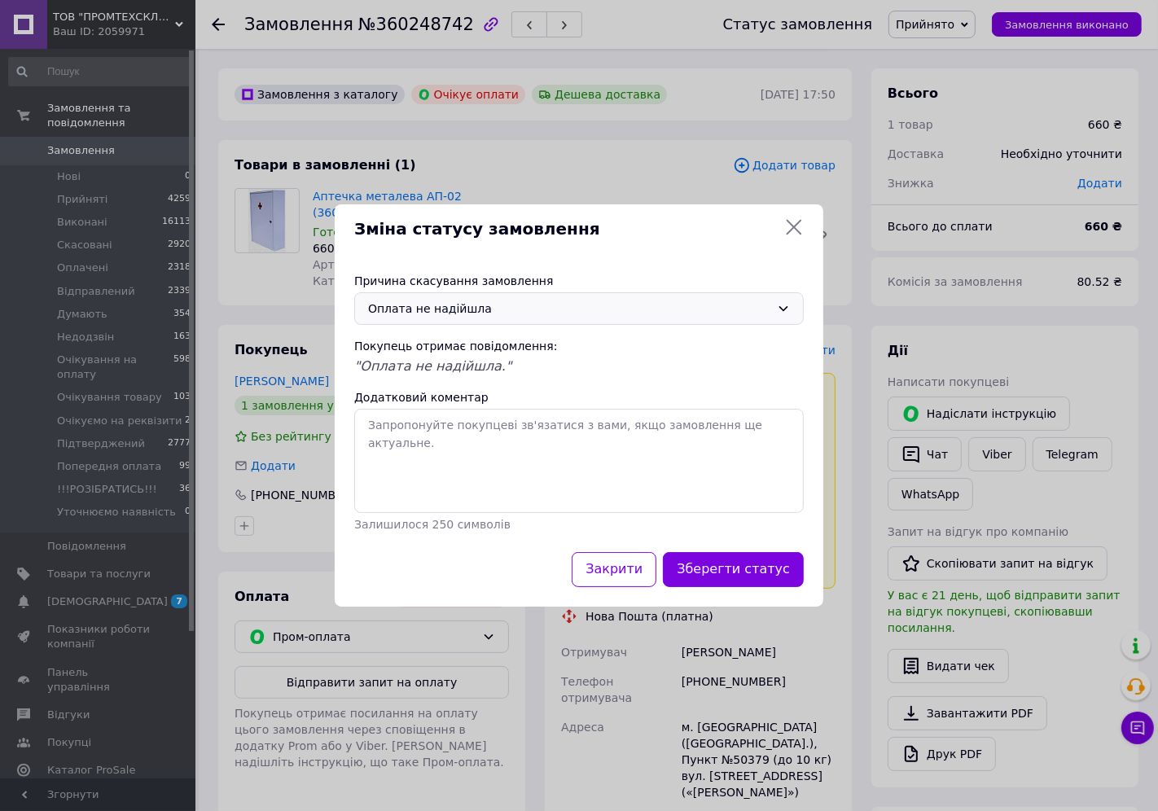
click at [794, 579] on button "Зберегти статус" at bounding box center [733, 569] width 141 height 35
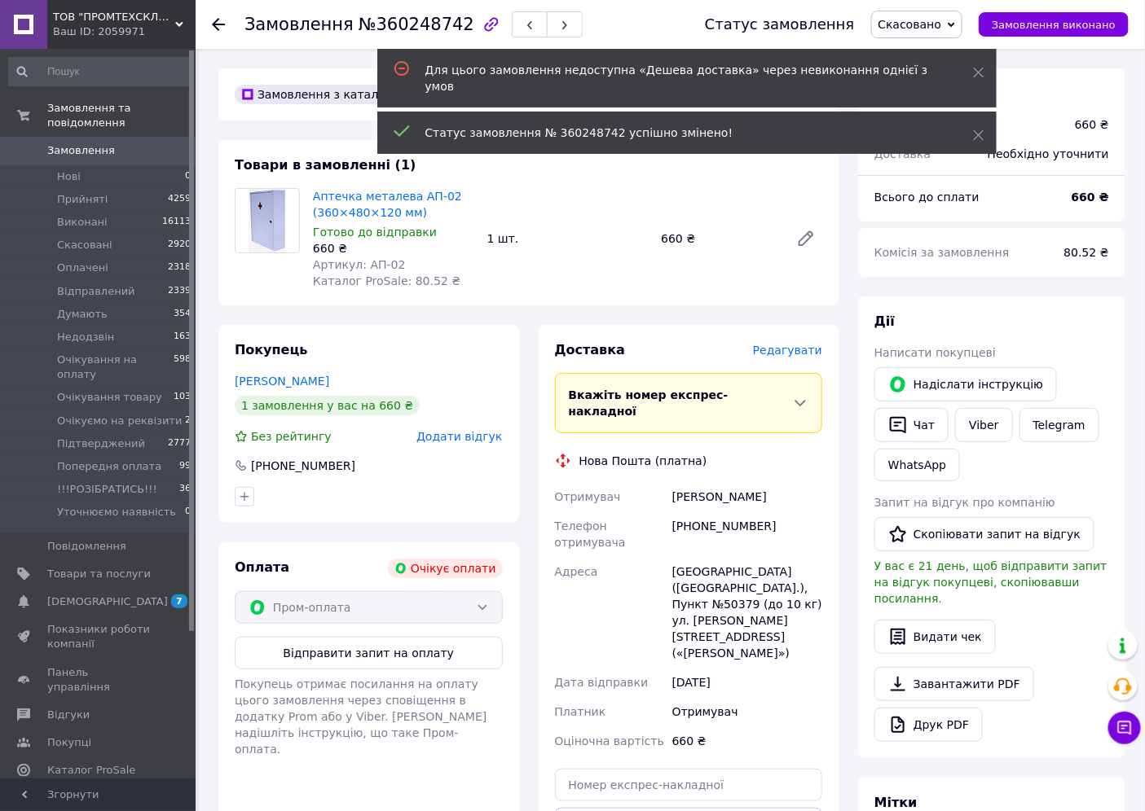
click at [103, 143] on span "Замовлення" at bounding box center [81, 150] width 68 height 15
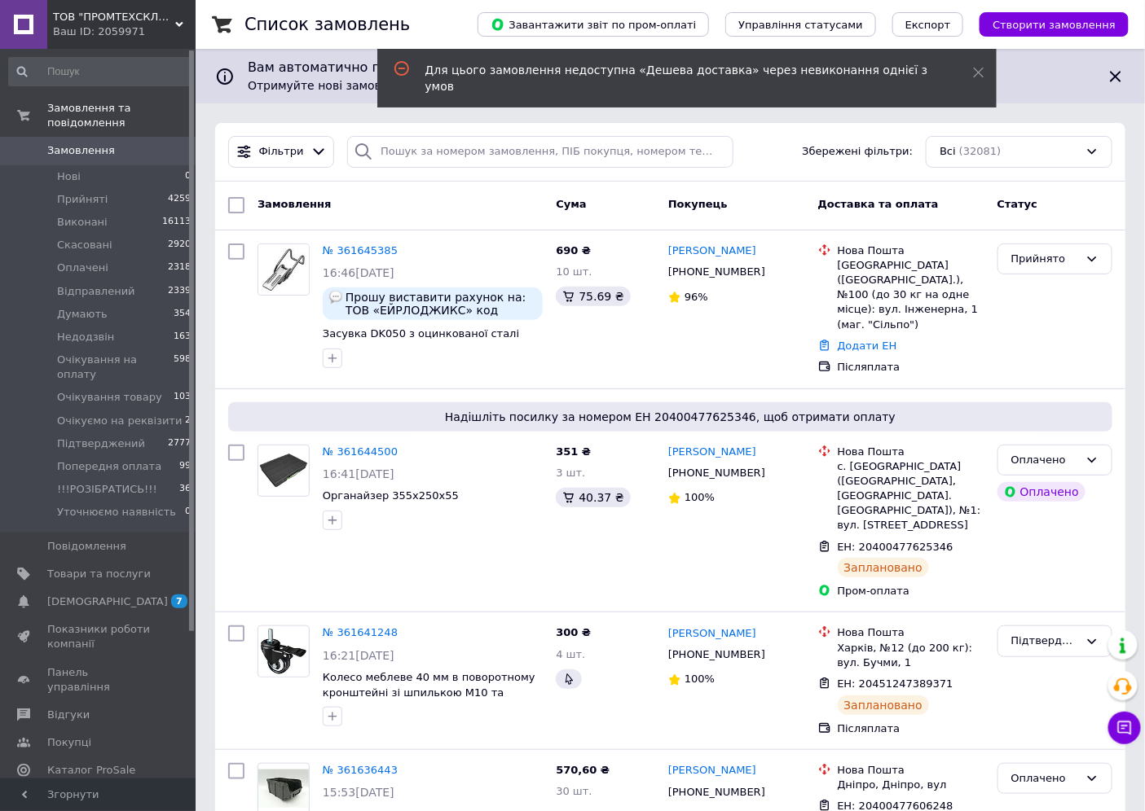
click at [751, 68] on div "Для цього замовлення недоступна «Дешева доставка» через невиконання однієї з ум…" at bounding box center [678, 78] width 507 height 33
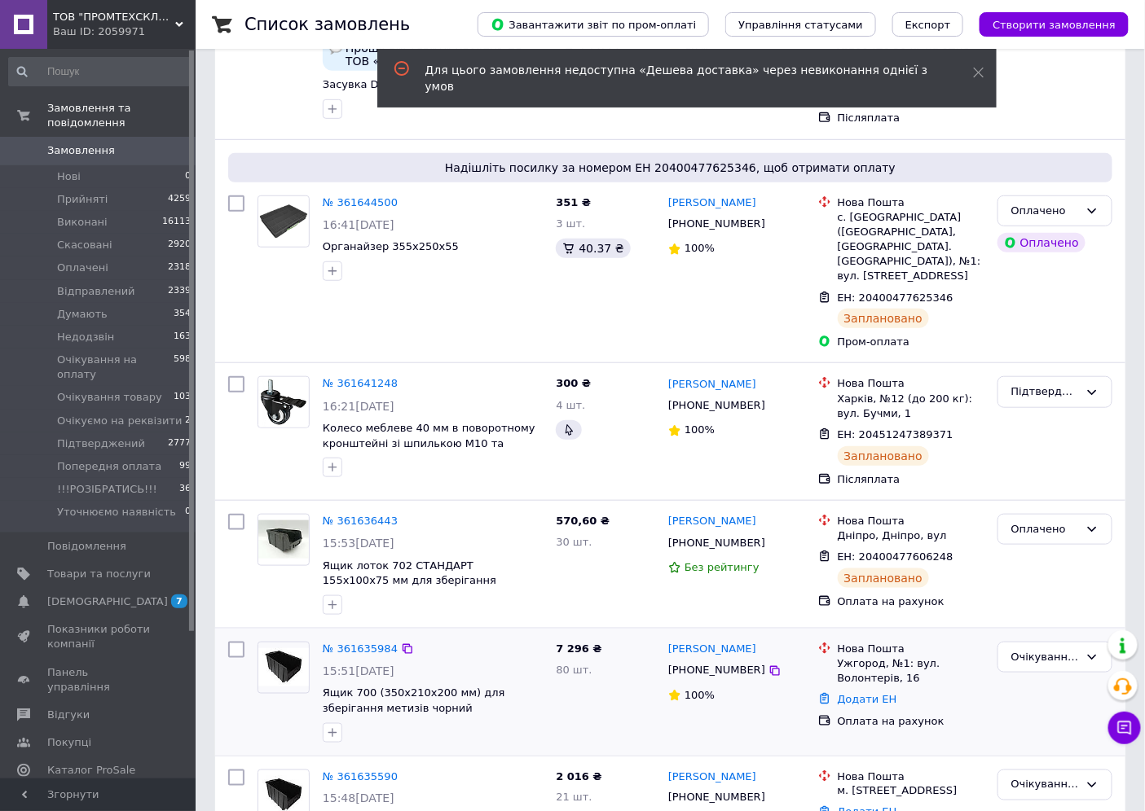
scroll to position [362, 0]
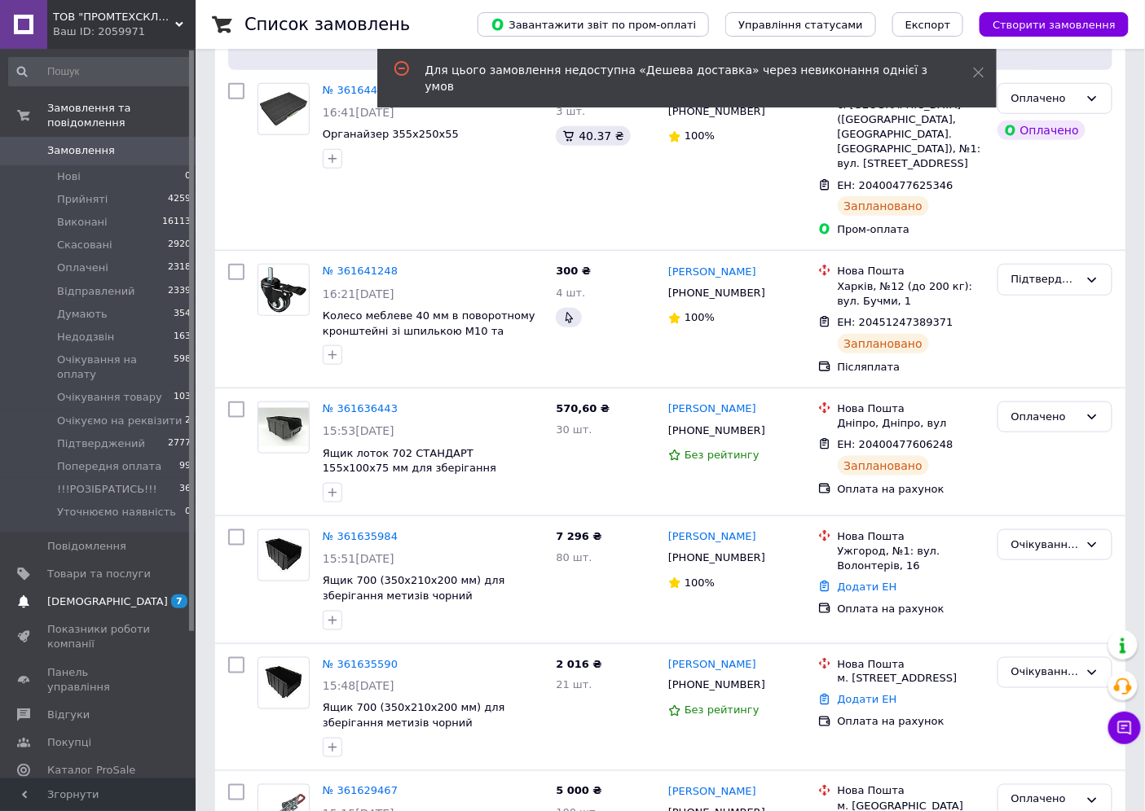
click at [122, 595] on span "[DEMOGRAPHIC_DATA]" at bounding box center [98, 602] width 103 height 15
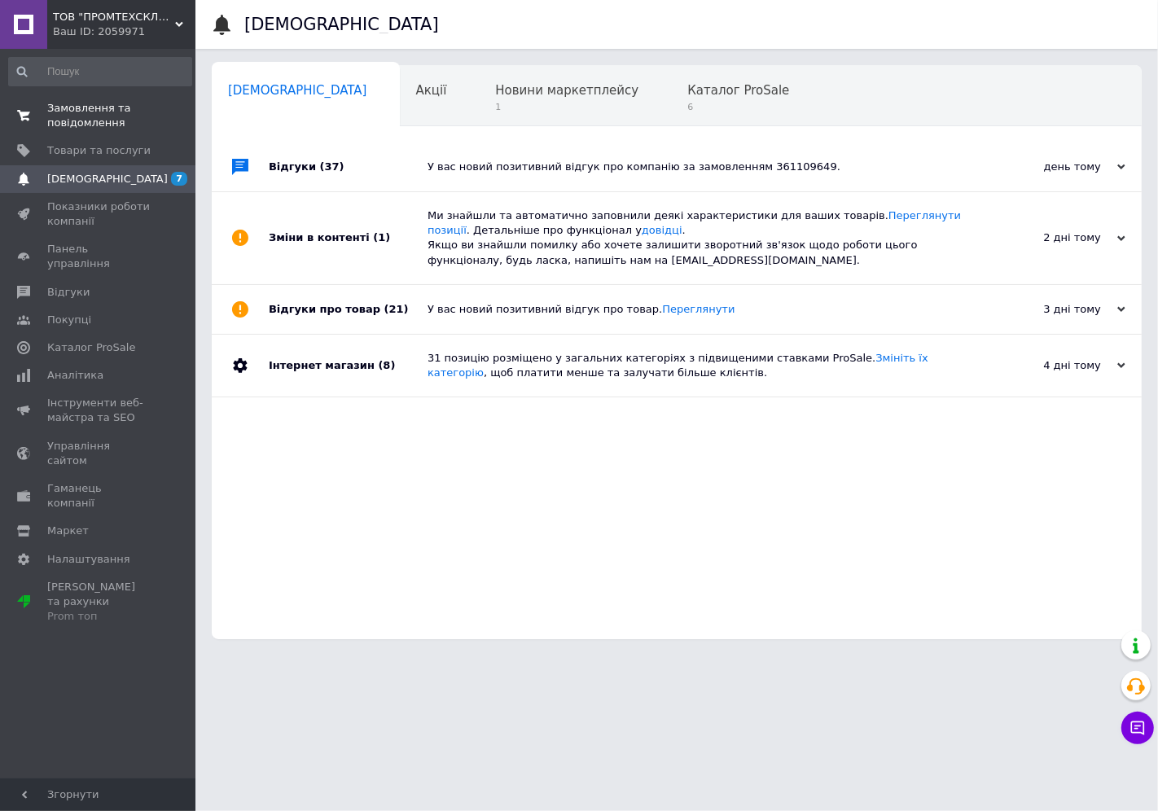
click at [120, 118] on span "Замовлення та повідомлення" at bounding box center [98, 115] width 103 height 29
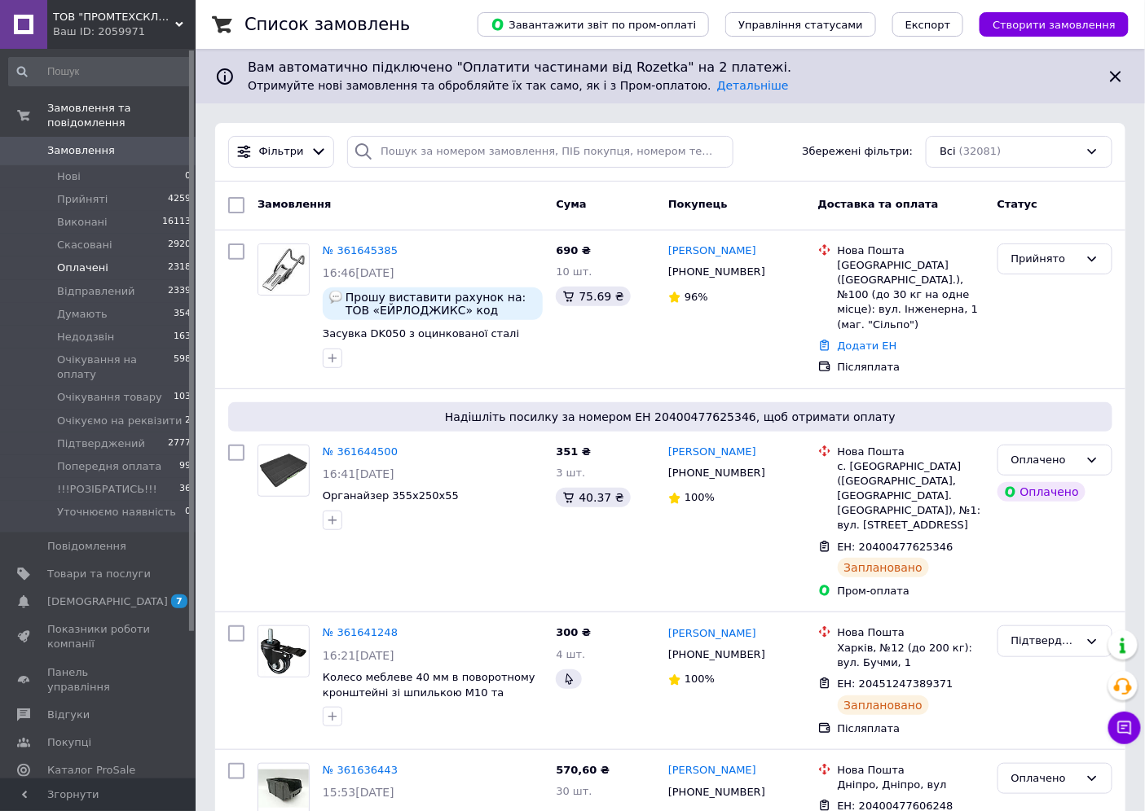
click at [90, 261] on span "Оплачені" at bounding box center [82, 268] width 51 height 15
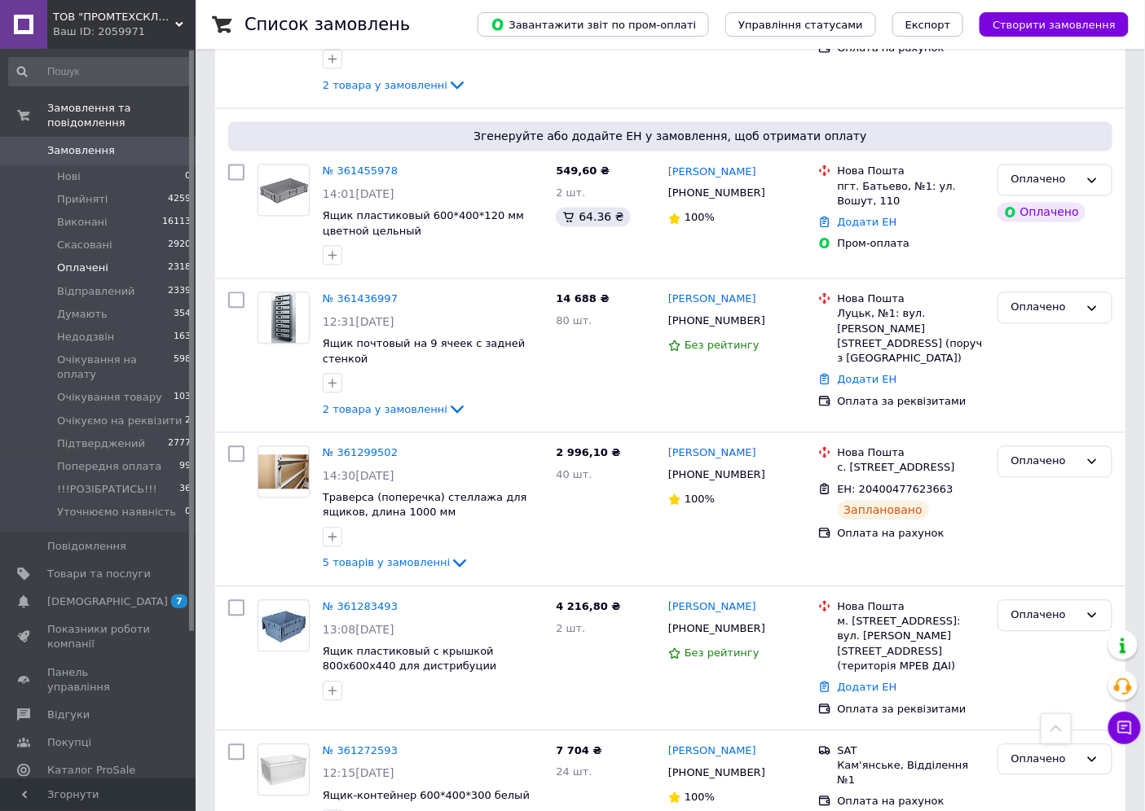
scroll to position [1086, 0]
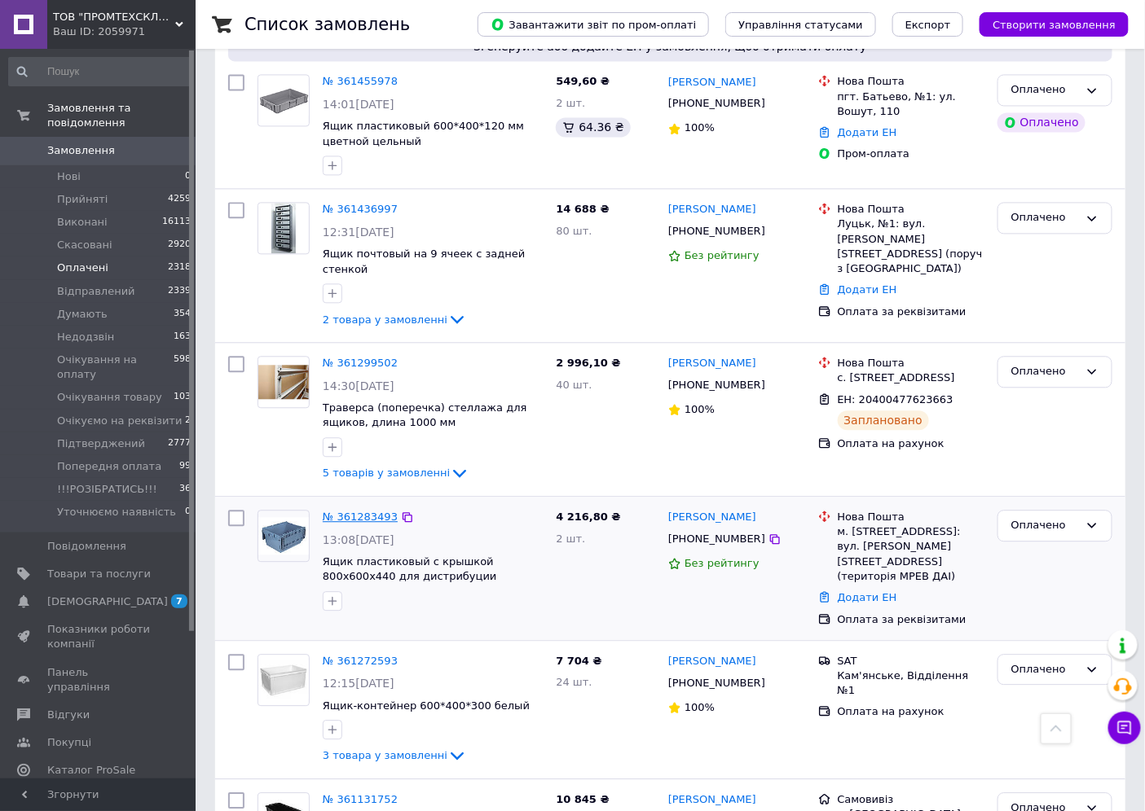
click at [358, 511] on link "№ 361283493" at bounding box center [360, 517] width 75 height 12
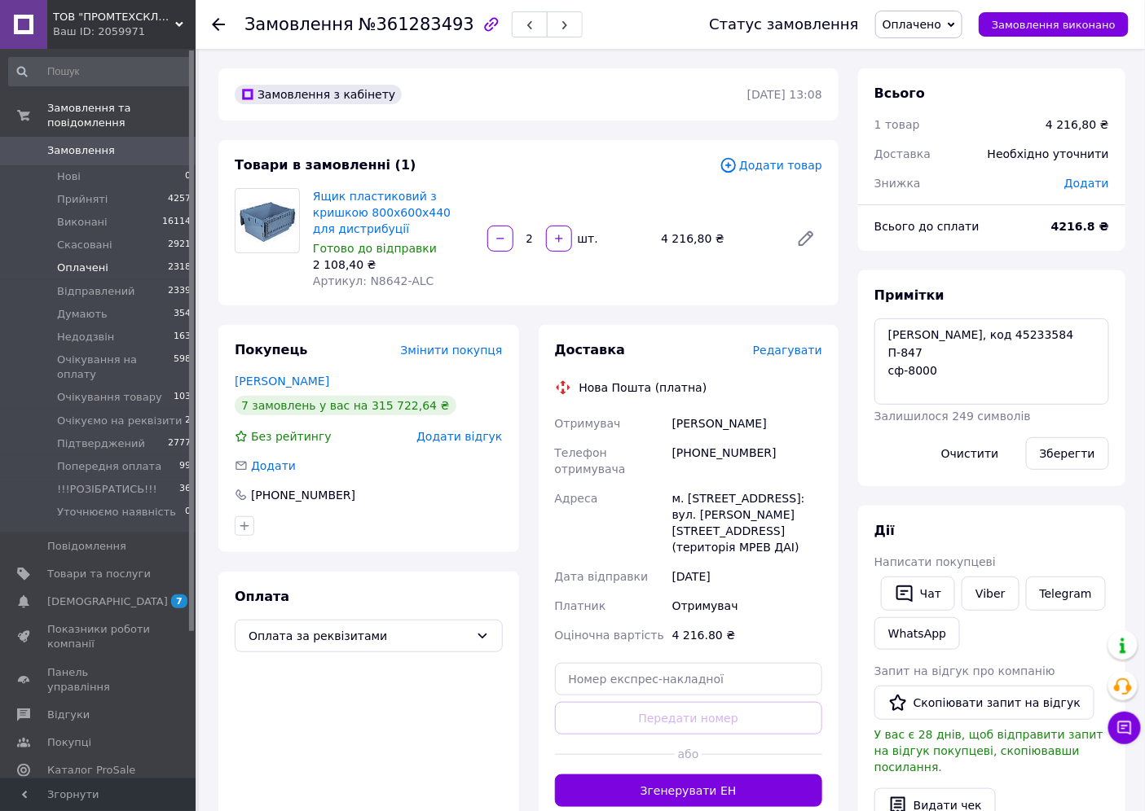
click at [86, 261] on span "Оплачені" at bounding box center [82, 268] width 51 height 15
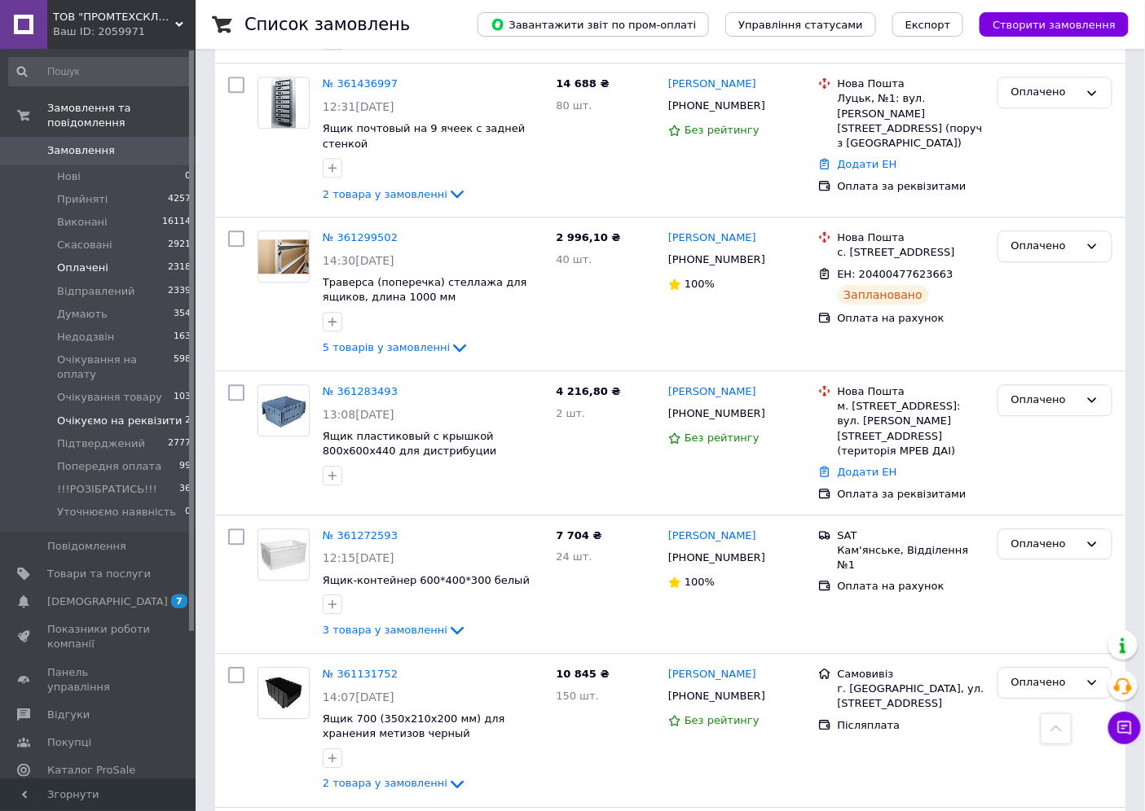
scroll to position [1051, 0]
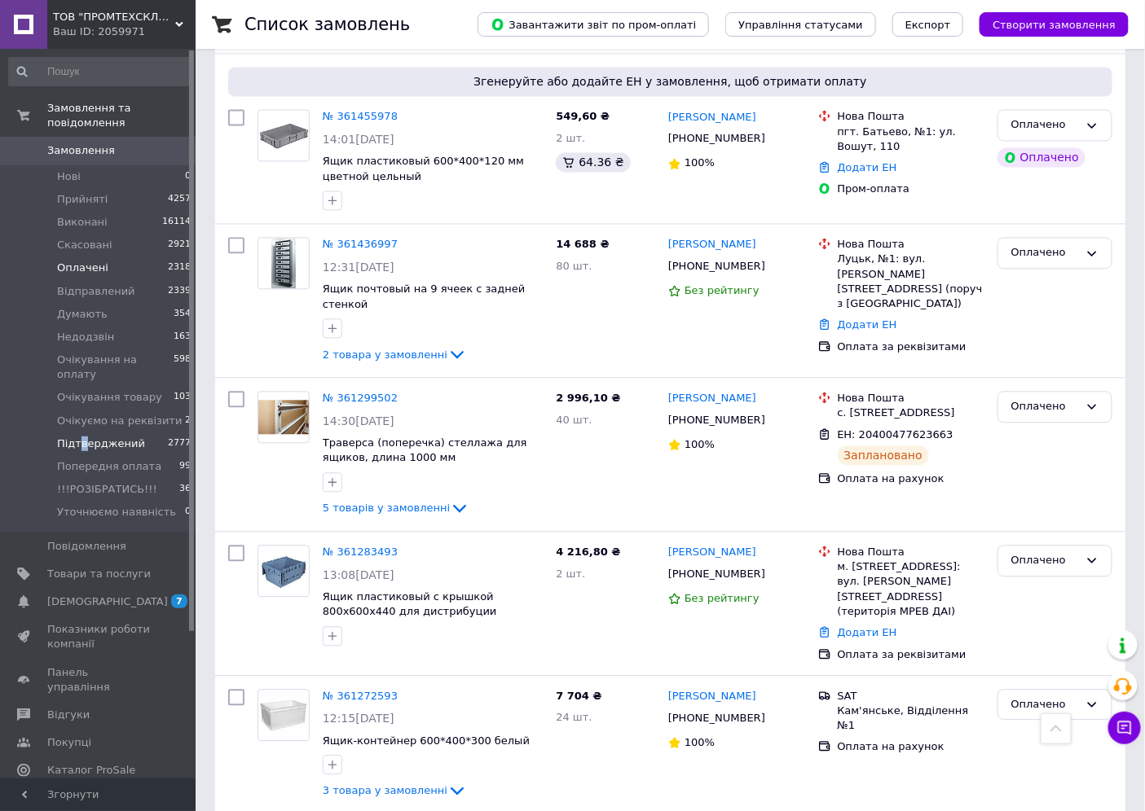
click at [79, 437] on span "Підтверджений" at bounding box center [101, 444] width 88 height 15
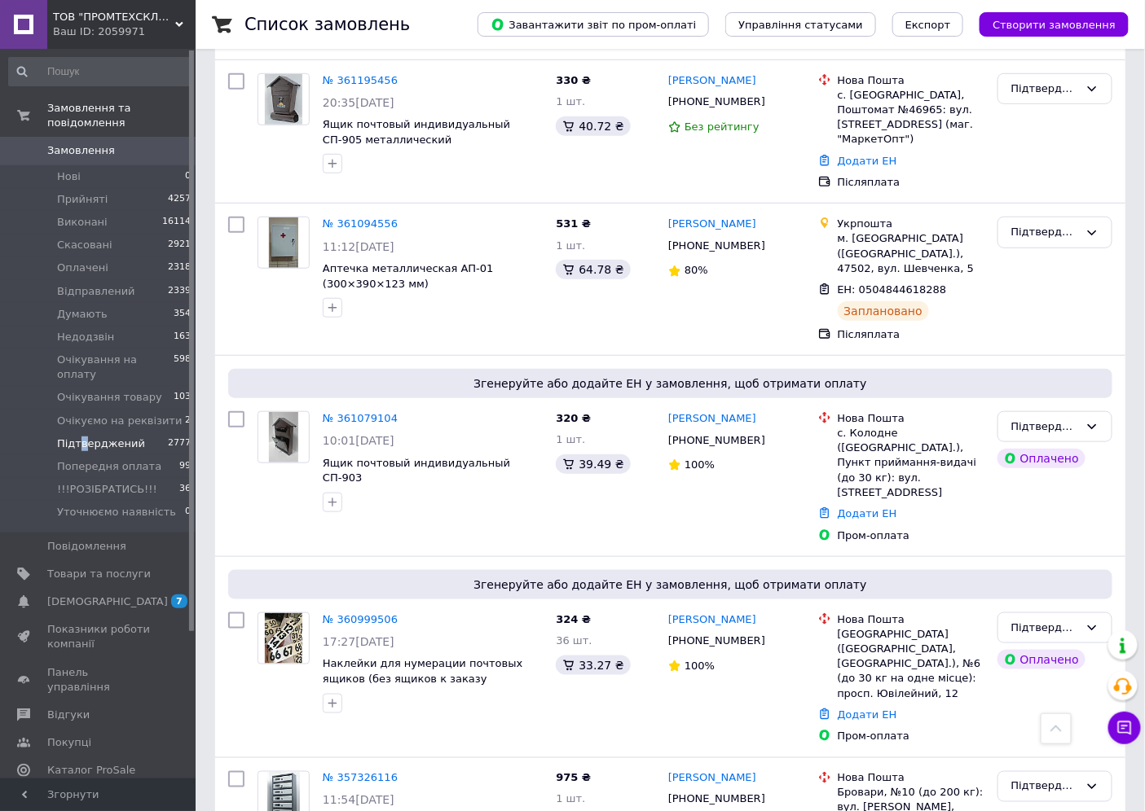
scroll to position [2220, 0]
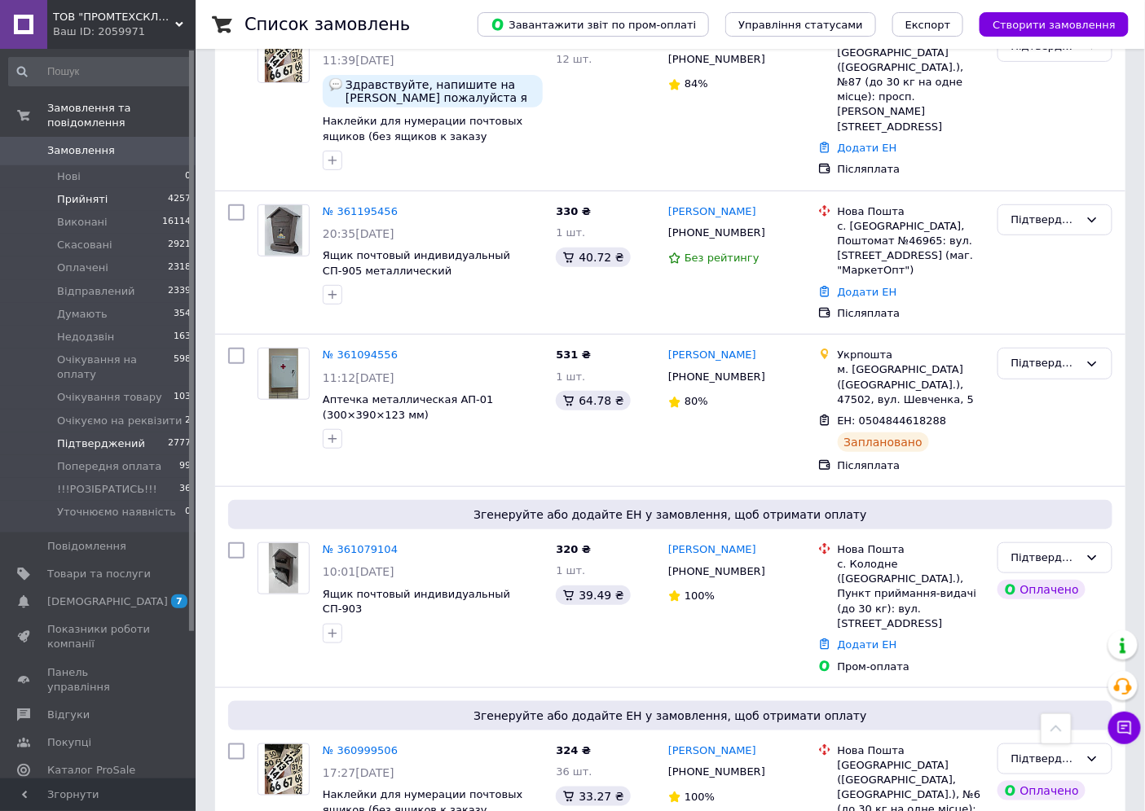
click at [79, 192] on span "Прийняті" at bounding box center [82, 199] width 51 height 15
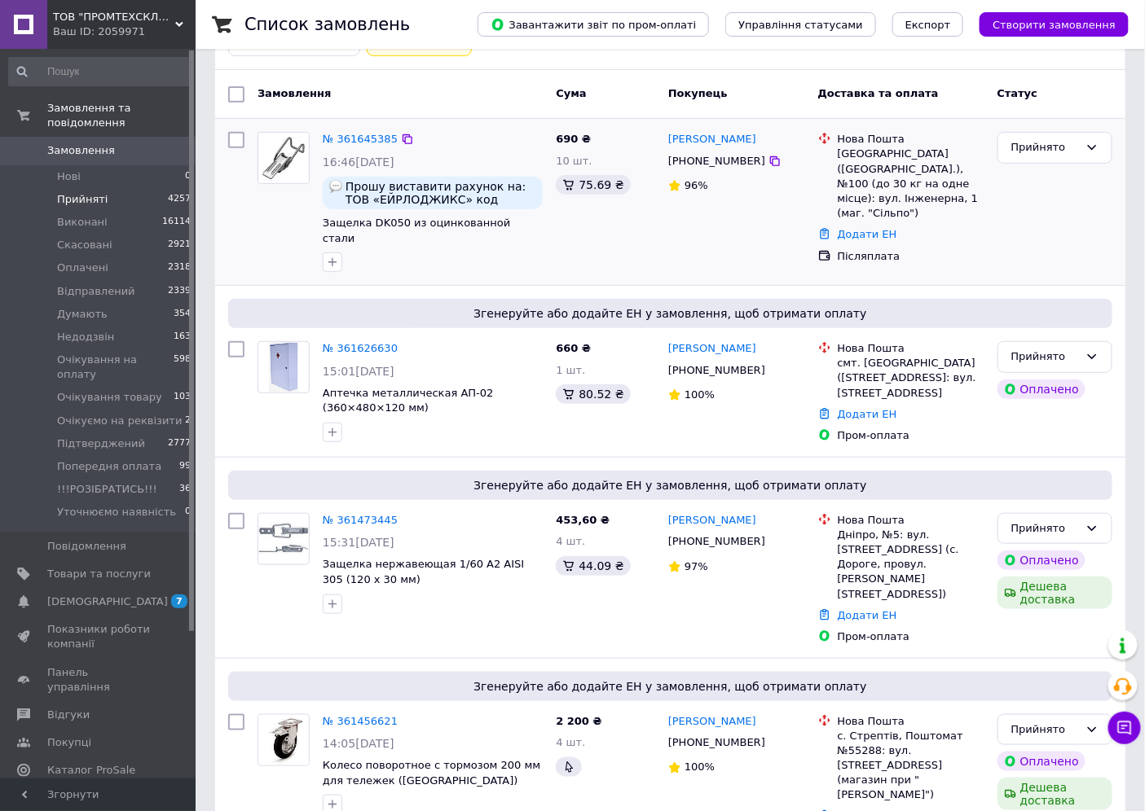
scroll to position [362, 0]
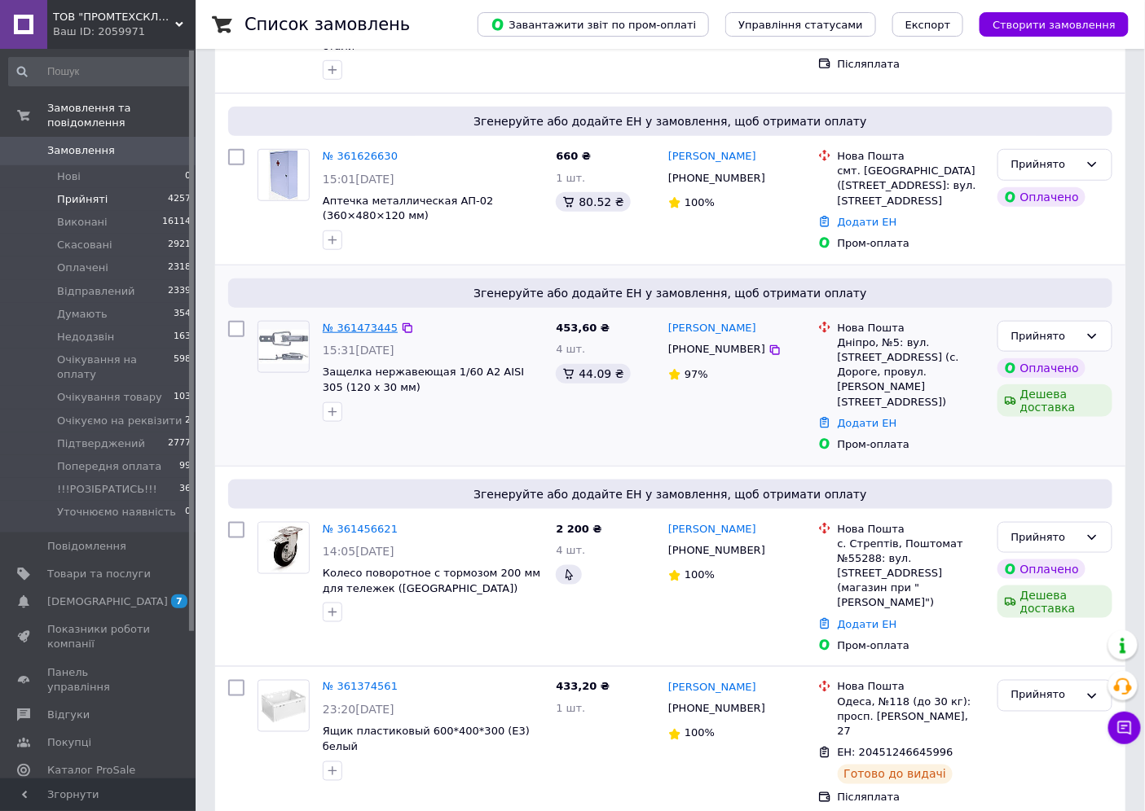
click at [345, 322] on link "№ 361473445" at bounding box center [360, 328] width 75 height 12
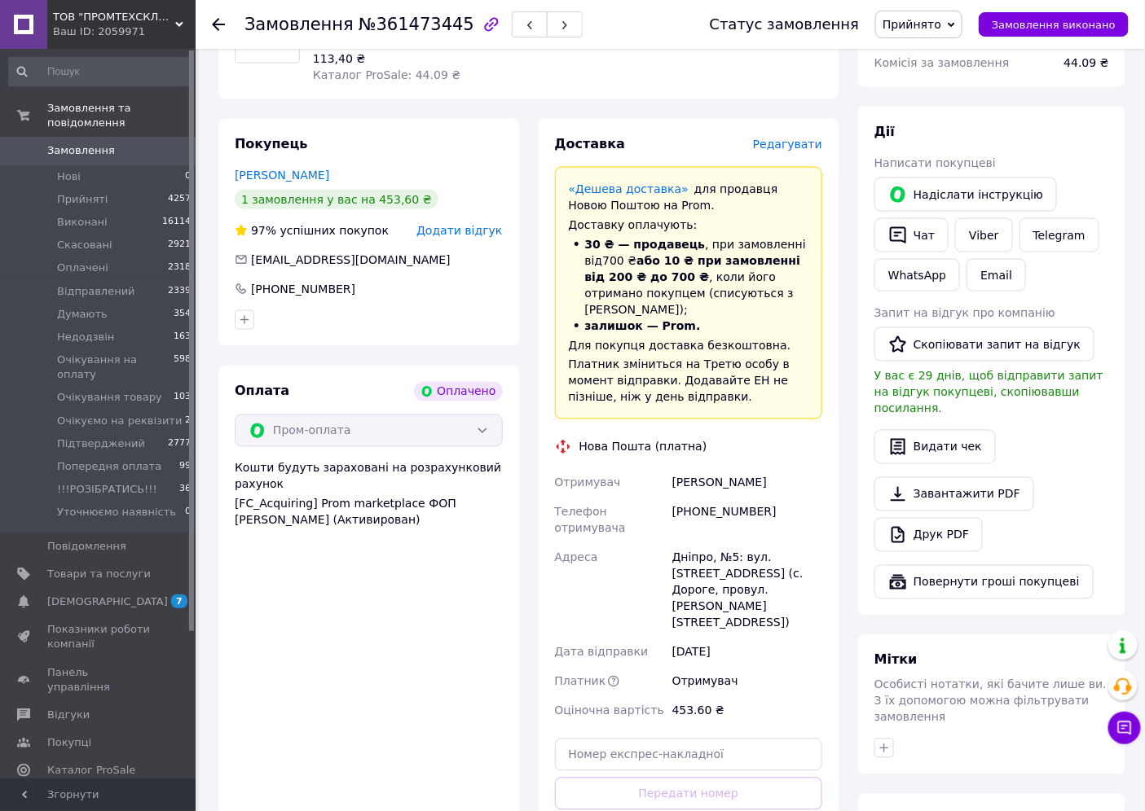
scroll to position [723, 0]
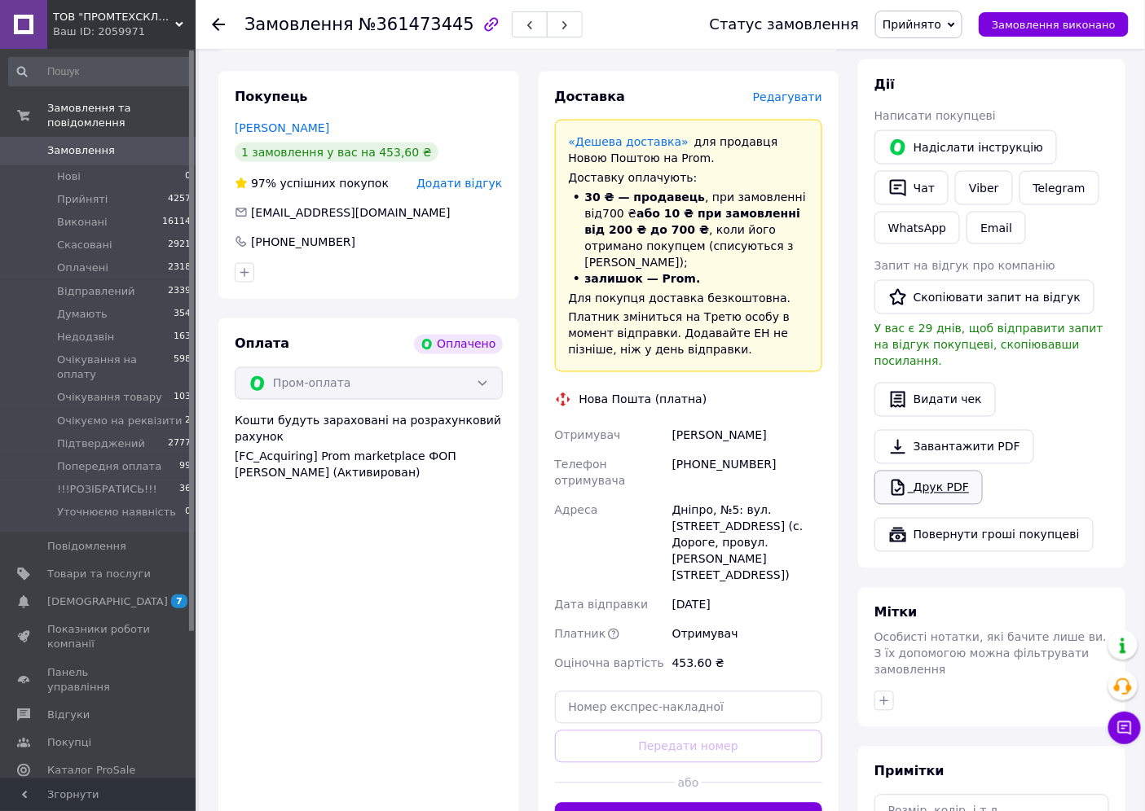
click at [908, 471] on link "Друк PDF" at bounding box center [928, 488] width 108 height 34
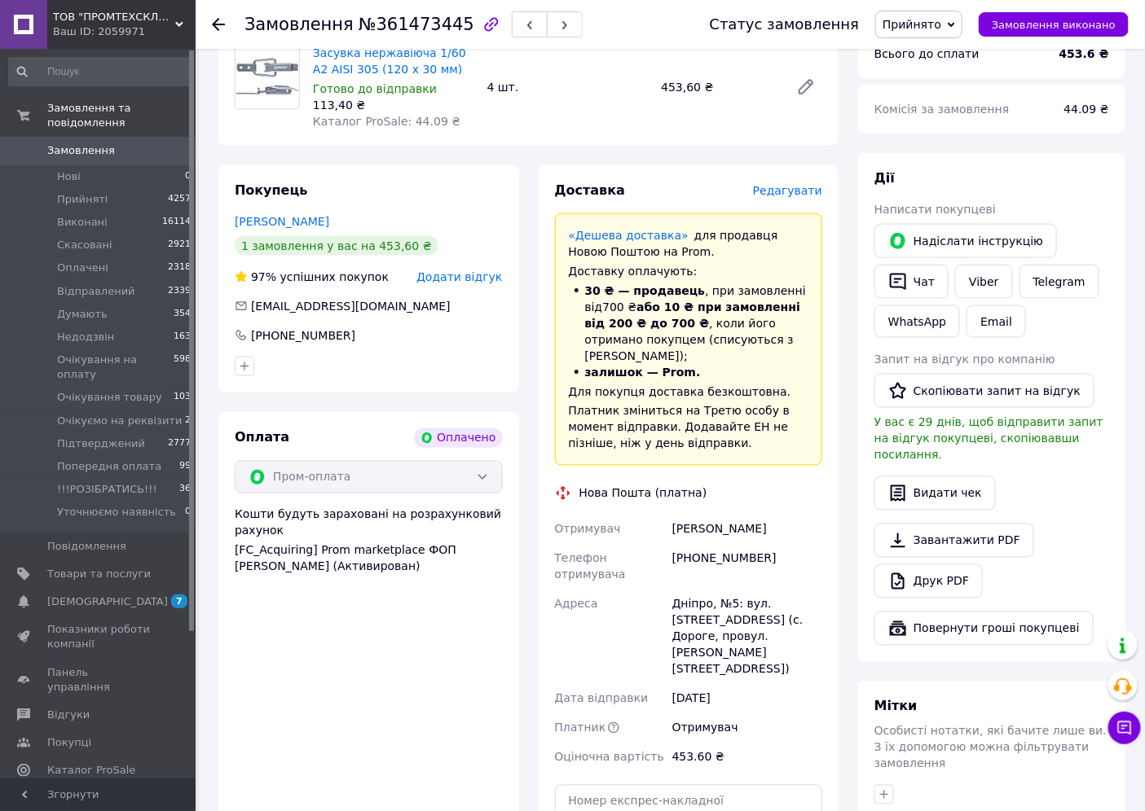
scroll to position [633, 0]
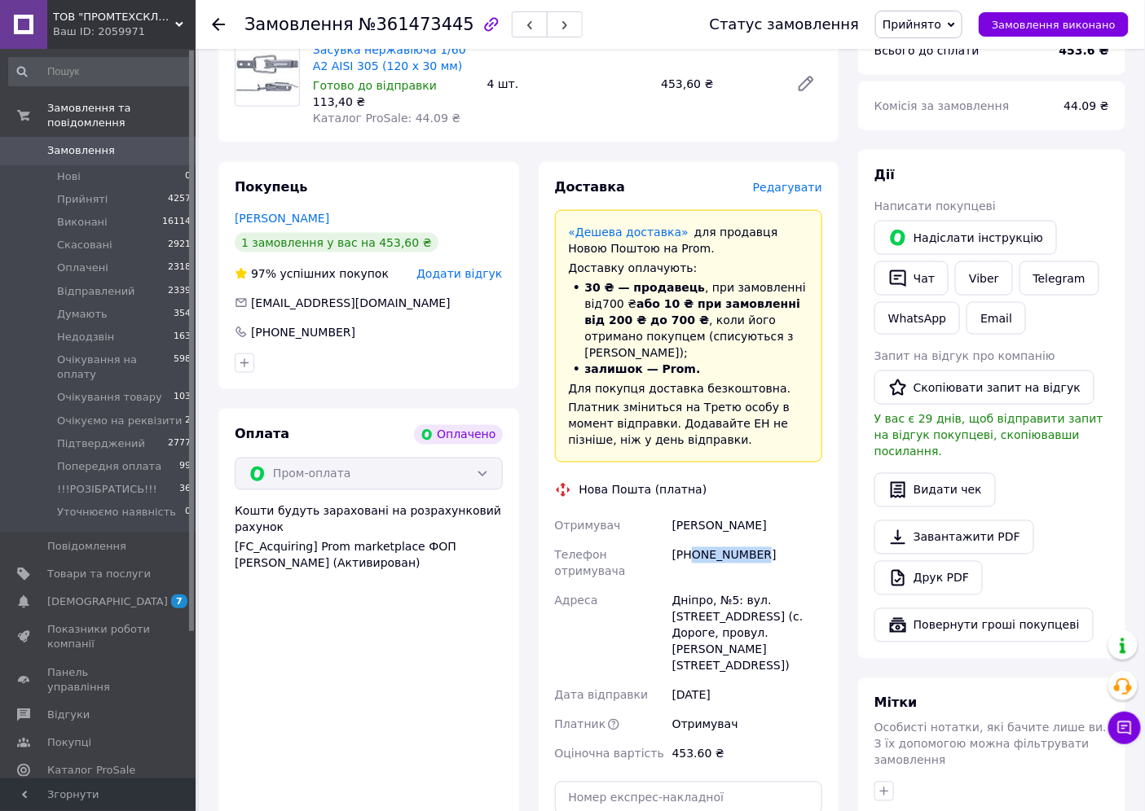
drag, startPoint x: 691, startPoint y: 508, endPoint x: 754, endPoint y: 509, distance: 63.6
click at [754, 541] on div "[PHONE_NUMBER]" at bounding box center [747, 564] width 156 height 46
copy div "0675673412"
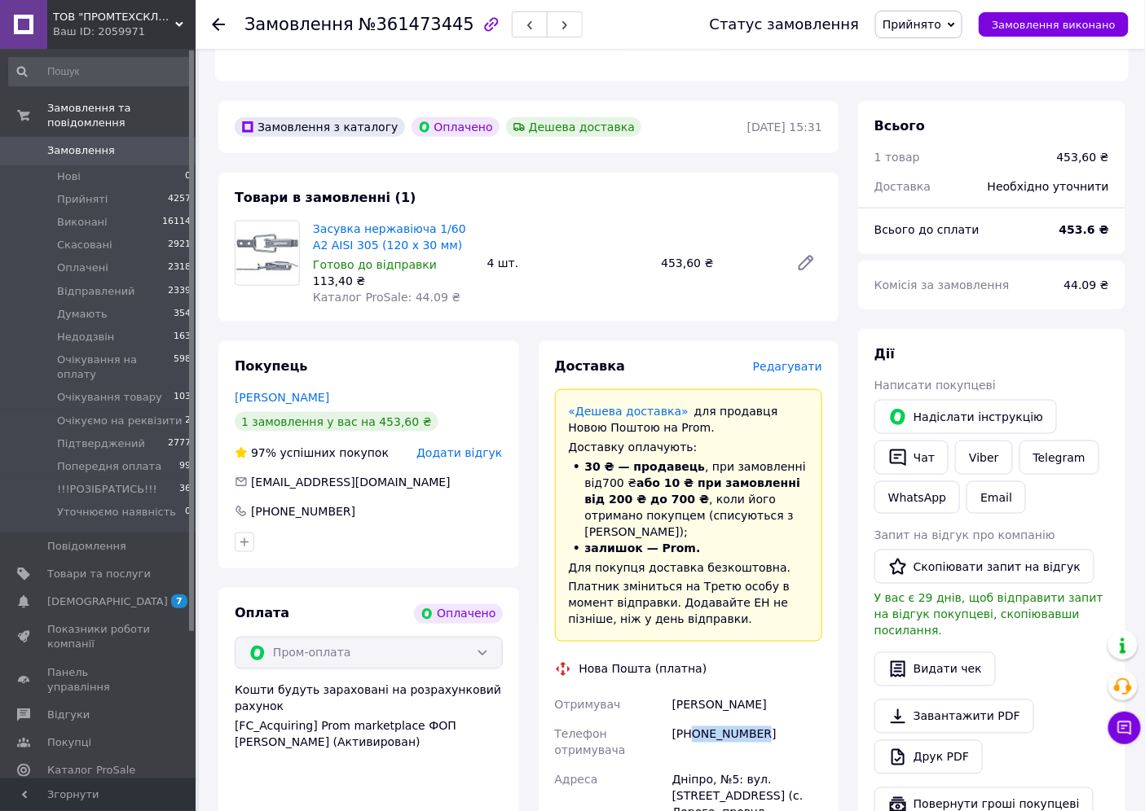
scroll to position [452, 0]
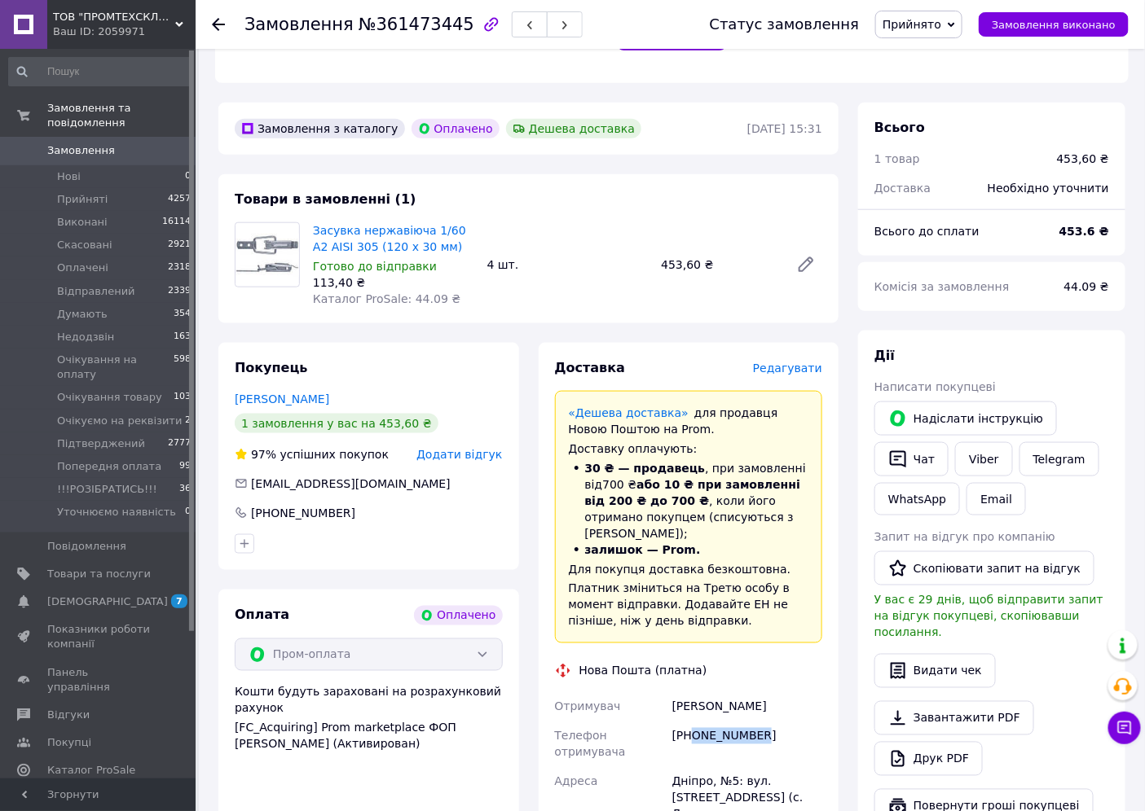
click at [938, 23] on span "Прийнято" at bounding box center [911, 24] width 59 height 13
click at [947, 189] on li "Підтверджений" at bounding box center [946, 186] width 141 height 24
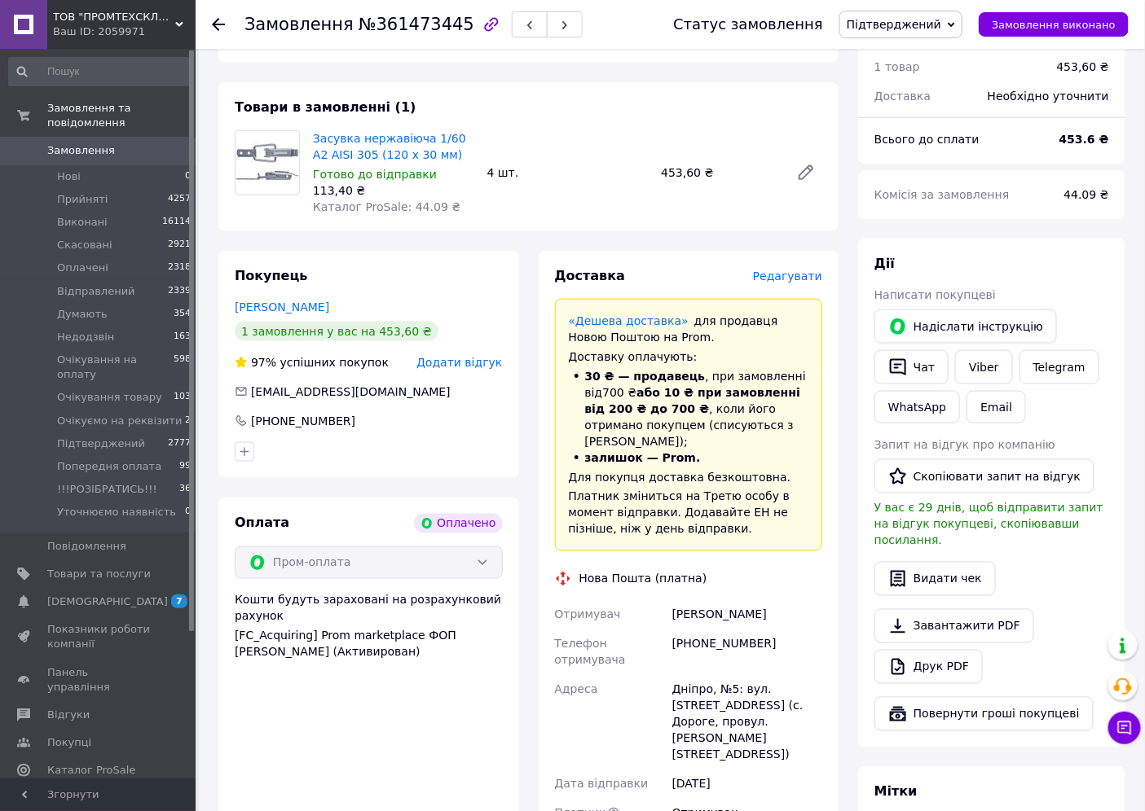
scroll to position [551, 0]
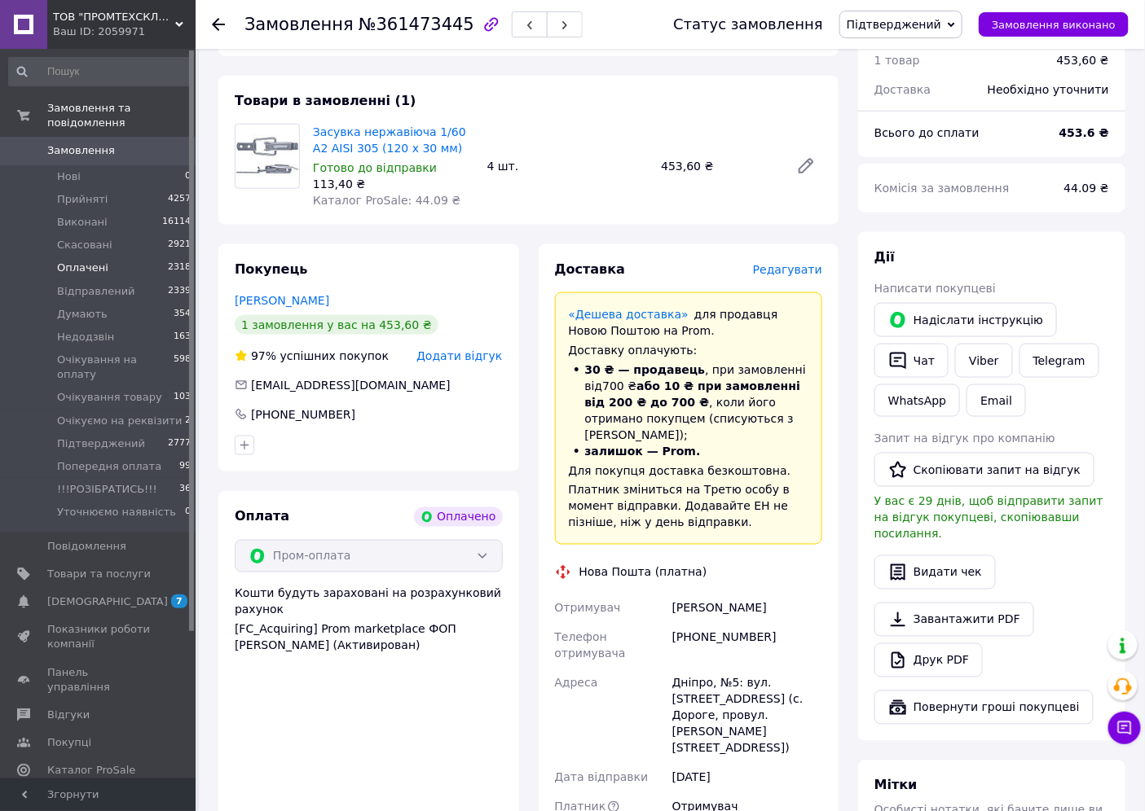
click at [85, 261] on span "Оплачені" at bounding box center [82, 268] width 51 height 15
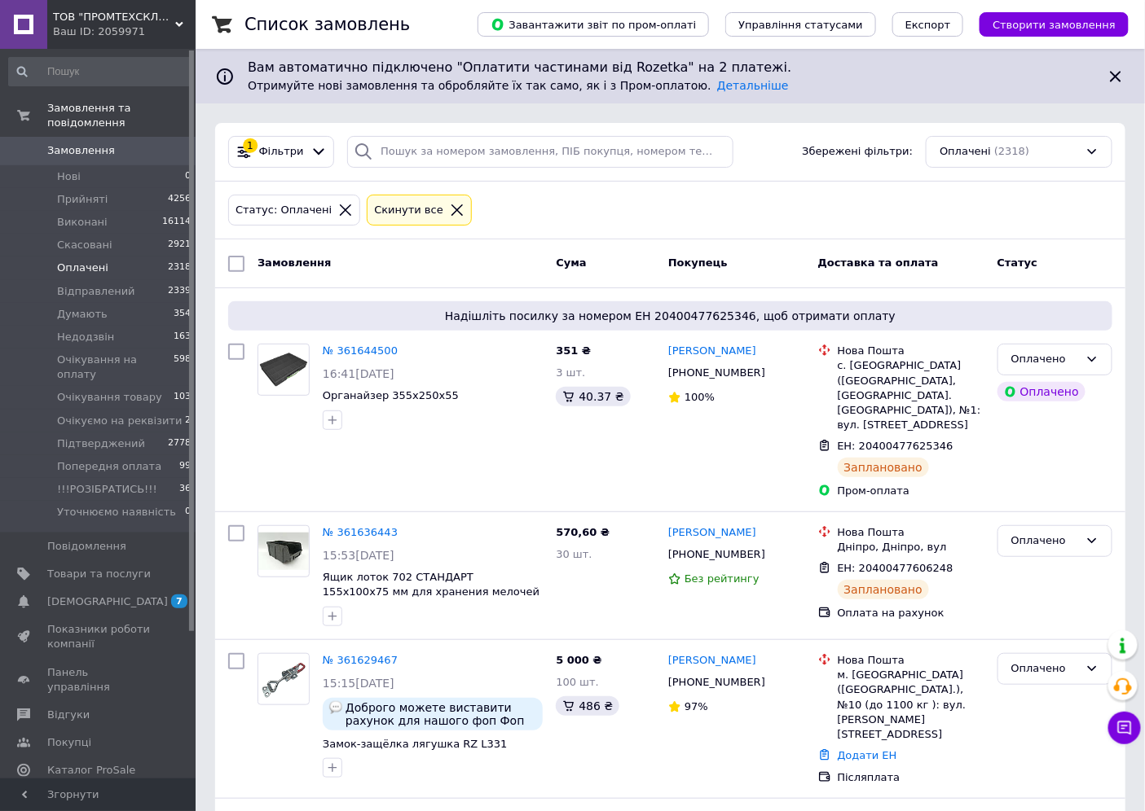
click at [104, 147] on link "Замовлення 0" at bounding box center [100, 151] width 200 height 28
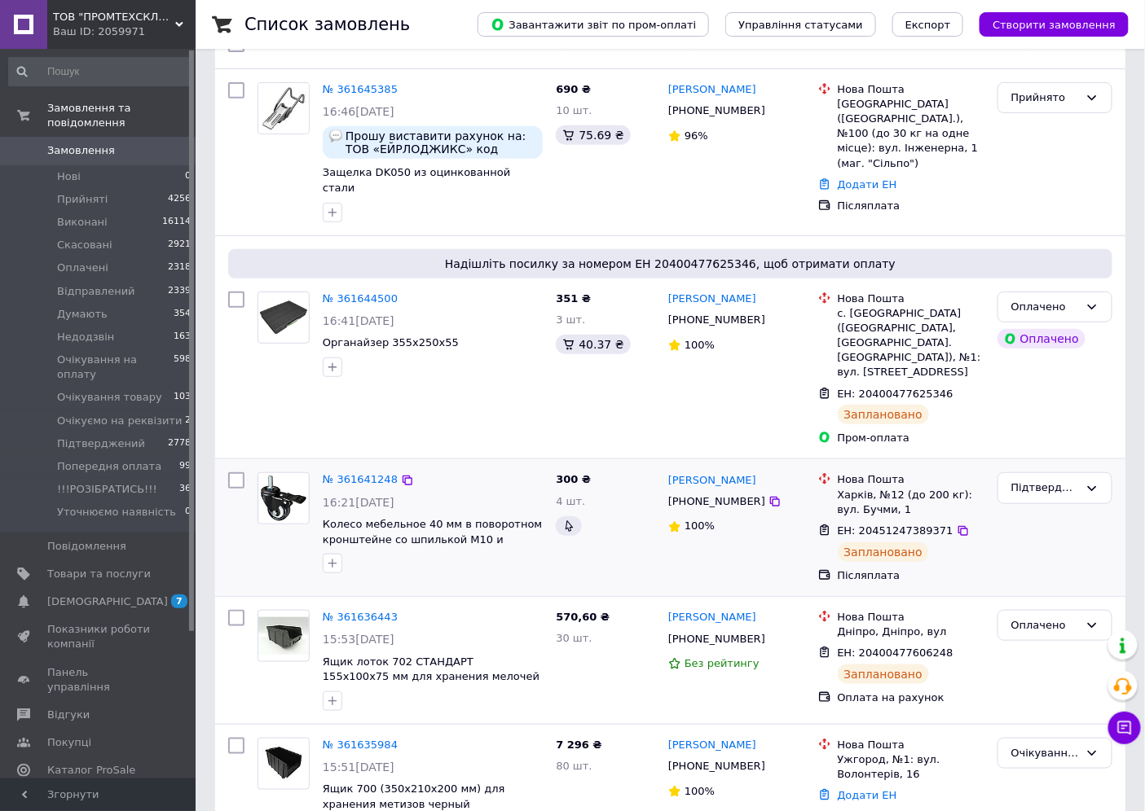
scroll to position [362, 0]
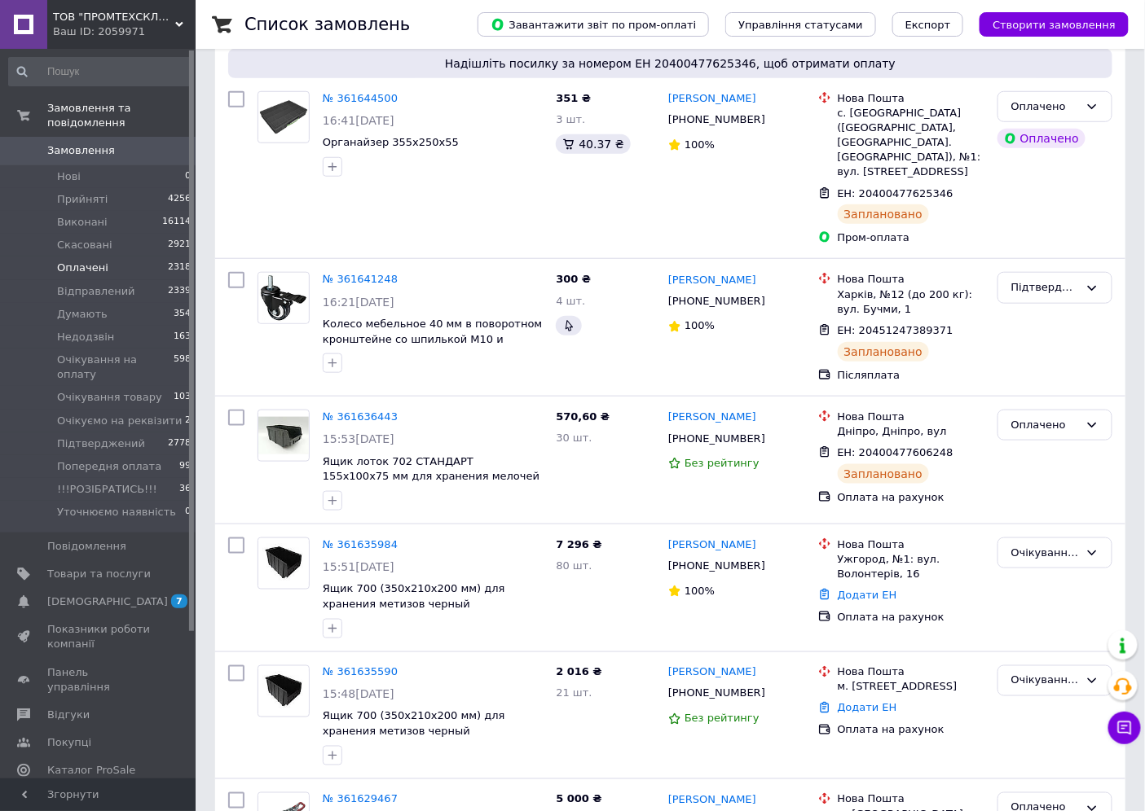
click at [54, 257] on li "Оплачені 2318" at bounding box center [100, 268] width 200 height 23
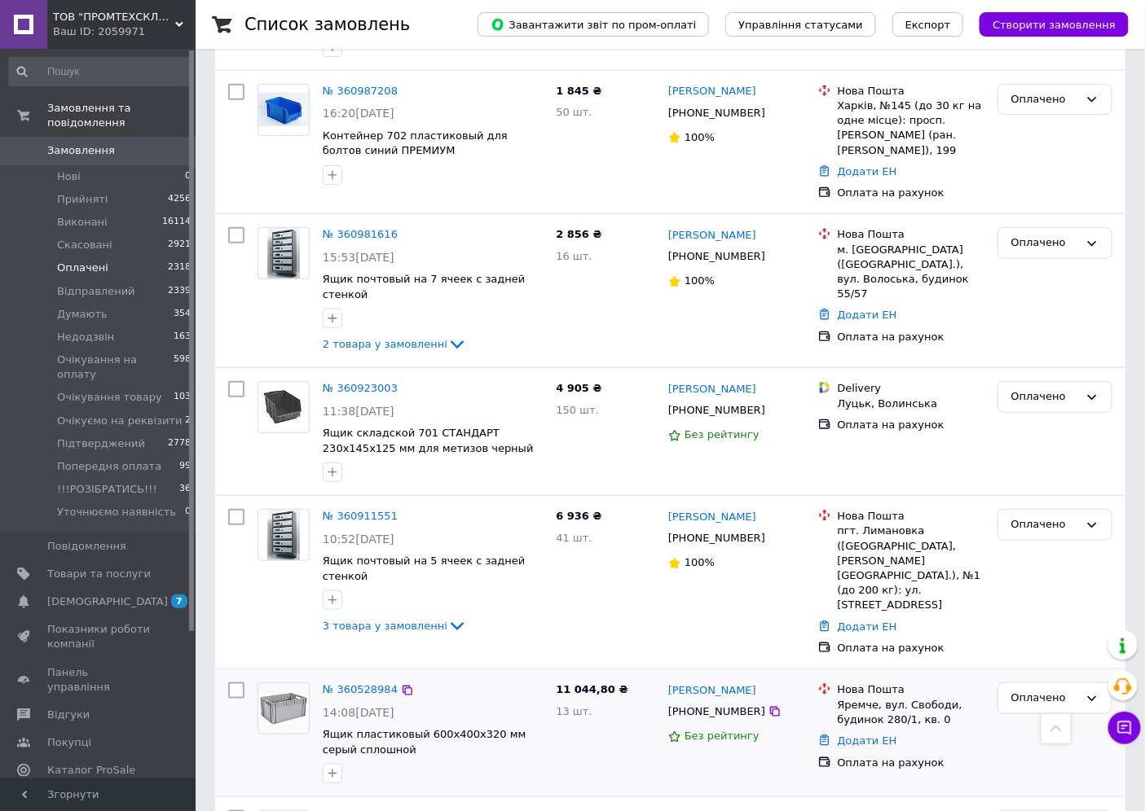
scroll to position [2081, 0]
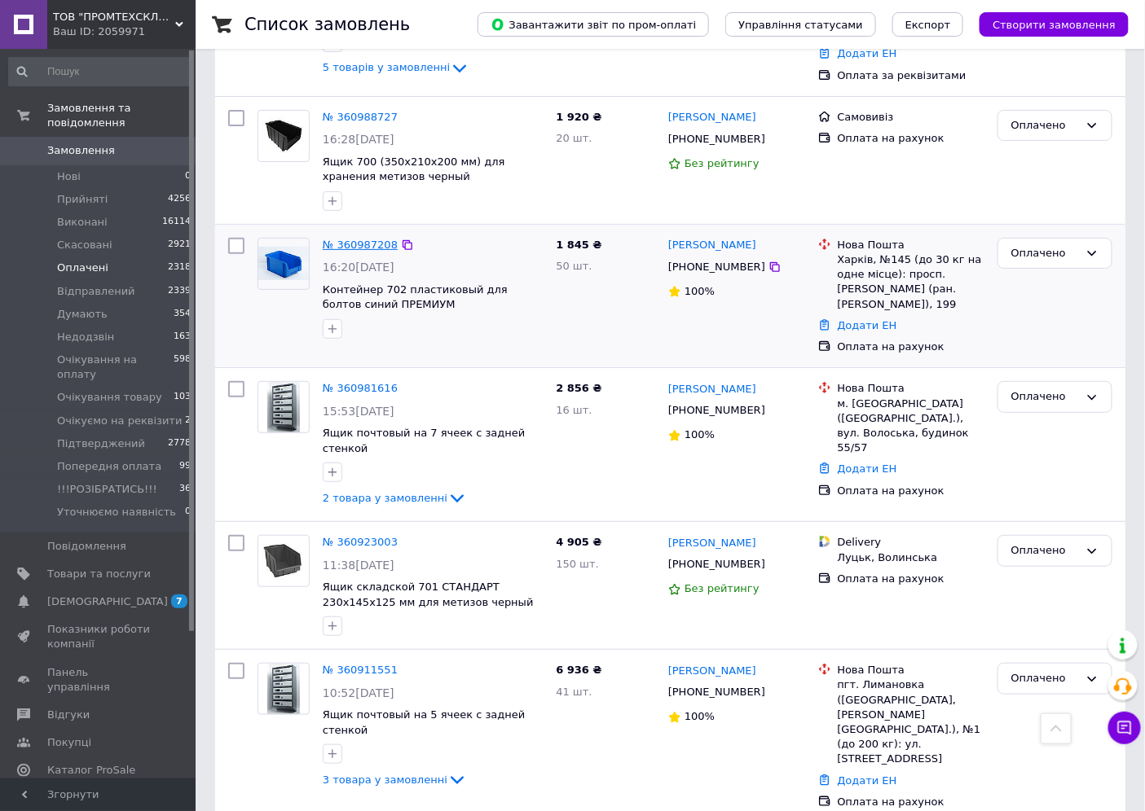
click at [354, 239] on link "№ 360987208" at bounding box center [360, 245] width 75 height 12
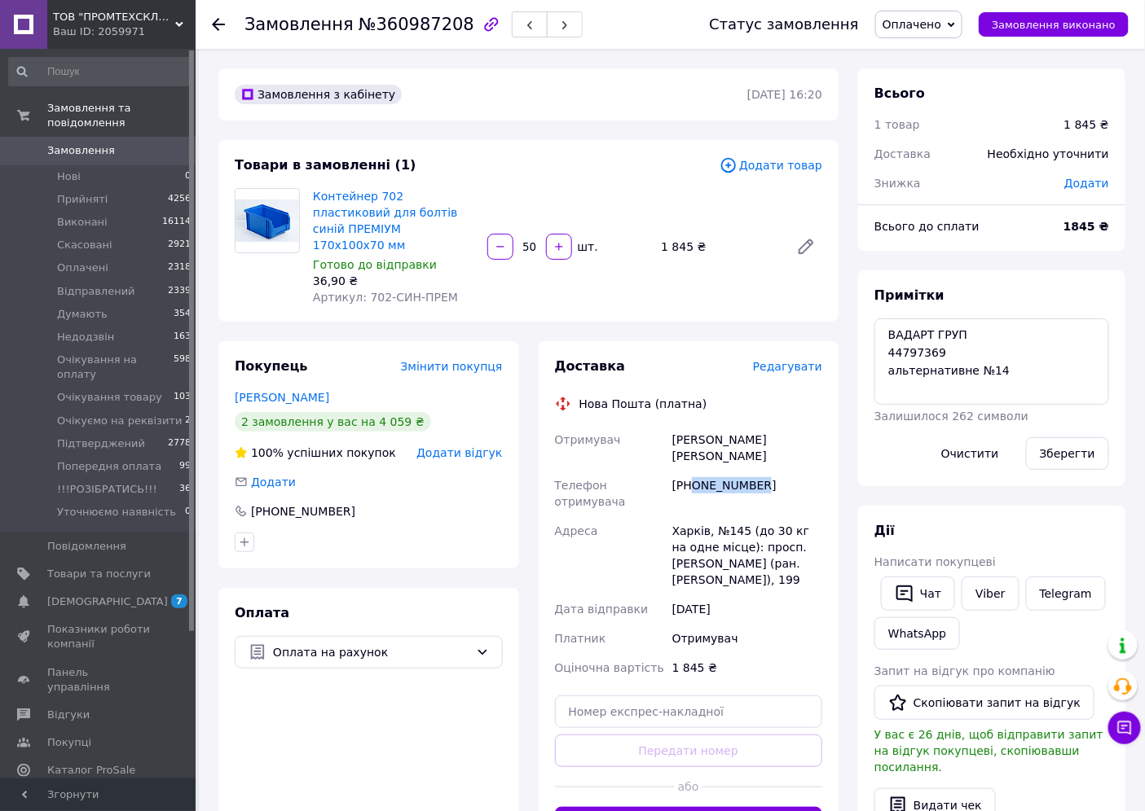
drag, startPoint x: 694, startPoint y: 468, endPoint x: 767, endPoint y: 461, distance: 73.6
click at [767, 471] on div "+380967107712" at bounding box center [747, 494] width 156 height 46
copy div "0967107712"
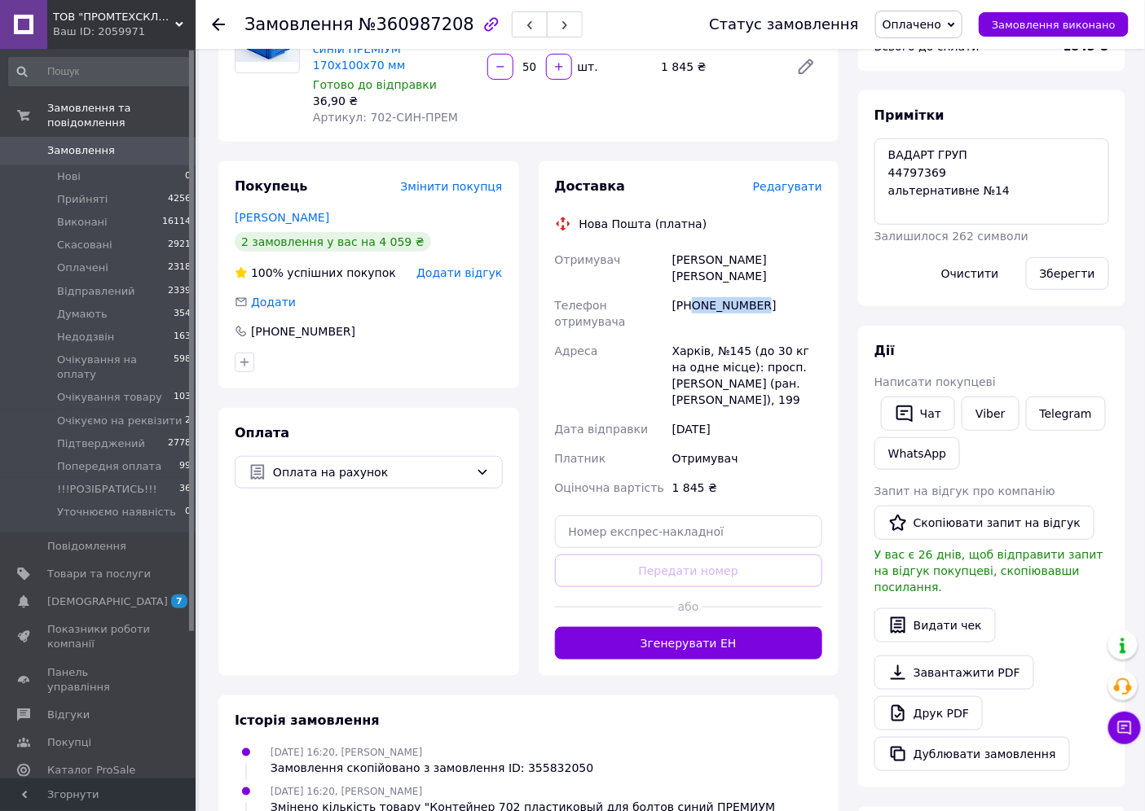
scroll to position [181, 0]
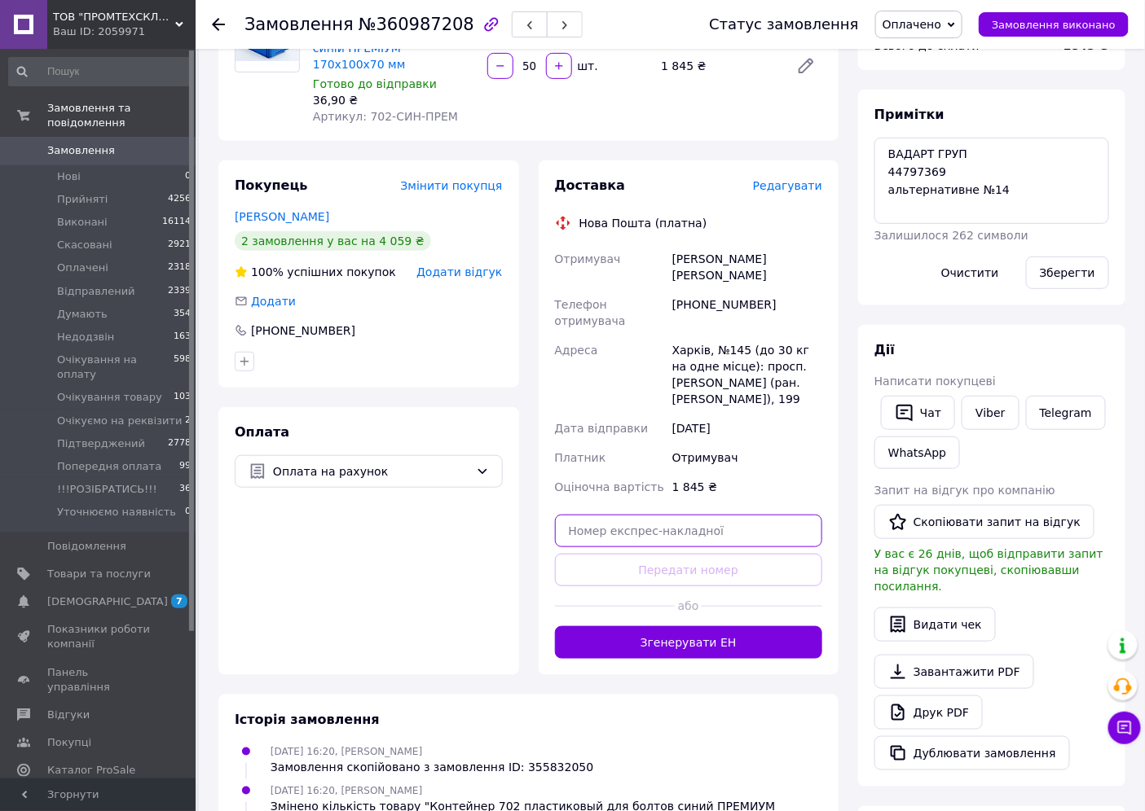
click at [669, 515] on input "text" at bounding box center [689, 531] width 268 height 33
paste input "59001453727033"
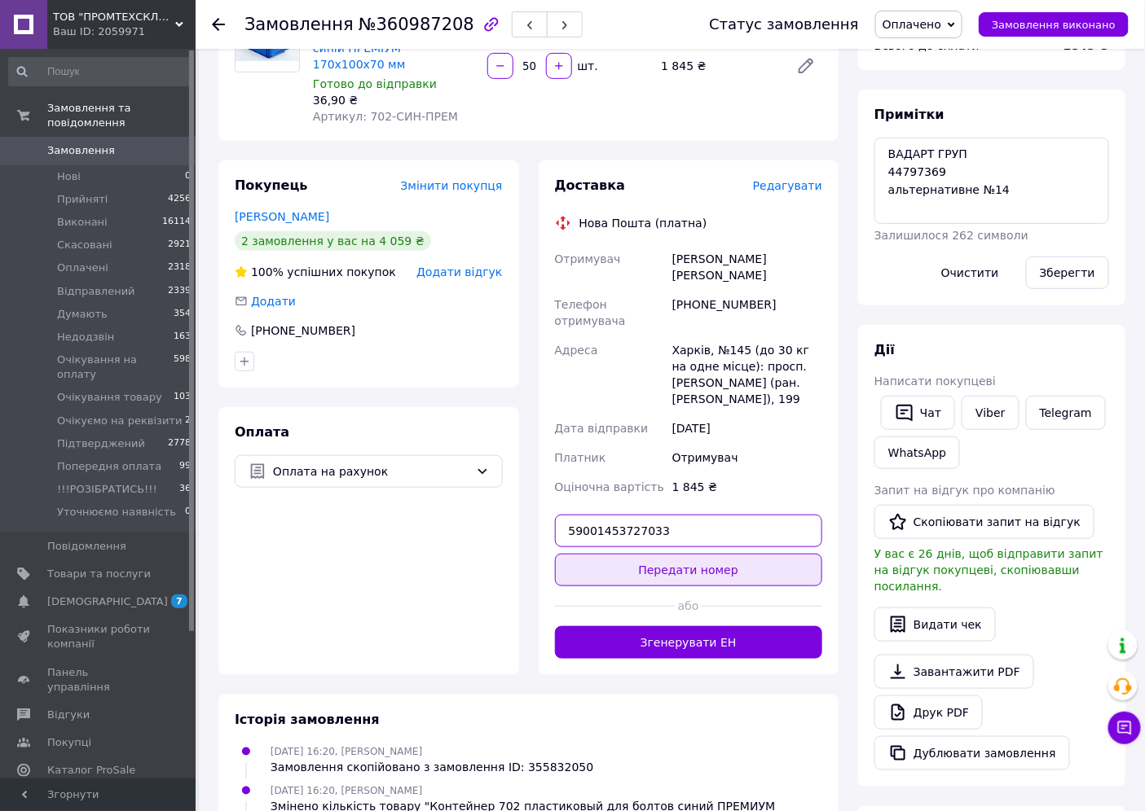
type input "59001453727033"
click at [676, 554] on button "Передати номер" at bounding box center [689, 570] width 268 height 33
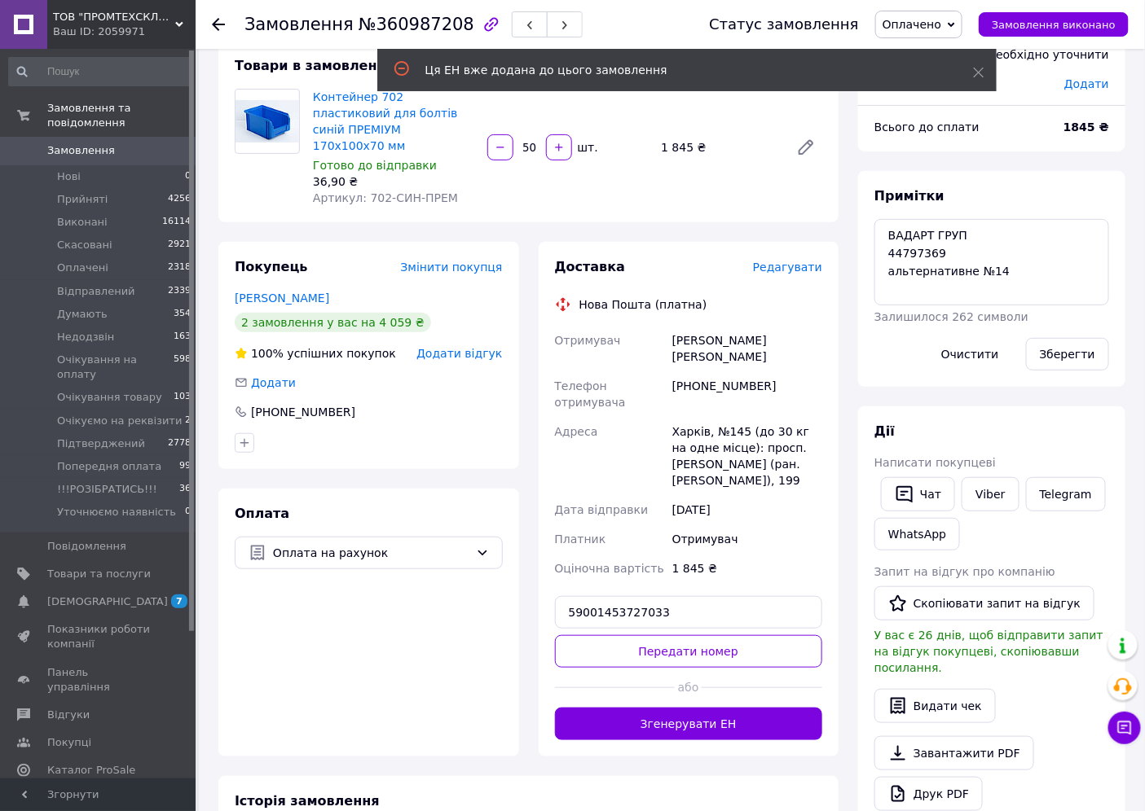
scroll to position [0, 0]
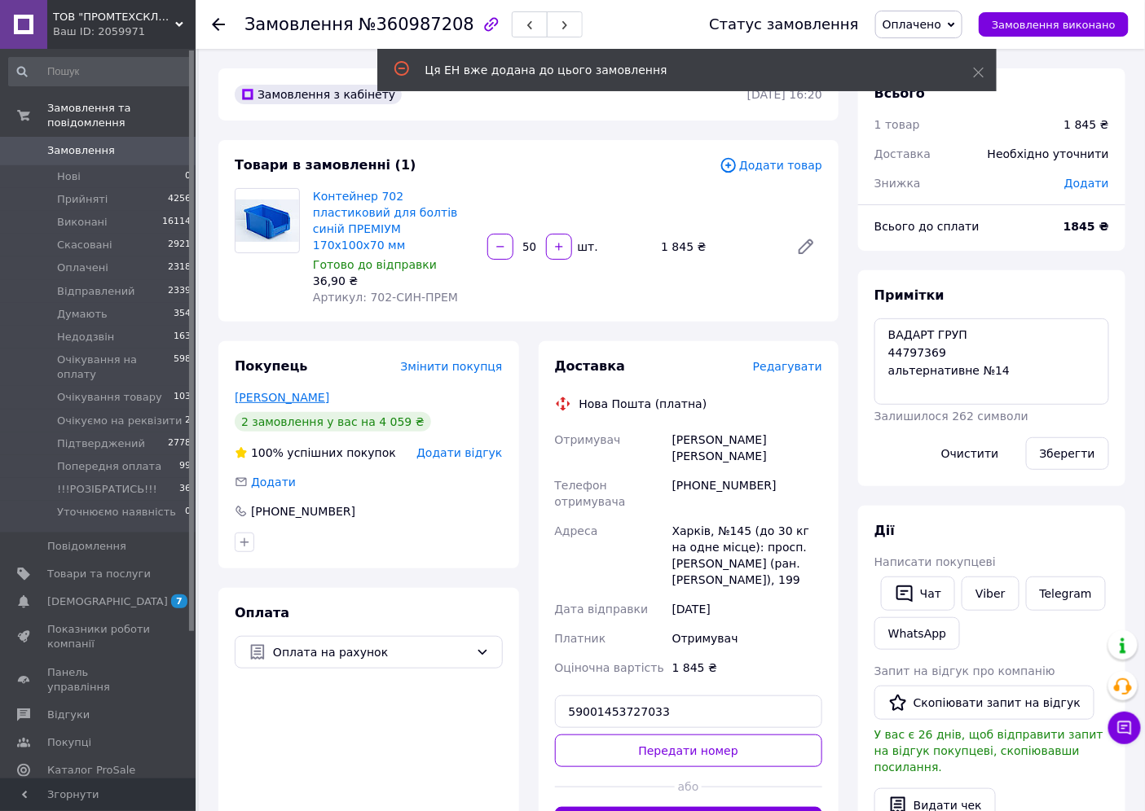
click at [247, 391] on link "Глухов Костянтин" at bounding box center [282, 397] width 95 height 13
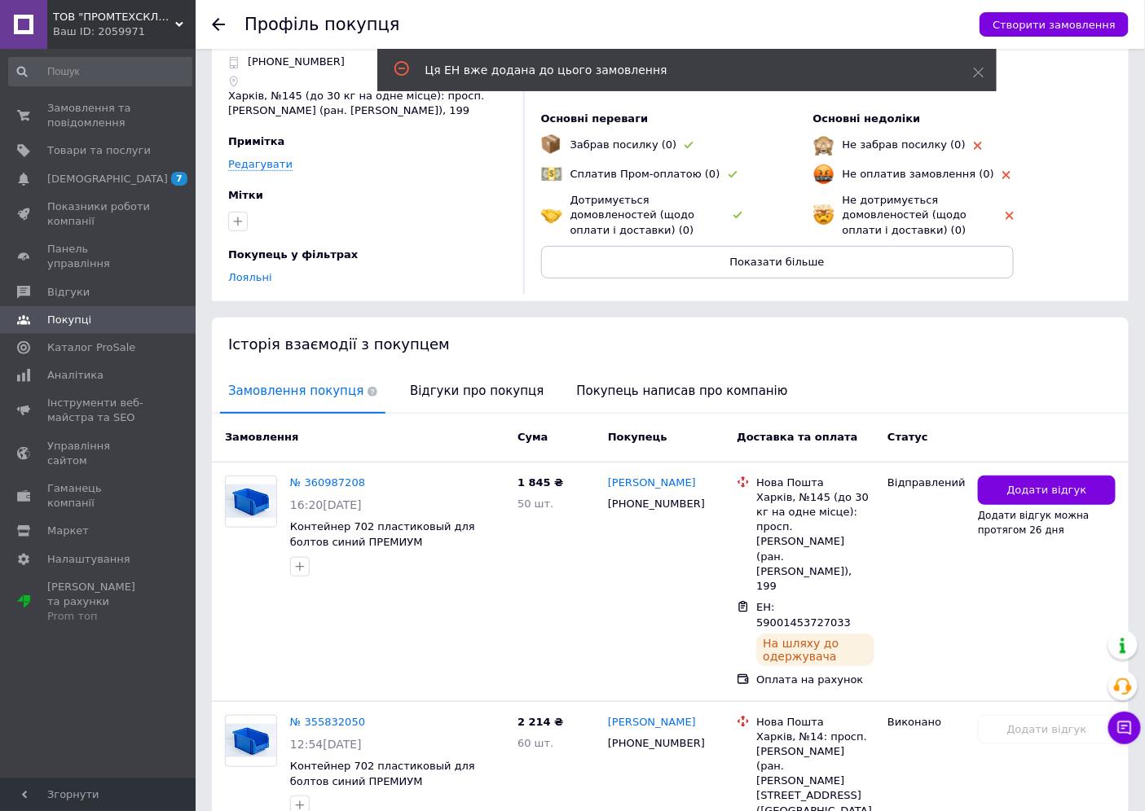
scroll to position [120, 0]
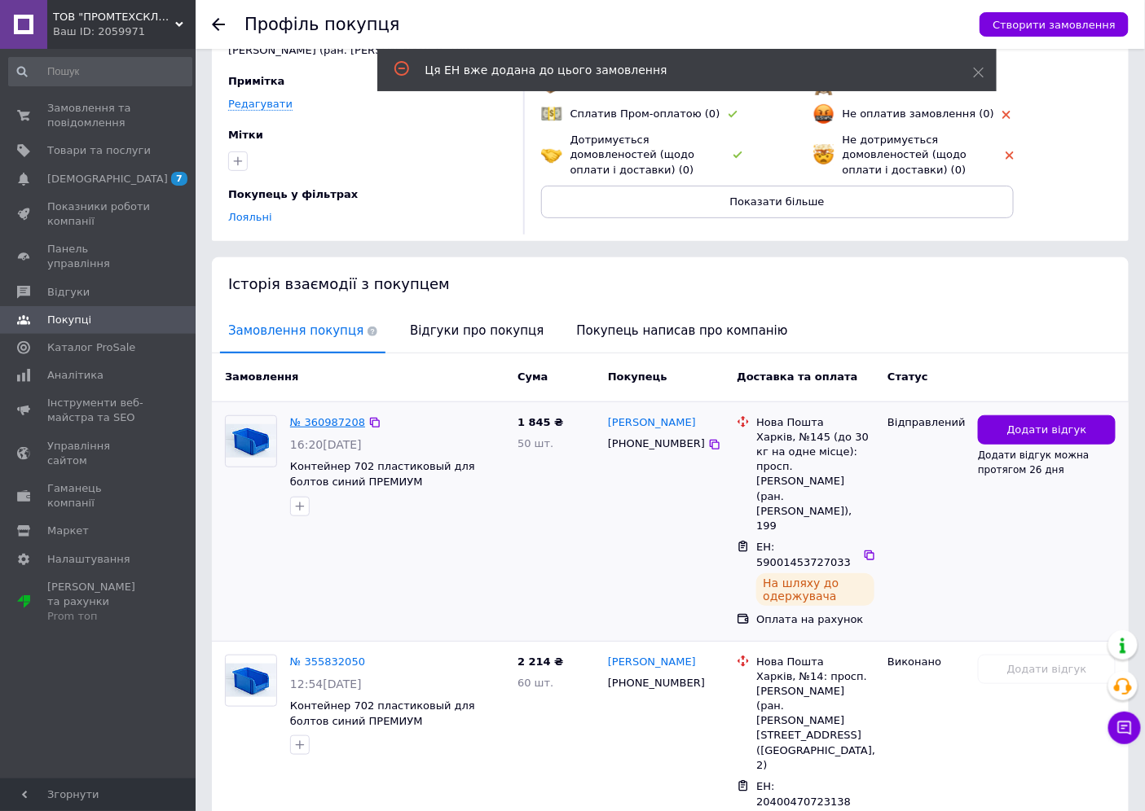
click at [319, 416] on link "№ 360987208" at bounding box center [327, 422] width 75 height 12
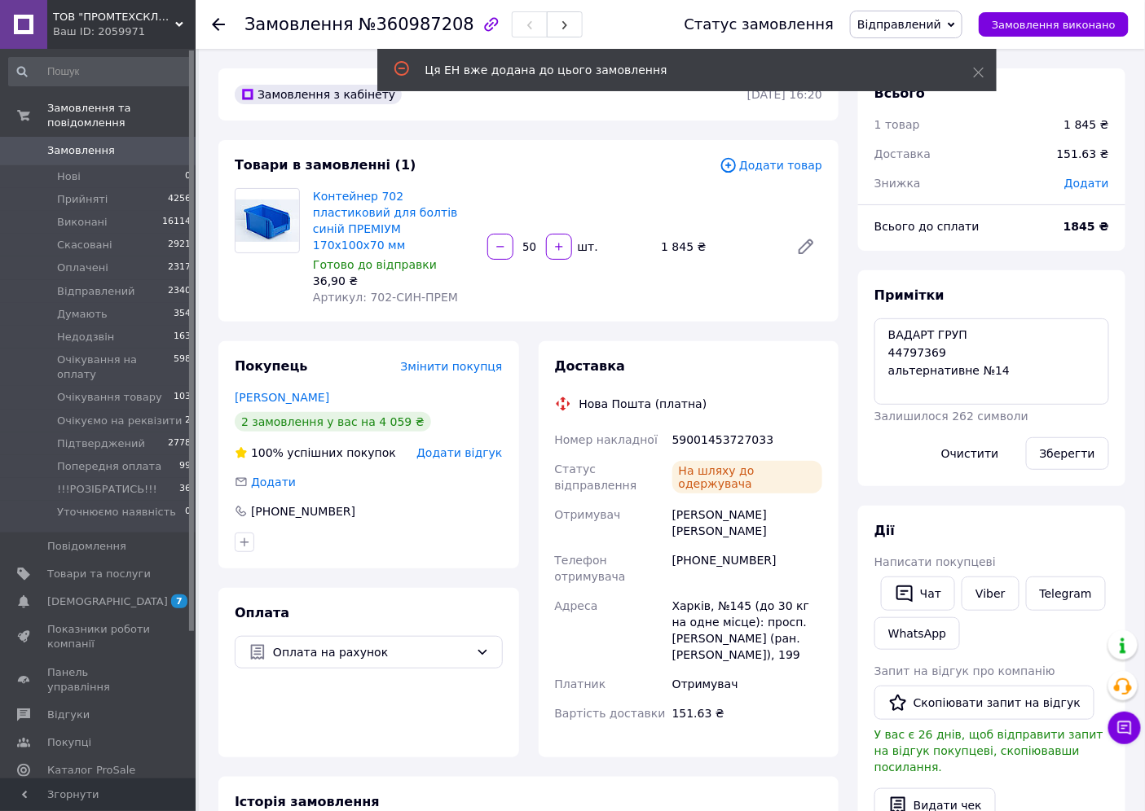
click at [941, 29] on span "Відправлений" at bounding box center [899, 24] width 84 height 13
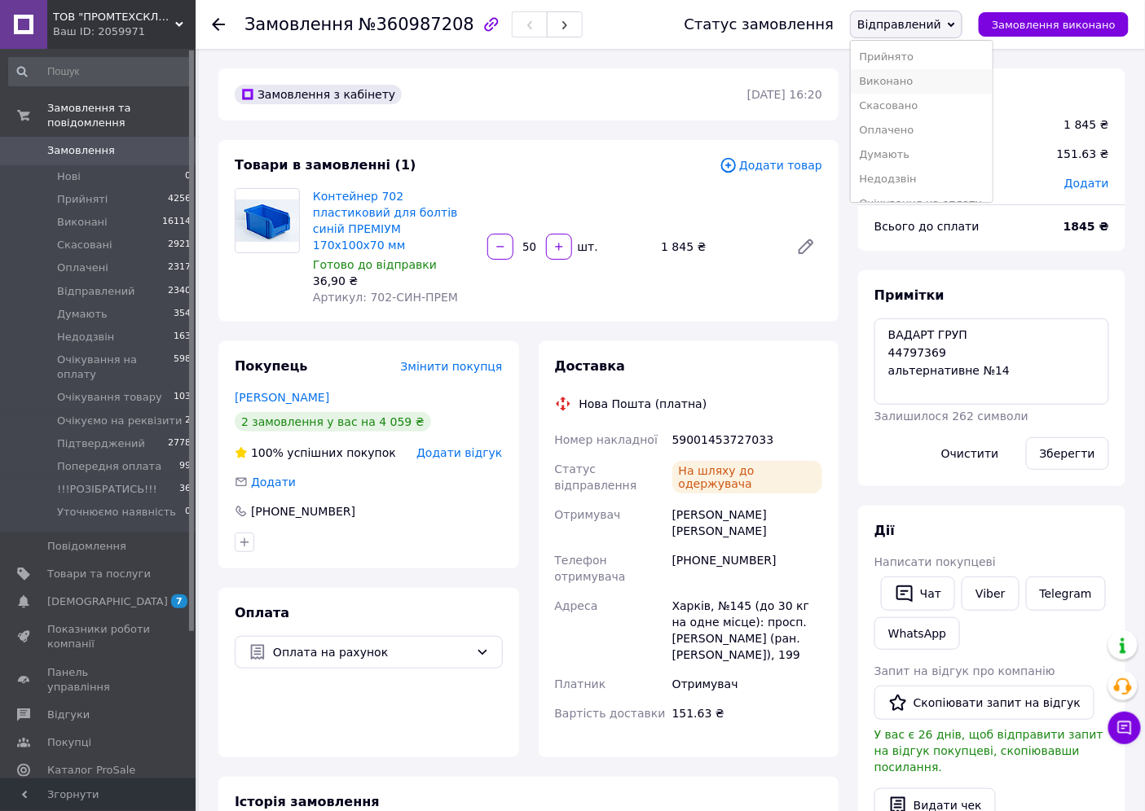
click at [904, 85] on li "Виконано" at bounding box center [921, 81] width 141 height 24
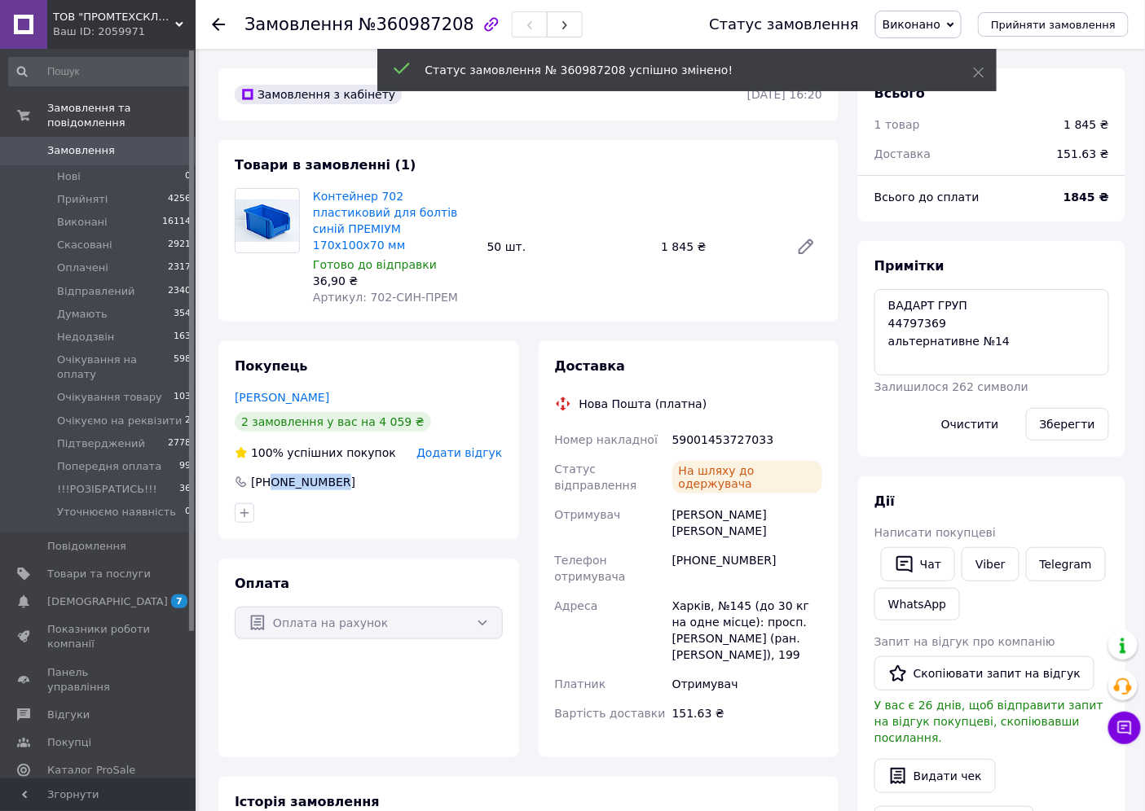
drag, startPoint x: 271, startPoint y: 468, endPoint x: 345, endPoint y: 473, distance: 74.4
click at [346, 474] on div "[PHONE_NUMBER]" at bounding box center [368, 482] width 271 height 16
copy div "0505296807"
click at [77, 144] on link "Замовлення 0" at bounding box center [100, 151] width 200 height 28
